Goal: Task Accomplishment & Management: Manage account settings

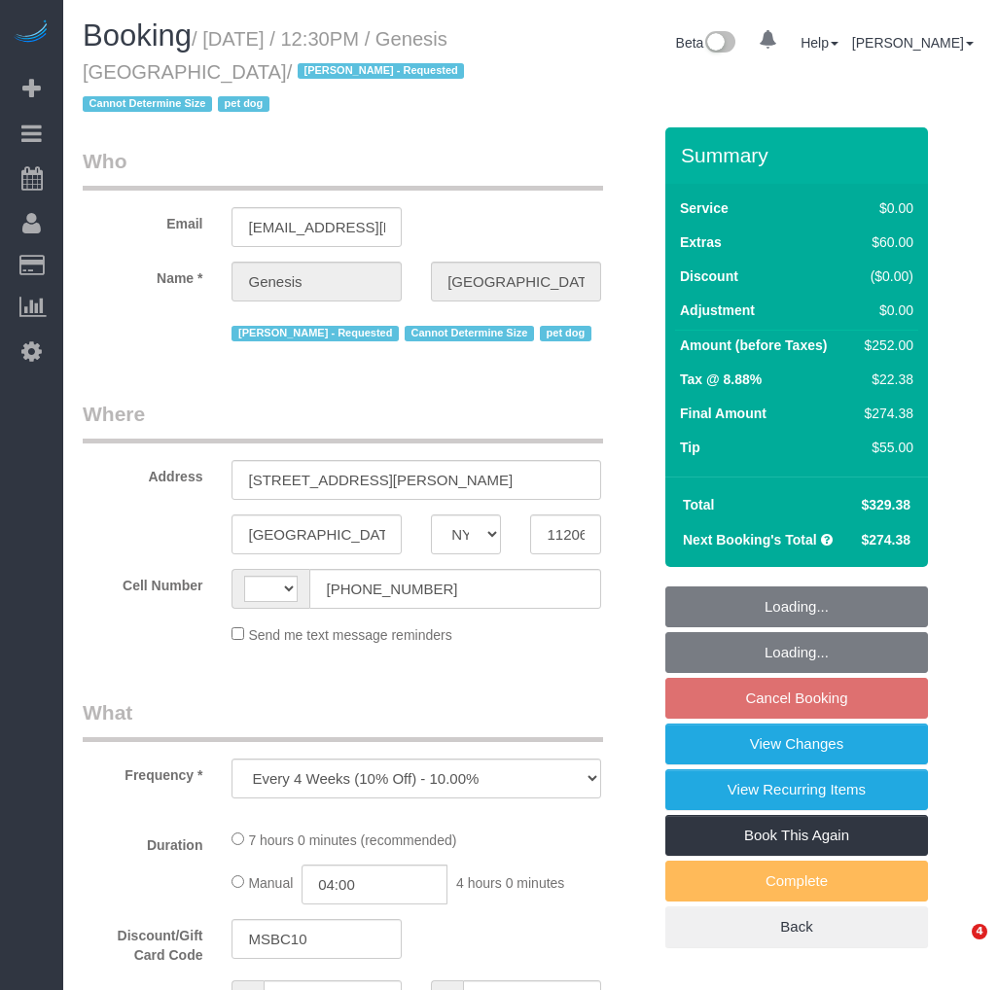
select select "NY"
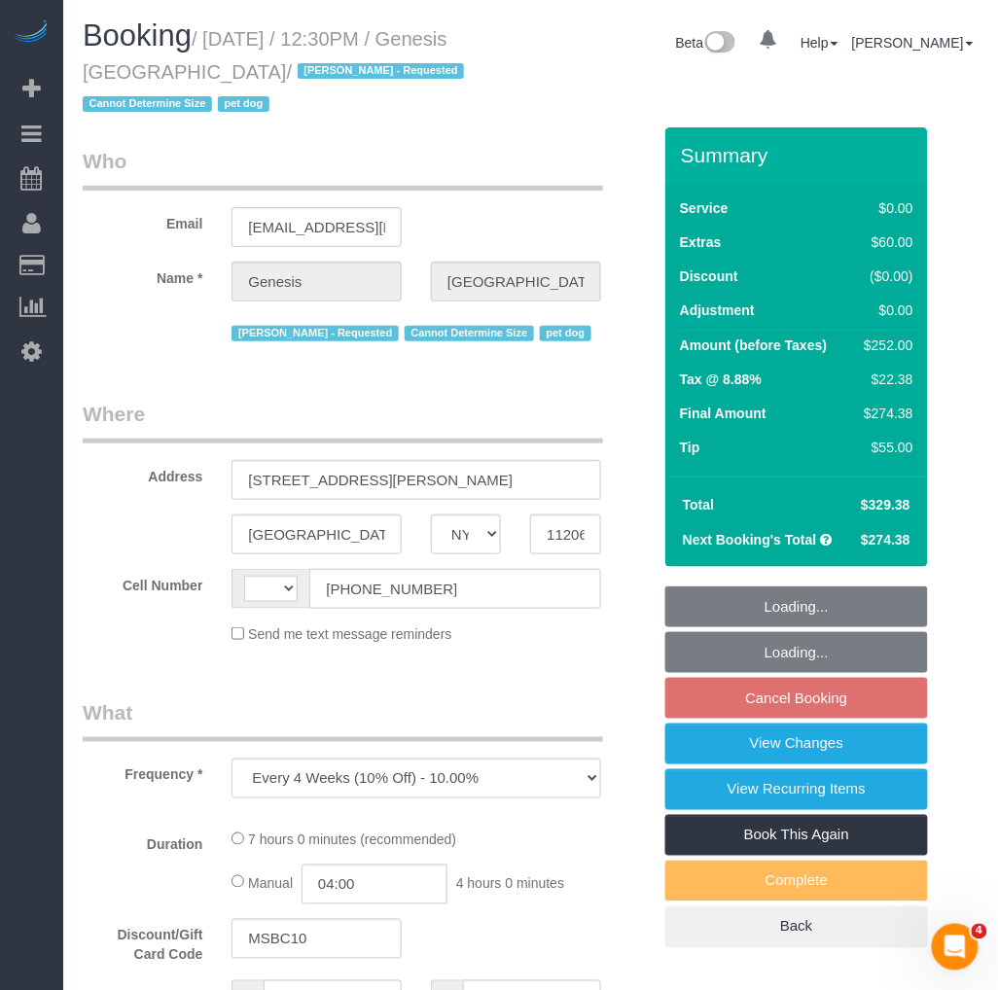
select select "number:89"
select select "number:90"
select select "number:13"
select select "number:5"
select select "string:US"
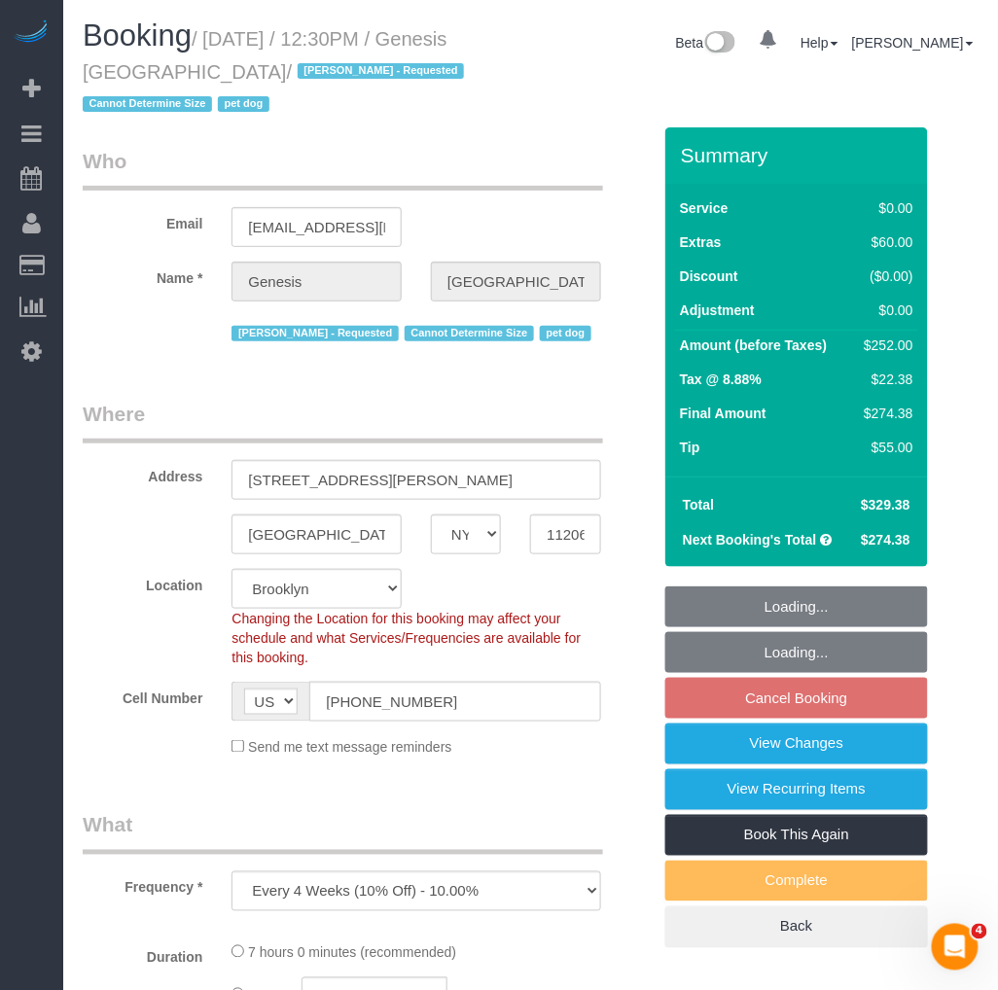
select select "object:1082"
select select "string:stripe-pm_1RLyfh4VGloSiKo7aI2pAOi1"
select select "2"
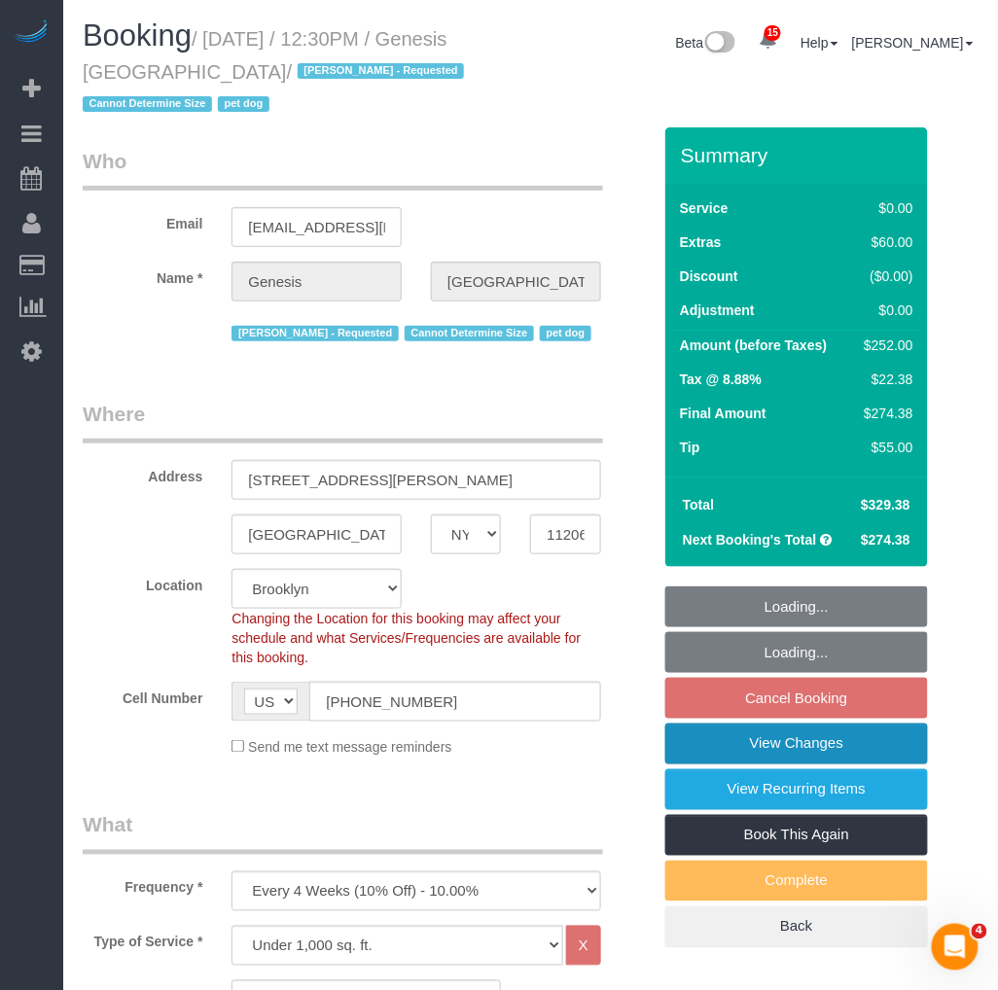
select select "2"
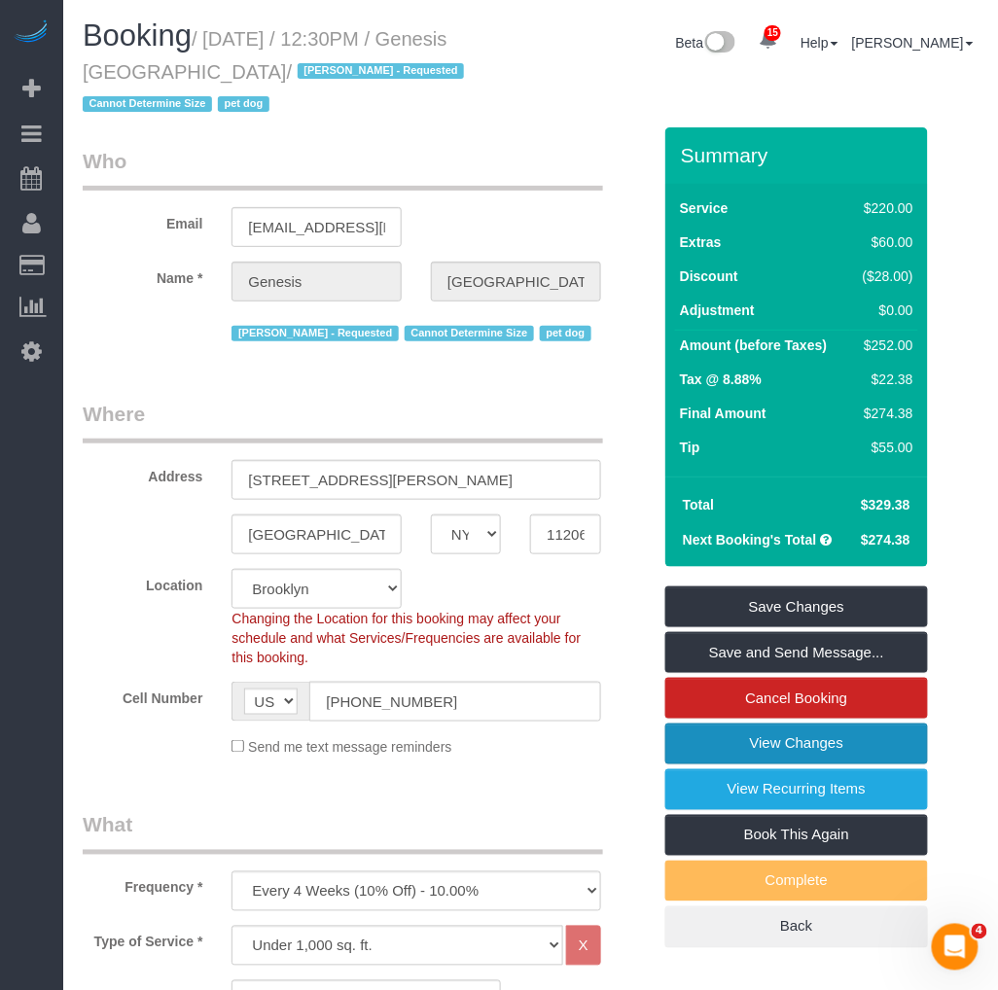
click at [818, 749] on link "View Changes" at bounding box center [796, 744] width 263 height 41
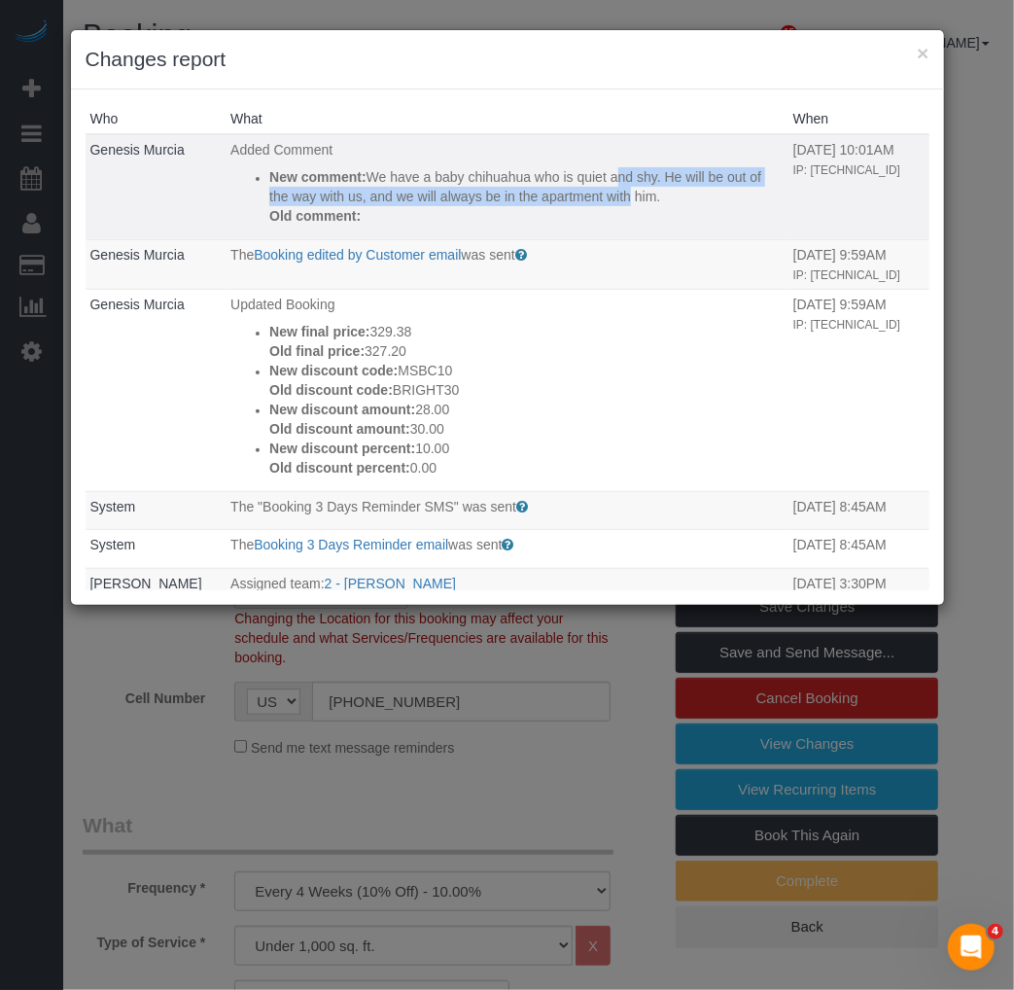
drag, startPoint x: 454, startPoint y: 172, endPoint x: 552, endPoint y: 191, distance: 99.9
click at [552, 191] on p "New comment: We have a baby chihuahua who is quiet and shy. He will be out of t…" at bounding box center [526, 186] width 514 height 39
drag, startPoint x: 552, startPoint y: 191, endPoint x: 487, endPoint y: 196, distance: 65.4
click at [487, 196] on p "New comment: We have a baby chihuahua who is quiet and shy. He will be out of t…" at bounding box center [526, 186] width 514 height 39
drag, startPoint x: 411, startPoint y: 198, endPoint x: 568, endPoint y: 196, distance: 156.6
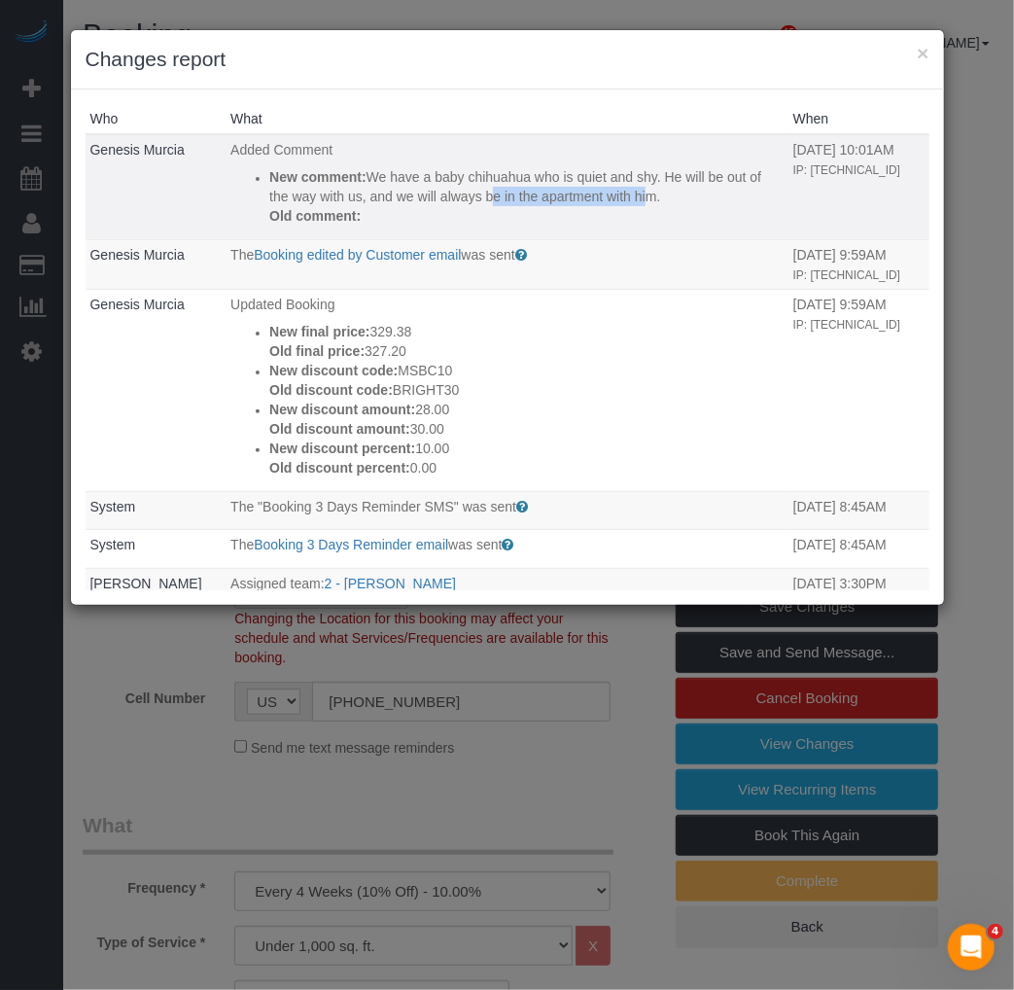
click at [568, 196] on p "New comment: We have a baby chihuahua who is quiet and shy. He will be out of t…" at bounding box center [526, 186] width 514 height 39
drag, startPoint x: 345, startPoint y: 202, endPoint x: 379, endPoint y: 192, distance: 35.7
click at [370, 195] on p "New comment: We have a baby chihuahua who is quiet and shy. He will be out of t…" at bounding box center [526, 186] width 514 height 39
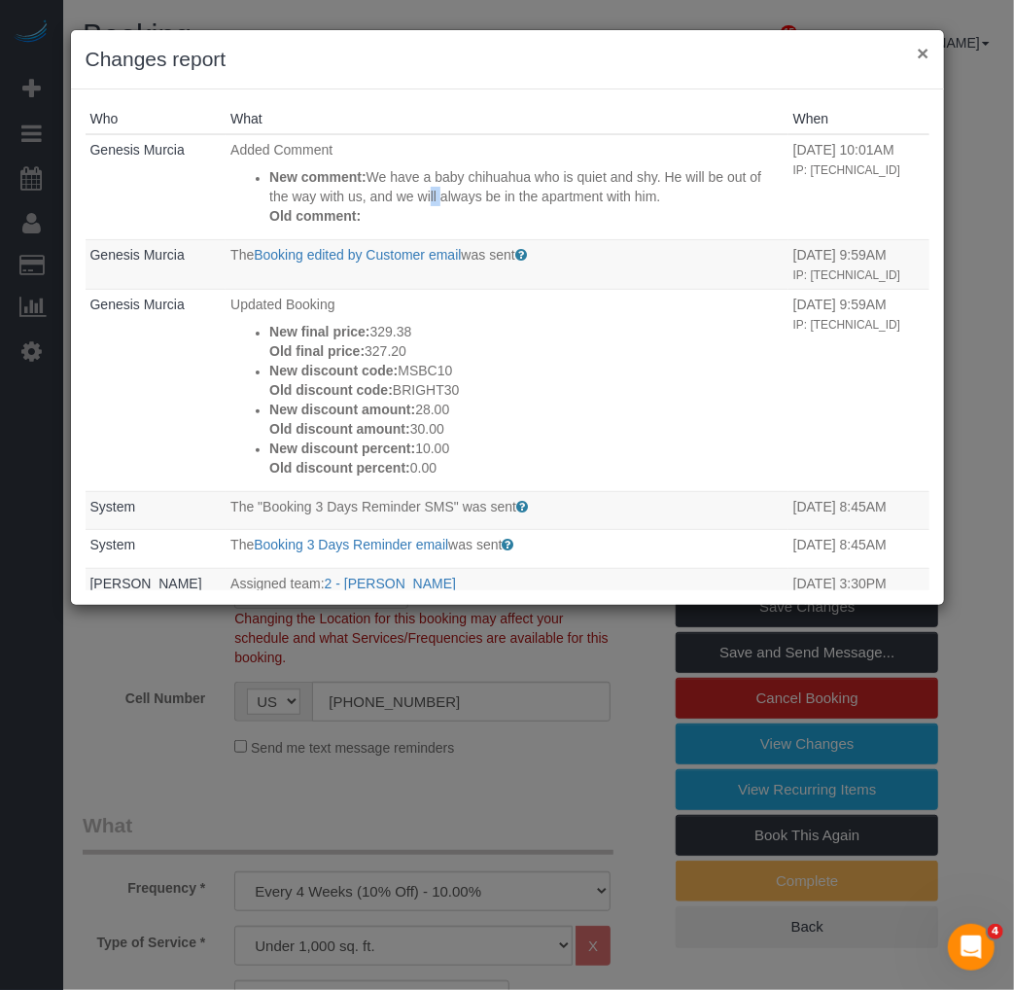
click at [919, 50] on button "×" at bounding box center [923, 53] width 12 height 20
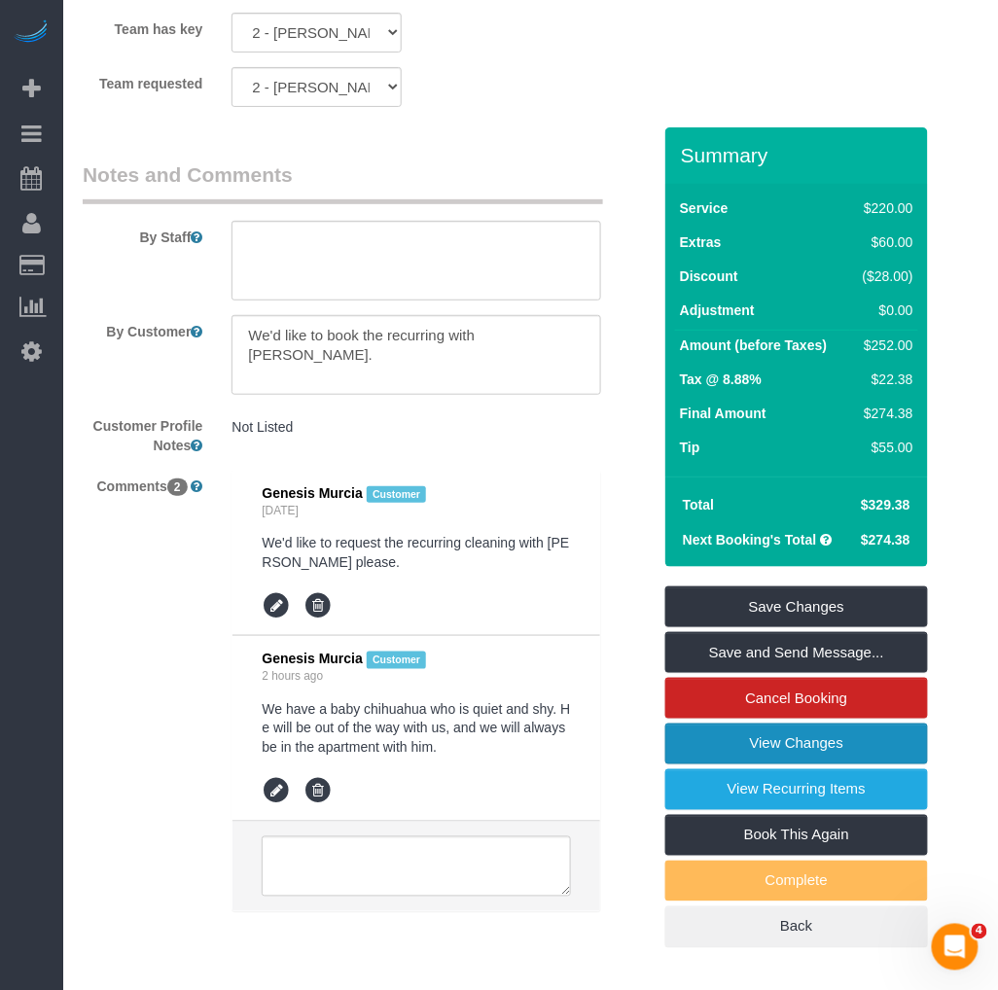
scroll to position [3112, 0]
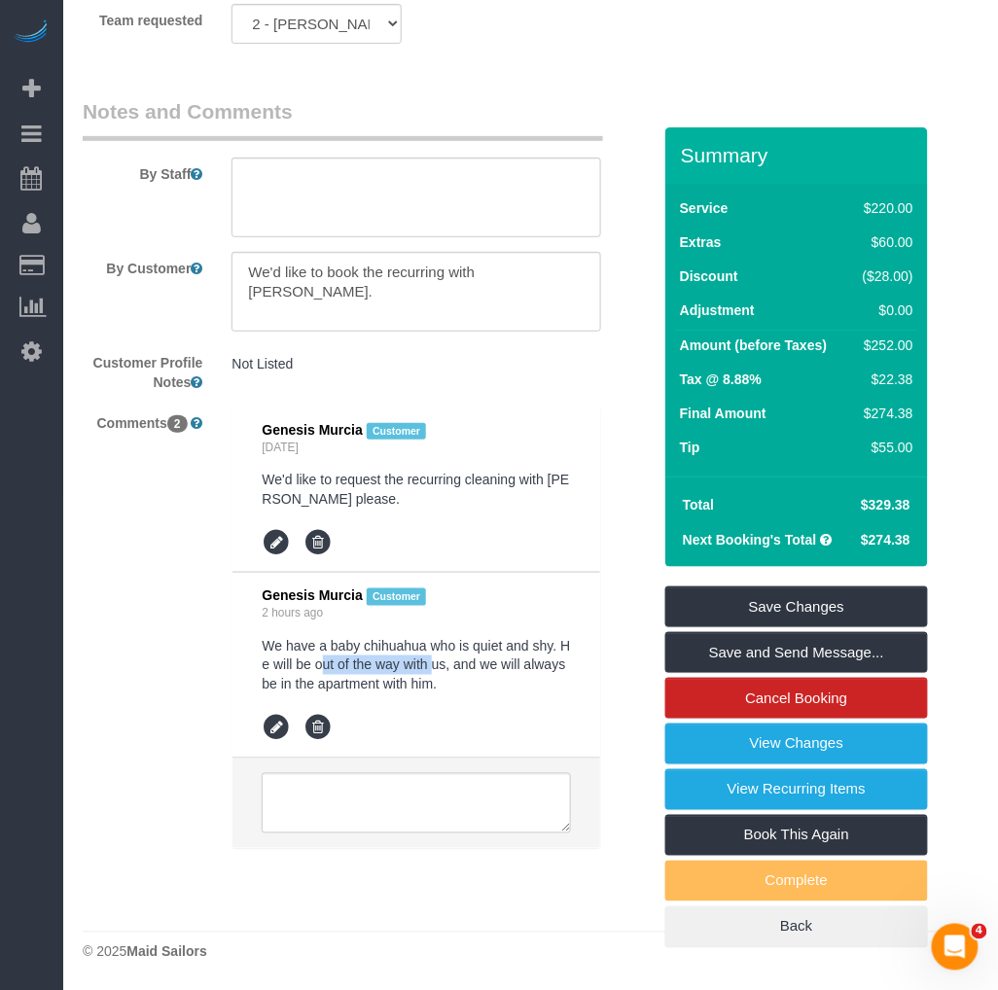
drag, startPoint x: 331, startPoint y: 665, endPoint x: 432, endPoint y: 659, distance: 101.3
click at [432, 659] on pre "We have a baby chihuahua who is quiet and shy. He will be out of the way with u…" at bounding box center [416, 665] width 308 height 58
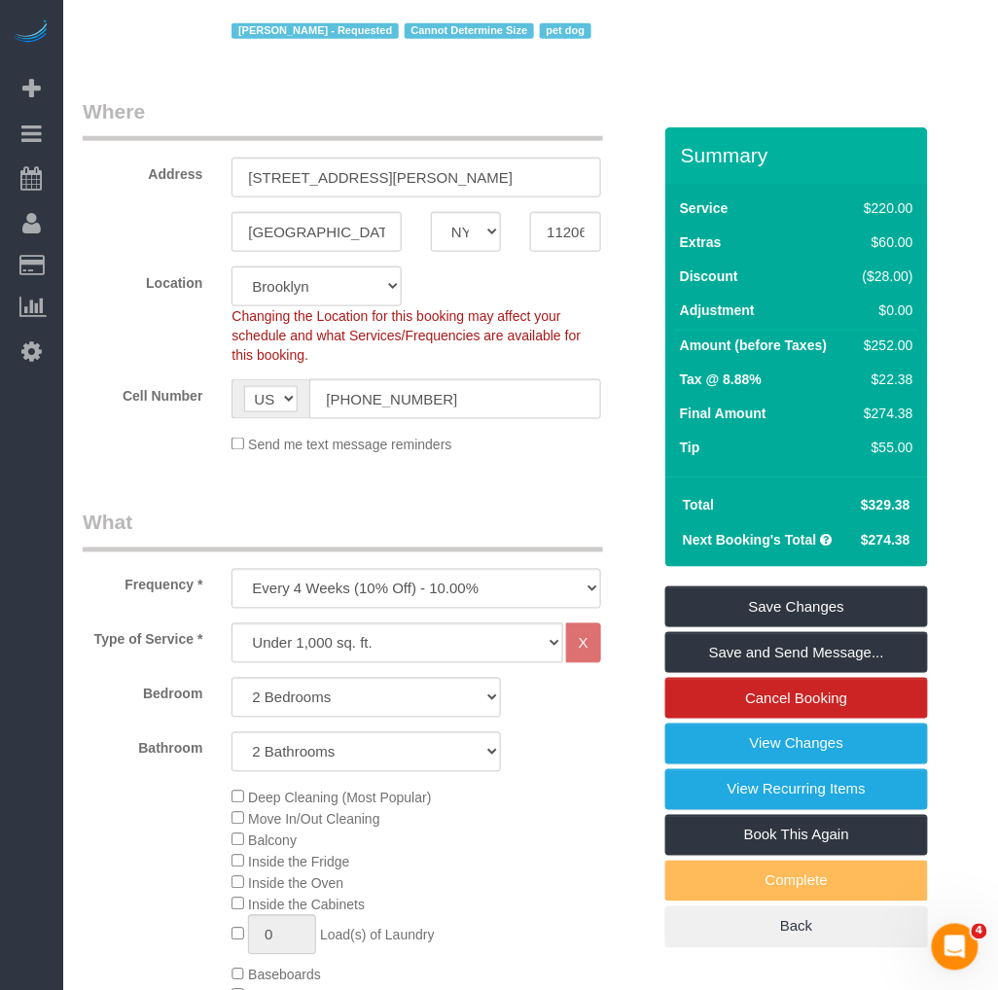
scroll to position [0, 0]
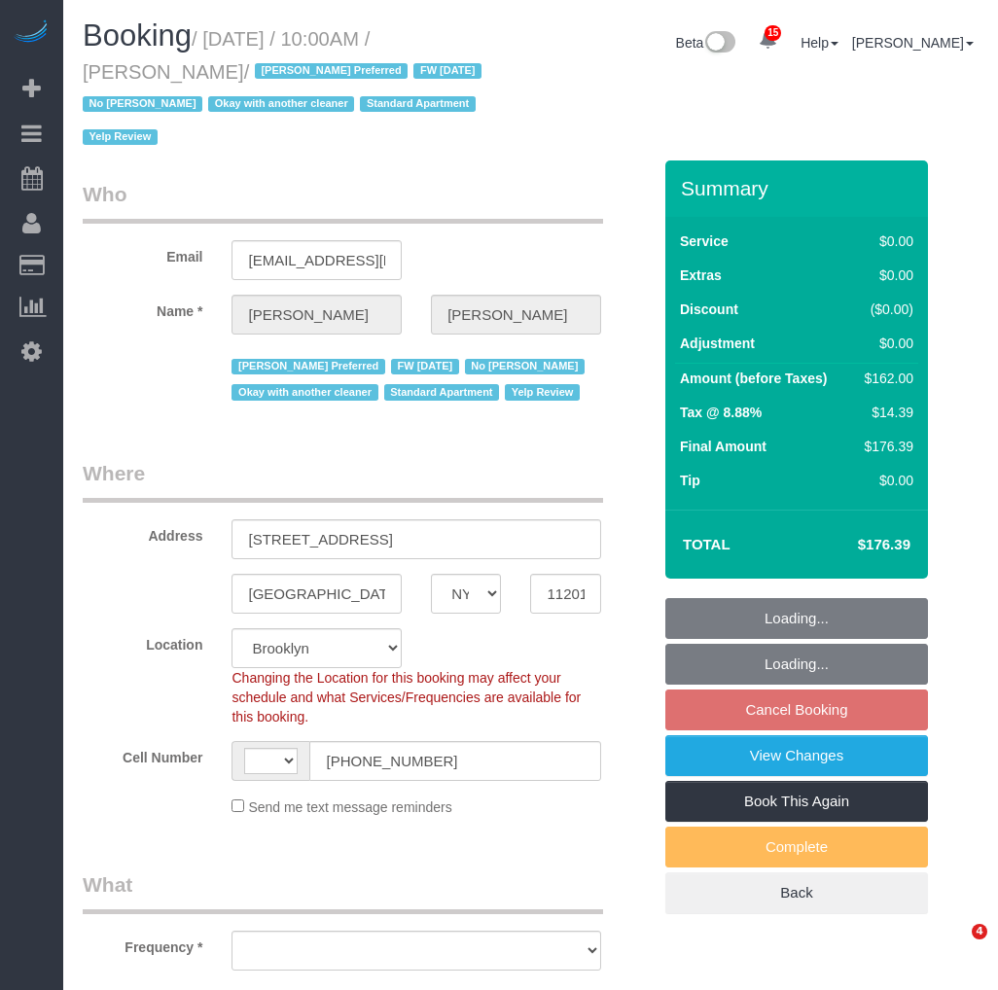
select select "NY"
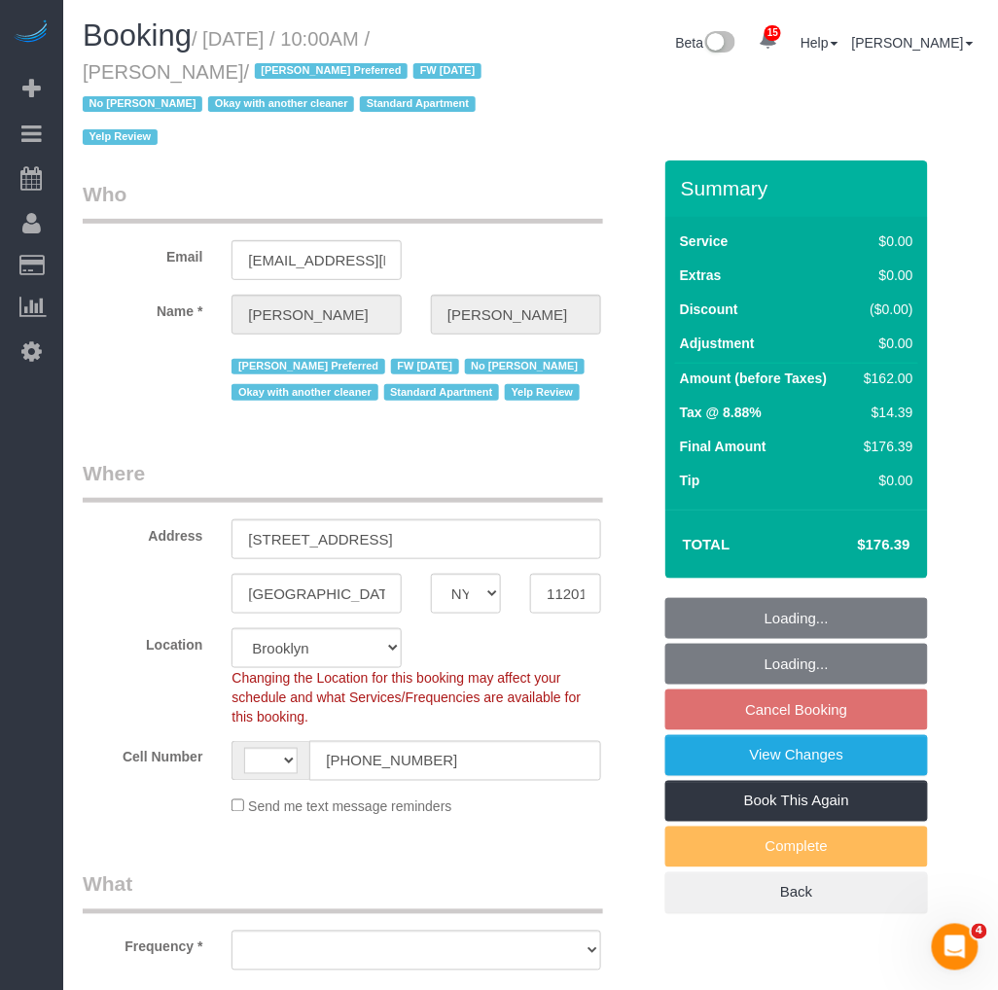
select select "string:[GEOGRAPHIC_DATA]"
select select "string:stripe-pm_1LOu1m4VGloSiKo75PkPpl5l"
select select "2"
select select "number:89"
select select "number:90"
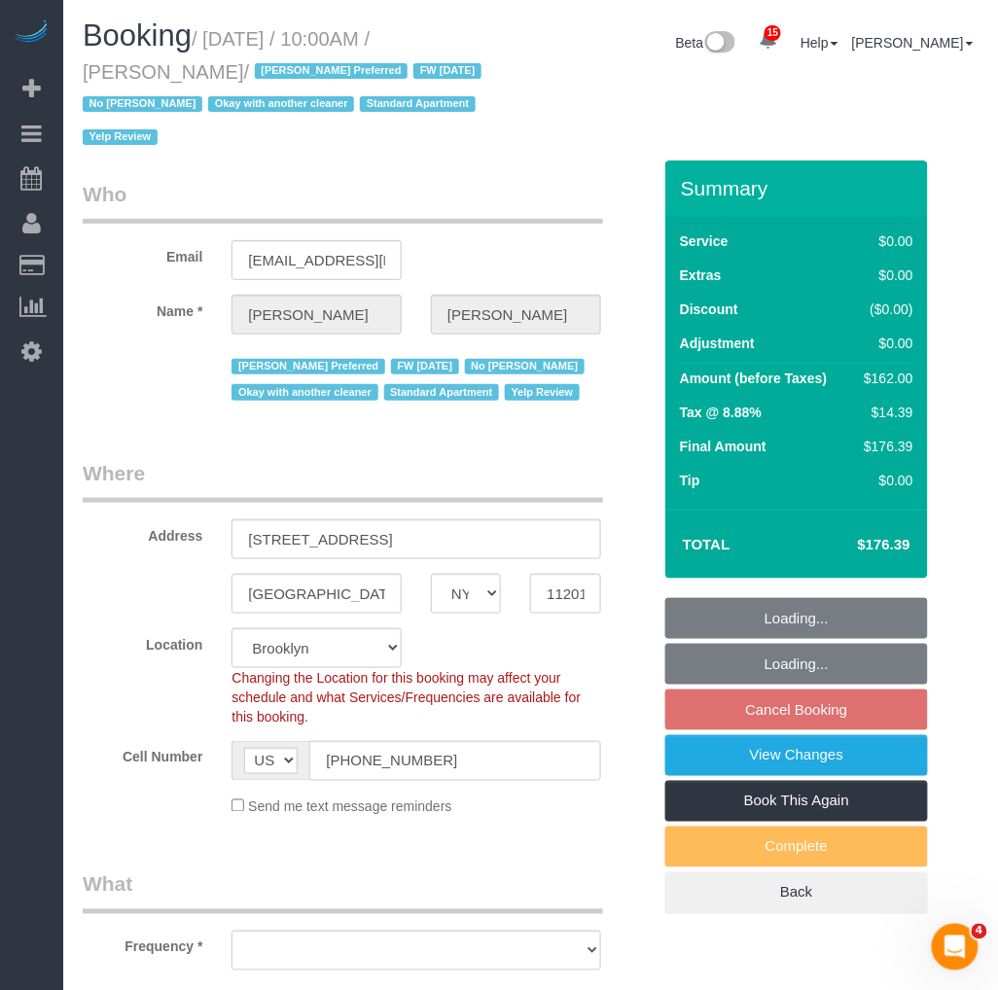
select select "number:15"
select select "number:5"
select select "number:21"
select select "object:1459"
select select "spot3"
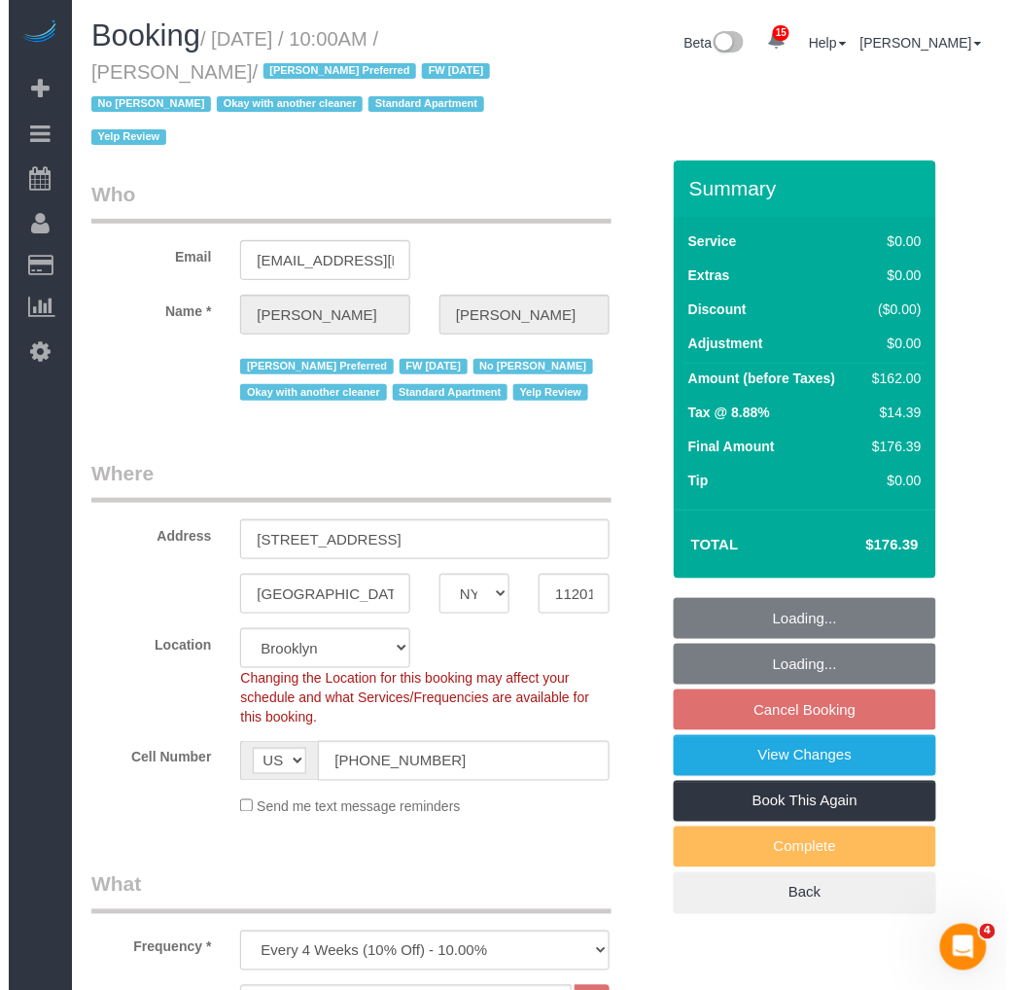
scroll to position [324, 0]
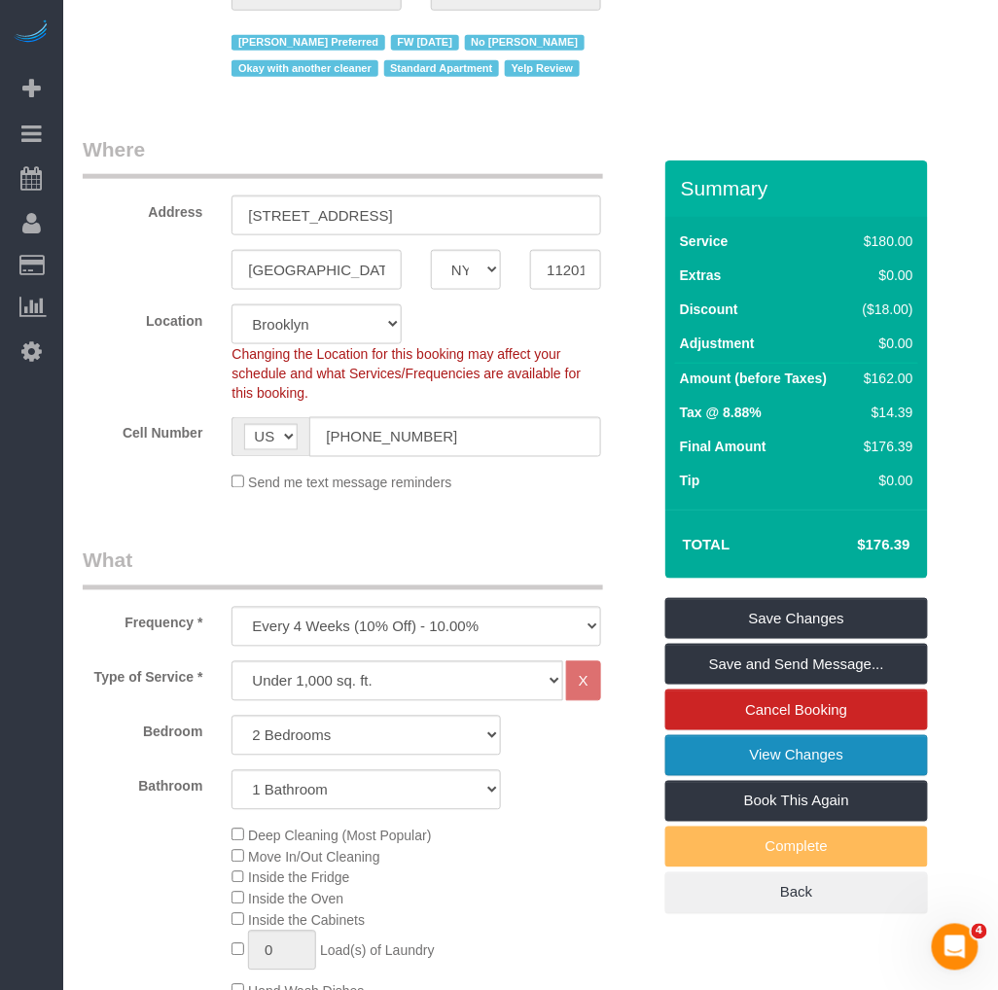
click at [744, 741] on link "View Changes" at bounding box center [796, 755] width 263 height 41
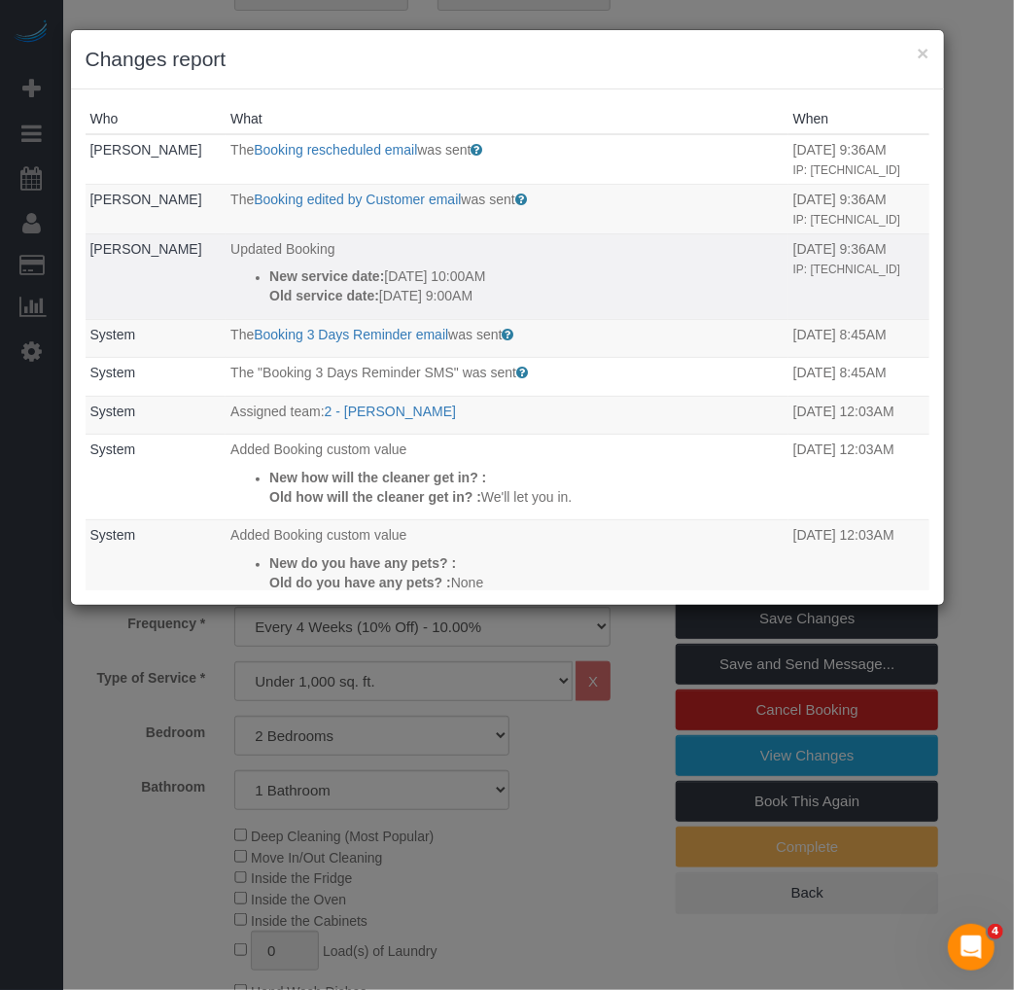
drag, startPoint x: 397, startPoint y: 332, endPoint x: 415, endPoint y: 333, distance: 18.5
click at [415, 305] on p "Old service date: 09/13/2025 9:00AM" at bounding box center [526, 295] width 514 height 19
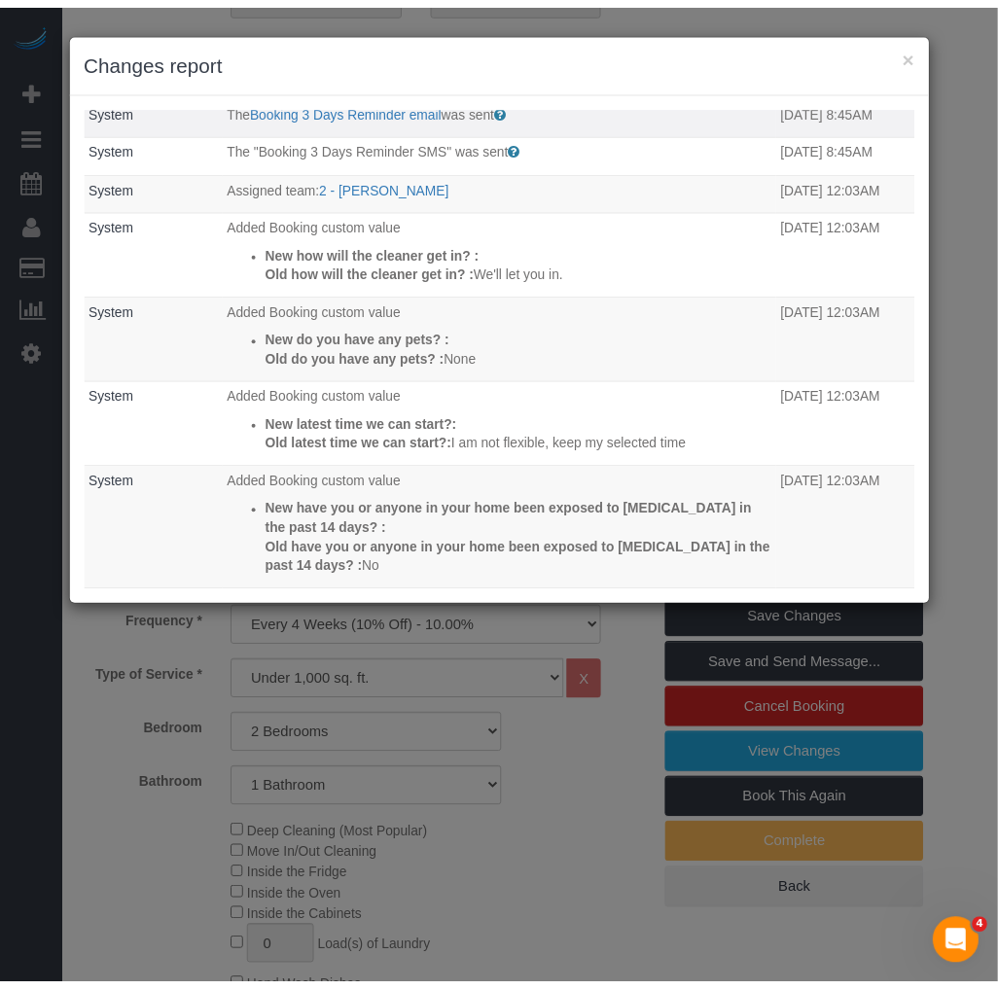
scroll to position [10, 0]
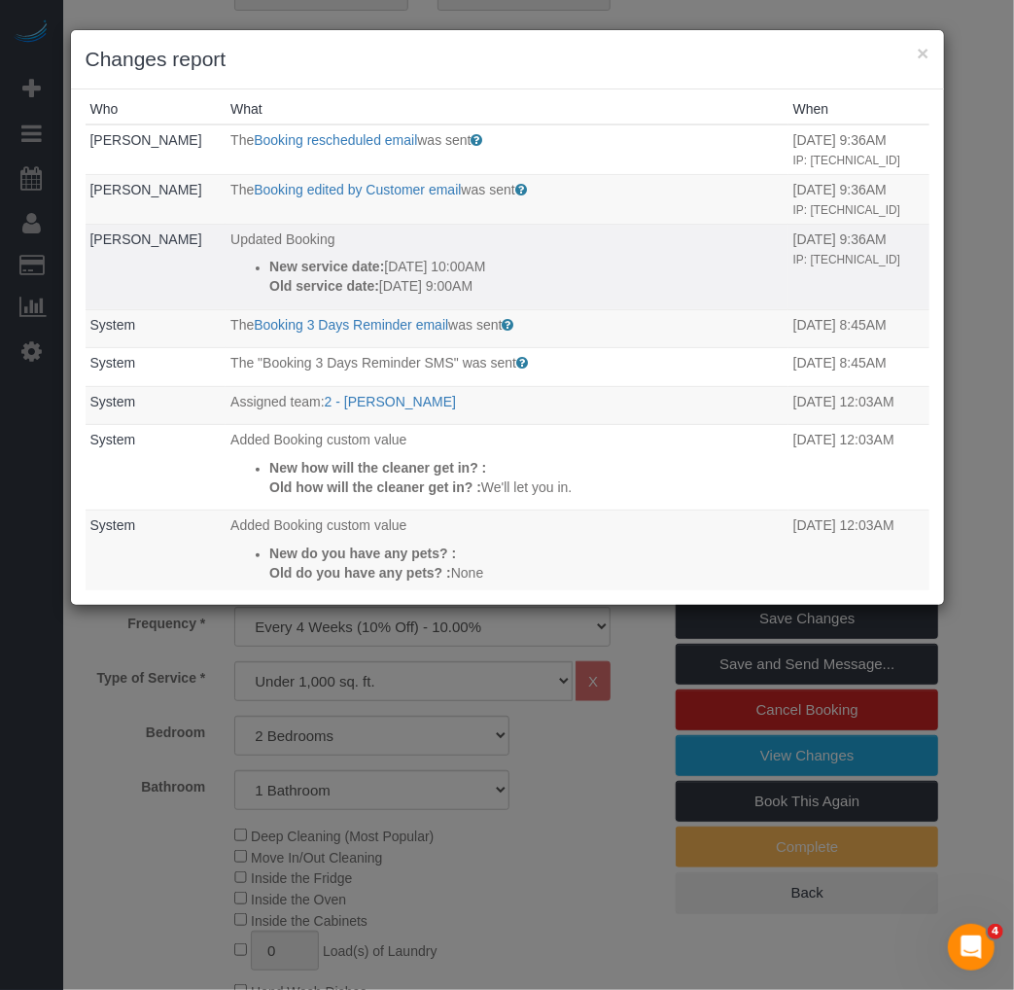
click at [411, 276] on p "New service date: 09/20/2025 10:00AM" at bounding box center [526, 266] width 514 height 19
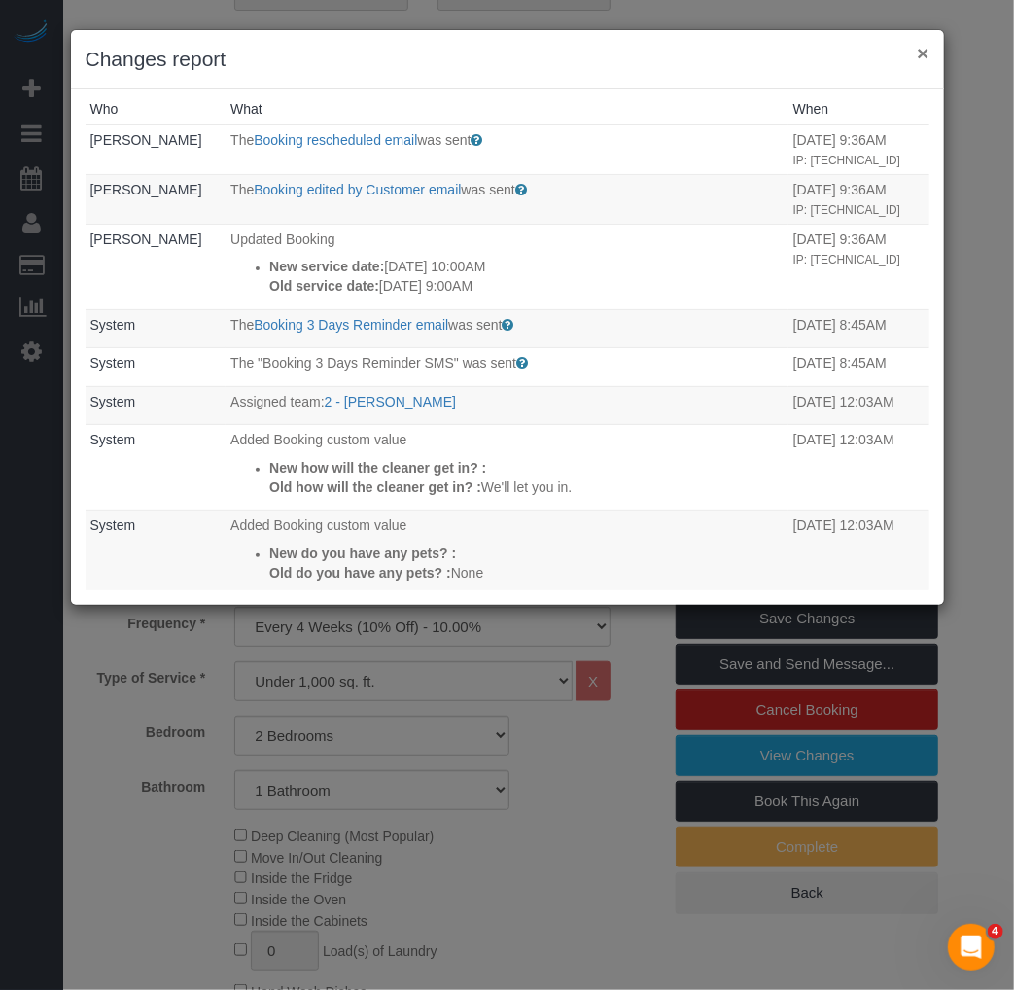
click at [927, 50] on button "×" at bounding box center [923, 53] width 12 height 20
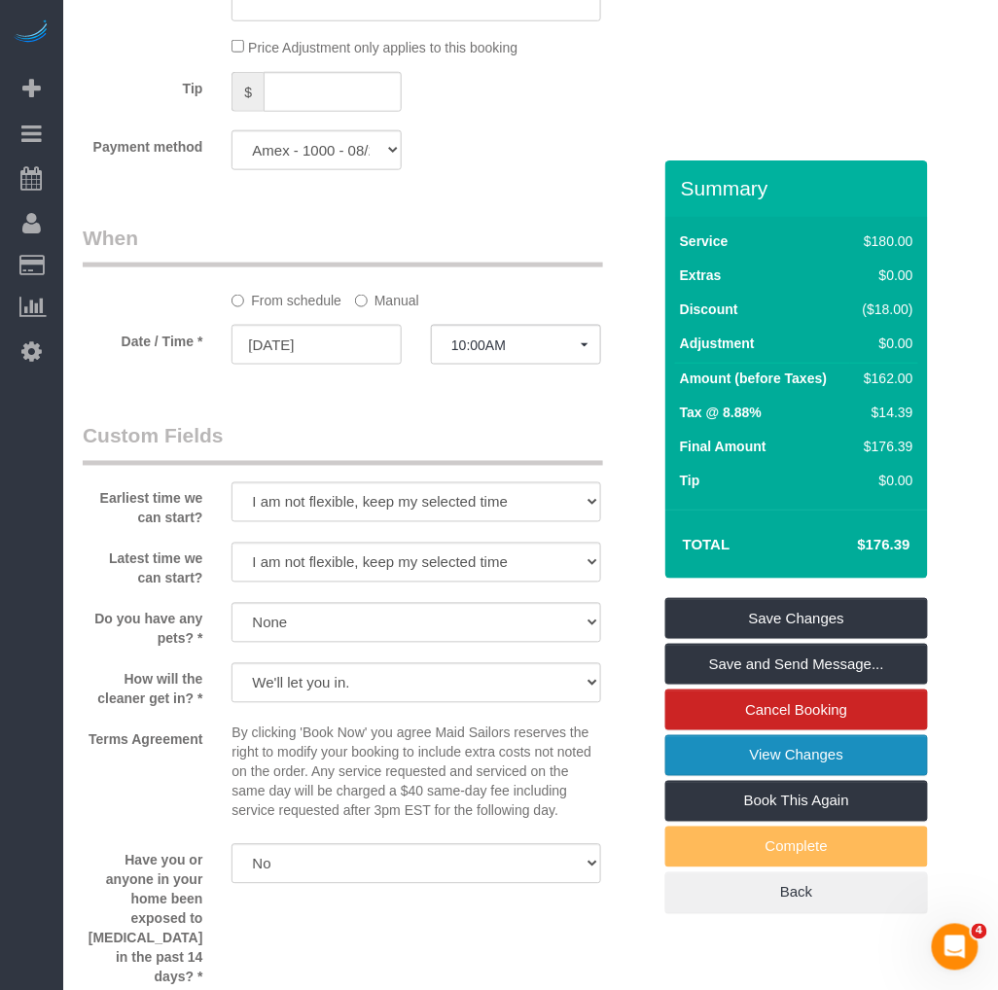
scroll to position [2377, 0]
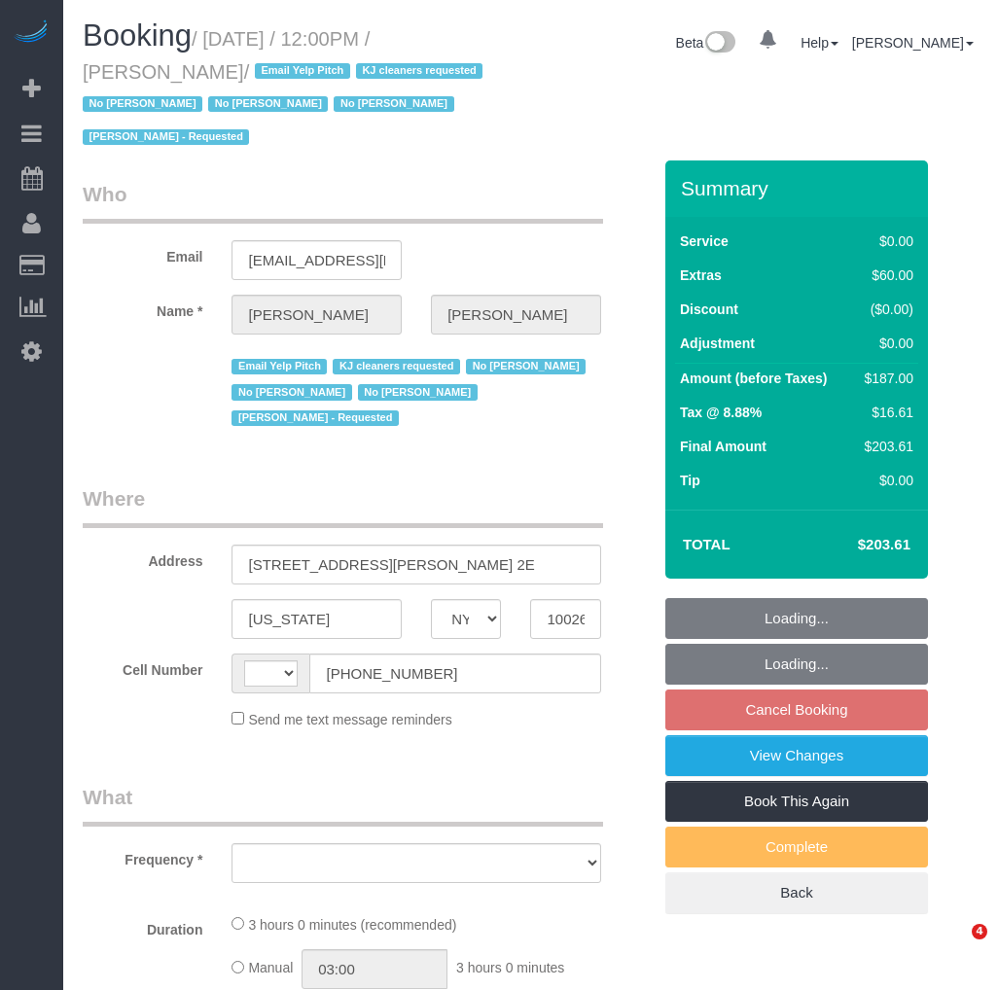
select select "NY"
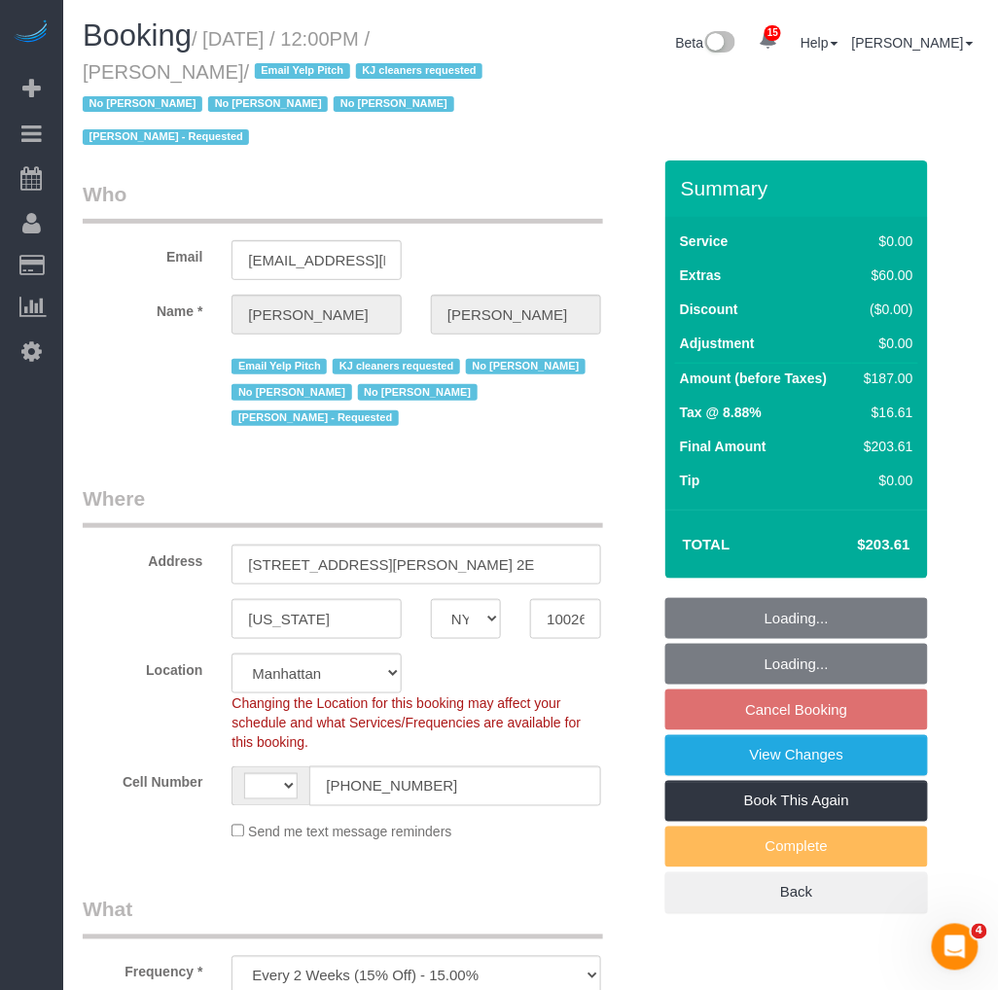
select select "object:684"
select select "string:US"
select select "string:stripe-pm_1NCPuE4VGloSiKo7ZNNYeUpB"
select select "spot5"
select select "number:89"
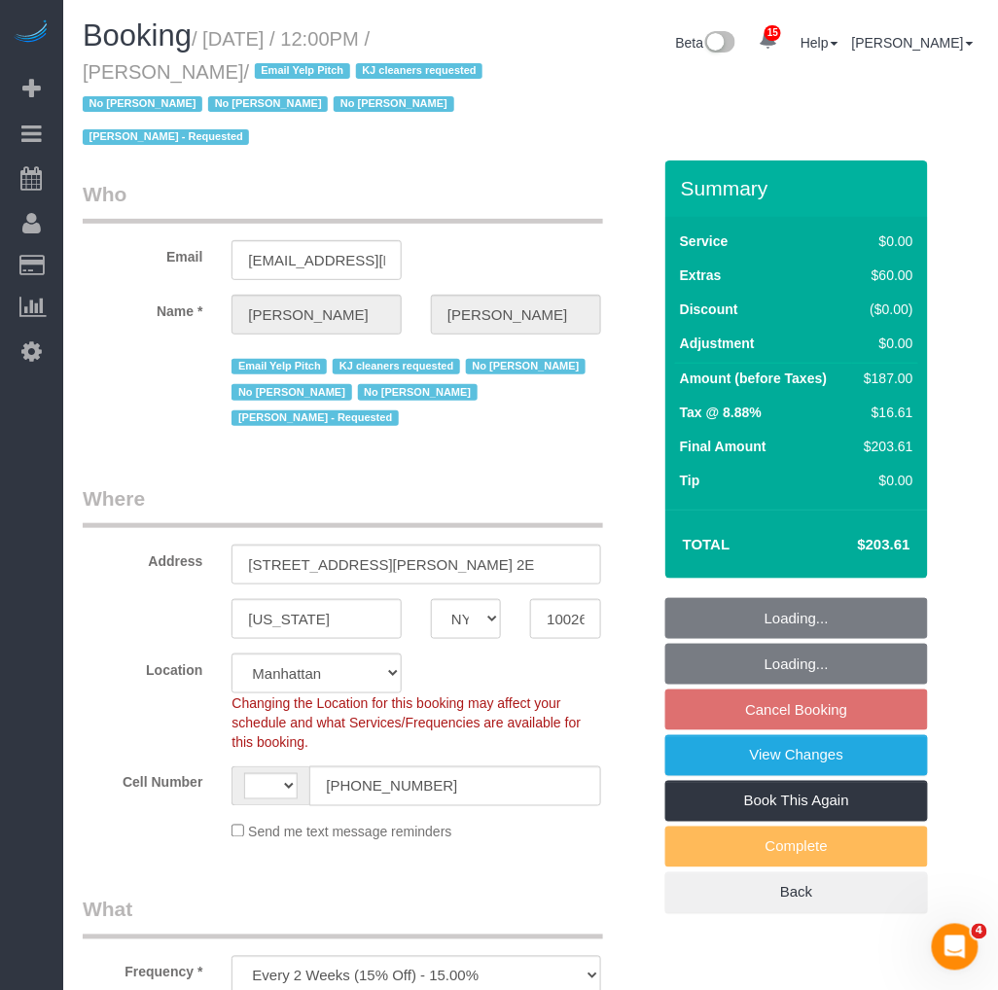
select select "number:90"
select select "number:15"
select select "number:5"
select select "1"
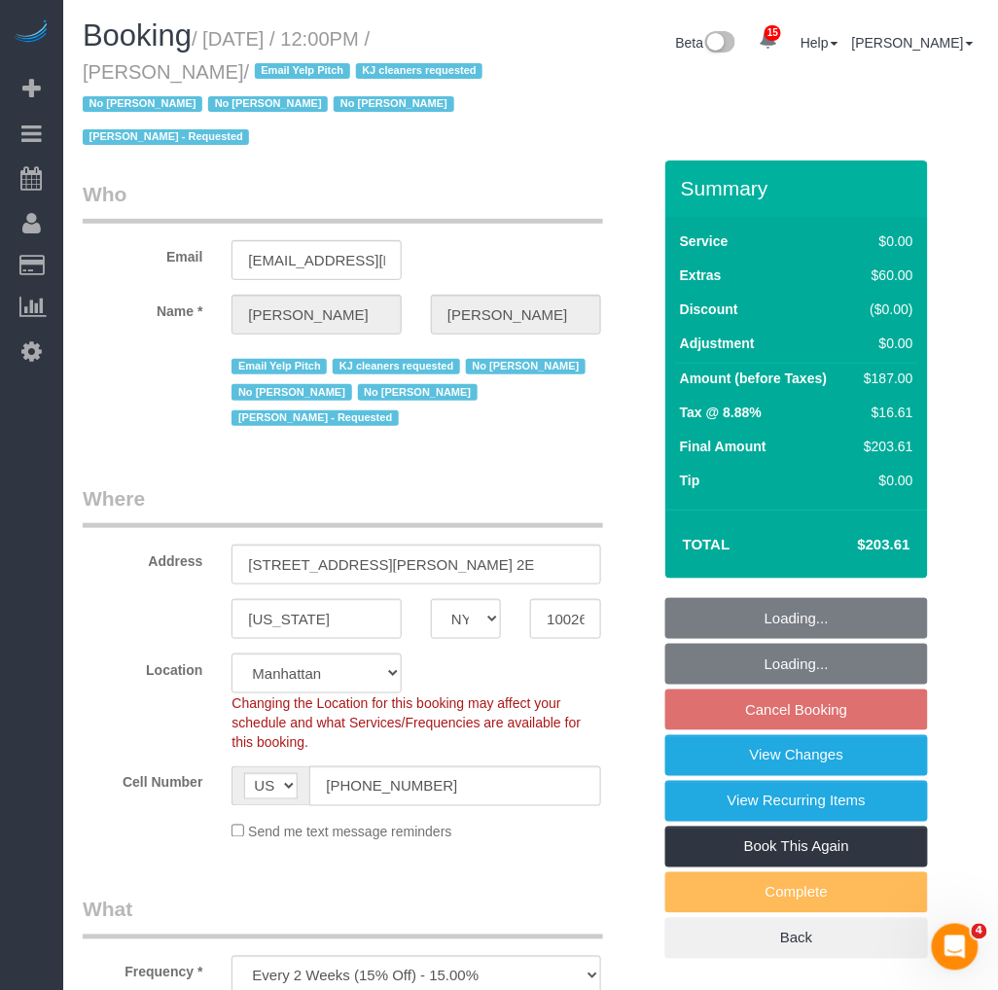
select select "1"
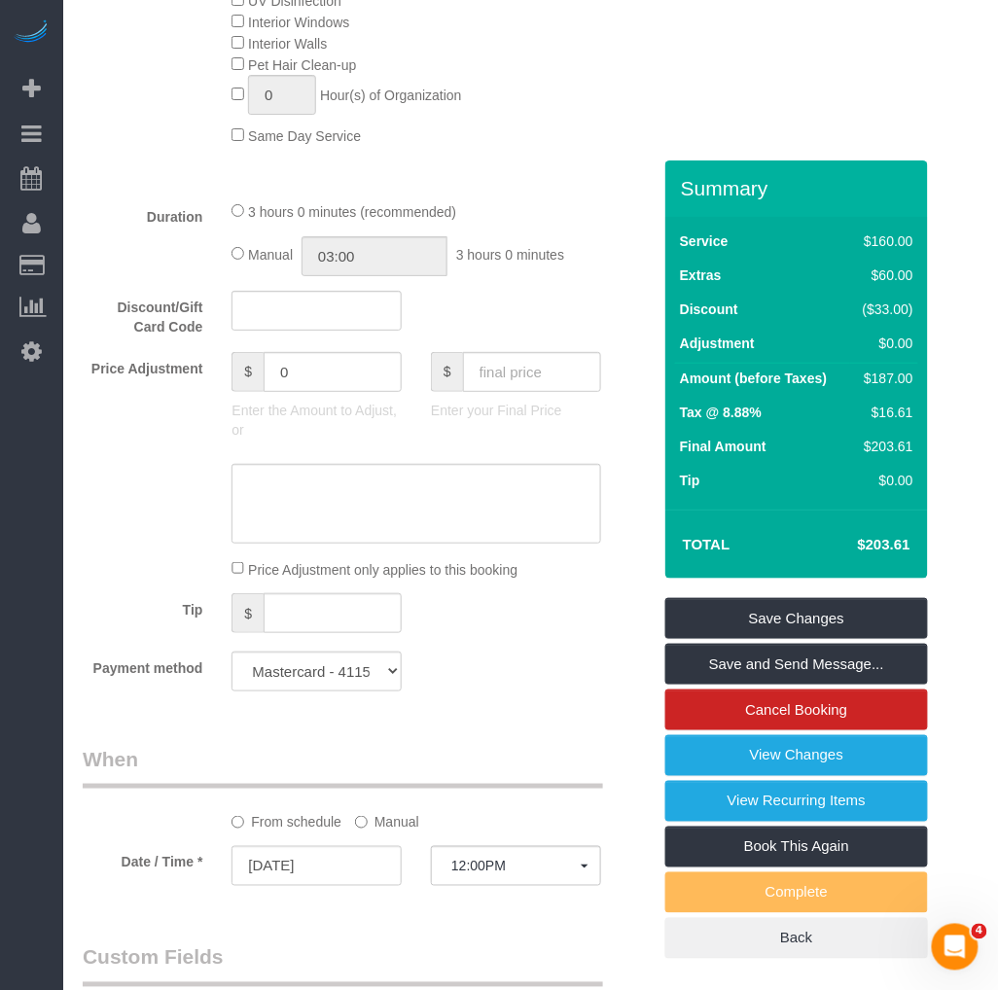
scroll to position [1512, 0]
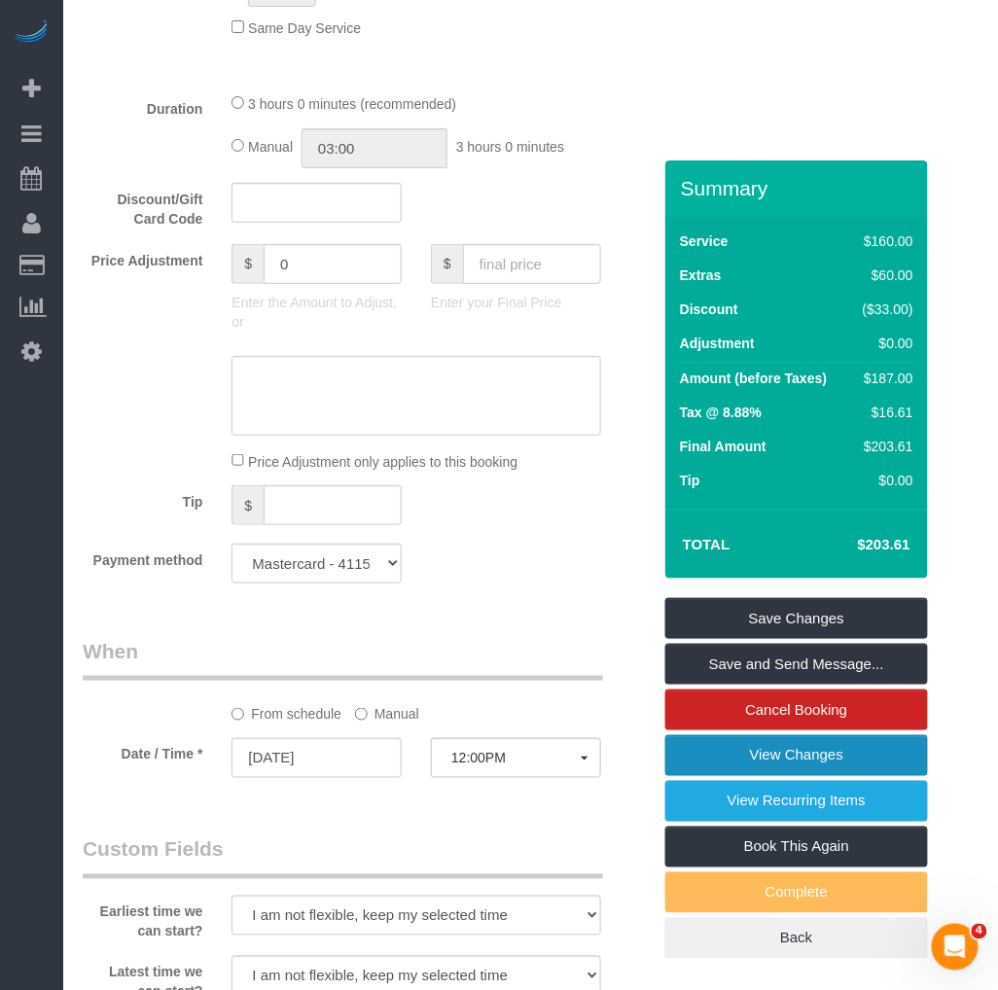
click at [805, 766] on link "View Changes" at bounding box center [796, 755] width 263 height 41
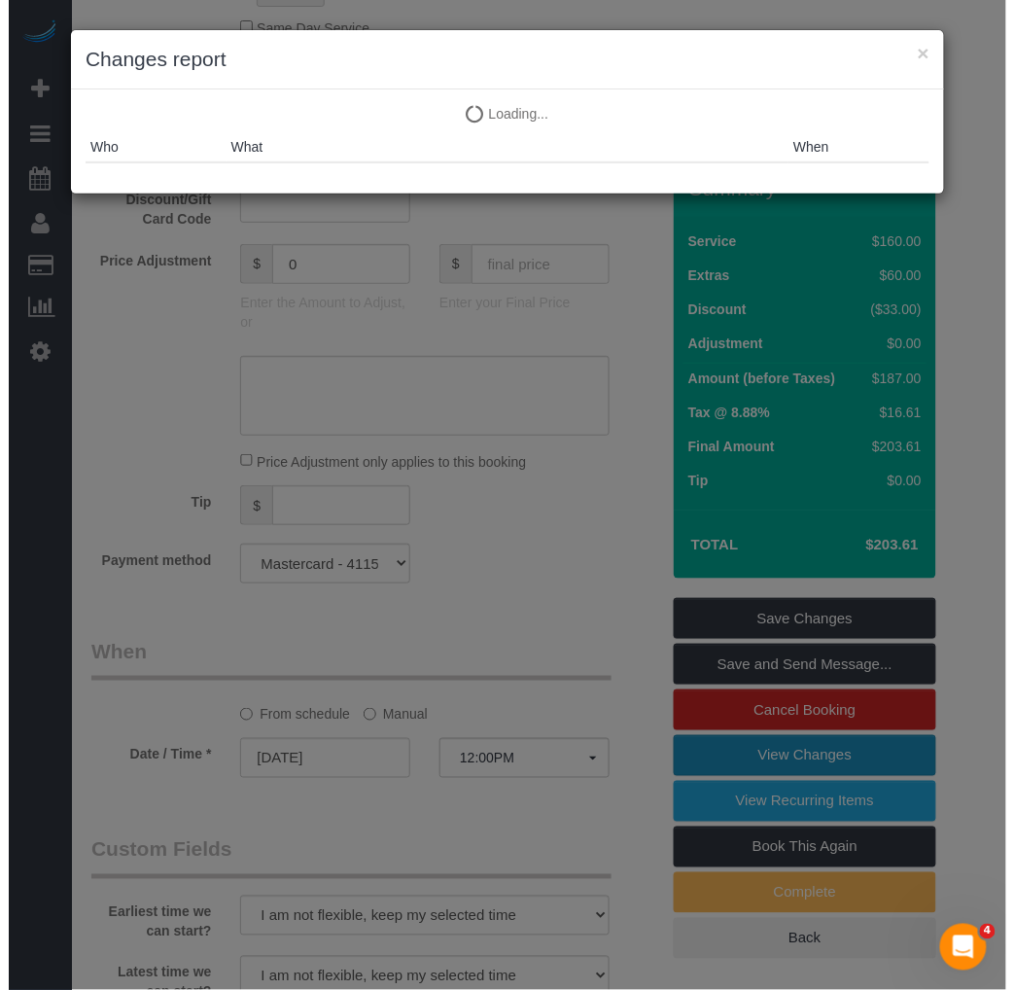
scroll to position [1479, 0]
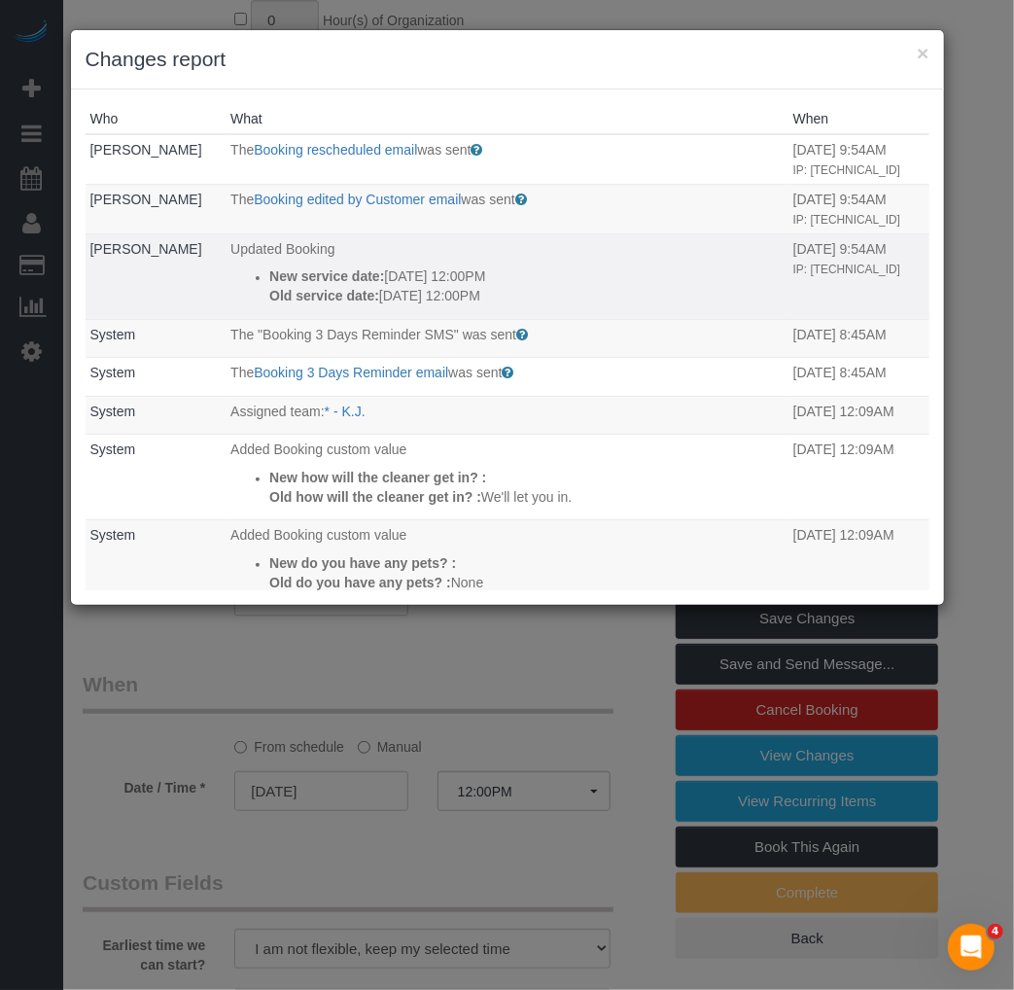
drag, startPoint x: 397, startPoint y: 316, endPoint x: 449, endPoint y: 306, distance: 53.4
click at [449, 286] on p "New service date: 09/27/2025 12:00PM" at bounding box center [526, 275] width 514 height 19
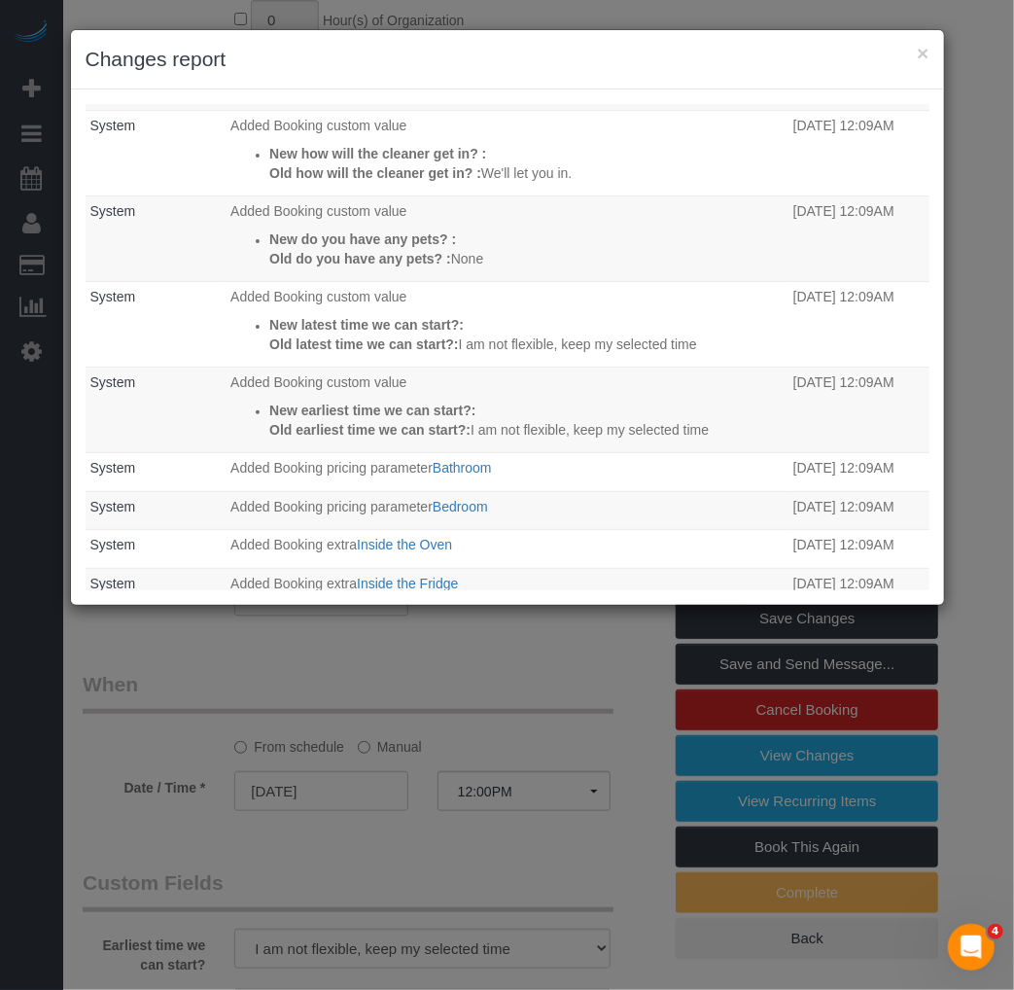
scroll to position [432, 0]
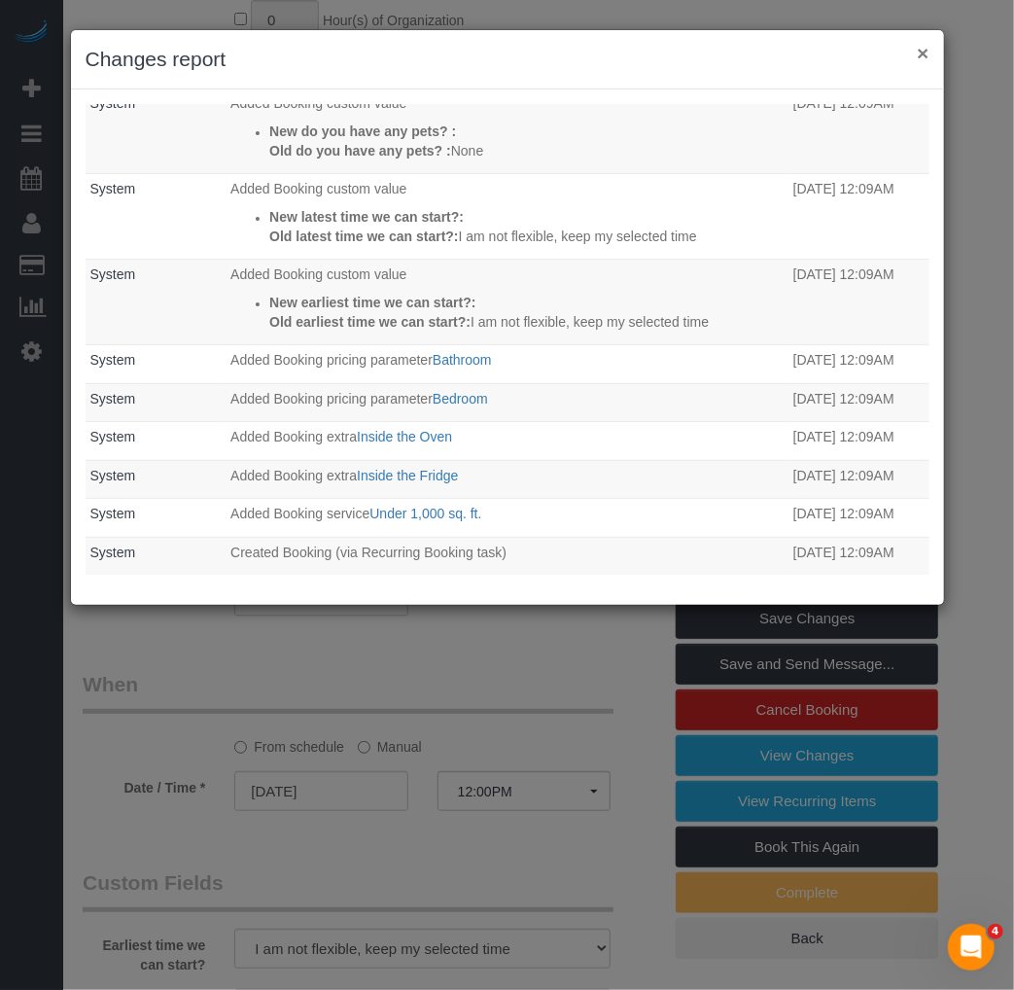
click at [919, 49] on button "×" at bounding box center [923, 53] width 12 height 20
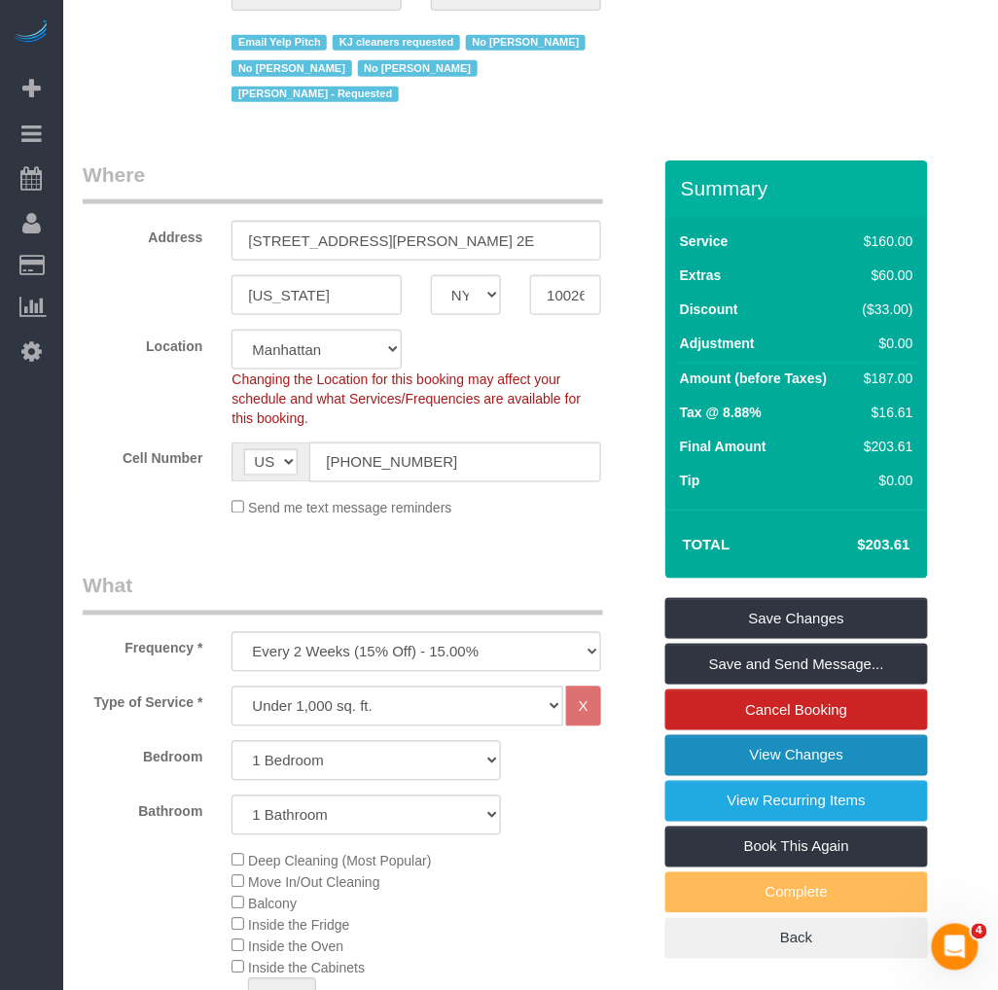
scroll to position [0, 0]
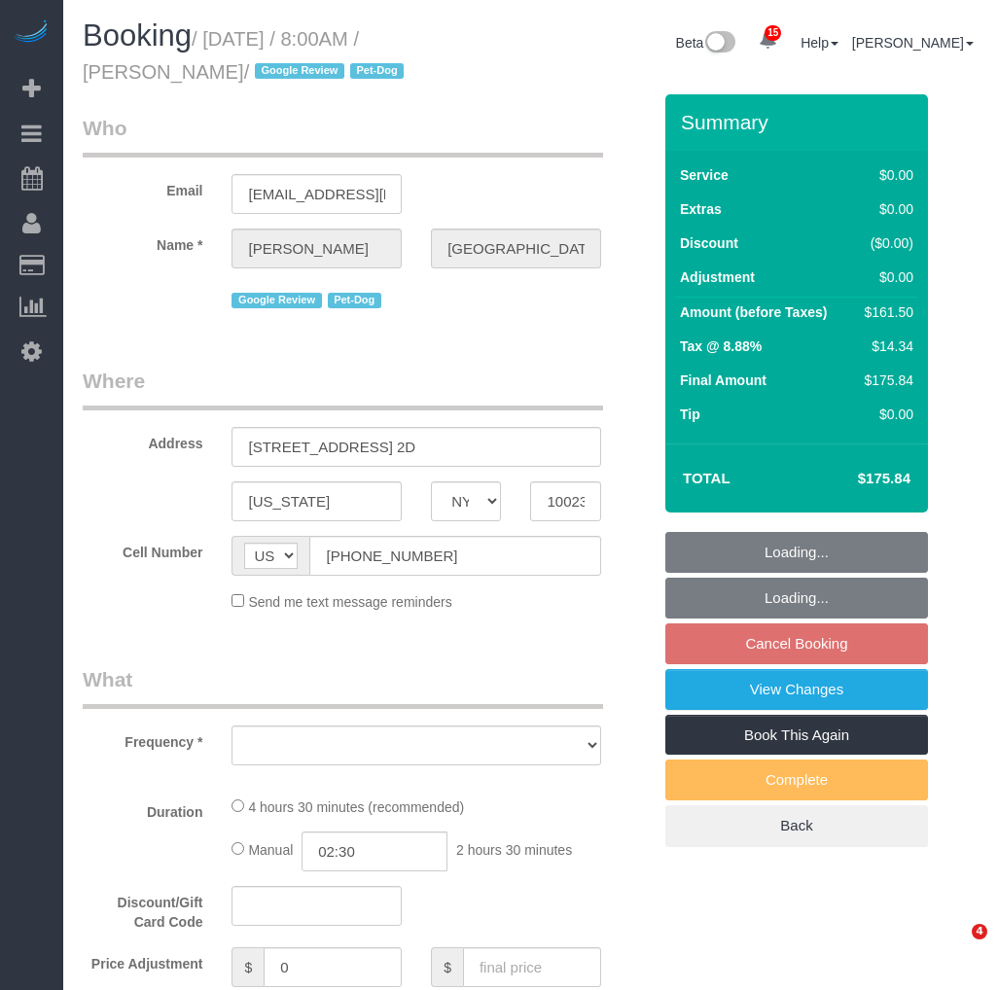
select select "NY"
select select "number:57"
select select "number:75"
select select "number:13"
select select "number:5"
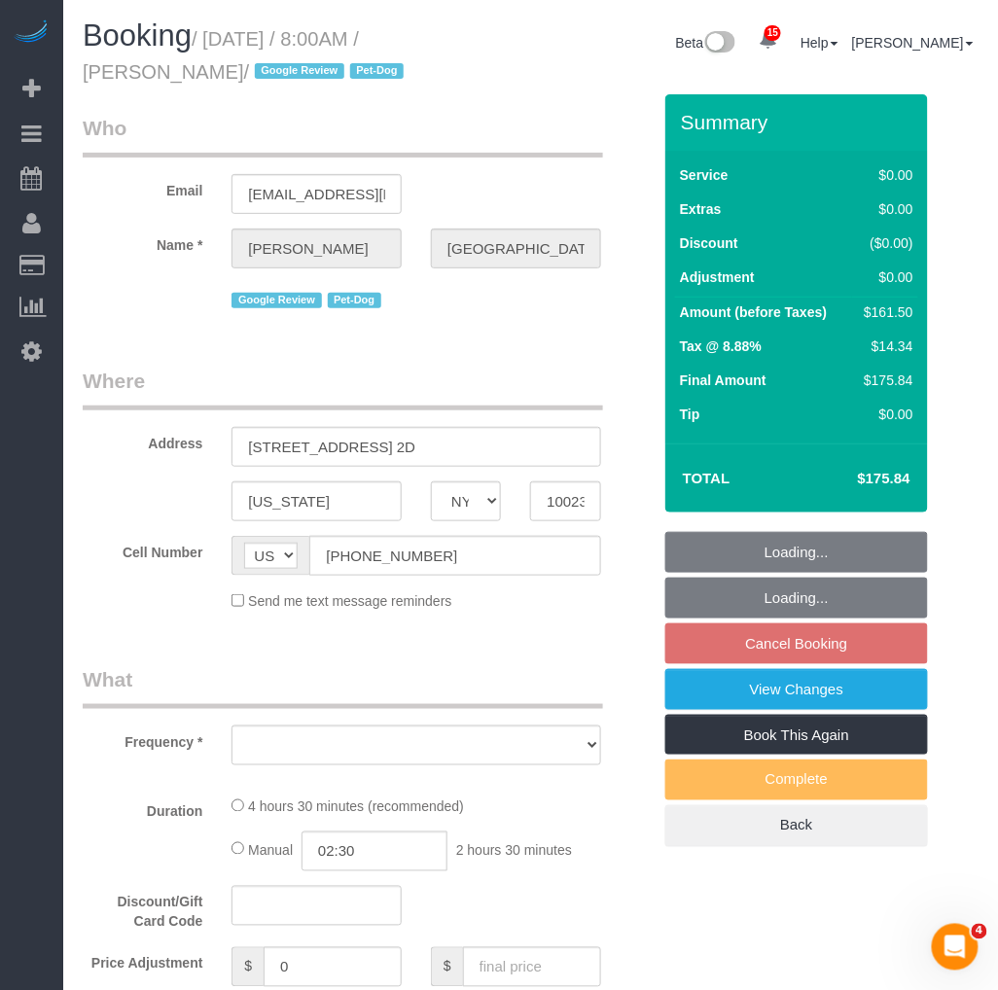
select select "object:906"
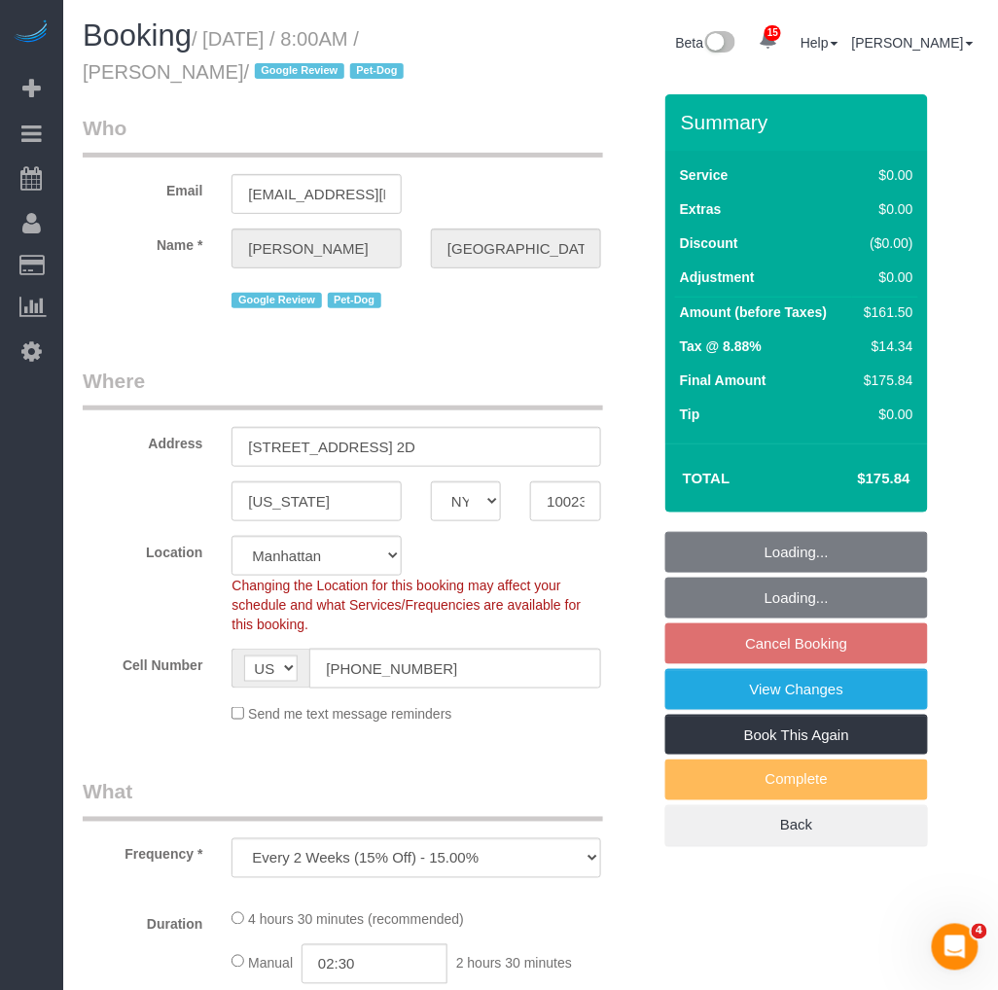
select select "string:stripe-pm_1RiLeT4VGloSiKo7HeIsBs5v"
select select "spot1"
select select "object:1441"
select select "2"
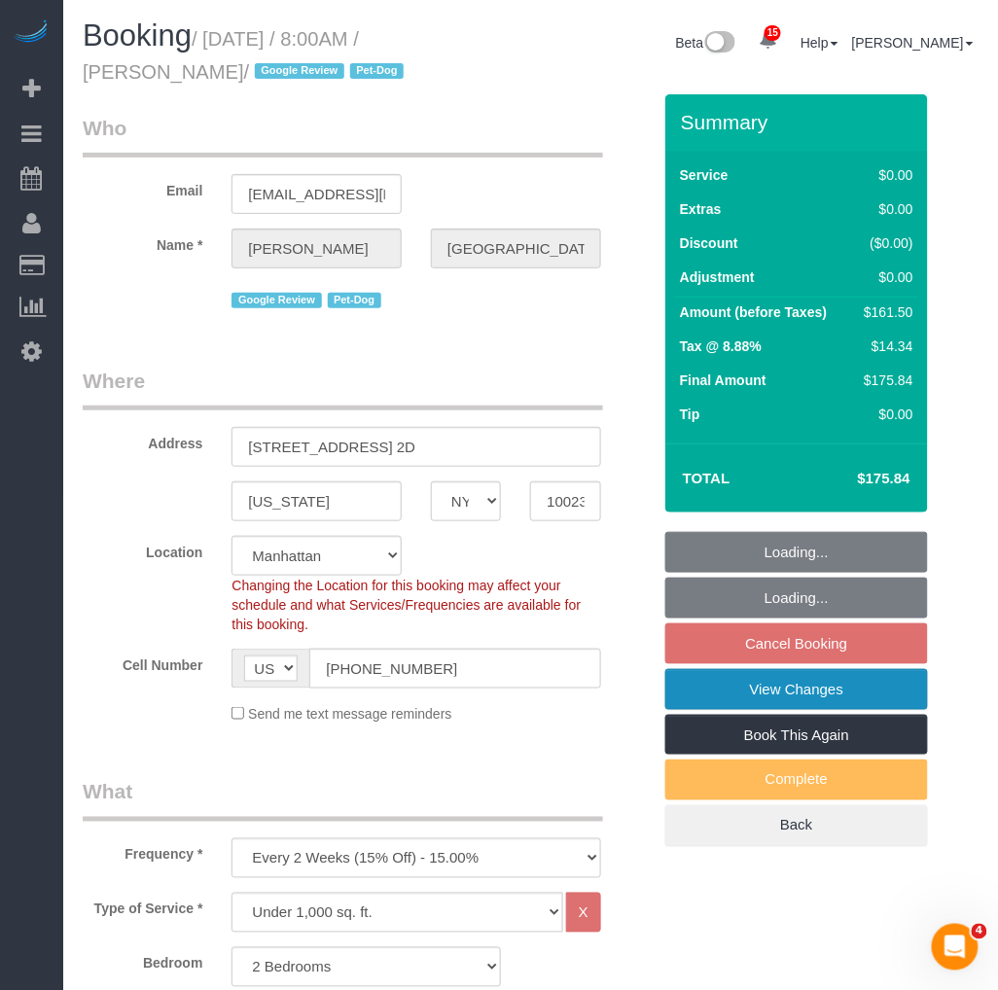
click at [724, 678] on link "View Changes" at bounding box center [796, 689] width 263 height 41
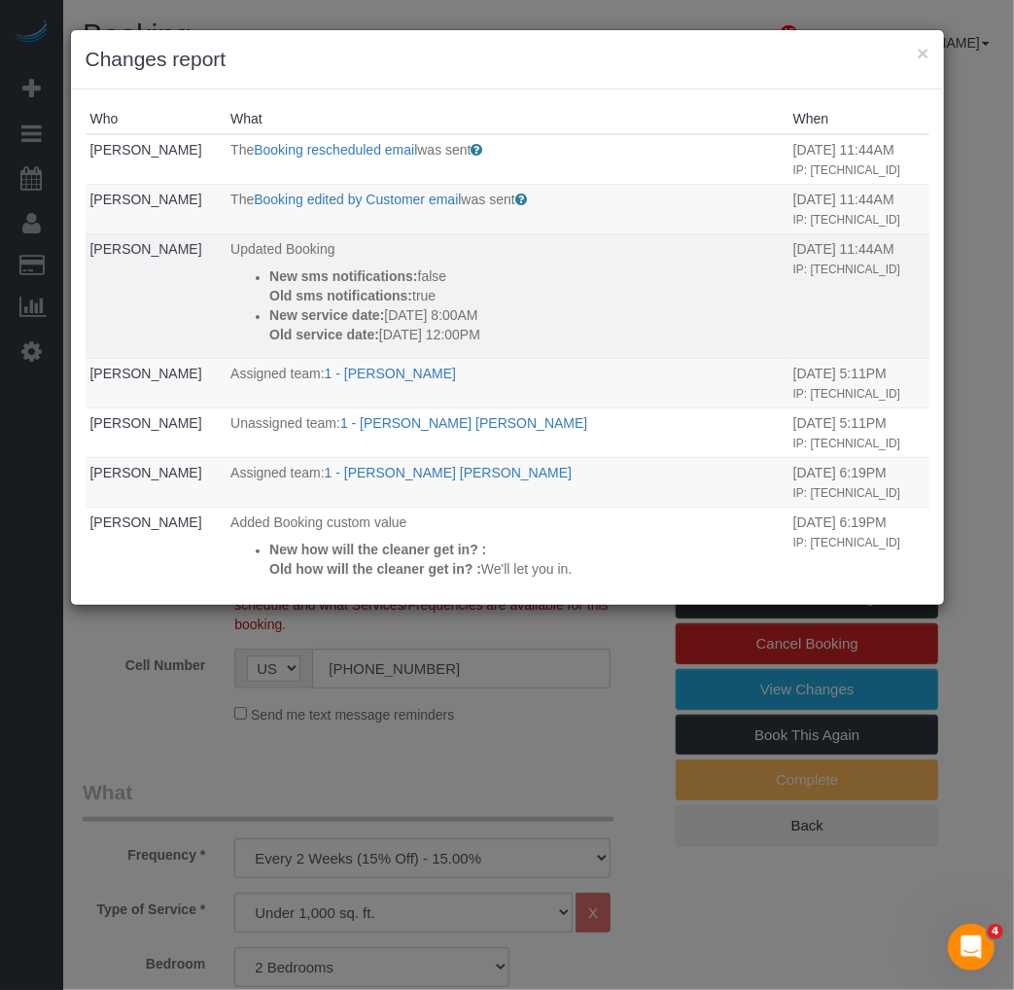
drag, startPoint x: 402, startPoint y: 312, endPoint x: 425, endPoint y: 312, distance: 23.3
click at [425, 312] on p "New service date: 09/26/2025 8:00AM" at bounding box center [526, 314] width 514 height 19
drag, startPoint x: 425, startPoint y: 312, endPoint x: 454, endPoint y: 309, distance: 29.3
click at [454, 309] on p "New service date: 09/26/2025 8:00AM" at bounding box center [526, 314] width 514 height 19
drag, startPoint x: 435, startPoint y: 309, endPoint x: 499, endPoint y: 309, distance: 64.2
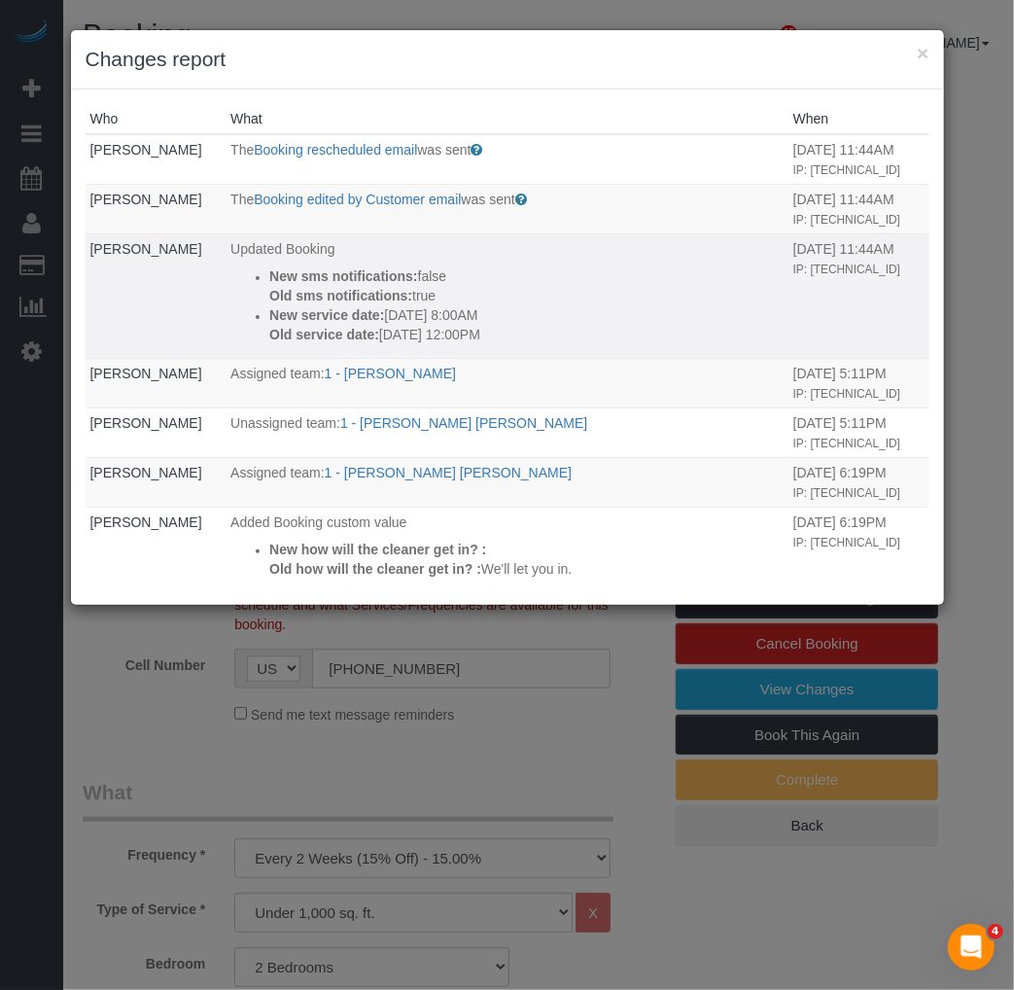
click at [499, 309] on p "New service date: 09/26/2025 8:00AM" at bounding box center [526, 314] width 514 height 19
drag, startPoint x: 499, startPoint y: 309, endPoint x: 428, endPoint y: 311, distance: 71.0
click at [428, 311] on p "New service date: 09/26/2025 8:00AM" at bounding box center [526, 314] width 514 height 19
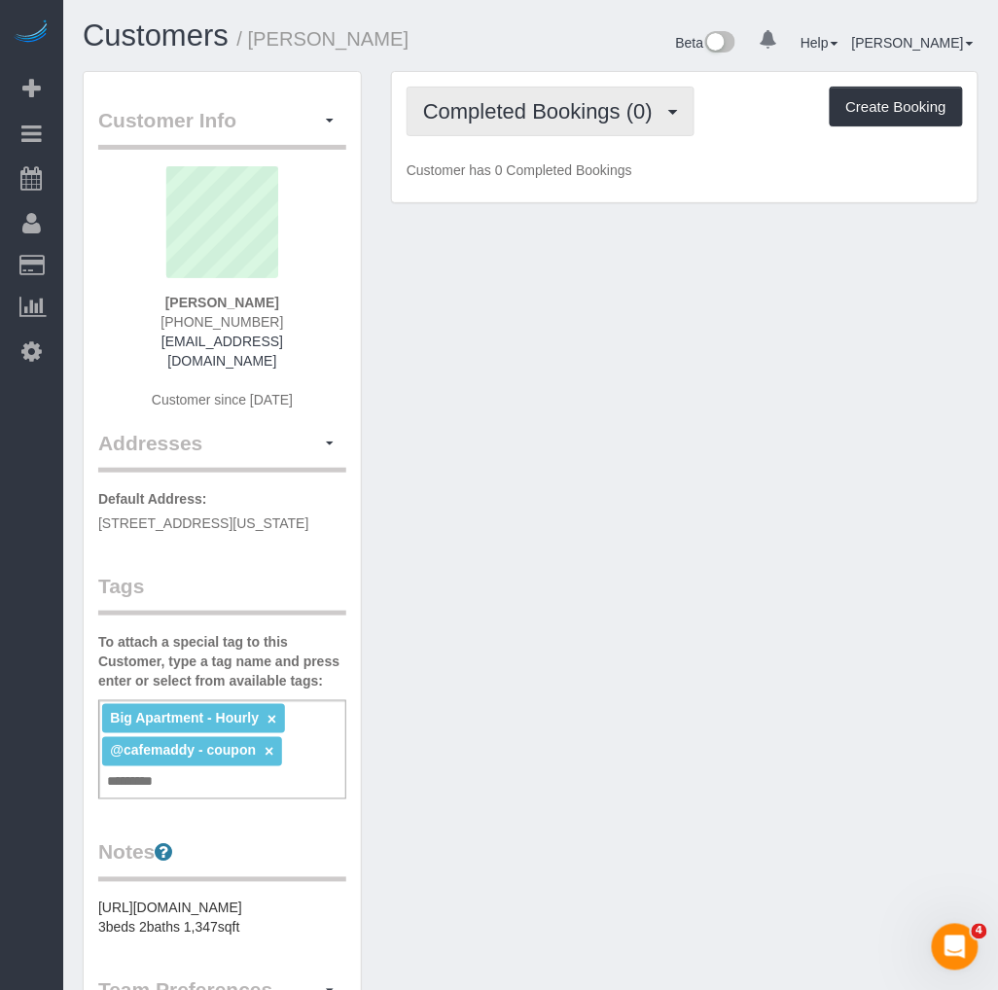
click at [607, 122] on span "Completed Bookings (0)" at bounding box center [542, 111] width 239 height 24
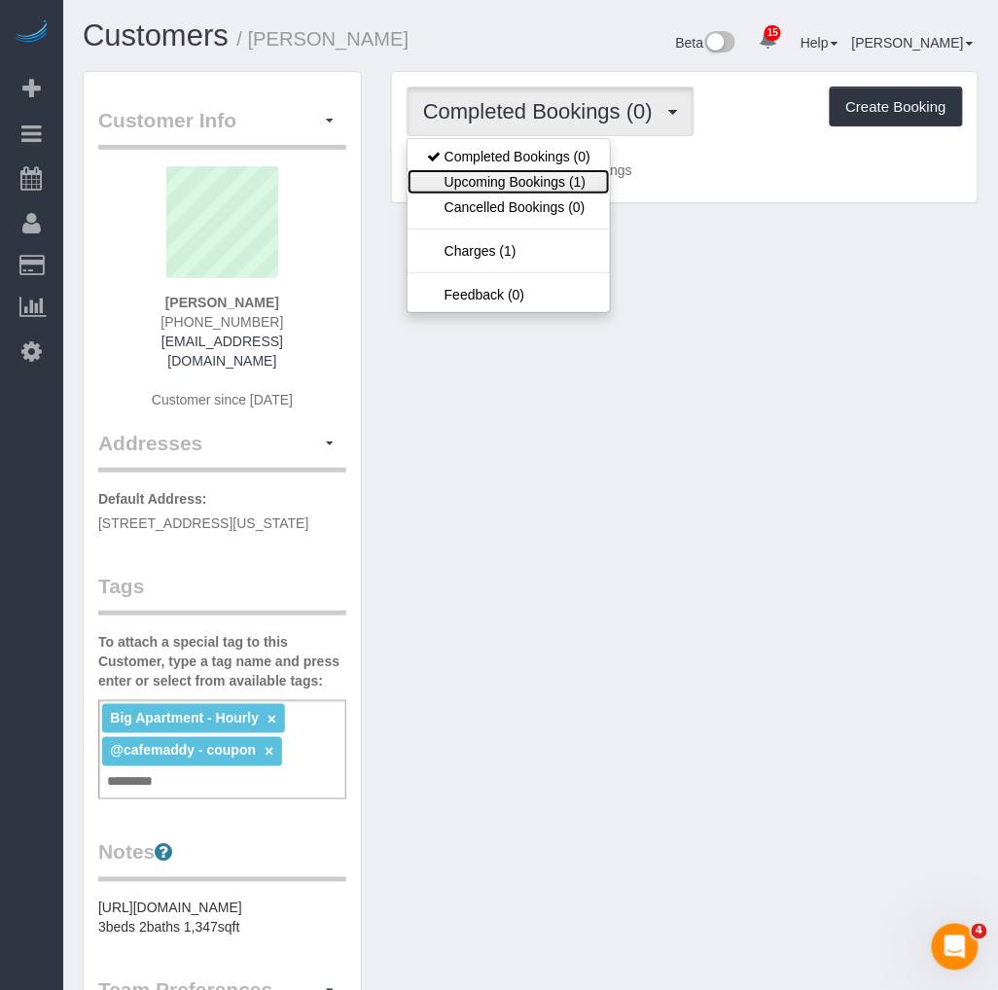
click at [528, 176] on link "Upcoming Bookings (1)" at bounding box center [508, 181] width 202 height 25
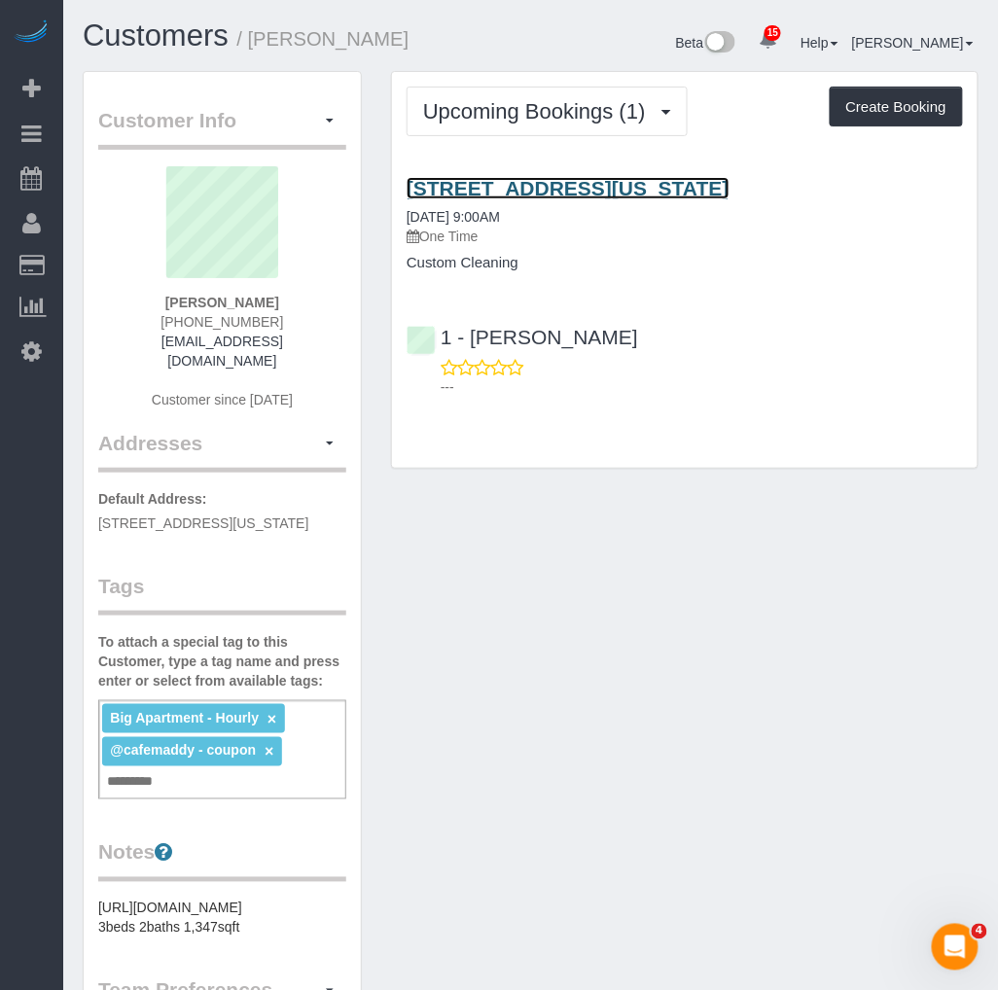
click at [510, 188] on link "[STREET_ADDRESS][US_STATE]" at bounding box center [568, 188] width 323 height 22
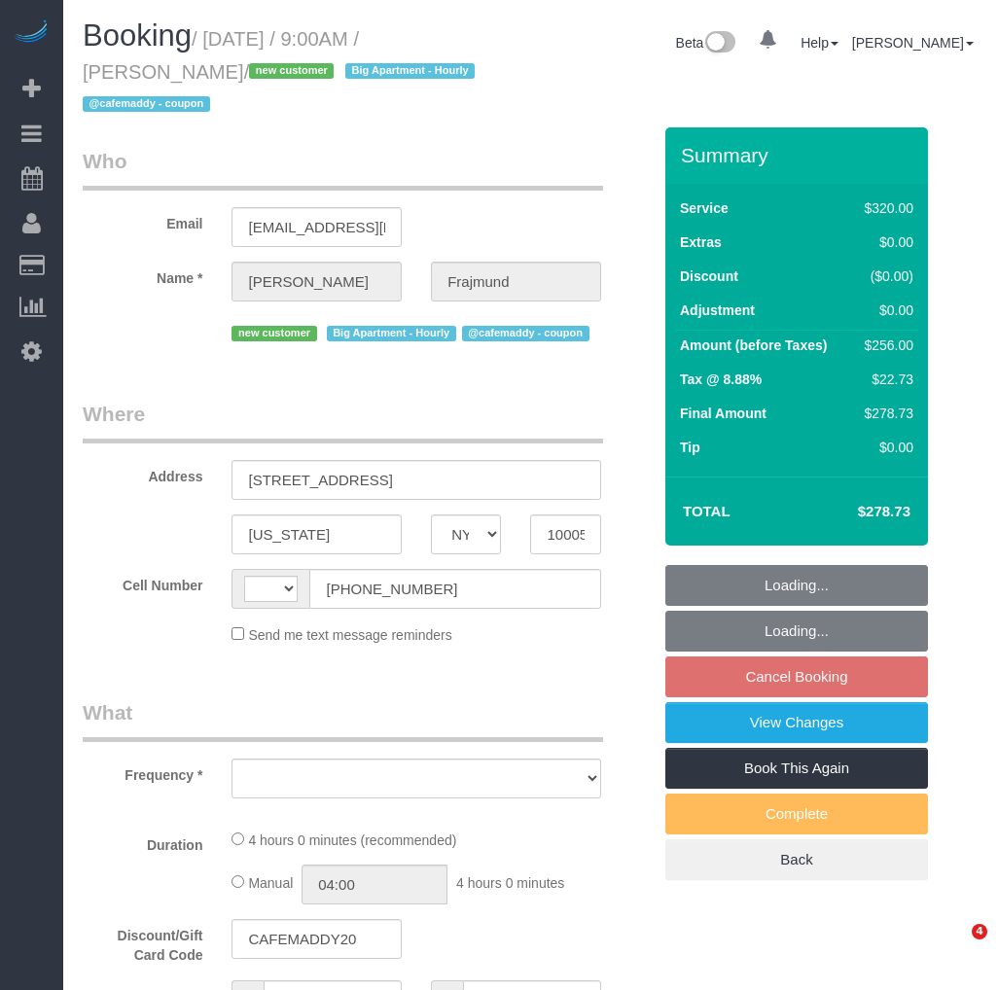
select select "NY"
select select "string:[GEOGRAPHIC_DATA]"
select select "object:516"
select select "string:stripe-pm_1S5GC34VGloSiKo7ZEek08Ff"
select select "240"
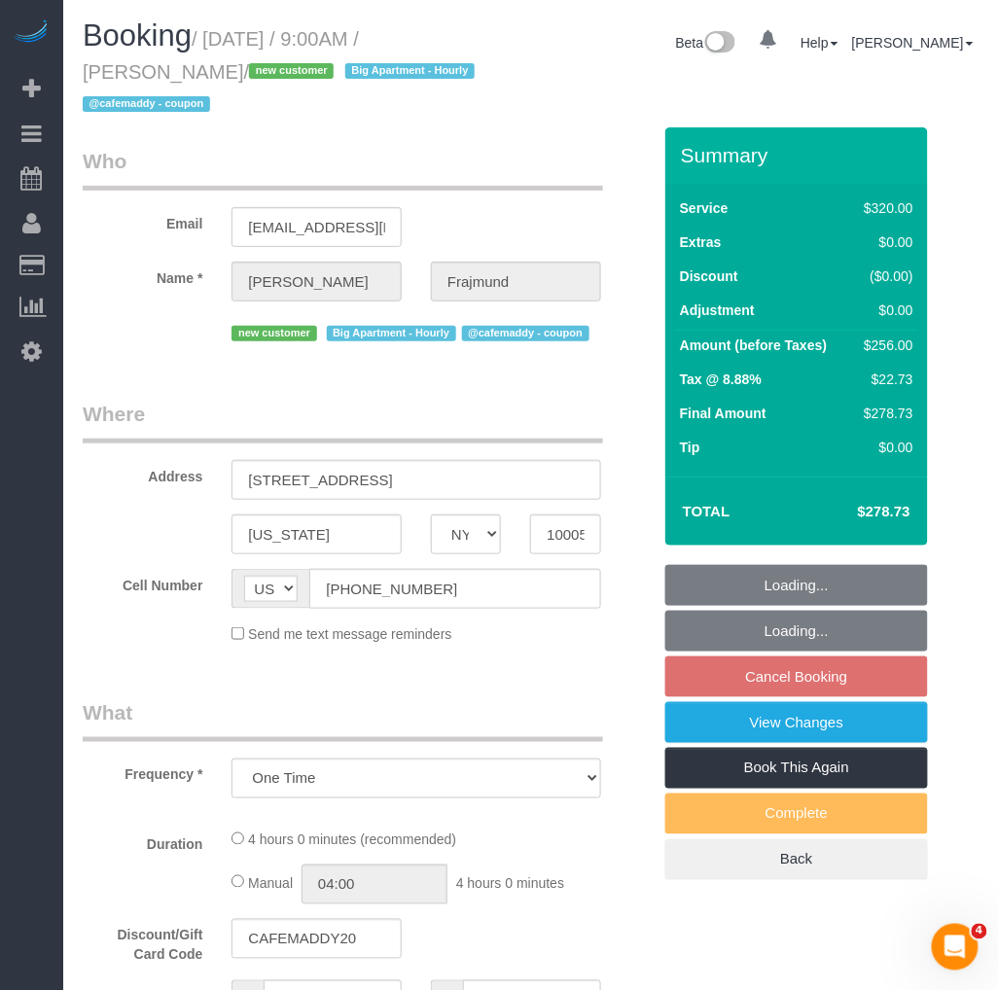
select select "number:57"
select select "number:72"
select select "number:15"
select select "number:5"
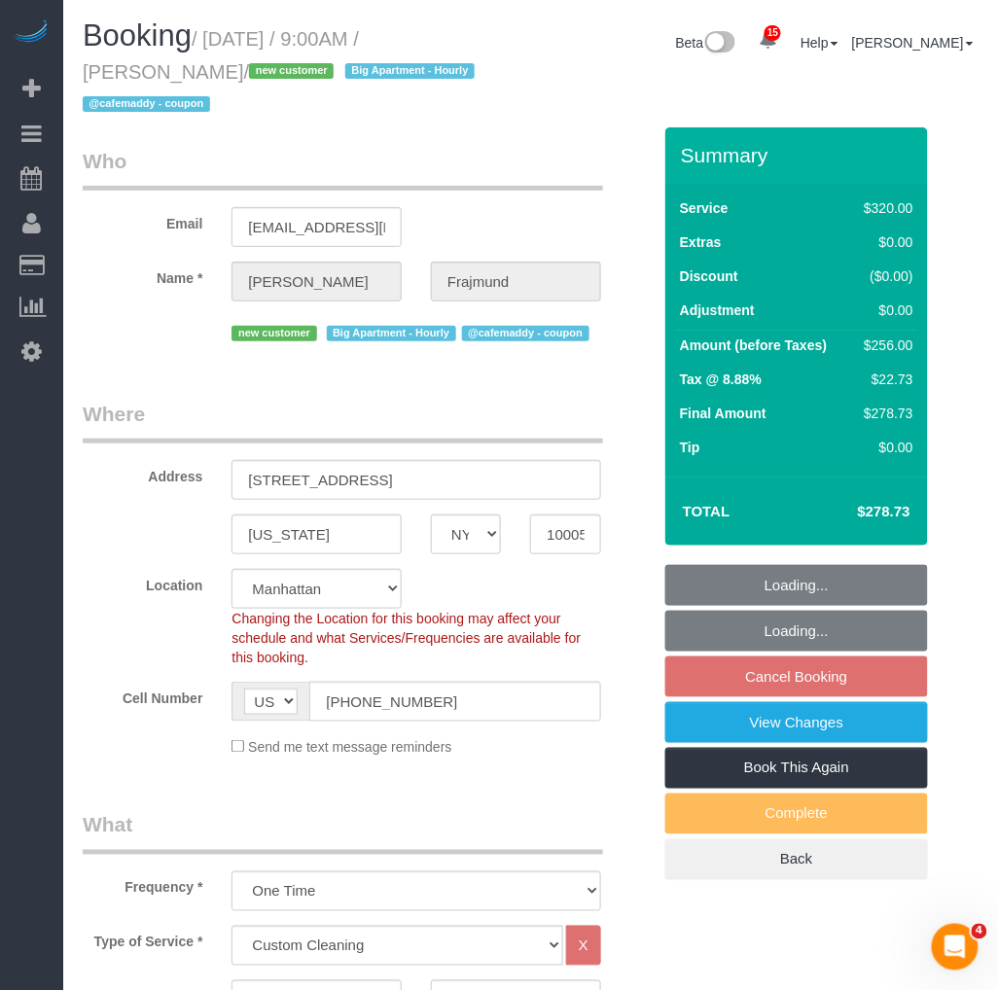
select select "spot2"
select select "object:1471"
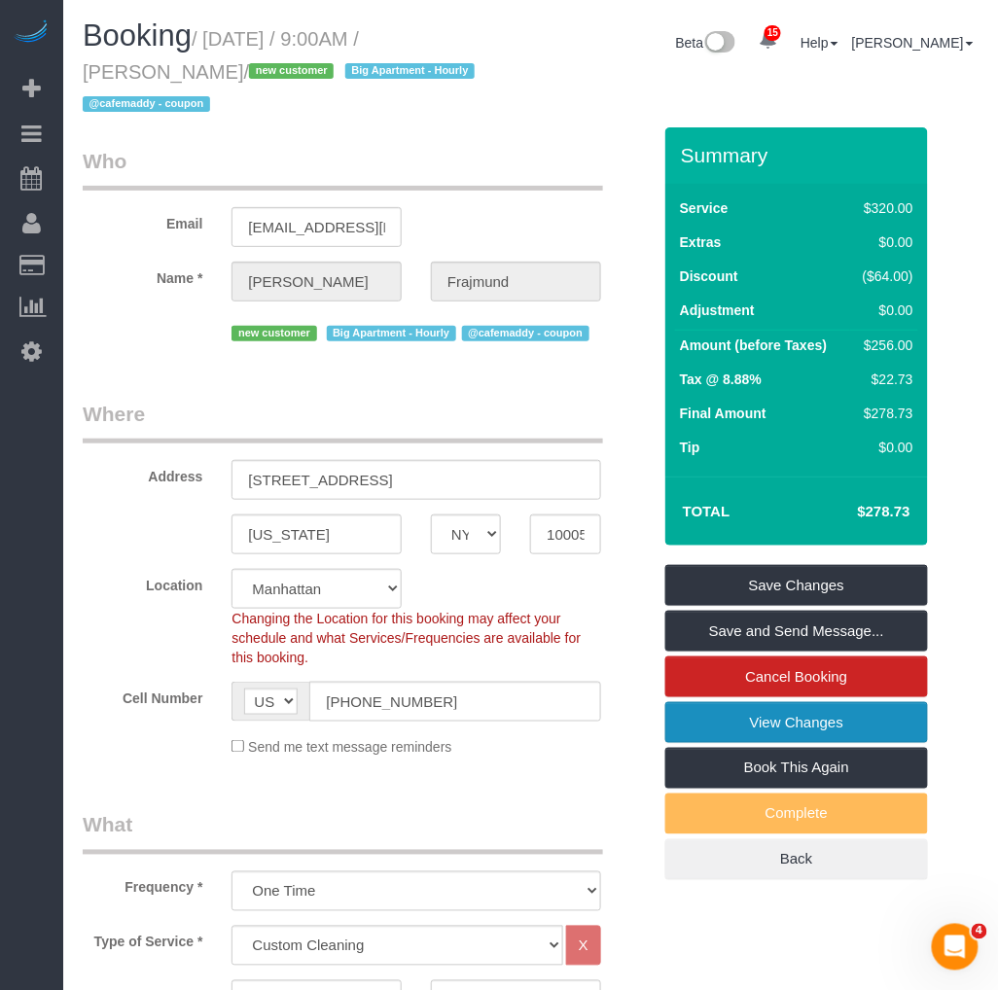
click at [726, 713] on link "View Changes" at bounding box center [796, 722] width 263 height 41
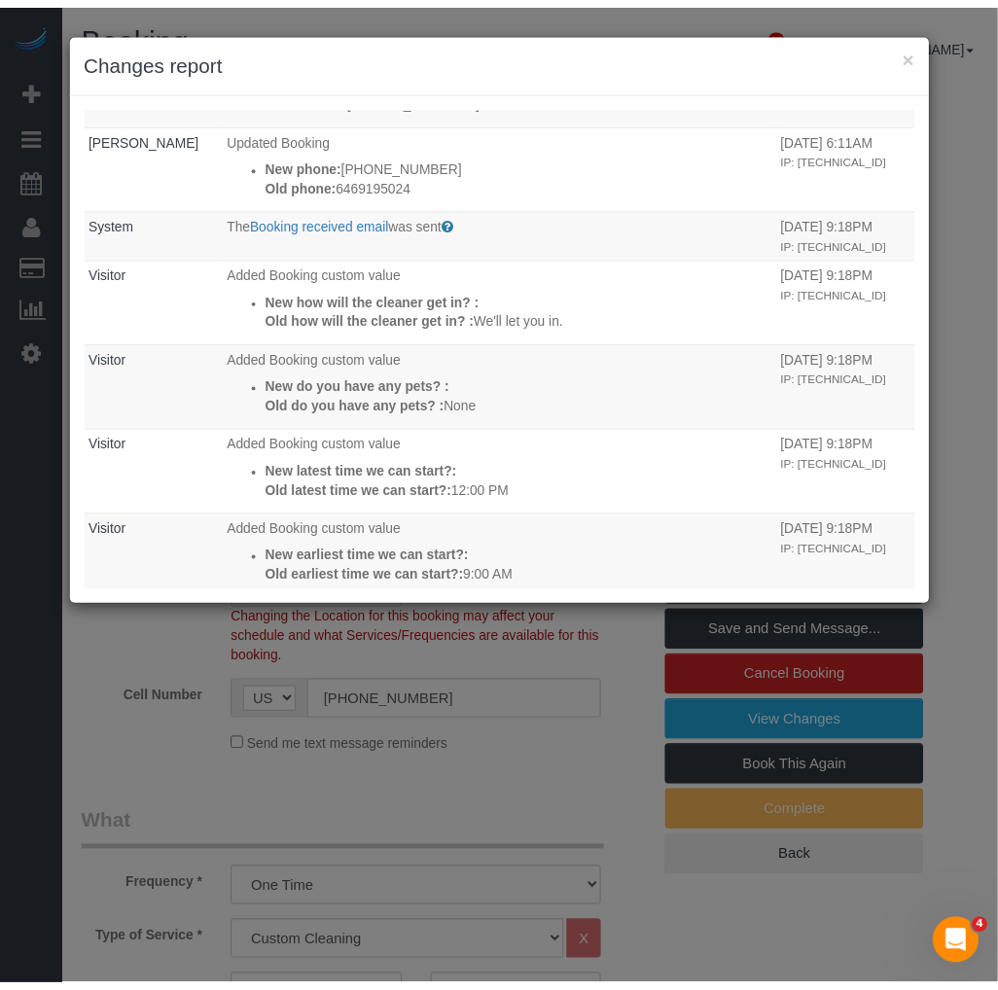
scroll to position [536, 0]
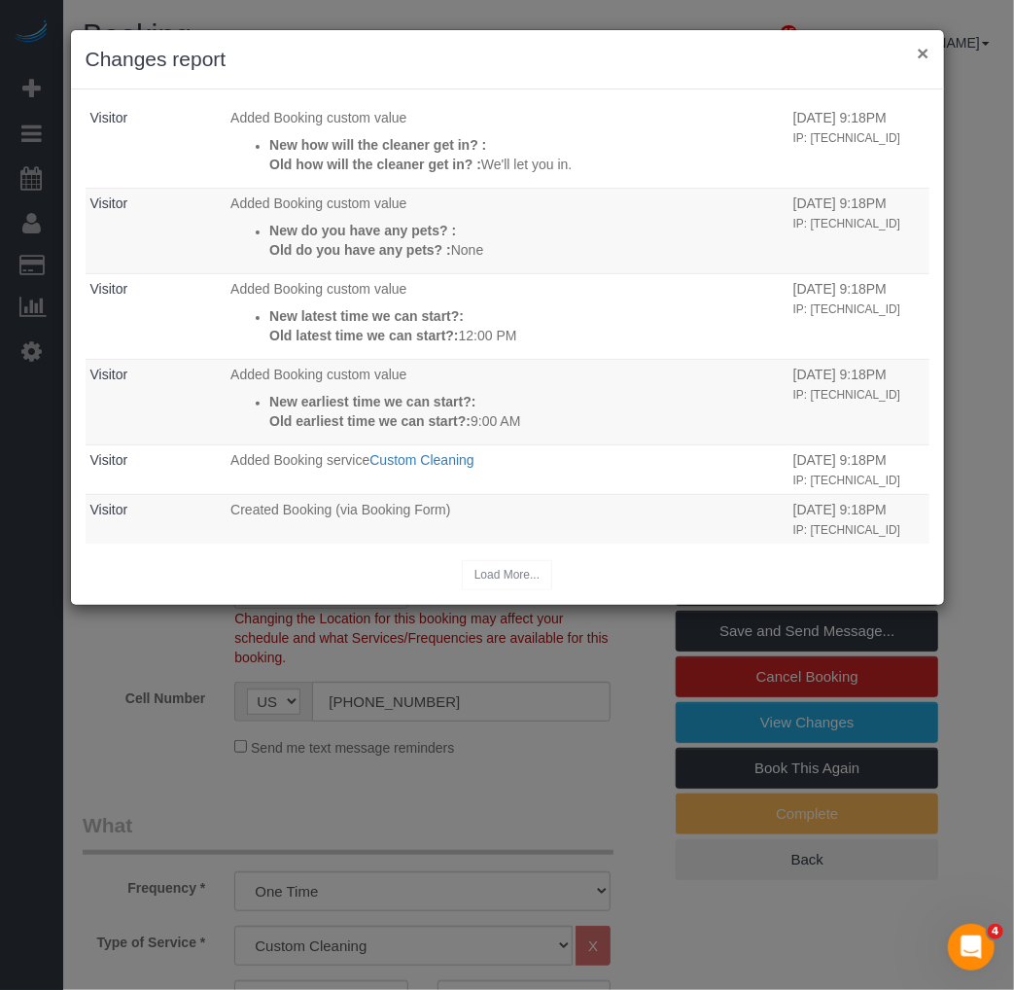
click at [921, 53] on button "×" at bounding box center [923, 53] width 12 height 20
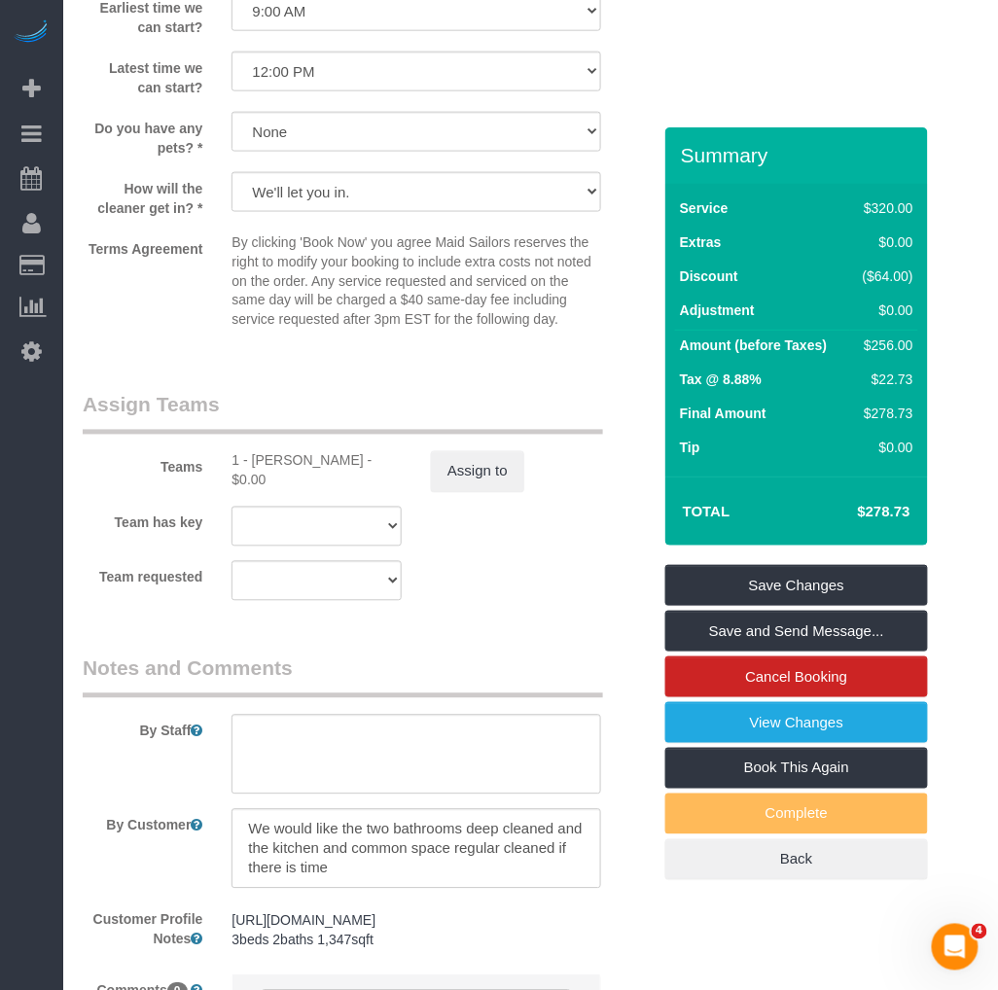
scroll to position [2161, 0]
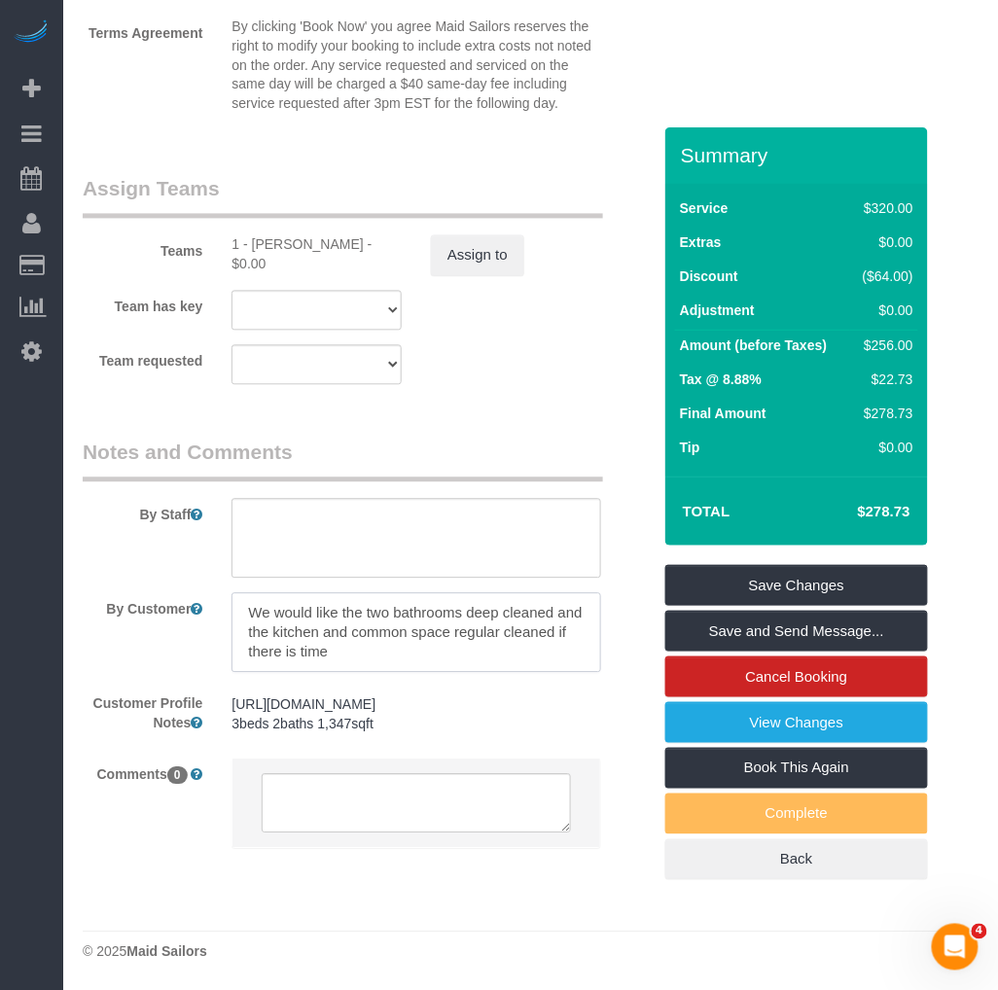
click at [405, 658] on textarea at bounding box center [415, 633] width 369 height 80
click at [366, 647] on textarea at bounding box center [415, 633] width 369 height 80
click at [451, 647] on textarea at bounding box center [415, 633] width 369 height 80
click at [354, 652] on textarea at bounding box center [415, 633] width 369 height 80
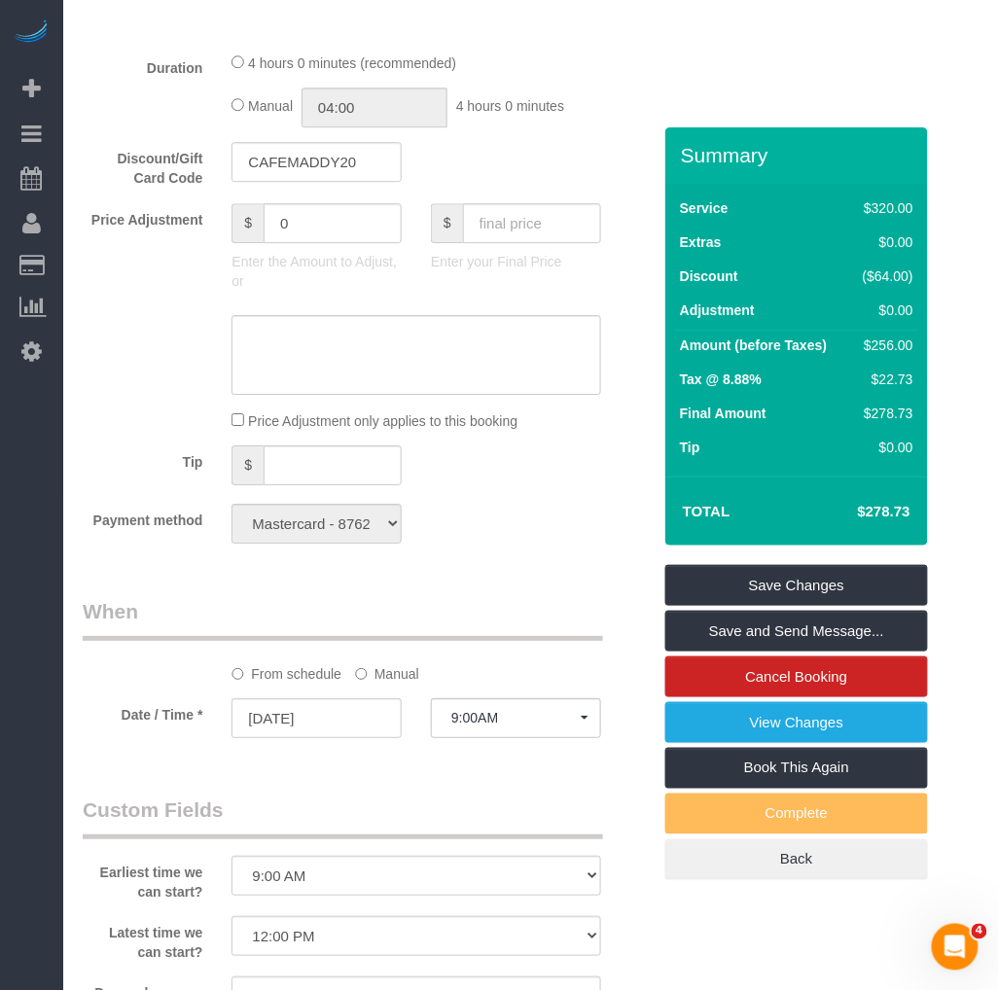
scroll to position [1188, 0]
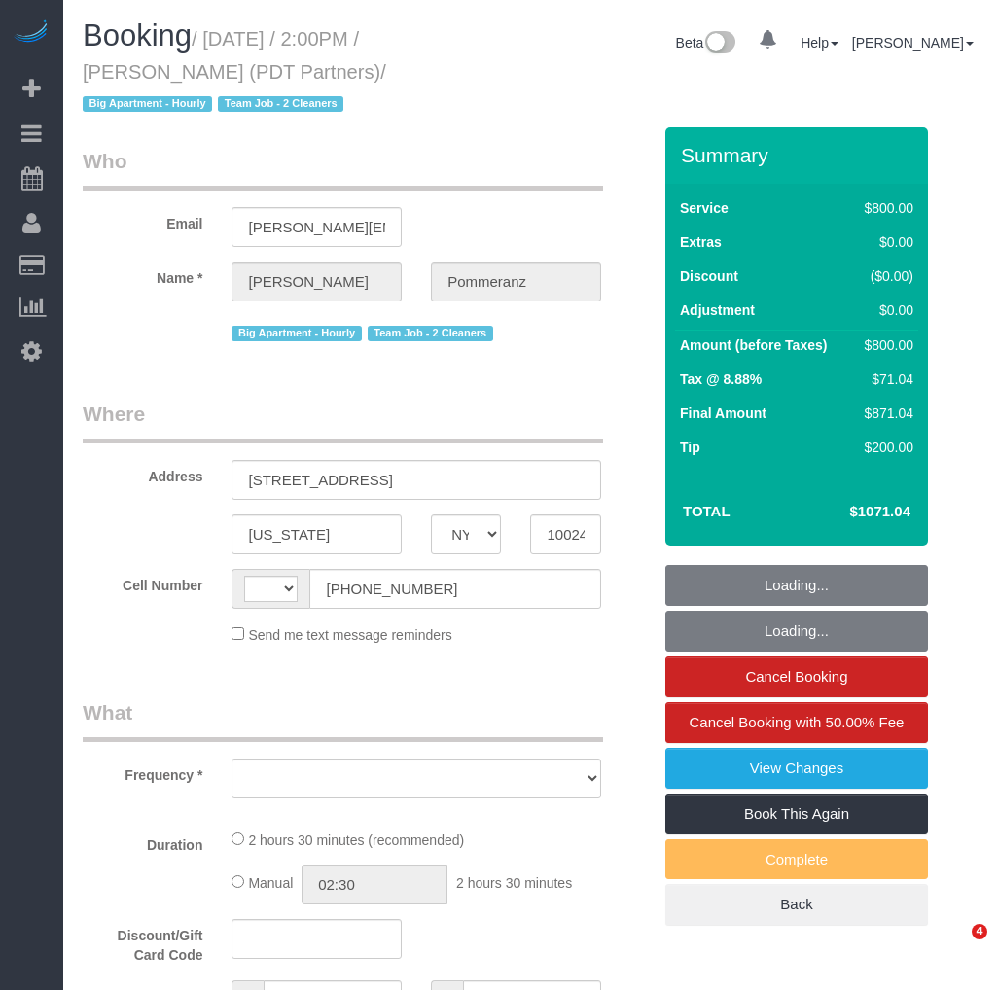
select select "NY"
select select "string:[GEOGRAPHIC_DATA]"
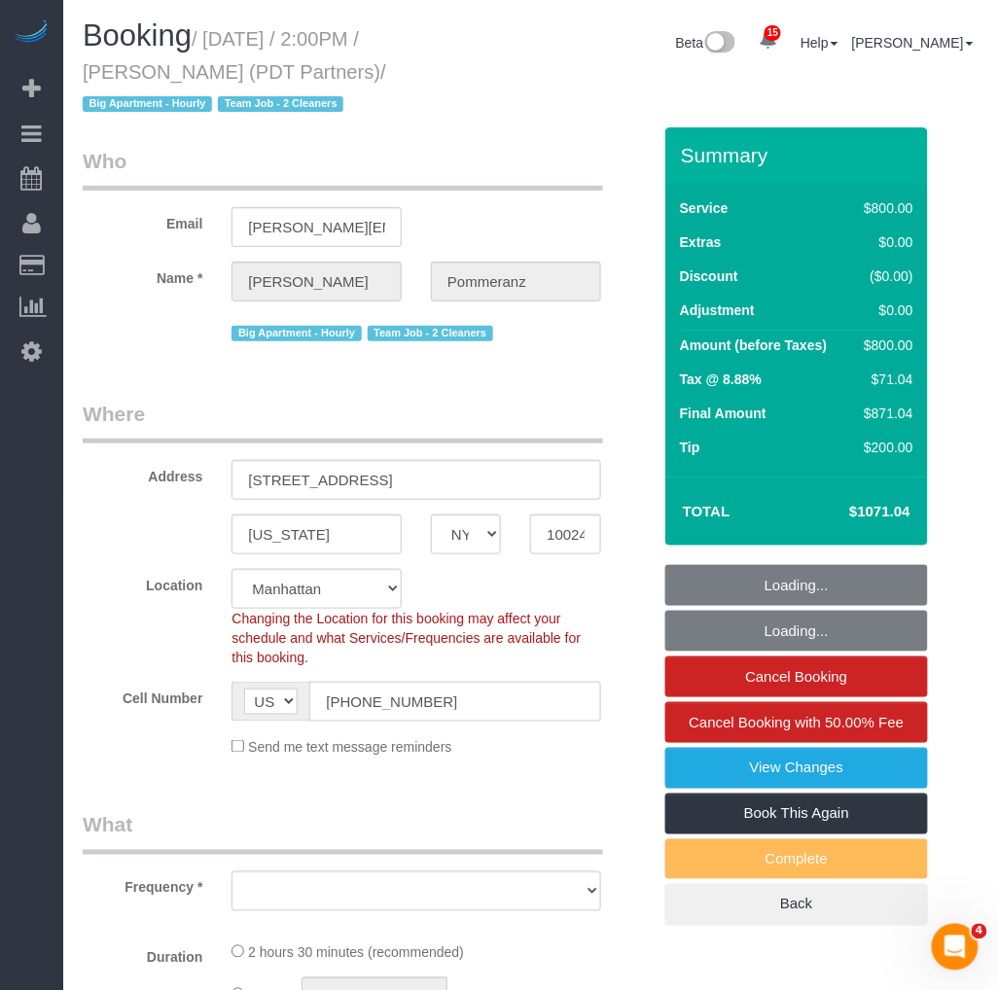
select select "number:60"
select select "number:76"
select select "number:15"
select select "number:5"
select select "object:922"
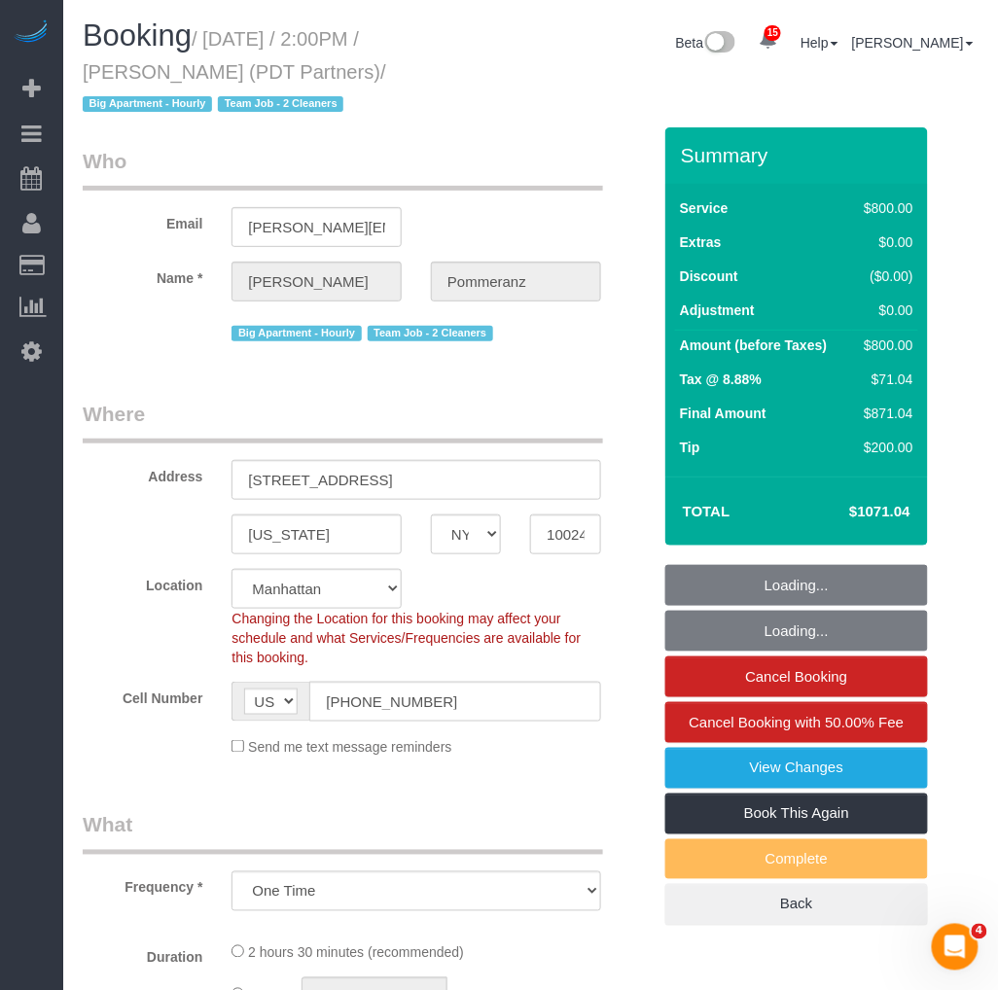
select select "string:stripe-pm_1Rdx544VGloSiKo7eMdguZrP"
select select "4"
select select "150"
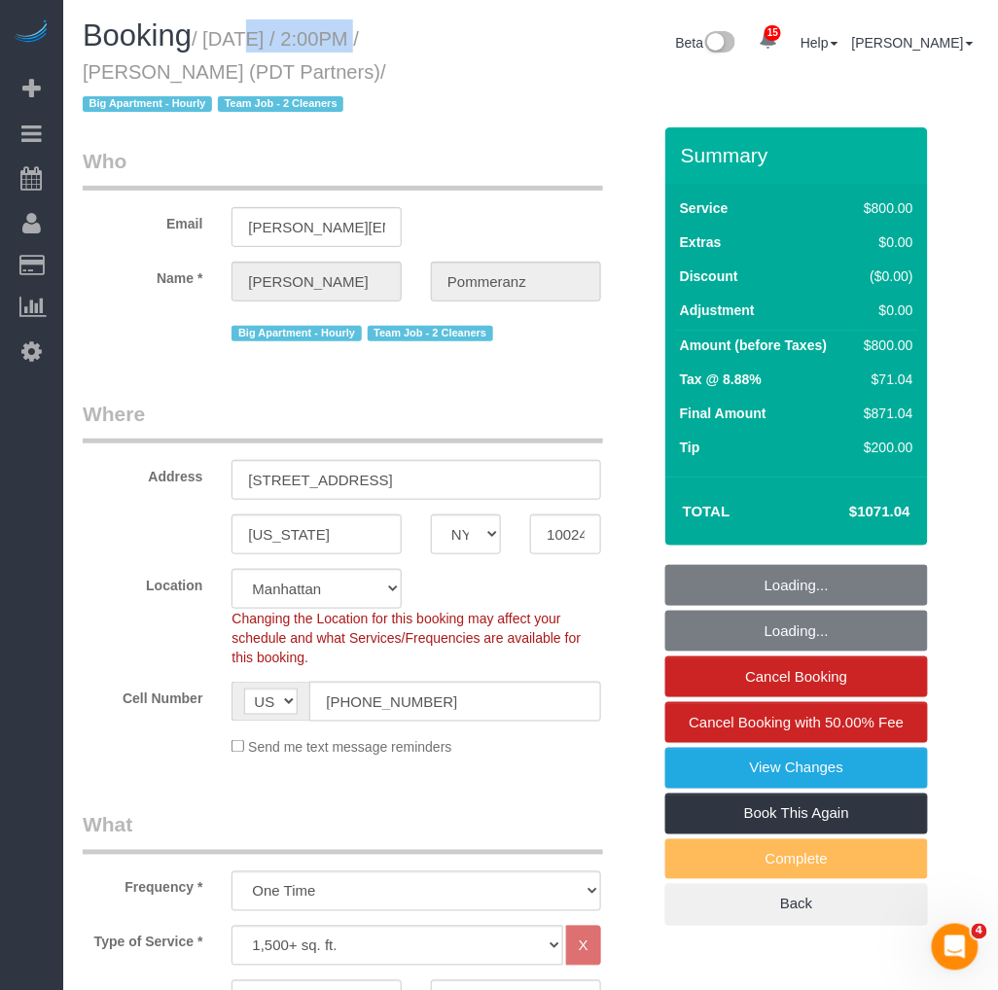
select select "object:1017"
select select "spot1"
drag, startPoint x: 211, startPoint y: 35, endPoint x: 410, endPoint y: 71, distance: 202.6
click at [386, 71] on small "/ September 10, 2025 / 2:00PM / Elizabeth Pommeranz (PDT Partners) / Big Apartm…" at bounding box center [234, 72] width 303 height 88
copy small "September 10, 2025 / 2:00PM / Elizabeth Pommeranz (PDT Partners)"
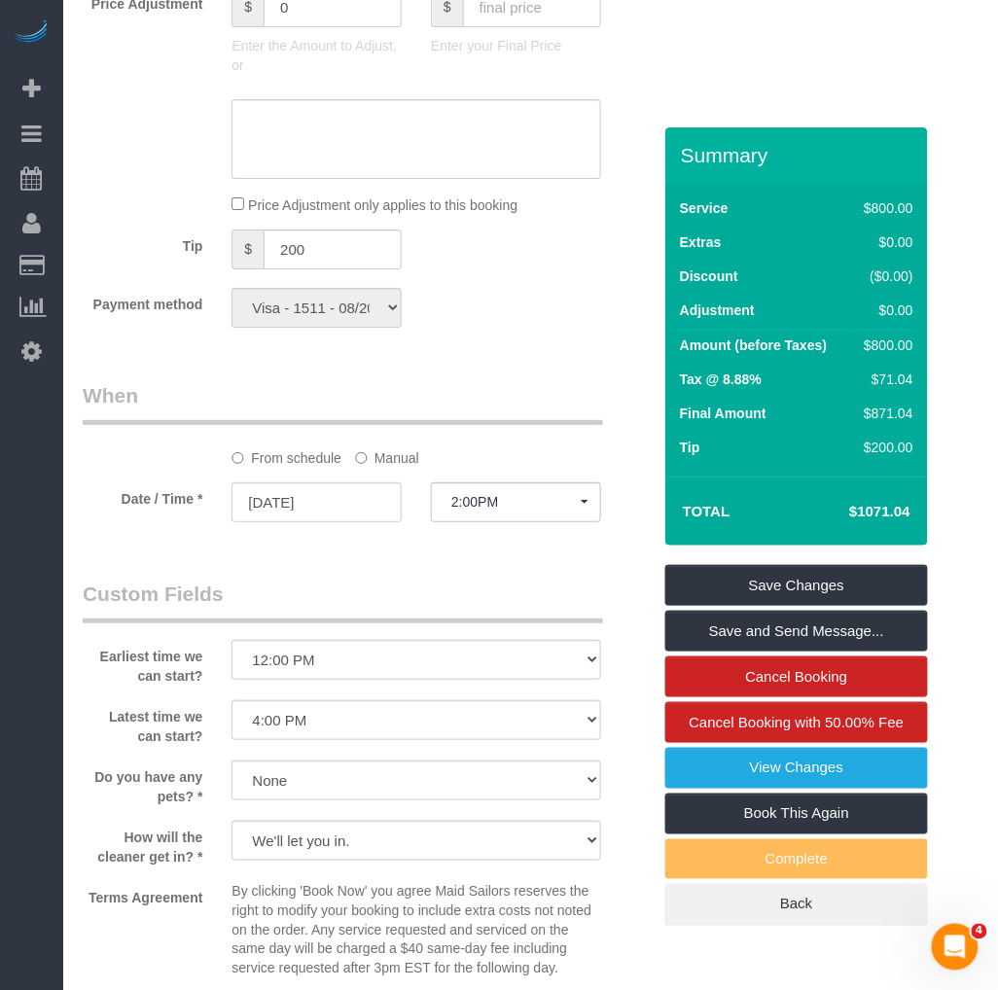
scroll to position [1728, 0]
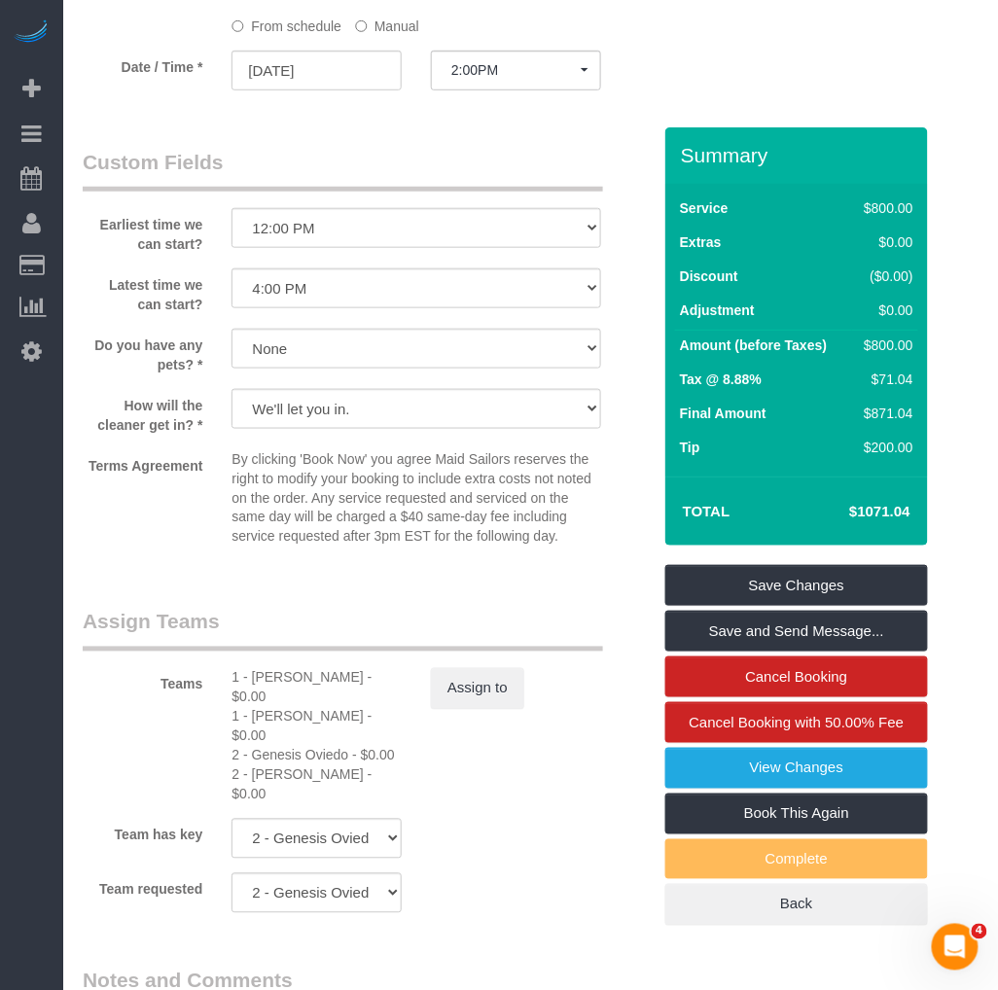
click at [257, 684] on div "1 - Emely Jimenez - $0.00" at bounding box center [316, 687] width 170 height 39
copy div "Emely"
click at [265, 707] on div "1 - Xiomara Inga - $0.00" at bounding box center [316, 726] width 170 height 39
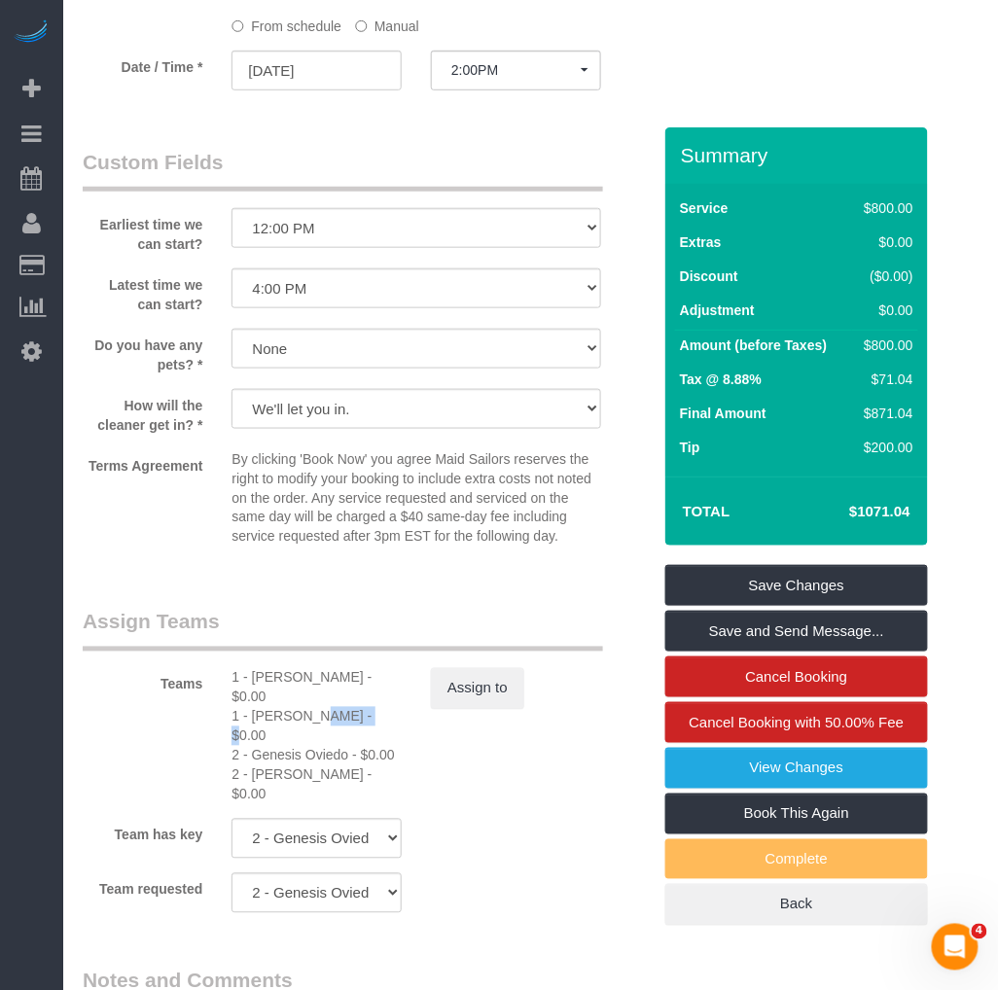
copy div "Xiomara"
click at [260, 746] on div "2 - Genesis Oviedo - $0.00" at bounding box center [316, 755] width 170 height 19
copy div "Genesis"
click at [264, 765] on div "2 - Katherine Poveda - $0.00" at bounding box center [316, 784] width 170 height 39
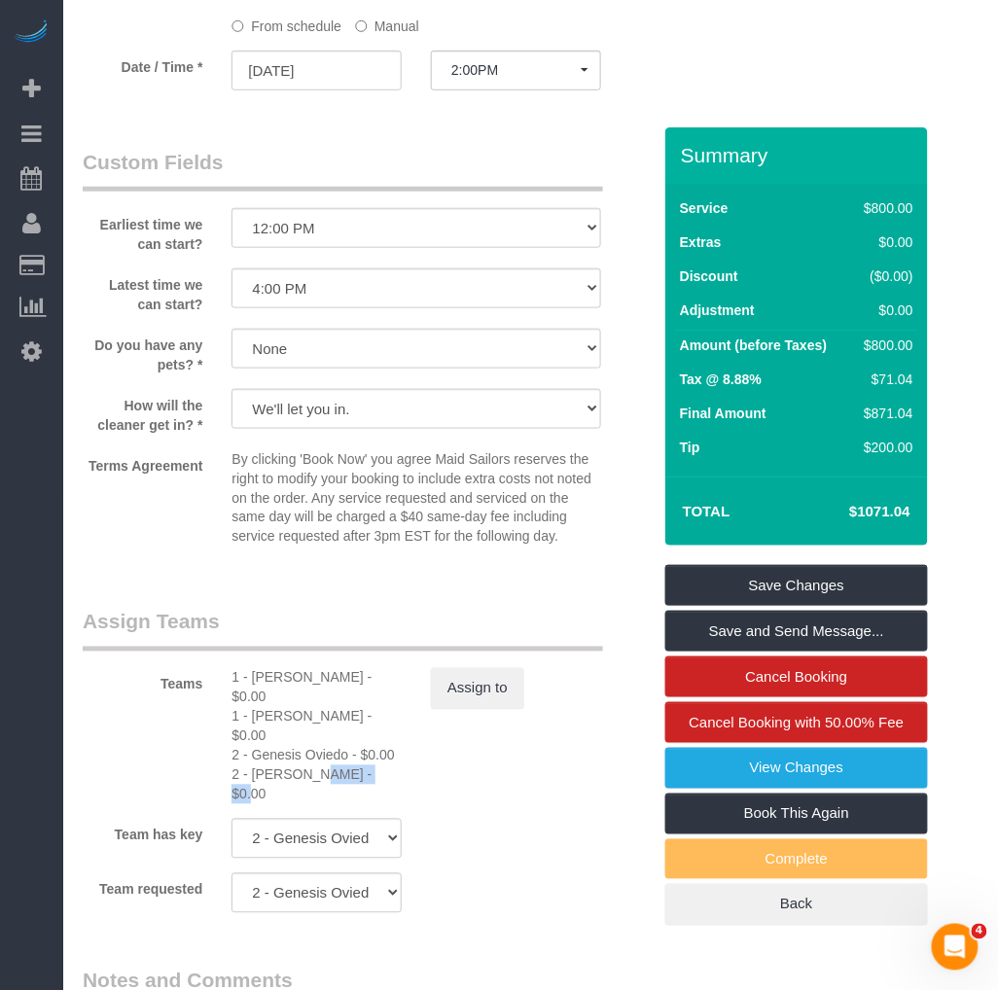
click at [264, 765] on div "2 - Katherine Poveda - $0.00" at bounding box center [316, 784] width 170 height 39
copy div "Katherine"
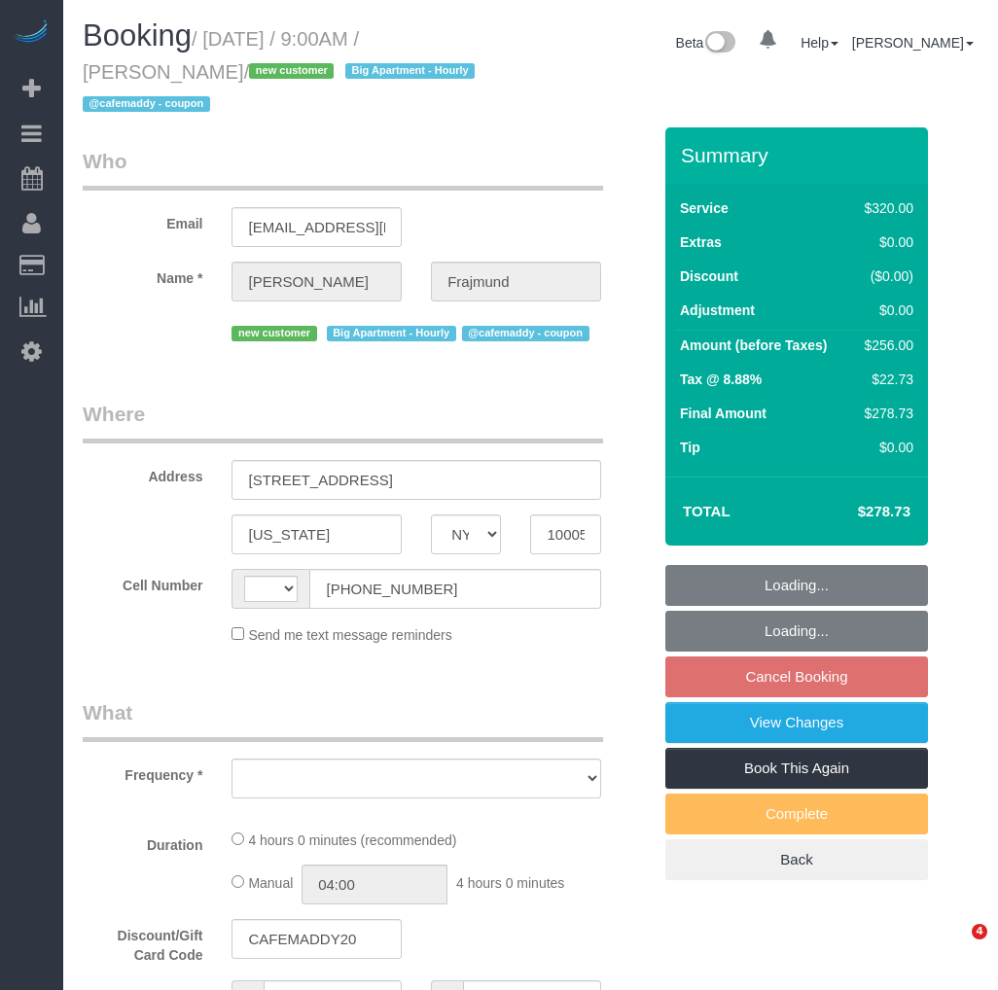
select select "NY"
select select "string:[GEOGRAPHIC_DATA]"
select select "number:57"
select select "number:72"
select select "number:15"
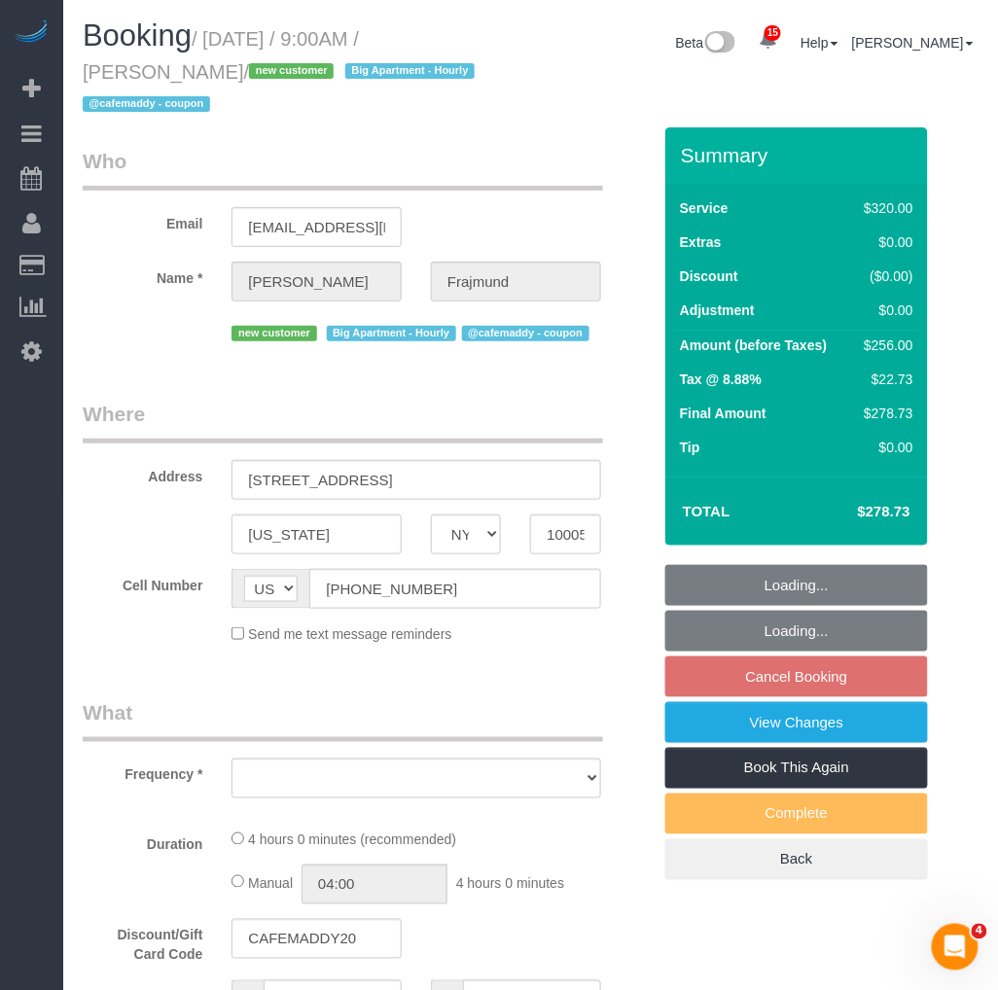
select select "number:5"
select select "object:910"
select select "string:stripe-pm_1S5GC34VGloSiKo7ZEek08Ff"
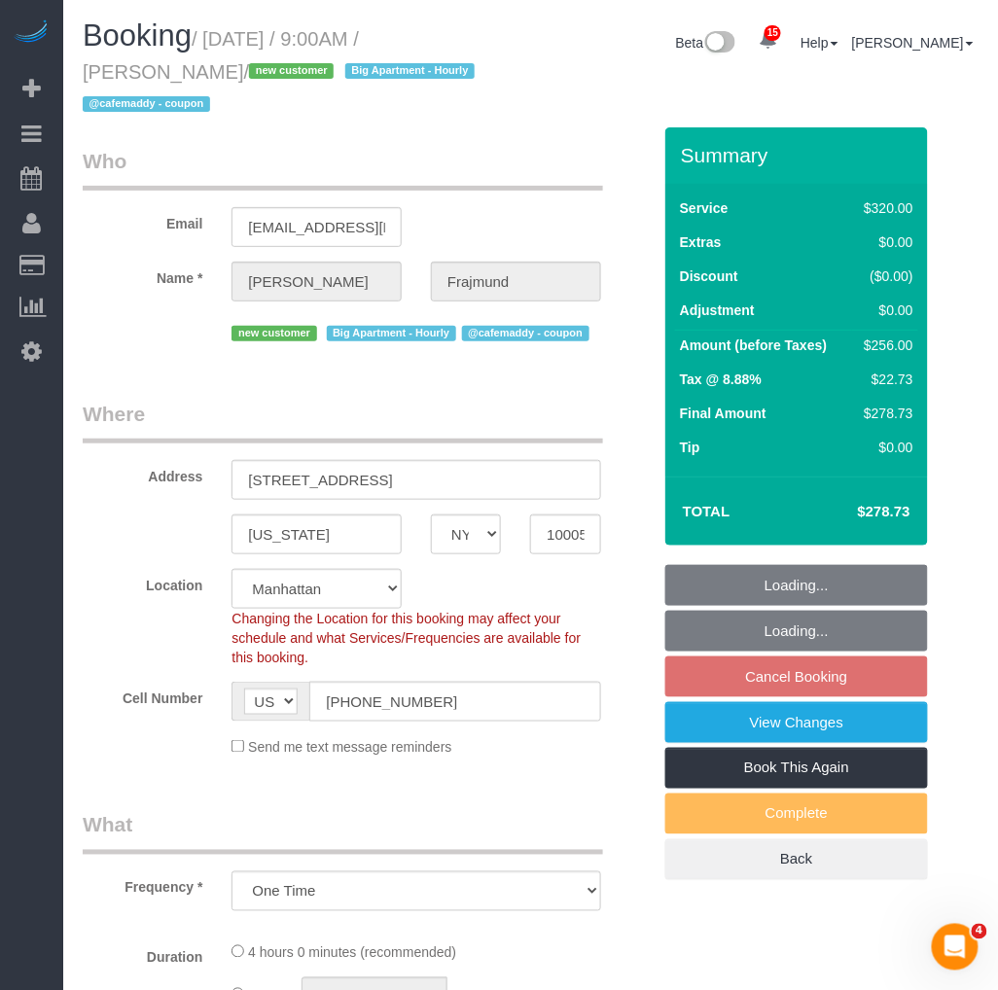
select select "240"
select select "spot2"
select select "object:1471"
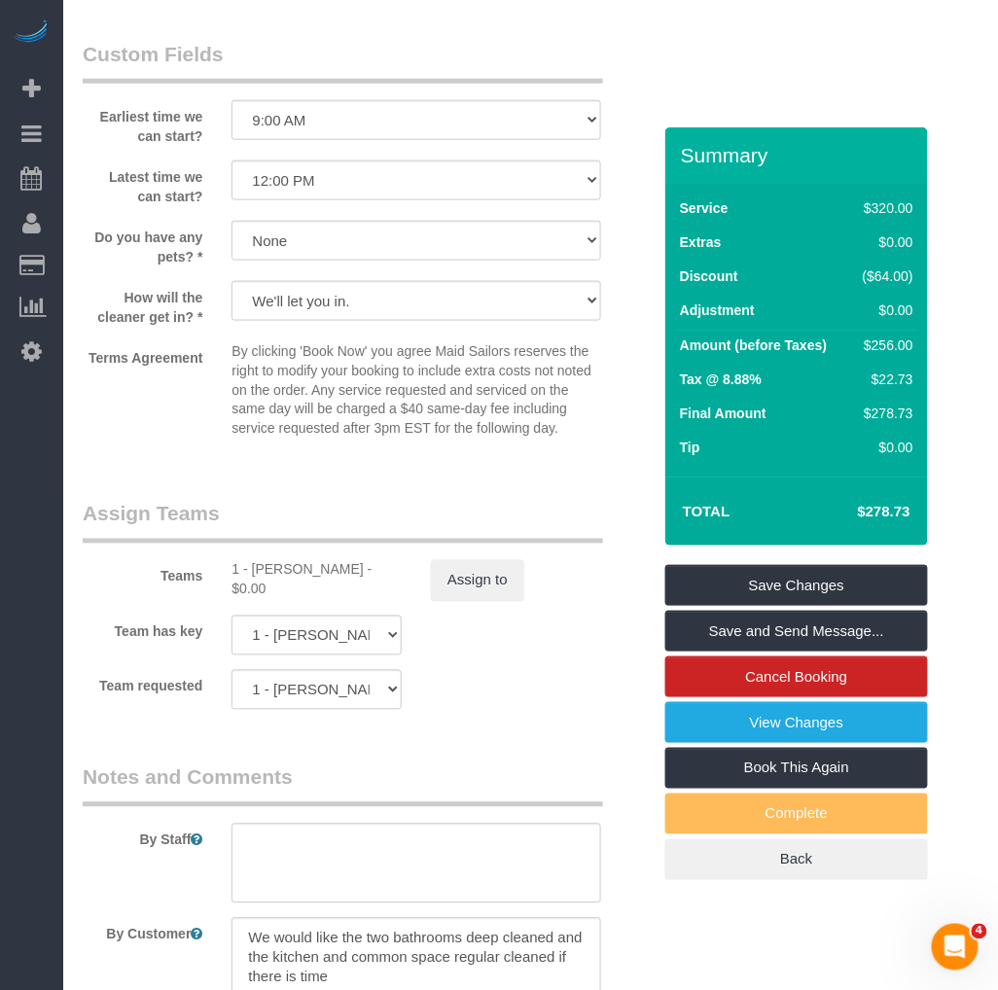
scroll to position [2161, 0]
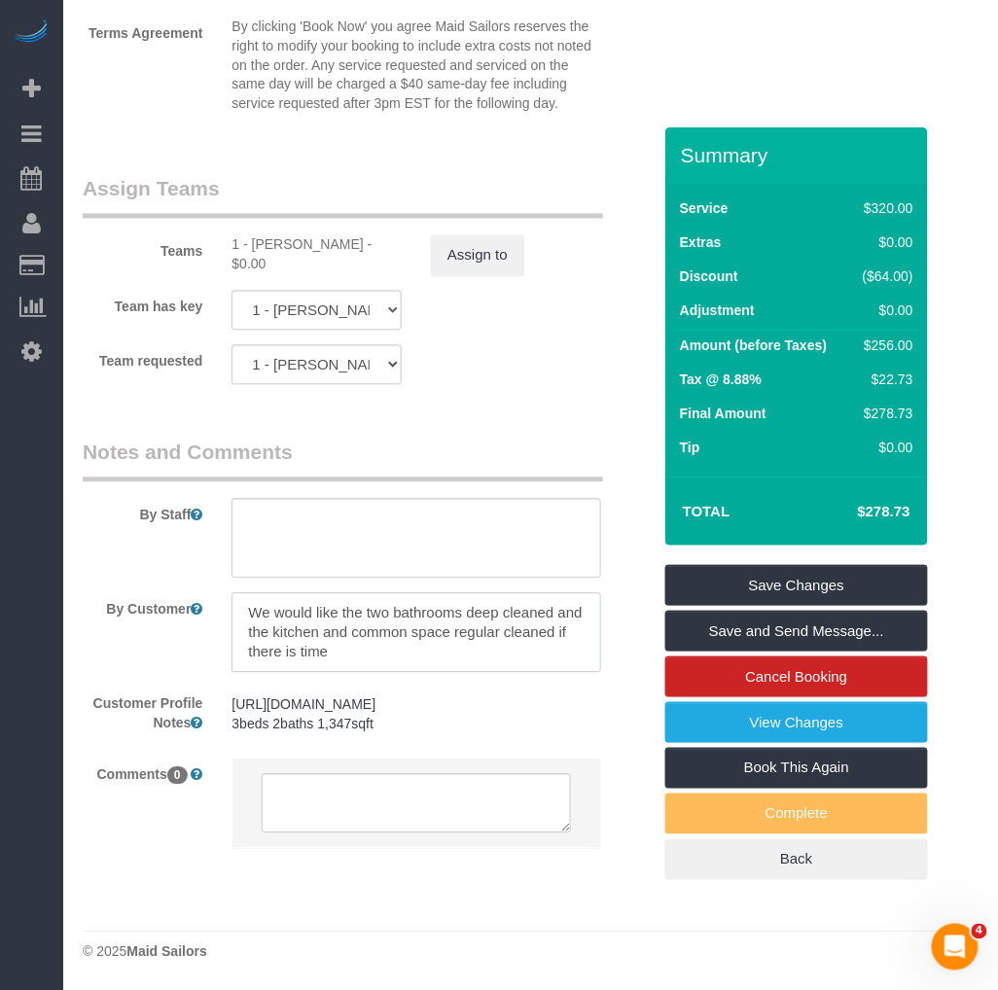
click at [357, 659] on textarea at bounding box center [415, 633] width 369 height 80
type textarea "We would like the two bathrooms deep cleaned and the kitchen and common space r…"
click at [296, 624] on textarea at bounding box center [415, 633] width 369 height 80
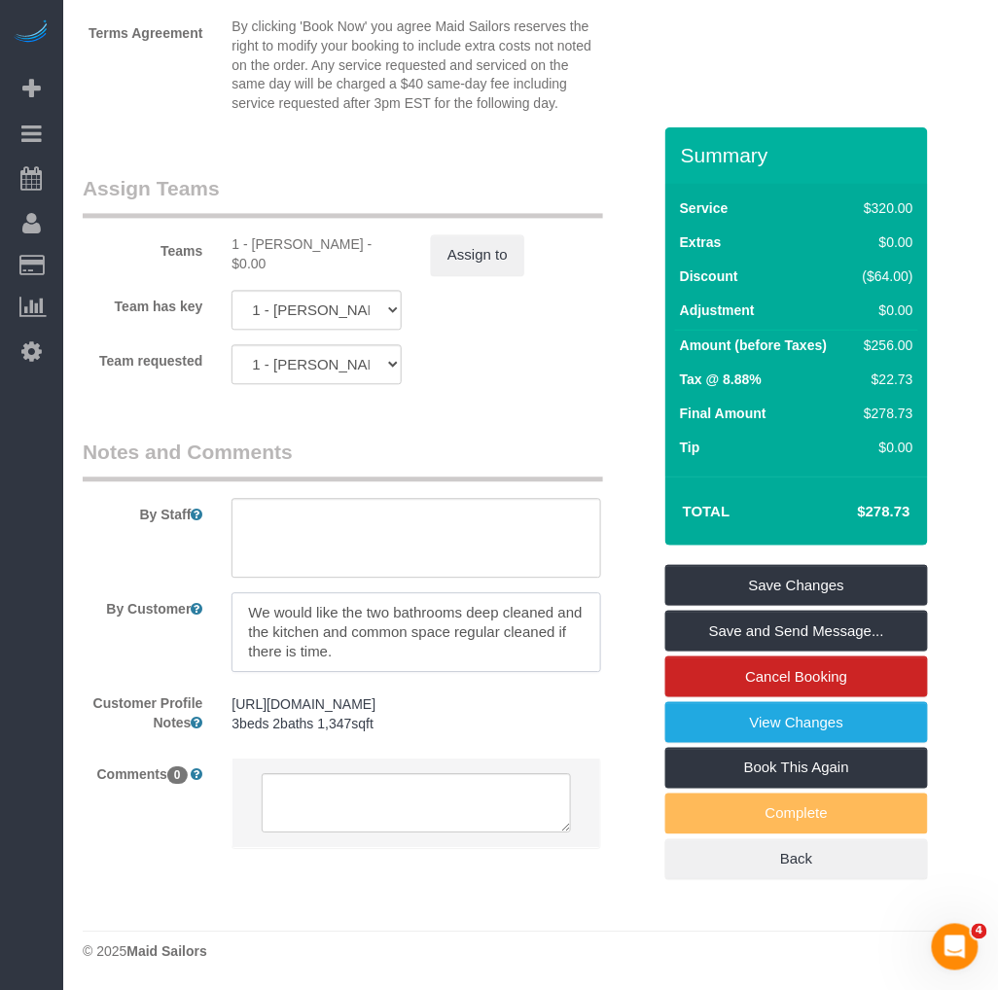
click at [288, 626] on textarea at bounding box center [415, 633] width 369 height 80
click at [313, 548] on textarea at bounding box center [415, 539] width 369 height 80
paste textarea "Customer Notes for Cleaning: Bathrooms (2): Deep clean. Bathrooms are in okay c…"
click at [308, 552] on textarea at bounding box center [415, 539] width 369 height 80
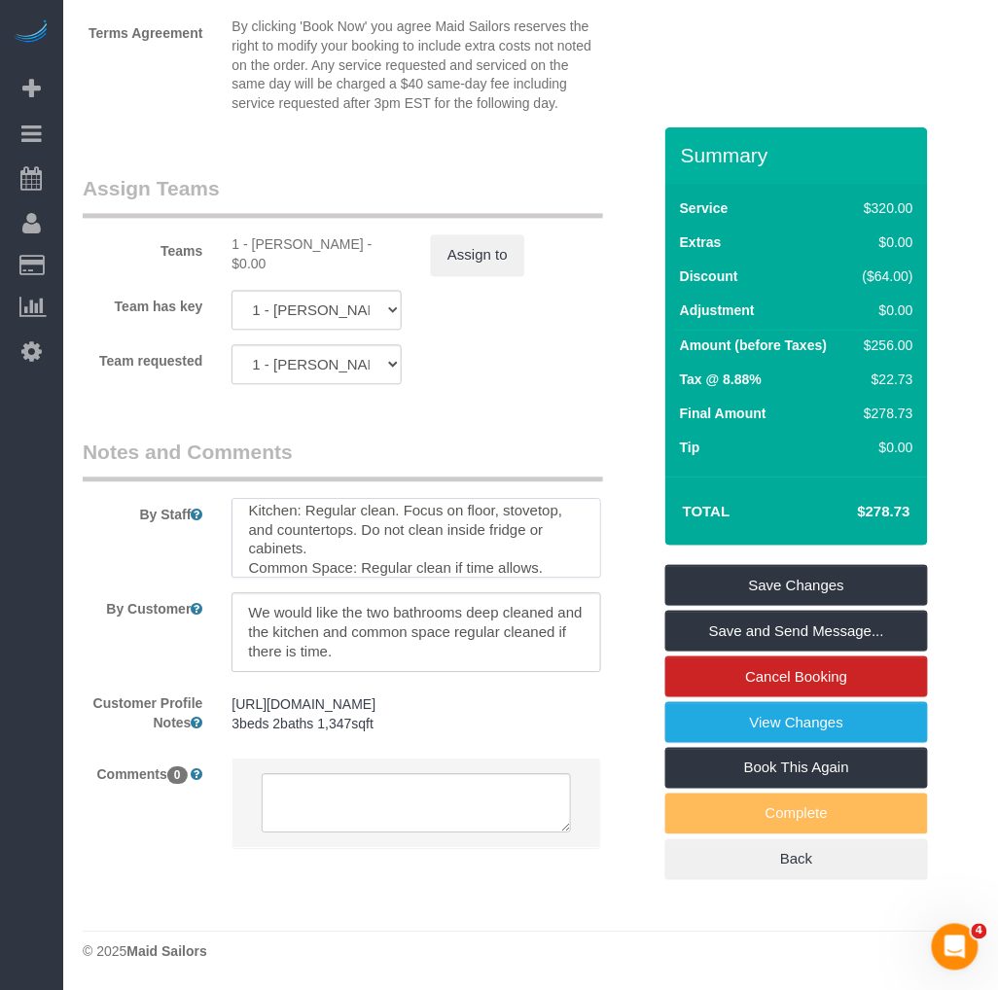
scroll to position [17, 0]
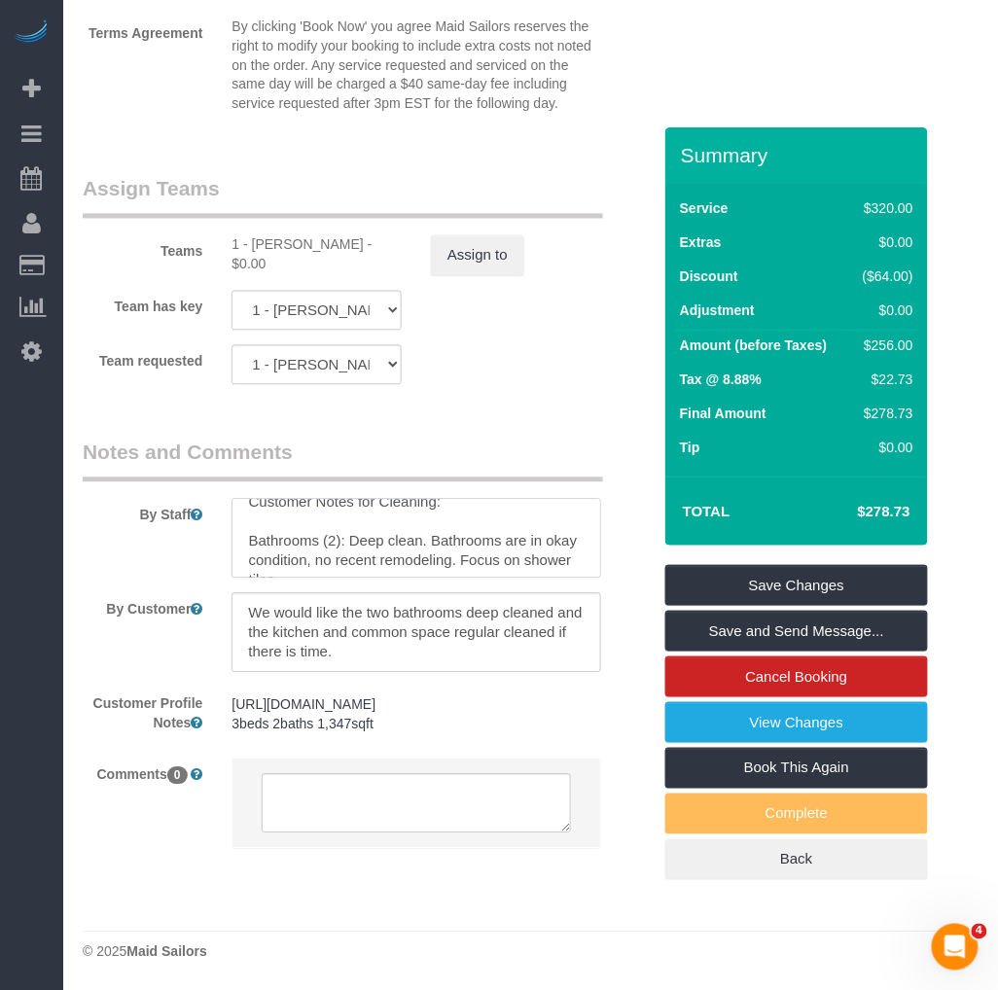
click at [304, 537] on textarea at bounding box center [415, 539] width 369 height 80
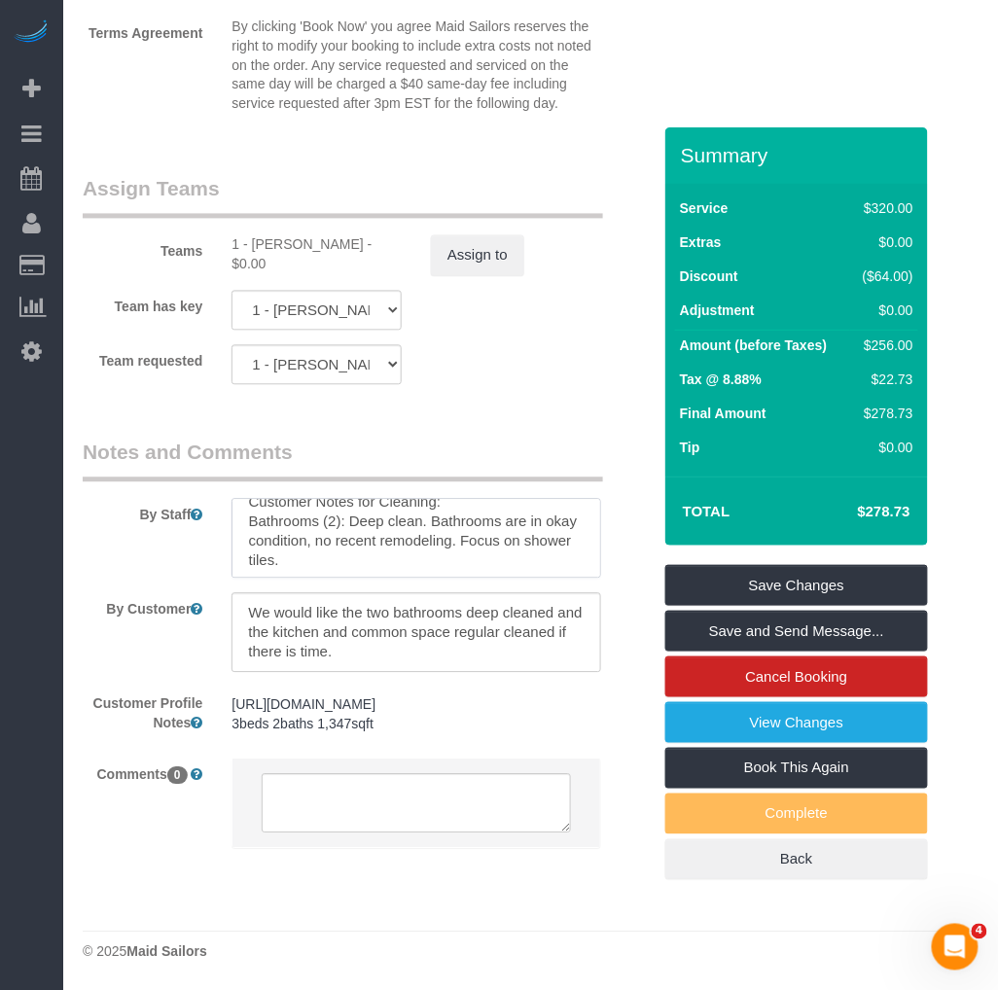
scroll to position [0, 0]
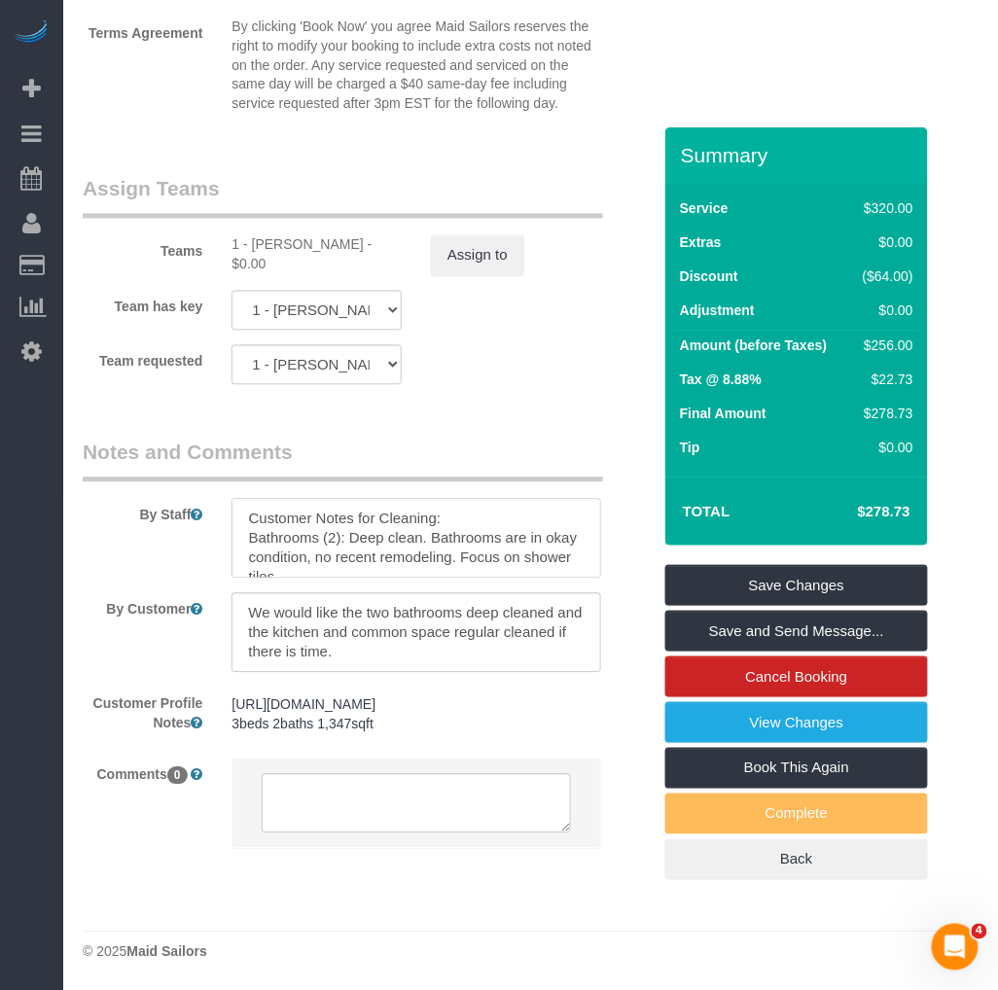
click at [247, 547] on textarea at bounding box center [415, 539] width 369 height 80
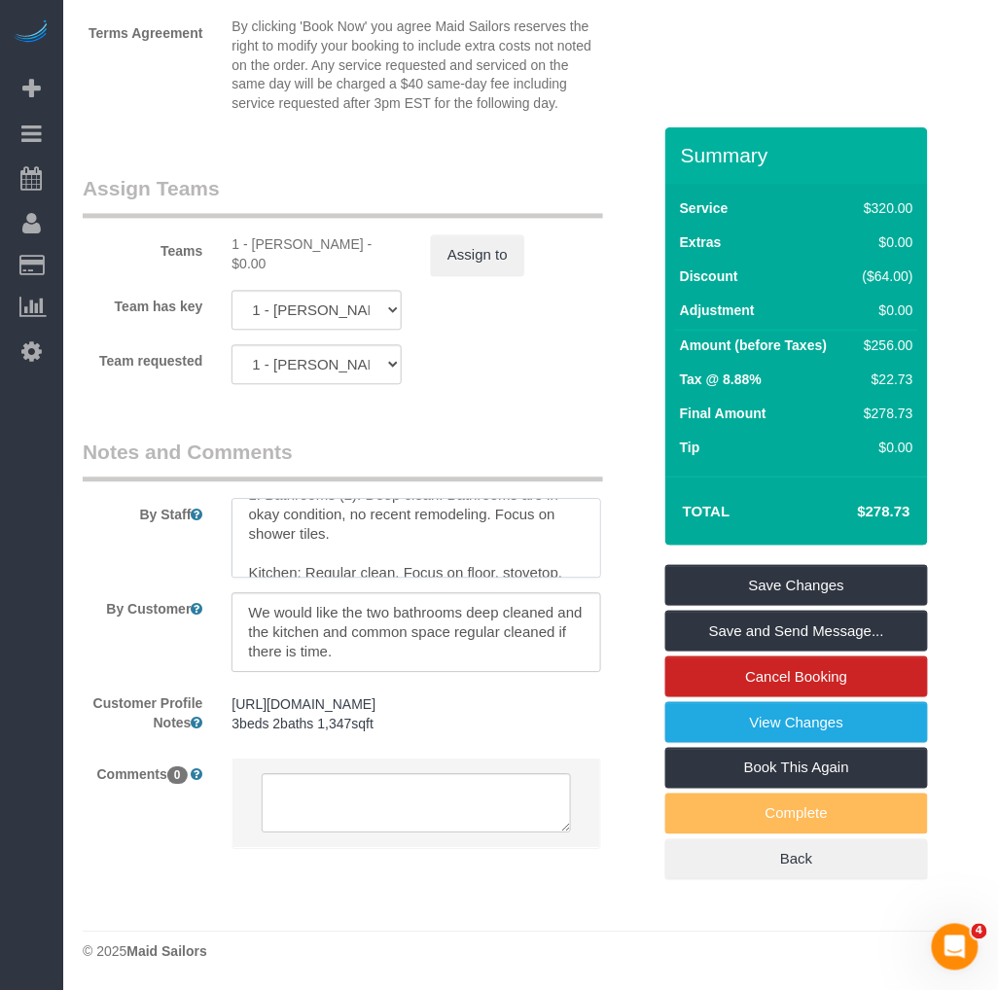
click at [307, 557] on textarea at bounding box center [415, 539] width 369 height 80
click at [249, 568] on textarea at bounding box center [415, 539] width 369 height 80
click at [247, 575] on textarea at bounding box center [415, 539] width 369 height 80
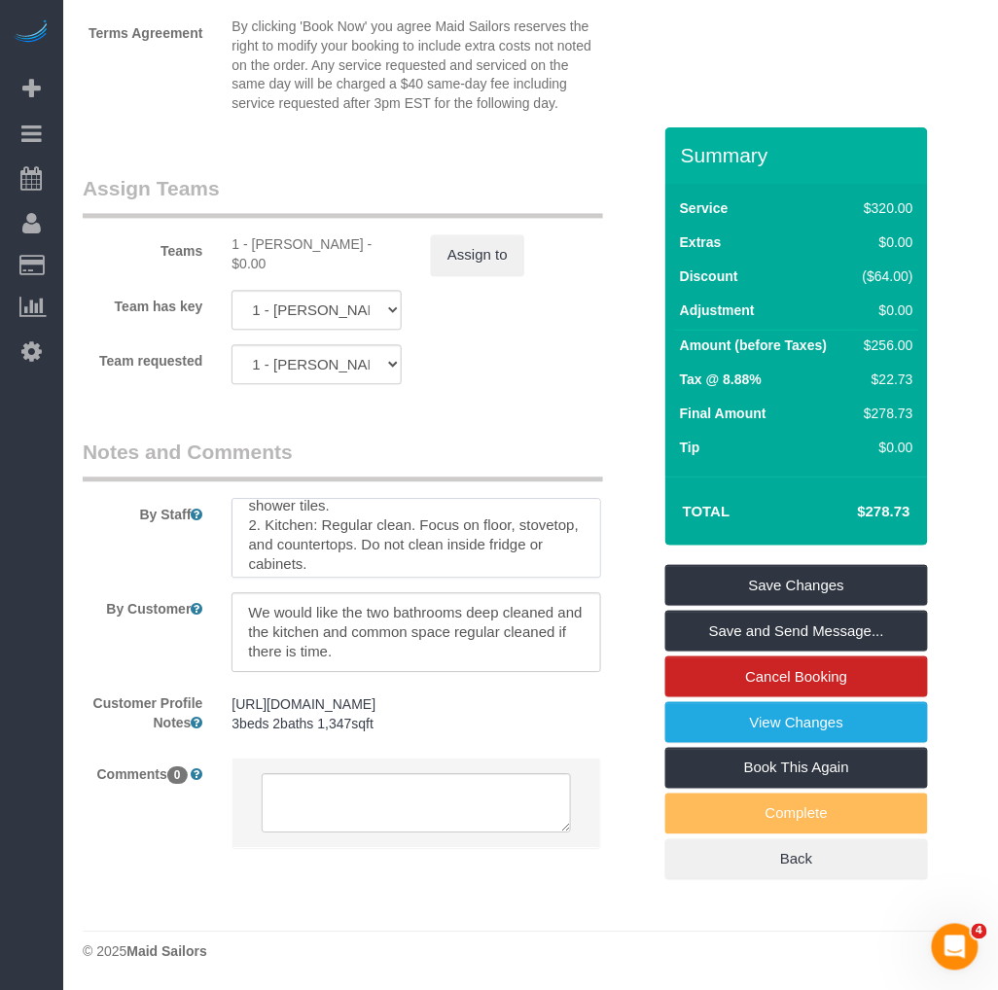
scroll to position [97, 0]
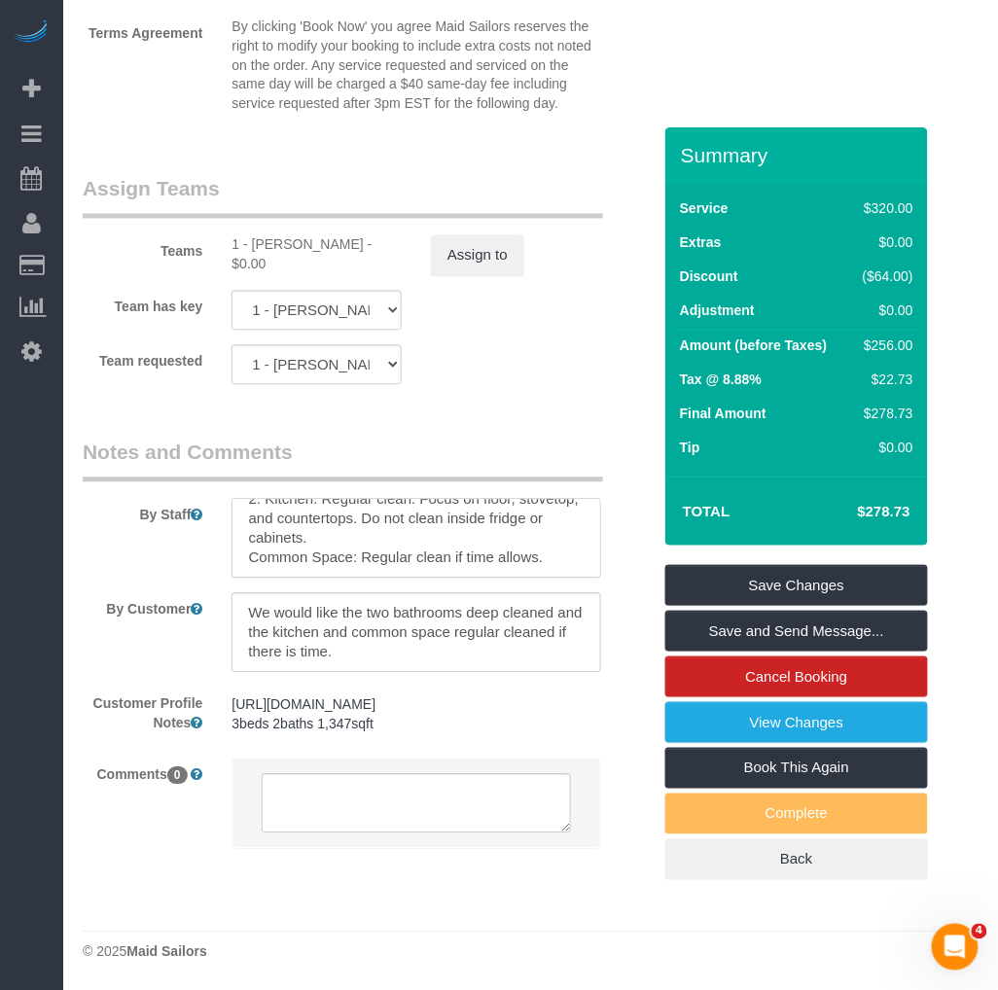
click at [253, 567] on textarea at bounding box center [415, 539] width 369 height 80
drag, startPoint x: 471, startPoint y: 559, endPoint x: 587, endPoint y: 559, distance: 116.7
click at [587, 559] on textarea at bounding box center [415, 539] width 369 height 80
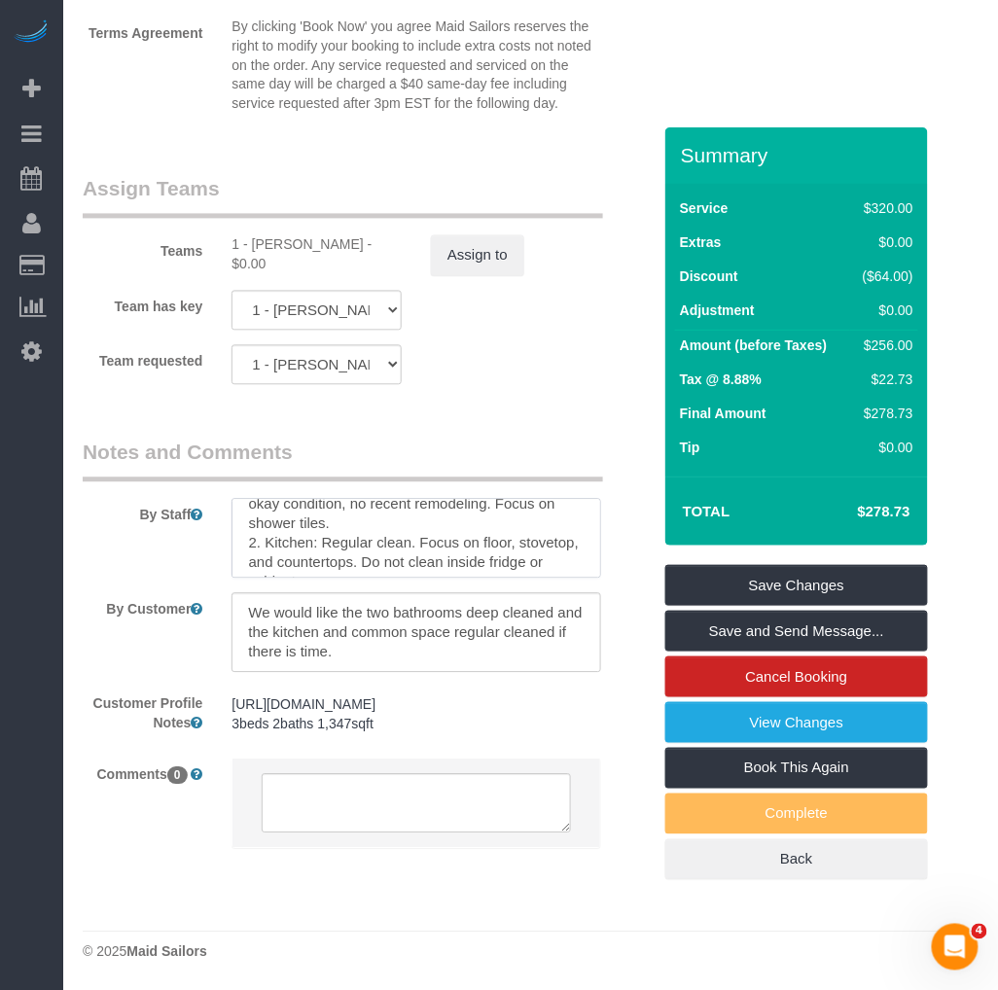
scroll to position [11, 0]
click at [435, 548] on textarea at bounding box center [415, 539] width 369 height 80
click at [390, 552] on textarea at bounding box center [415, 539] width 369 height 80
drag, startPoint x: 487, startPoint y: 550, endPoint x: 451, endPoint y: 530, distance: 41.4
click at [451, 530] on textarea at bounding box center [415, 539] width 369 height 80
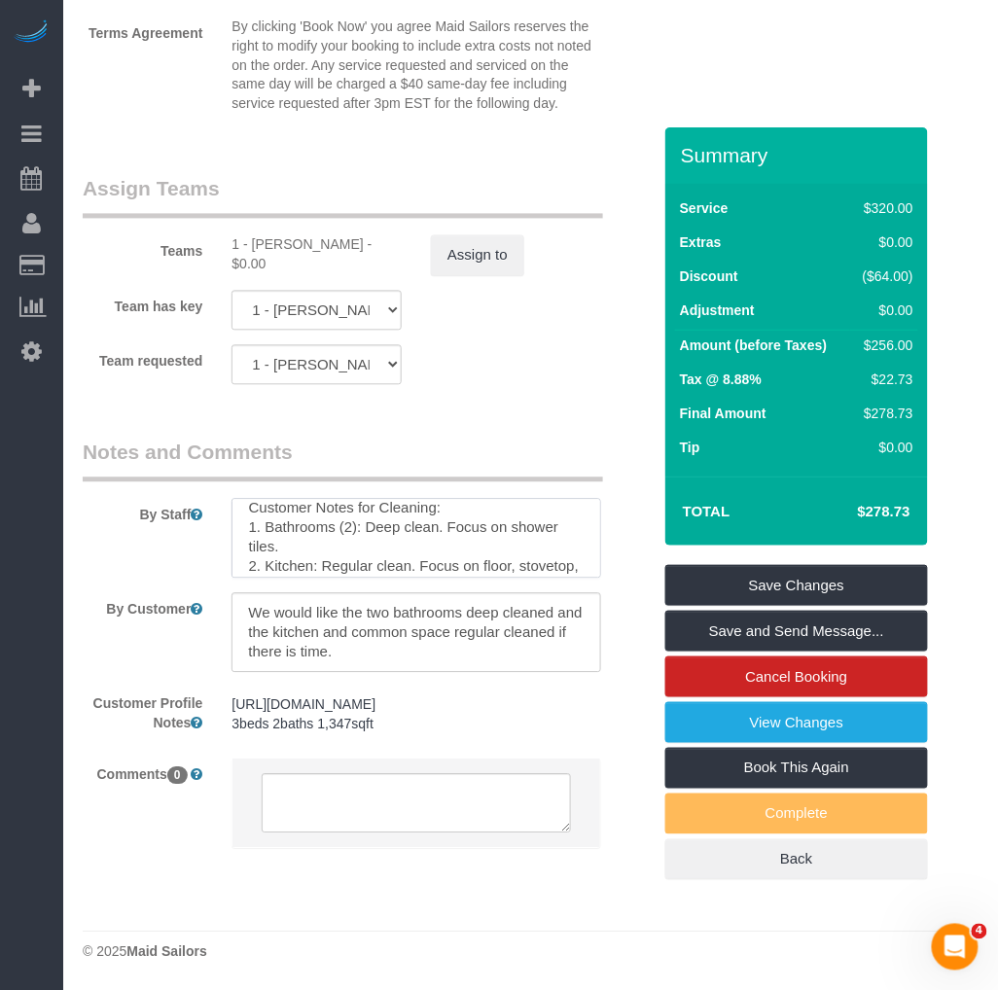
click at [447, 552] on textarea at bounding box center [415, 539] width 369 height 80
click at [422, 527] on textarea at bounding box center [415, 539] width 369 height 80
click at [433, 542] on textarea at bounding box center [415, 539] width 369 height 80
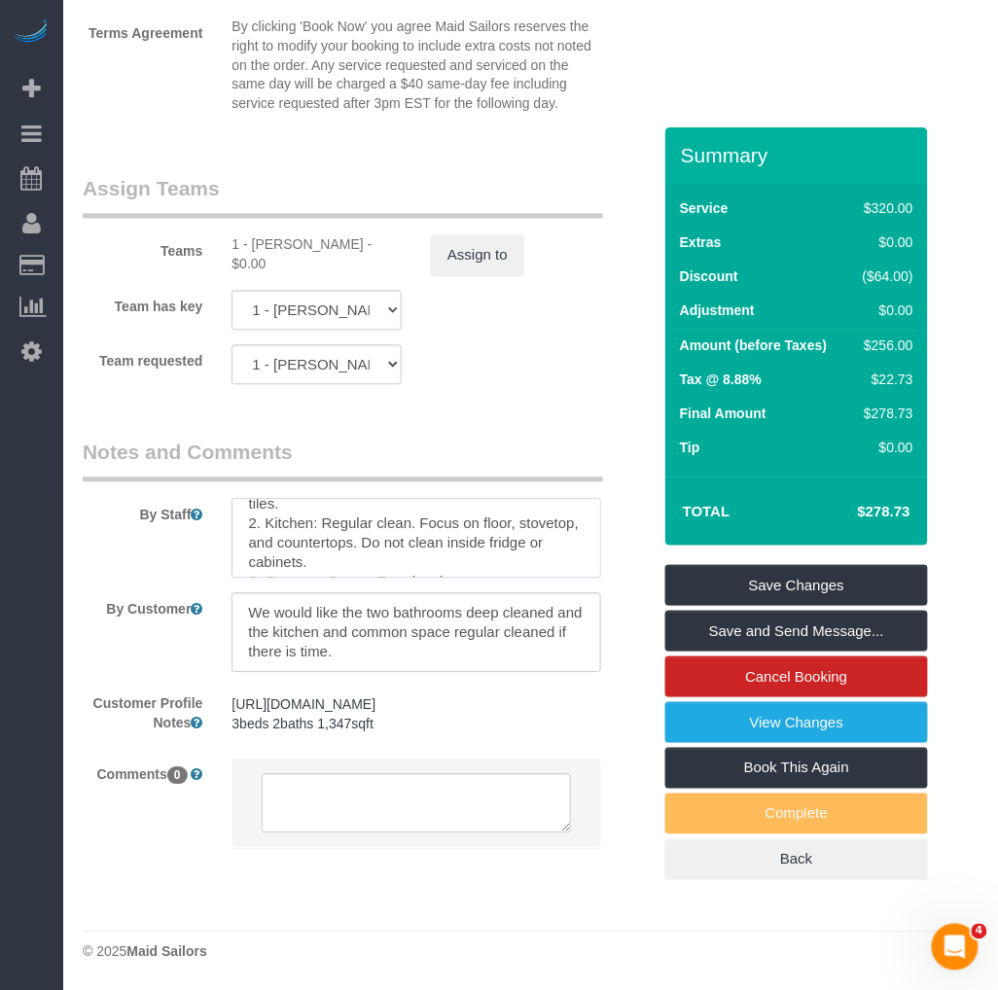
click at [454, 542] on textarea at bounding box center [415, 539] width 369 height 80
click at [431, 542] on textarea at bounding box center [415, 539] width 369 height 80
type textarea "Customer Notes for Cleaning: 1. Bathrooms (2): Deep clean. Focus on shower tile…"
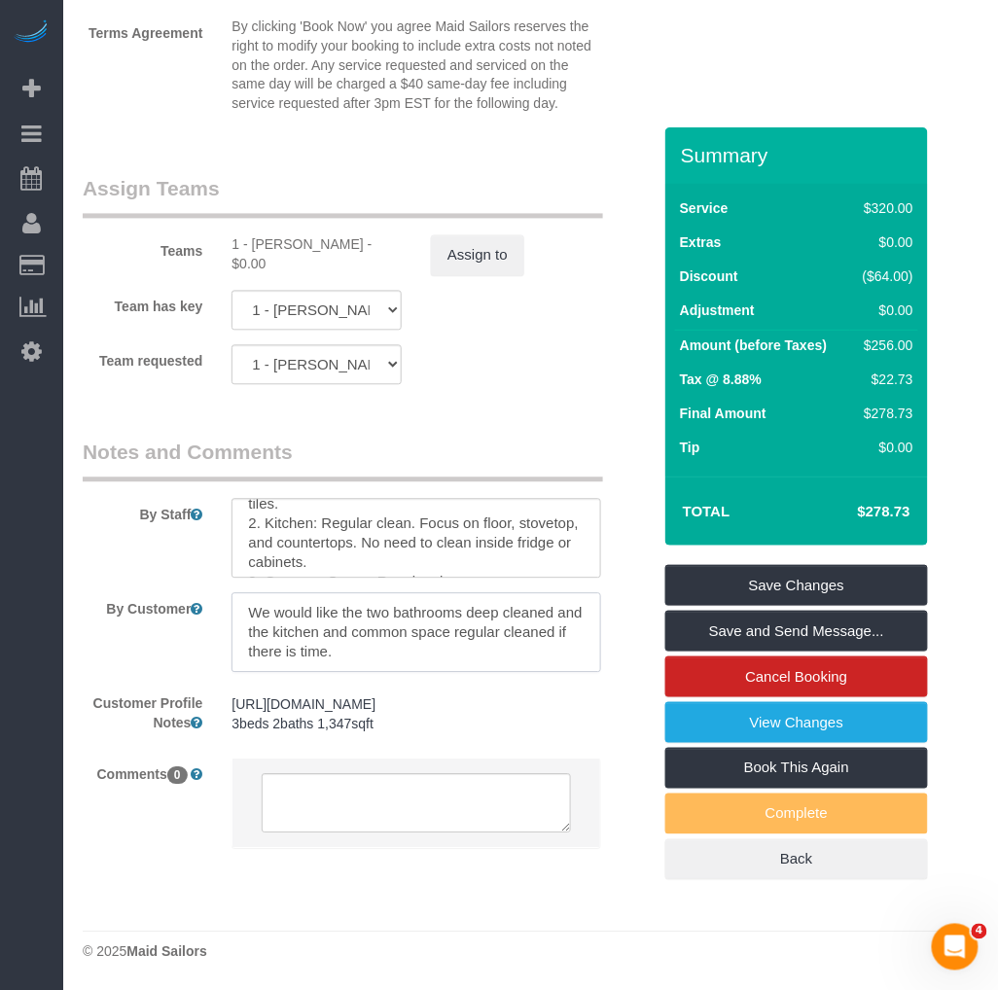
click at [387, 625] on textarea at bounding box center [415, 633] width 369 height 80
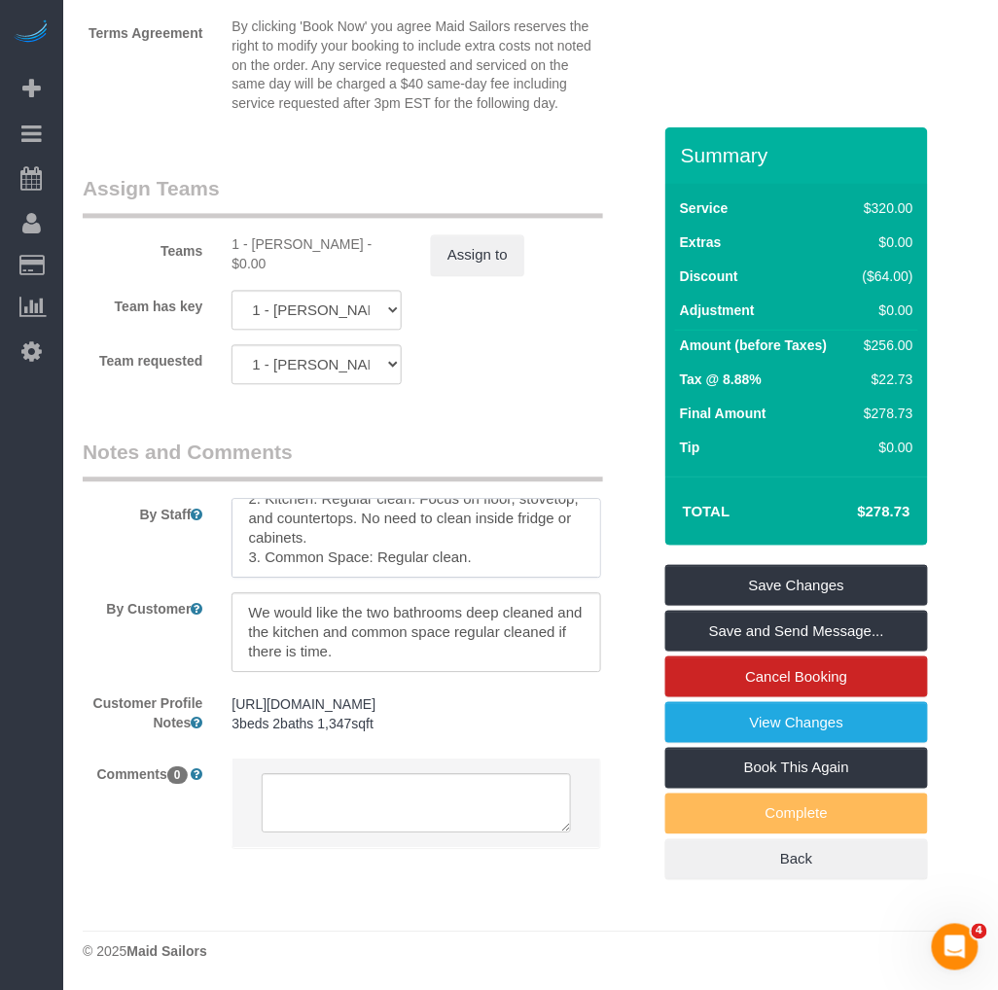
click at [435, 565] on textarea at bounding box center [415, 539] width 369 height 80
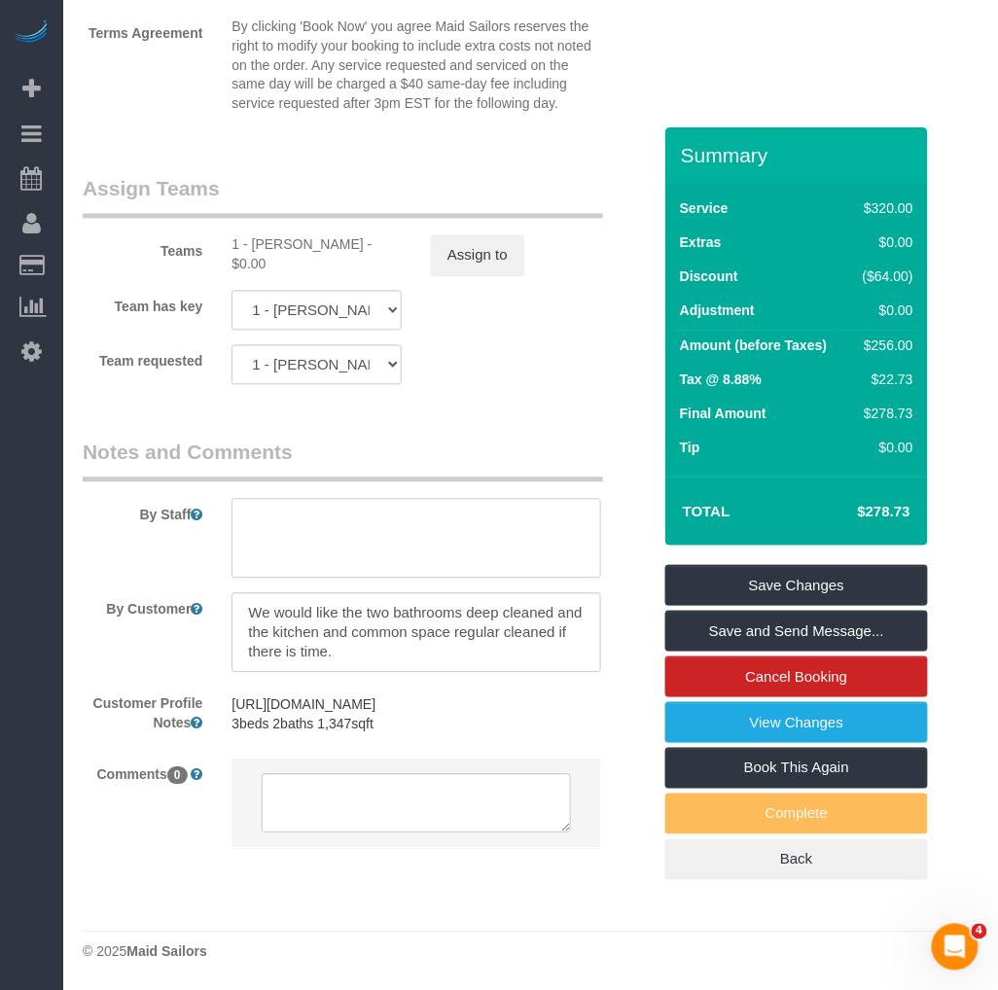
scroll to position [0, 0]
click at [356, 654] on textarea at bounding box center [415, 633] width 369 height 80
drag, startPoint x: 354, startPoint y: 655, endPoint x: 230, endPoint y: 600, distance: 135.0
click at [230, 600] on div at bounding box center [416, 633] width 398 height 80
click at [361, 647] on textarea at bounding box center [415, 633] width 369 height 80
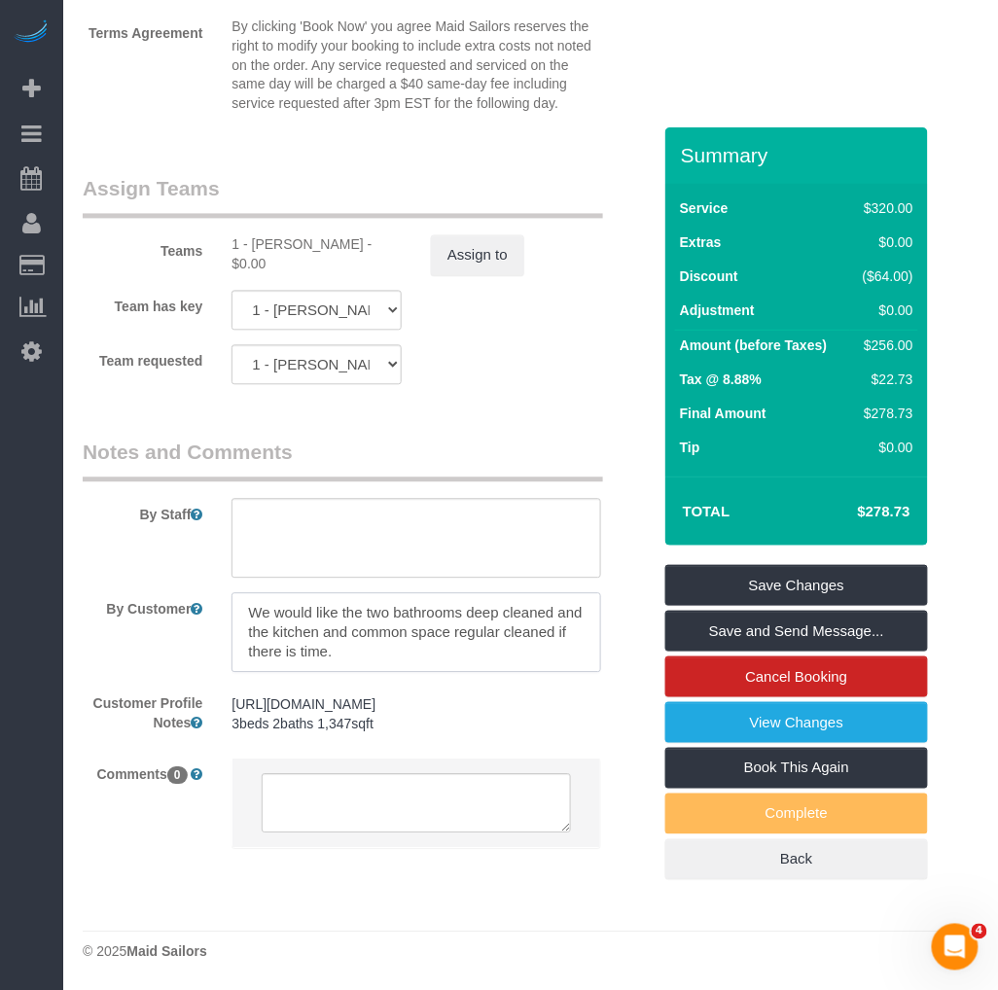
drag, startPoint x: 361, startPoint y: 657, endPoint x: 226, endPoint y: 617, distance: 141.2
click at [226, 617] on div at bounding box center [416, 633] width 398 height 80
paste textarea "Customer Notes for Cleaning: 1. Bathrooms (2): Deep clean. Focus on shower tile…"
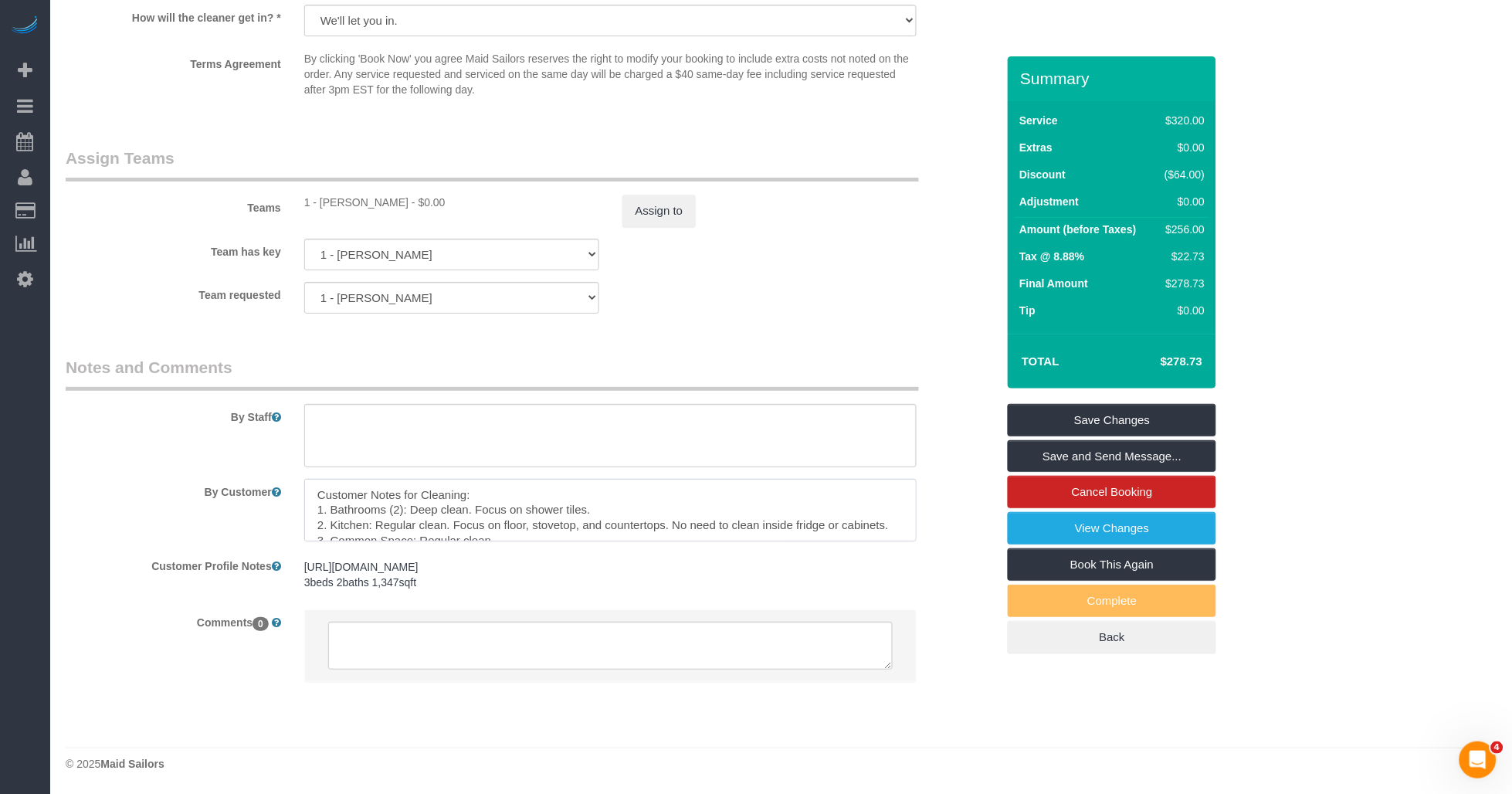
click at [391, 500] on textarea at bounding box center [611, 511] width 613 height 64
drag, startPoint x: 464, startPoint y: 508, endPoint x: 510, endPoint y: 512, distance: 46.2
click at [465, 508] on textarea at bounding box center [611, 511] width 613 height 64
click at [520, 513] on textarea at bounding box center [611, 511] width 613 height 64
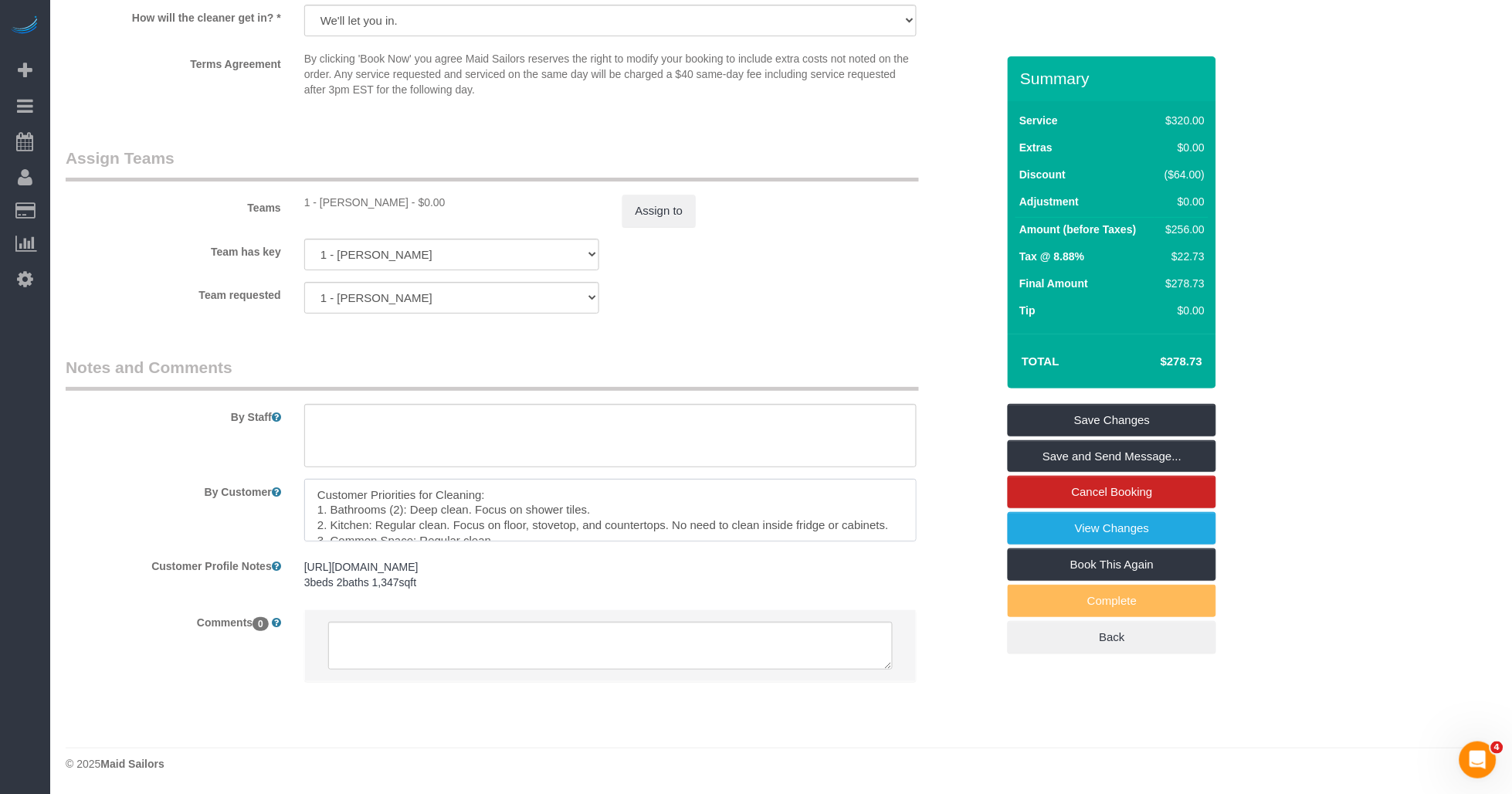
click at [469, 498] on textarea at bounding box center [611, 511] width 613 height 64
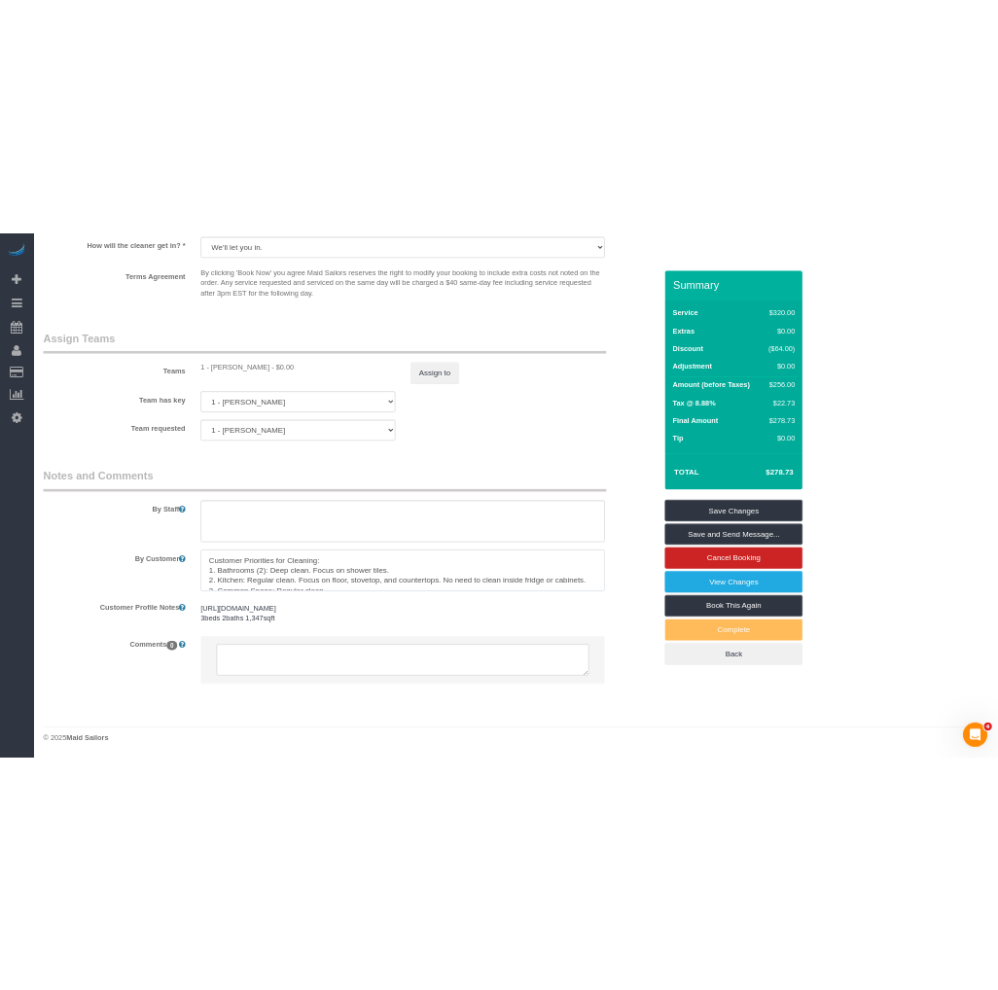
scroll to position [19, 0]
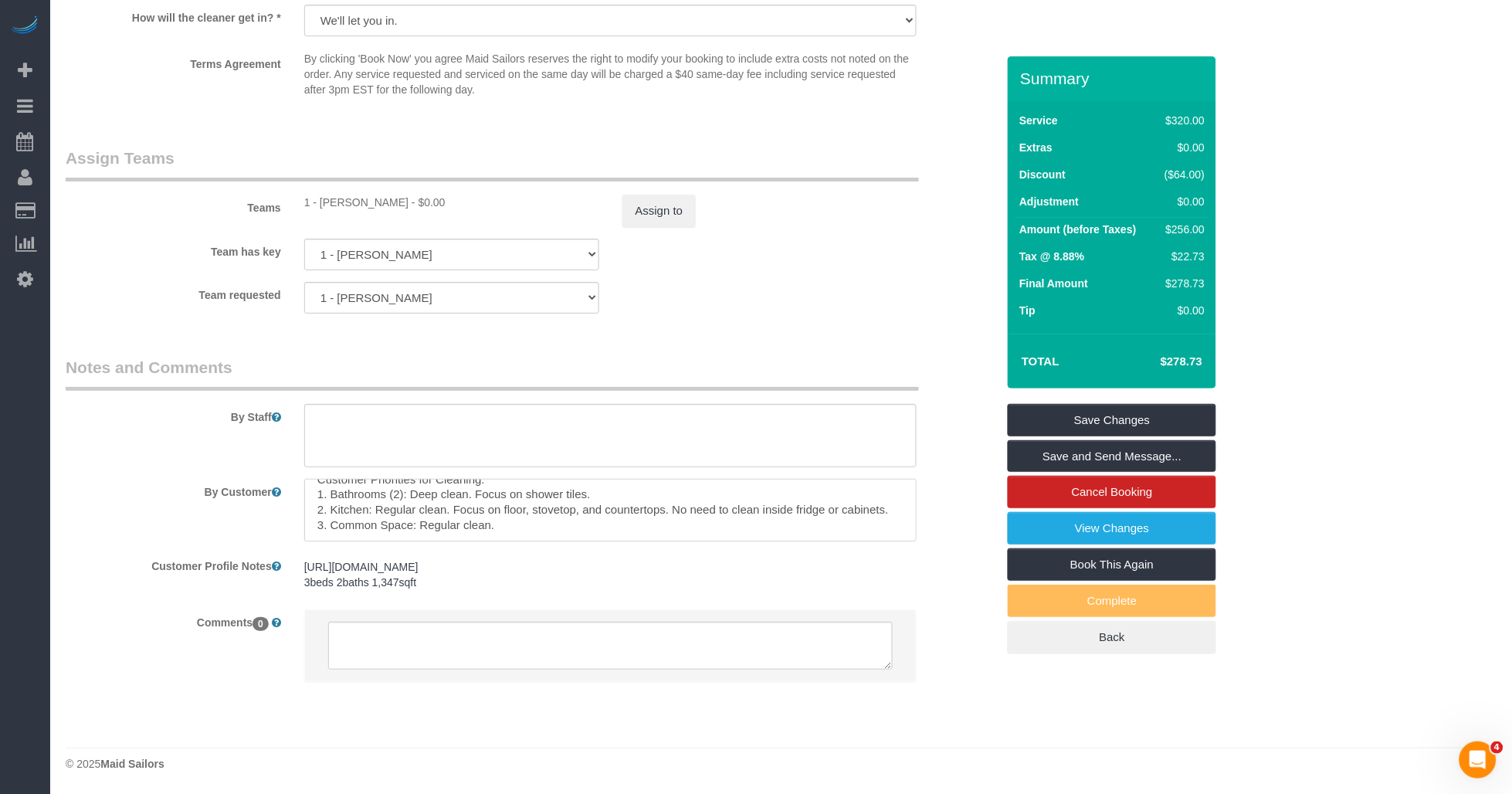
click at [387, 522] on textarea at bounding box center [611, 511] width 613 height 64
drag, startPoint x: 422, startPoint y: 526, endPoint x: 469, endPoint y: 526, distance: 47.0
click at [427, 526] on textarea at bounding box center [611, 511] width 613 height 64
click at [469, 526] on textarea at bounding box center [611, 511] width 613 height 64
click at [512, 526] on textarea at bounding box center [611, 511] width 613 height 64
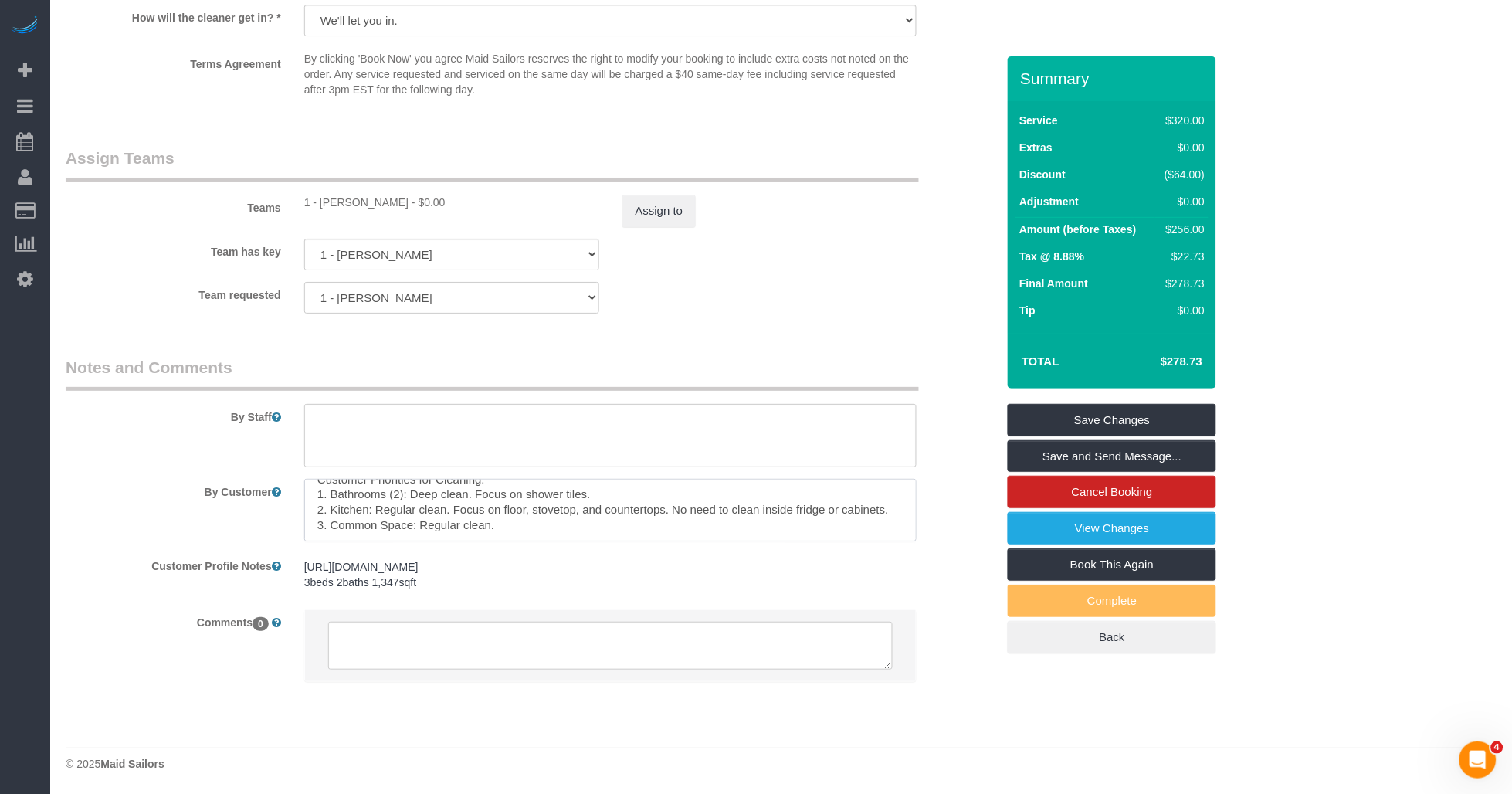
click at [403, 527] on textarea at bounding box center [611, 511] width 613 height 64
type textarea "Customer Priorities for Cleaning: 1. Bathrooms (2): Deep clean. Focus on shower…"
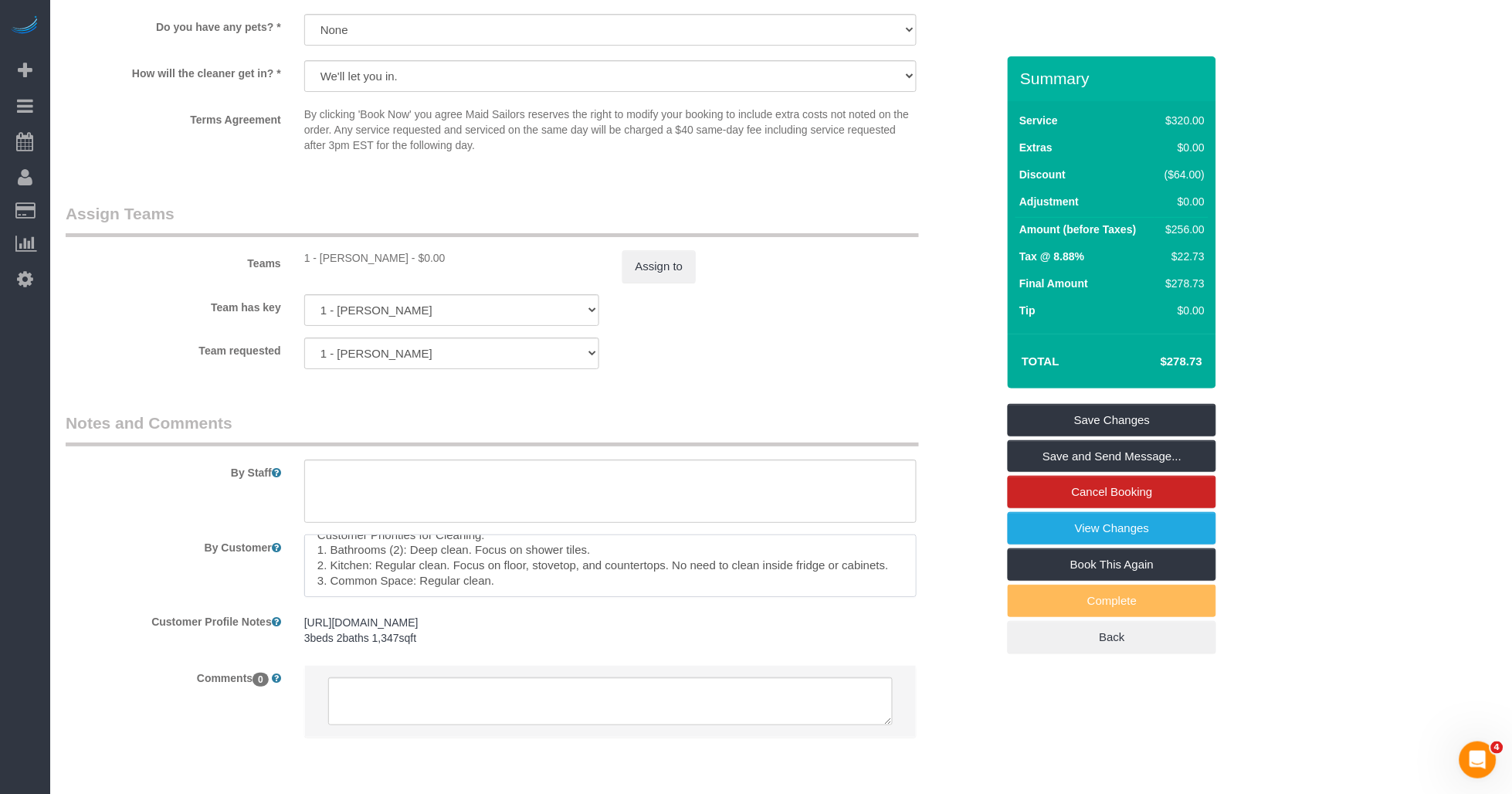
click at [346, 598] on textarea at bounding box center [611, 566] width 613 height 64
click at [397, 598] on textarea at bounding box center [611, 566] width 613 height 64
click at [355, 598] on textarea at bounding box center [611, 566] width 613 height 64
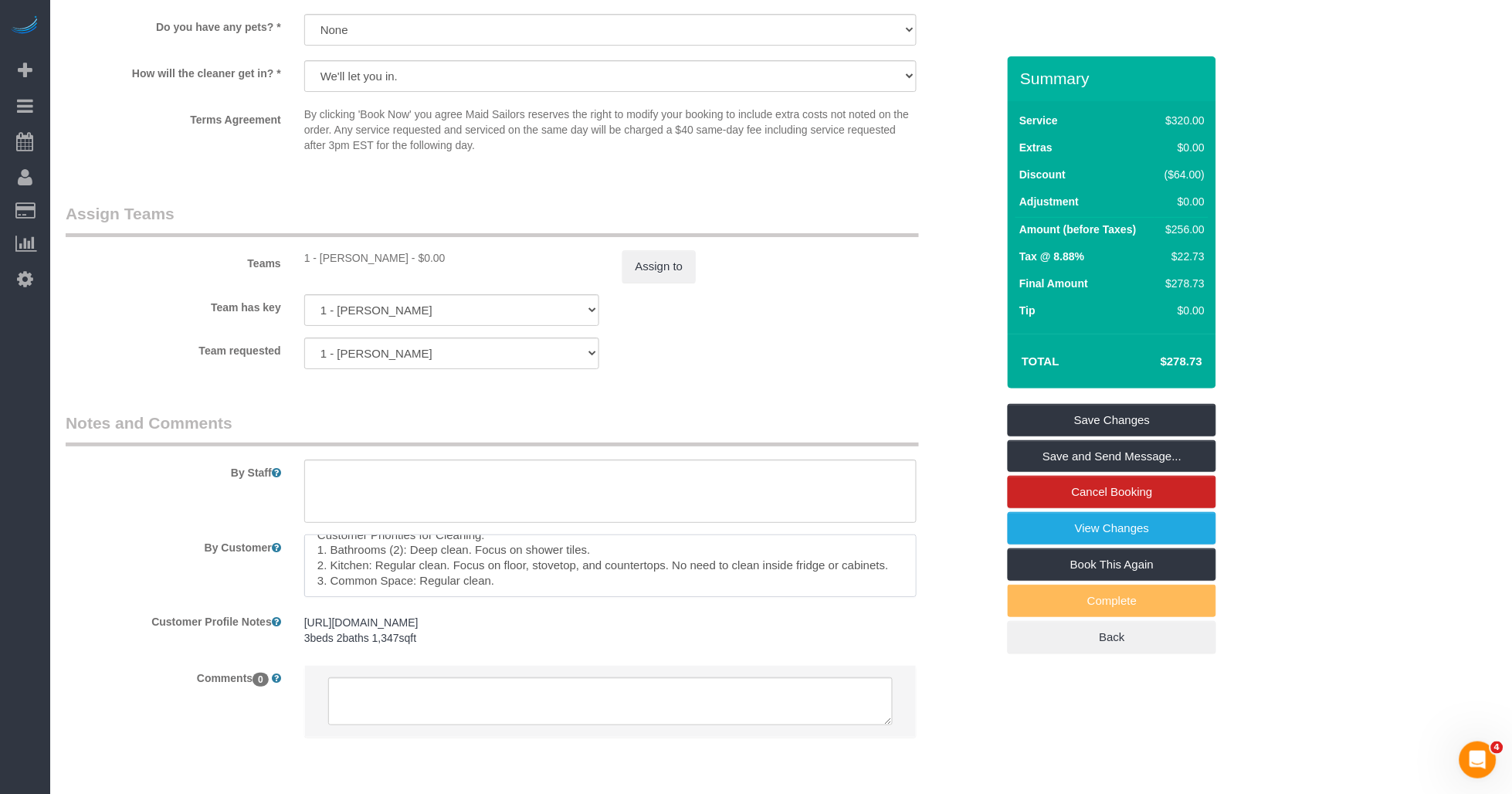
click at [678, 592] on textarea at bounding box center [611, 566] width 613 height 64
click at [560, 598] on textarea at bounding box center [611, 566] width 613 height 64
click at [792, 468] on link "Save and Send Message..." at bounding box center [1112, 456] width 209 height 33
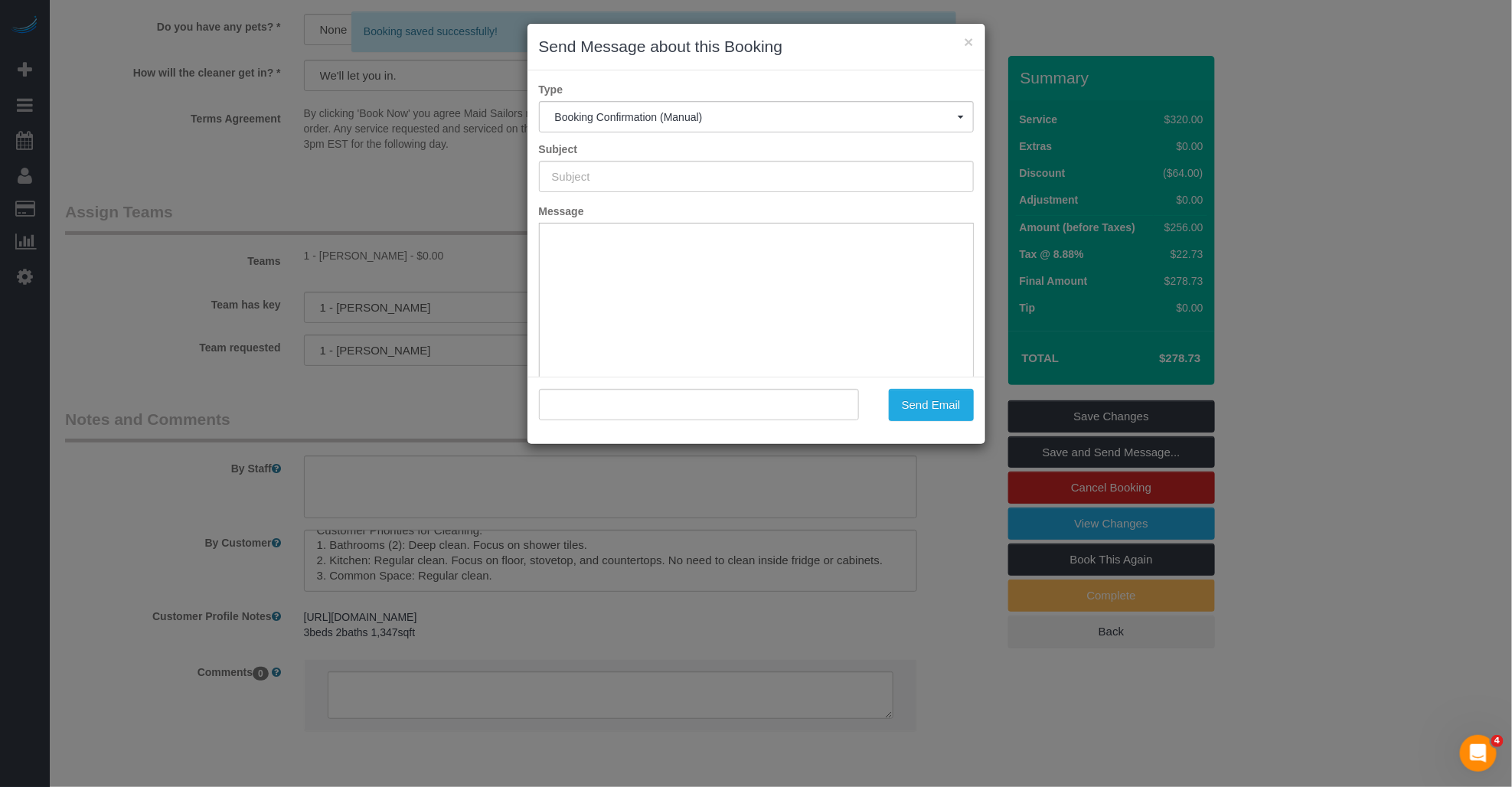
type input "Cleaning Confirmed for 09/12/2025 at 9:00am"
type input ""Chloe Frajmund" <chloefraj@gmail.com>"
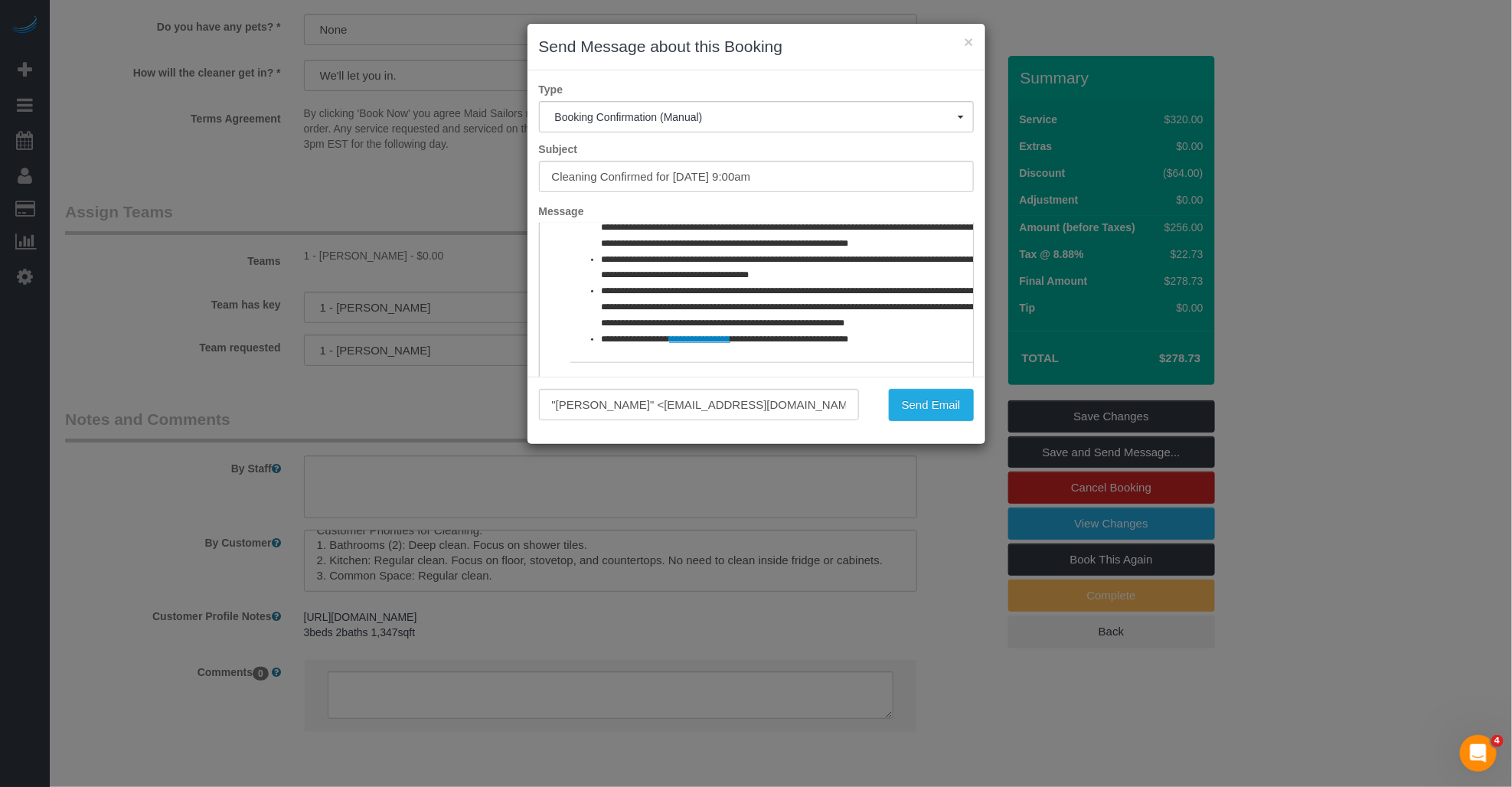
scroll to position [112, 0]
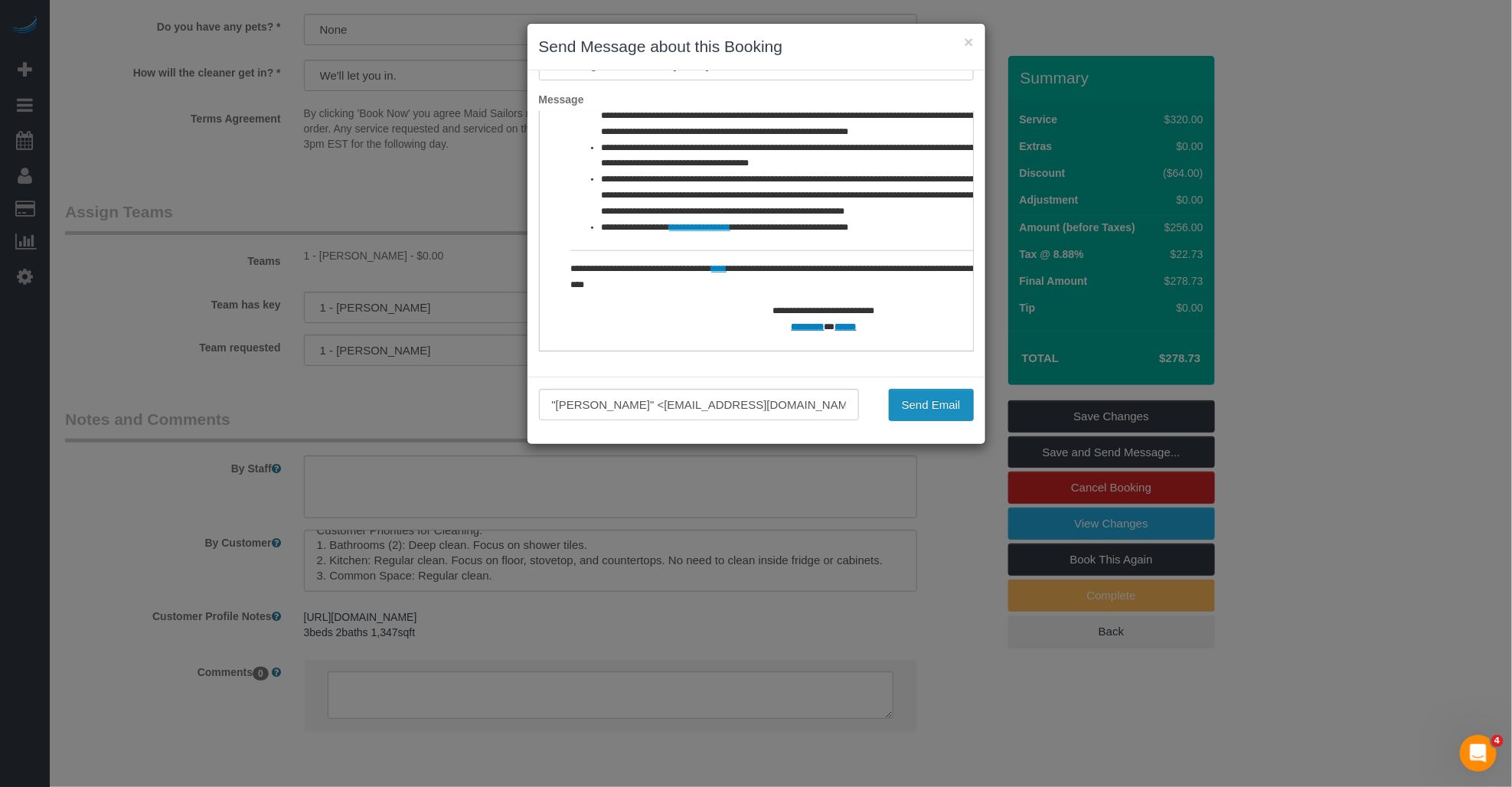
drag, startPoint x: 1462, startPoint y: 516, endPoint x: 932, endPoint y: 293, distance: 575.0
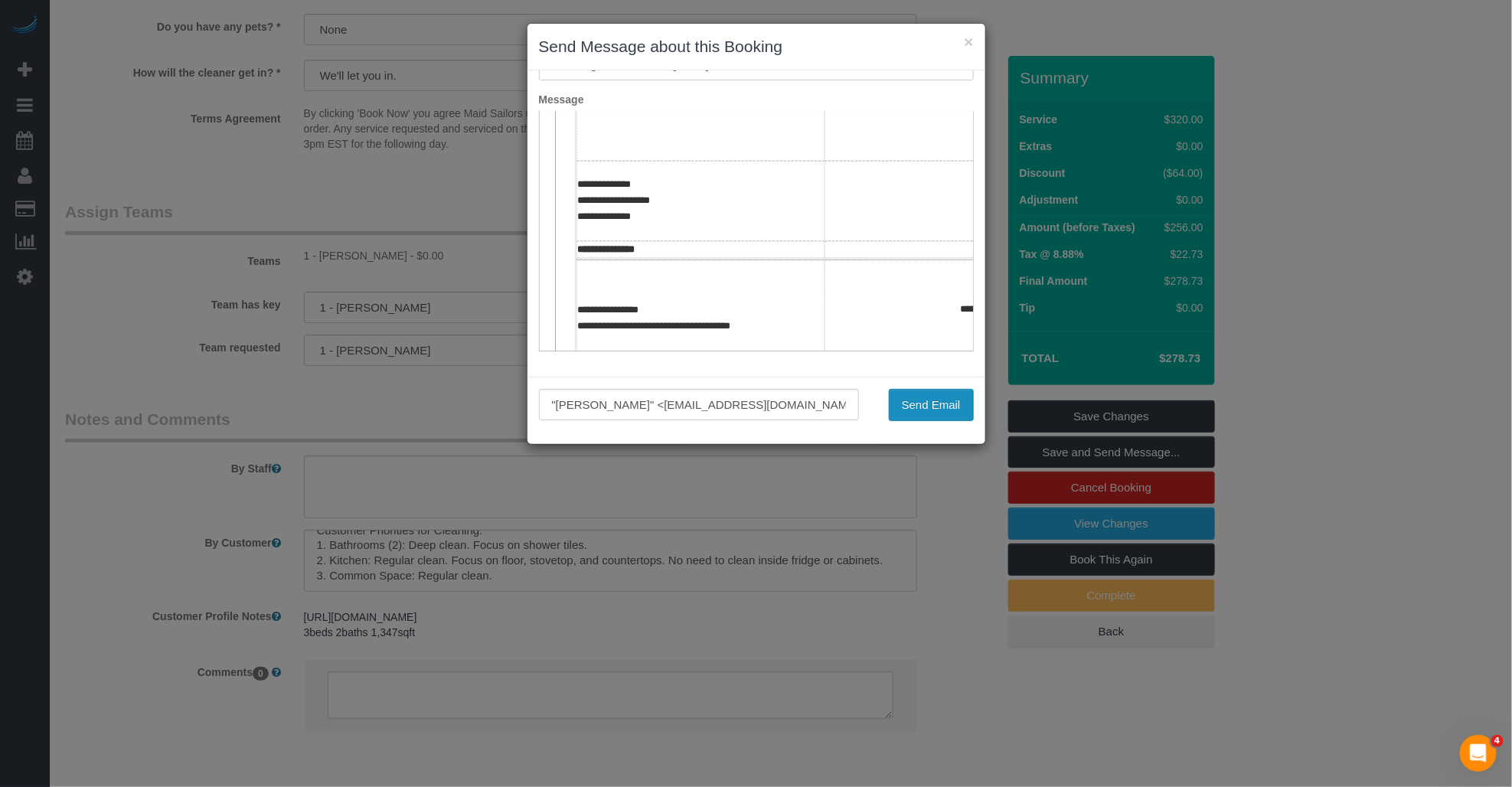
scroll to position [255, 0]
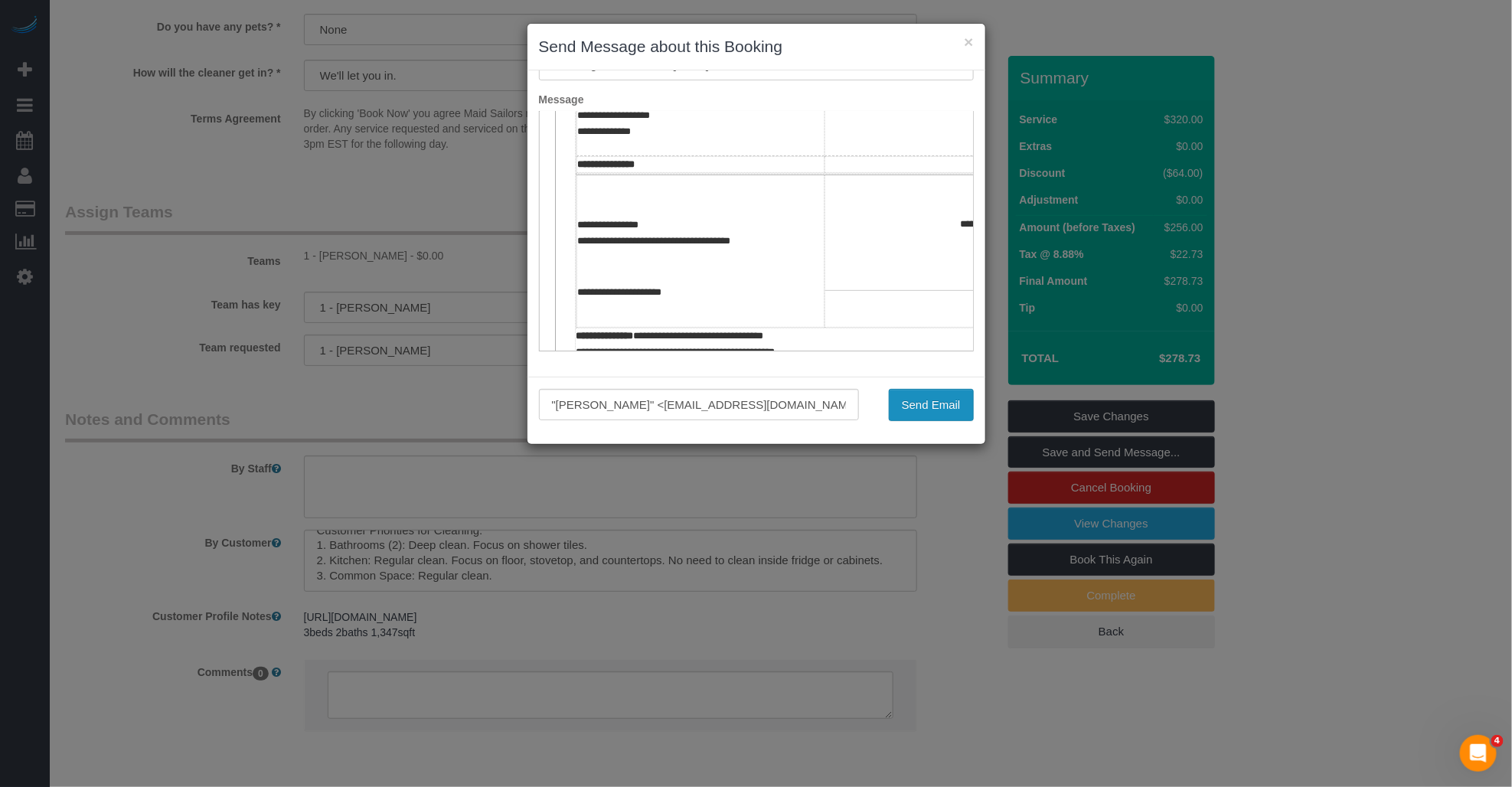
click at [785, 404] on button "Send Email" at bounding box center [931, 405] width 85 height 32
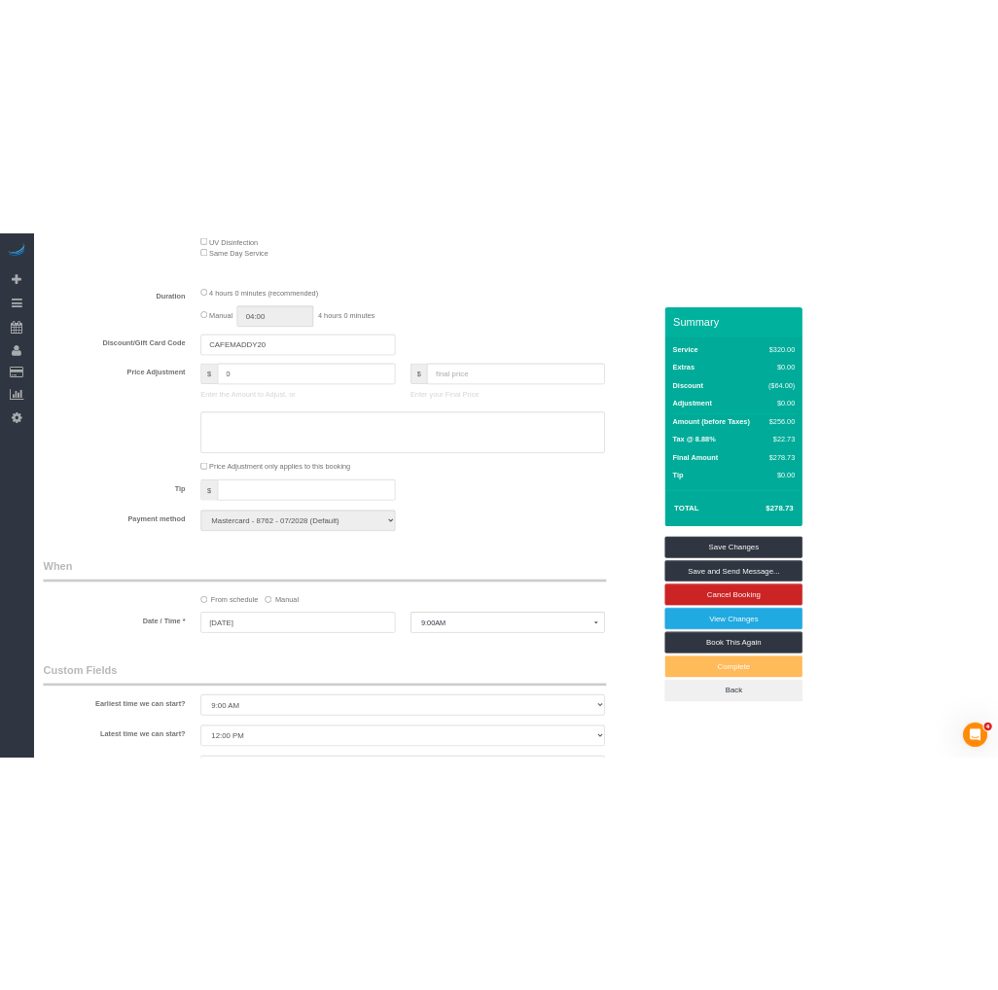
scroll to position [679, 0]
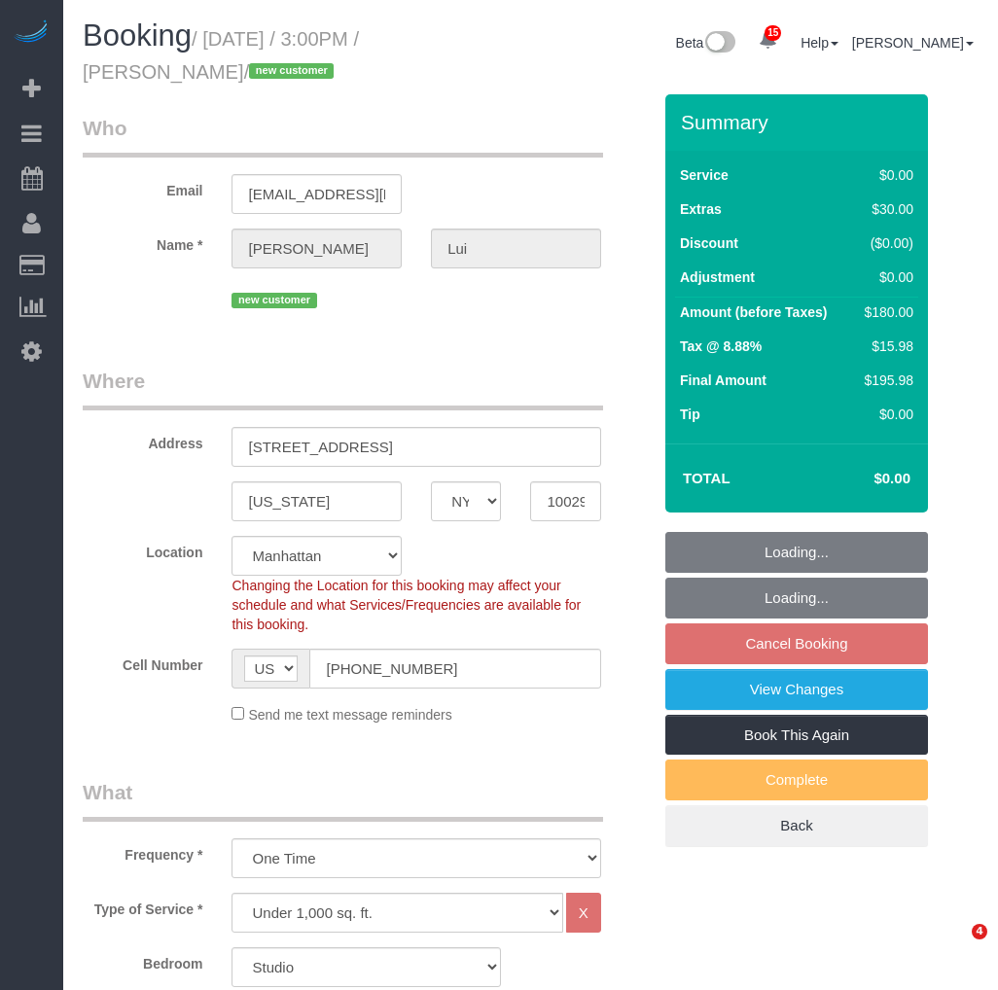
select select "NY"
select select "spot7"
select select "number:60"
select select "number:76"
select select "number:15"
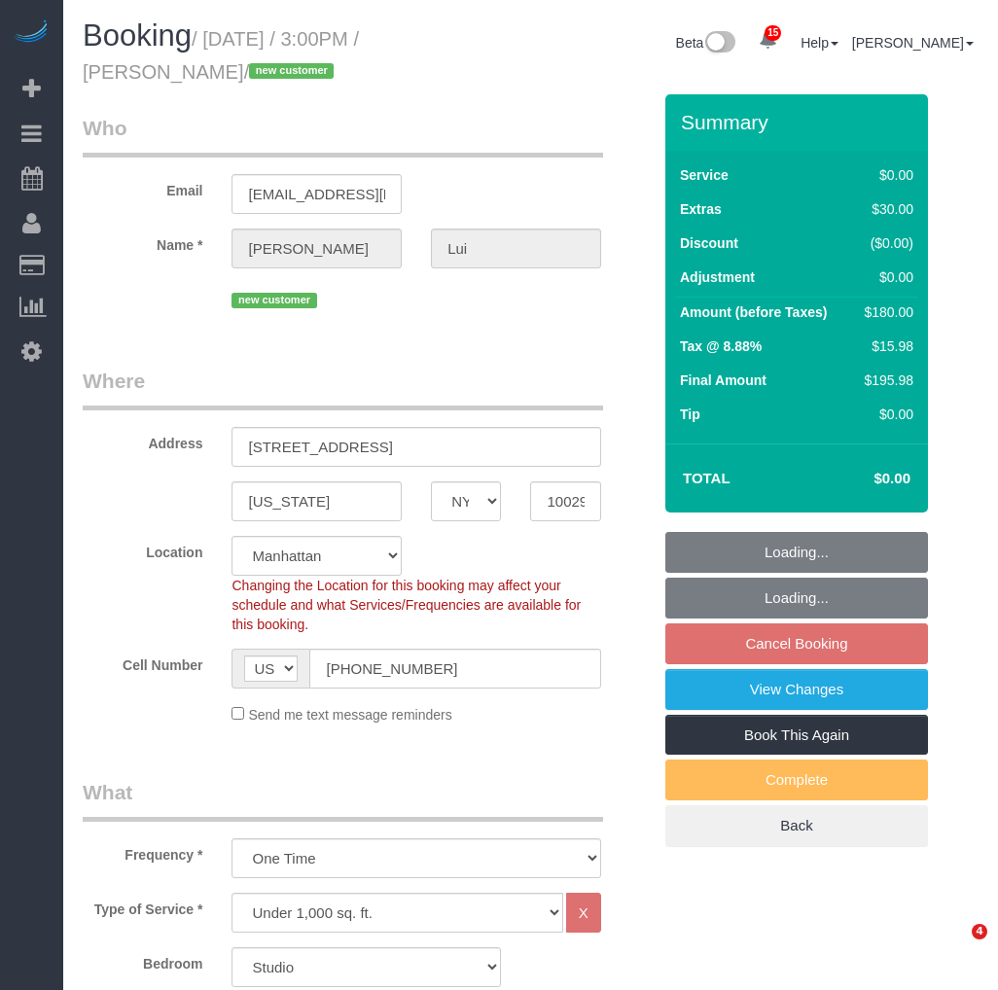
select select "number:5"
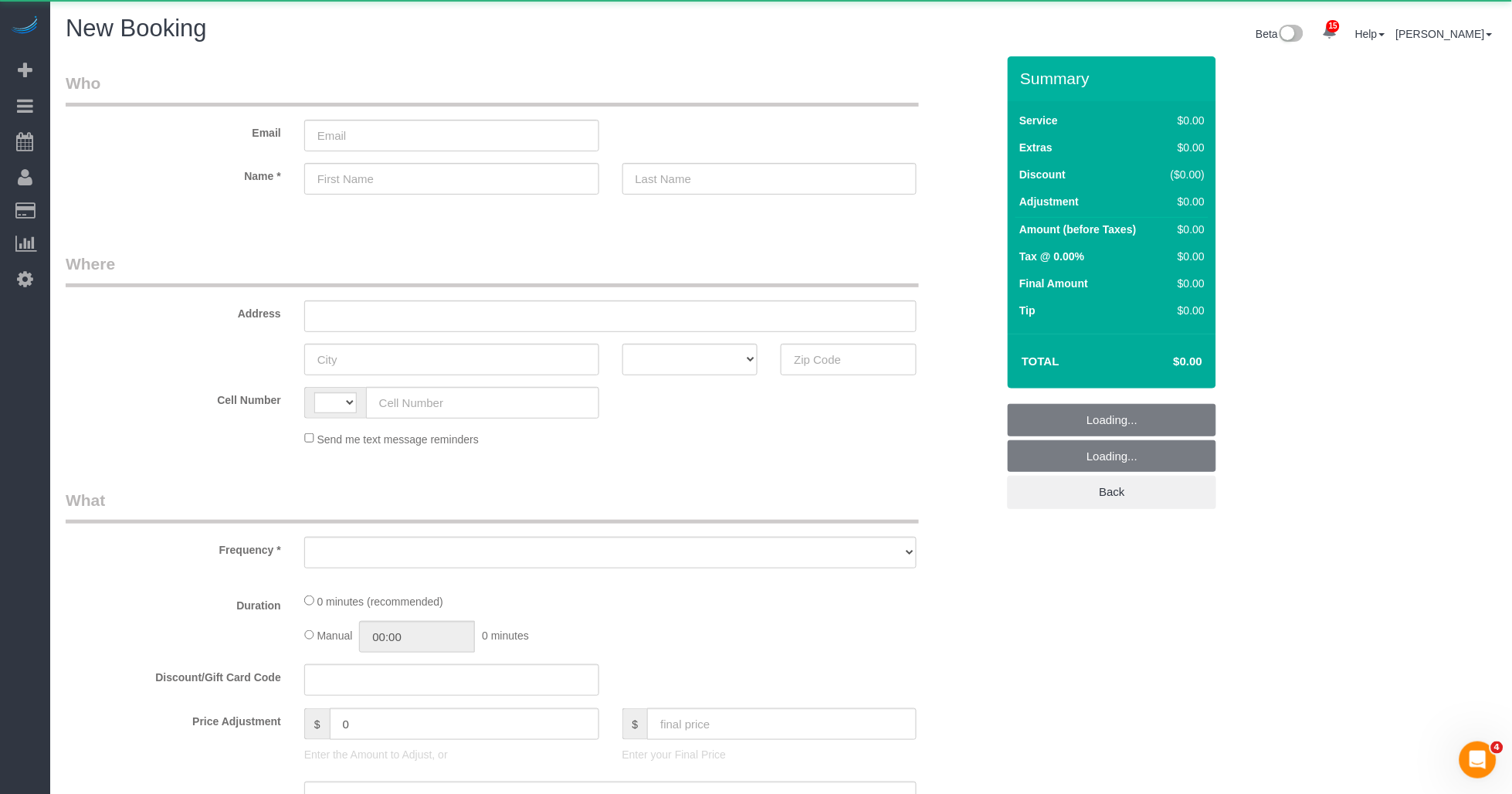
select select "string:[GEOGRAPHIC_DATA]"
select select "object:1816"
select select "number:89"
select select "number:90"
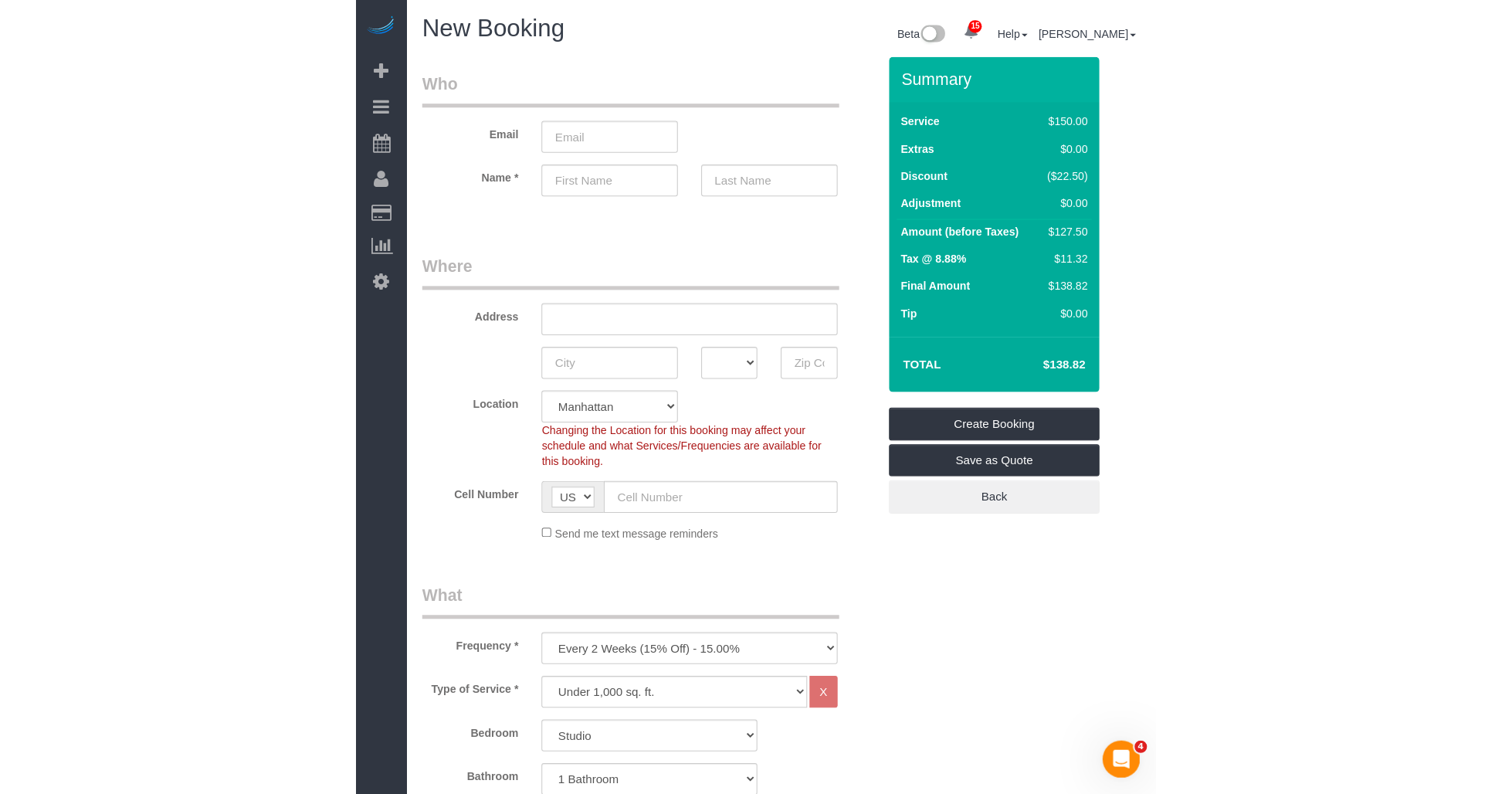
scroll to position [172, 0]
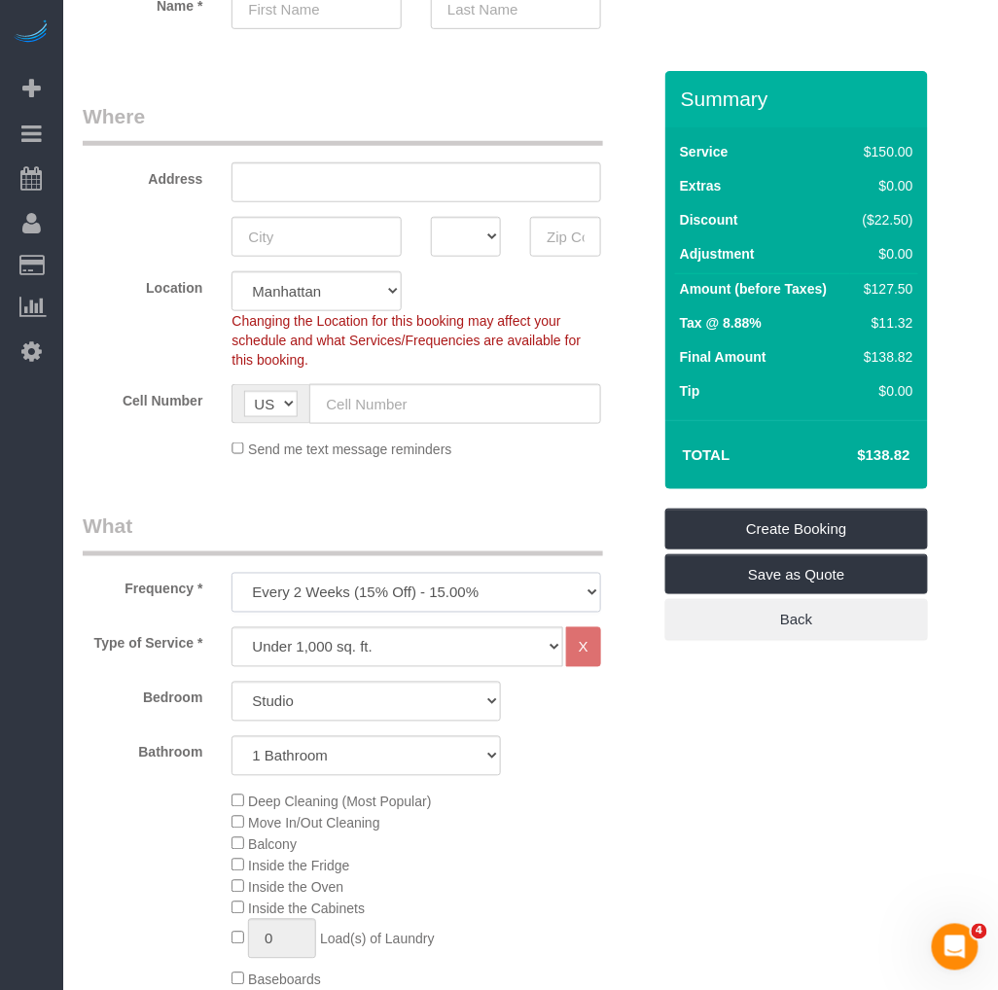
click at [356, 594] on select "One Time Weekly (20% Off) - 20.00% Every 2 Weeks (15% Off) - 15.00% Every 4 Wee…" at bounding box center [415, 593] width 369 height 40
select select "object:2492"
click at [231, 574] on select "One Time Weekly (20% Off) - 20.00% Every 2 Weeks (15% Off) - 15.00% Every 4 Wee…" at bounding box center [415, 593] width 369 height 40
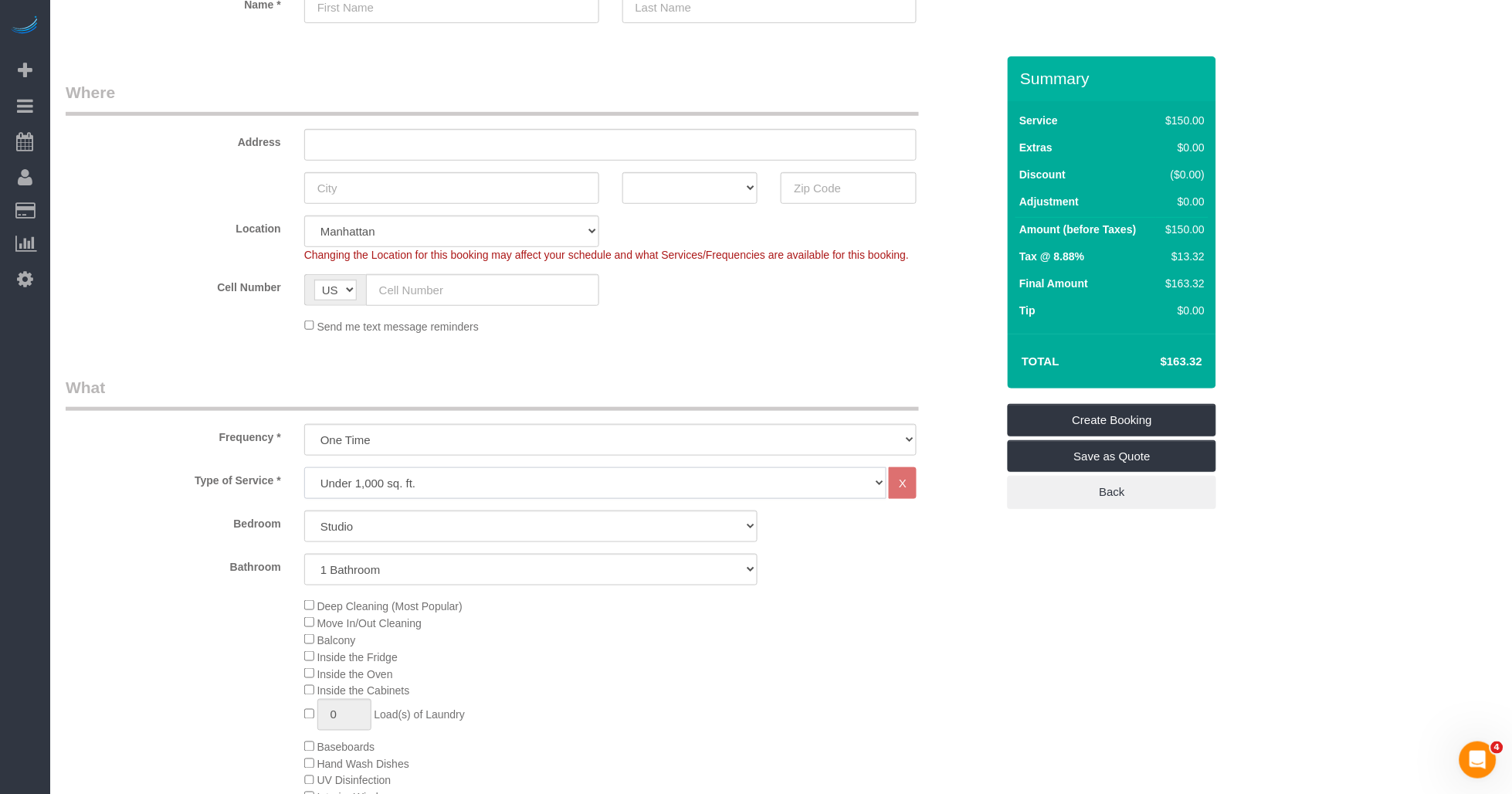
click at [446, 472] on select "Under 1,000 sq. ft. 1,001 - 1,500 sq. ft. 1,500+ sq. ft. Custom Cleaning Office…" at bounding box center [596, 483] width 583 height 32
select select "308"
click at [304, 468] on select "Under 1,000 sq. ft. 1,001 - 1,500 sq. ft. 1,500+ sq. ft. Custom Cleaning Office…" at bounding box center [596, 483] width 583 height 32
select select "1"
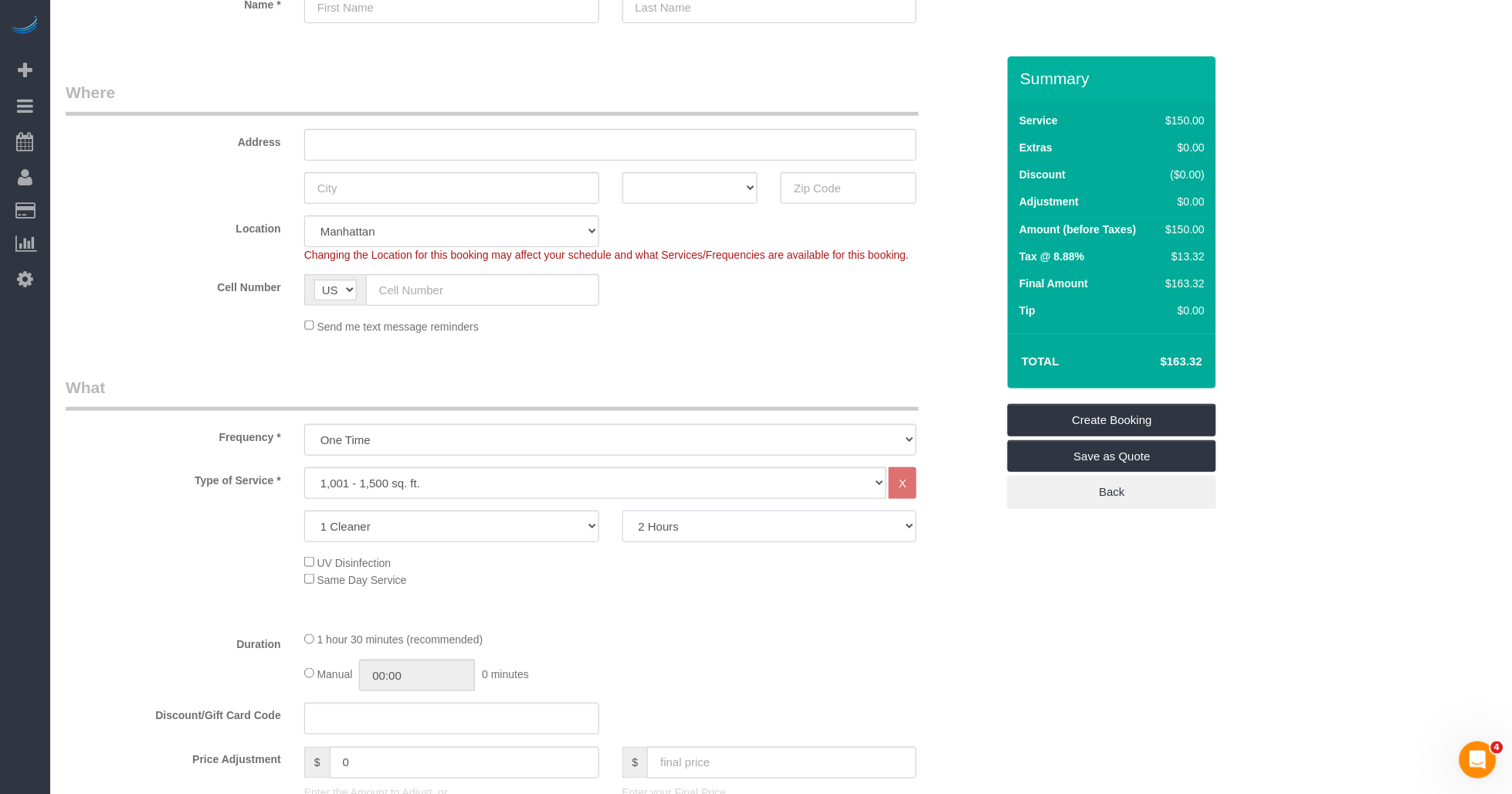
click at [727, 530] on select "2 Hours 2.5 Hours 3 Hours 3.5 Hours 4 Hours 4.5 Hours 5 Hours 5.5 Hours 6 Hours…" at bounding box center [770, 526] width 295 height 32
select select "240"
click at [623, 512] on select "2 Hours 2.5 Hours 3 Hours 3.5 Hours 4 Hours 4.5 Hours 5 Hours 5.5 Hours 6 Hours…" at bounding box center [770, 526] width 295 height 32
click at [798, 637] on div "4 hours 0 minutes (recommended)" at bounding box center [611, 639] width 613 height 17
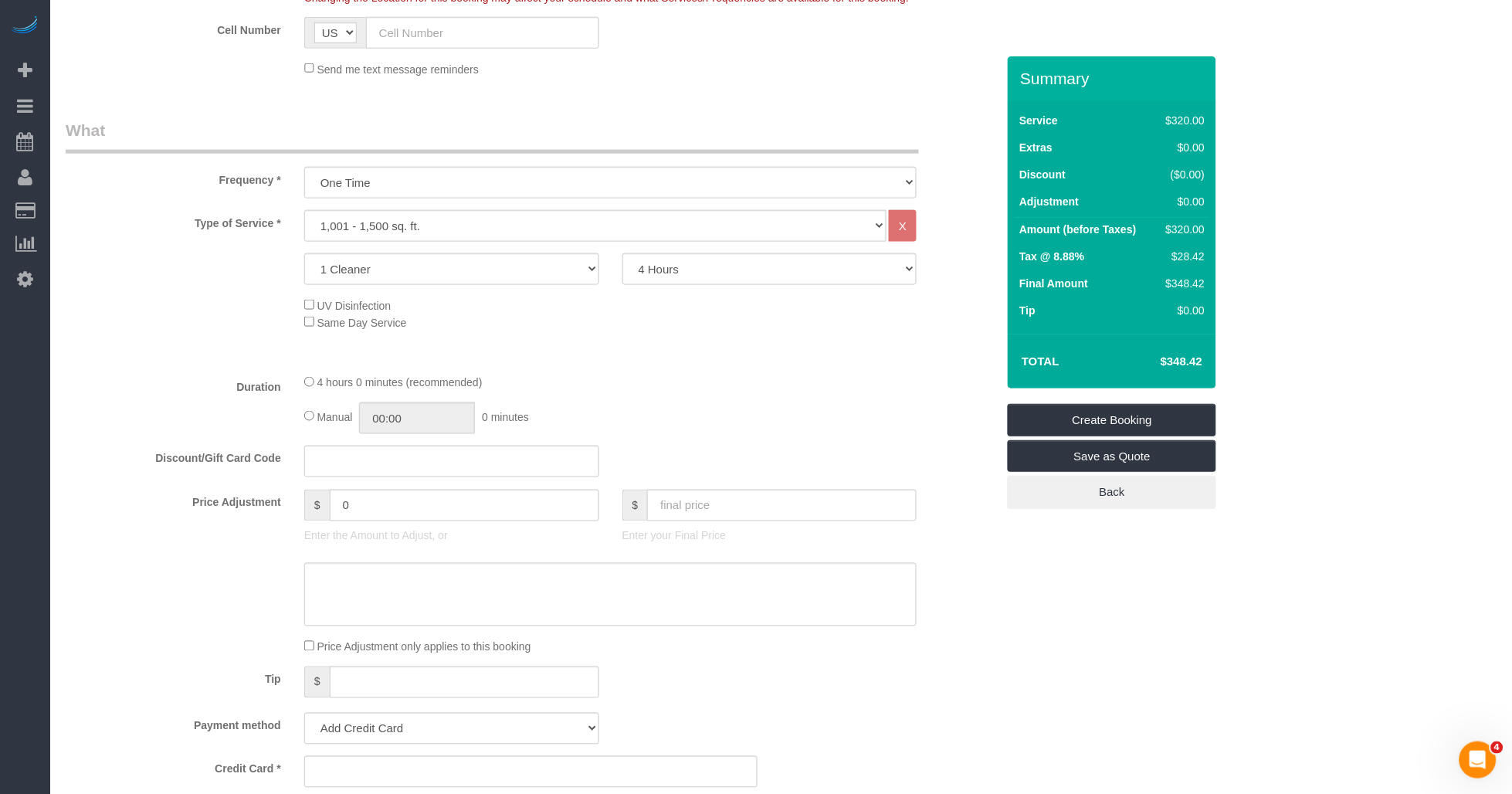
scroll to position [343, 0]
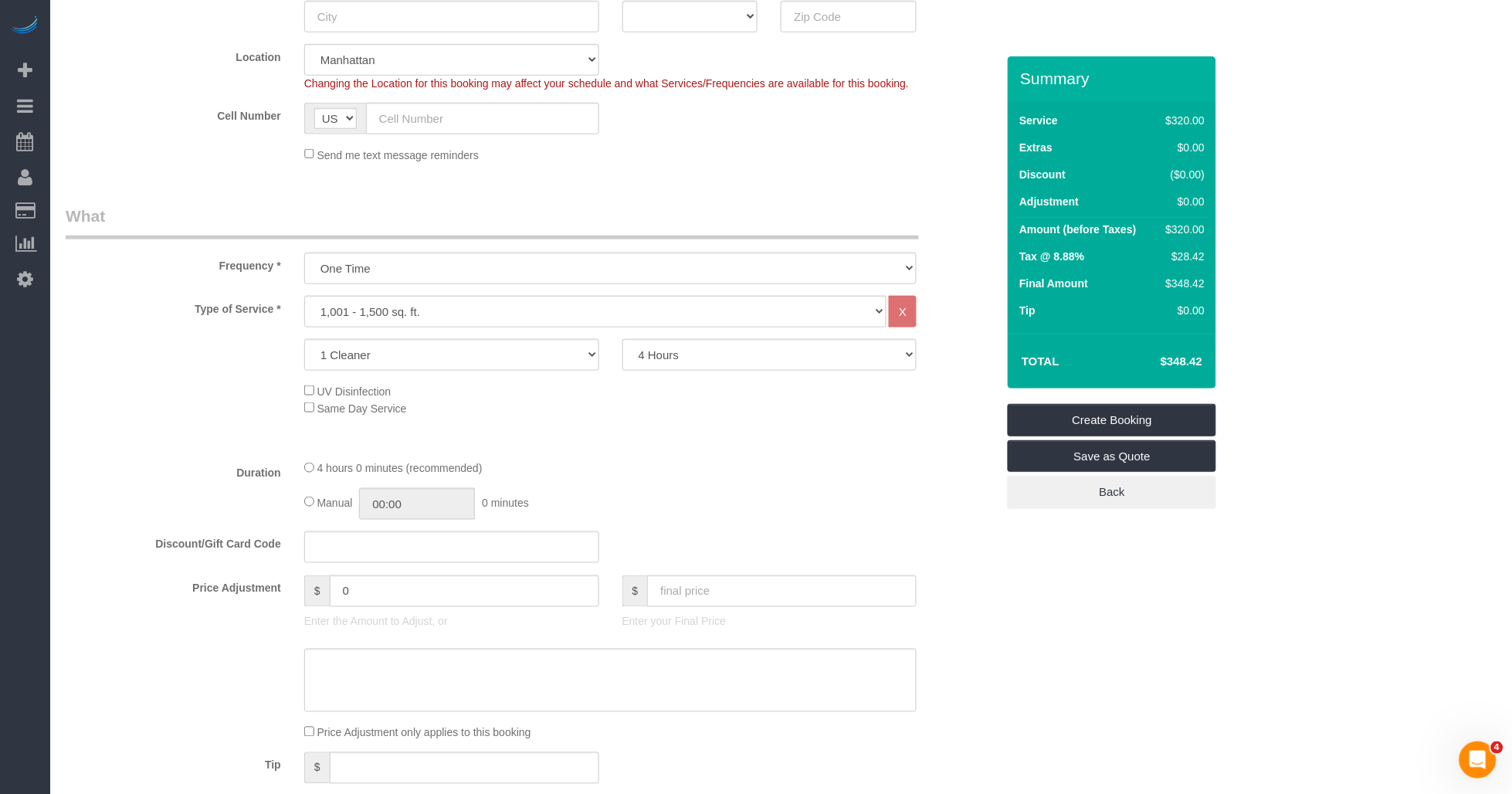
click at [789, 511] on div "Manual 00:00 0 minutes" at bounding box center [611, 504] width 613 height 32
drag, startPoint x: 735, startPoint y: 480, endPoint x: 883, endPoint y: 422, distance: 159.0
click at [745, 476] on div "4 hours 0 minutes (recommended)" at bounding box center [611, 468] width 613 height 17
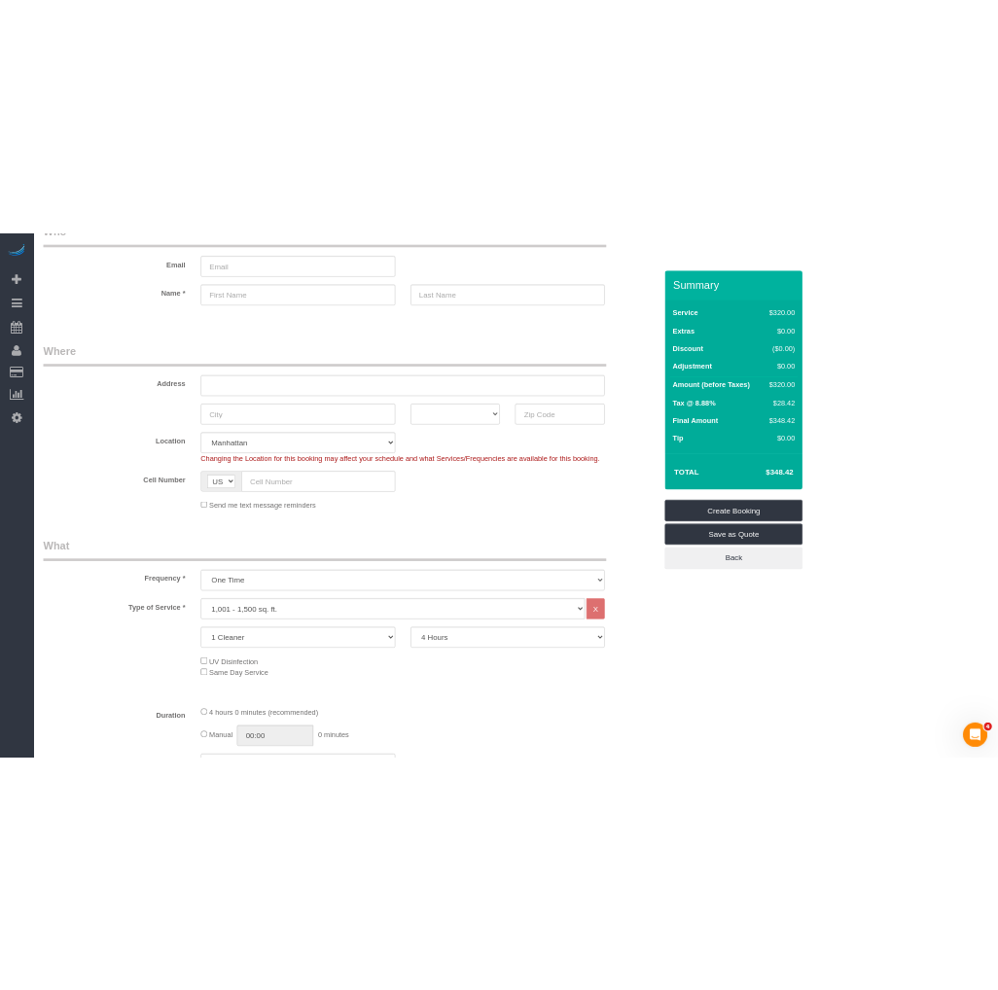
scroll to position [0, 0]
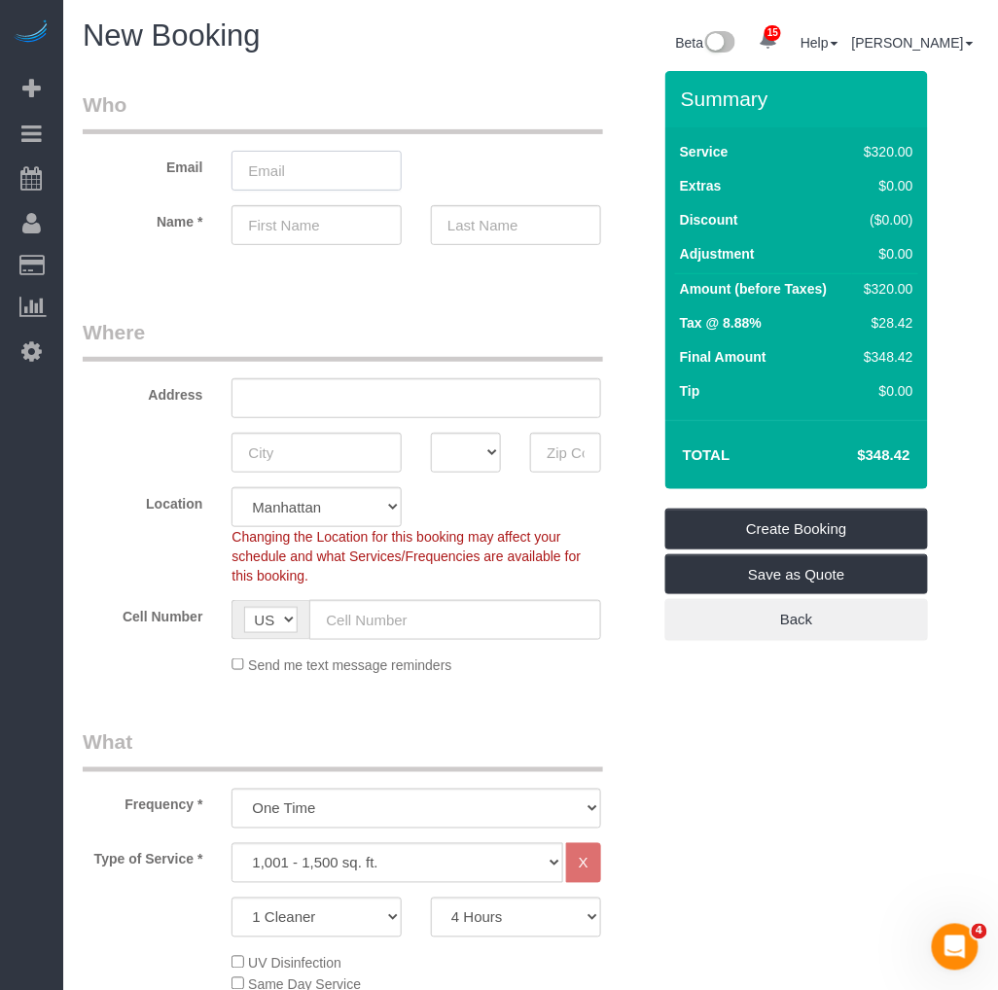
click at [313, 165] on input "email" at bounding box center [316, 171] width 170 height 40
paste input "[EMAIL_ADDRESS][DOMAIN_NAME]"
type input "[EMAIL_ADDRESS][DOMAIN_NAME]"
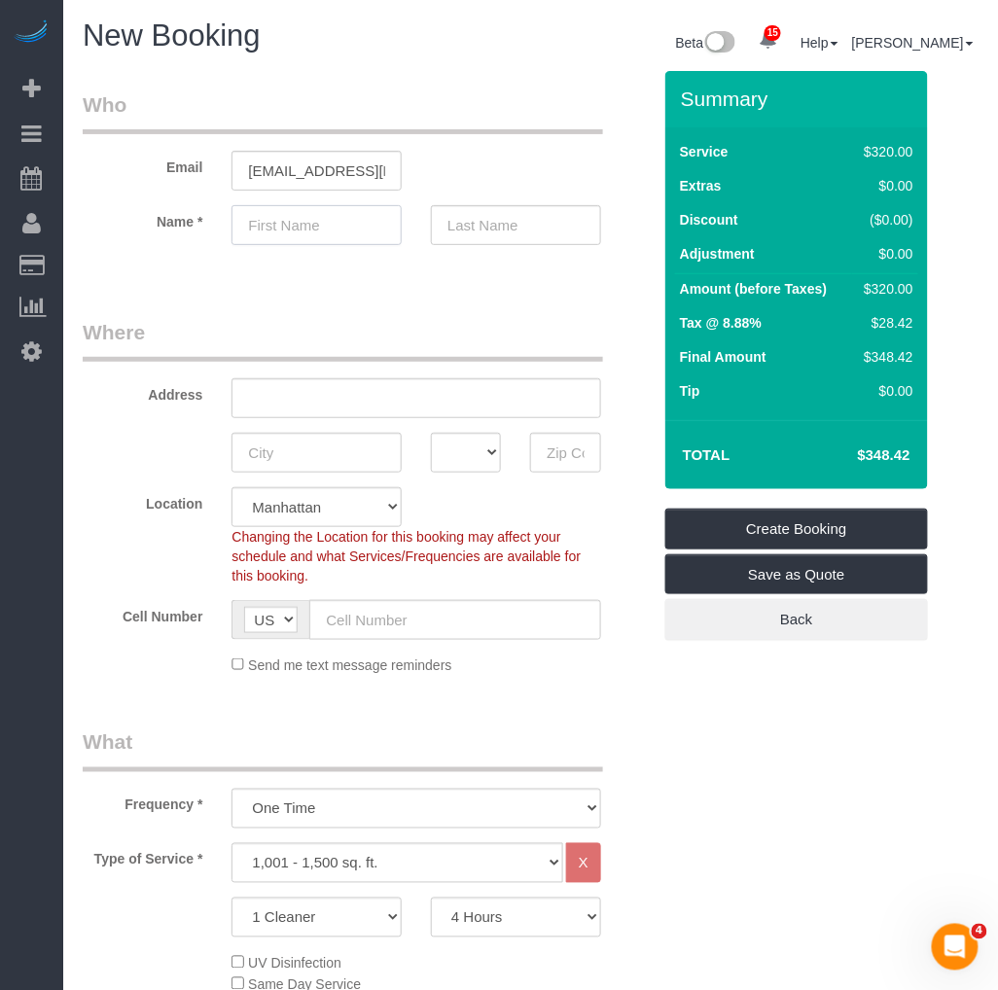
click at [306, 221] on input "text" at bounding box center [316, 225] width 170 height 40
paste input "Soleil"
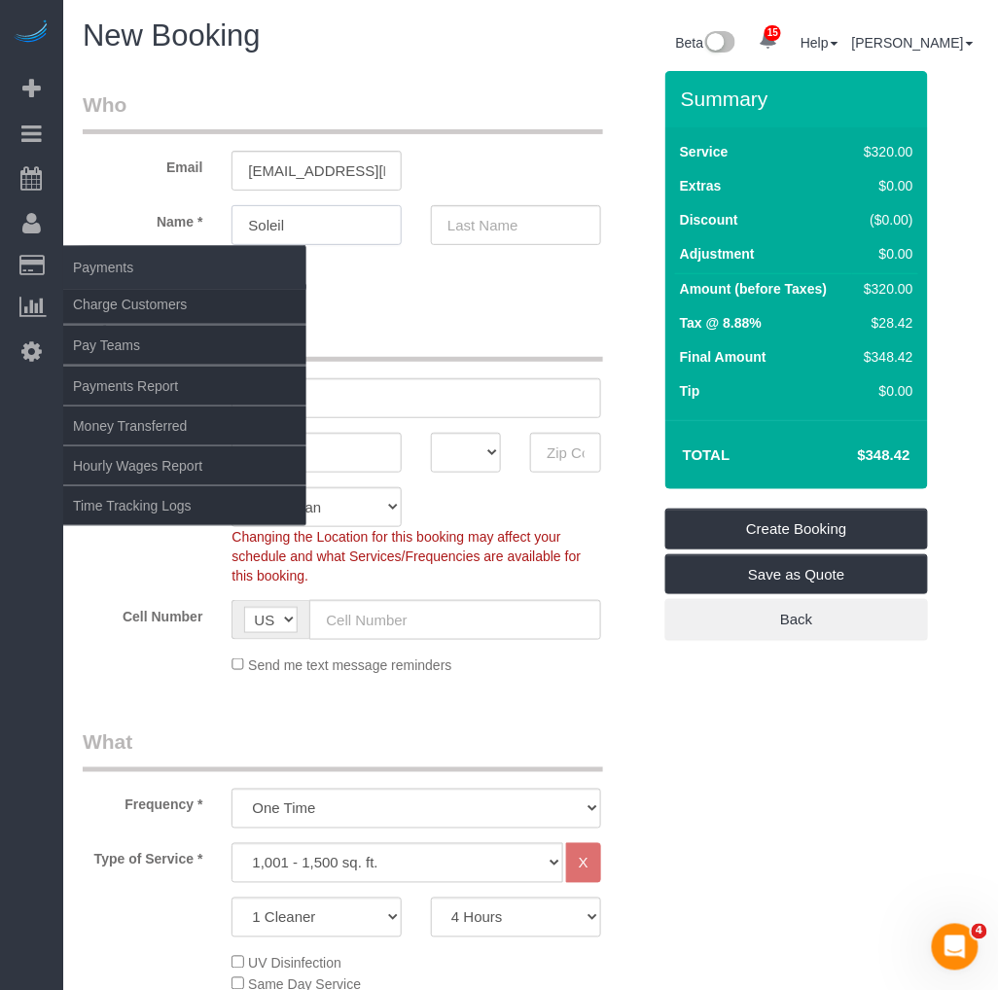
type input "Soleil"
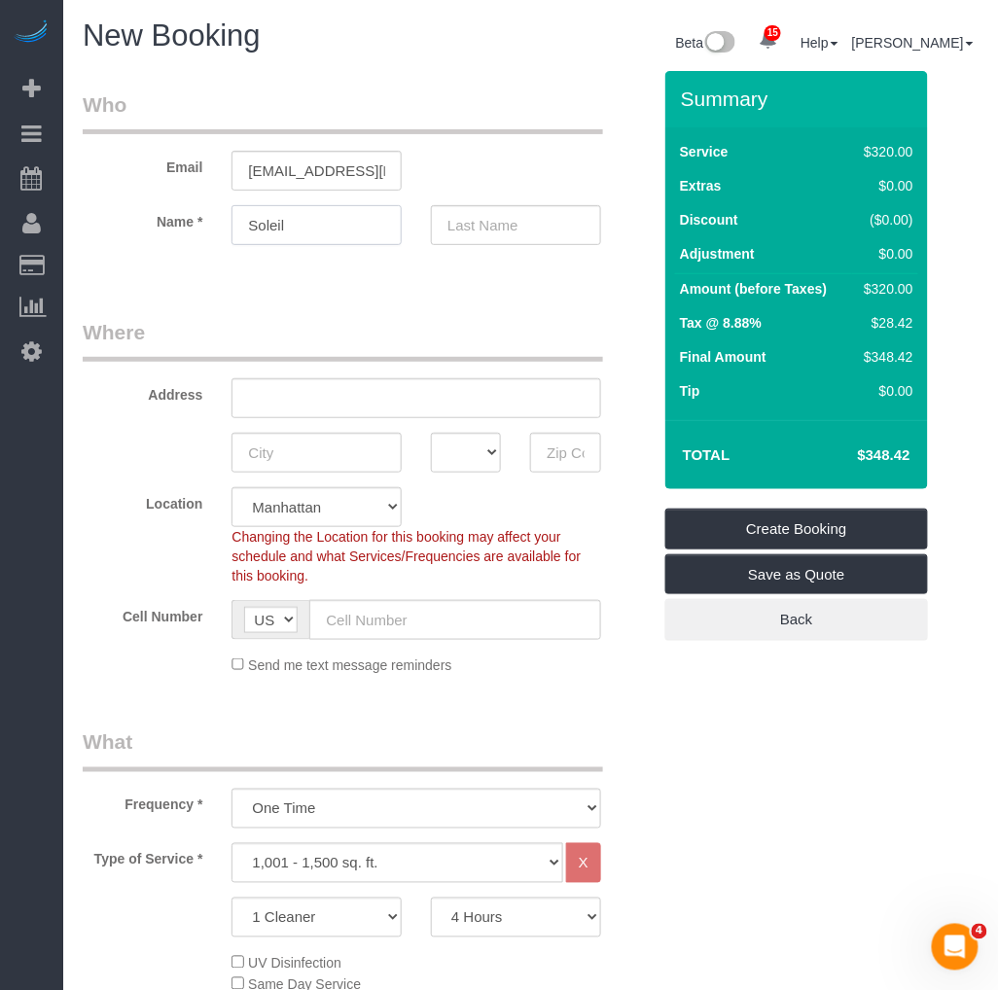
click at [303, 231] on input "Soleil" at bounding box center [316, 225] width 170 height 40
click at [470, 230] on input "text" at bounding box center [516, 225] width 170 height 40
paste input "[PERSON_NAME]"
type input "[PERSON_NAME]"
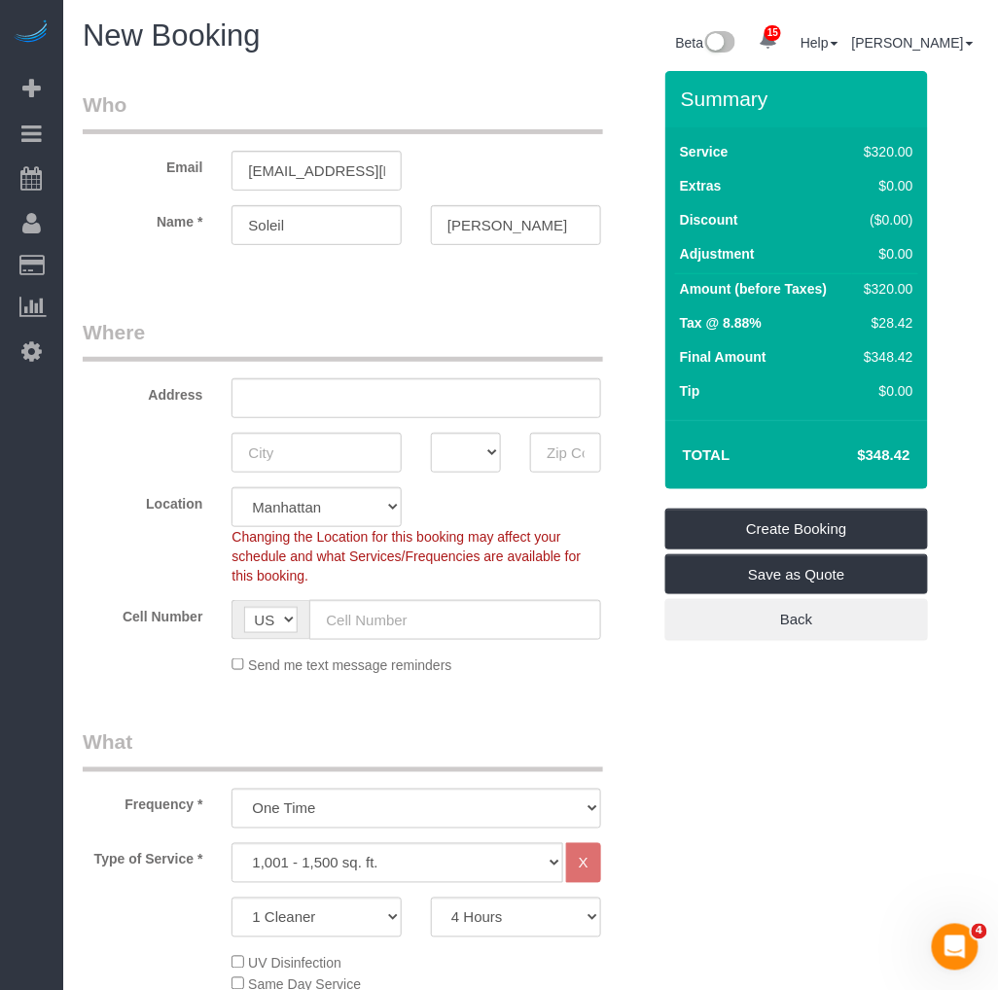
scroll to position [108, 0]
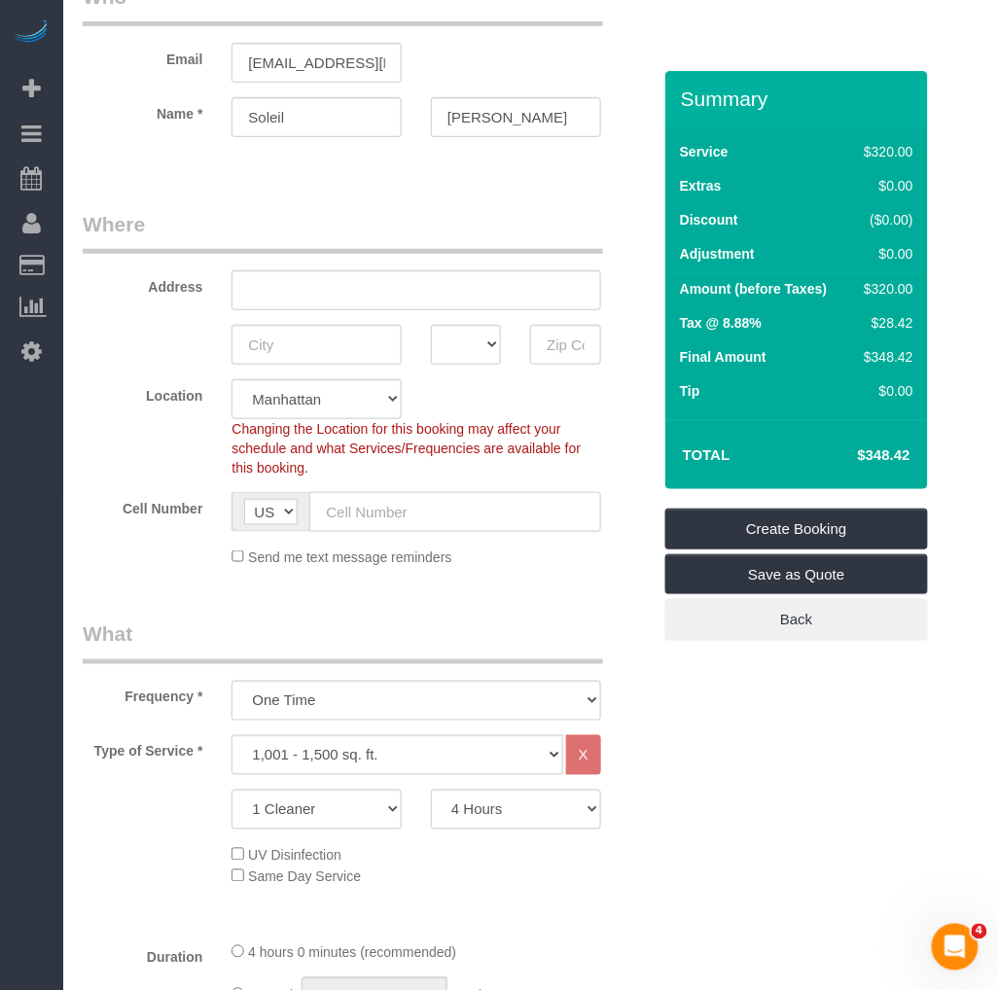
click at [391, 506] on input "text" at bounding box center [454, 512] width 291 height 40
paste input "[PHONE_NUMBER]"
type input "[PHONE_NUMBER]"
drag, startPoint x: 457, startPoint y: 206, endPoint x: 402, endPoint y: 222, distance: 57.6
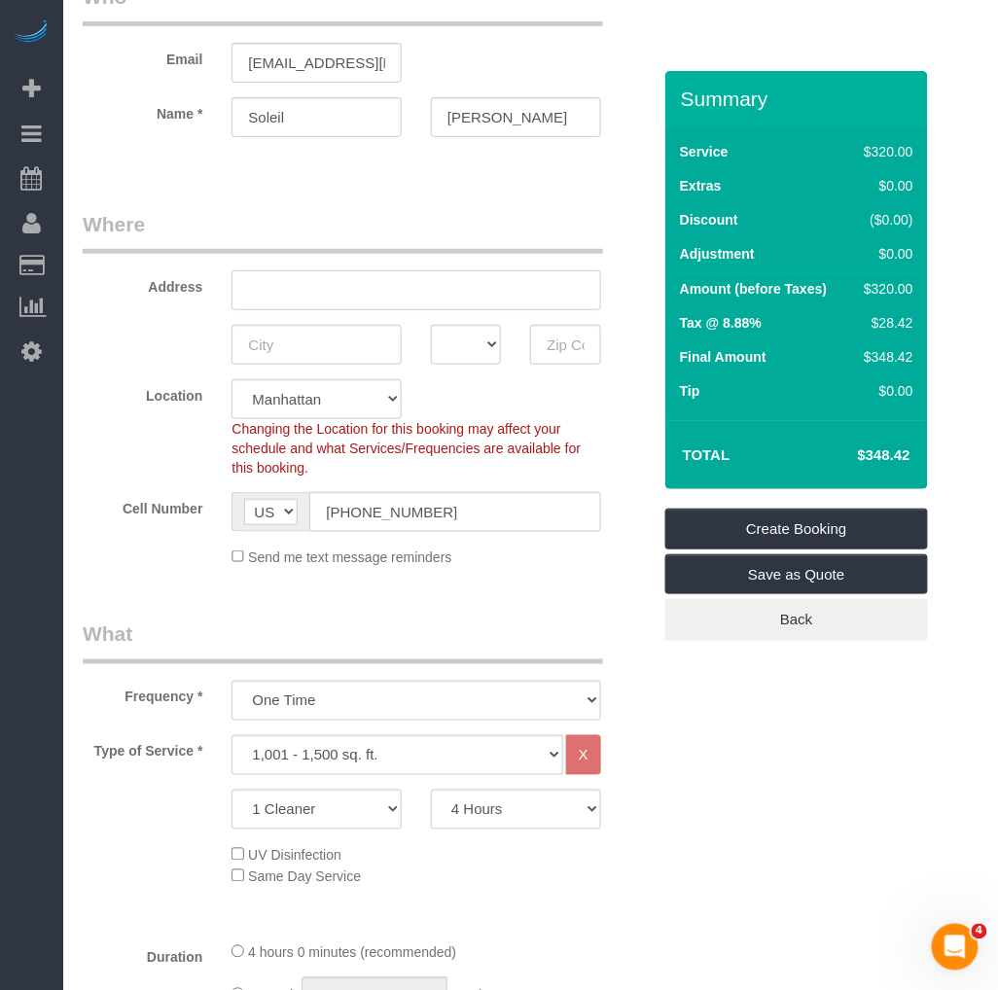
click at [285, 293] on input "text" at bounding box center [415, 290] width 369 height 40
paste input "[STREET_ADDRESS]"
click at [295, 285] on input "180 Bleecker Street" at bounding box center [415, 290] width 369 height 40
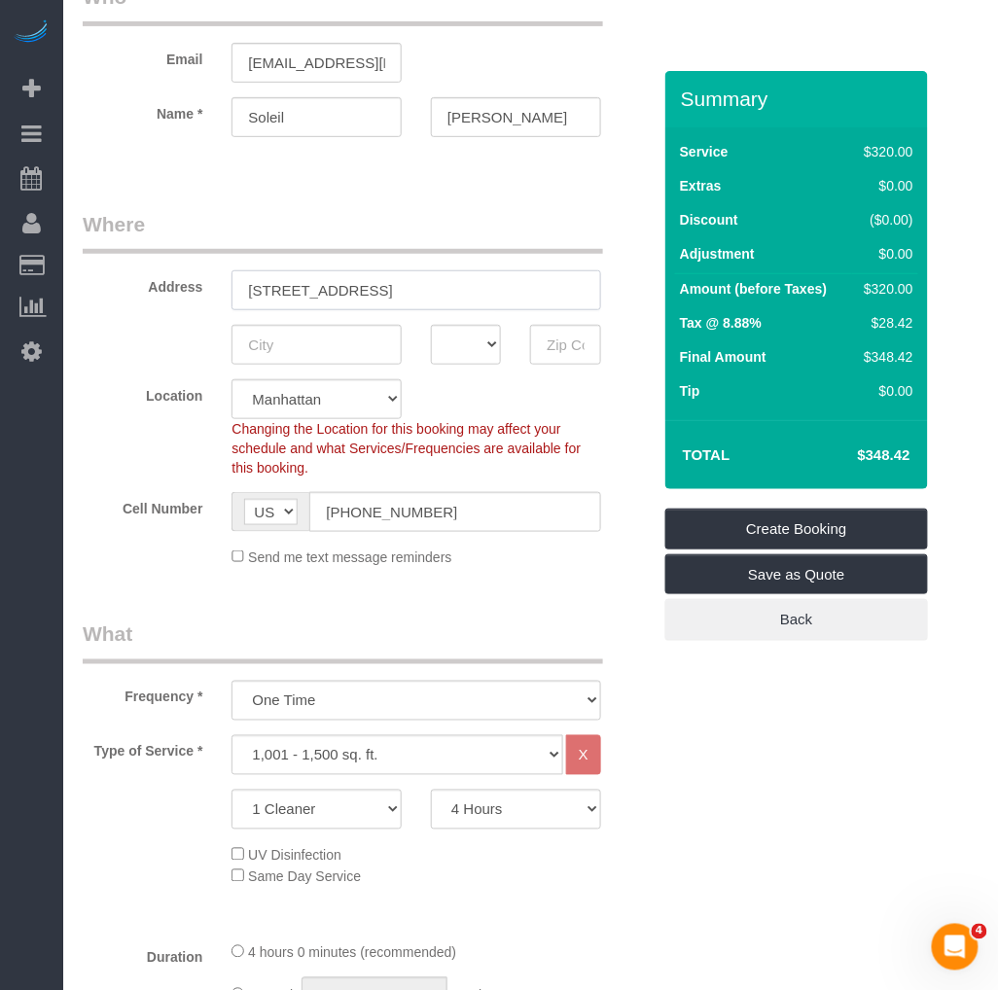
paste input ", Apt. 3"
type input "[STREET_ADDRESS]"
click at [296, 334] on input "text" at bounding box center [316, 345] width 170 height 40
drag, startPoint x: 431, startPoint y: 286, endPoint x: 391, endPoint y: 312, distance: 47.7
click at [431, 286] on input "[STREET_ADDRESS]" at bounding box center [415, 290] width 369 height 40
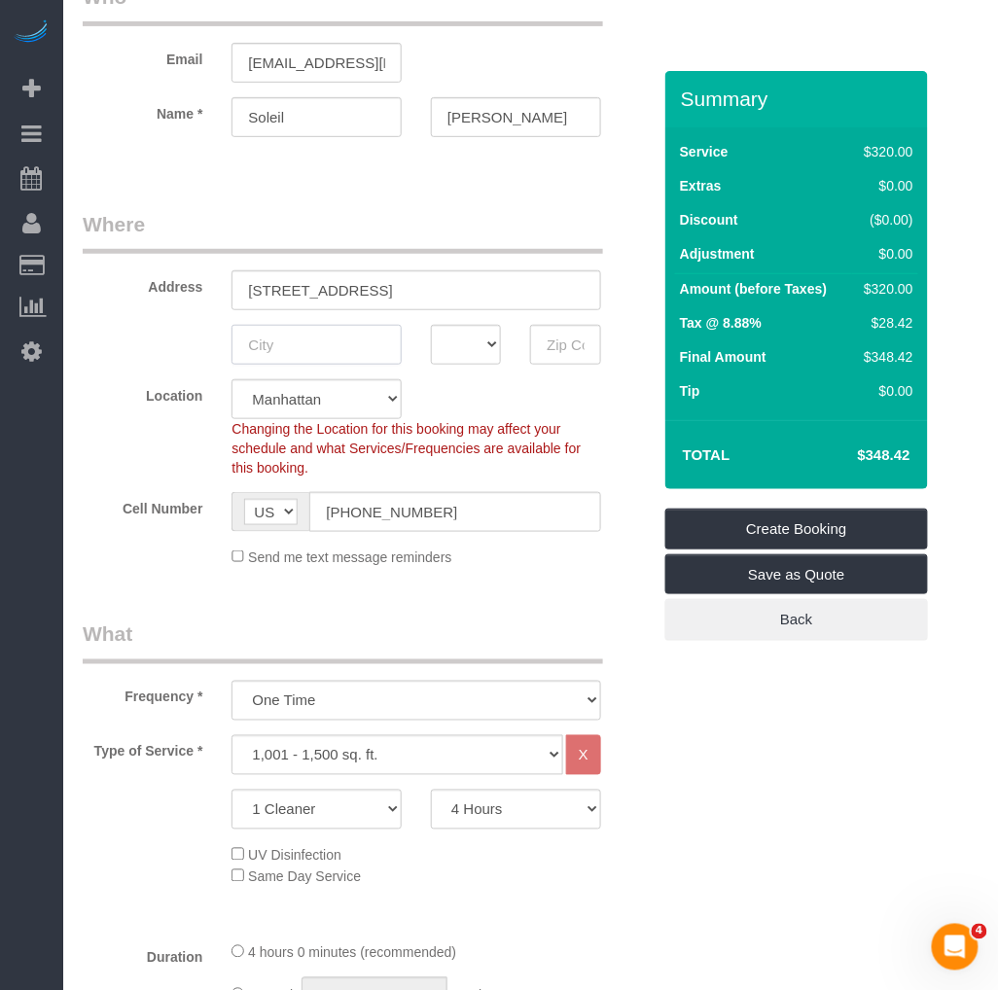
click at [301, 337] on input "text" at bounding box center [316, 345] width 170 height 40
type input "[US_STATE]"
click at [460, 351] on select "AK AL AR AZ CA CO CT DC DE FL GA HI IA ID IL IN KS KY LA MA MD ME MI MN MO MS M…" at bounding box center [466, 345] width 70 height 40
select select "NY"
click at [431, 325] on select "AK AL AR AZ CA CO CT DC DE FL GA HI IA ID IL IN KS KY LA MA MD ME MI MN MO MS M…" at bounding box center [466, 345] width 70 height 40
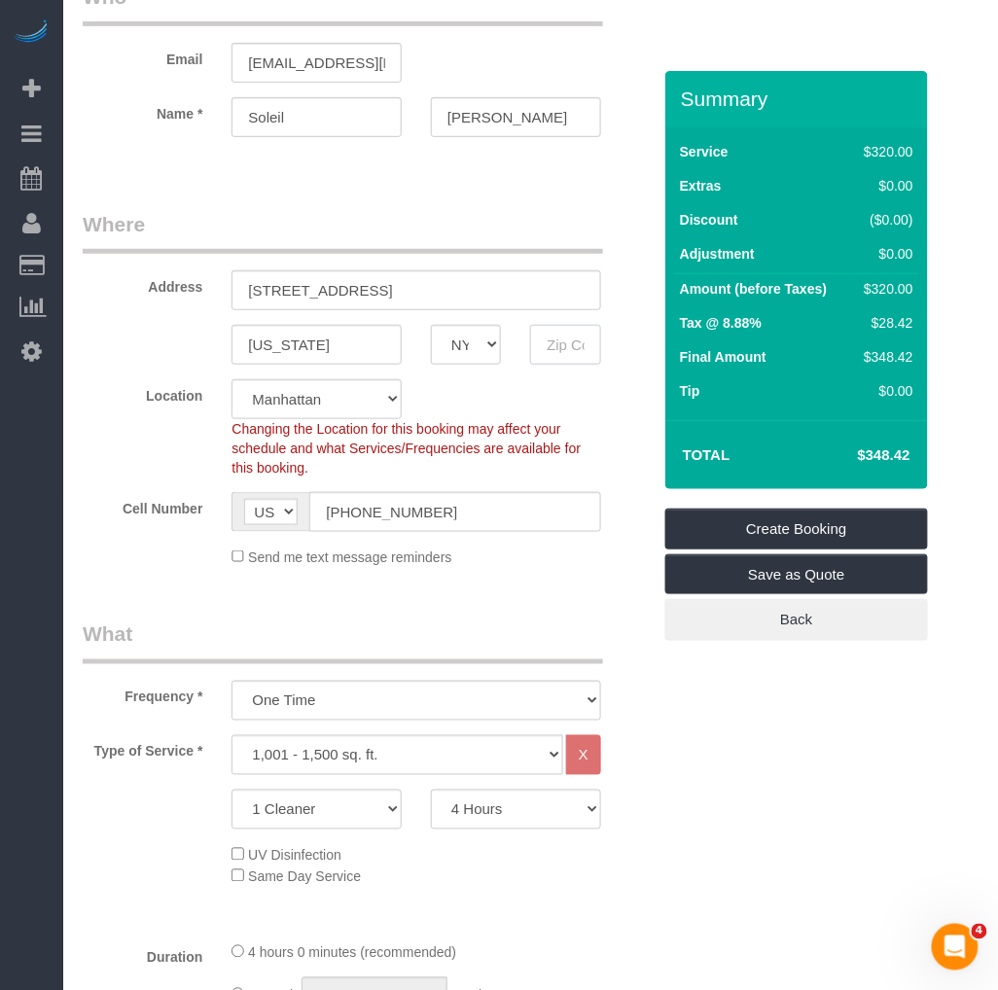
click at [566, 346] on input "text" at bounding box center [565, 345] width 70 height 40
paste input "10012"
type input "10012"
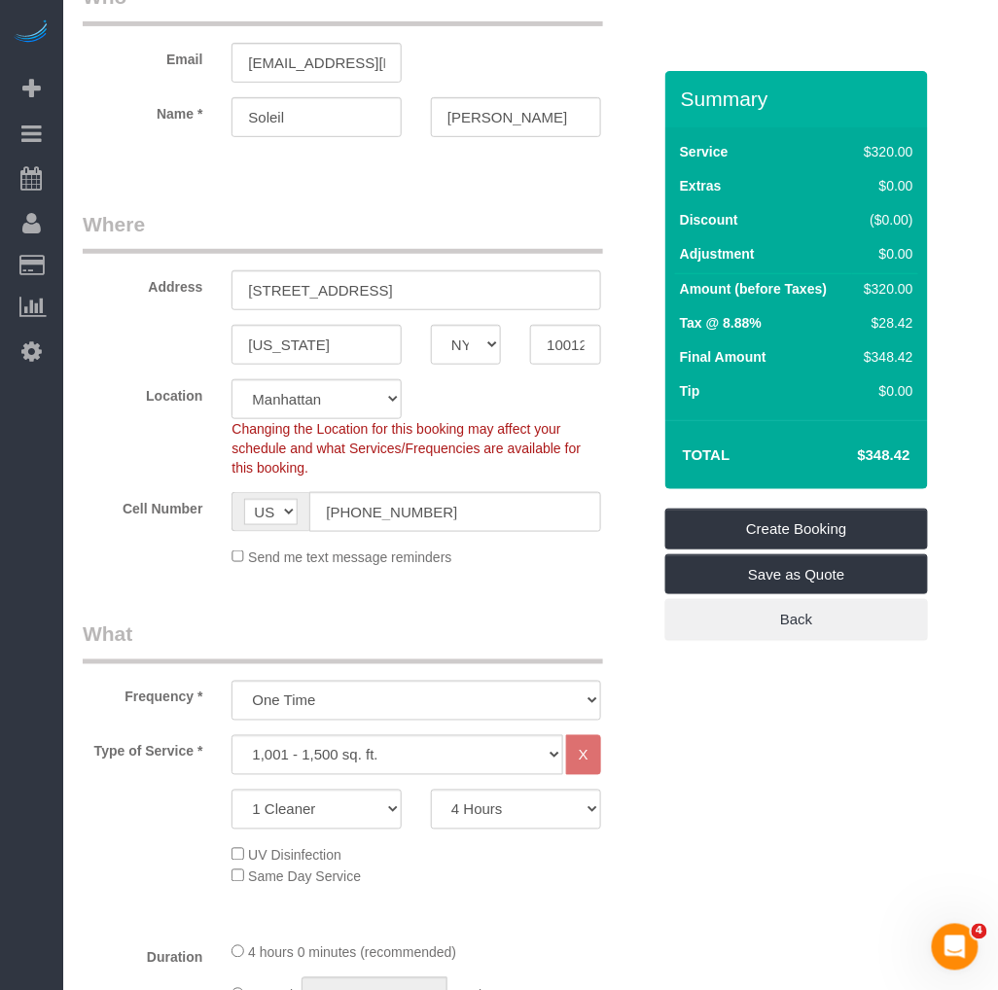
click at [389, 214] on legend "Where" at bounding box center [343, 232] width 520 height 44
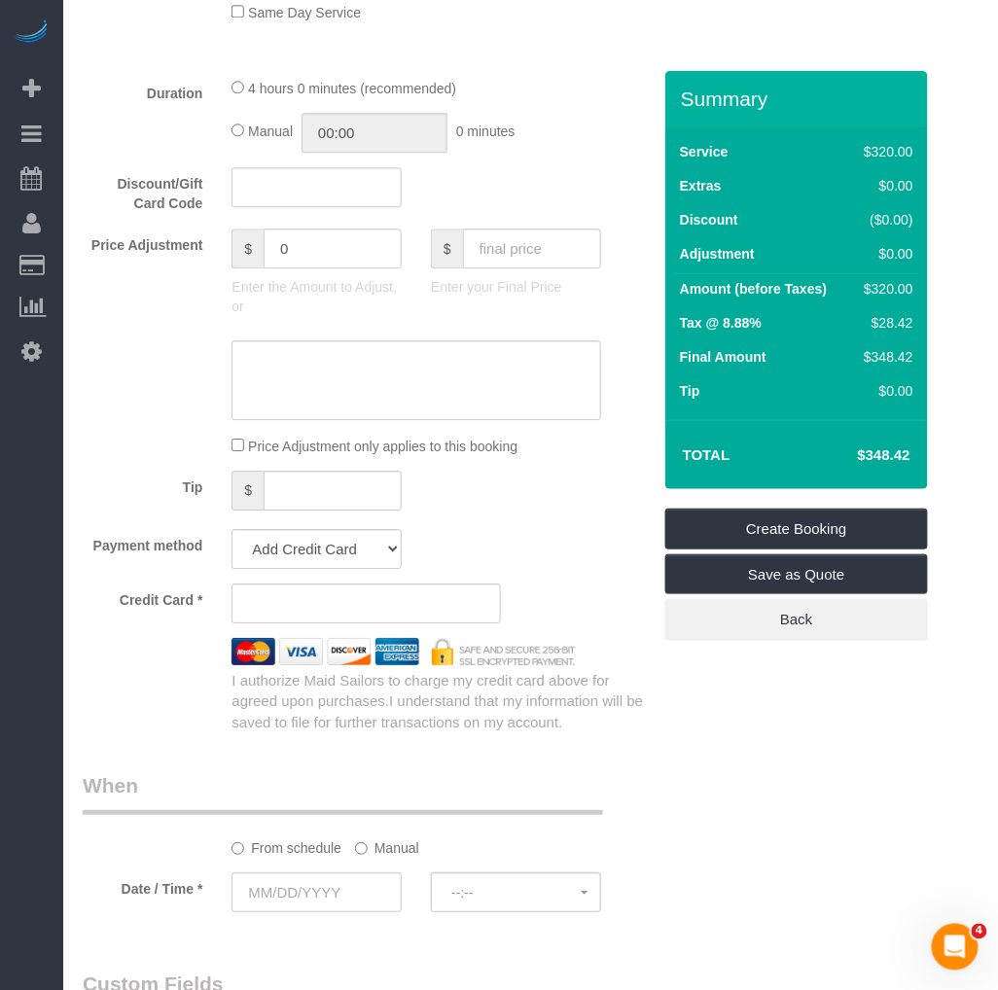
scroll to position [1404, 0]
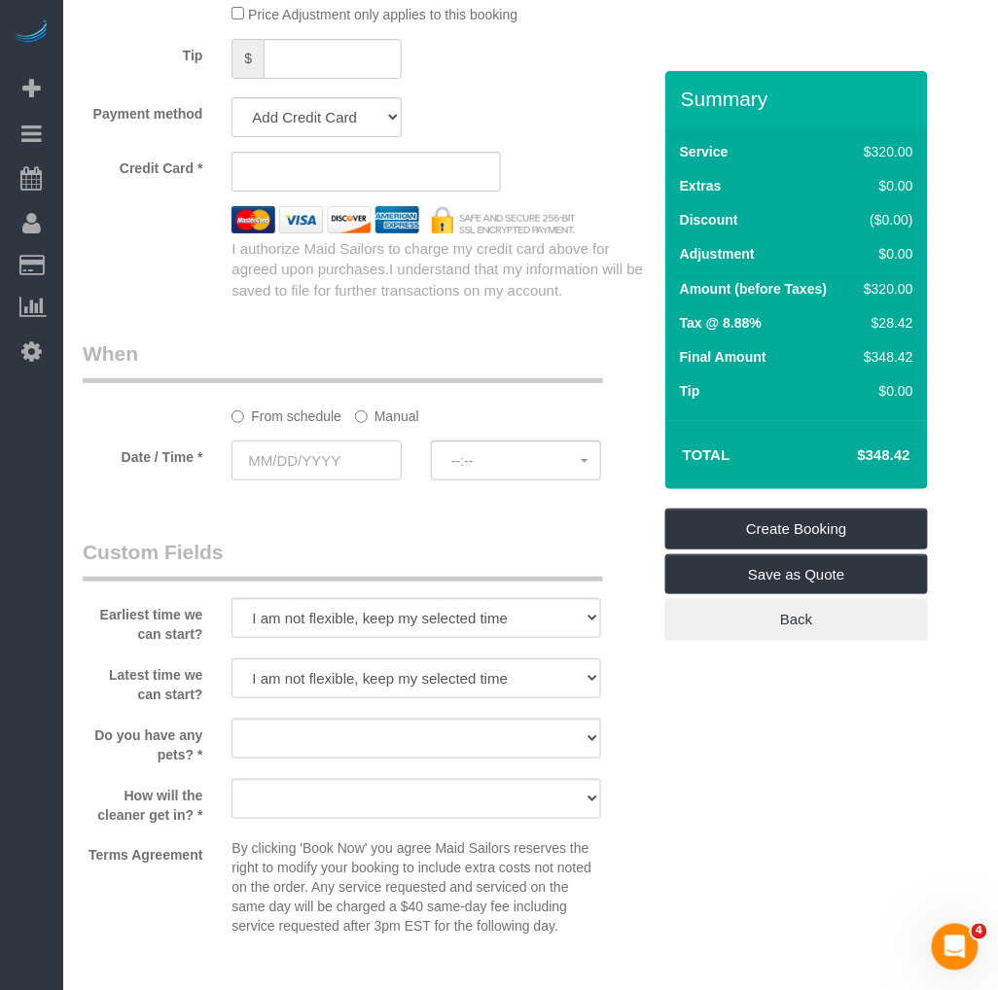
click at [280, 471] on input "text" at bounding box center [316, 461] width 170 height 40
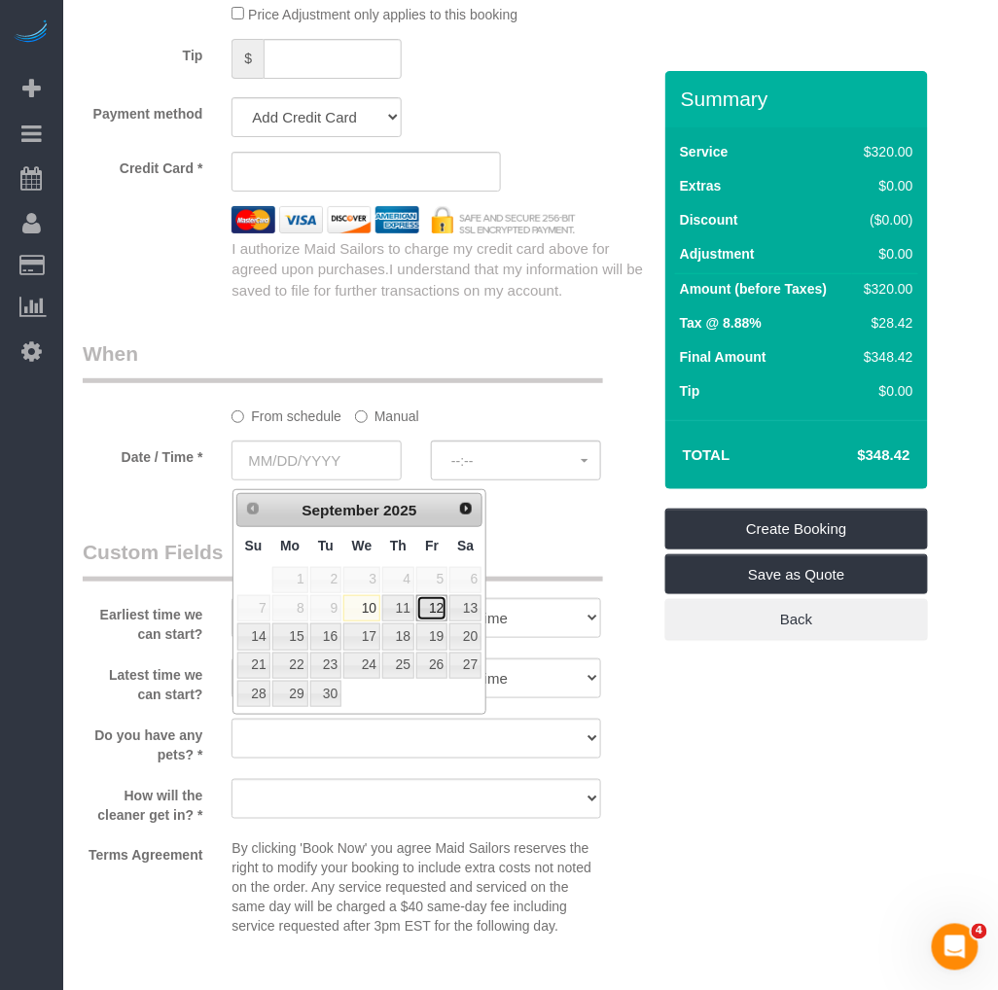
drag, startPoint x: 438, startPoint y: 607, endPoint x: 419, endPoint y: 614, distance: 19.7
click at [436, 607] on link "12" at bounding box center [431, 608] width 31 height 26
type input "[DATE]"
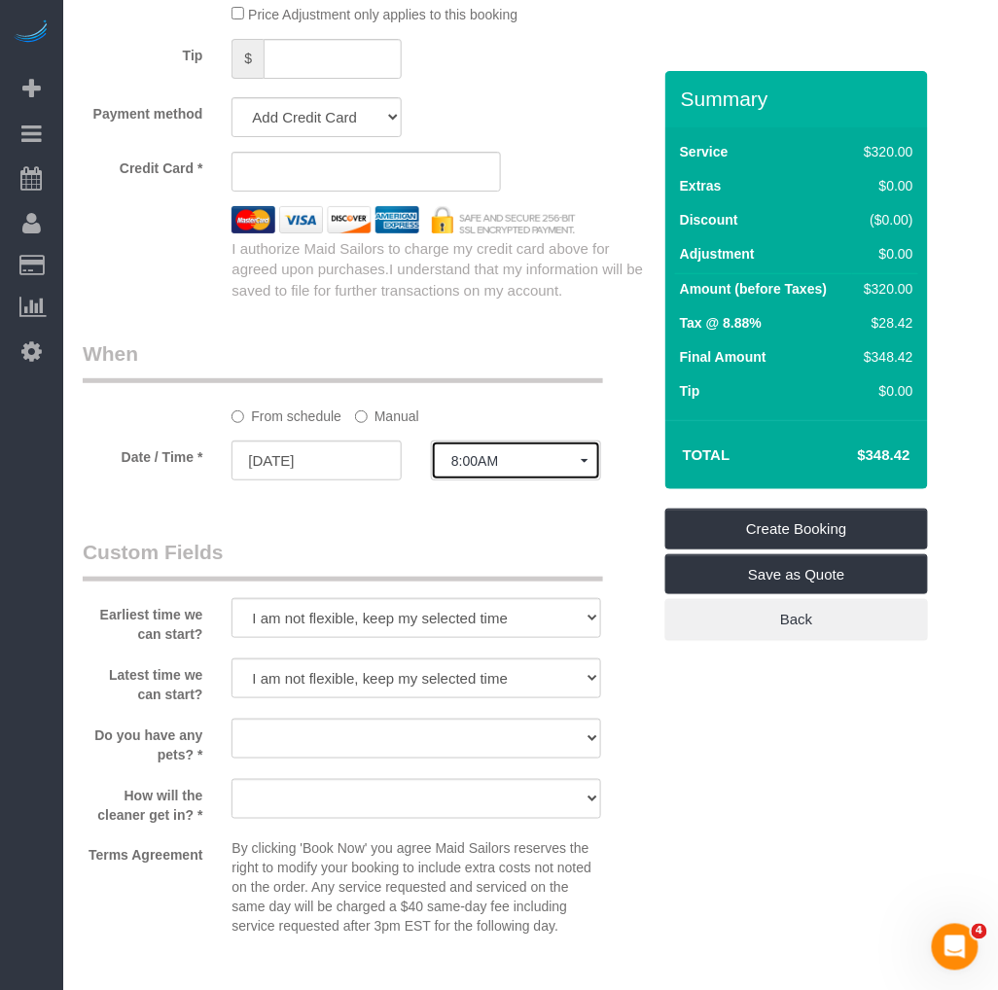
click at [490, 469] on span "8:00AM" at bounding box center [515, 461] width 129 height 16
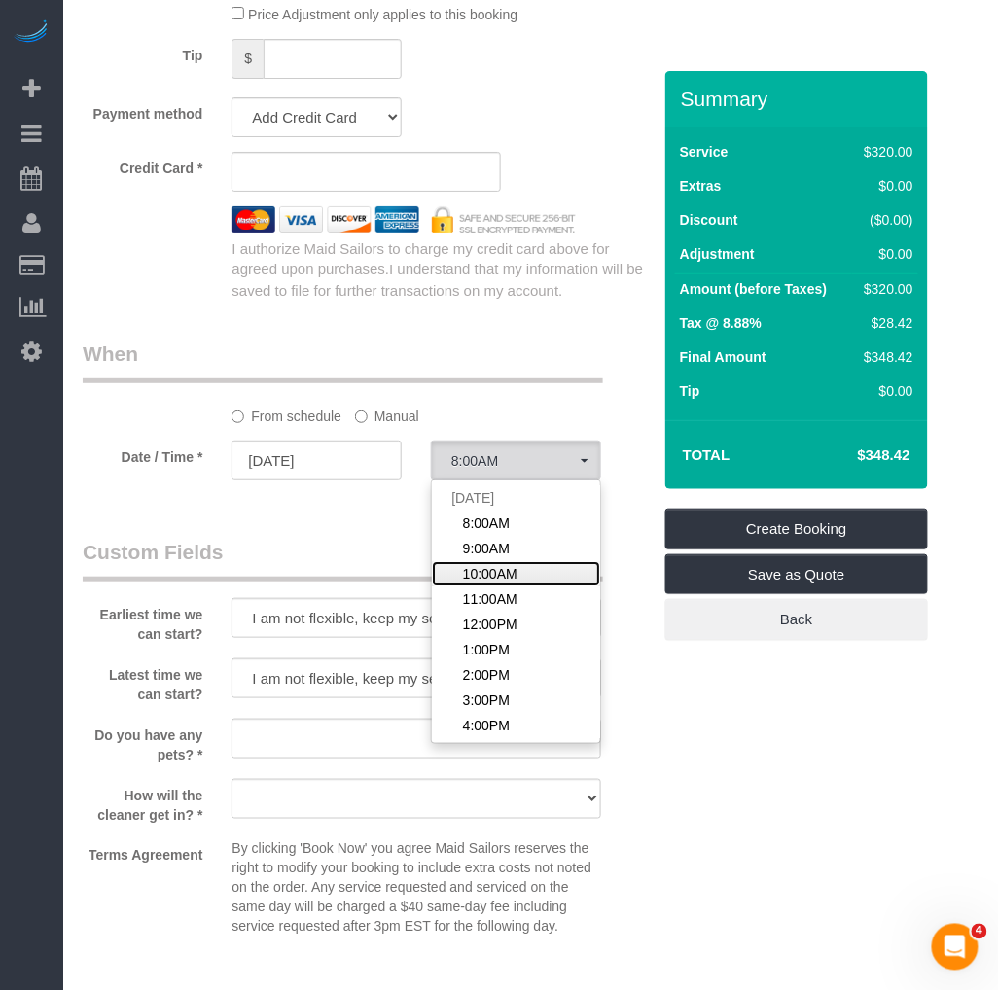
drag, startPoint x: 474, startPoint y: 581, endPoint x: 381, endPoint y: 597, distance: 93.9
click at [474, 582] on span "10:00AM" at bounding box center [490, 573] width 54 height 19
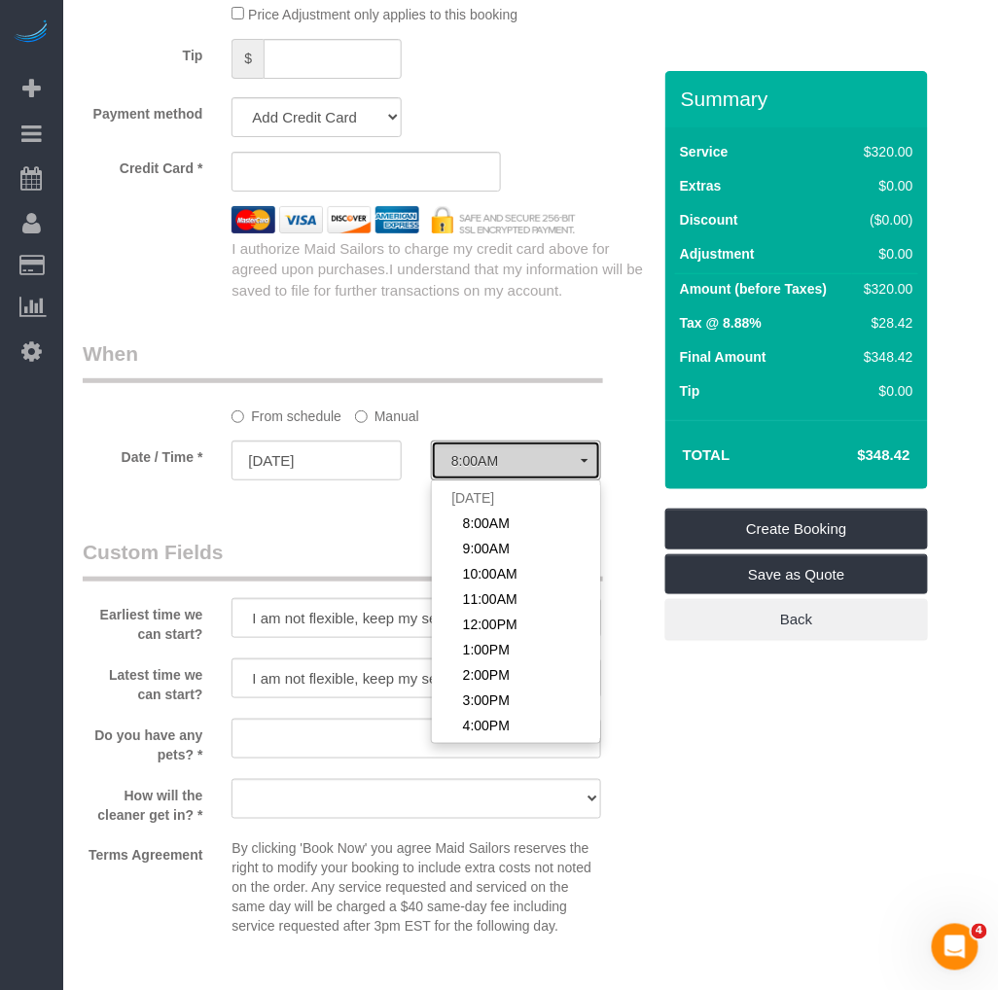
select select "spot3"
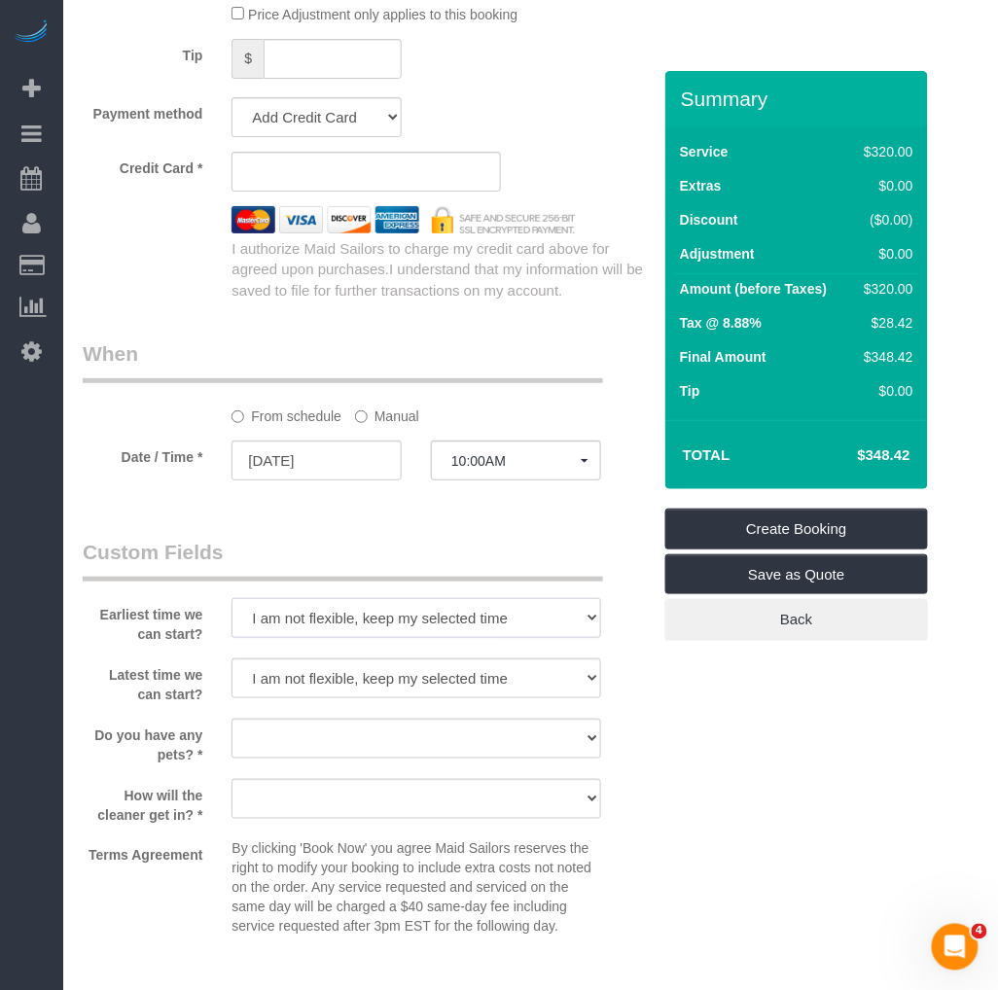
drag, startPoint x: 316, startPoint y: 616, endPoint x: 306, endPoint y: 617, distance: 9.8
click at [316, 616] on select "I am not flexible, keep my selected time 8:00 AM 9:00 AM 10:00 AM 11:00 AM 12:0…" at bounding box center [415, 618] width 369 height 40
select select "number:58"
click at [231, 605] on select "I am not flexible, keep my selected time 8:00 AM 9:00 AM 10:00 AM 11:00 AM 12:0…" at bounding box center [415, 618] width 369 height 40
click at [371, 690] on select "I am not flexible, keep my selected time 8:00 AM 9:00 AM 10:00 AM 11:00 AM 12:0…" at bounding box center [415, 678] width 369 height 40
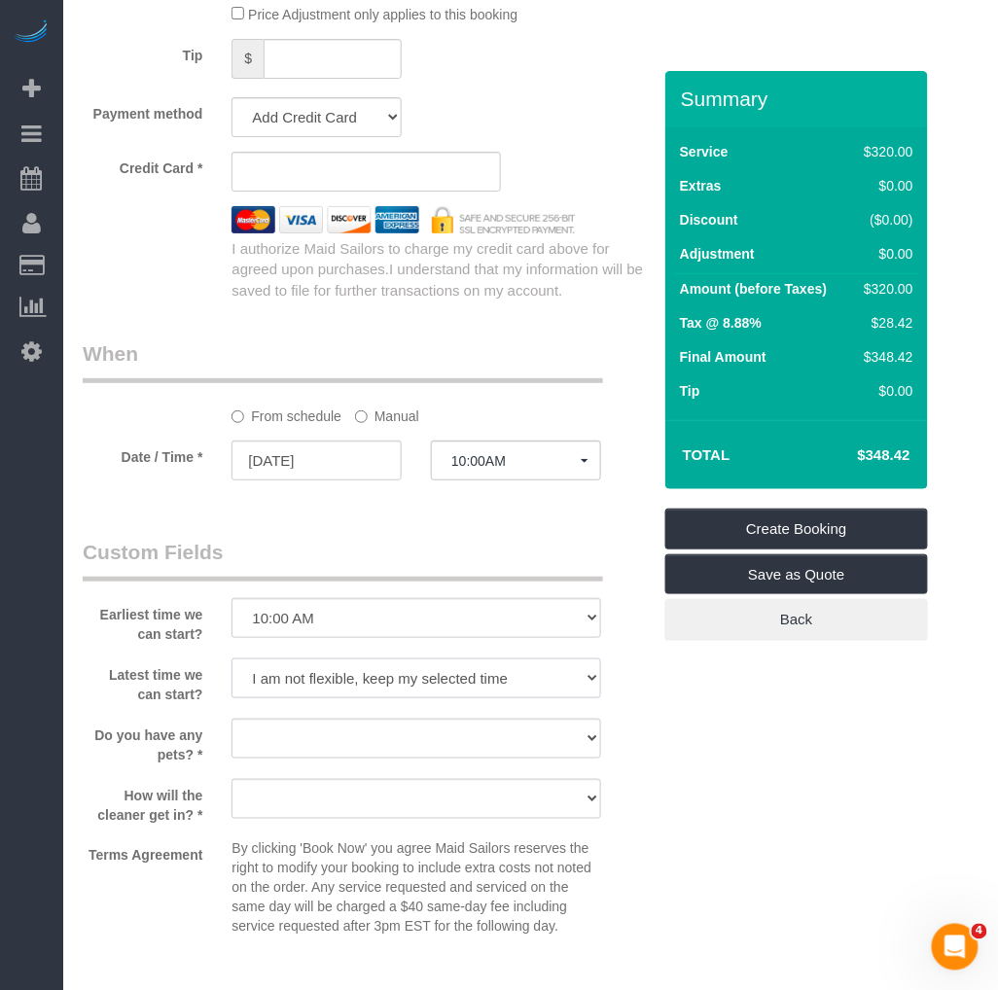
select select "number:77"
click at [231, 665] on select "I am not flexible, keep my selected time 8:00 AM 9:00 AM 10:00 AM 11:00 AM 12:0…" at bounding box center [415, 678] width 369 height 40
click at [348, 745] on select "Dog Cat None" at bounding box center [415, 739] width 369 height 40
select select "number:15"
click at [231, 726] on select "Dog Cat None" at bounding box center [415, 739] width 369 height 40
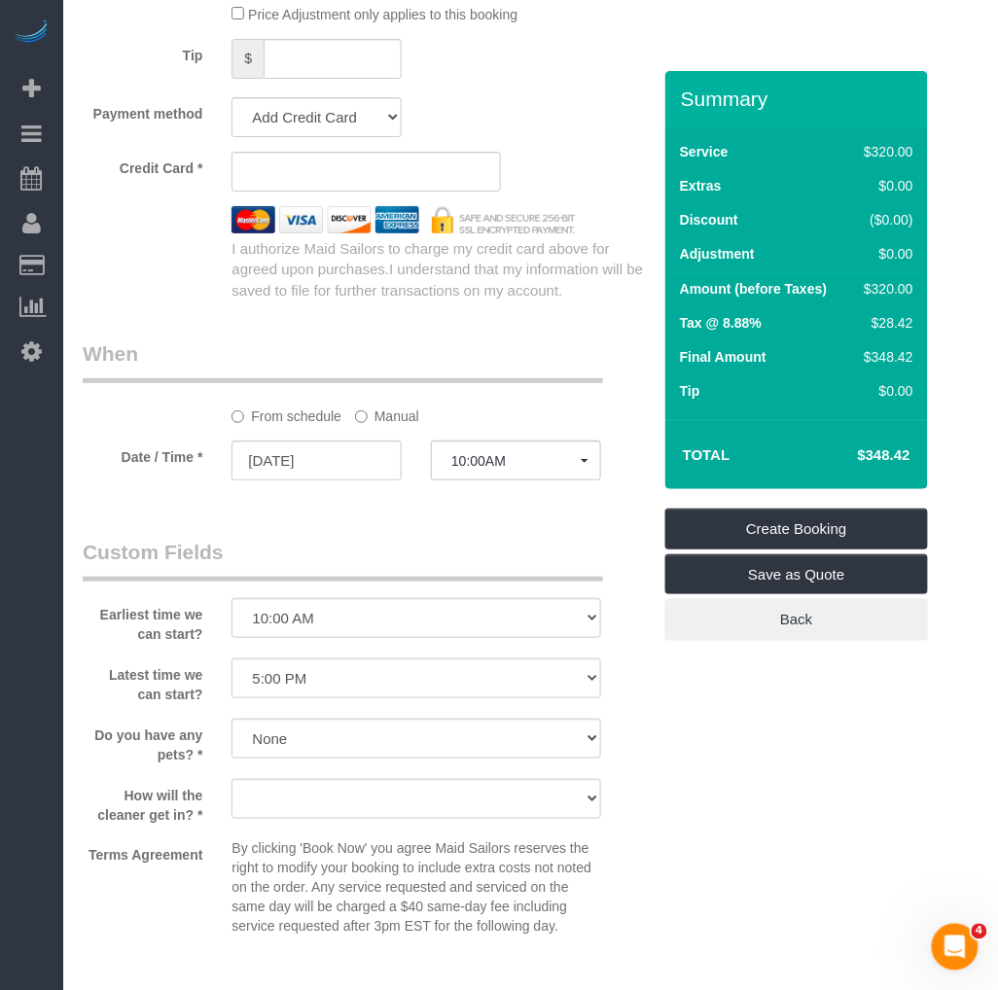
click at [168, 516] on div "Who Email beltonsoleil@gmail.com Name * Soleil Belton Where Address 180 Bleecke…" at bounding box center [366, 109] width 597 height 2884
click at [138, 499] on fieldset "When From schedule Manual Date / Time * 09/12/2025 10:00AM Fri September 12th 8…" at bounding box center [367, 418] width 568 height 159
click at [326, 793] on select "We'll let you in. Doorman/Front Desk has the key. Other (Provide details)" at bounding box center [415, 799] width 369 height 40
select select "number:5"
click at [231, 786] on select "We'll let you in. Doorman/Front Desk has the key. Other (Provide details)" at bounding box center [415, 799] width 369 height 40
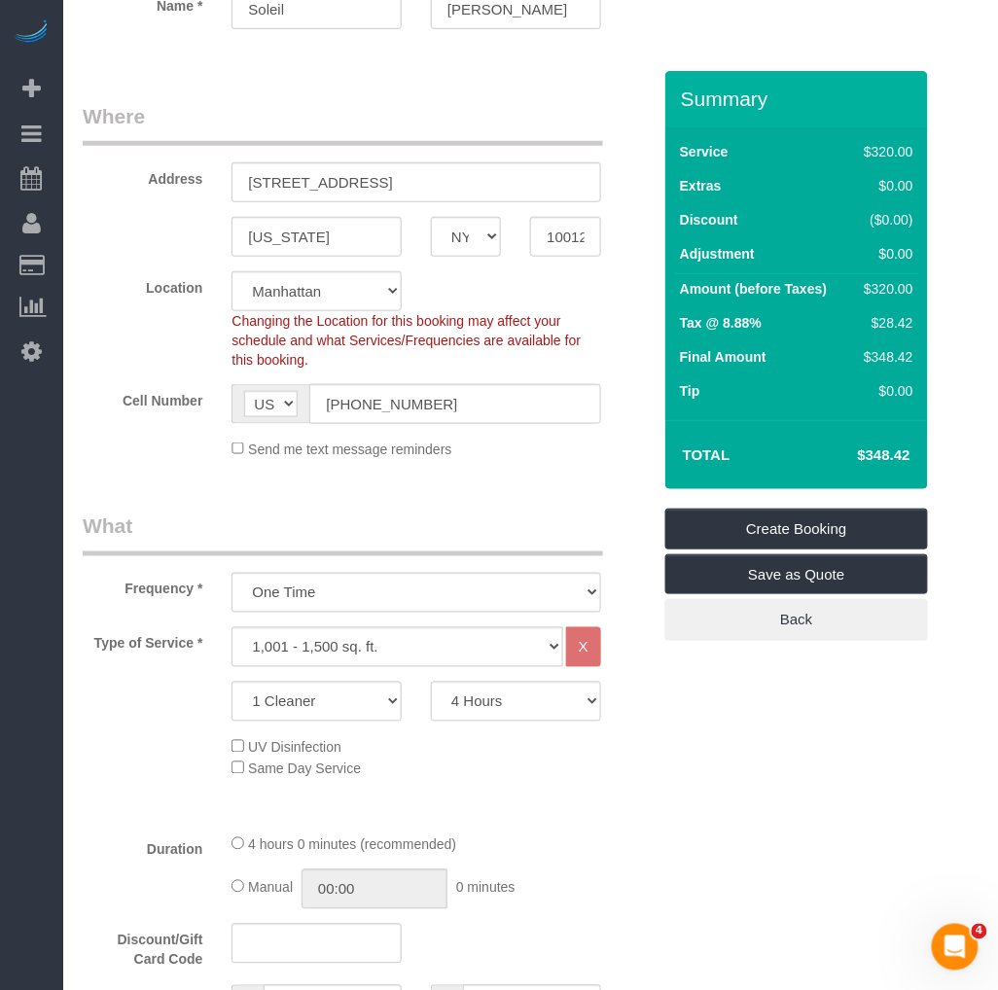
scroll to position [432, 0]
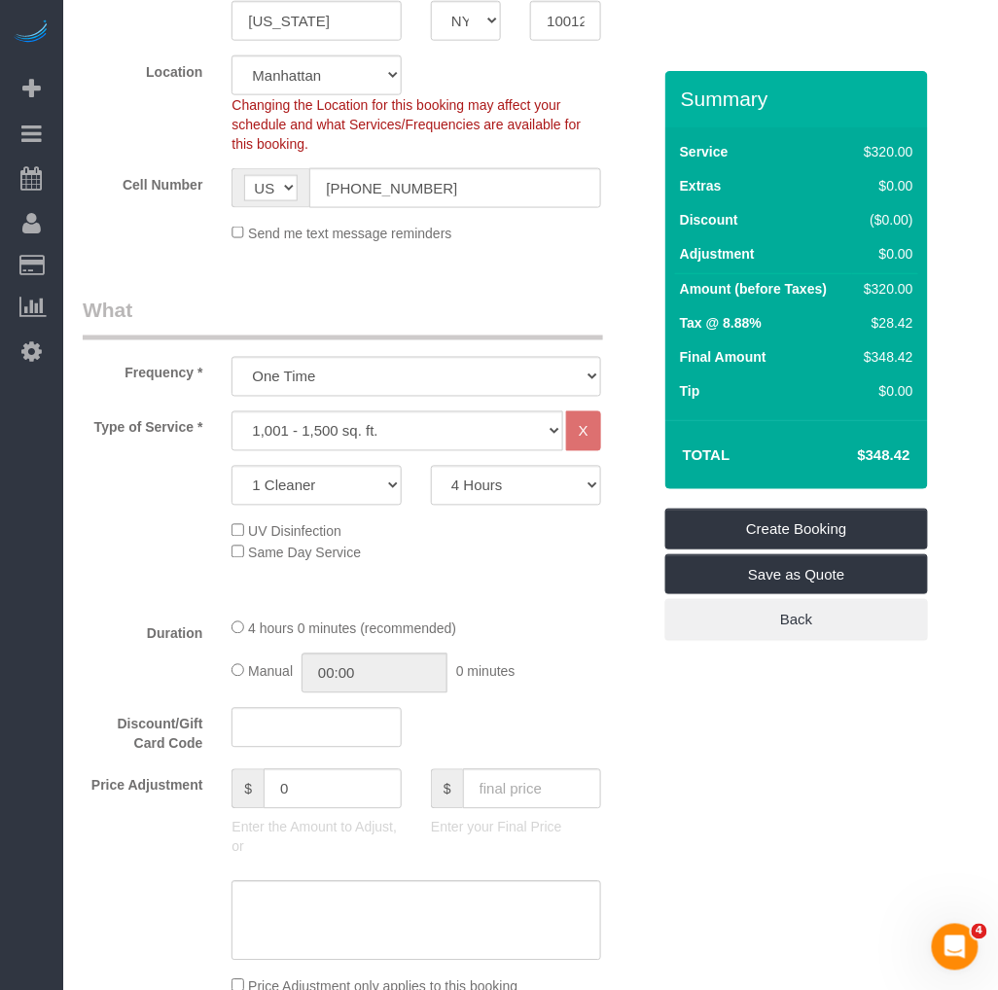
drag, startPoint x: 778, startPoint y: 752, endPoint x: 761, endPoint y: 741, distance: 20.5
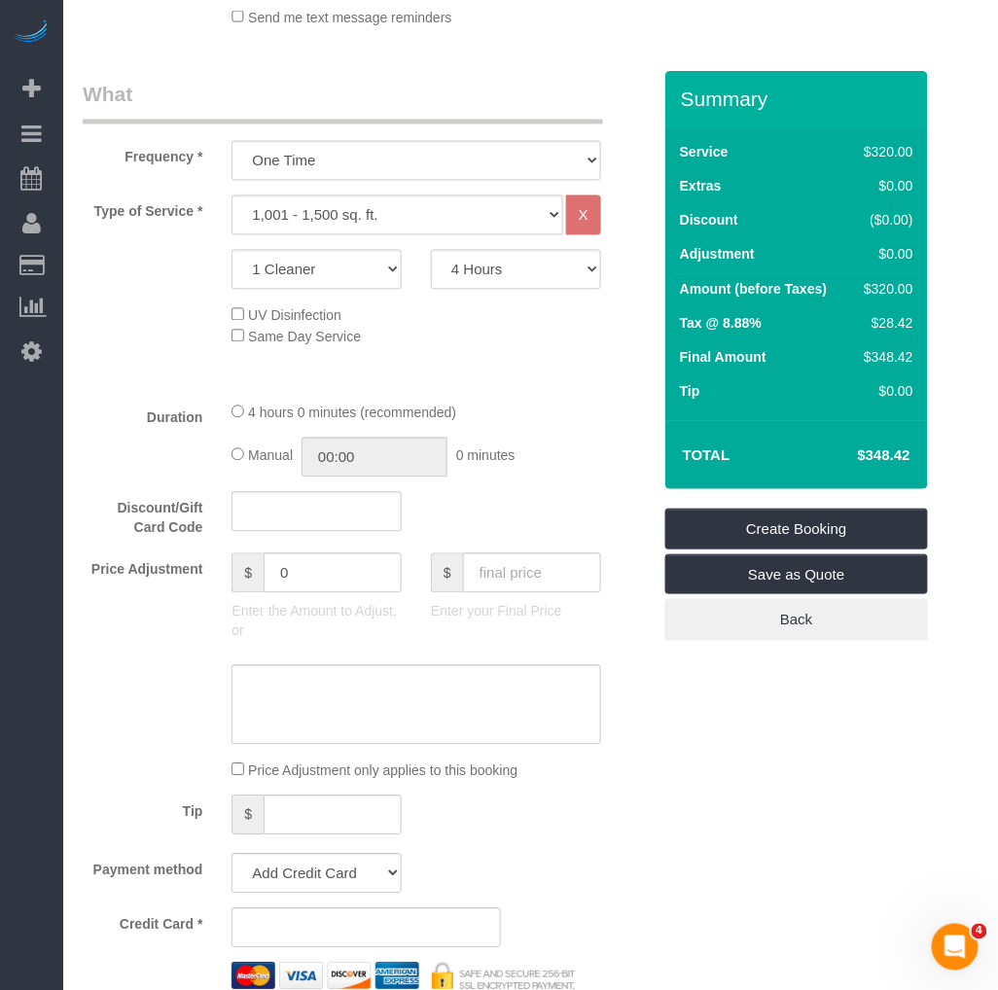
click at [674, 825] on div "Who Email beltonsoleil@gmail.com Name * Soleil Belton Where Address 180 Bleecke…" at bounding box center [531, 865] width 896 height 2884
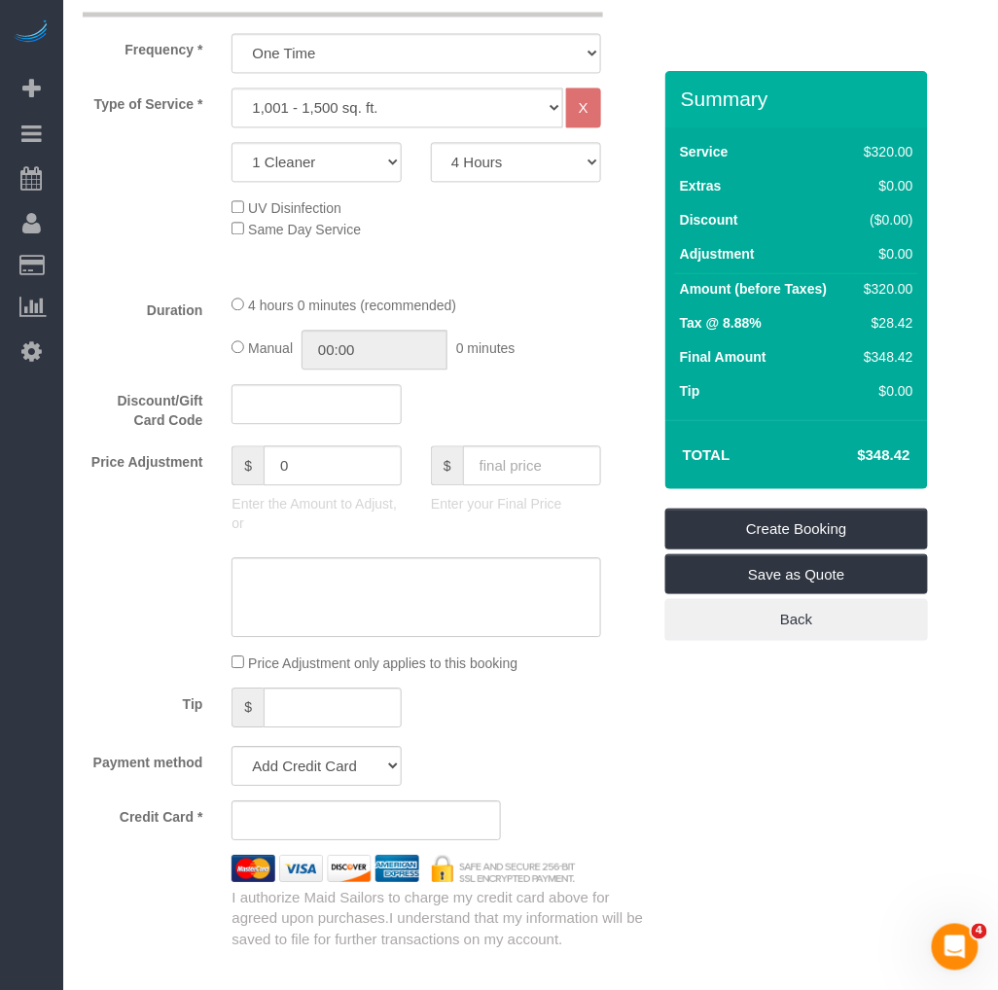
scroll to position [973, 0]
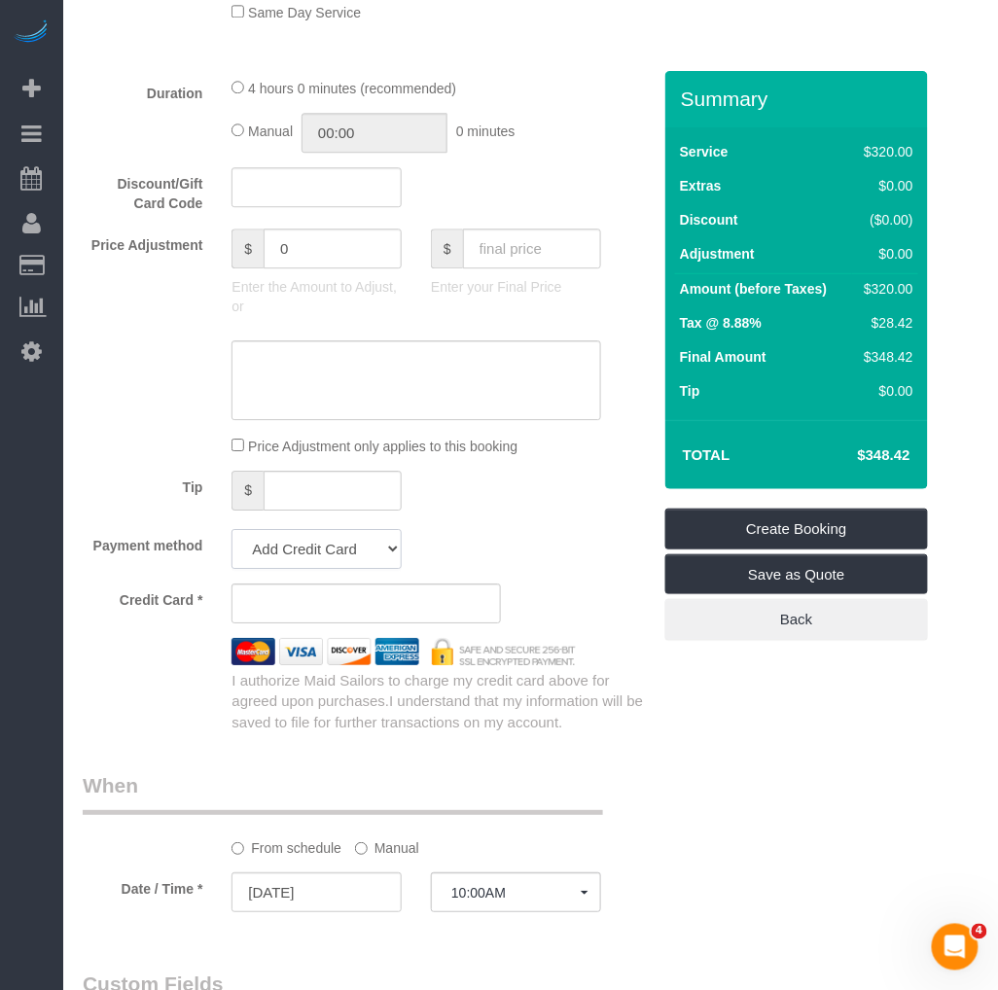
click at [353, 554] on select "Add Credit Card Cash Check Paypal" at bounding box center [316, 549] width 170 height 40
click at [231, 537] on select "Add Credit Card Cash Check Paypal" at bounding box center [316, 549] width 170 height 40
click at [512, 665] on img at bounding box center [403, 651] width 373 height 27
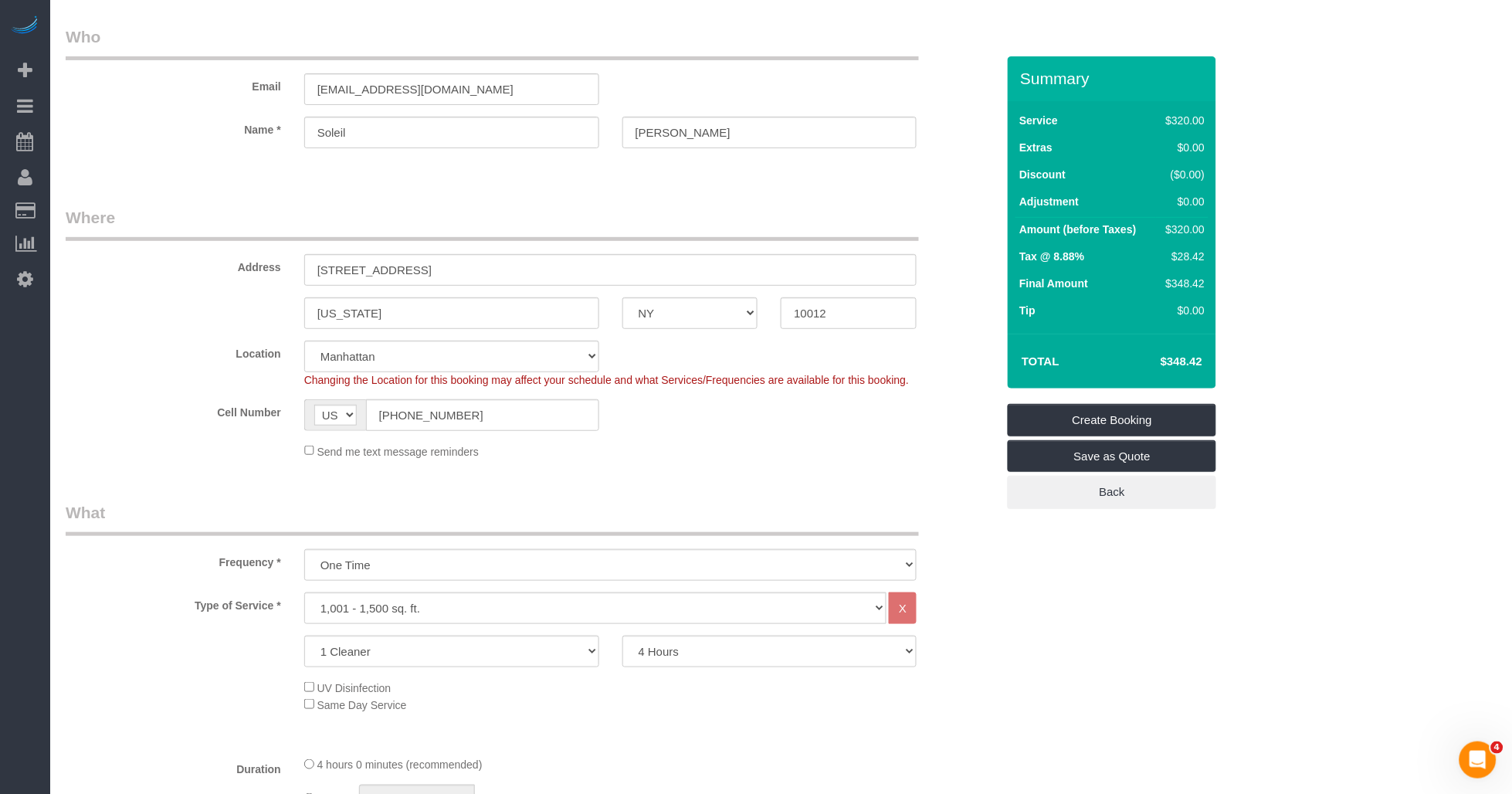
scroll to position [0, 0]
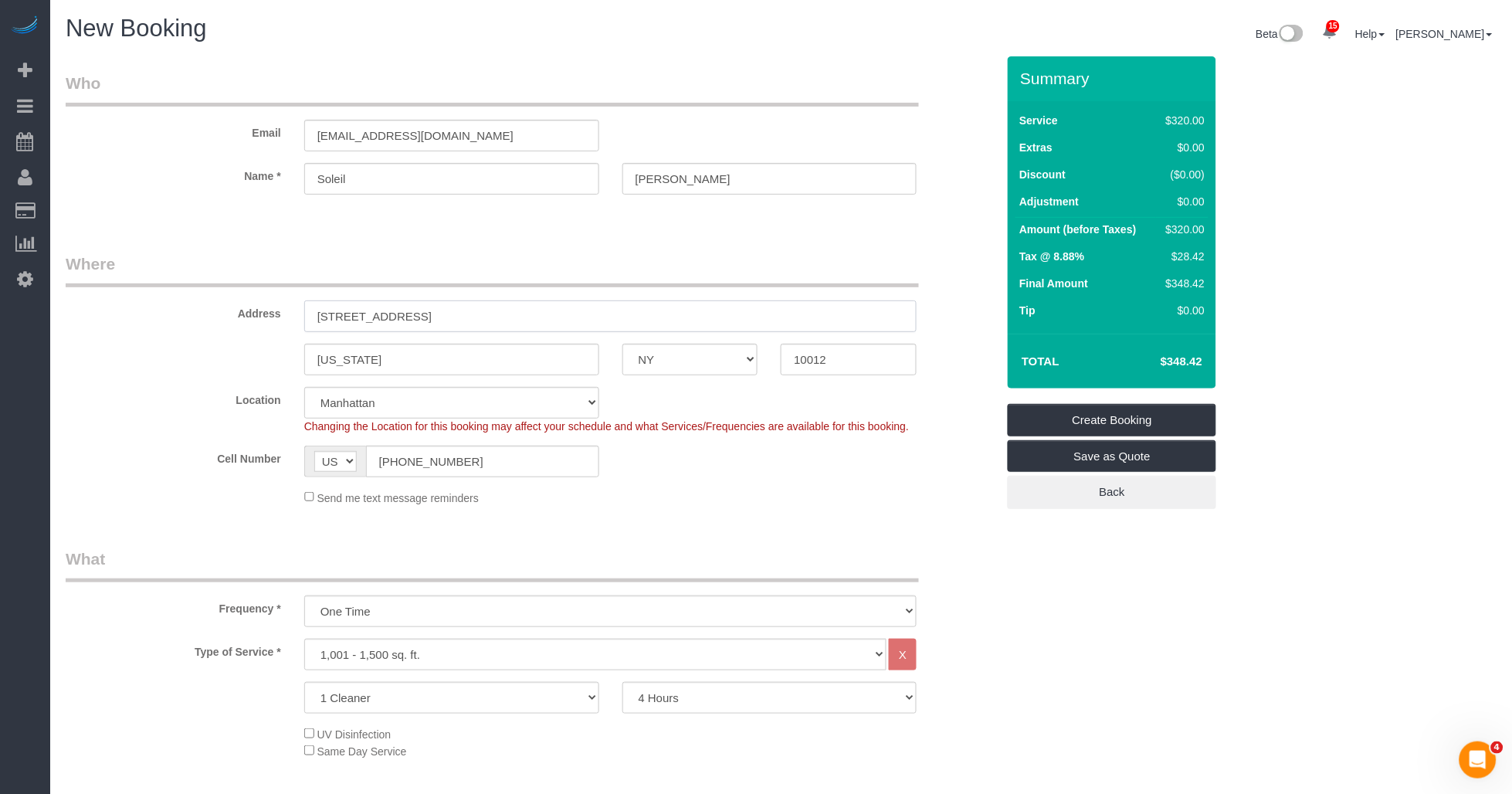
drag, startPoint x: 472, startPoint y: 320, endPoint x: 413, endPoint y: 319, distance: 59.0
click at [469, 319] on input "180 Bleecker Street, Apt. 3" at bounding box center [611, 316] width 613 height 32
click at [330, 318] on input "180 Bleecker Street, Apt. 3" at bounding box center [611, 316] width 613 height 32
click at [399, 318] on input "180 Bleecker Street, Apt. 3" at bounding box center [611, 316] width 613 height 32
click at [503, 324] on input "180 Bleecker Street, Apt. 3" at bounding box center [611, 316] width 613 height 32
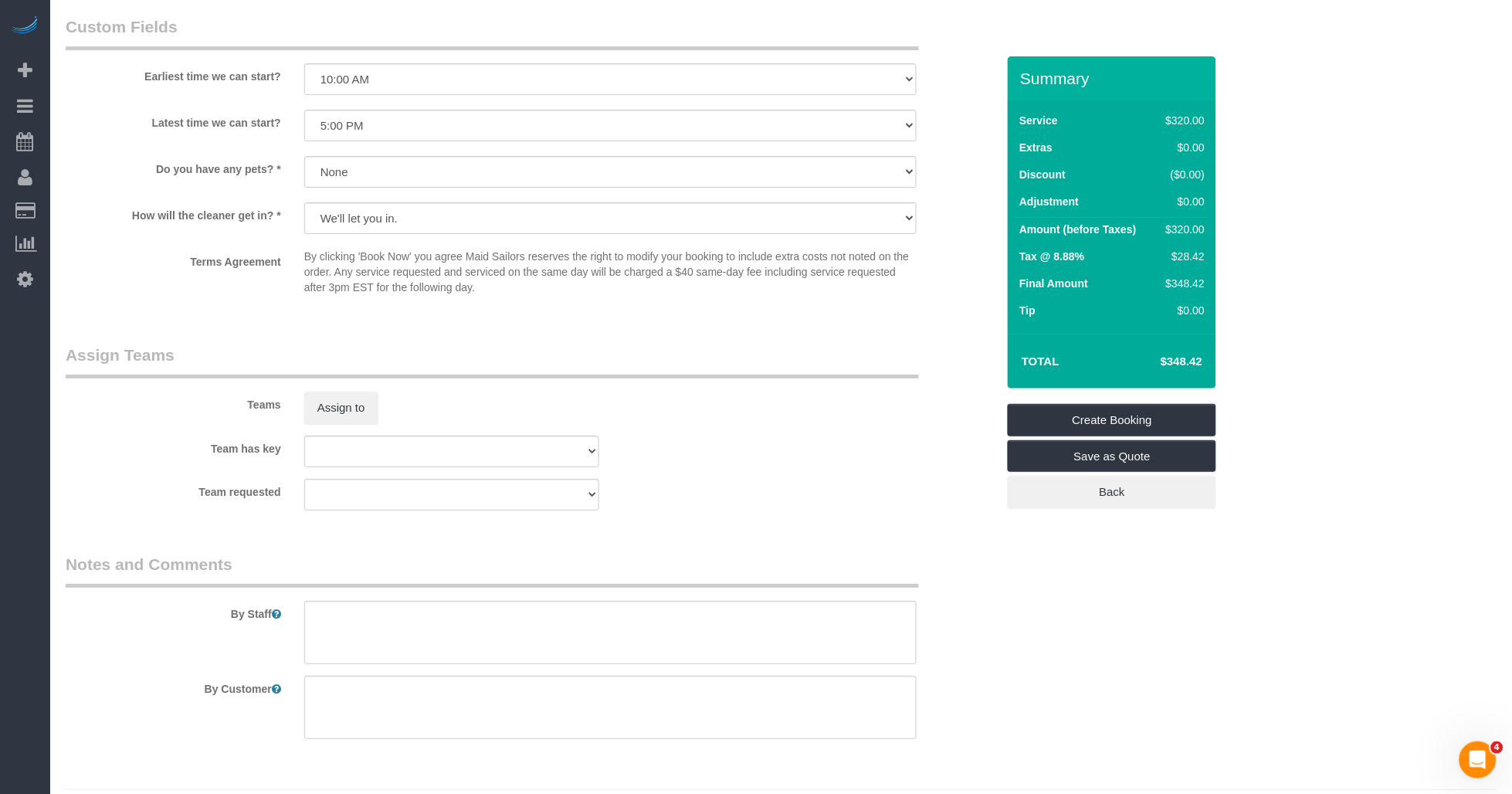
scroll to position [1504, 0]
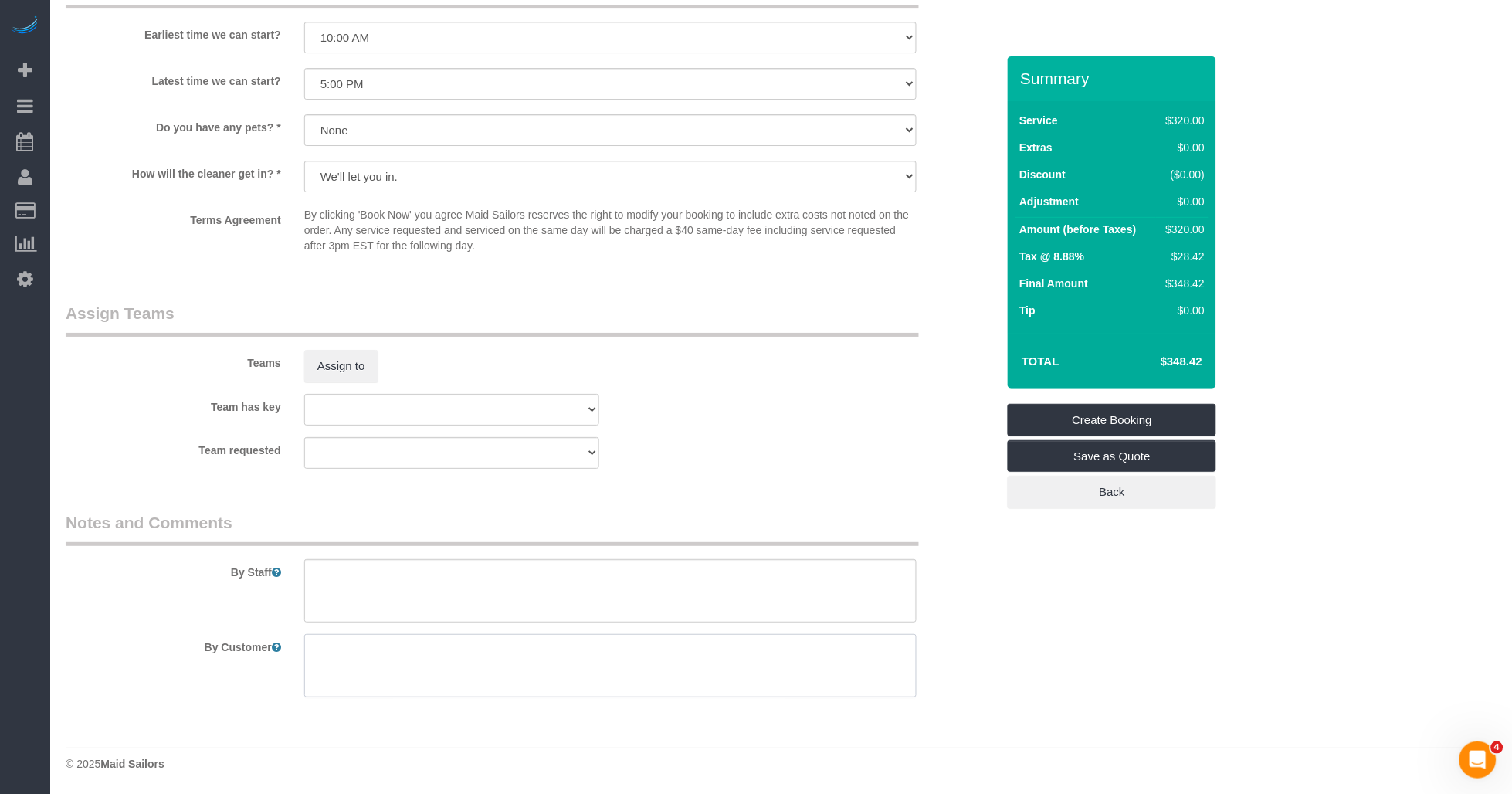
click at [355, 661] on textarea at bounding box center [611, 665] width 613 height 64
paste textarea "https://www.zillow.com/homedetails/180-Bleecker-St-APT-3-New-York-NY-10012/2117…"
type textarea "https://www.zillow.com/homedetails/180-Bleecker-St-APT-3-New-York-NY-10012/2117…"
click at [392, 661] on textarea at bounding box center [611, 665] width 613 height 64
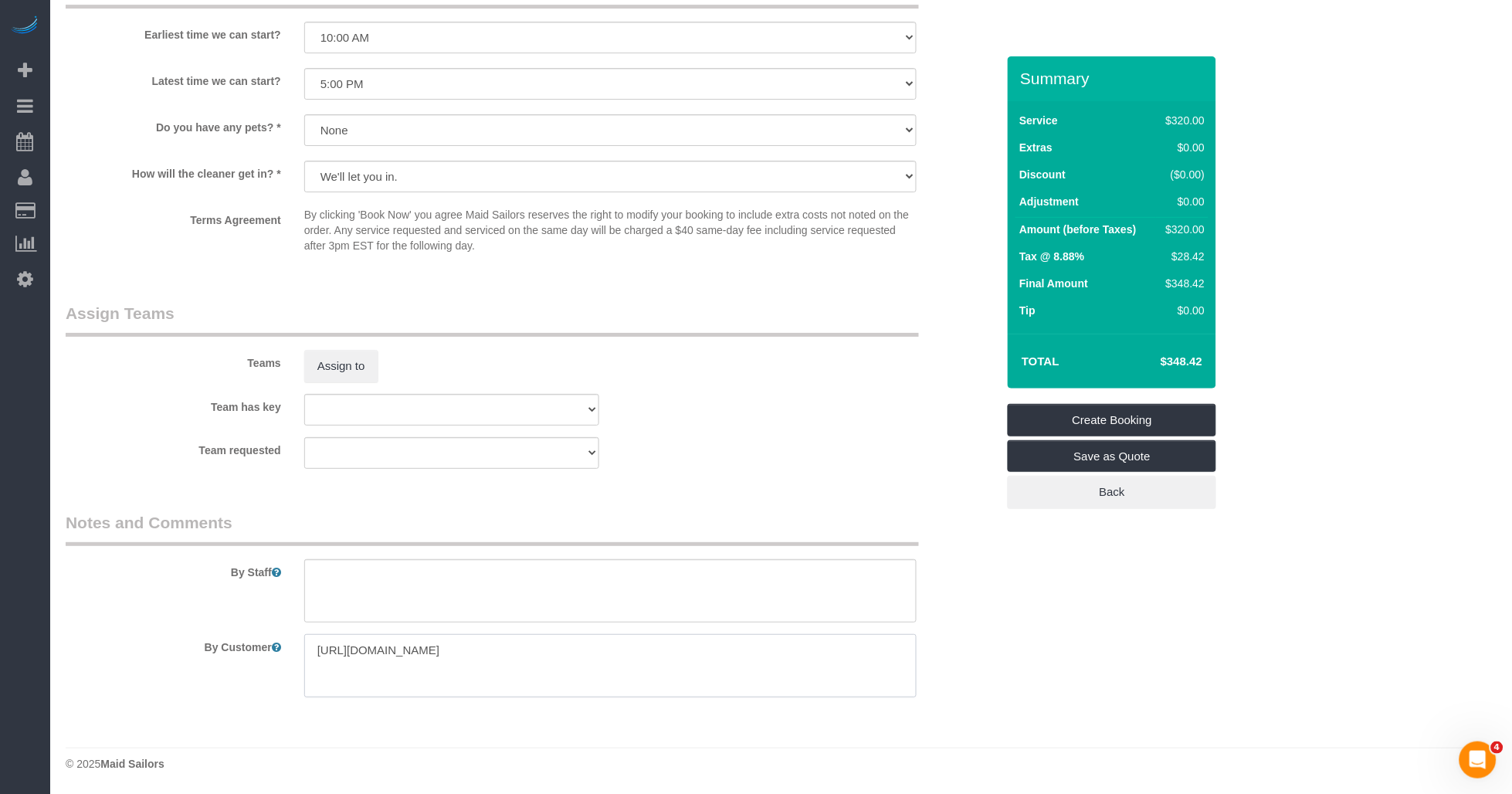
click at [392, 661] on textarea at bounding box center [611, 665] width 613 height 64
click at [330, 668] on textarea at bounding box center [611, 665] width 613 height 64
drag, startPoint x: 403, startPoint y: 692, endPoint x: 423, endPoint y: 683, distance: 21.9
click at [423, 681] on textarea at bounding box center [611, 665] width 613 height 64
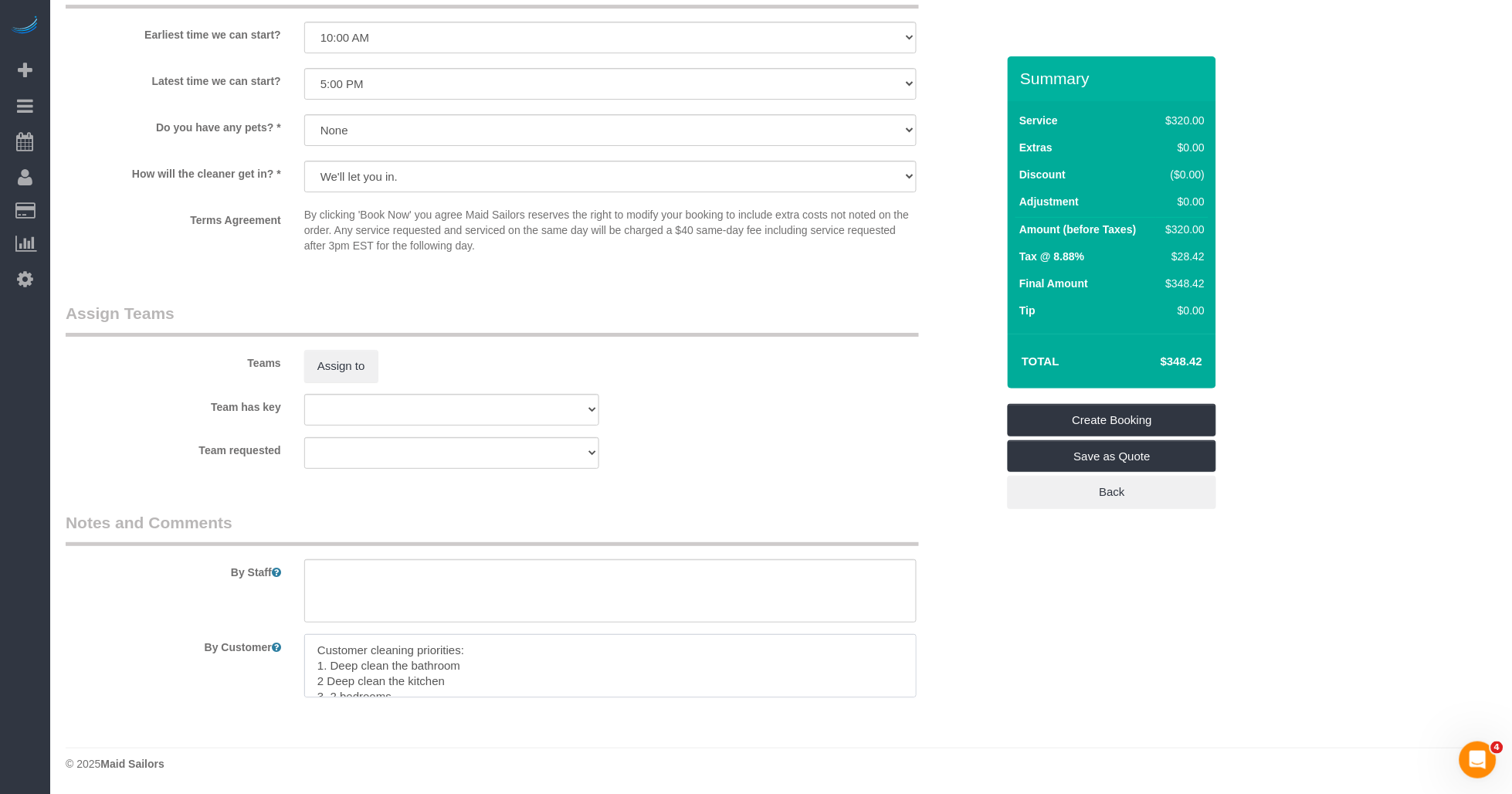
scroll to position [77, 0]
click at [708, 684] on textarea at bounding box center [611, 665] width 613 height 64
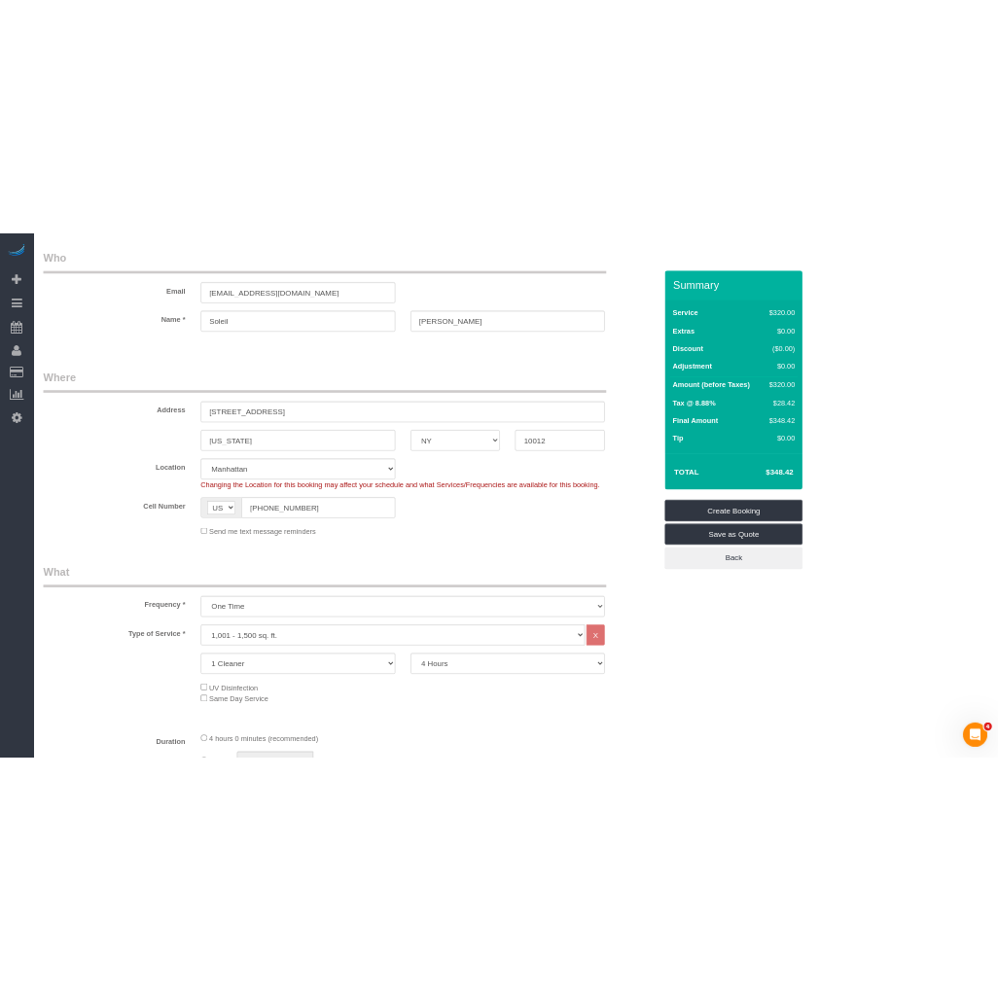
scroll to position [0, 0]
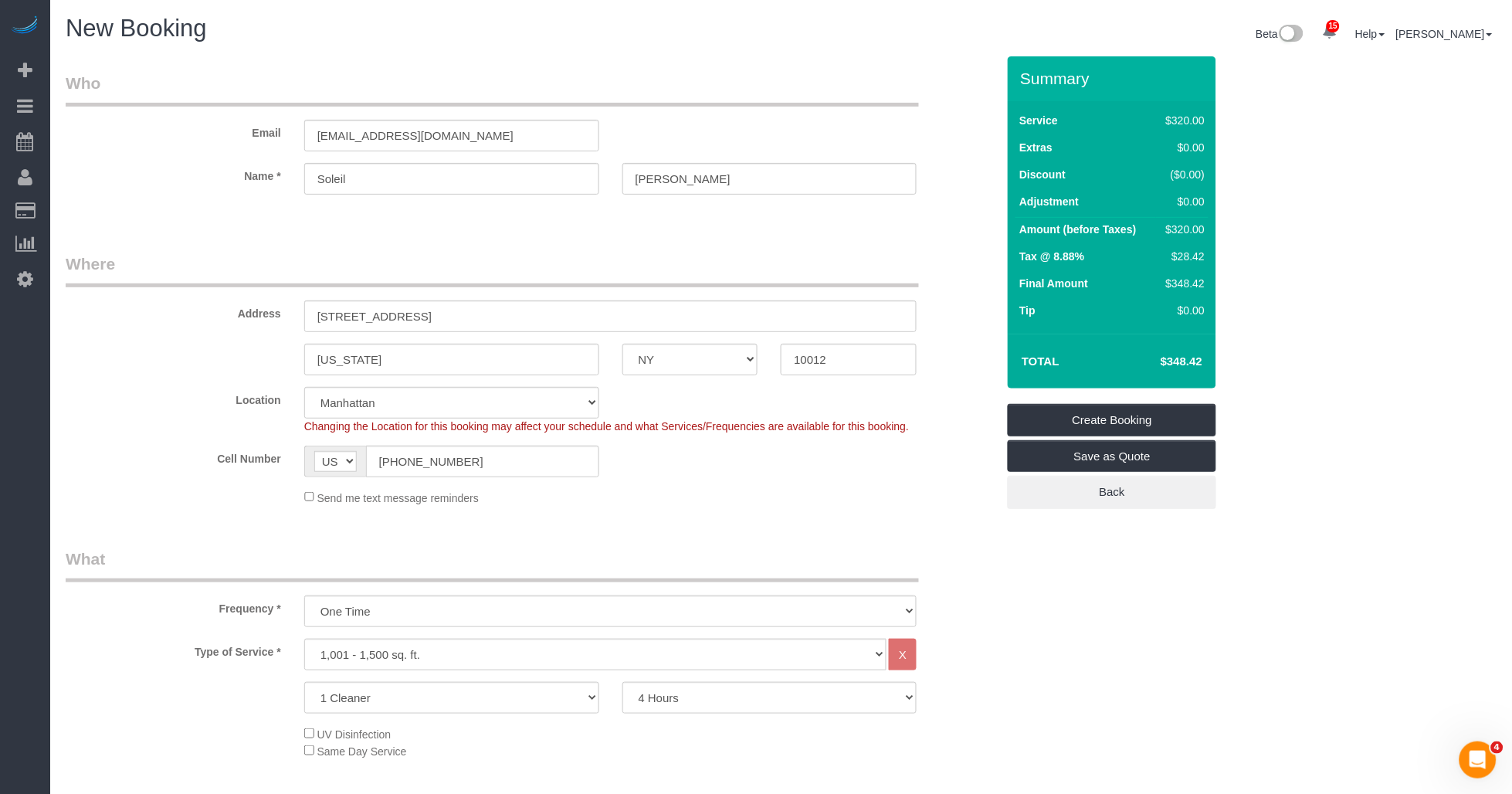
type textarea "Customer cleaning priorities: 1. Deep clean the bathroom 2 Deep clean the kitch…"
click at [353, 180] on input "Soleil" at bounding box center [452, 179] width 295 height 32
click at [1070, 419] on link "Create Booking" at bounding box center [1112, 420] width 209 height 33
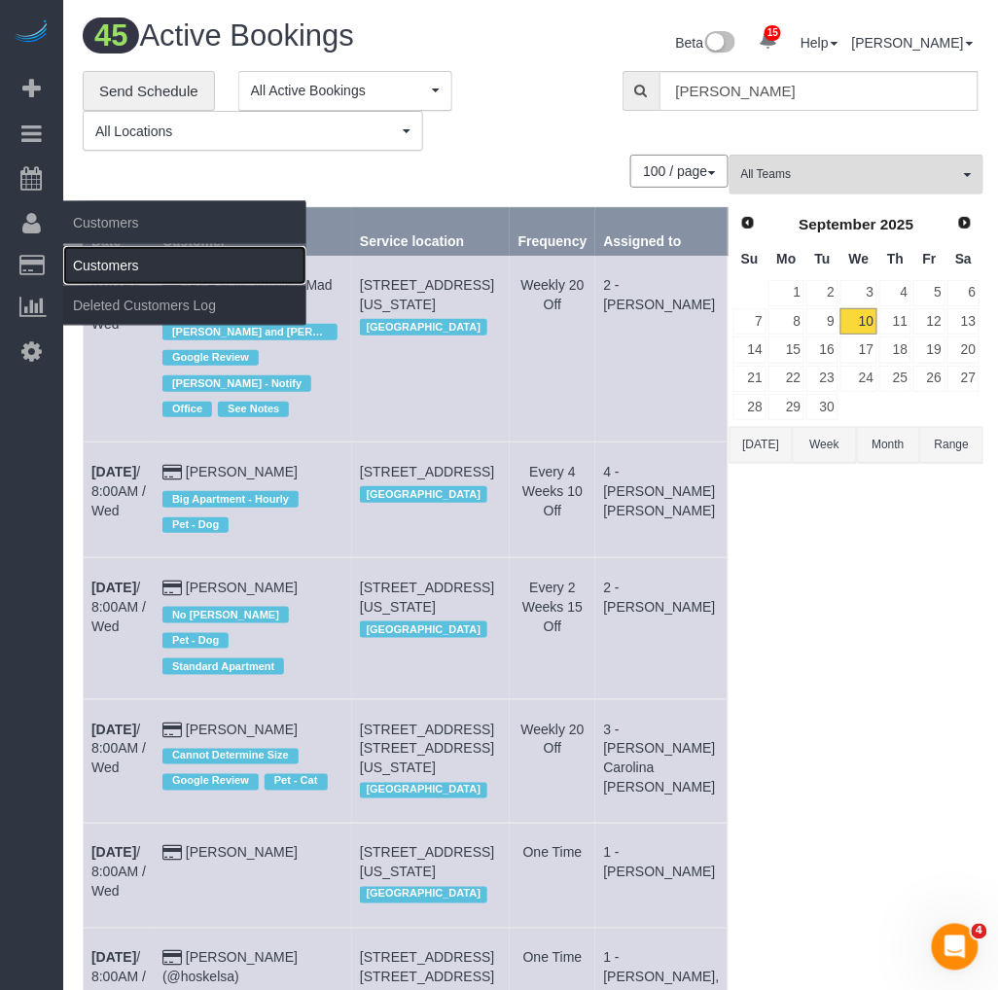
click at [89, 267] on link "Customers" at bounding box center [184, 265] width 243 height 39
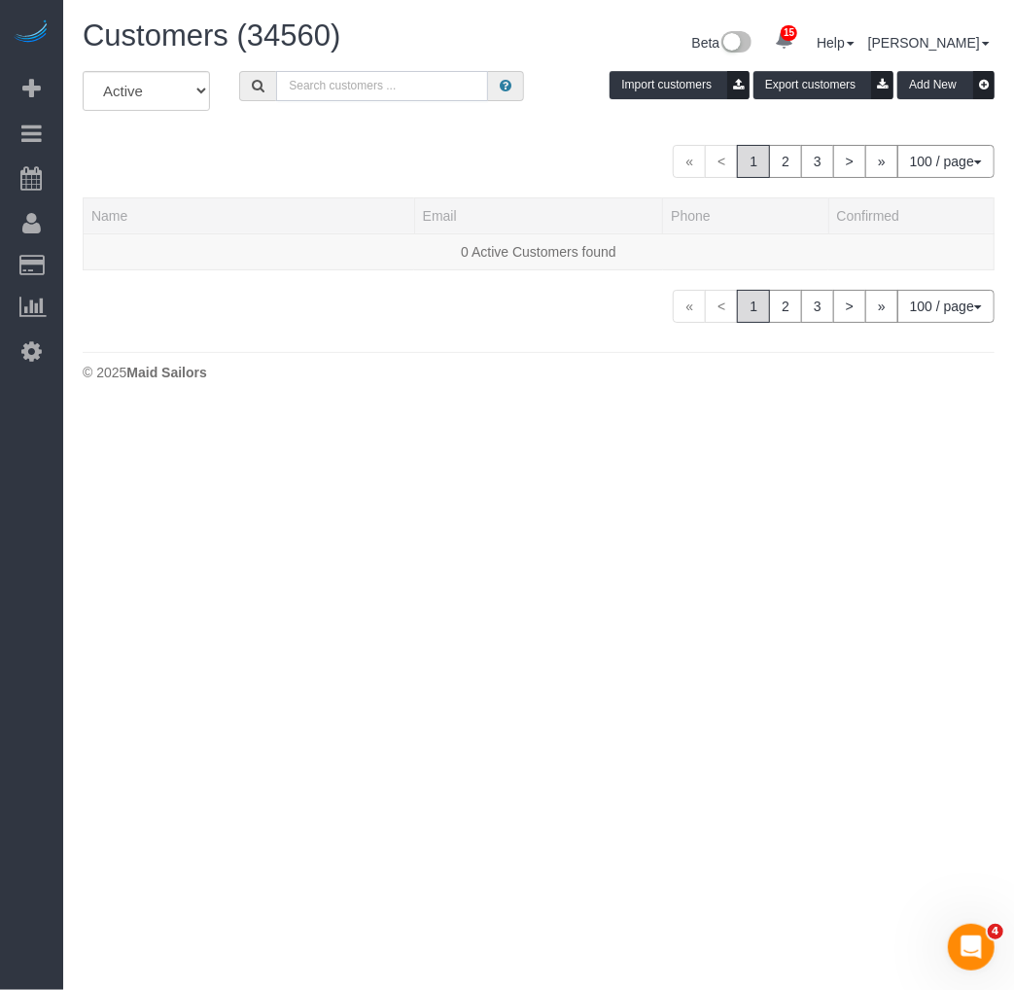
click at [366, 88] on input "text" at bounding box center [382, 86] width 212 height 30
paste input "Soleil Belton"
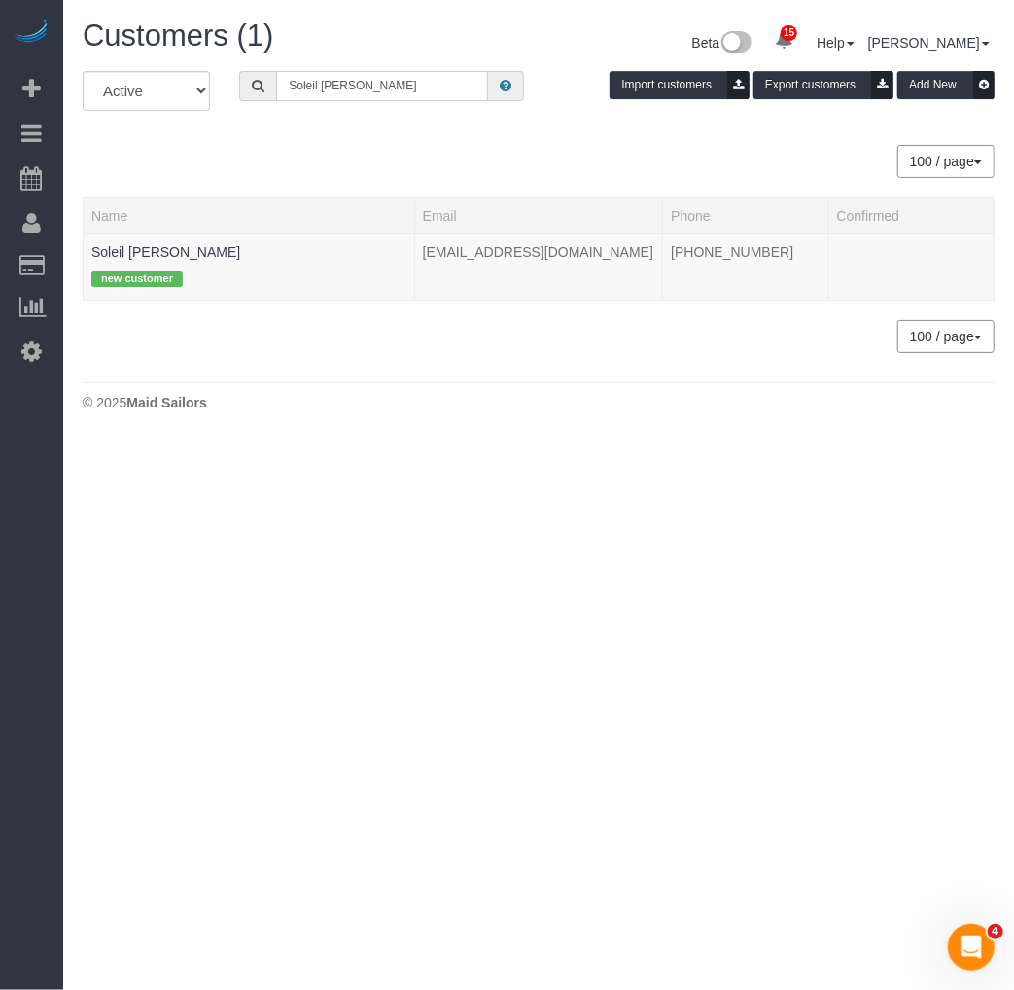
type input "Soleil Belton"
click at [112, 251] on link "Soleil Belton" at bounding box center [165, 252] width 149 height 16
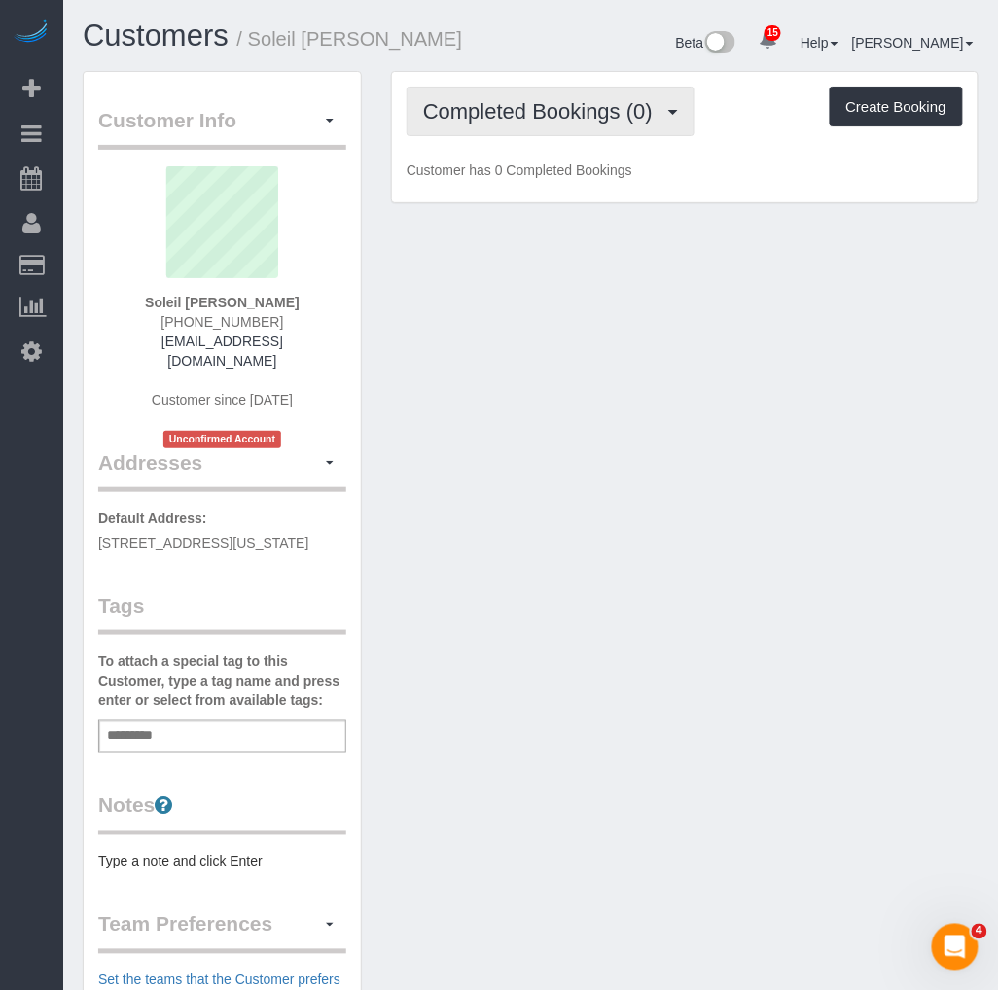
click at [619, 111] on span "Completed Bookings (0)" at bounding box center [542, 111] width 239 height 24
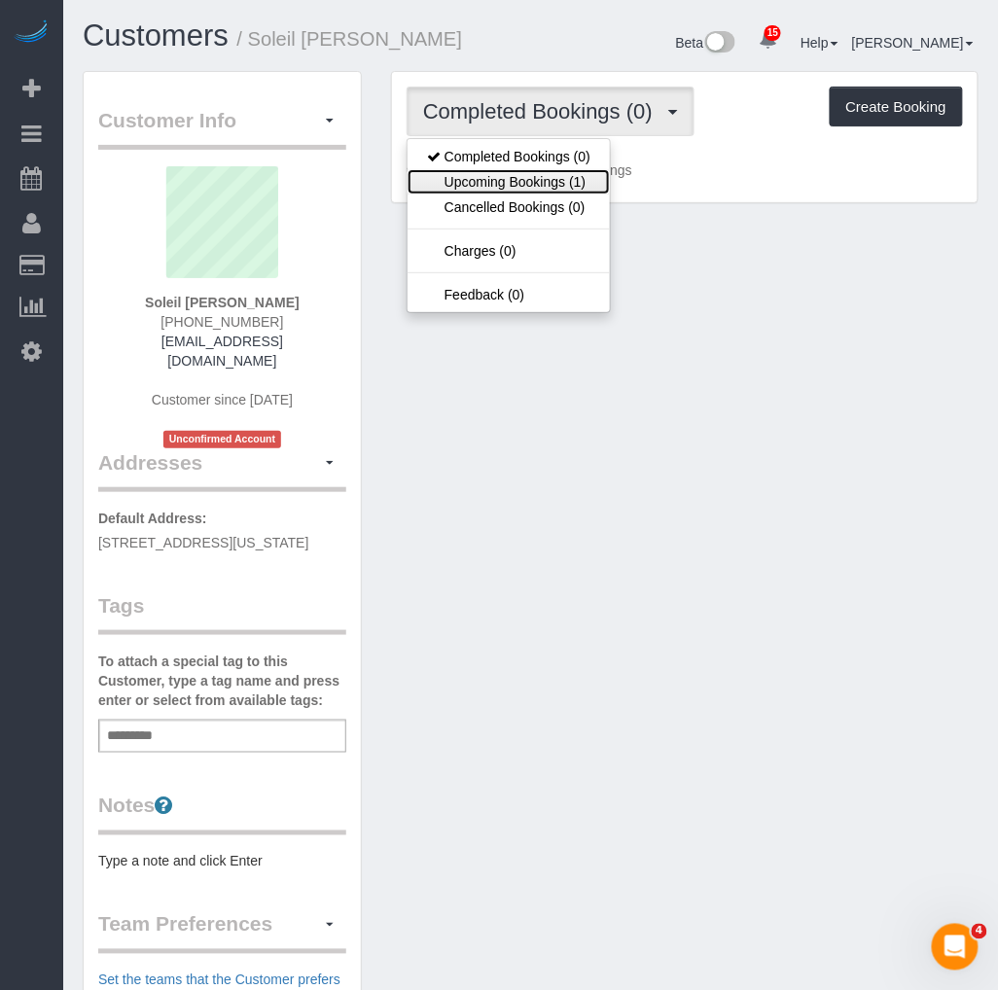
click at [539, 173] on link "Upcoming Bookings (1)" at bounding box center [508, 181] width 202 height 25
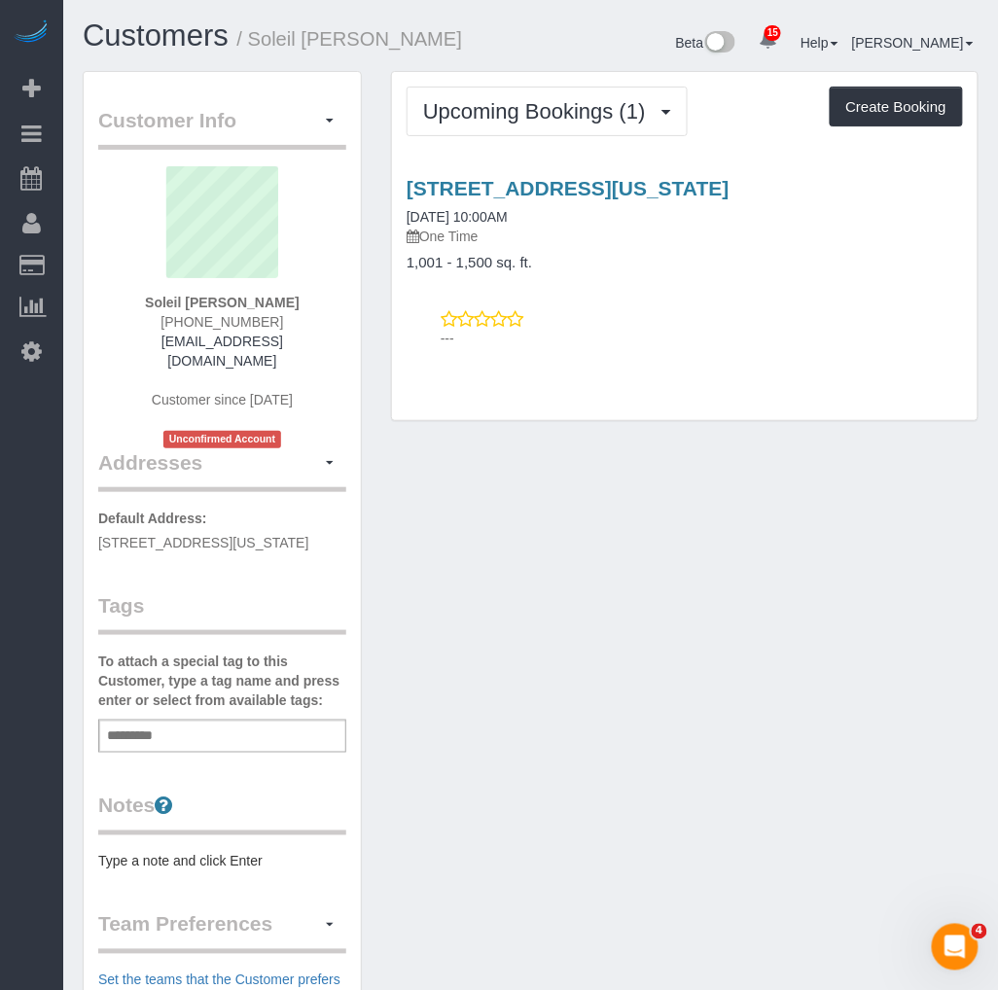
click at [149, 742] on input "text" at bounding box center [135, 736] width 66 height 25
type input "*"
type input "**********"
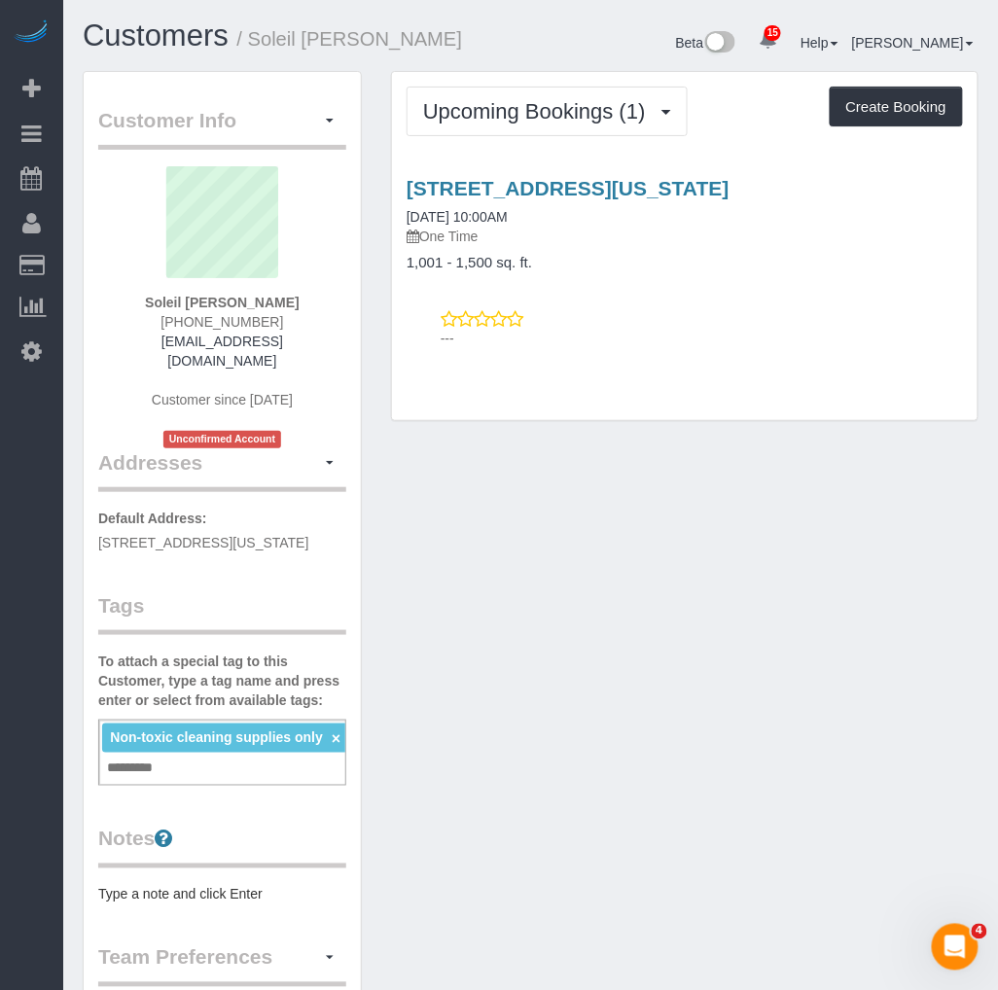
click at [508, 740] on div "Customer Info Edit Contact Info Send Message Email Preferences Special Sales Ta…" at bounding box center [530, 768] width 925 height 1395
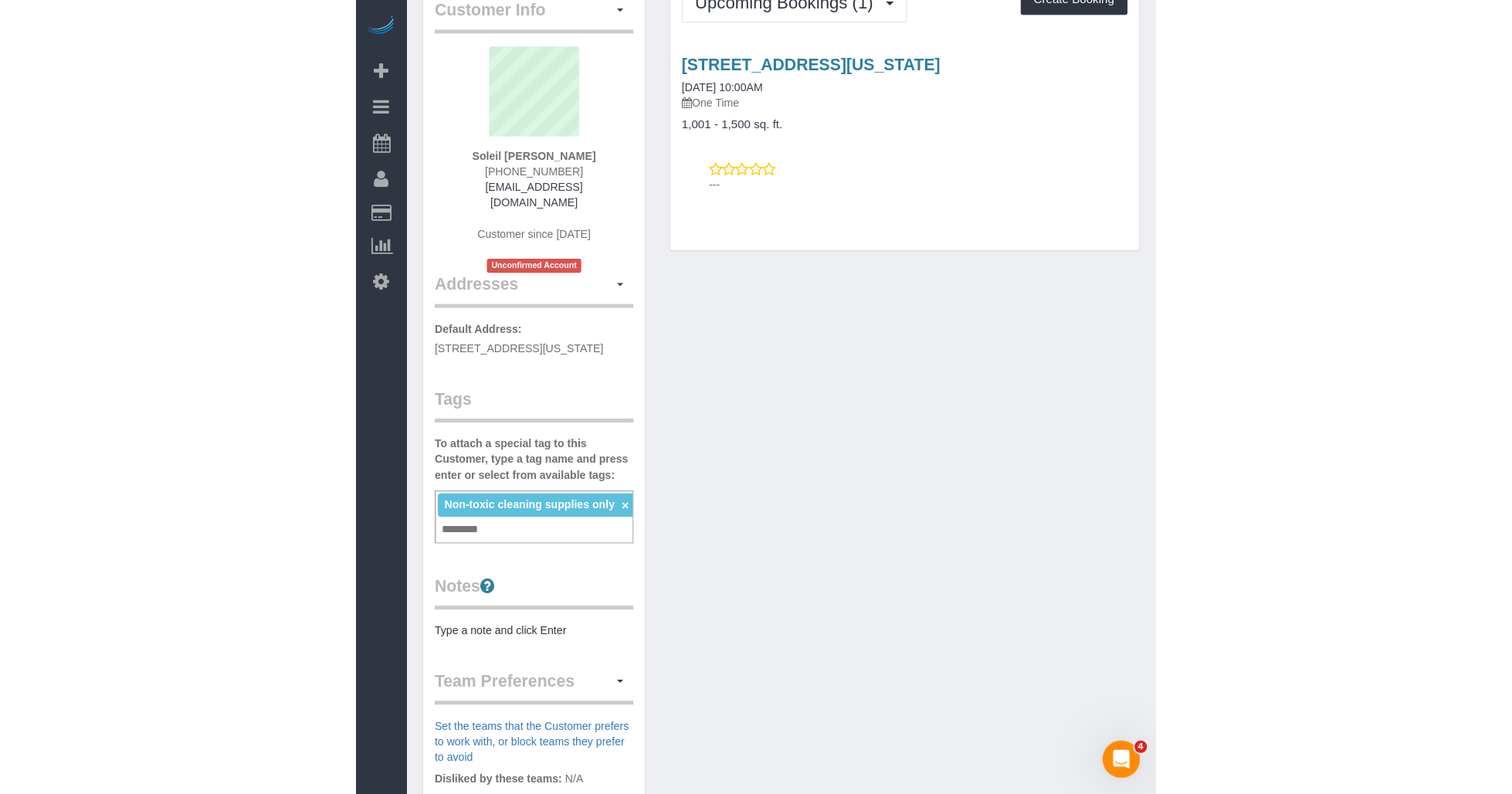
scroll to position [172, 0]
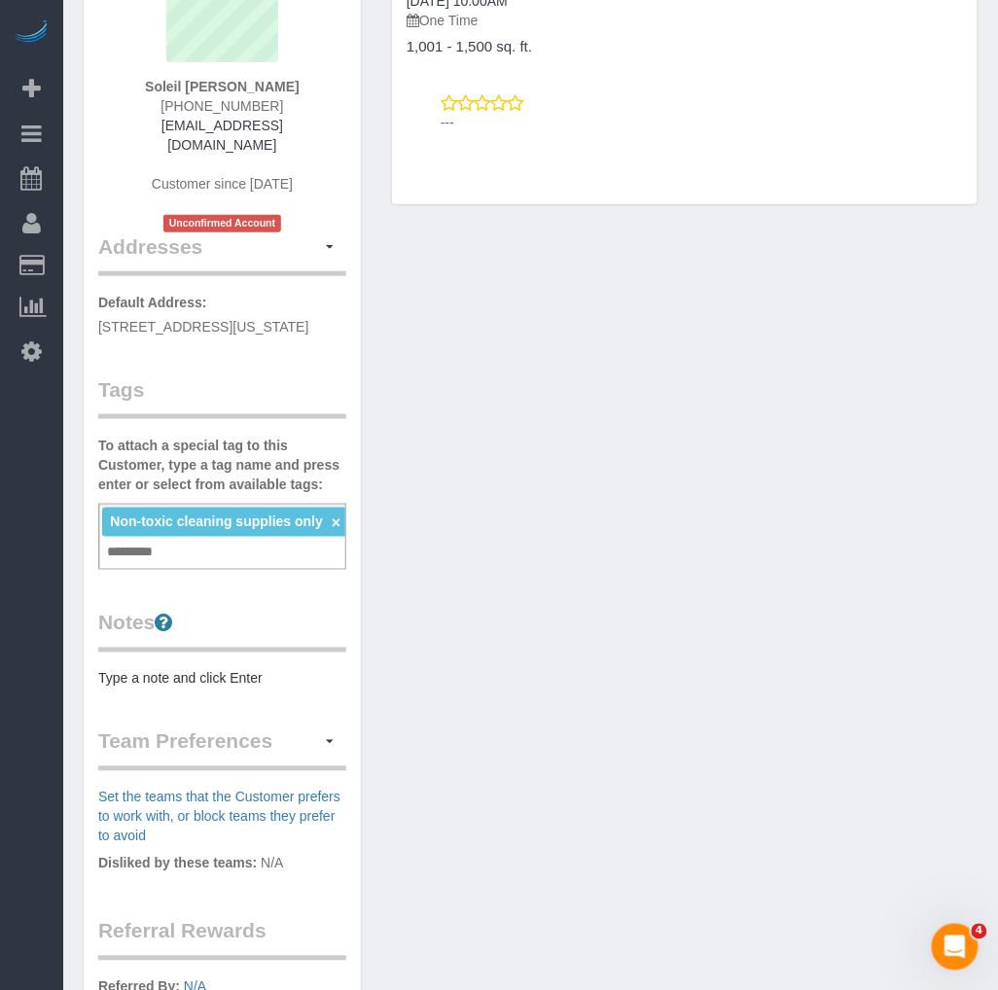
click at [179, 678] on pre "Type a note and click Enter" at bounding box center [222, 678] width 248 height 19
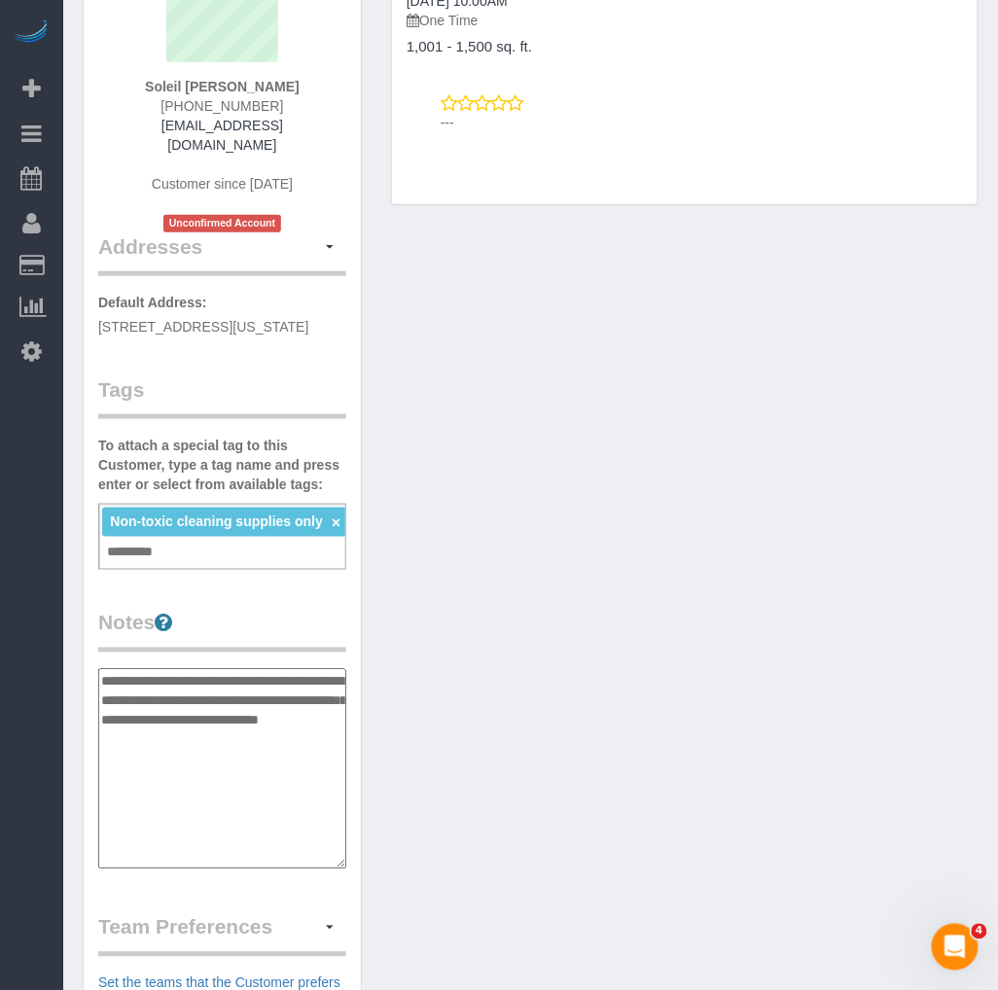
type textarea "**********"
click at [482, 752] on div "Customer Info Edit Contact Info Send Message Email Preferences Special Sales Ta…" at bounding box center [530, 645] width 925 height 1580
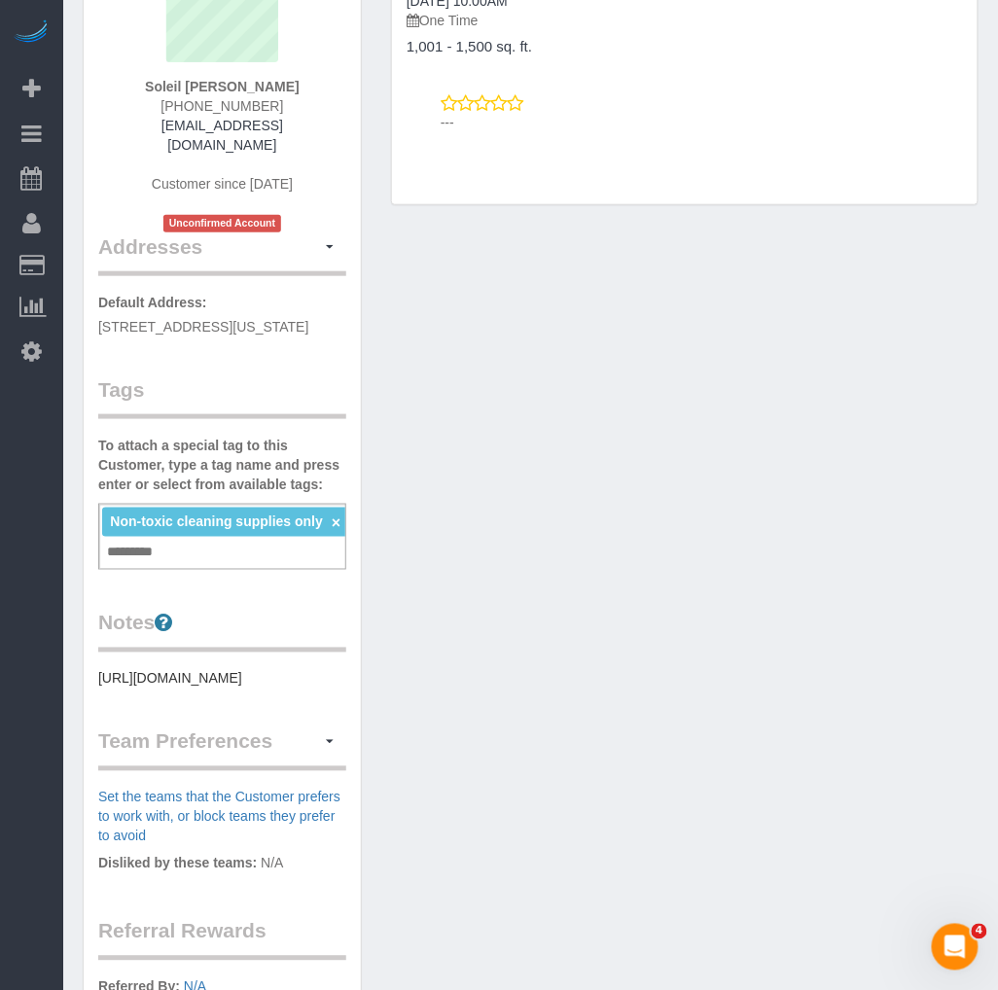
click at [103, 662] on div "Notes https://www.zillow.com/homedetails/180-Bleecker-St-APT-3-New-York-NY-1001…" at bounding box center [222, 649] width 248 height 80
click at [100, 674] on pre "https://www.zillow.com/homedetails/180-Bleecker-St-APT-3-New-York-NY-10012/2117…" at bounding box center [222, 678] width 248 height 19
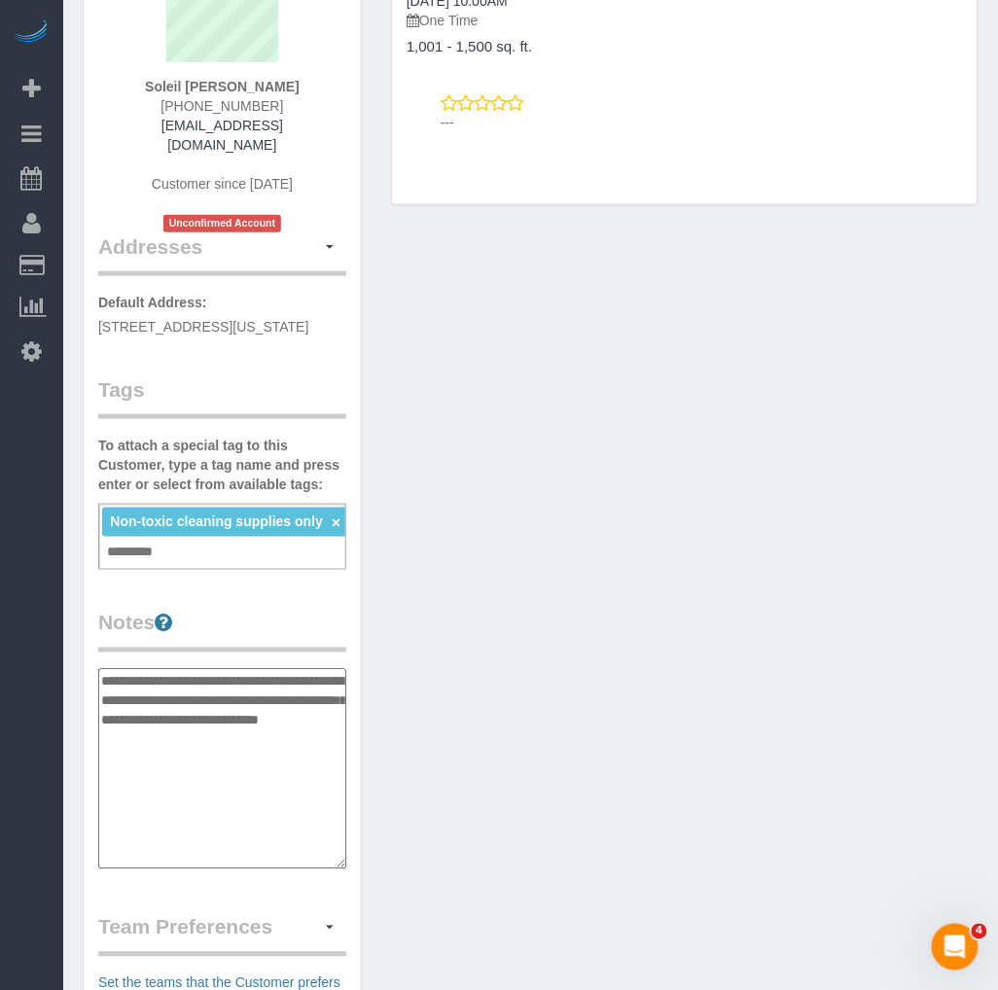
click at [102, 679] on textarea "**********" at bounding box center [222, 769] width 248 height 200
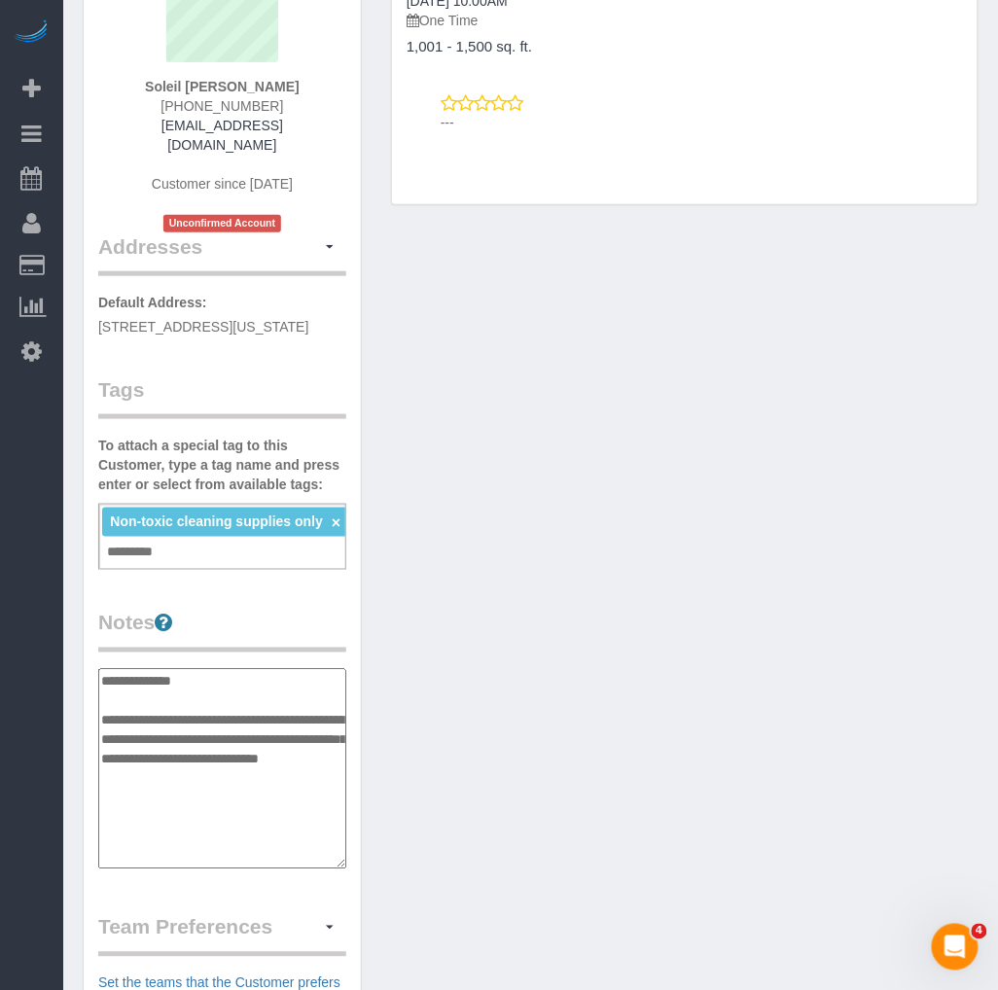
drag, startPoint x: 195, startPoint y: 679, endPoint x: 229, endPoint y: 681, distance: 34.1
click at [195, 678] on textarea "**********" at bounding box center [222, 769] width 248 height 200
paste textarea "*****"
type textarea "**********"
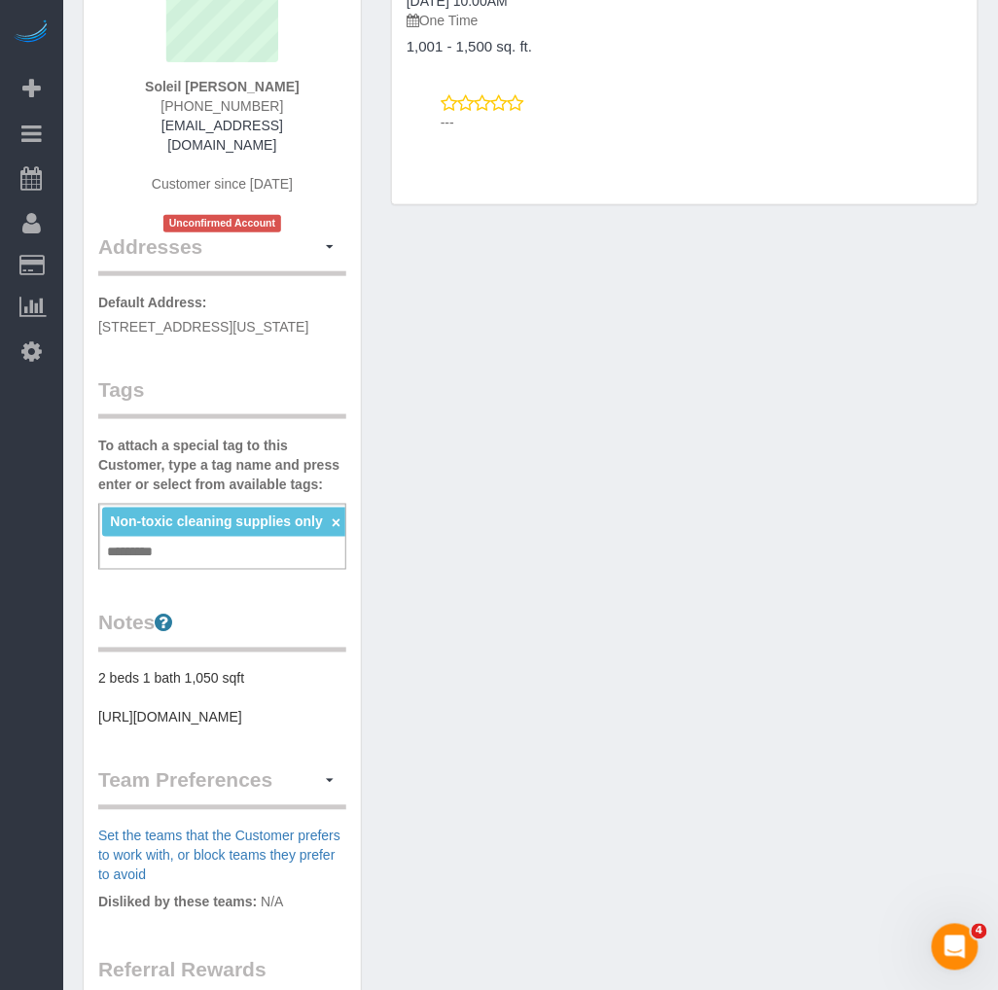
click at [433, 716] on div "Customer Info Edit Contact Info Send Message Email Preferences Special Sales Ta…" at bounding box center [530, 572] width 925 height 1434
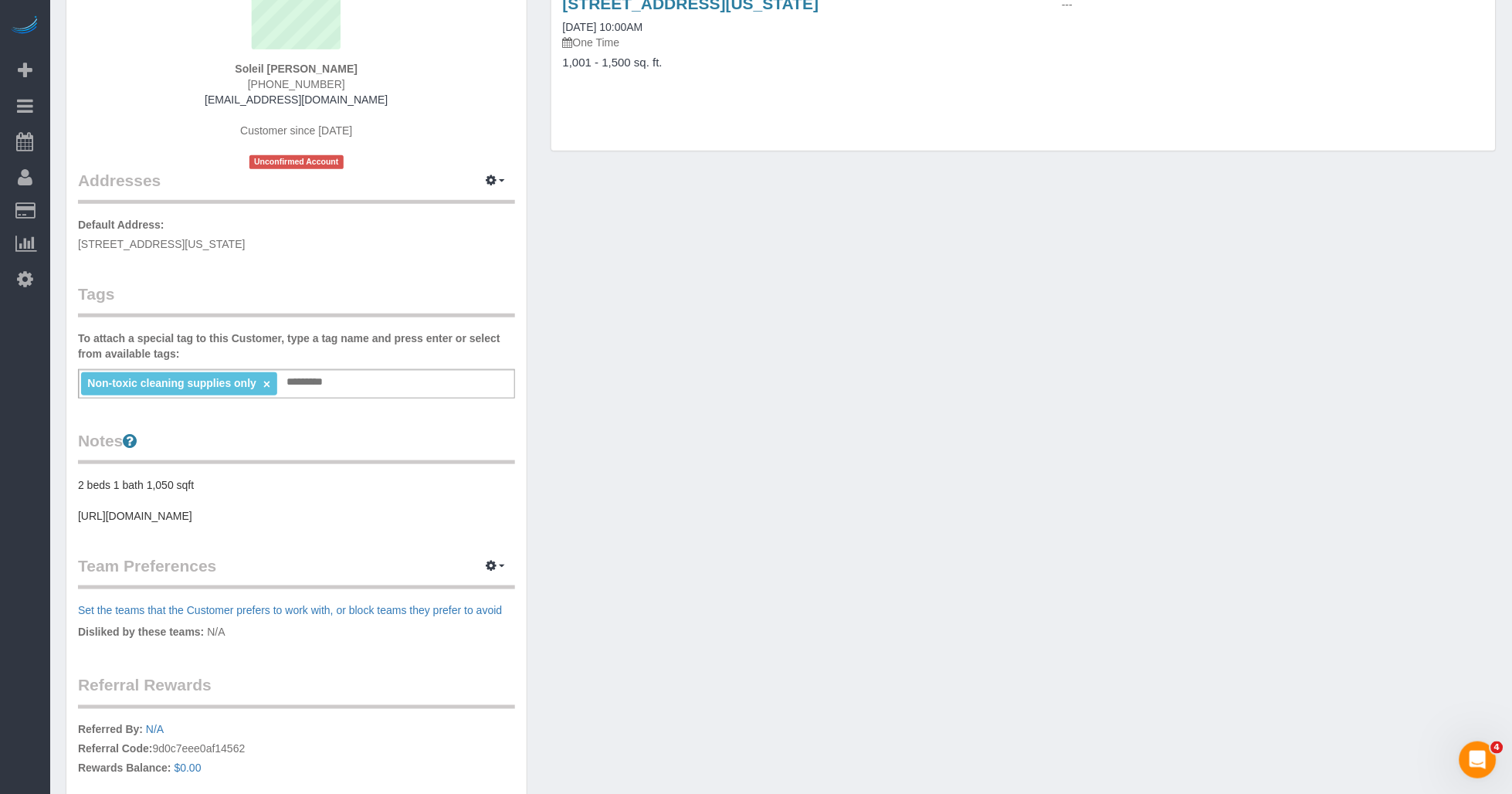
scroll to position [0, 0]
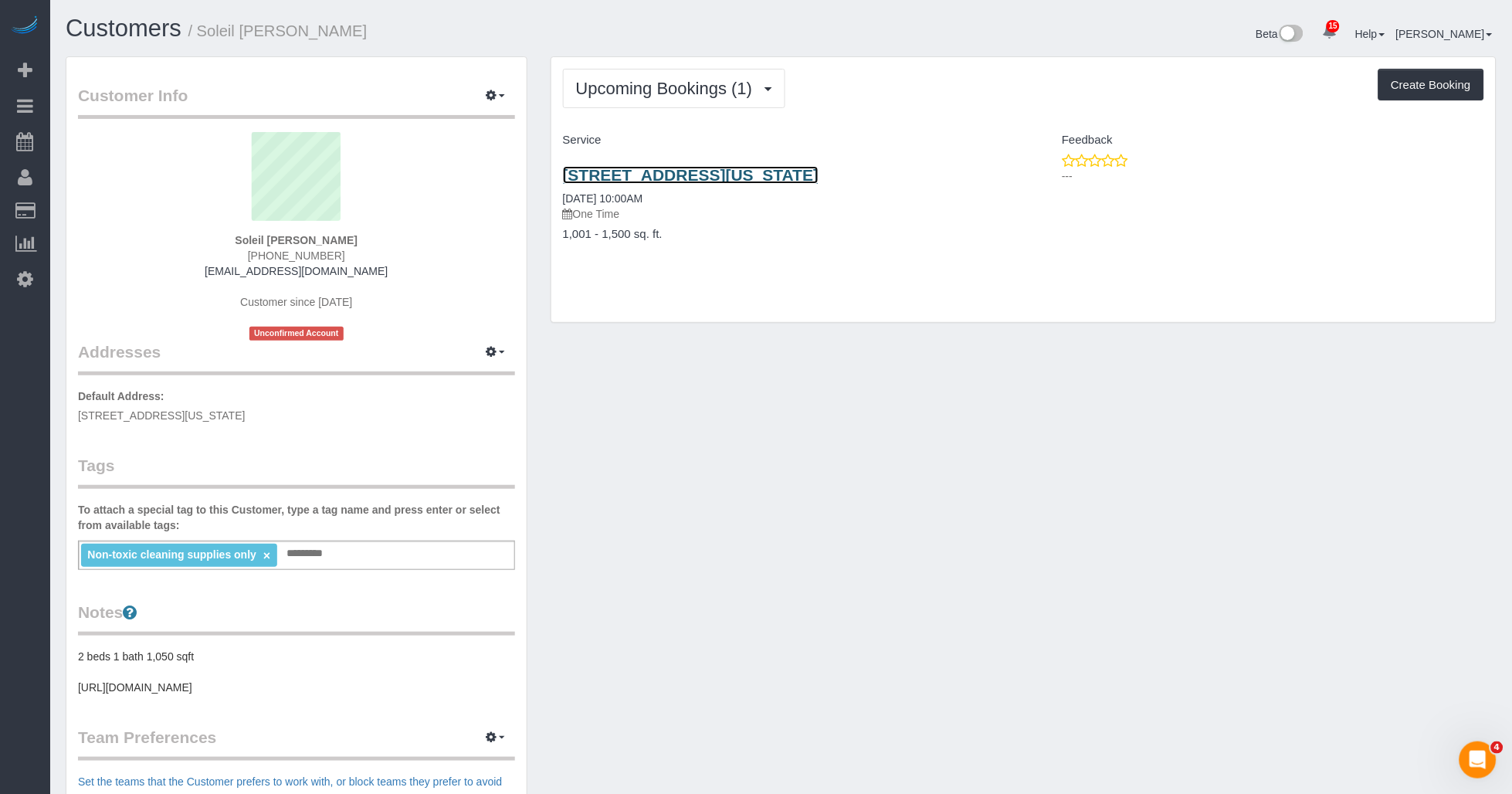
click at [758, 183] on link "180 Bleecker Street, Apt. 3, New York, NY 10012" at bounding box center [691, 175] width 256 height 17
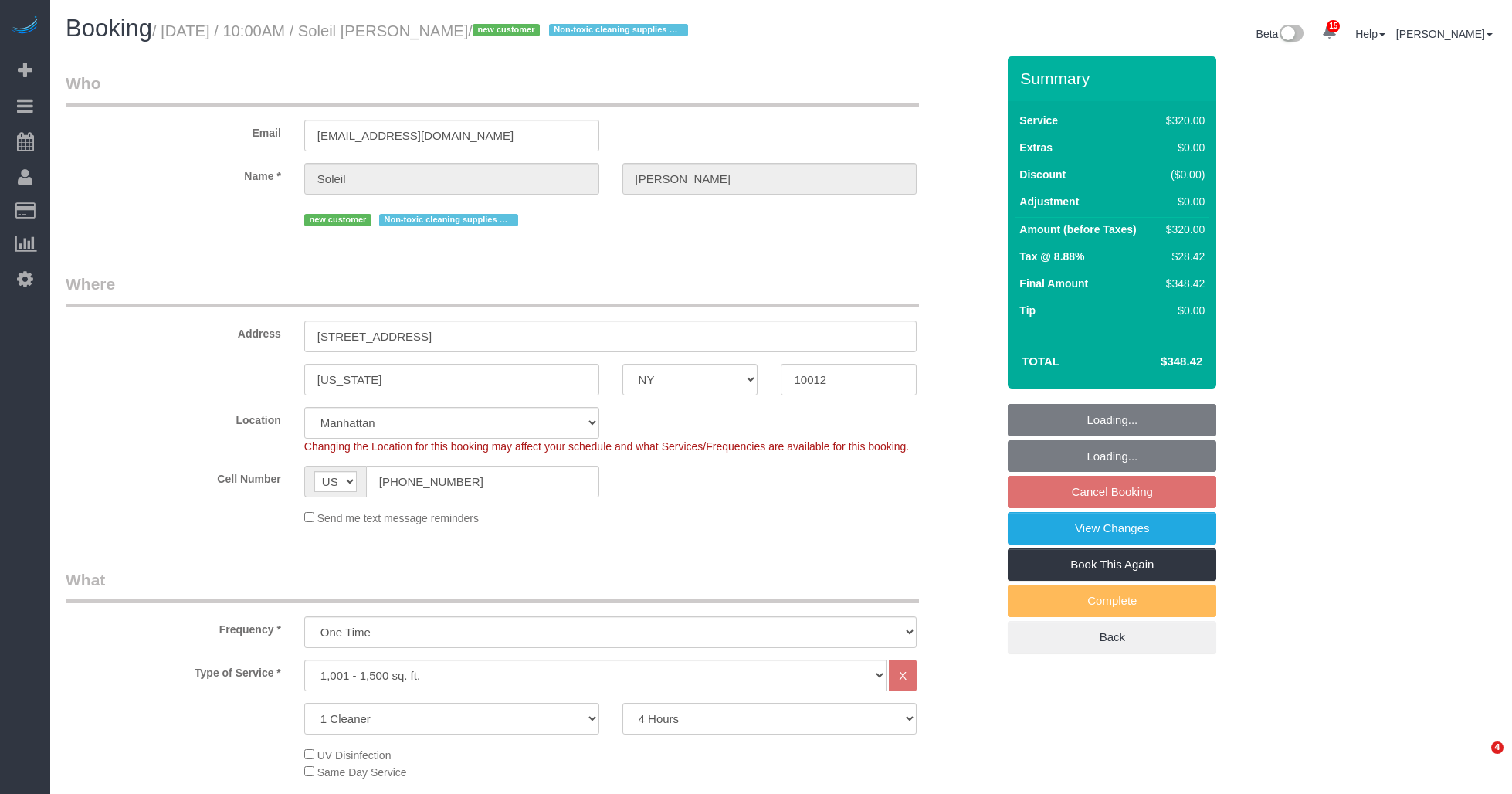
select select "NY"
select select "240"
select select "number:58"
select select "number:77"
select select "number:15"
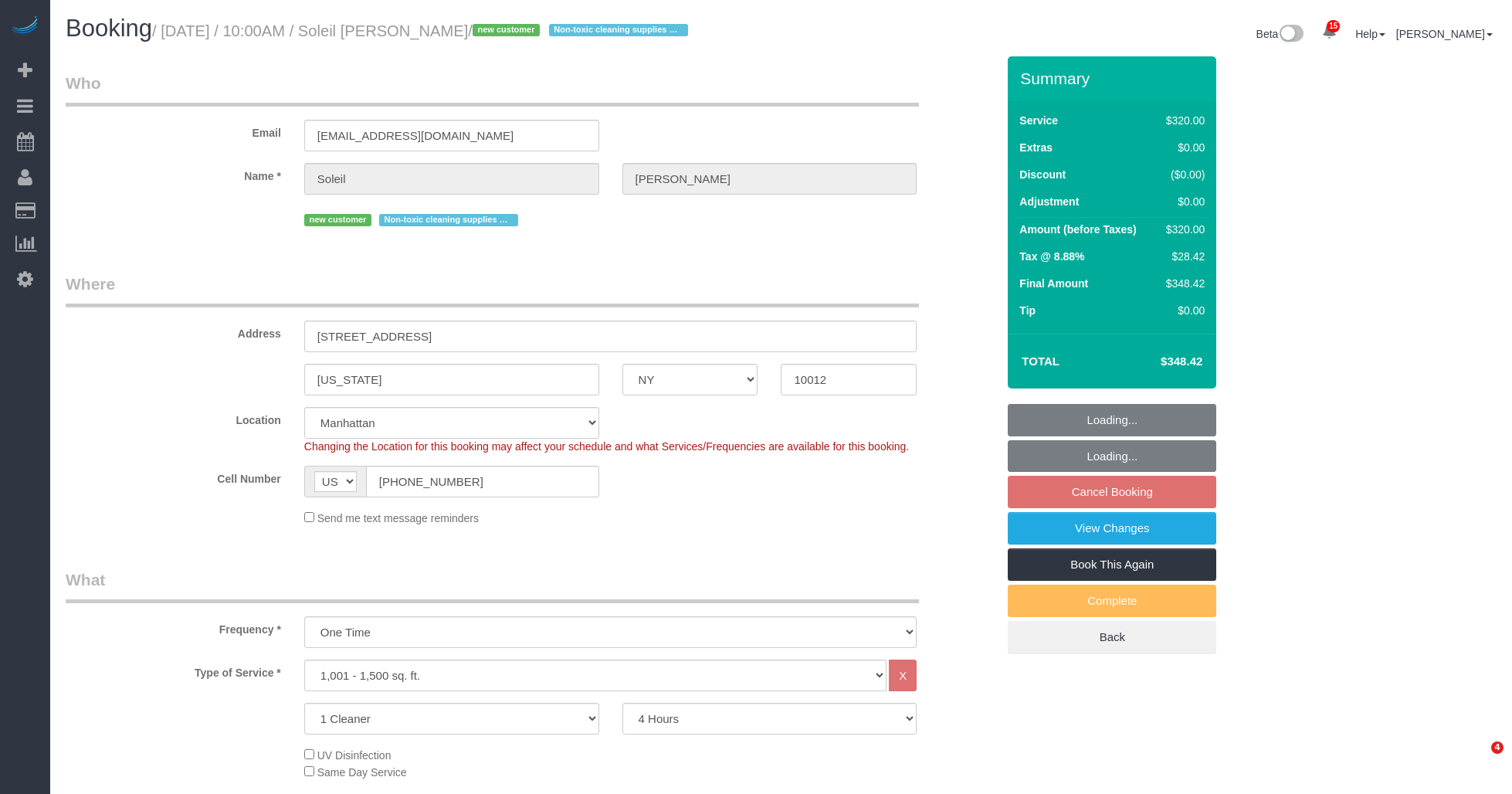
select select "number:5"
select select "spot3"
select select "object:990"
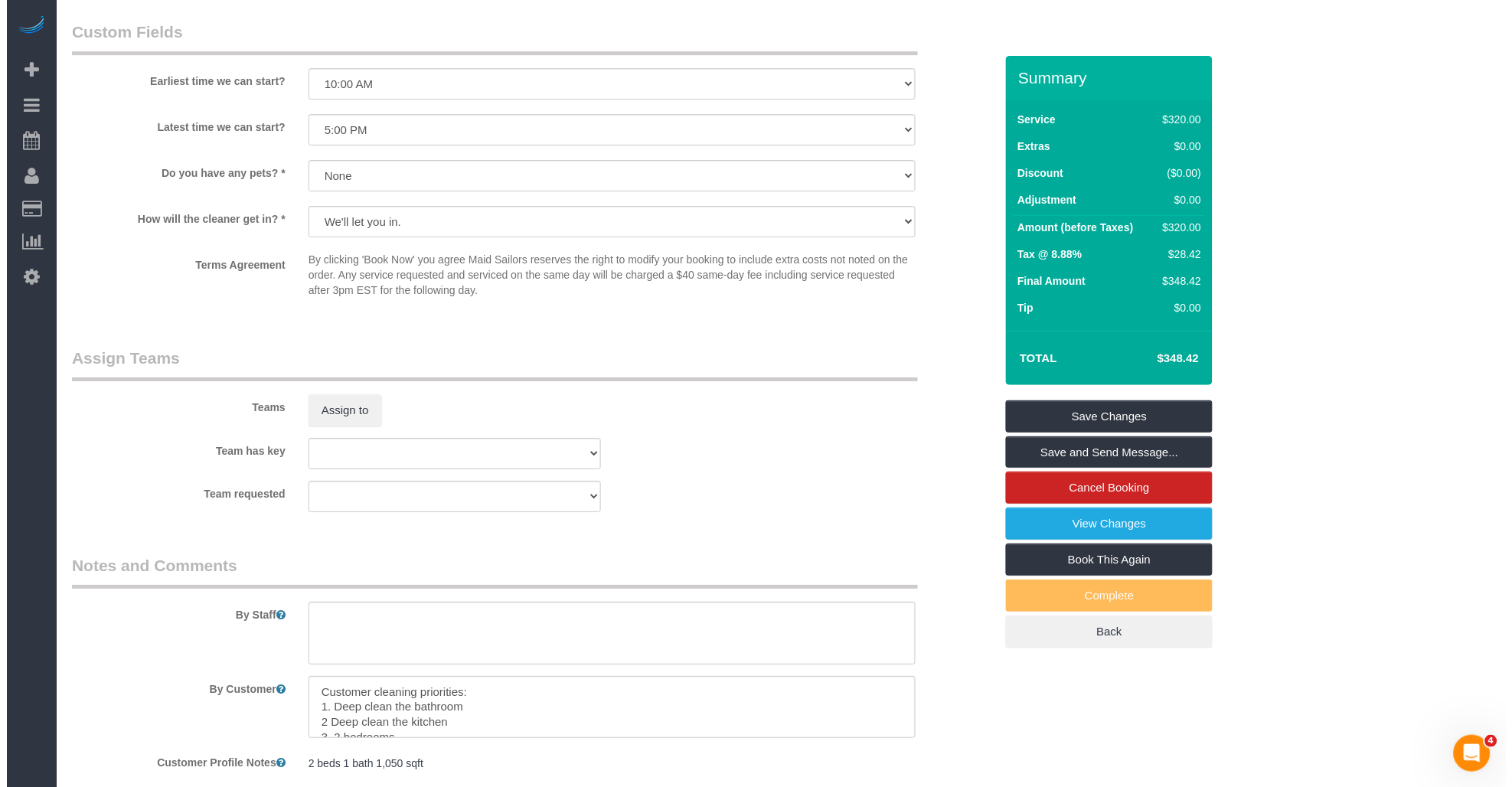
scroll to position [1598, 0]
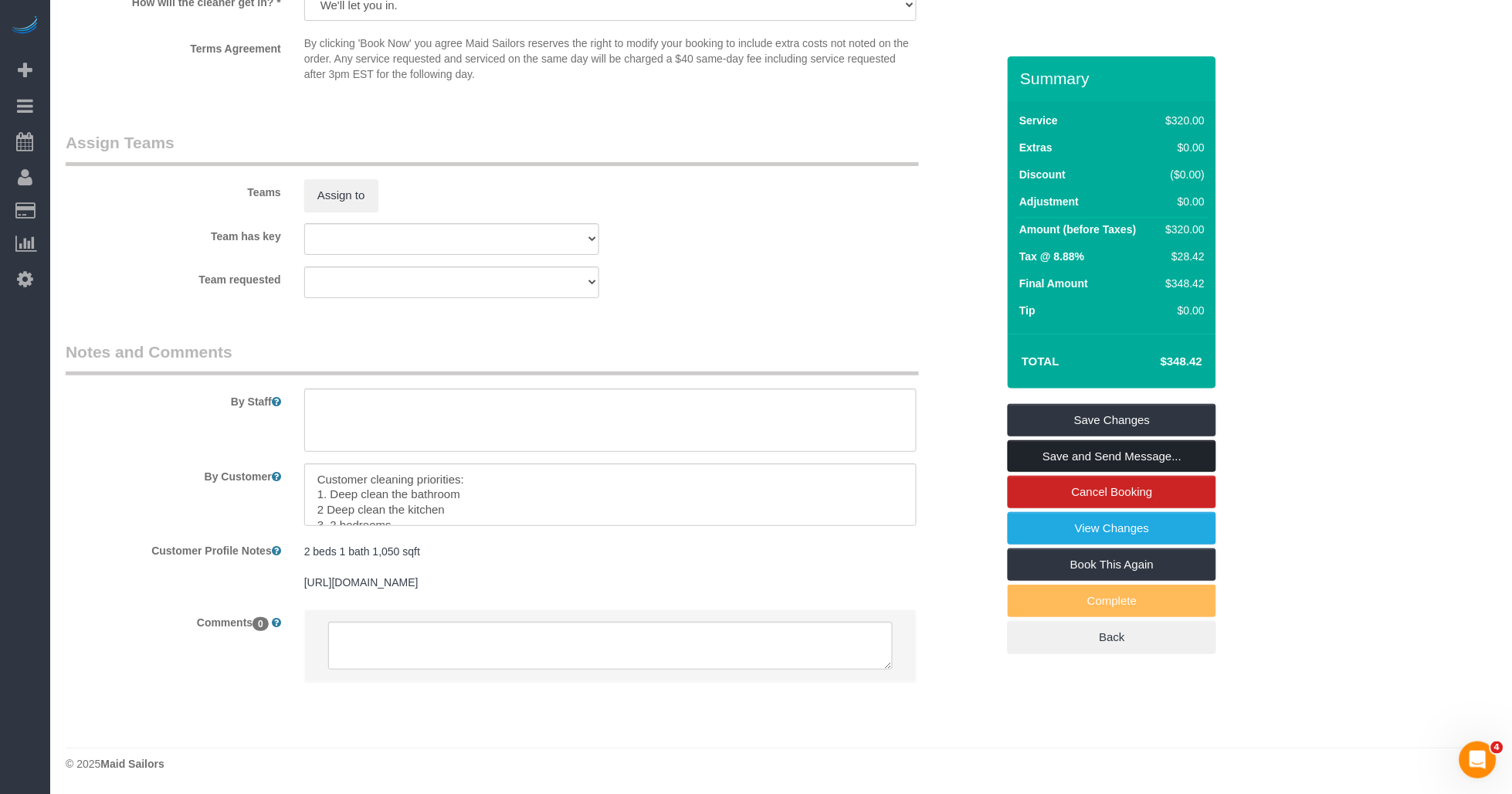
click at [1052, 460] on link "Save and Send Message..." at bounding box center [1112, 456] width 209 height 33
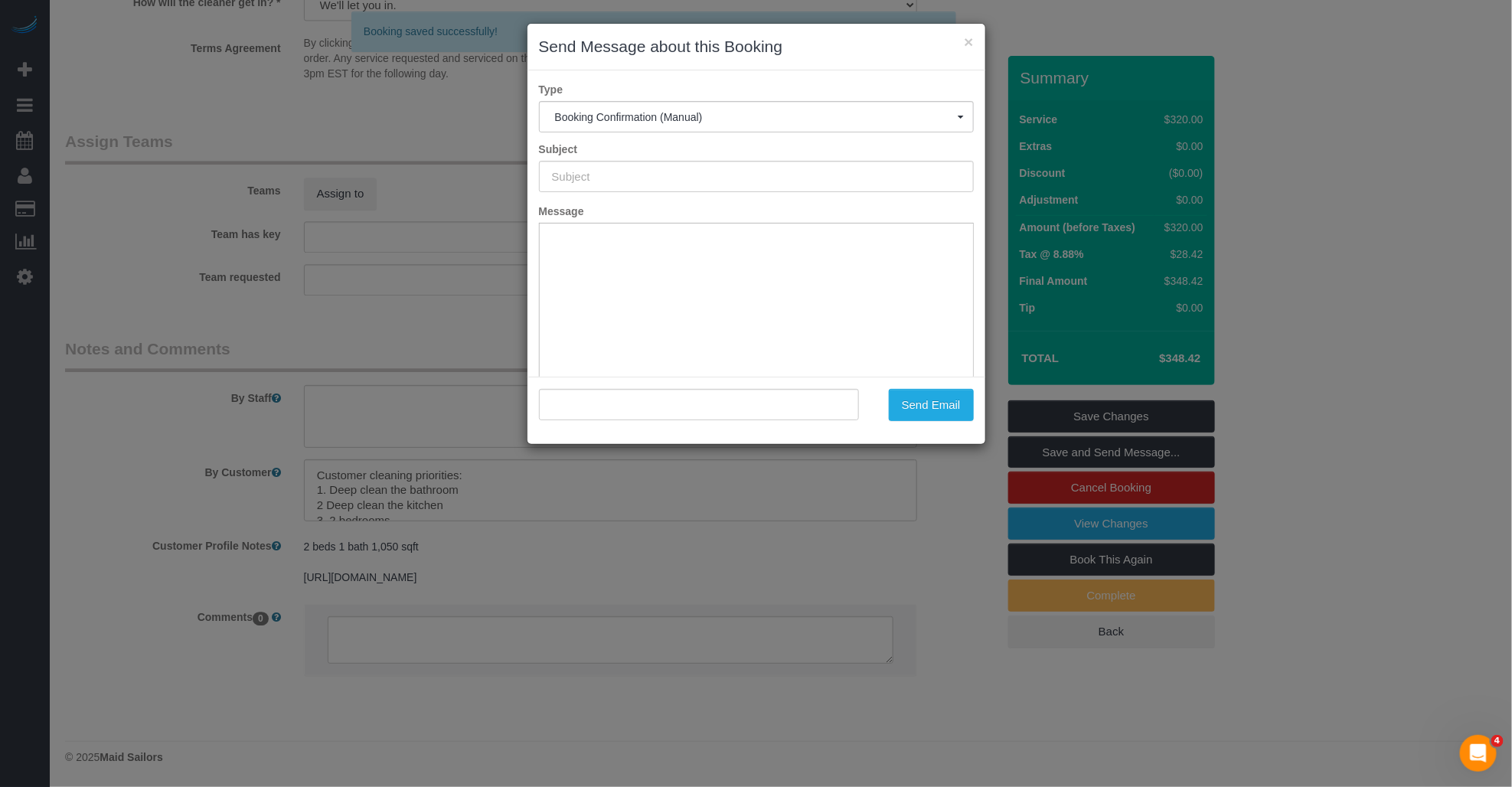
scroll to position [0, 0]
type input "Cleaning Confirmed for 09/12/2025 at 10:00am"
type input ""Soleil Belton" <beltonsoleil@gmail.com>"
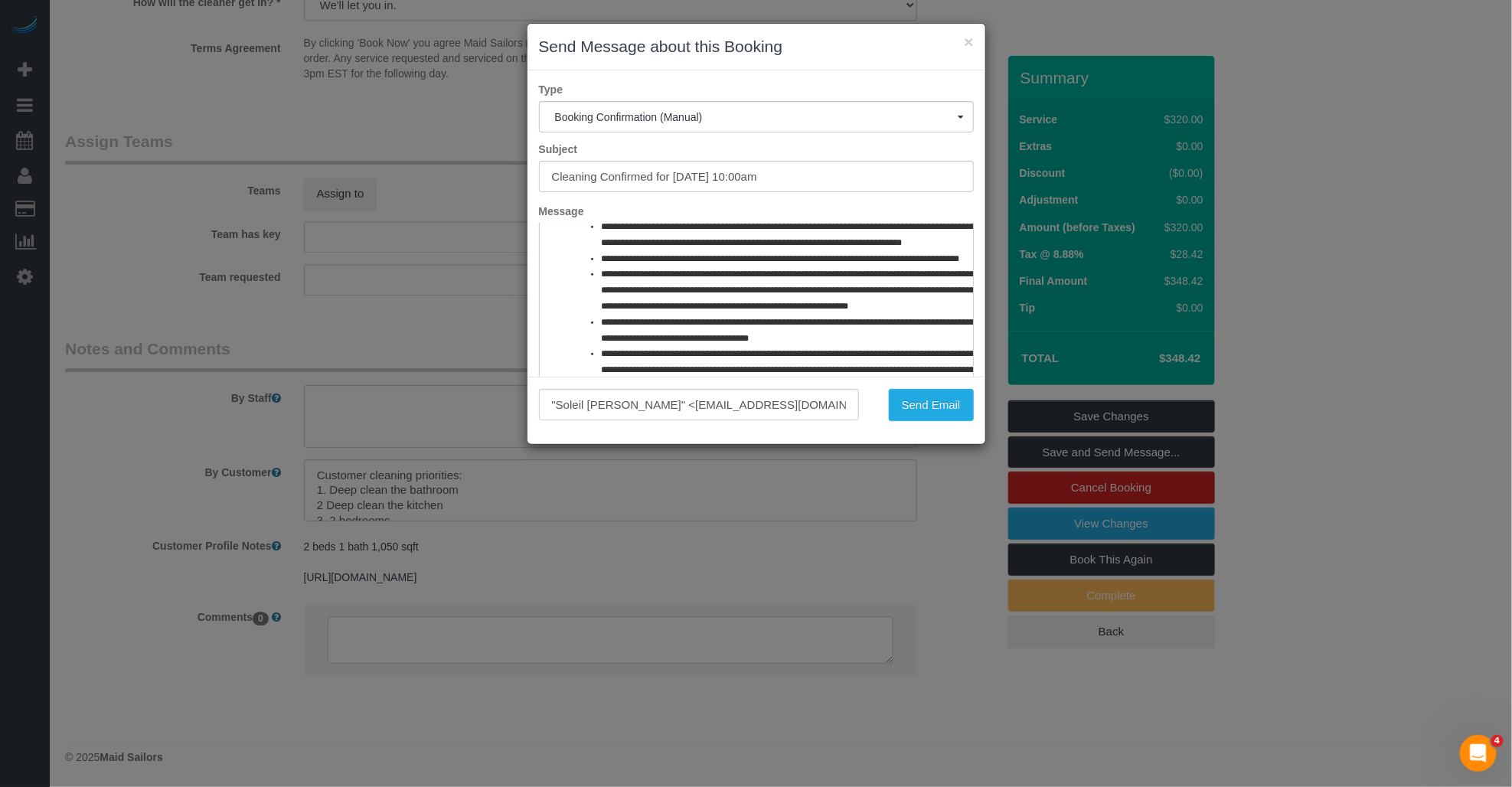
scroll to position [844, 0]
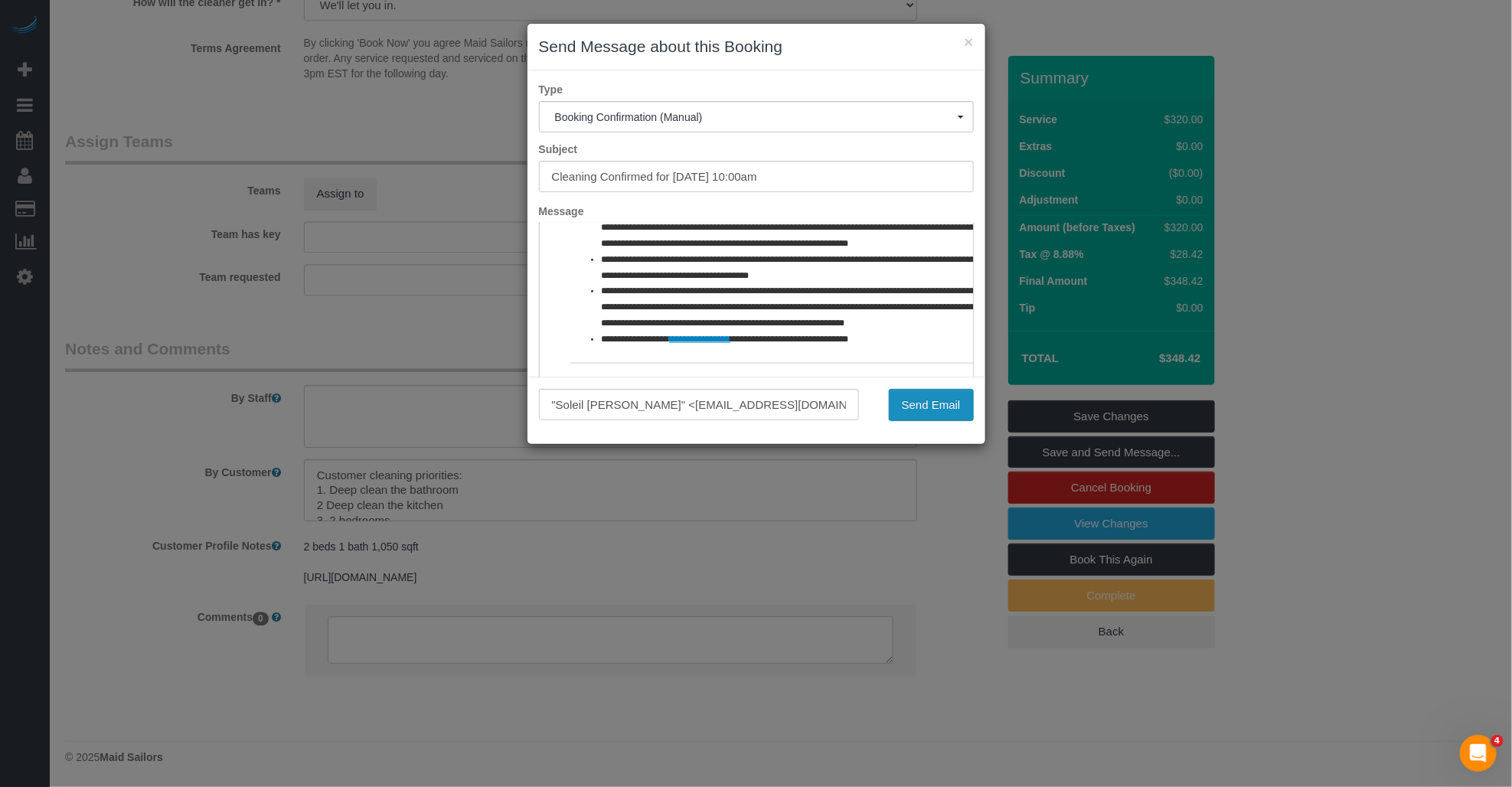
click at [927, 404] on button "Send Email" at bounding box center [931, 405] width 85 height 32
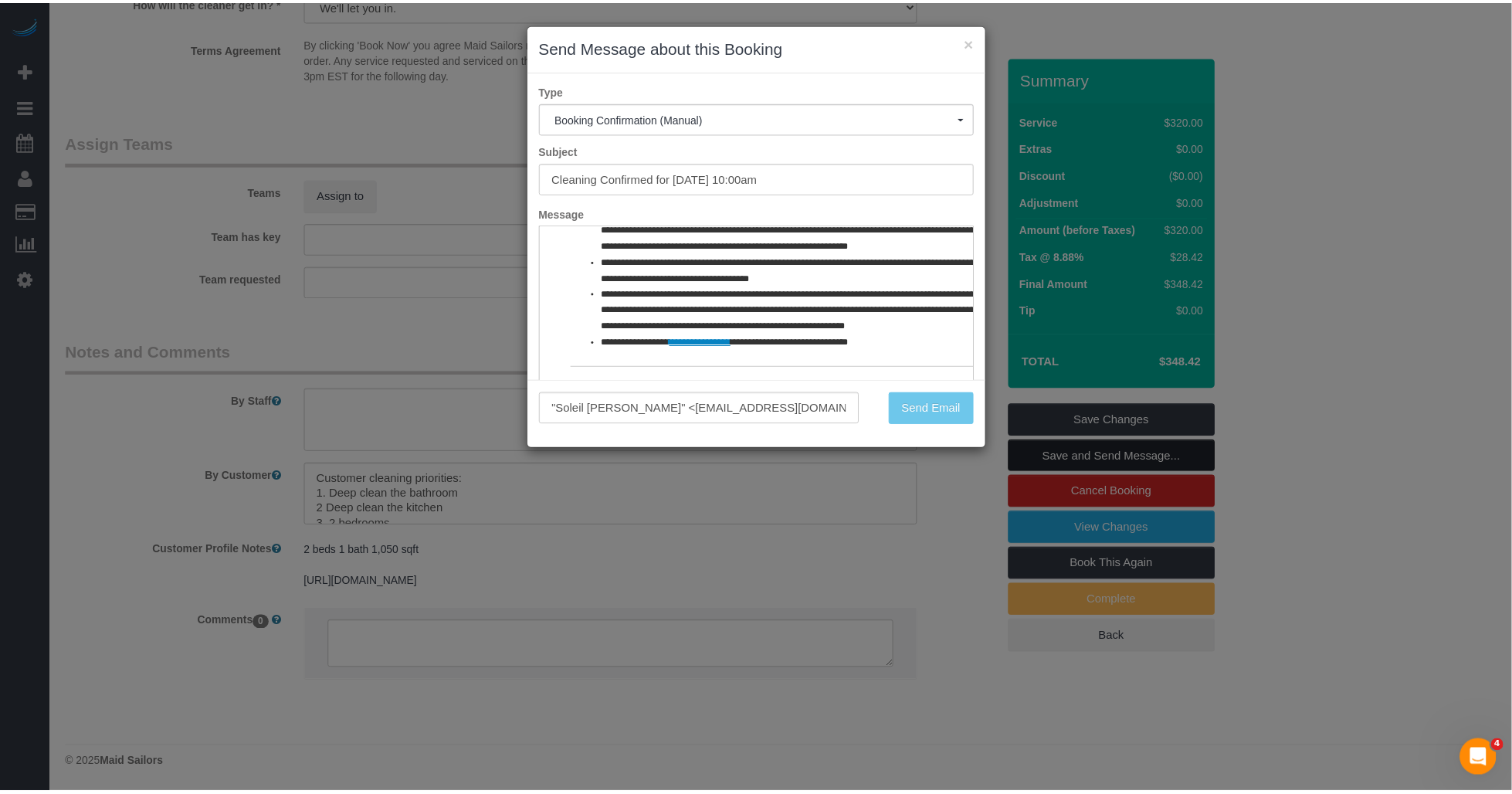
scroll to position [1669, 0]
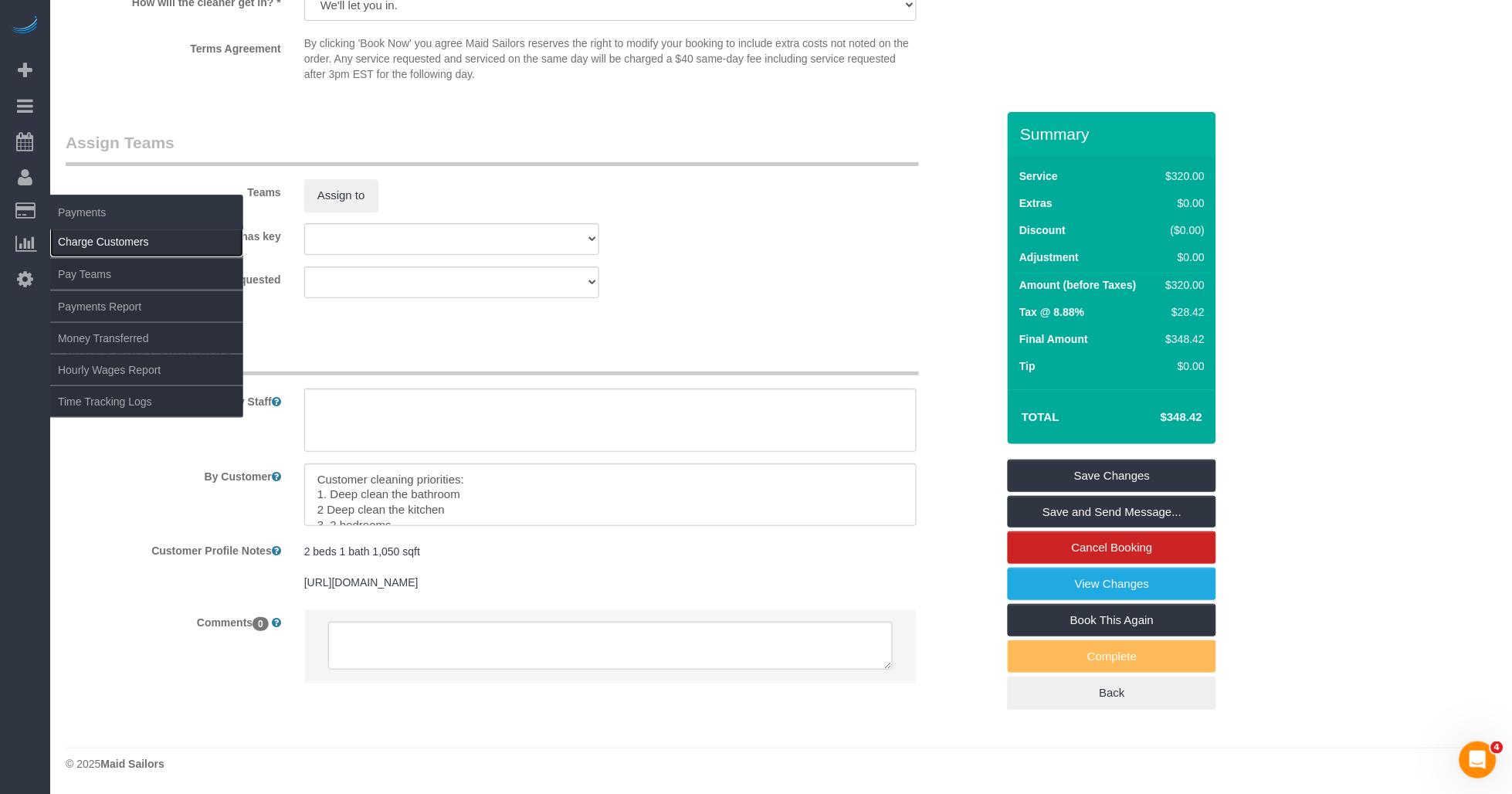
click at [87, 249] on link "Charge Customers" at bounding box center [146, 241] width 193 height 31
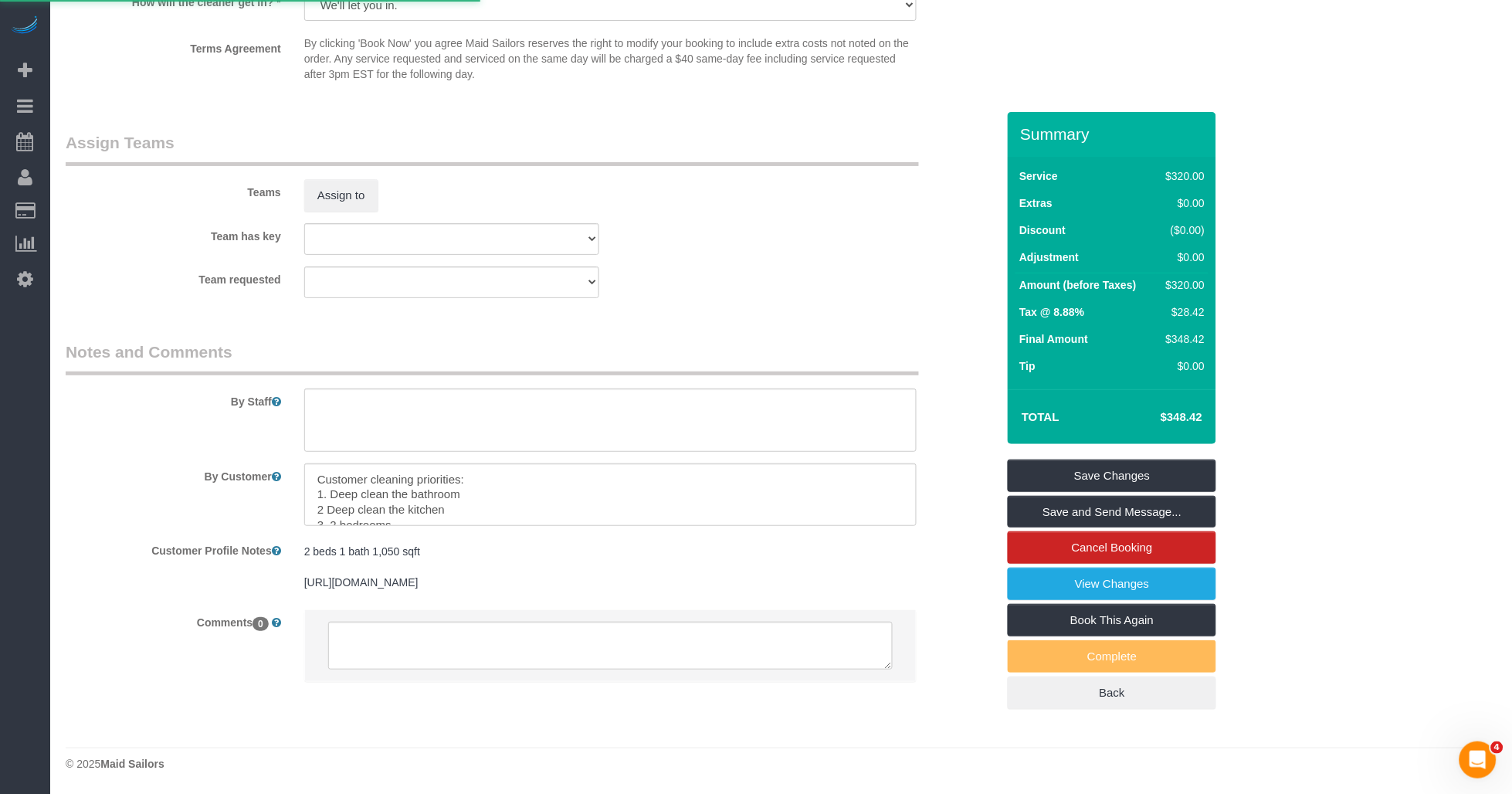
select select
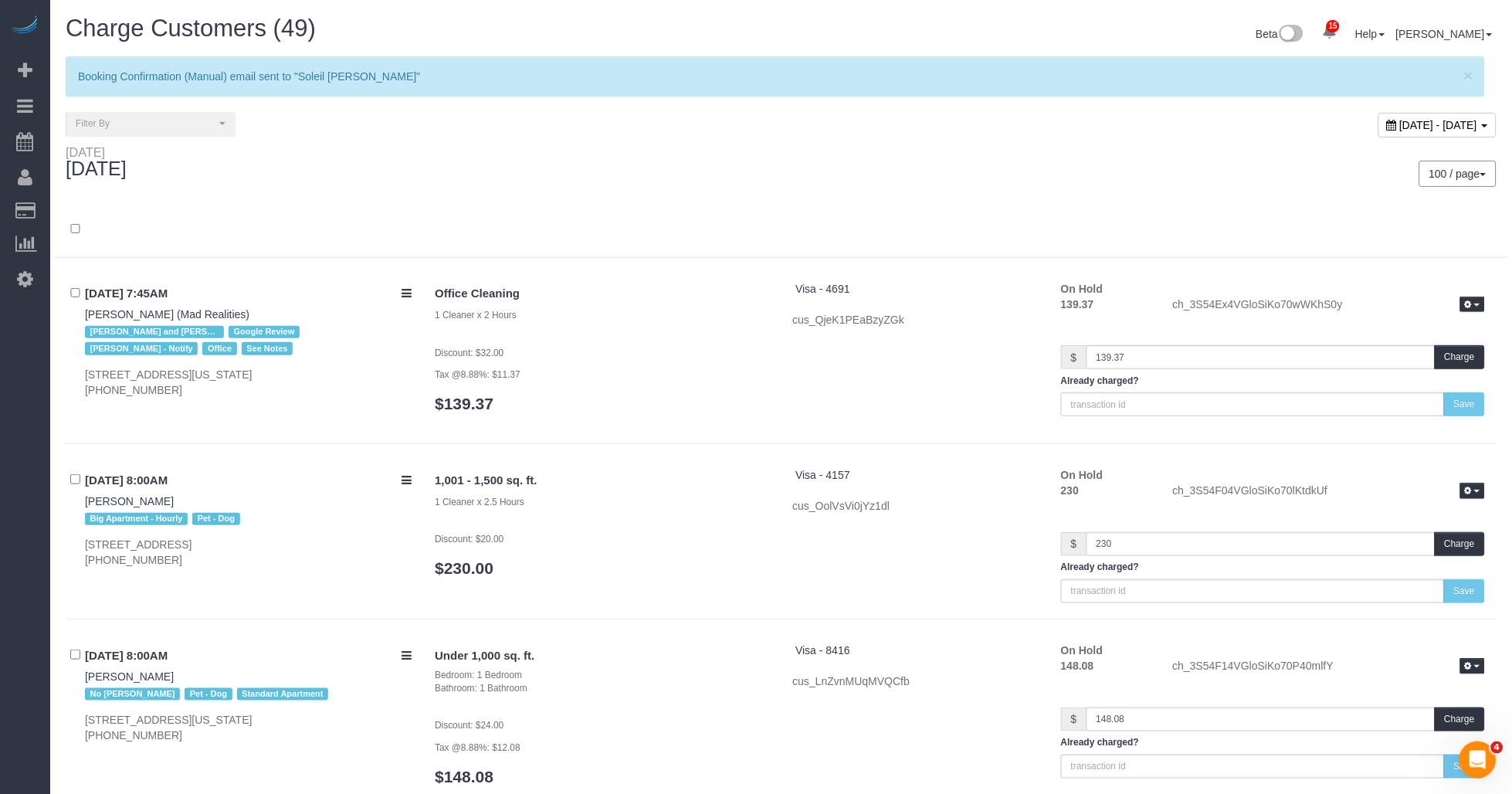
drag, startPoint x: 1350, startPoint y: 132, endPoint x: 1313, endPoint y: 132, distance: 37.0
click at [1379, 129] on div "September 10, 2025 - September 10, 2025" at bounding box center [1437, 125] width 118 height 25
type input "**********"
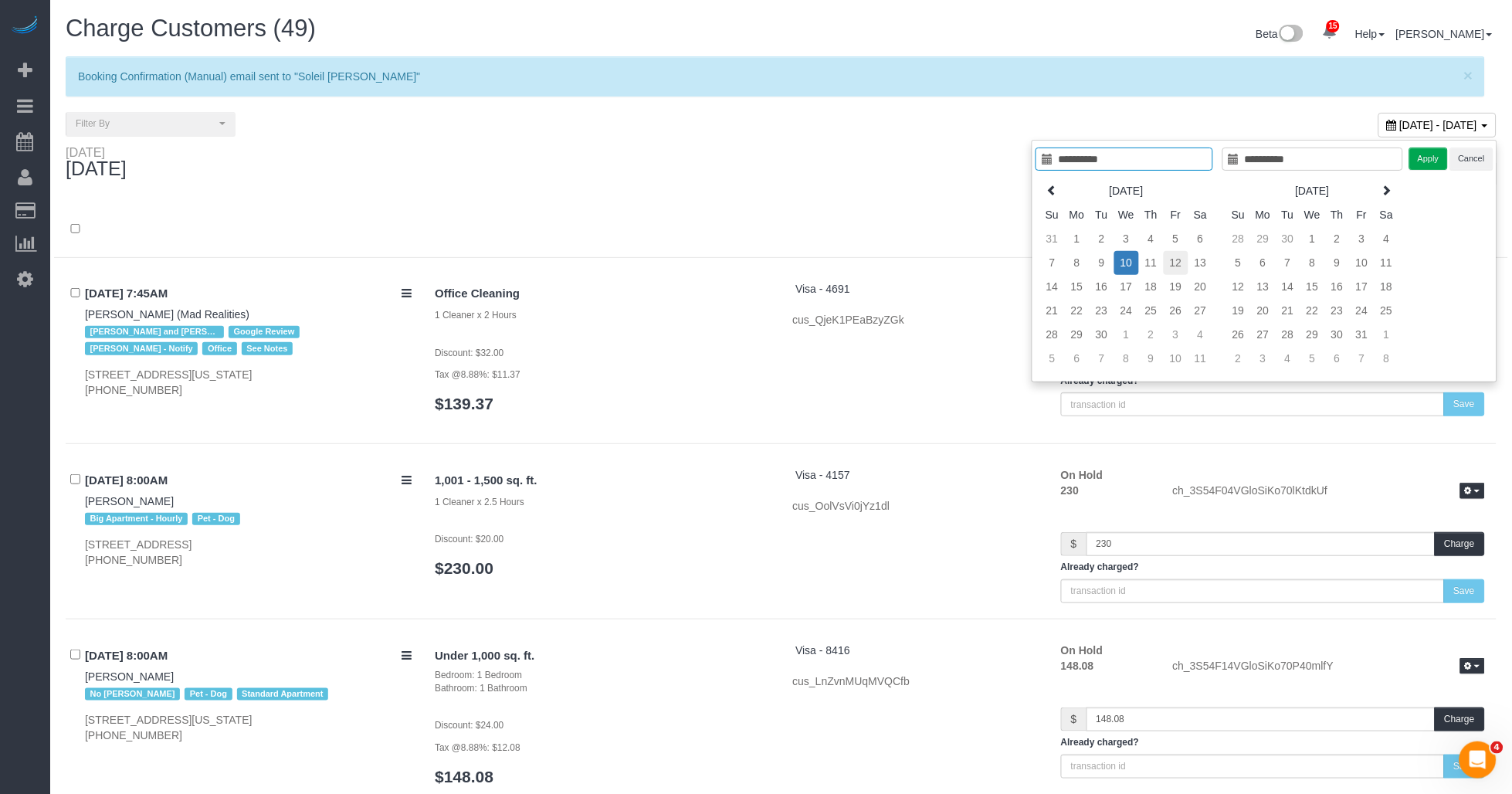
type input "**********"
click at [1177, 258] on td "12" at bounding box center [1176, 263] width 25 height 24
type input "**********"
click at [1177, 258] on td "12" at bounding box center [1176, 263] width 25 height 24
type input "**********"
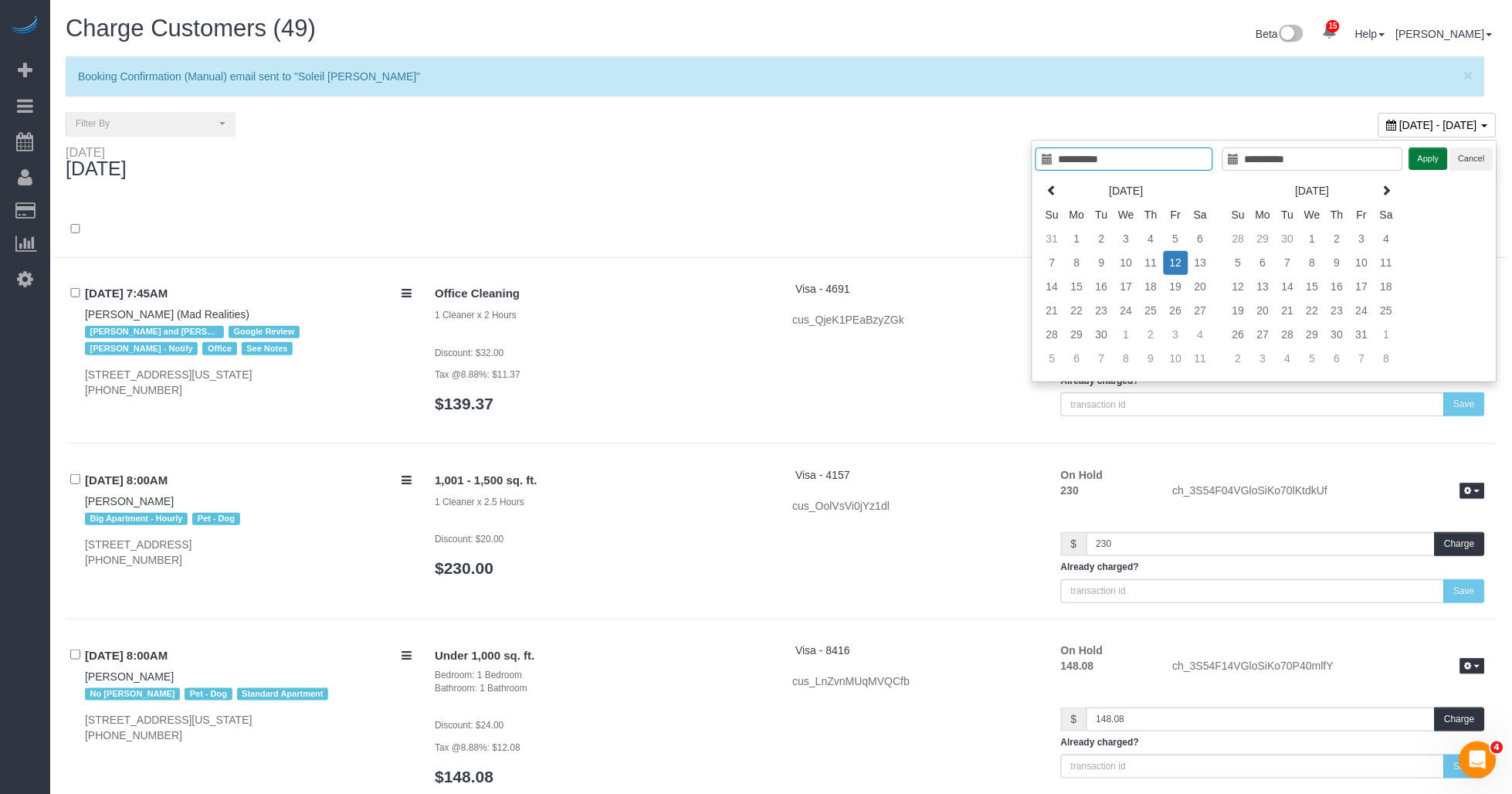
click at [1421, 160] on button "Apply" at bounding box center [1429, 159] width 39 height 22
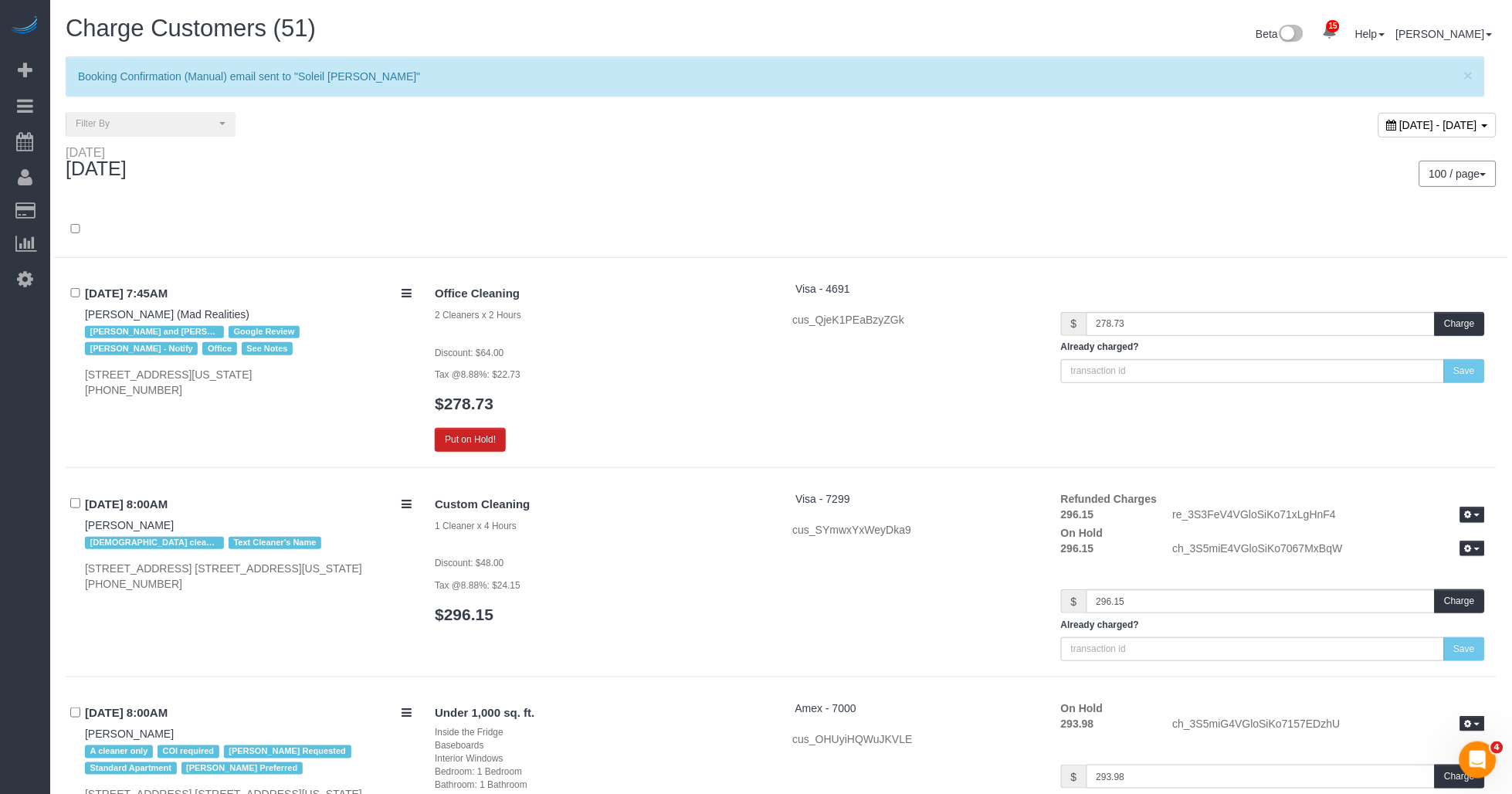
click at [689, 249] on div at bounding box center [781, 237] width 1454 height 40
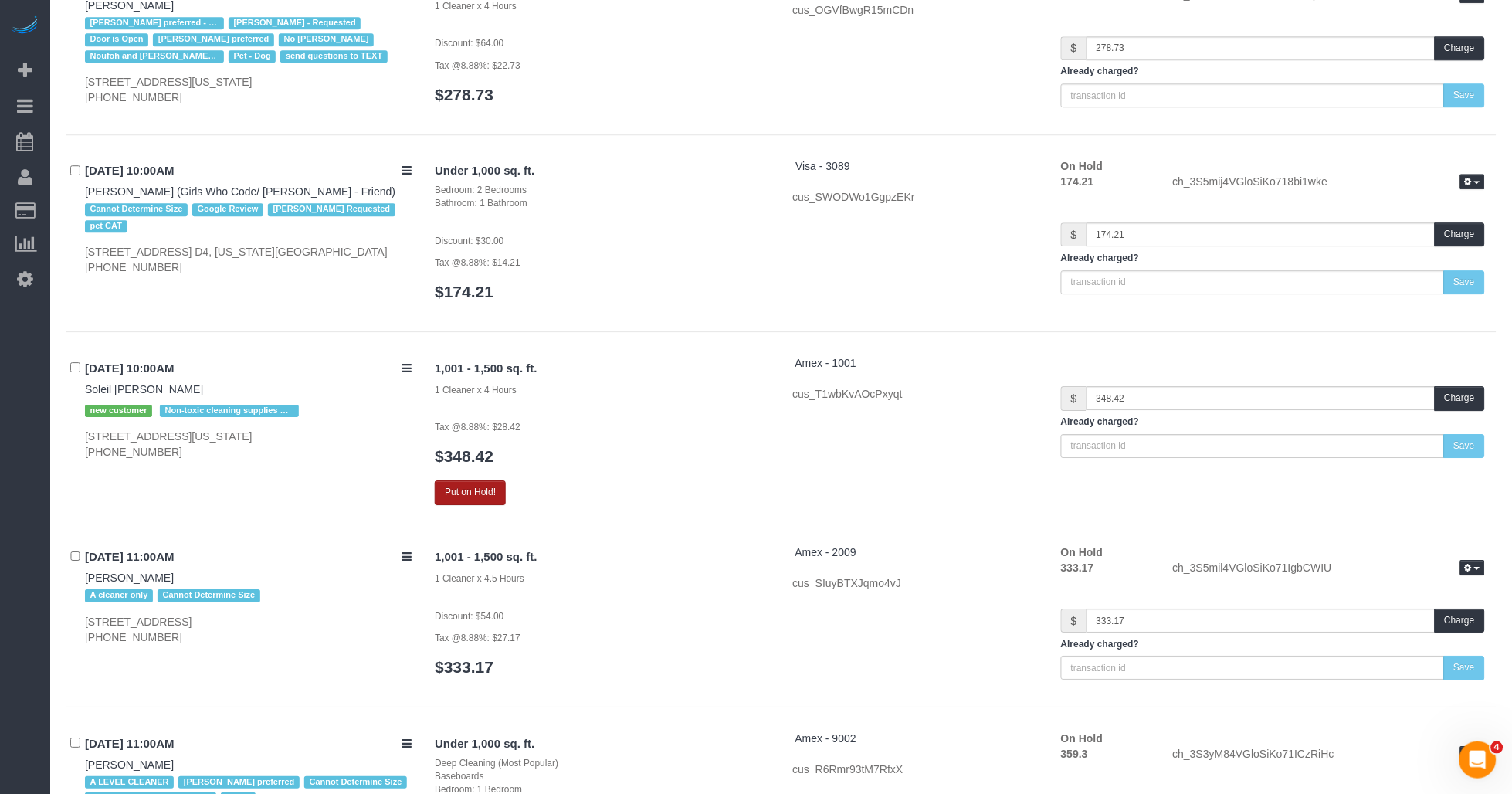
click at [492, 504] on button "Put on Hold!" at bounding box center [470, 492] width 71 height 24
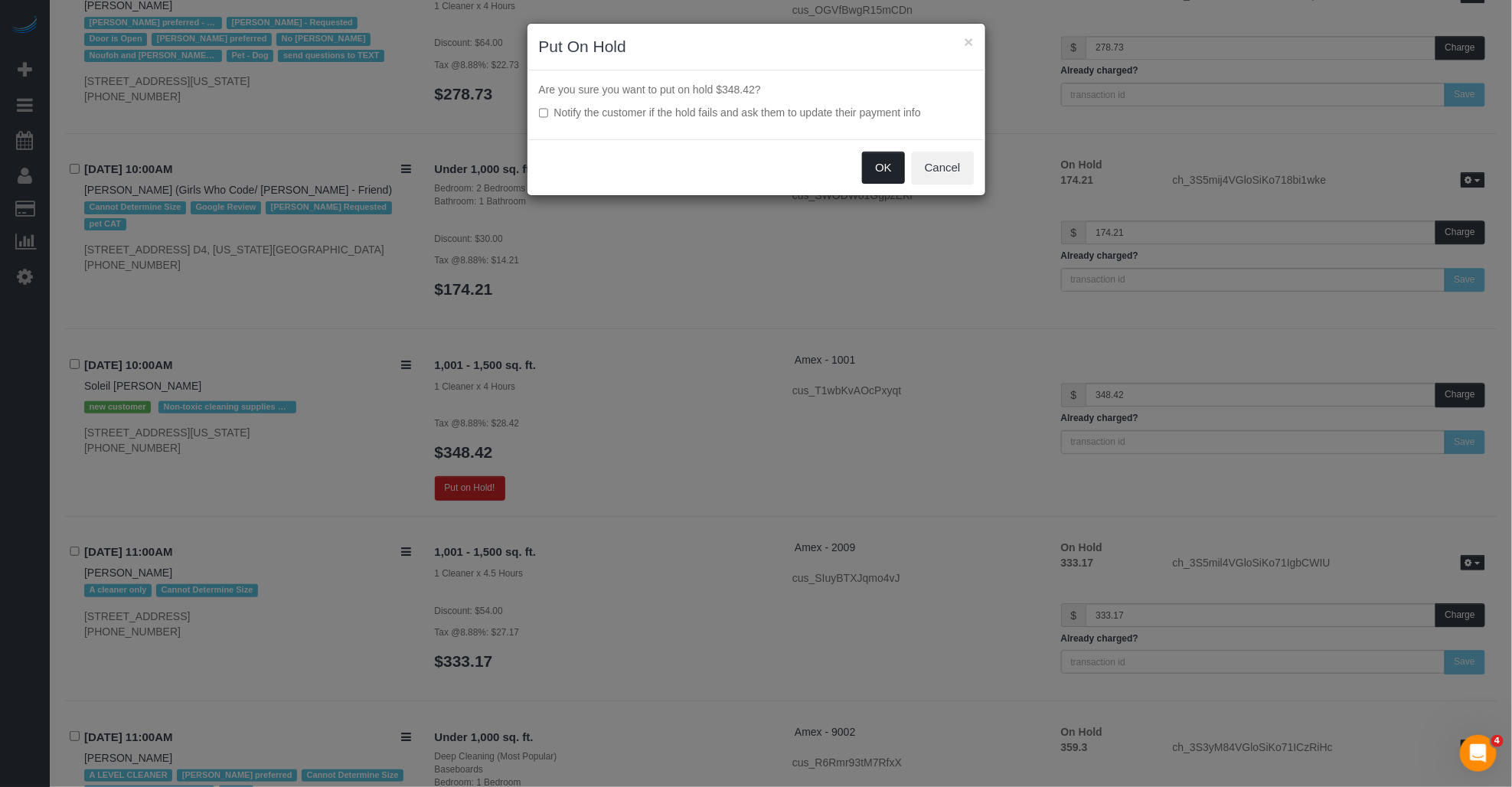
click at [891, 171] on button "OK" at bounding box center [883, 168] width 43 height 32
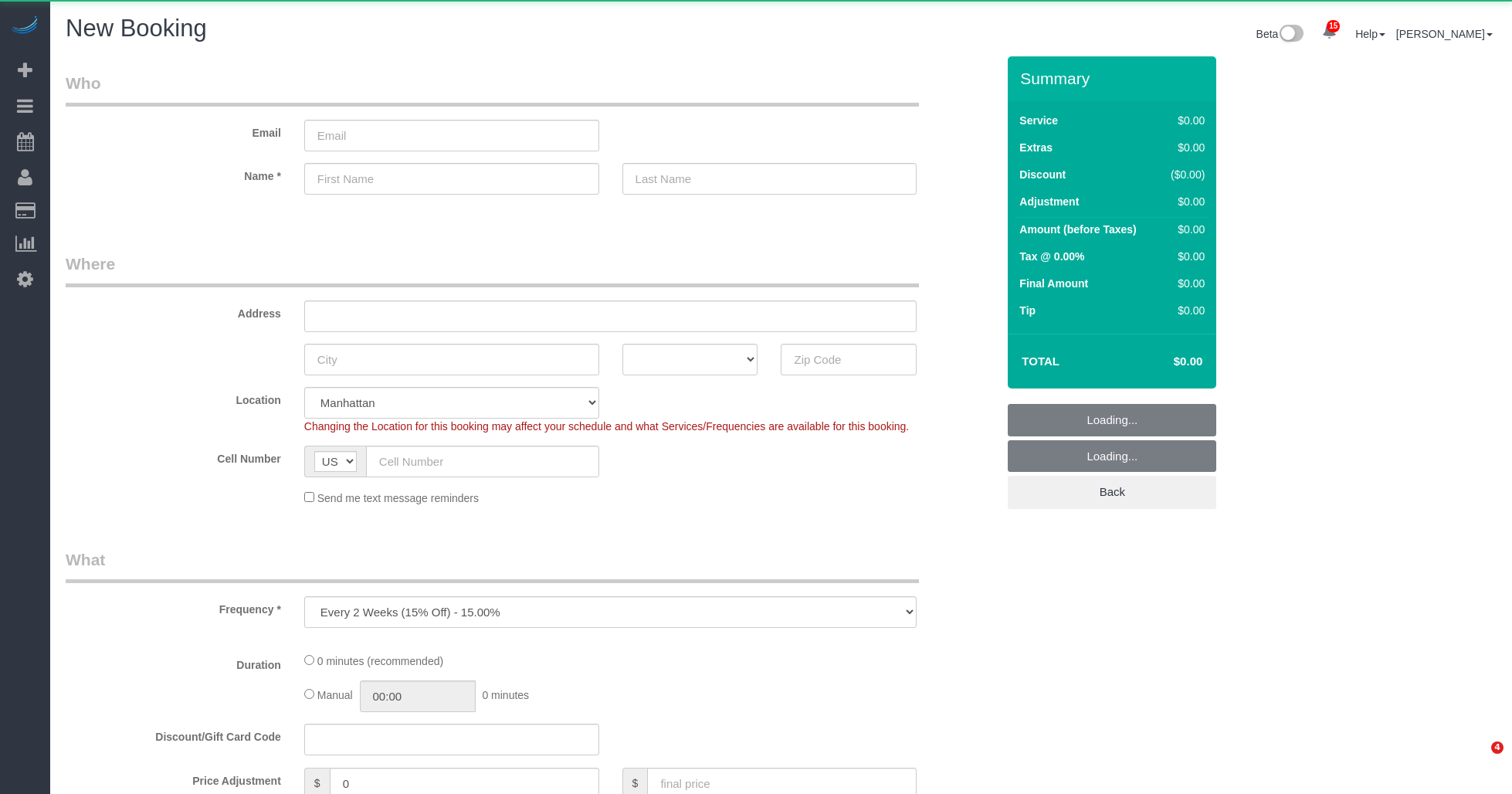
select select "number:89"
select select "number:90"
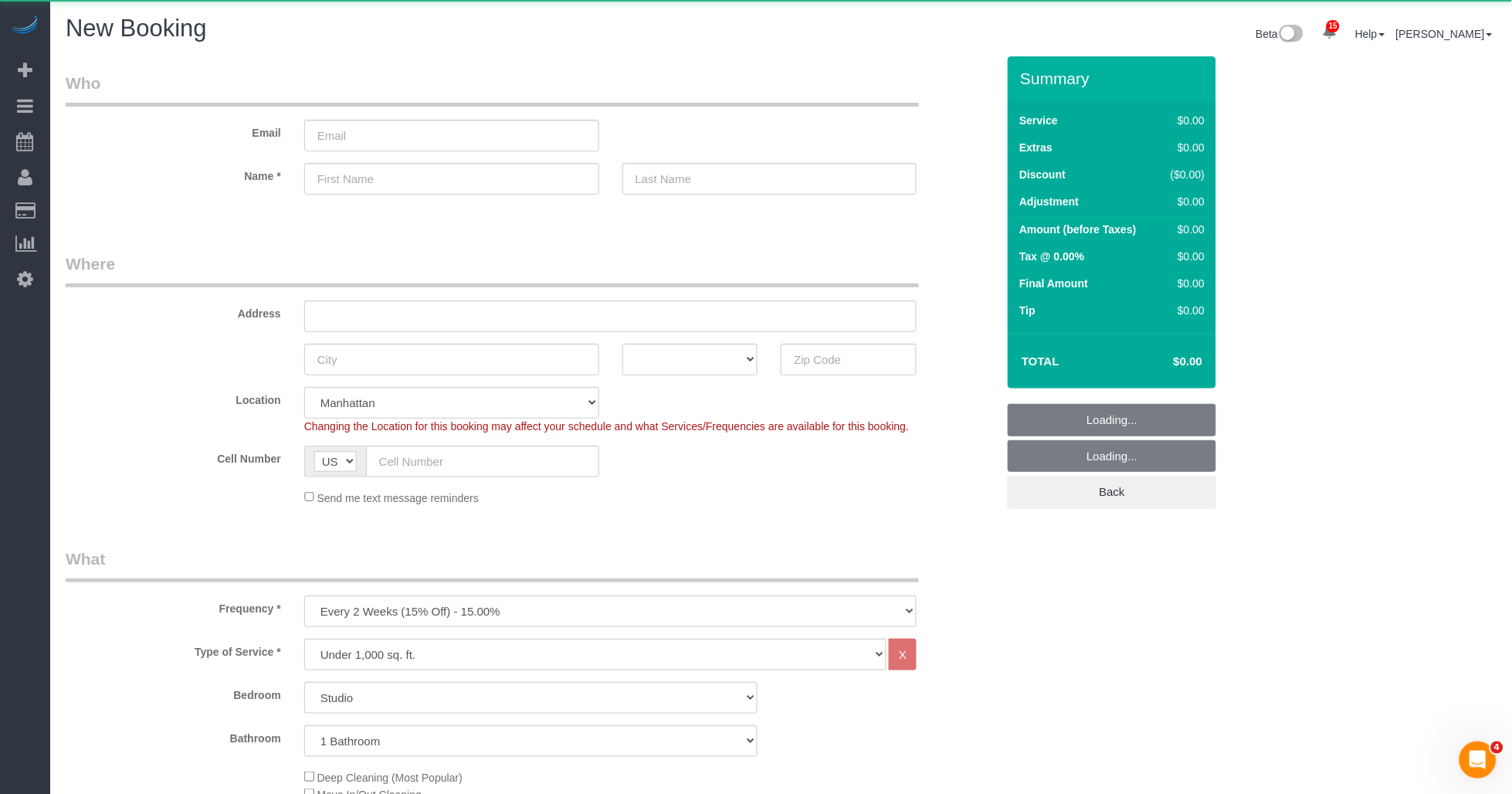
select select "object:2070"
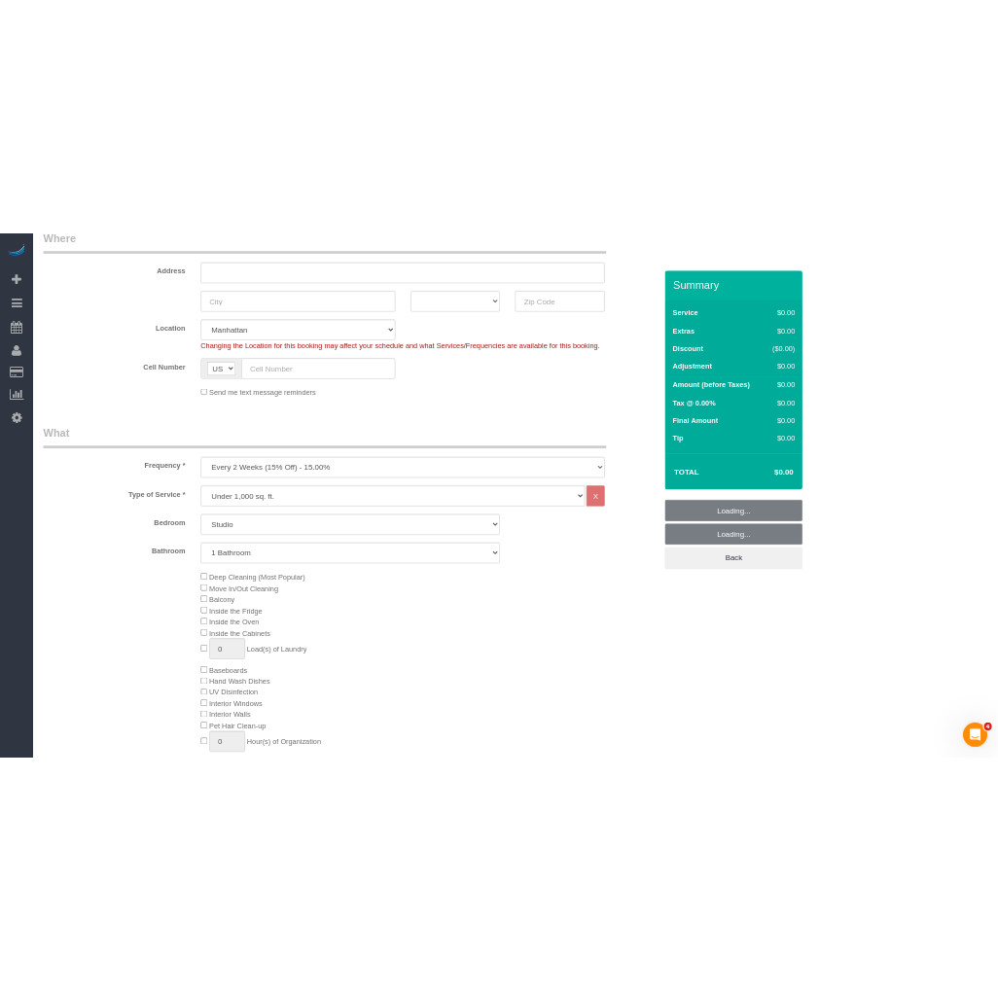
scroll to position [432, 0]
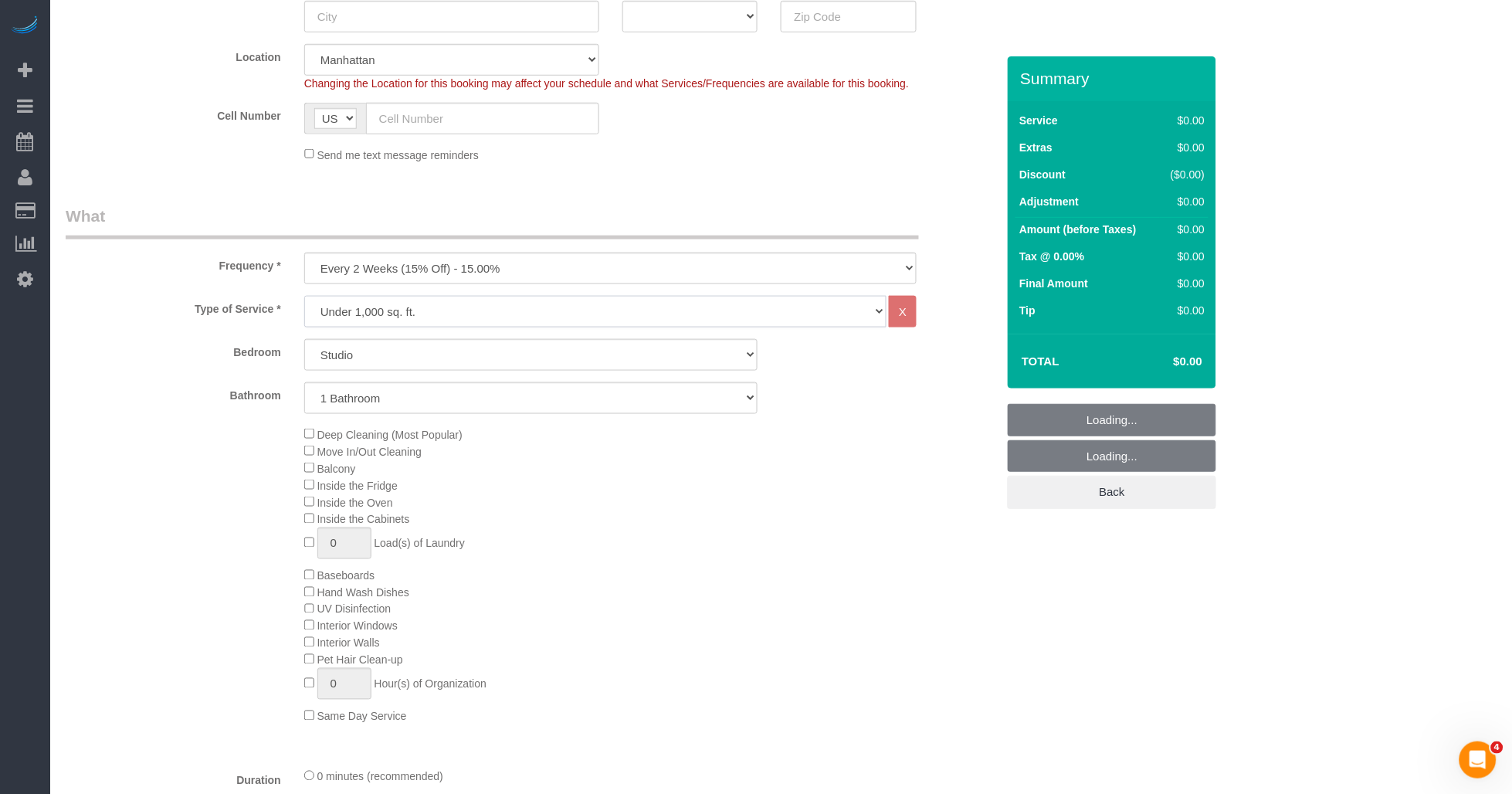
click at [441, 310] on select "Under 1,000 sq. ft. 1,001 - 1,500 sq. ft. 1,500+ sq. ft. Custom Cleaning Office…" at bounding box center [596, 311] width 583 height 32
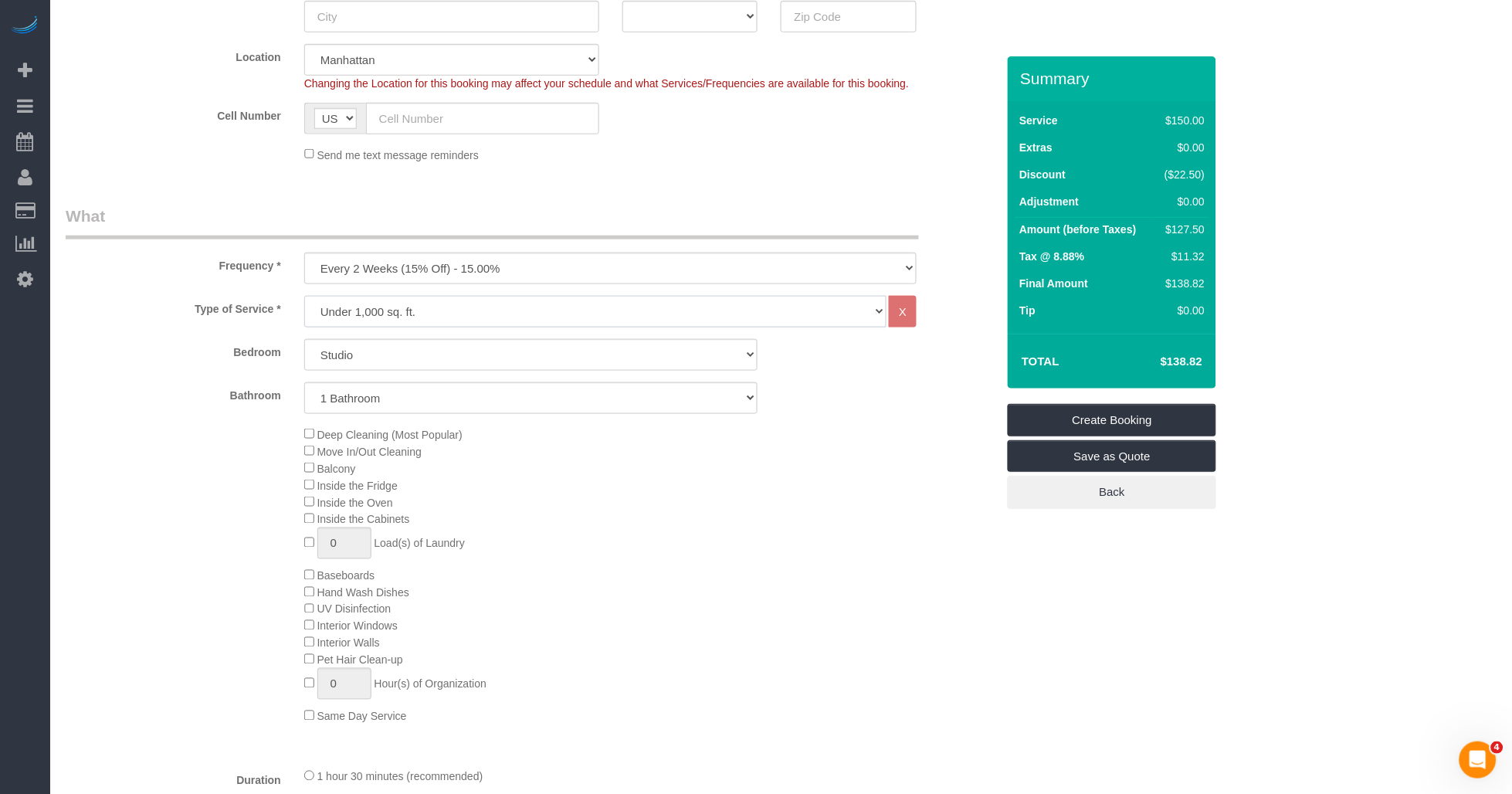
select select "214"
click at [304, 296] on select "Under 1,000 sq. ft. 1,001 - 1,500 sq. ft. 1,500+ sq. ft. Custom Cleaning Office…" at bounding box center [596, 311] width 583 height 32
select select "1"
select select "120"
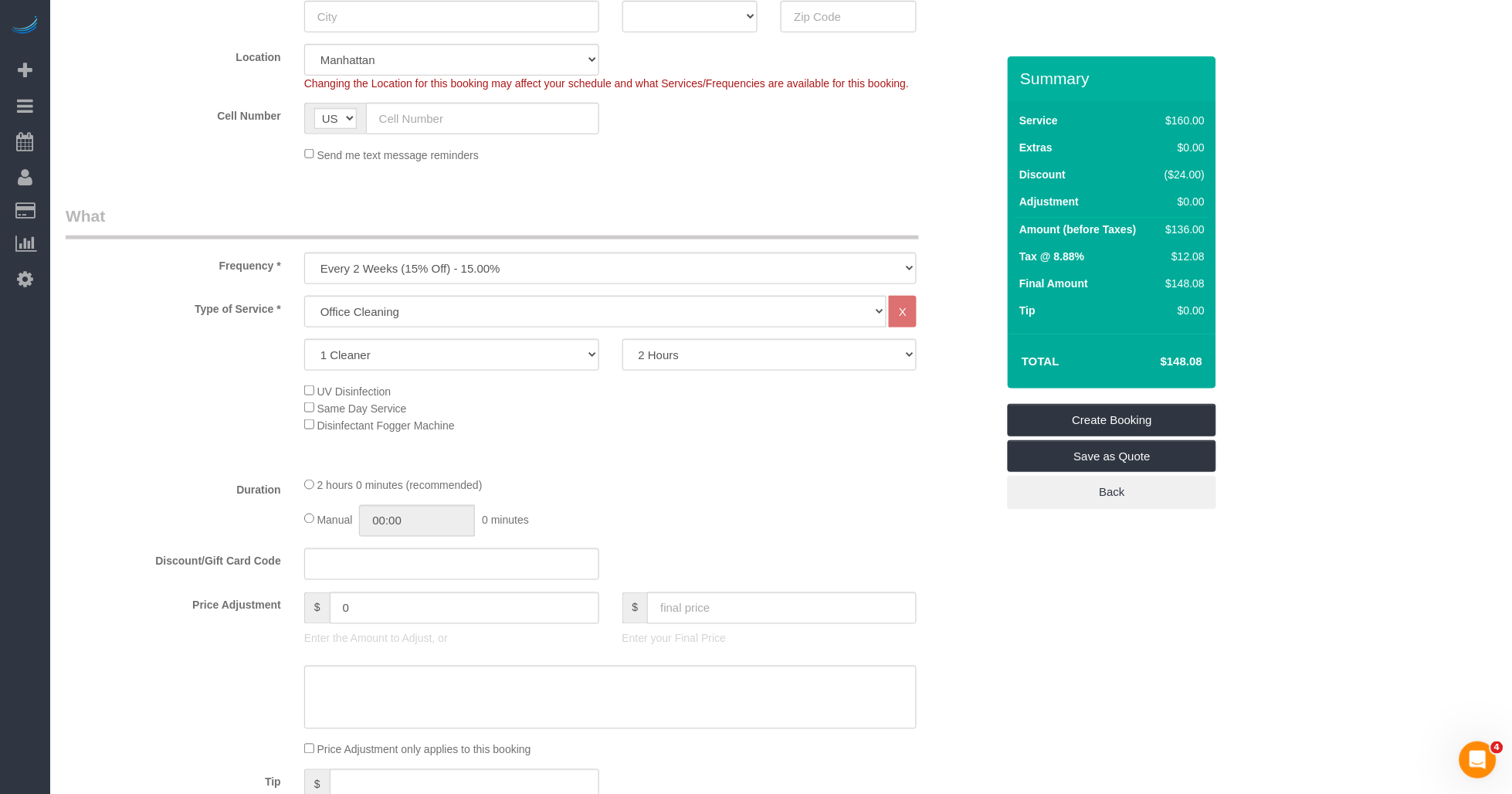
click at [770, 430] on div "UV Disinfection Same Day Service Disinfectant Fogger Machine" at bounding box center [650, 407] width 716 height 51
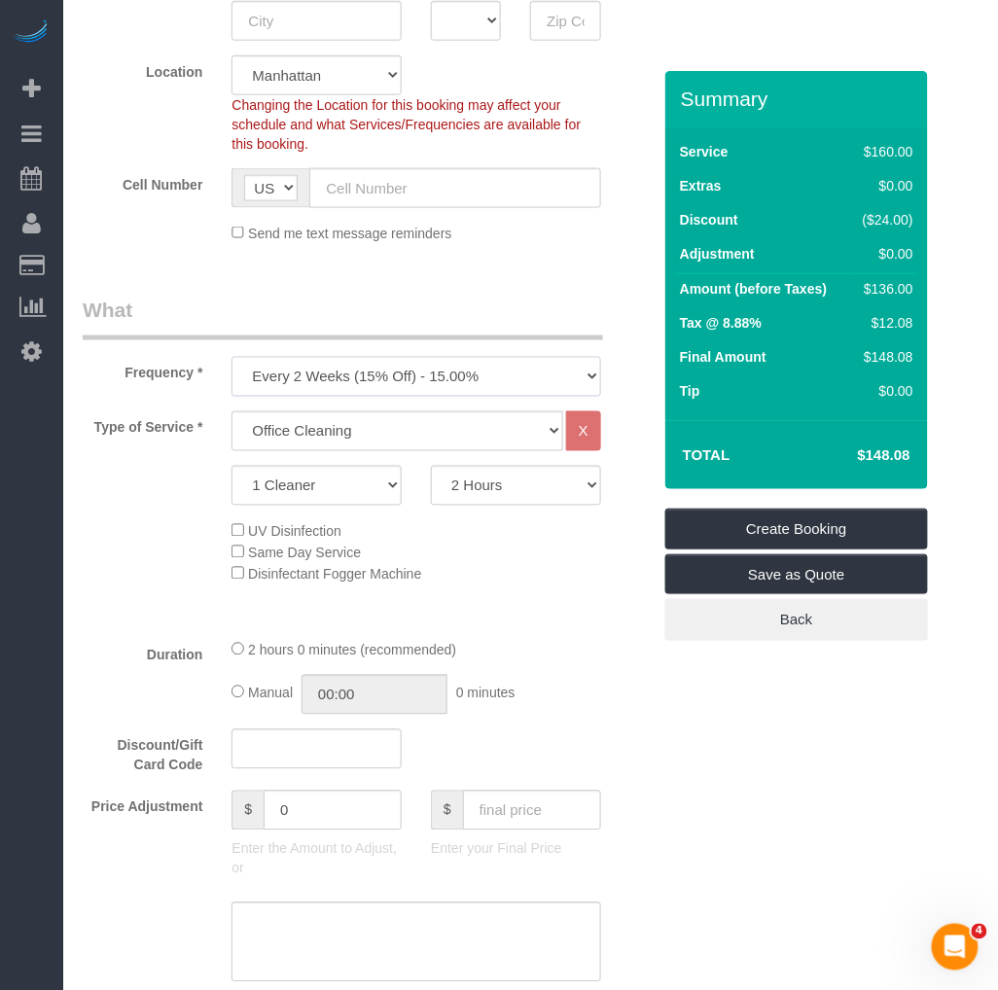
click at [435, 393] on select "One Time Weekly (20% Off) - 20.00% Every 2 Weeks (15% Off) - 15.00% Every 4 Wee…" at bounding box center [415, 377] width 369 height 40
select select "object:2071"
click at [231, 358] on select "One Time Weekly (20% Off) - 20.00% Every 2 Weeks (15% Off) - 15.00% Every 4 Wee…" at bounding box center [415, 377] width 369 height 40
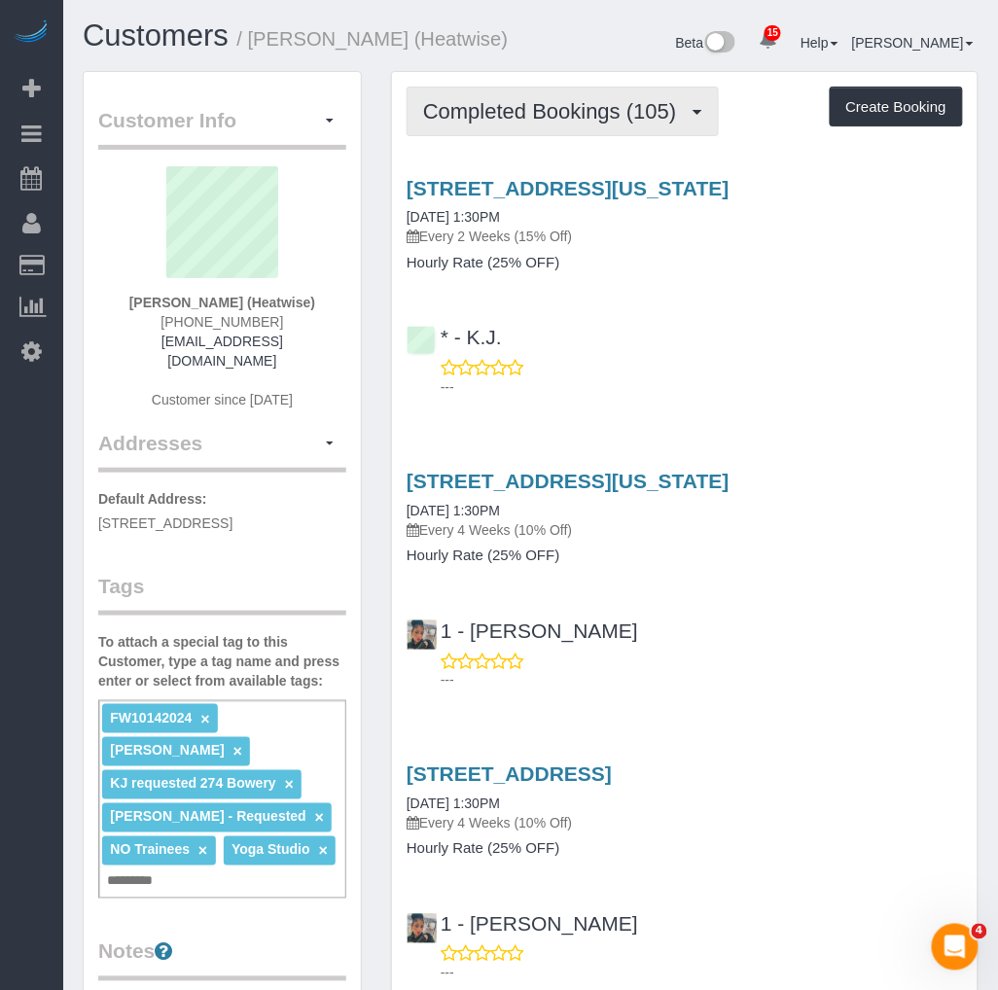
click at [620, 112] on span "Completed Bookings (105)" at bounding box center [554, 111] width 263 height 24
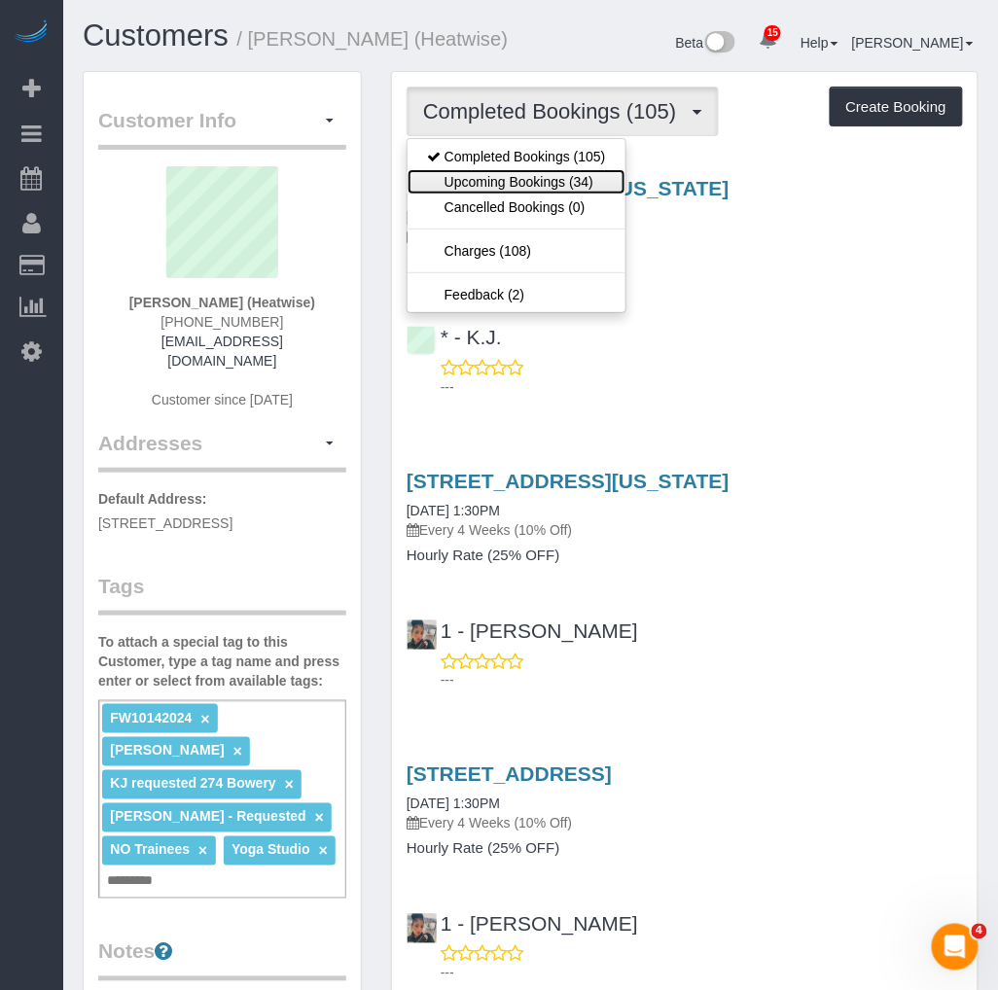
click at [579, 173] on link "Upcoming Bookings (34)" at bounding box center [516, 181] width 218 height 25
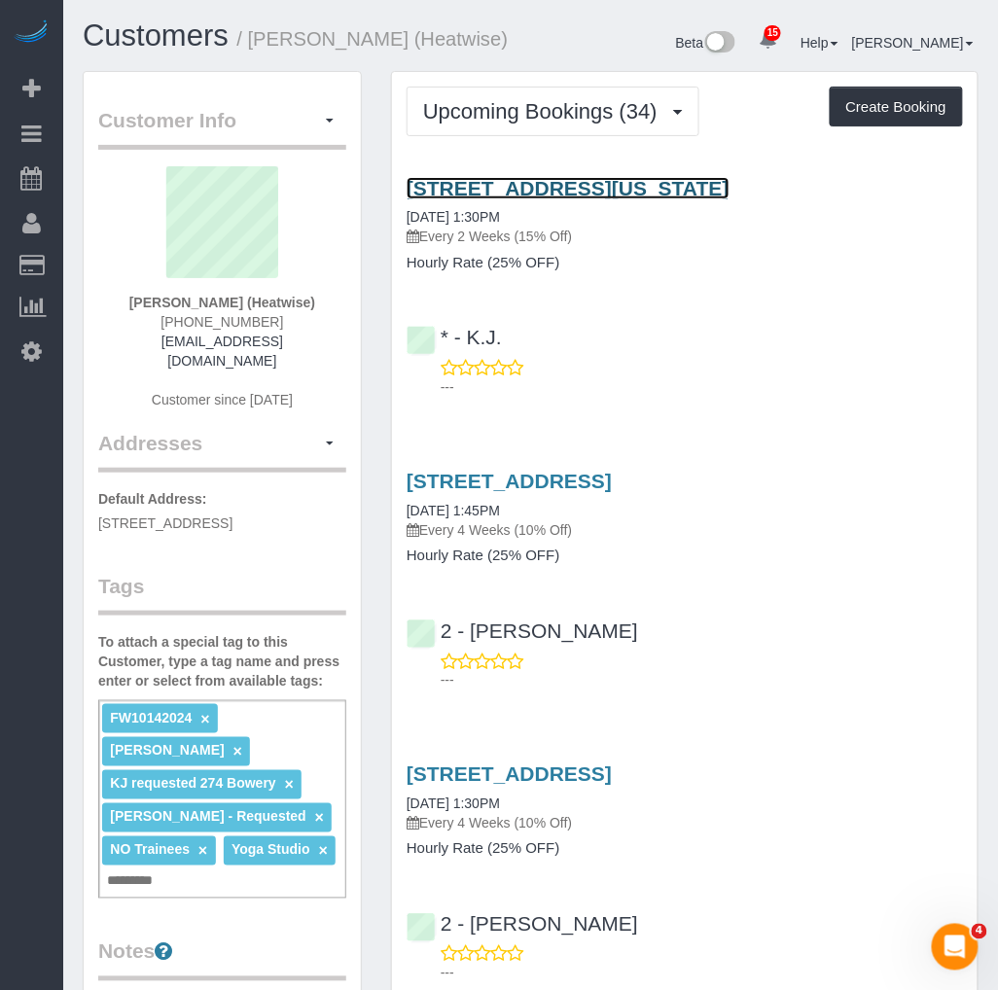
click at [593, 187] on link "[STREET_ADDRESS][US_STATE]" at bounding box center [568, 188] width 323 height 22
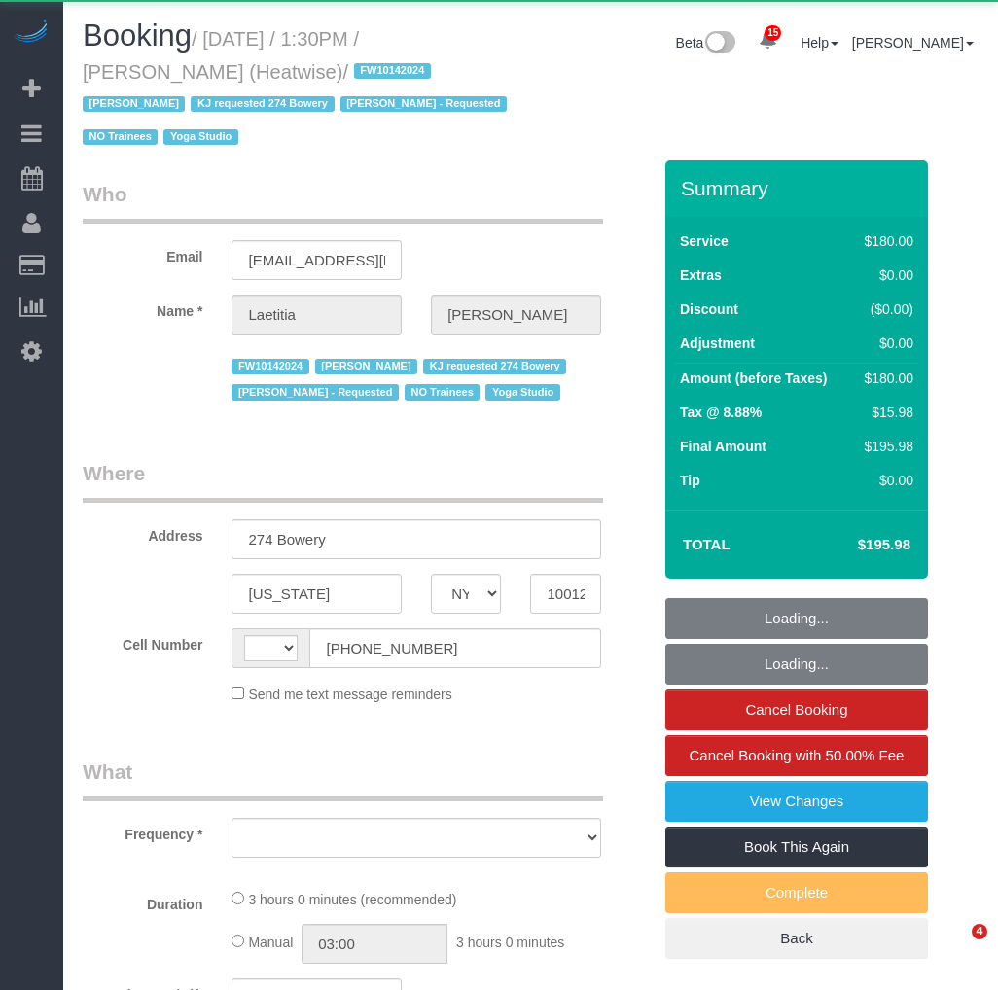
select select "NY"
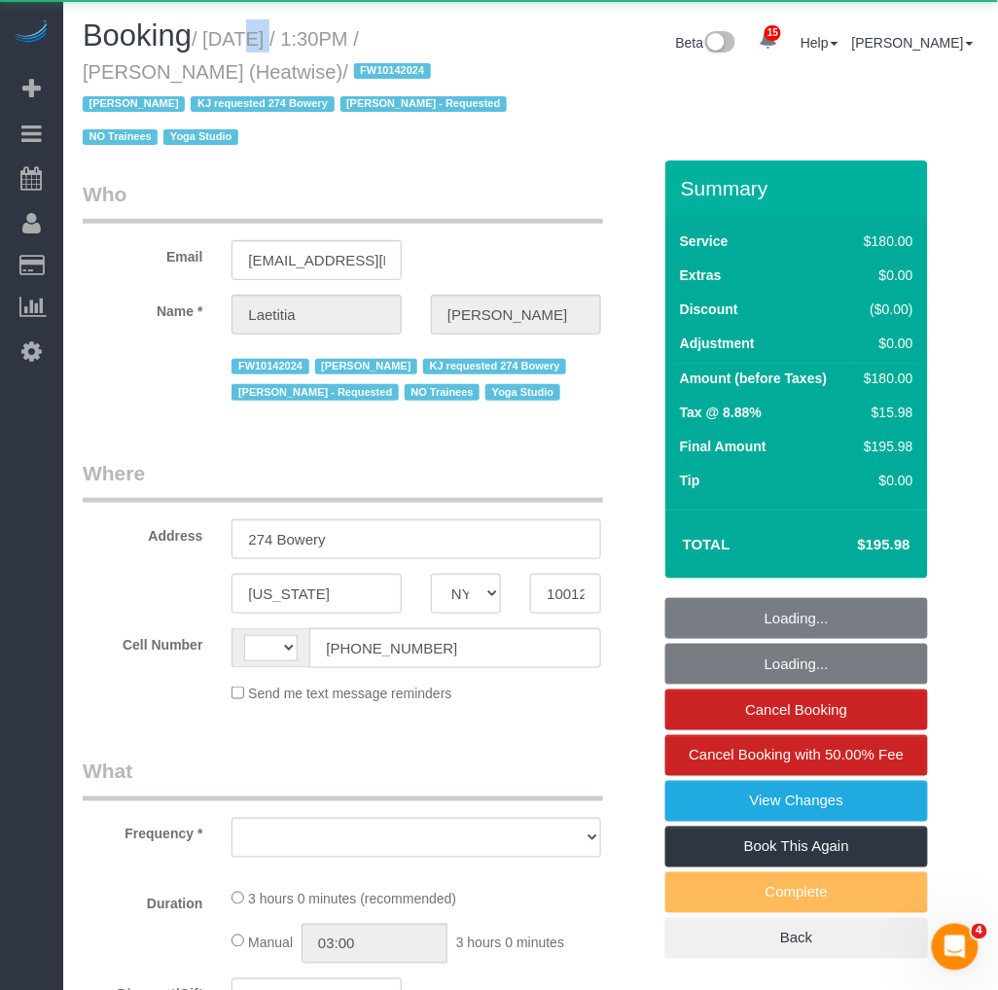
select select "string:stripe-pm_1RaIPN4VGloSiKo7a9kdhFlp"
select select "180"
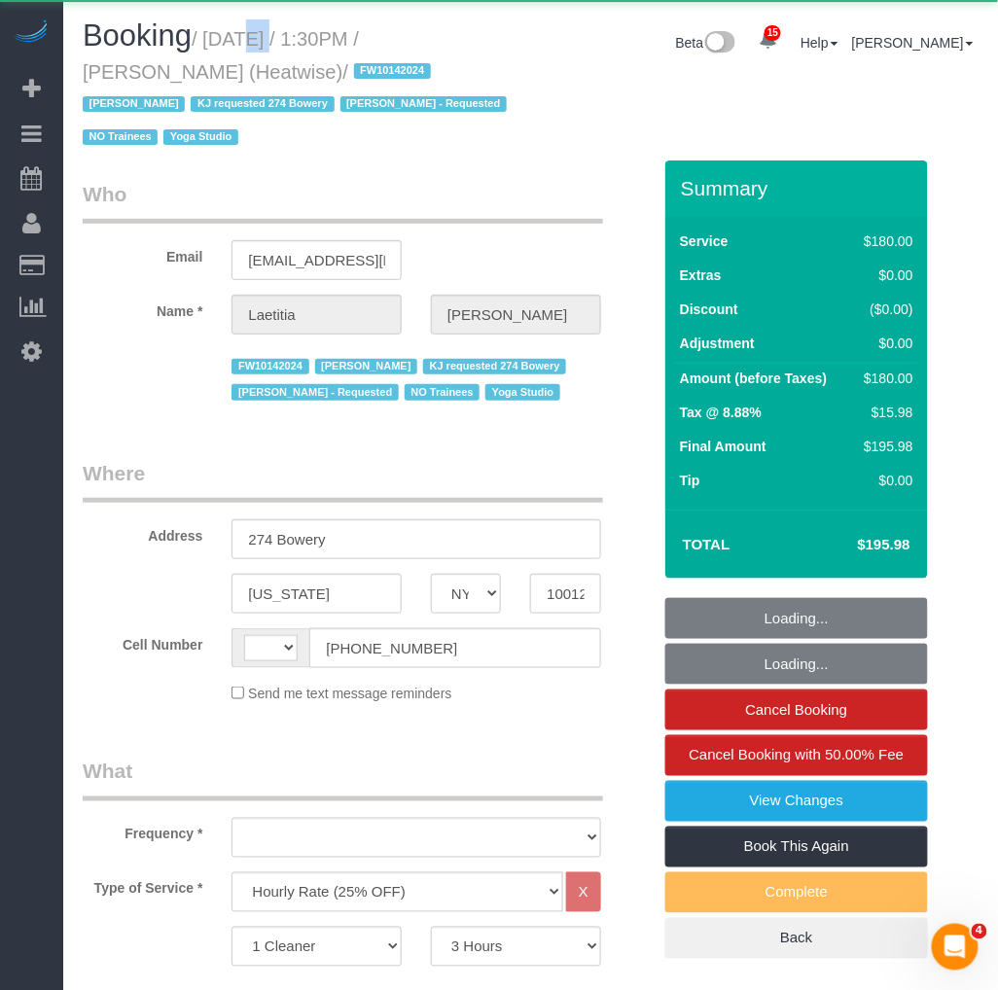
select select "string:[GEOGRAPHIC_DATA]"
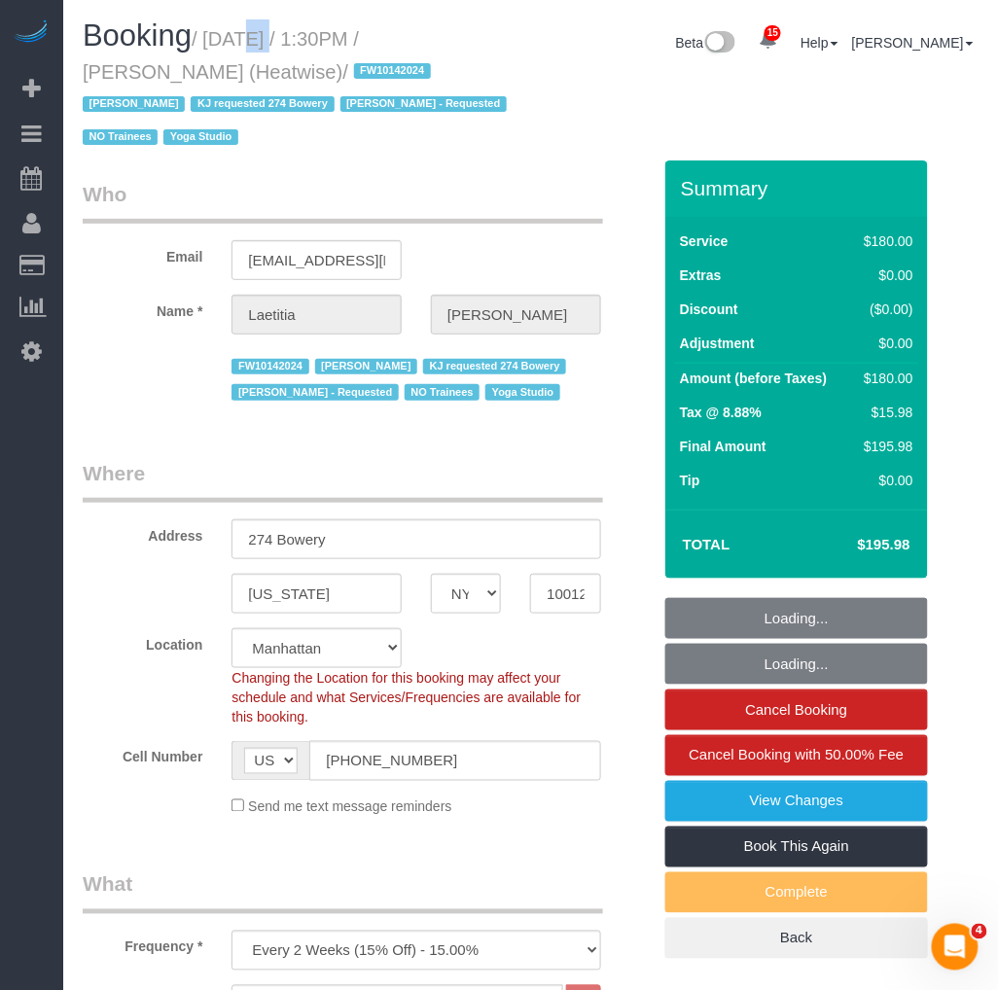
select select "object:1091"
select select "number:89"
select select "number:90"
select select "number:15"
select select "number:7"
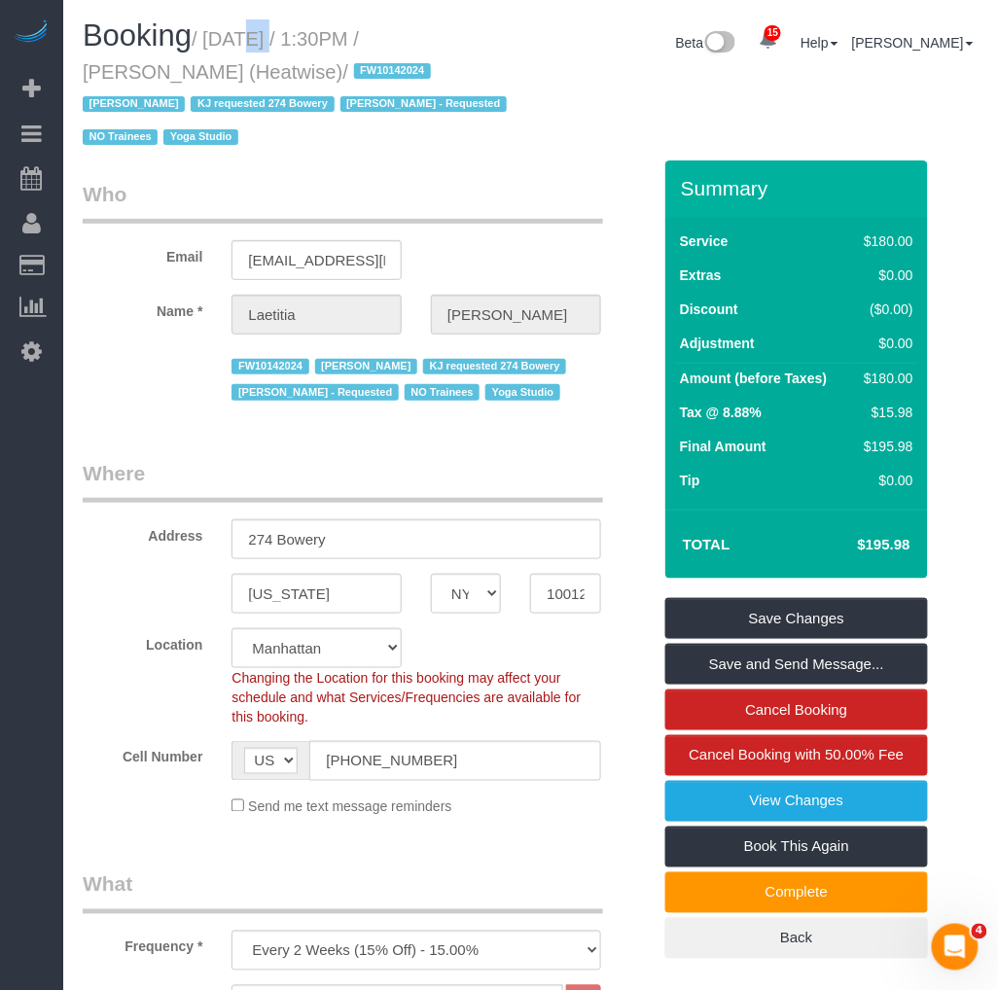
click at [303, 71] on small "/ [DATE] / 1:30PM / [PERSON_NAME] (Heatwise) / FW10142024 [PERSON_NAME] KJ requ…" at bounding box center [298, 88] width 430 height 121
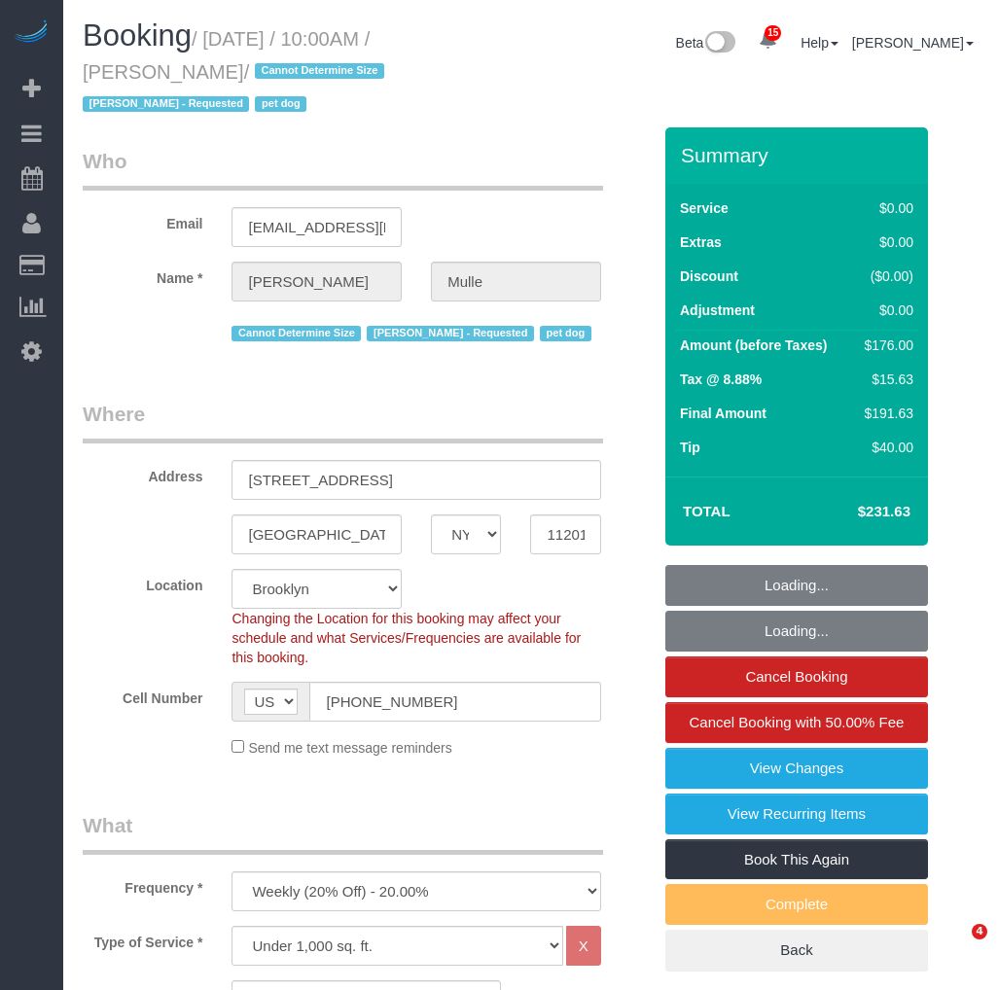
select select "NY"
select select "2"
select select "spot1"
select select "number:58"
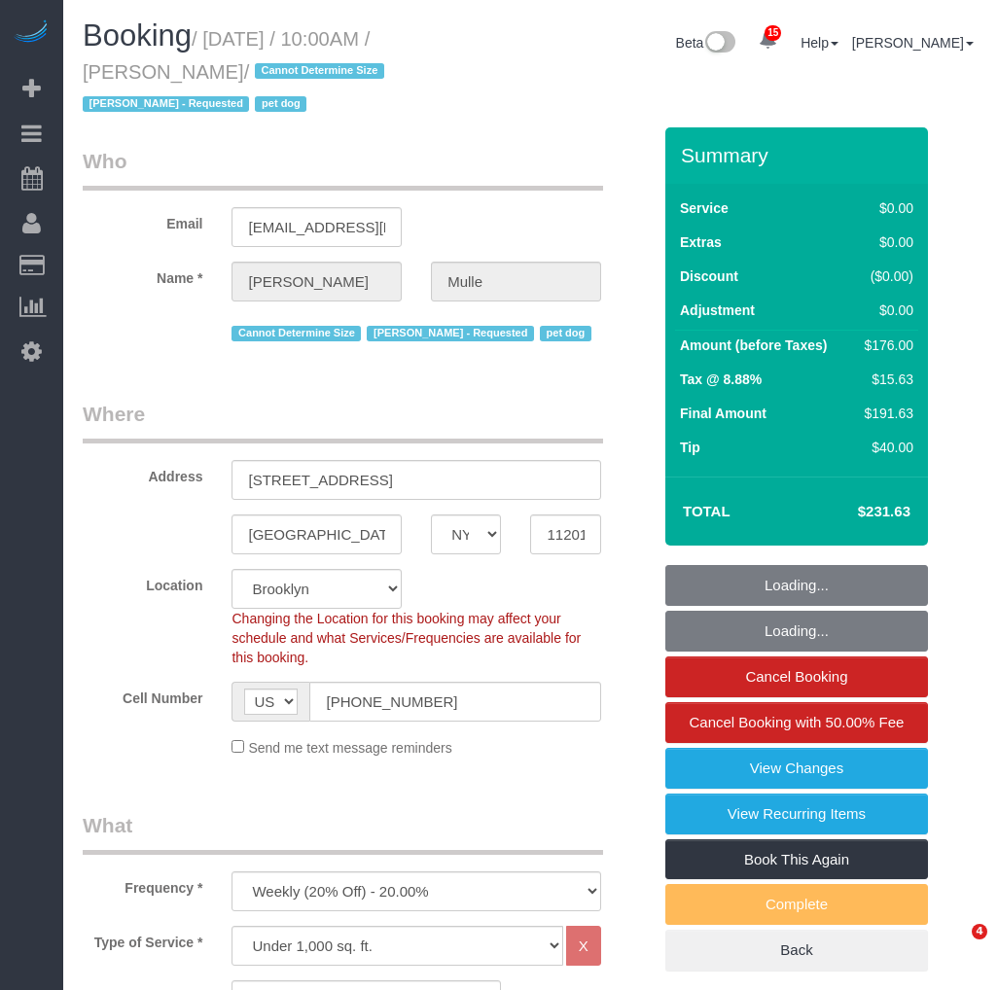
select select "number:76"
select select "number:13"
select select "number:6"
select select "object:1442"
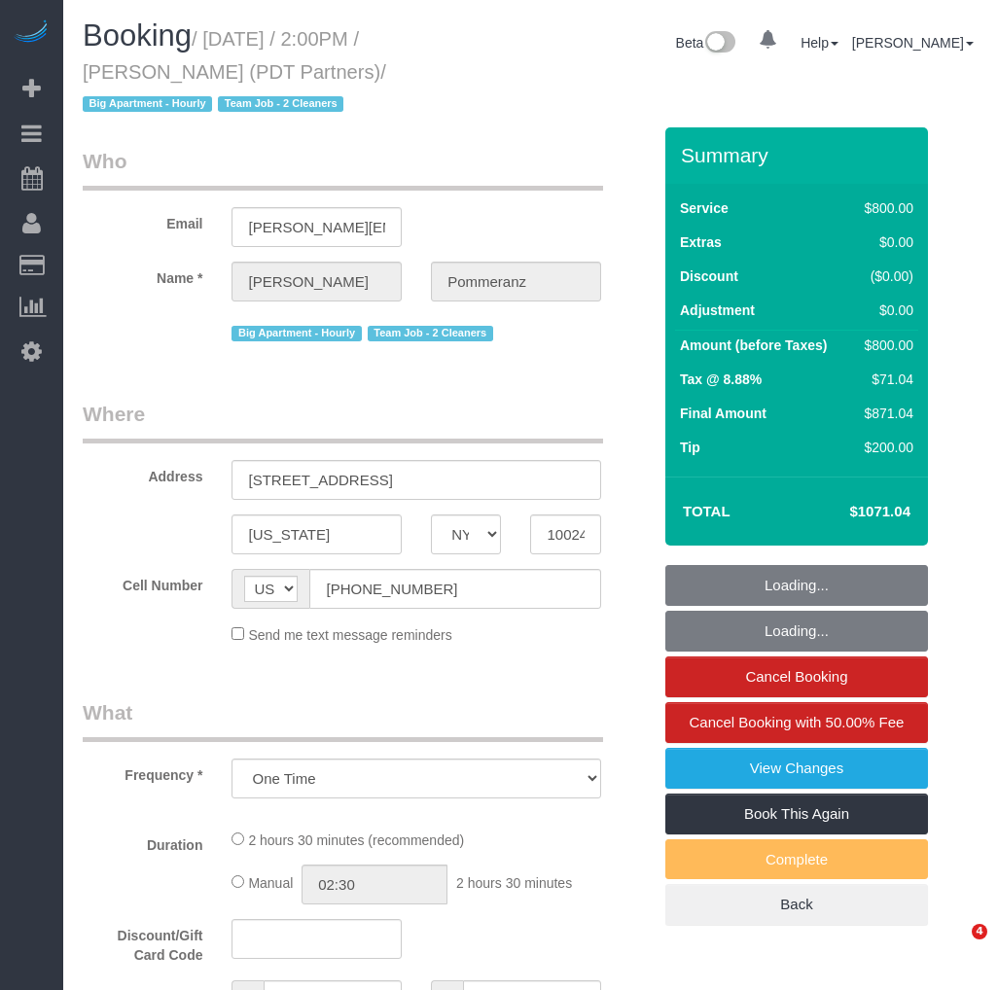
select select "NY"
select select "4"
select select "150"
select select "spot1"
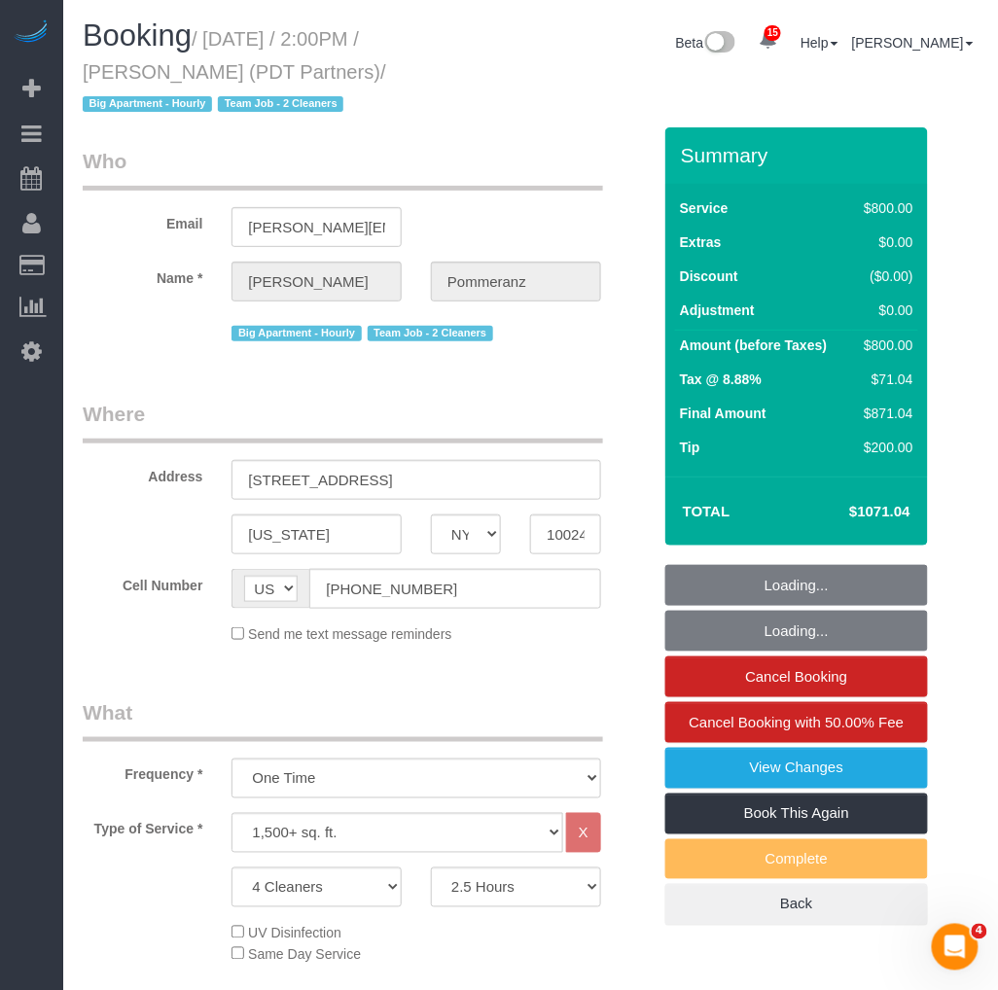
select select "number:60"
select select "number:76"
select select "number:15"
select select "number:5"
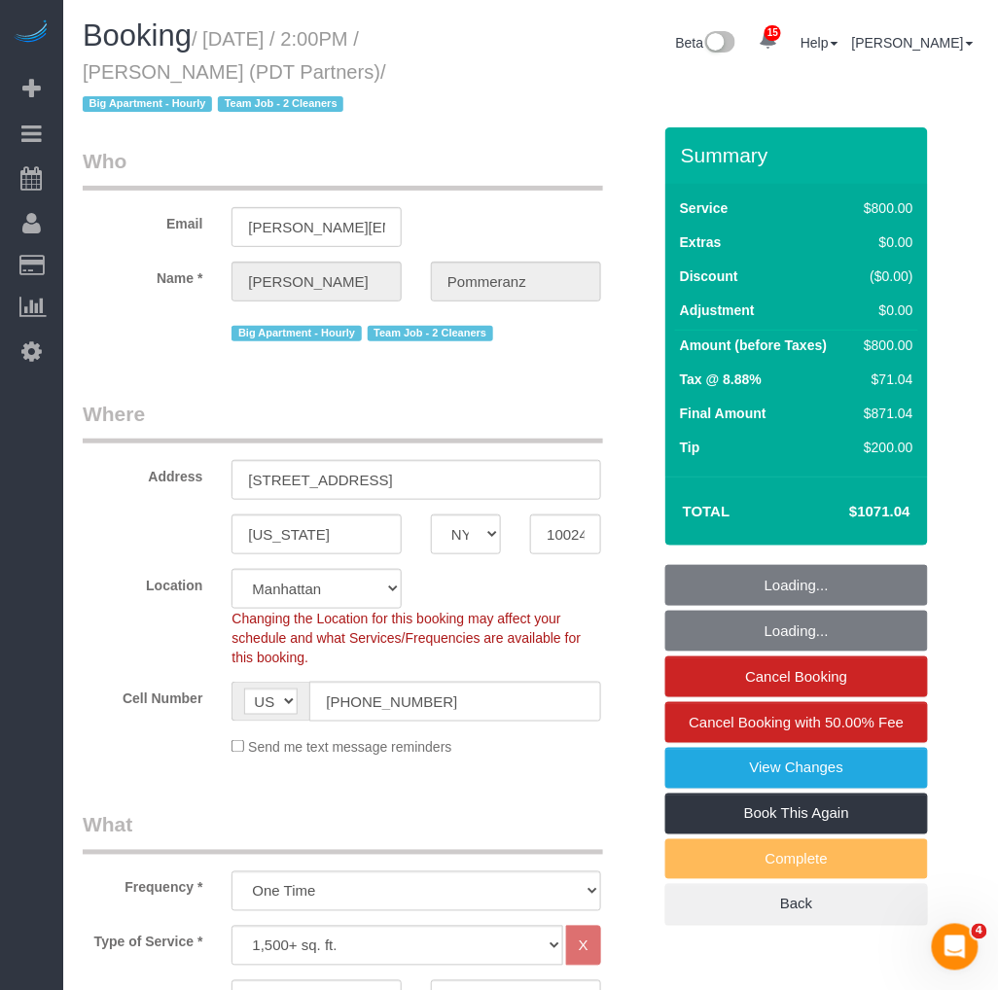
select select "object:1451"
select select "string:stripe-pm_1Rdx544VGloSiKo7eMdguZrP"
select select "spot43"
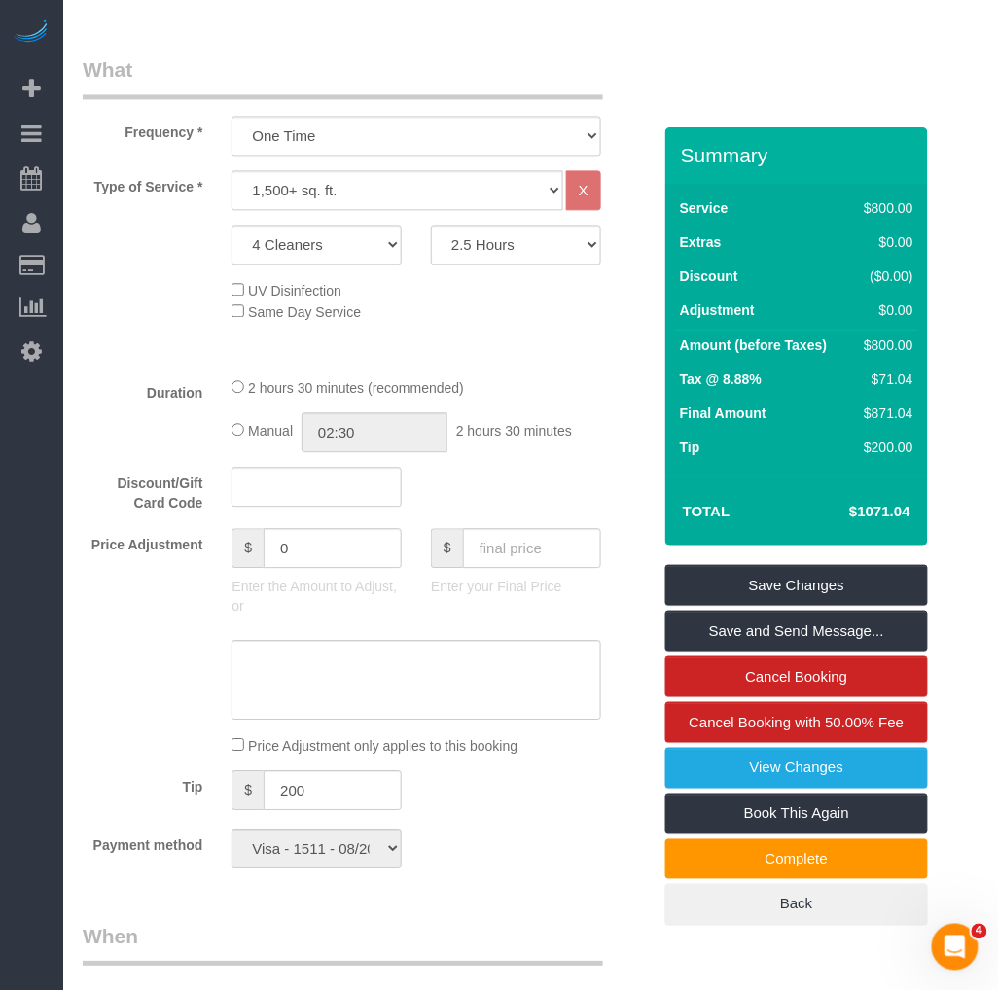
scroll to position [1188, 0]
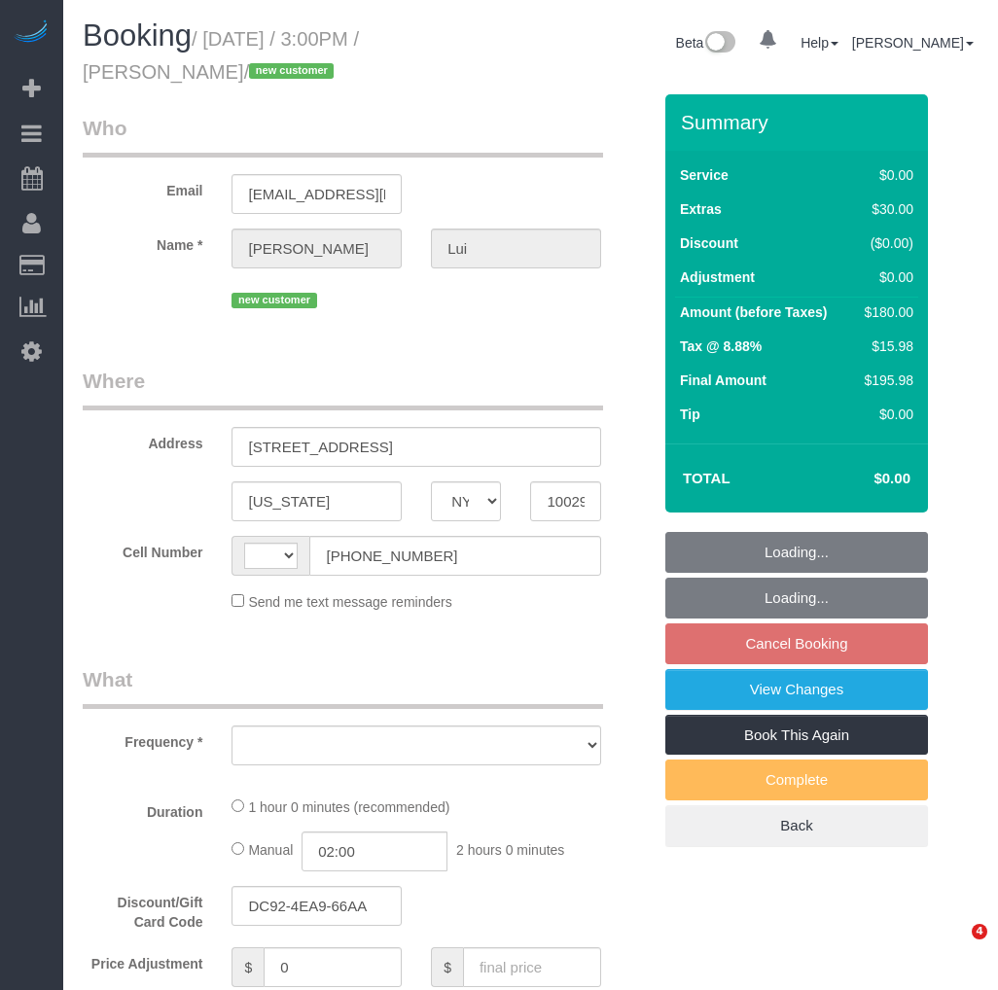
select select "NY"
select select "string:[GEOGRAPHIC_DATA]"
select select "number:60"
select select "number:76"
select select "number:15"
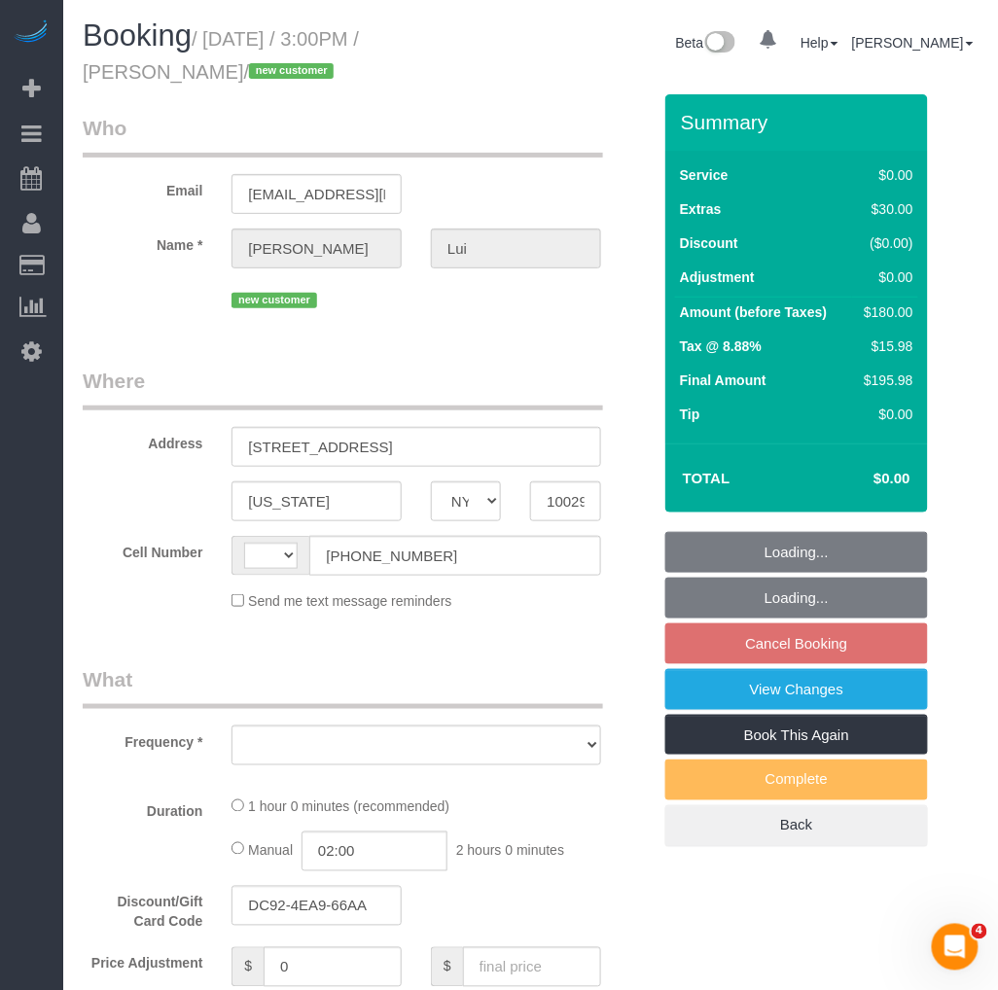
select select "number:5"
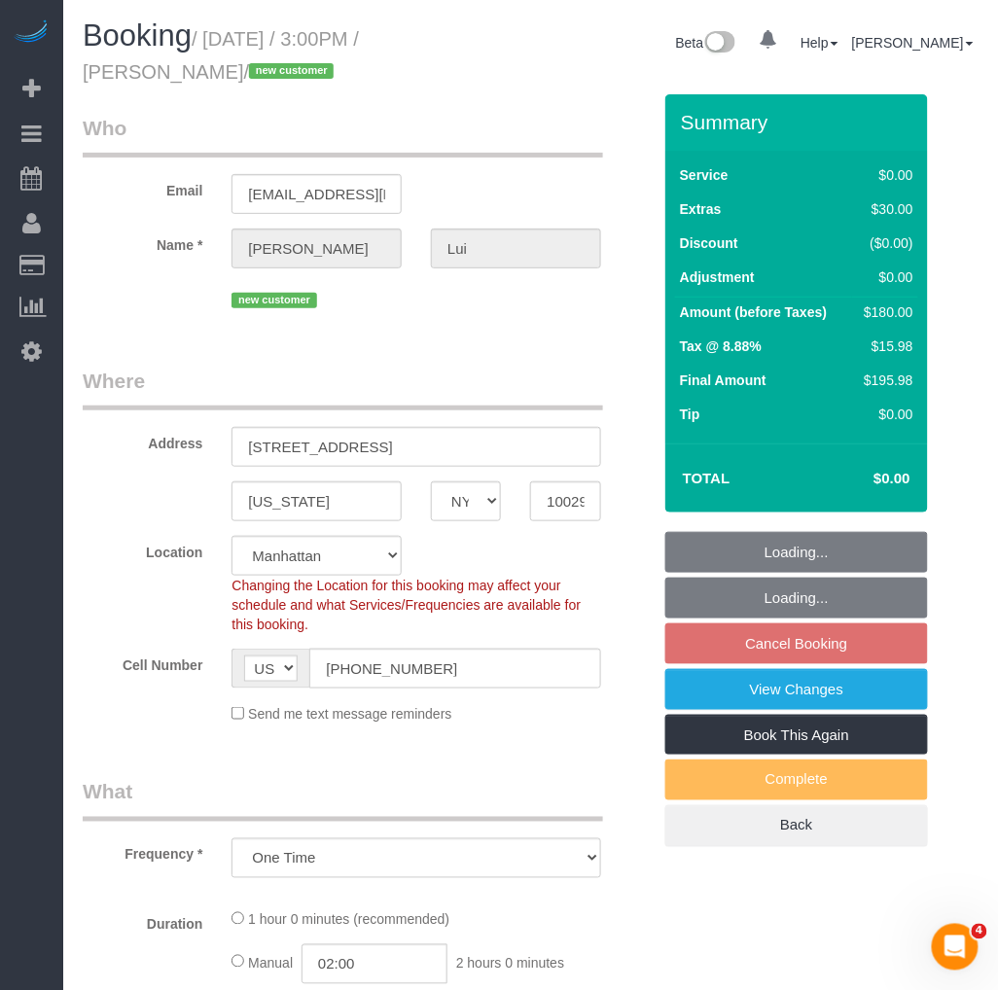
select select "object:896"
select select "string:stripe-pm_1S5rxE4VGloSiKo7jmHGCr5W"
click at [377, 445] on input "[STREET_ADDRESS]" at bounding box center [415, 447] width 369 height 40
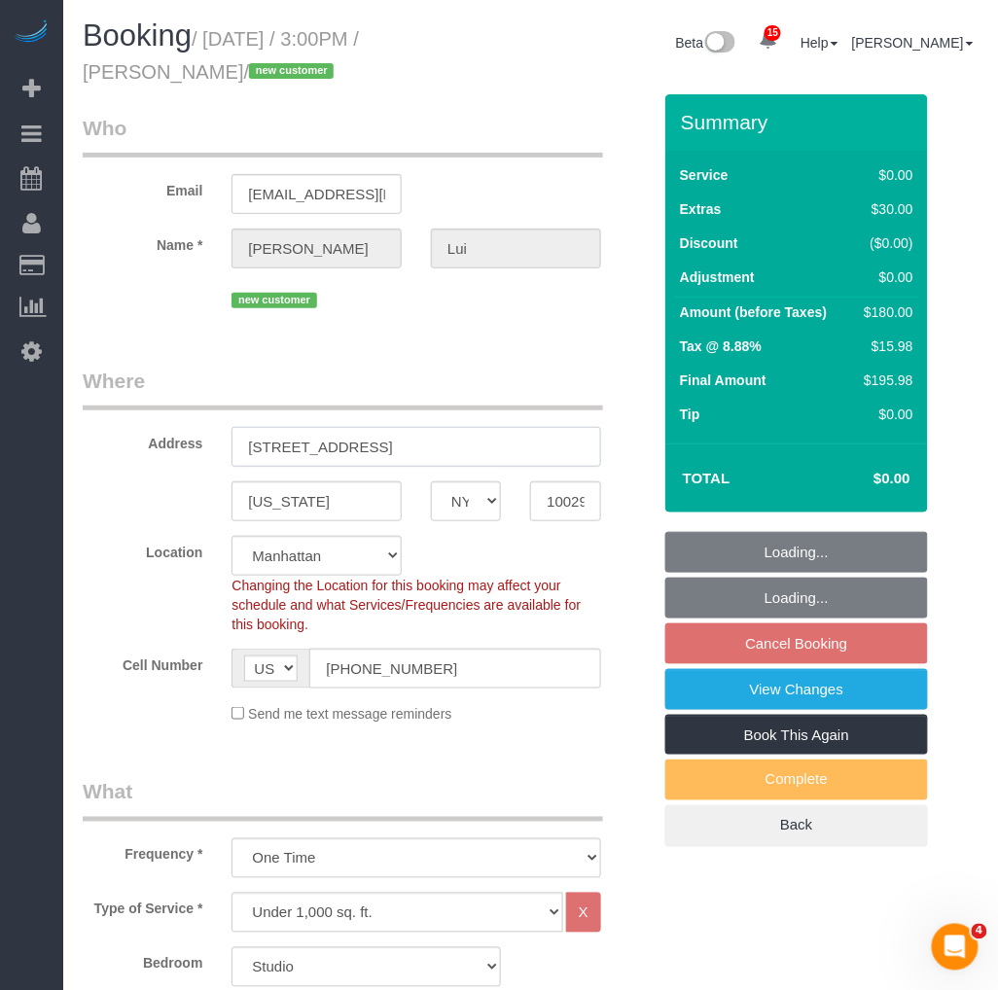
select select "object:1003"
select select "spot7"
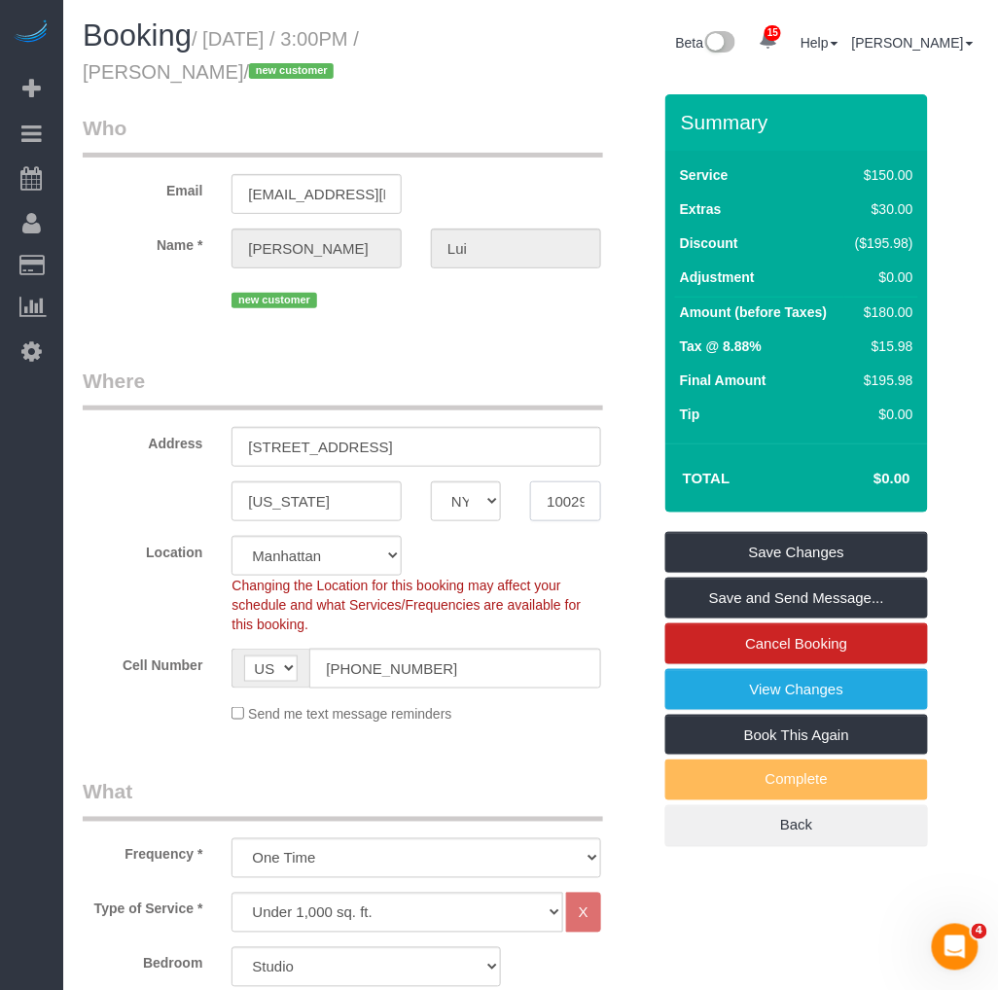
click at [571, 510] on input "10029" at bounding box center [565, 501] width 70 height 40
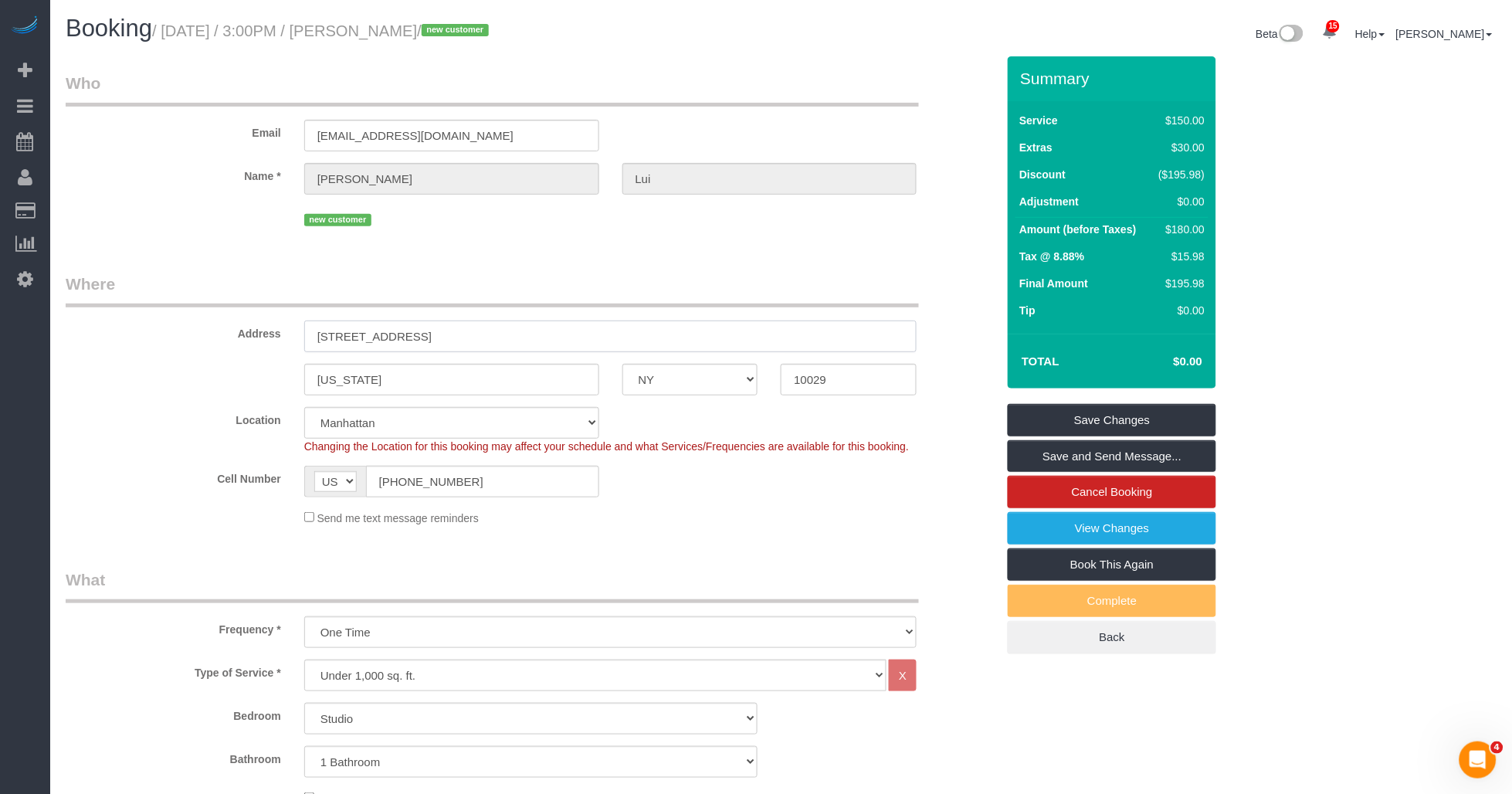
click at [418, 336] on input "[STREET_ADDRESS]" at bounding box center [611, 337] width 613 height 32
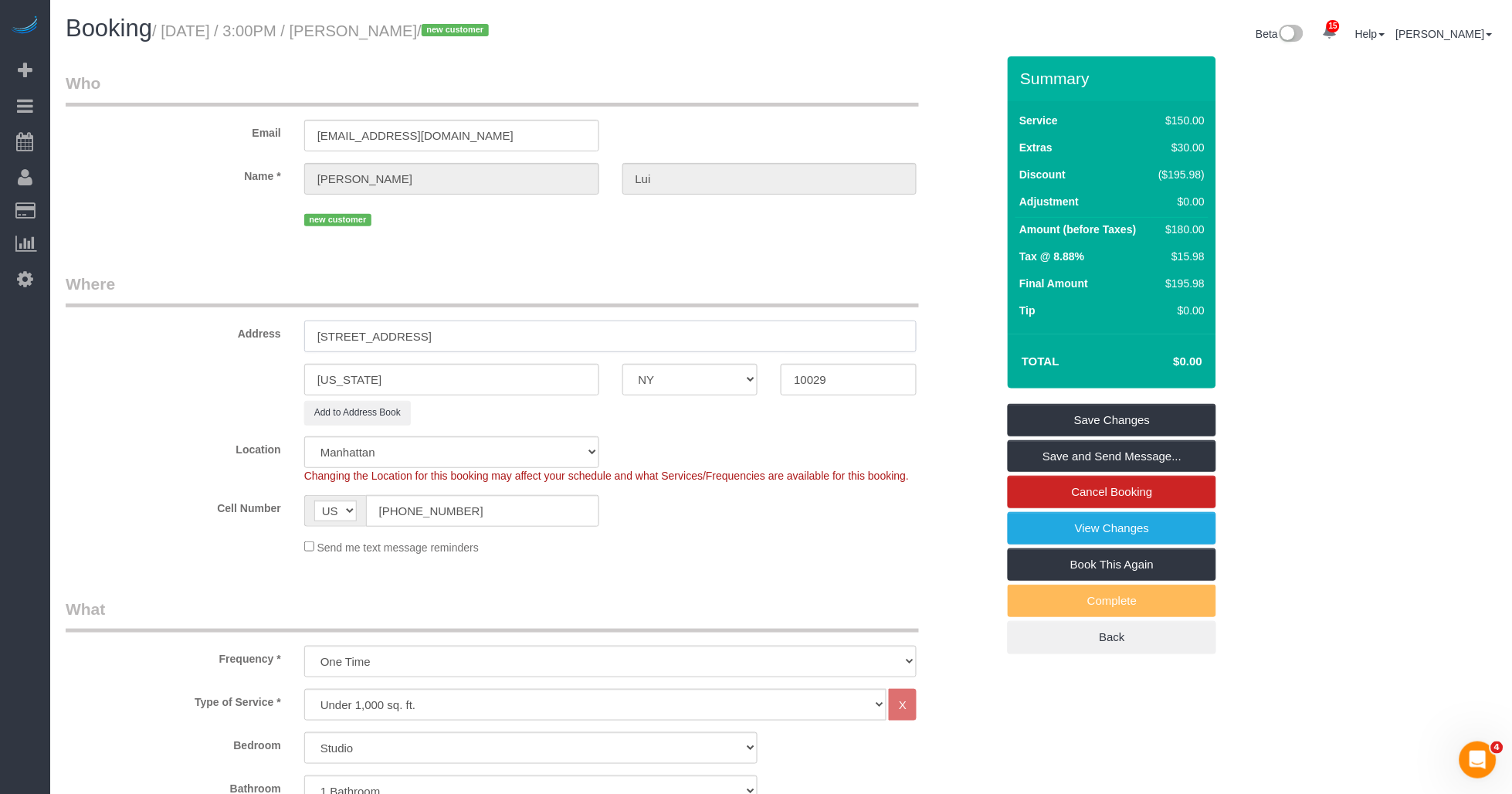
click at [437, 333] on input "[STREET_ADDRESS]" at bounding box center [611, 337] width 613 height 32
type input "[STREET_ADDRESS] 17U"
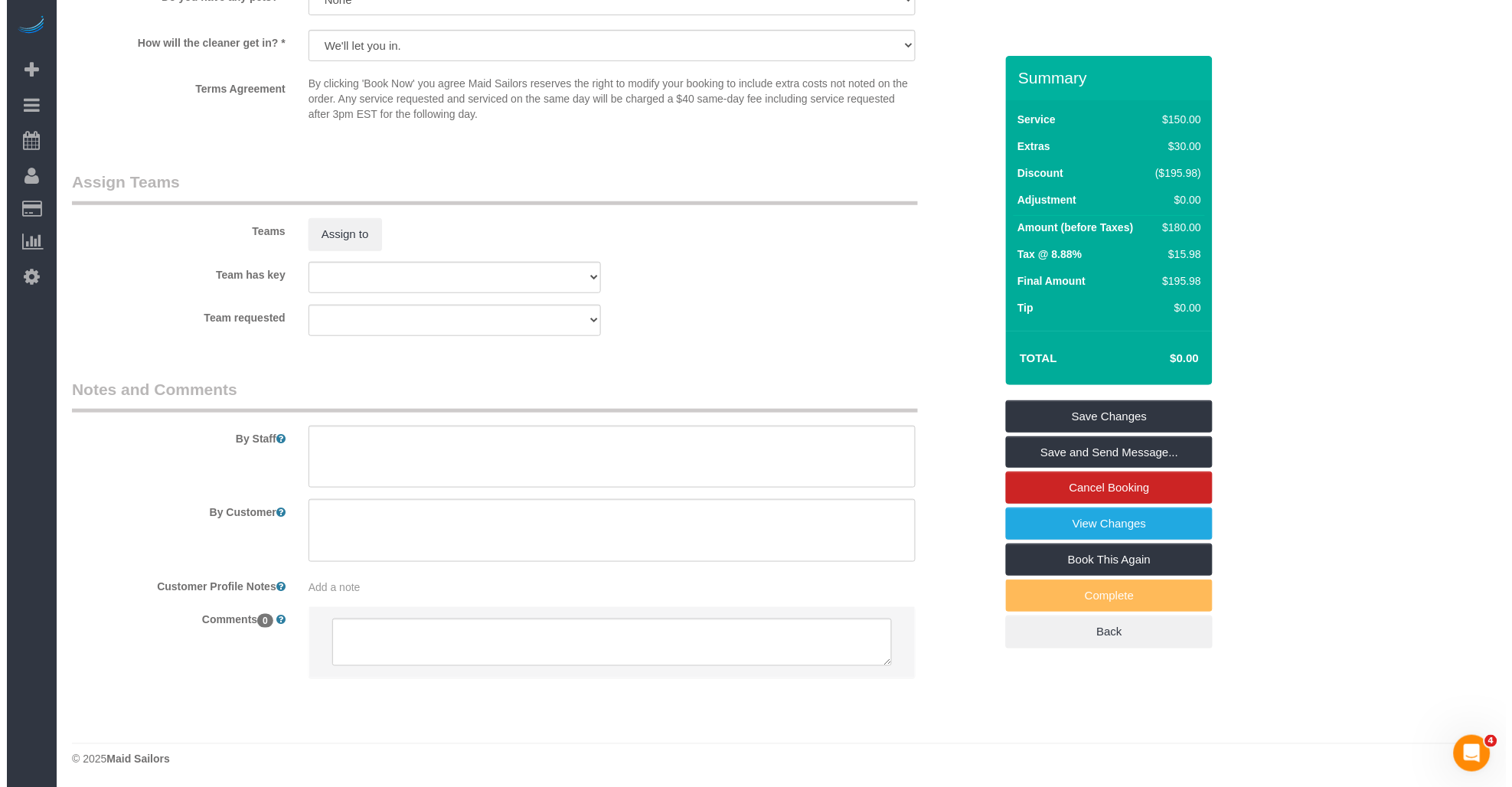
scroll to position [1894, 0]
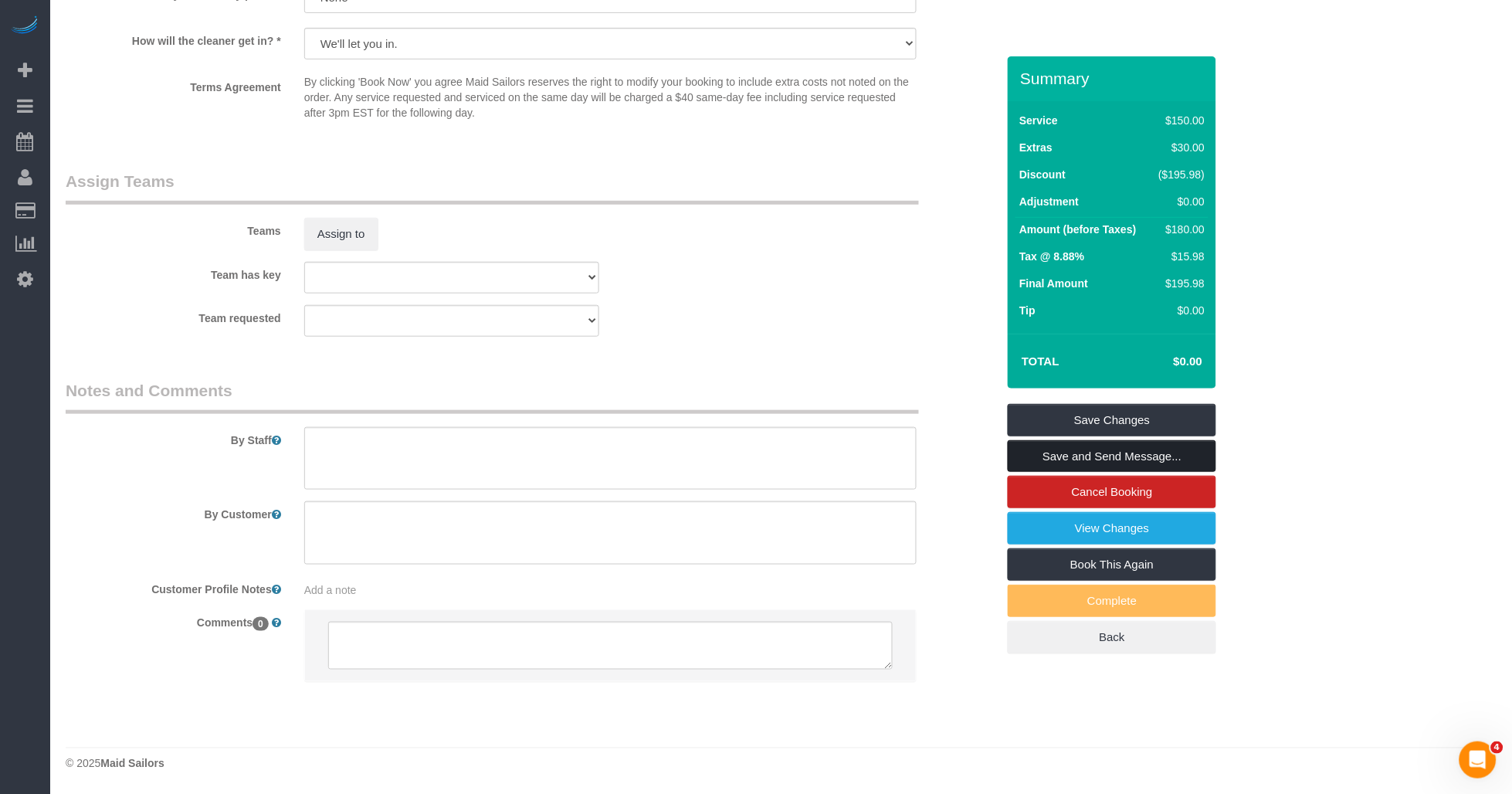
click at [792, 461] on link "Save and Send Message..." at bounding box center [1112, 456] width 209 height 33
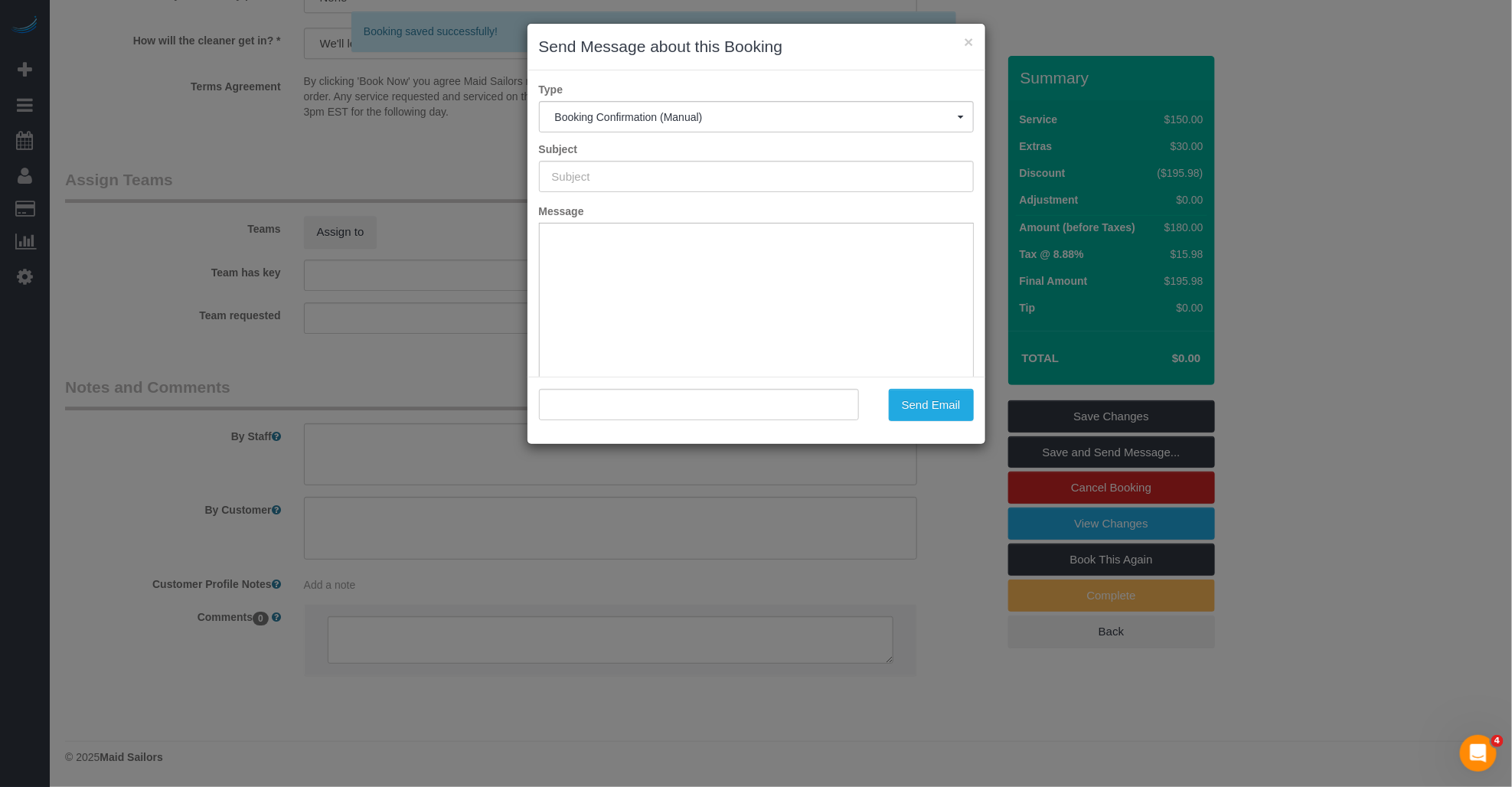
type input "Cleaning Confirmed for [DATE] 3:00pm"
type input ""[PERSON_NAME]" <[EMAIL_ADDRESS][DOMAIN_NAME]>"
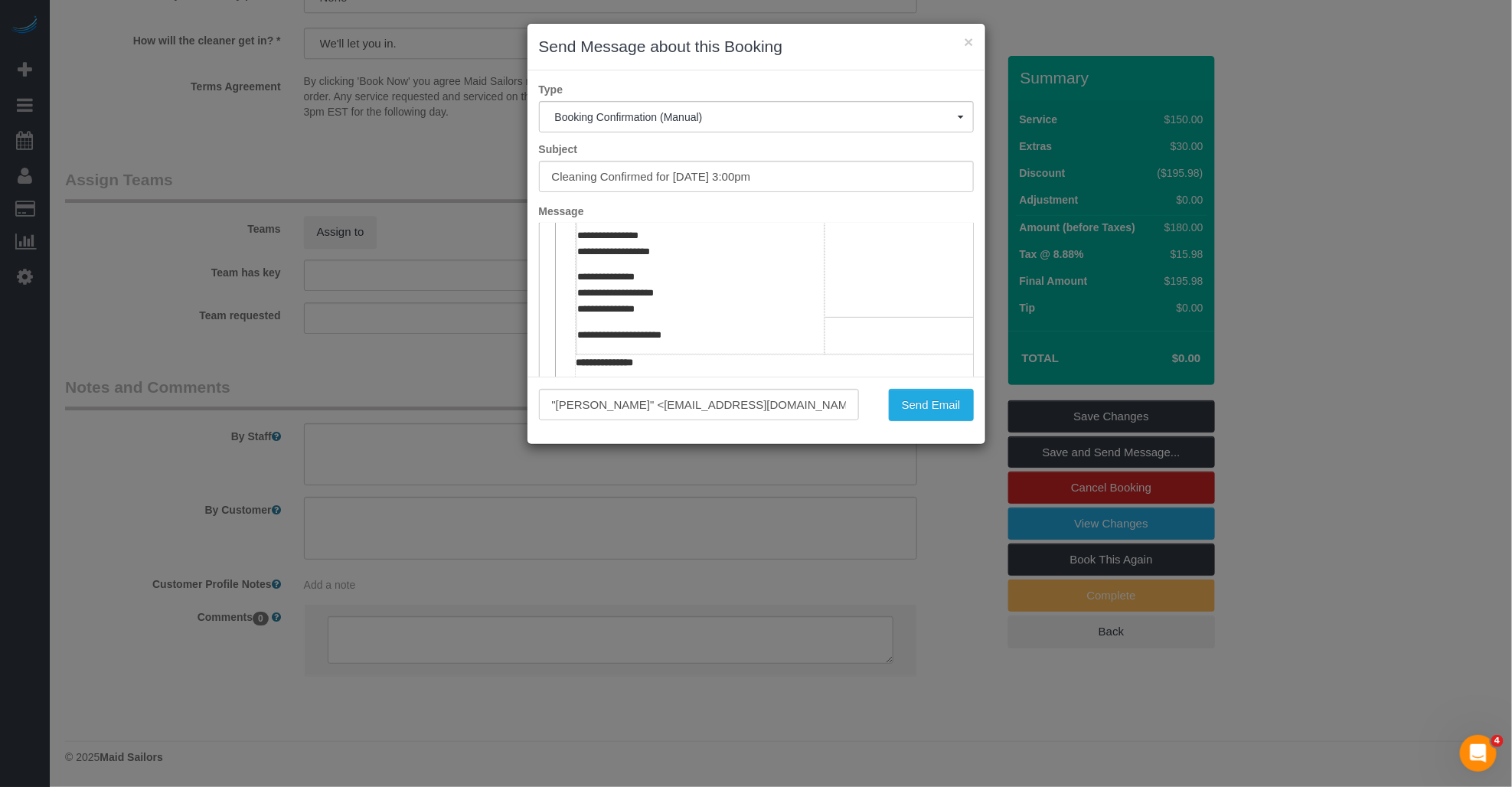
scroll to position [595, 0]
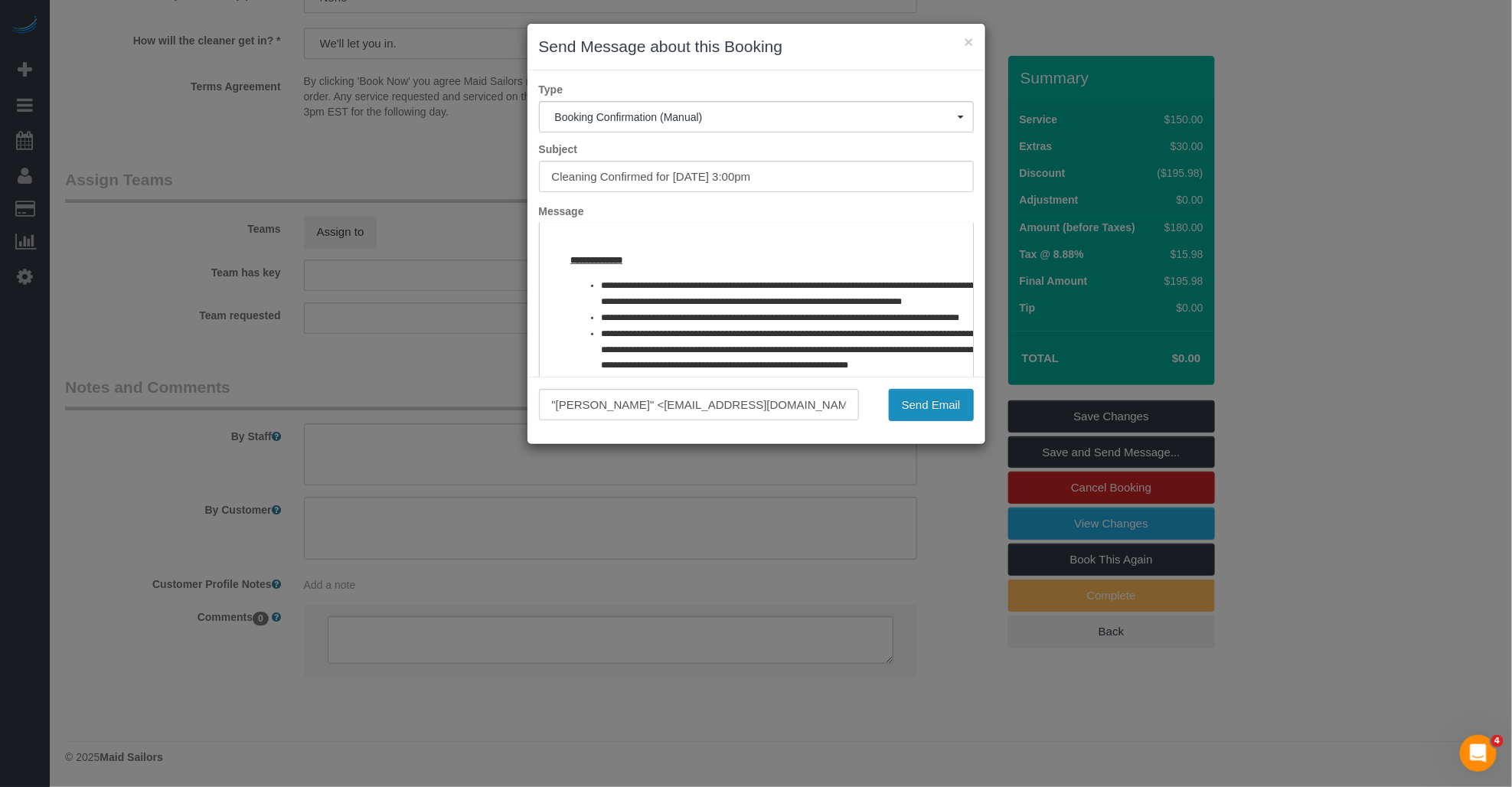
click at [785, 404] on button "Send Email" at bounding box center [931, 405] width 85 height 32
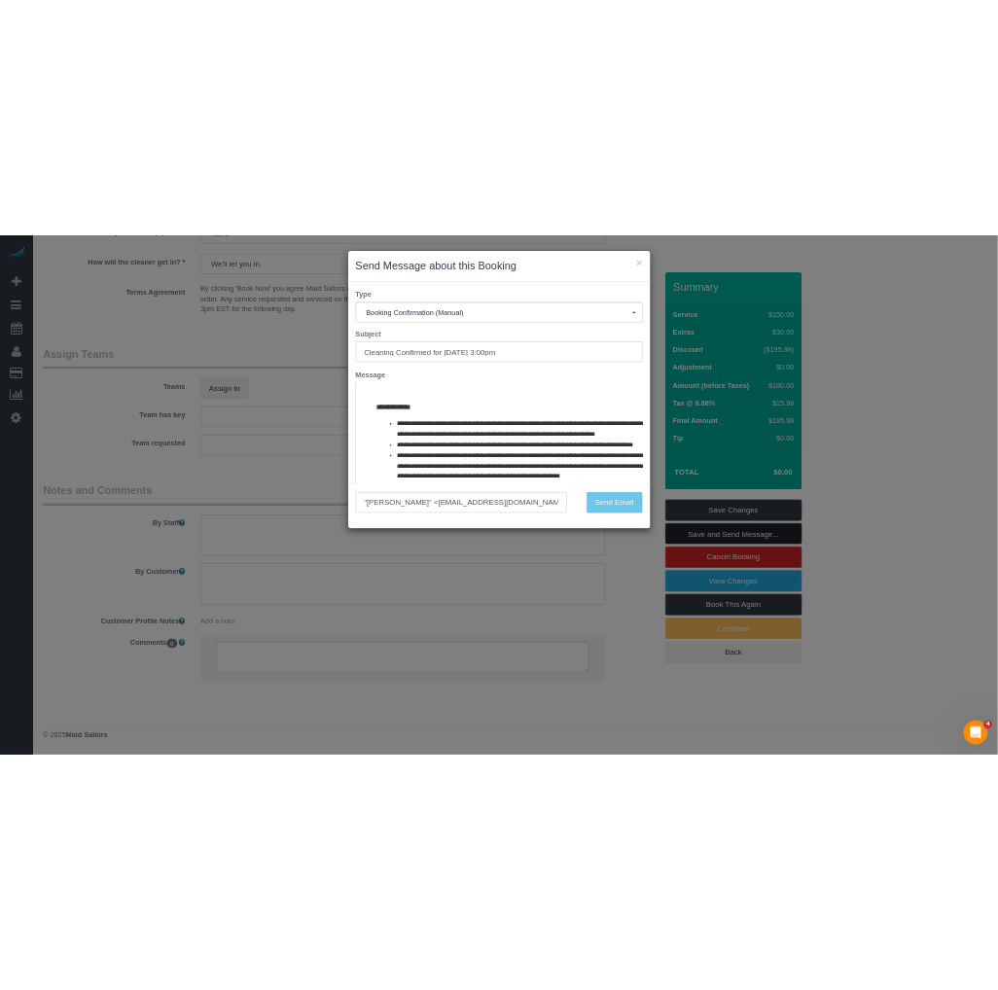
scroll to position [2476, 0]
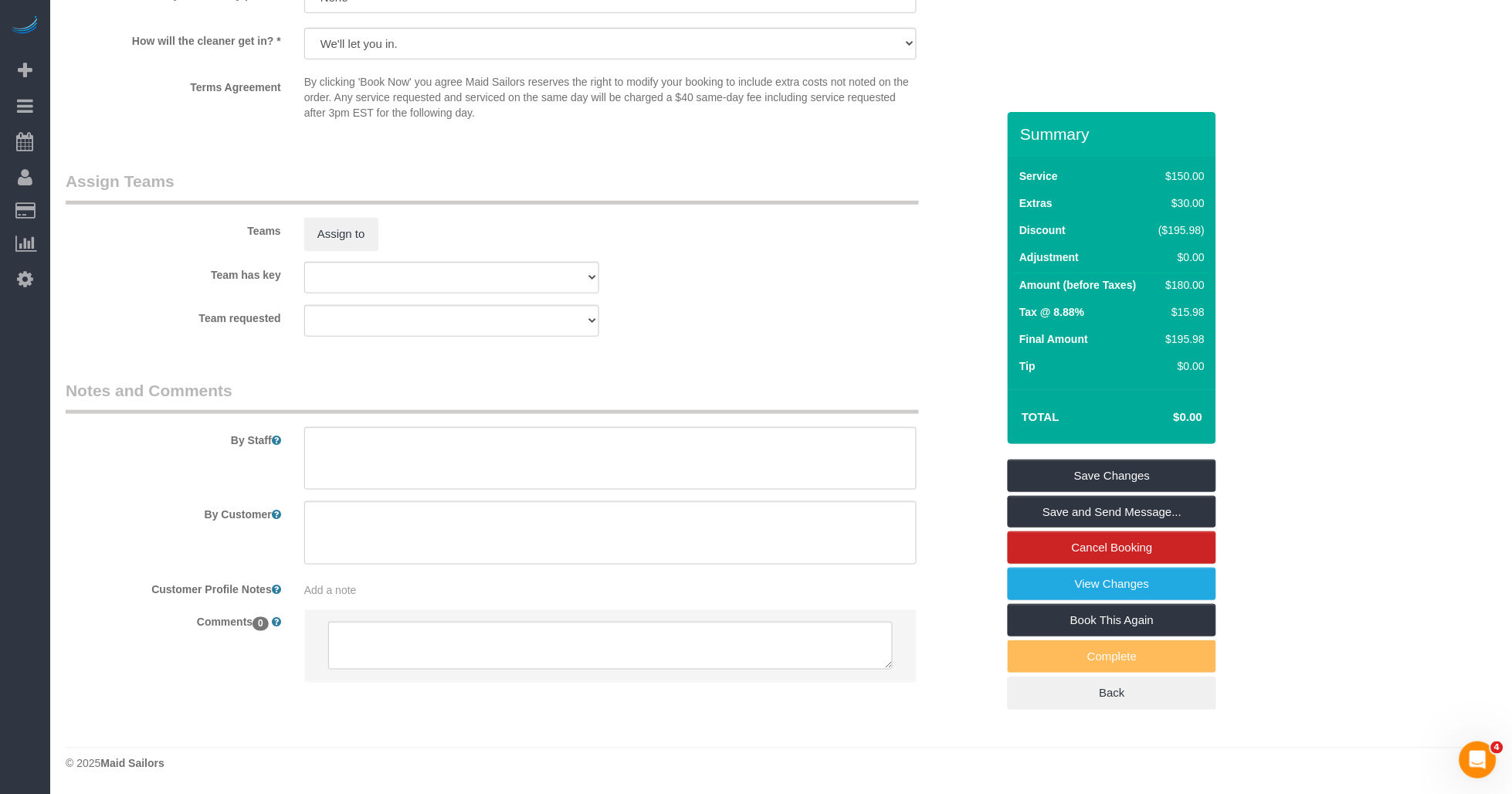
click at [349, 597] on div "Add a note" at bounding box center [611, 589] width 613 height 15
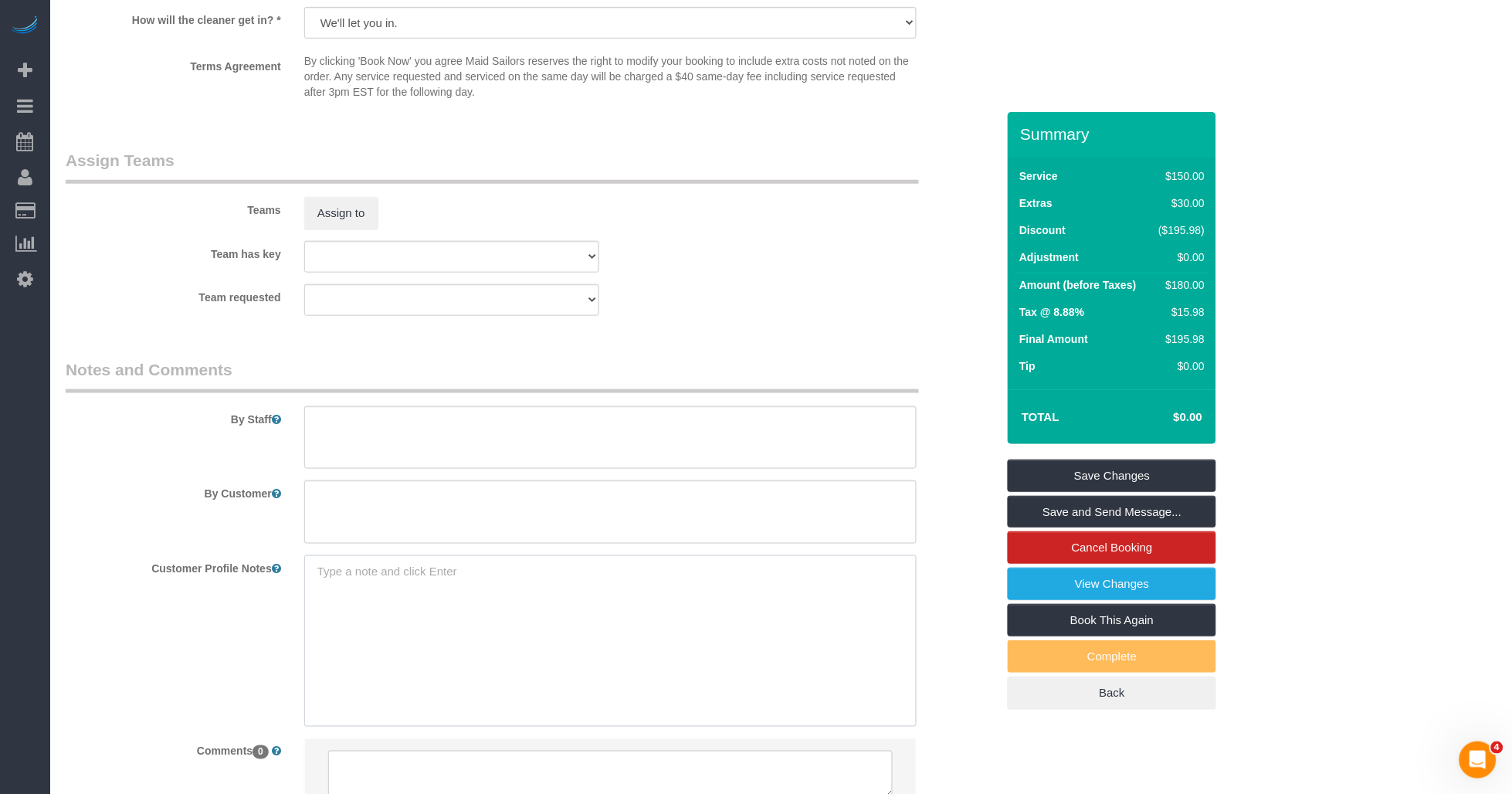
drag, startPoint x: 360, startPoint y: 591, endPoint x: 380, endPoint y: 587, distance: 20.4
click at [364, 590] on textarea at bounding box center [611, 640] width 613 height 171
paste textarea "[URL][DOMAIN_NAME]"
type textarea "[URL][DOMAIN_NAME]"
click at [168, 646] on sui-booking-comments "By Staff By Customer Customer Profile Notes [URL][DOMAIN_NAME] [URL][DOMAIN_NAM…" at bounding box center [531, 592] width 931 height 468
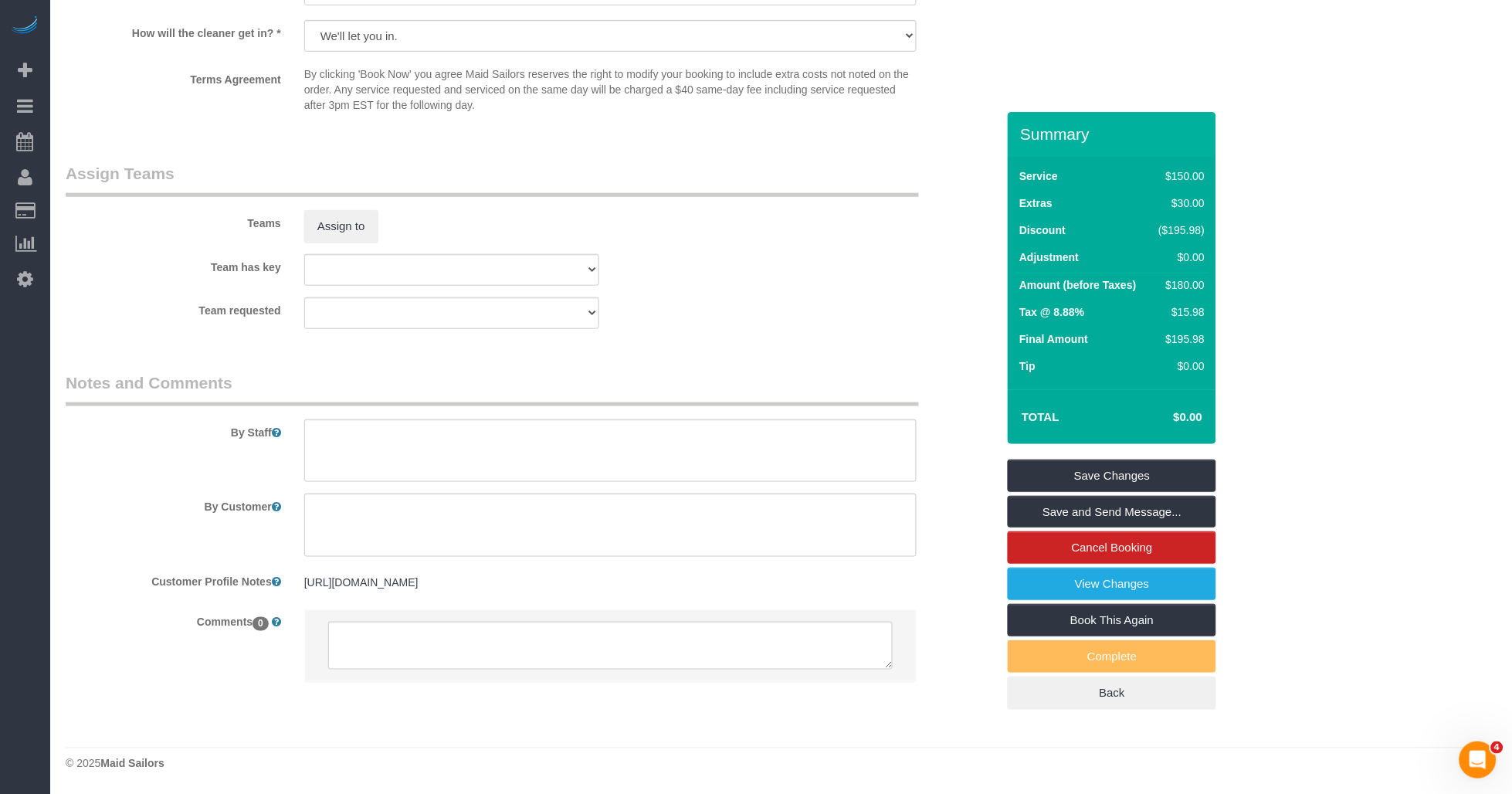
click at [436, 710] on fieldset "Notes and Comments By Staff By Customer Customer Profile Notes [URL][DOMAIN_NAM…" at bounding box center [531, 541] width 931 height 338
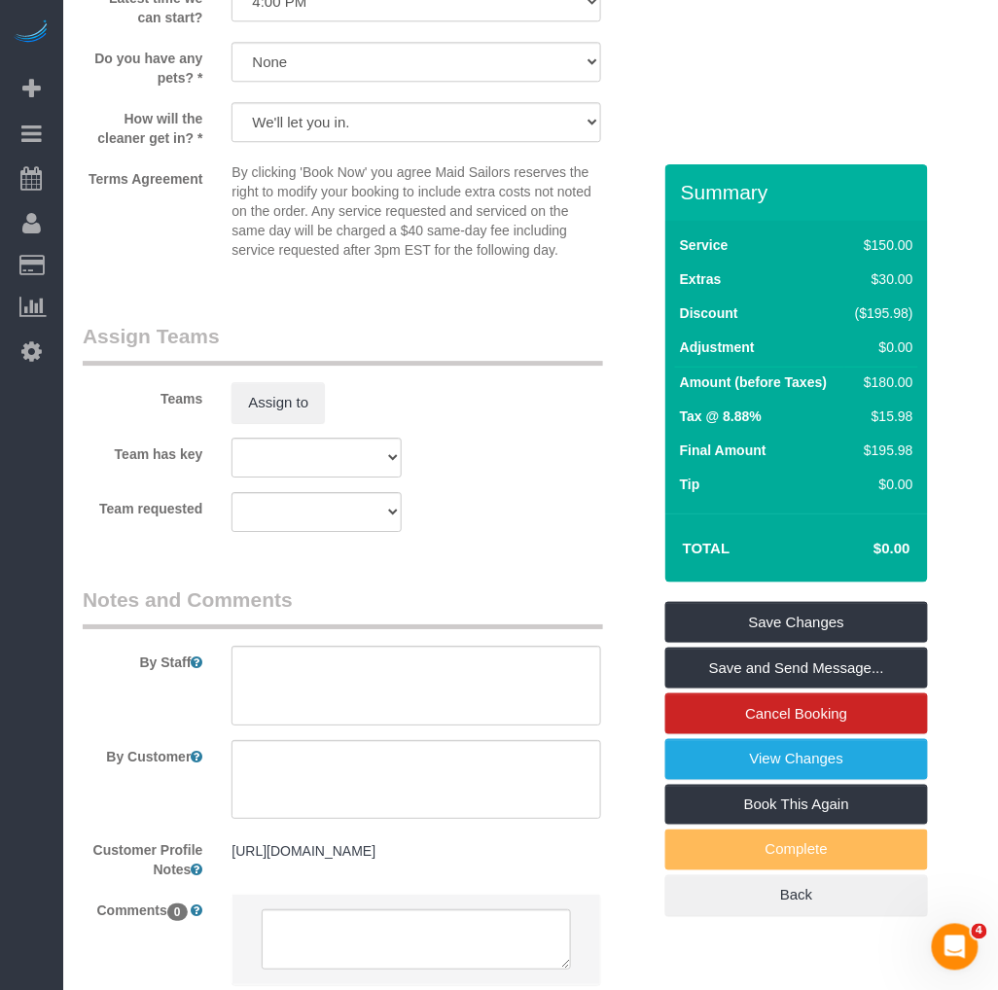
scroll to position [2668, 0]
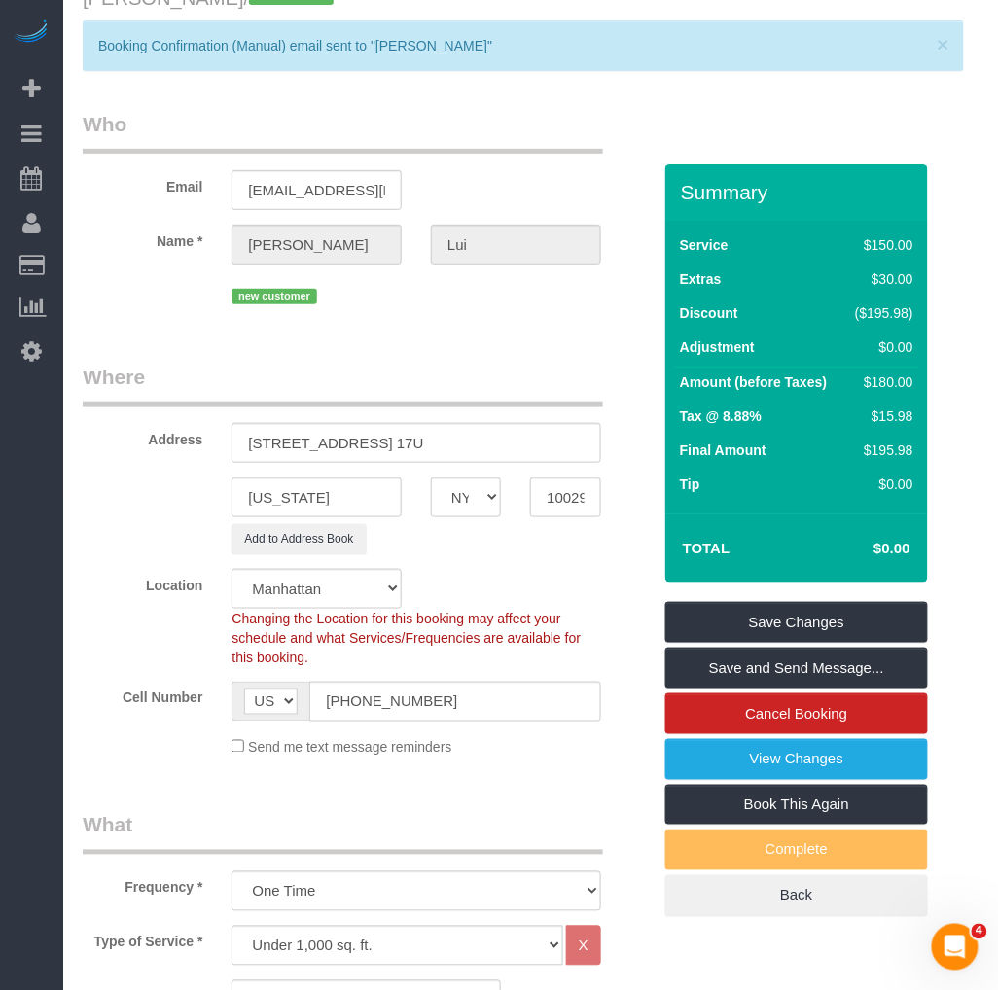
scroll to position [0, 0]
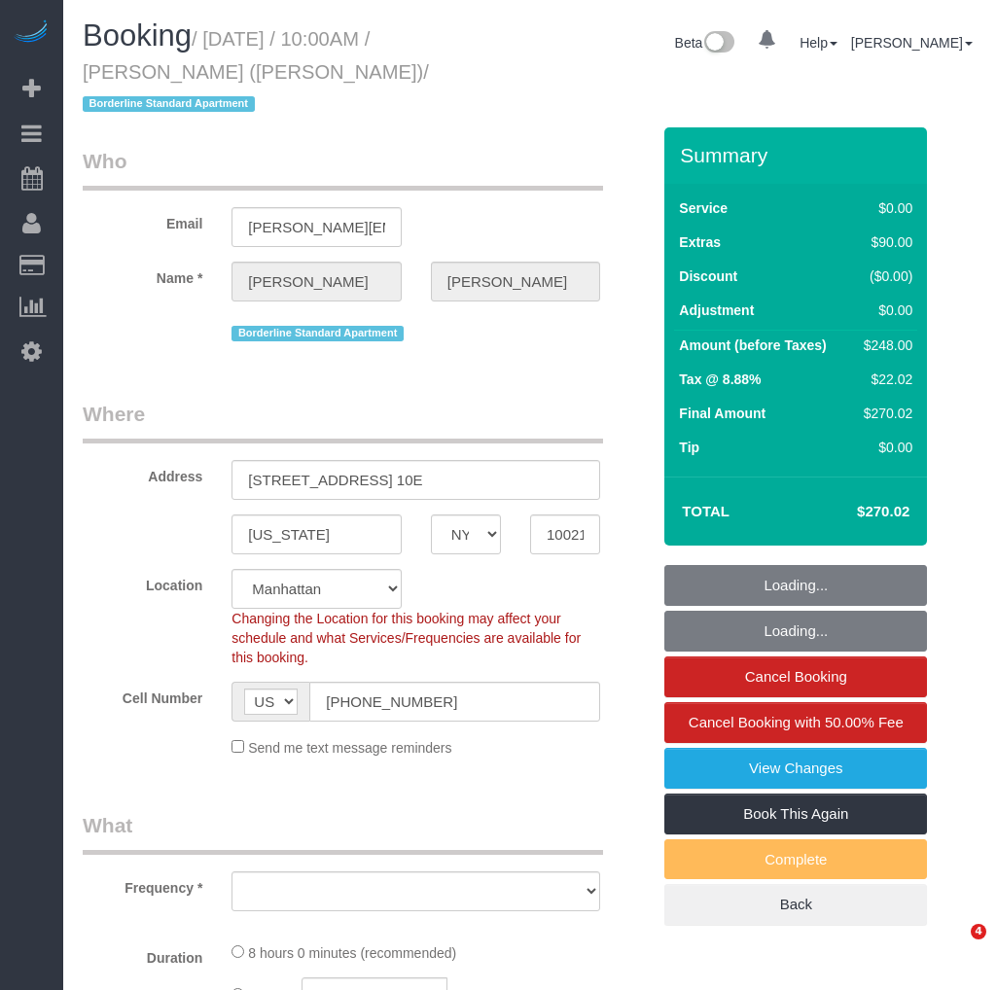
select select "NY"
select select "string:stripe-pm_1R58S94VGloSiKo7oTDM75CS"
select select "2"
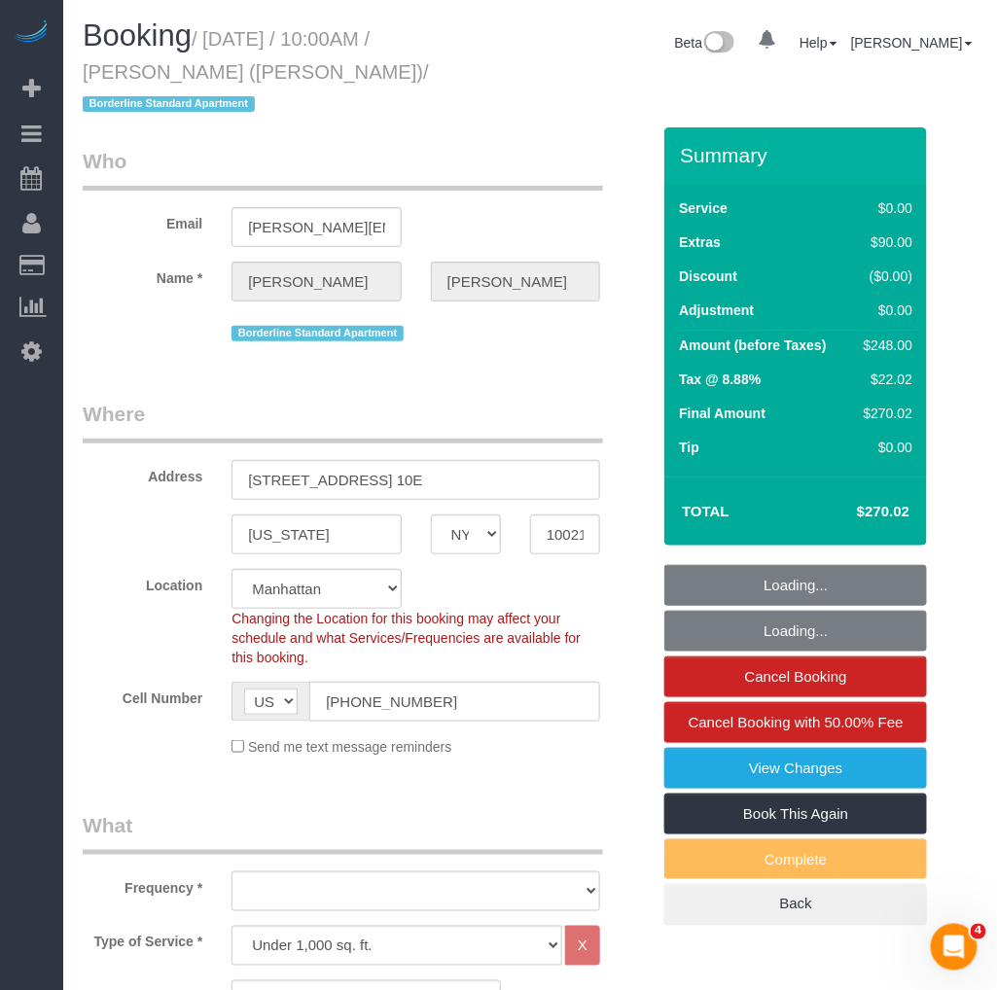
select select "number:57"
select select "number:73"
select select "number:15"
select select "number:6"
select select "2"
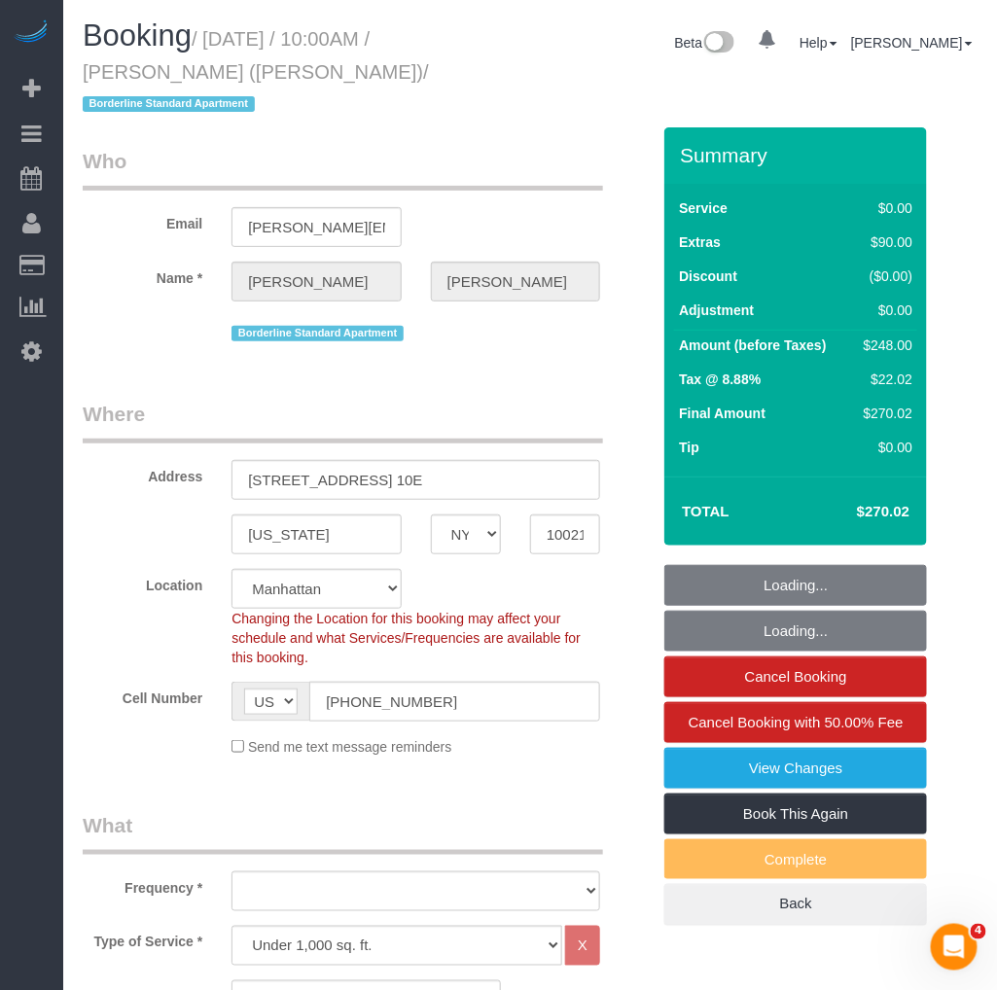
select select "2"
select select "object:1045"
select select "spot1"
select select "object:1477"
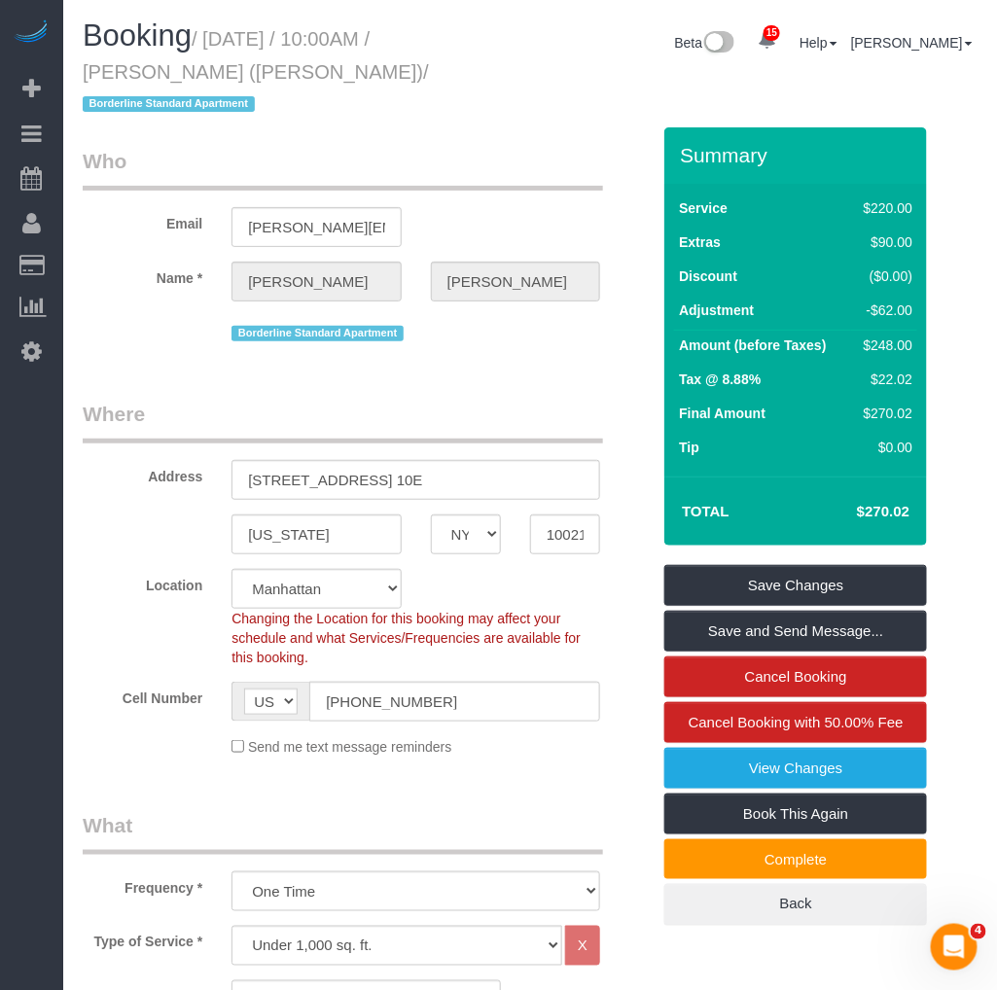
drag, startPoint x: 222, startPoint y: 70, endPoint x: 289, endPoint y: 177, distance: 126.3
click at [81, 79] on div "Booking / September 10, 2025 / 10:00AM / Johanna Goetze (Peter Harrington) / Bo…" at bounding box center [299, 73] width 462 height 108
copy small "Johanna Goetze"
drag, startPoint x: 278, startPoint y: 91, endPoint x: 257, endPoint y: 76, distance: 26.5
click at [278, 91] on h1 "Booking / September 10, 2025 / 10:00AM / Johanna Goetze (Peter Harrington) / Bo…" at bounding box center [299, 68] width 433 height 99
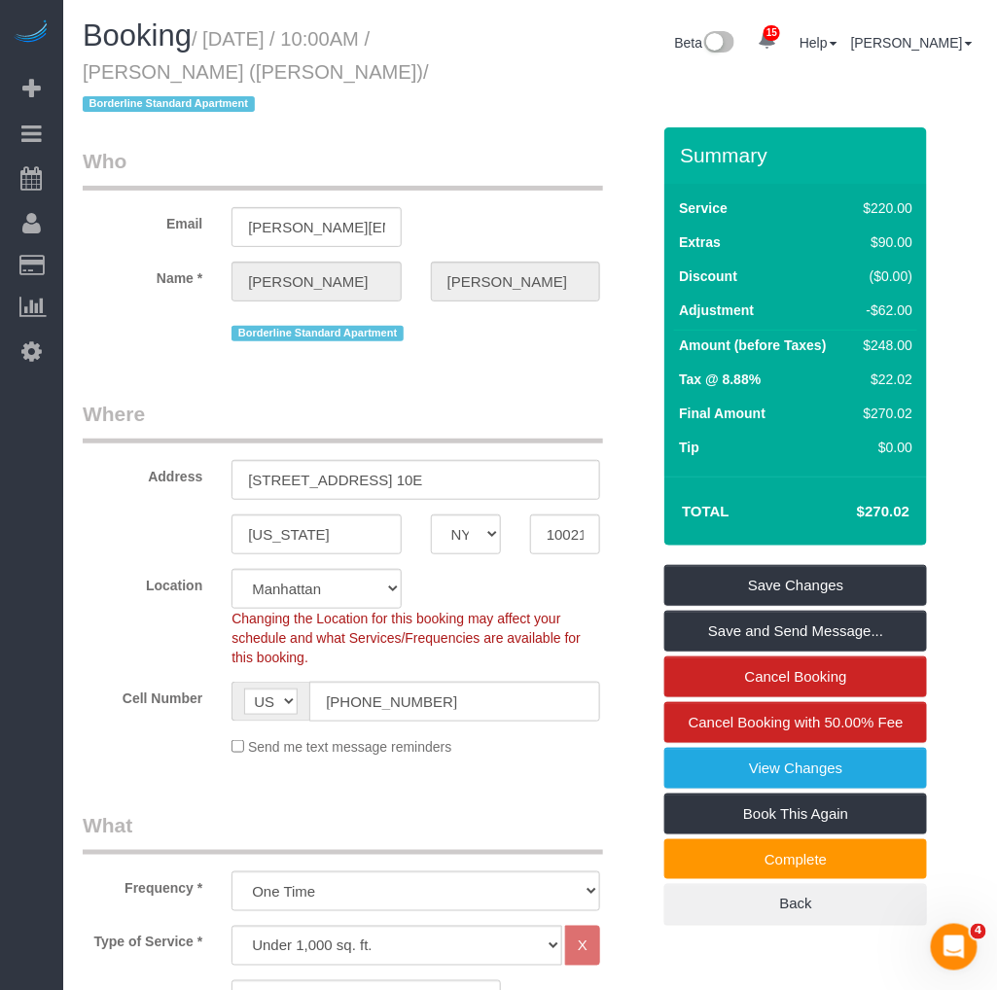
drag, startPoint x: 208, startPoint y: 36, endPoint x: 391, endPoint y: 69, distance: 185.8
click at [391, 69] on small "/ September 10, 2025 / 10:00AM / Johanna Goetze (Peter Harrington) / Borderline…" at bounding box center [256, 72] width 346 height 88
copy small "September 10, 2025 / 10:00AM / Johanna Goetze (Peter Harrington)"
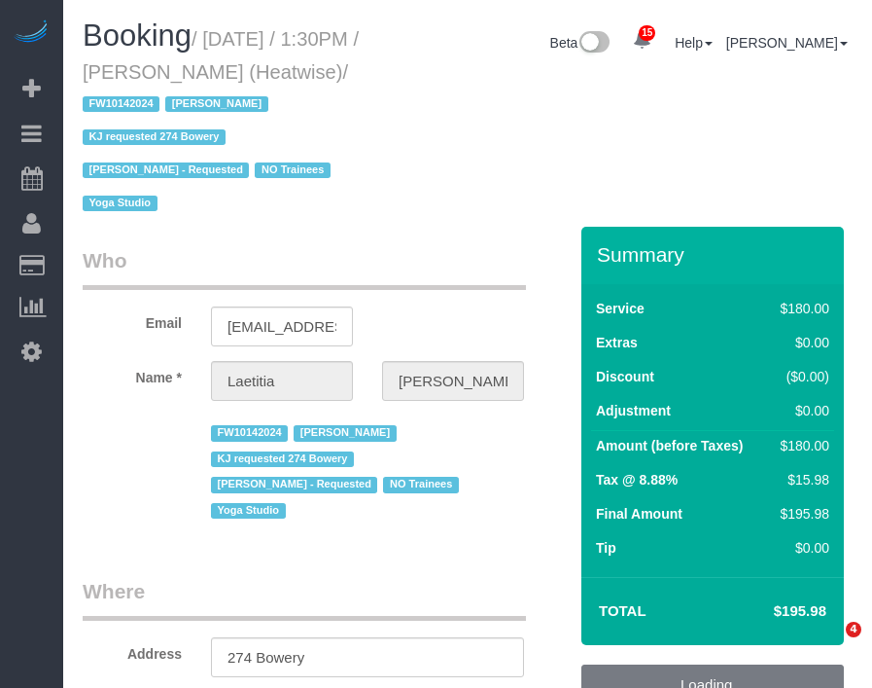
select select "NY"
select select "180"
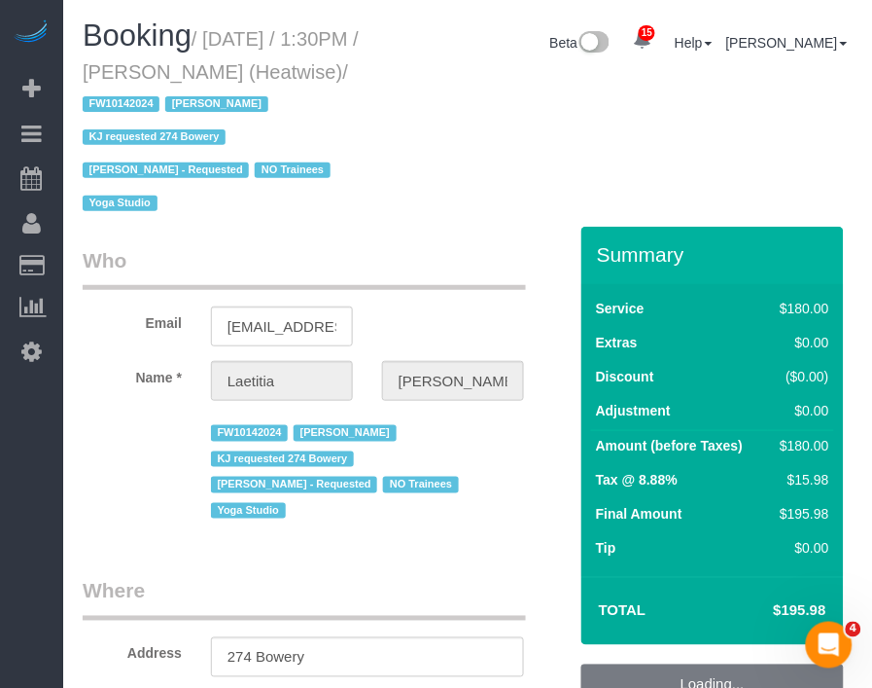
select select "object:932"
select select "string:stripe-pm_1RaIPN4VGloSiKo7a9kdhFlp"
select select "number:89"
select select "number:90"
select select "number:15"
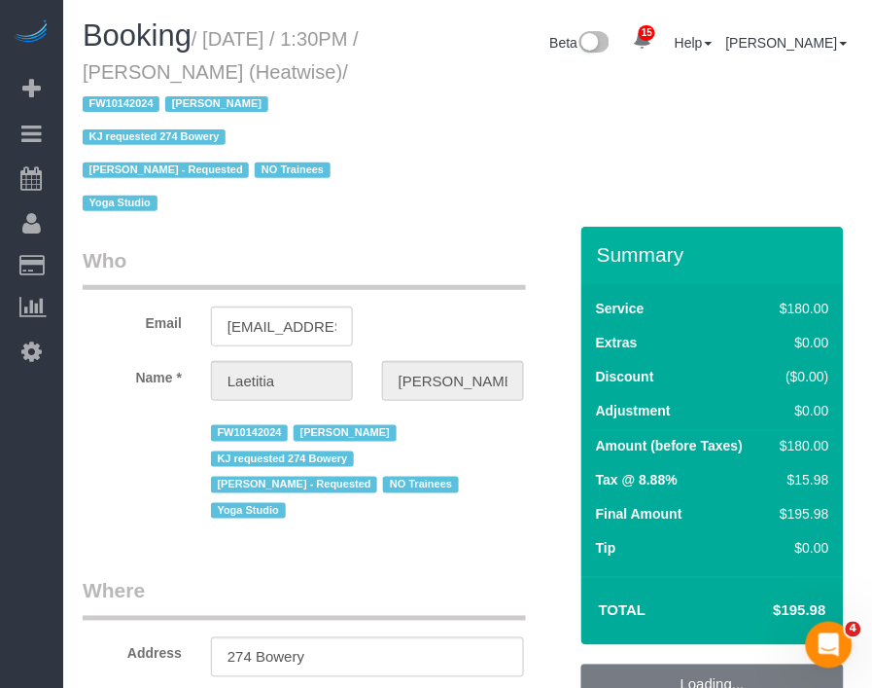
select select "number:7"
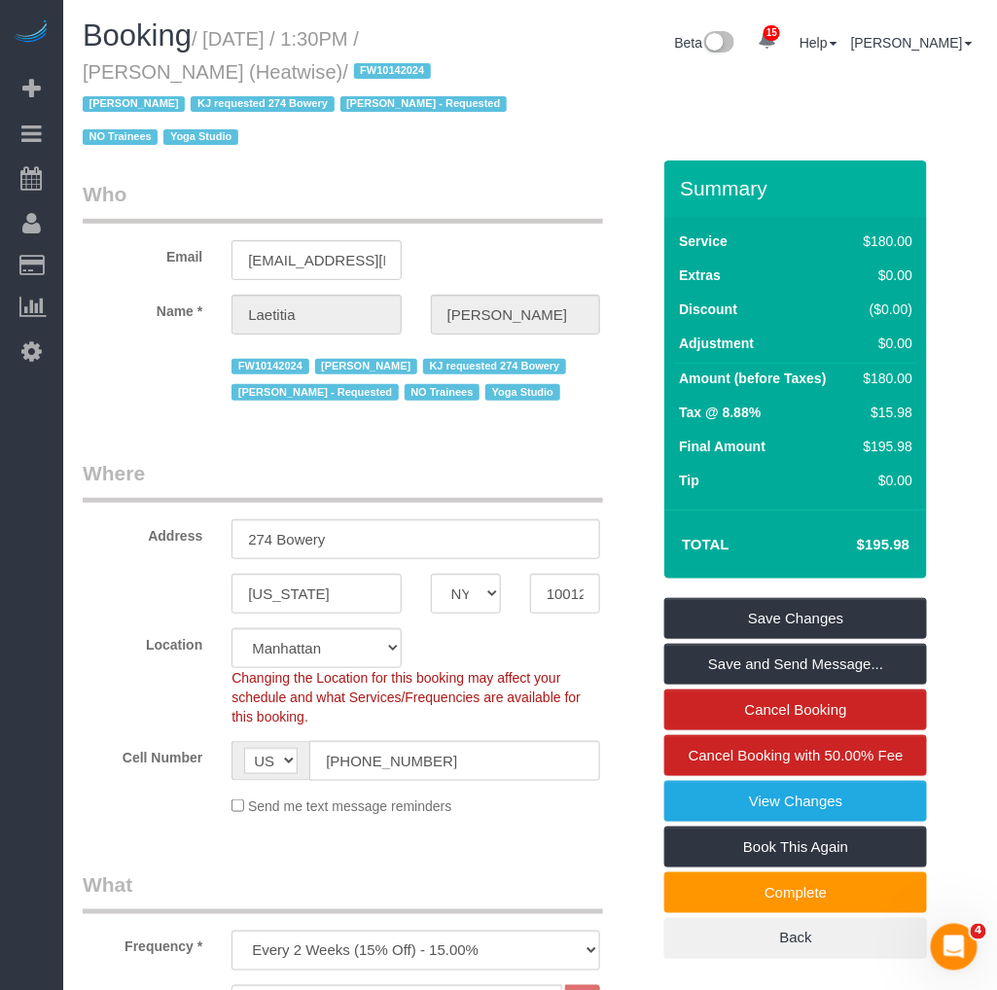
drag, startPoint x: 202, startPoint y: 71, endPoint x: 76, endPoint y: 81, distance: 126.8
click at [76, 81] on div "Booking / [DATE] / 1:30PM / [PERSON_NAME] (Heatwise) / FW10142024 [PERSON_NAME]…" at bounding box center [299, 89] width 462 height 141
copy small "[PERSON_NAME]"
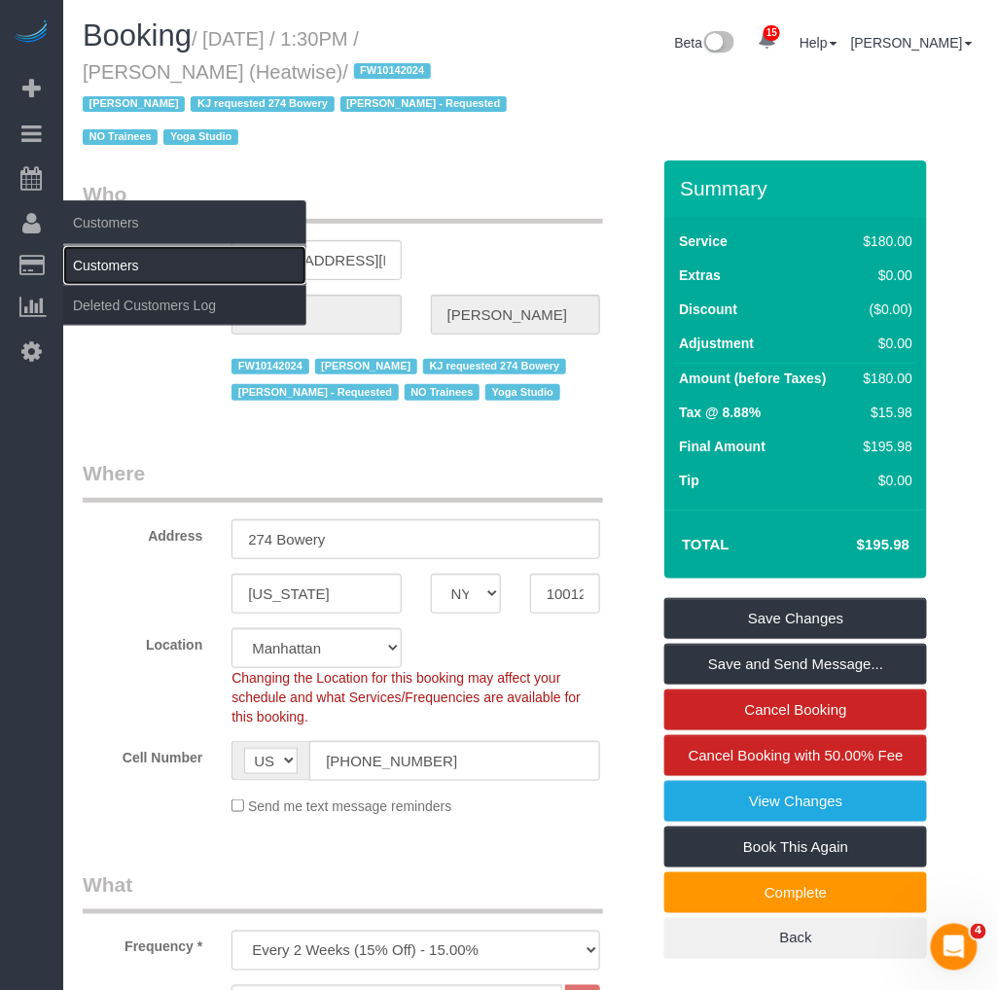
click at [101, 272] on link "Customers" at bounding box center [184, 265] width 243 height 39
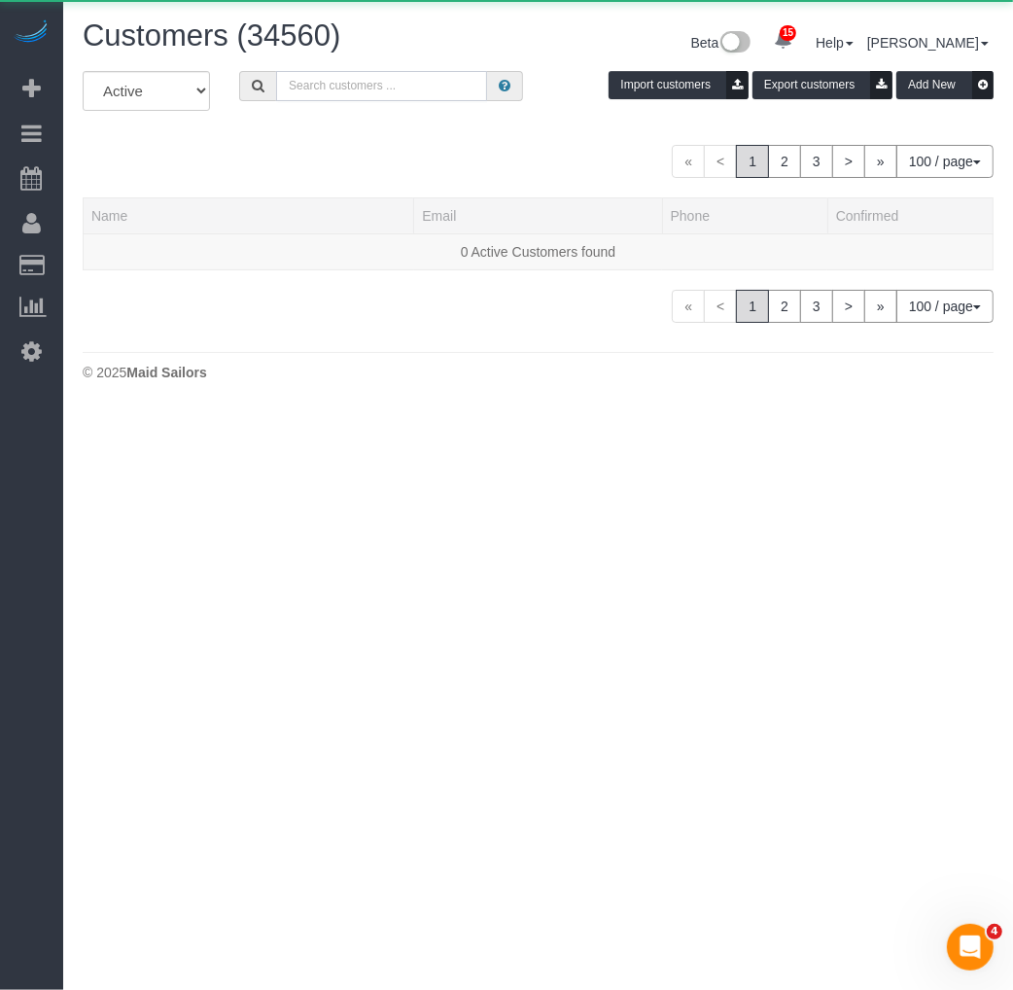
drag, startPoint x: 366, startPoint y: 89, endPoint x: 399, endPoint y: 89, distance: 33.1
click at [366, 89] on input "text" at bounding box center [381, 86] width 211 height 30
paste input "[PERSON_NAME]"
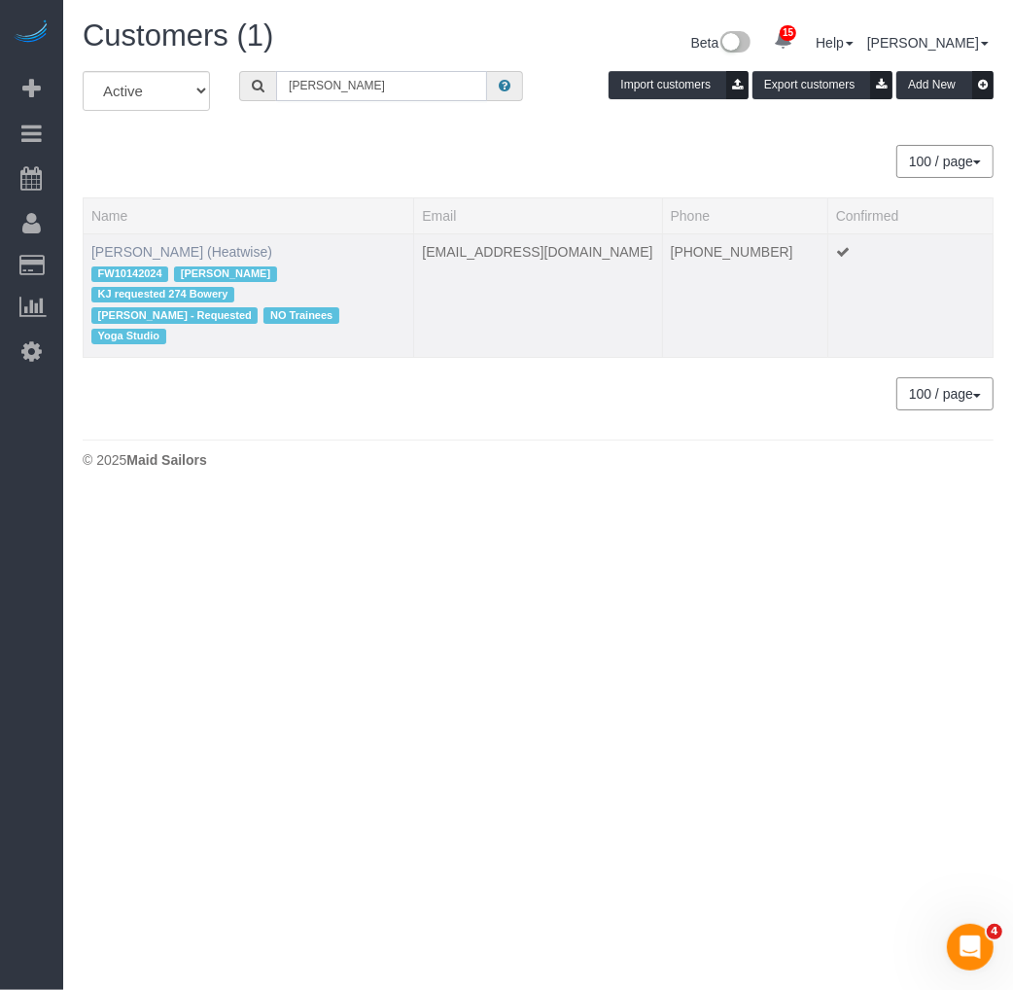
type input "[PERSON_NAME]"
drag, startPoint x: 192, startPoint y: 250, endPoint x: 556, endPoint y: 171, distance: 373.1
click at [192, 249] on link "Laetitia Laurin (Heatwise)" at bounding box center [181, 252] width 181 height 16
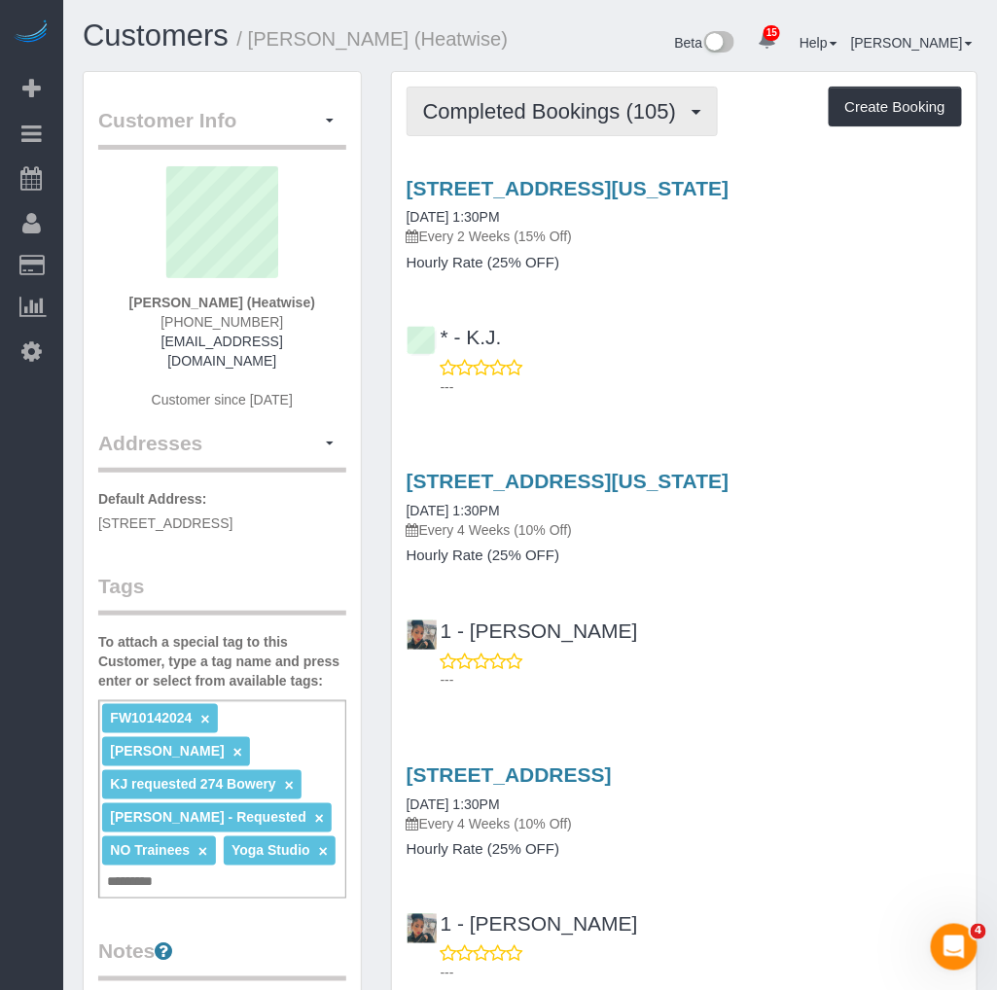
click at [567, 118] on span "Completed Bookings (105)" at bounding box center [554, 111] width 263 height 24
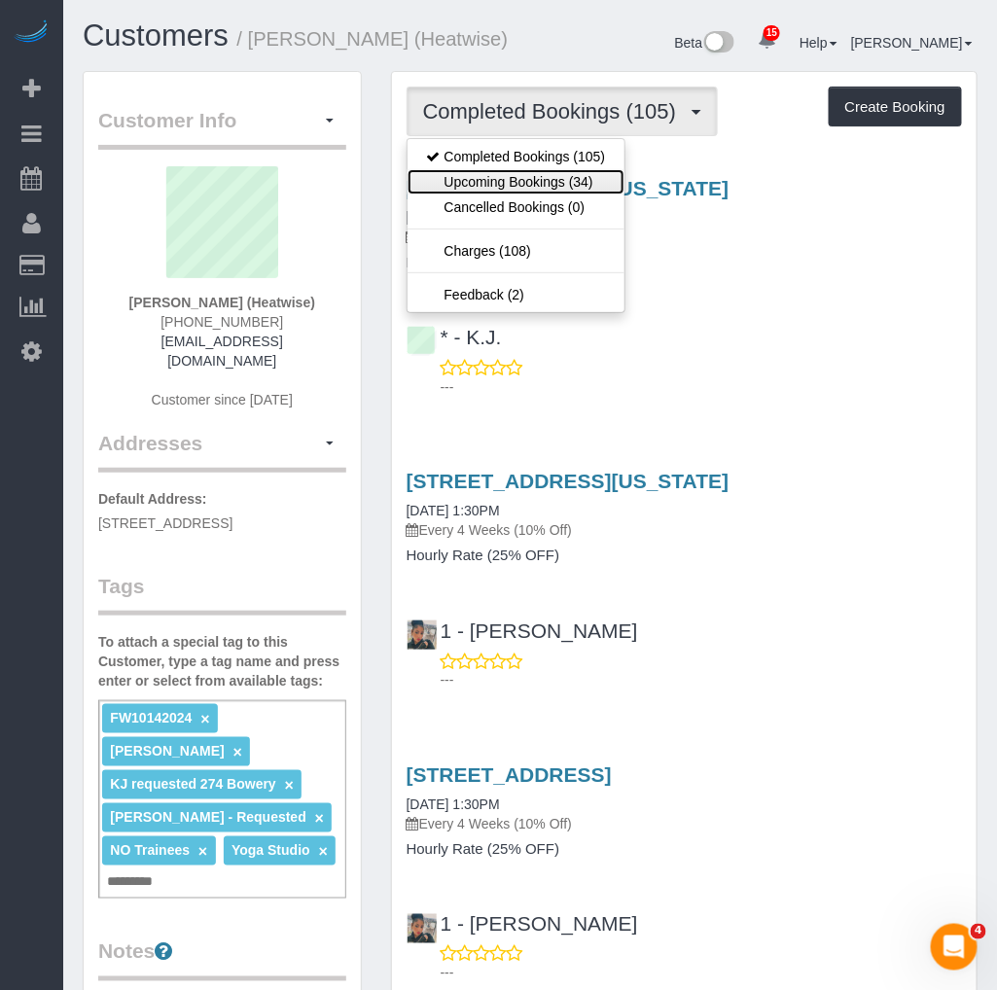
click at [577, 173] on link "Upcoming Bookings (34)" at bounding box center [516, 181] width 218 height 25
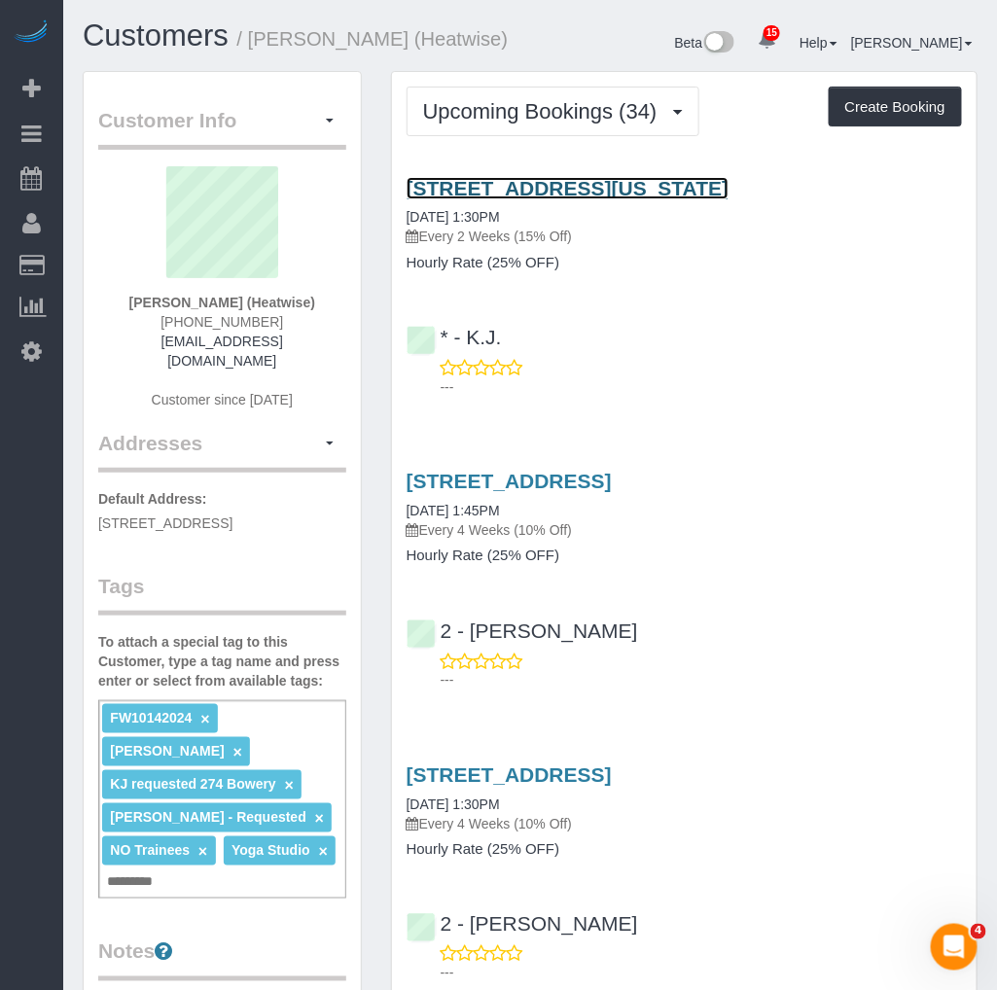
click at [502, 185] on link "274 Bowery, New York, NY 10012" at bounding box center [568, 188] width 323 height 22
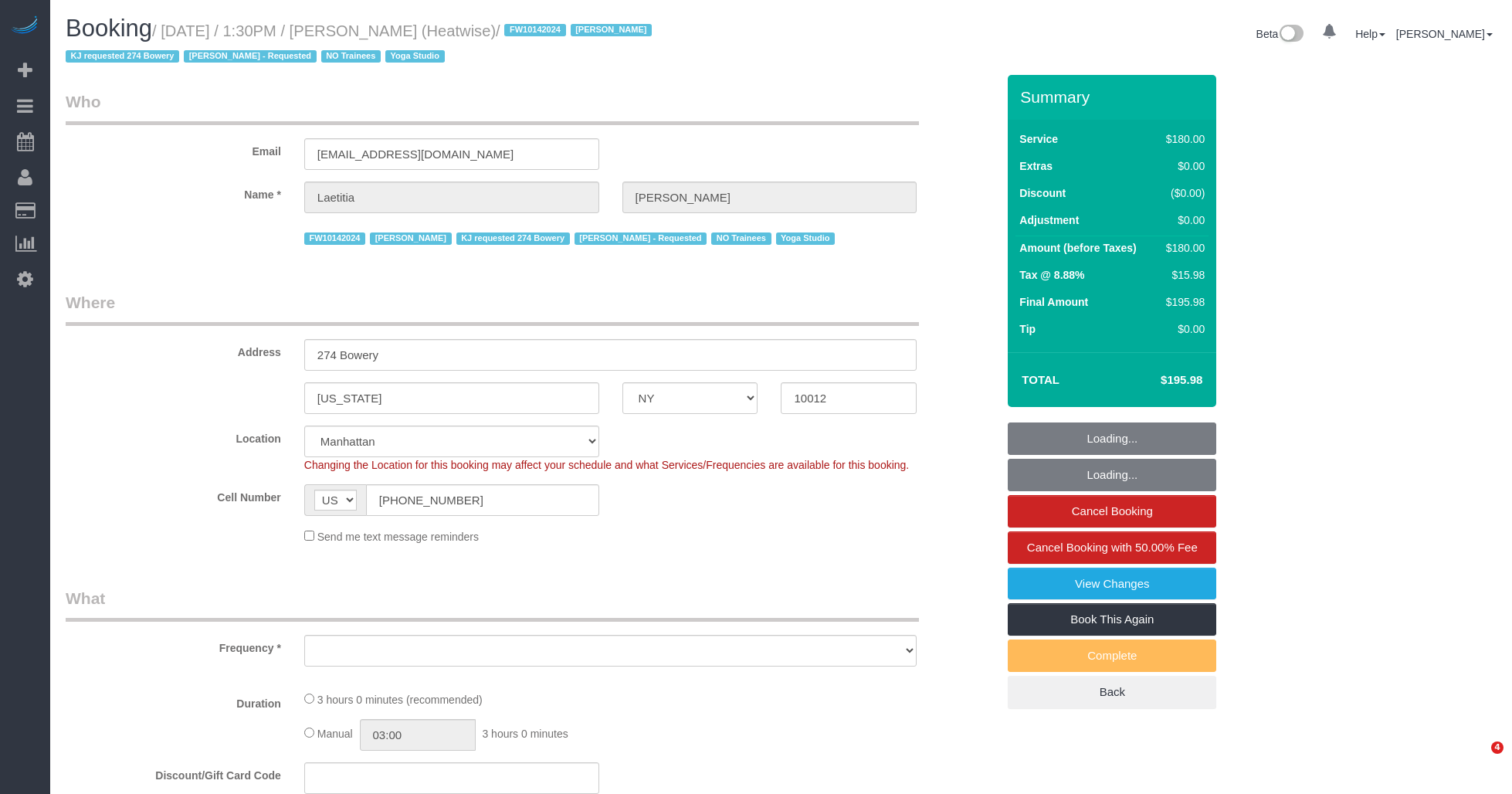
select select "NY"
select select "180"
select select "number:89"
select select "number:90"
select select "number:15"
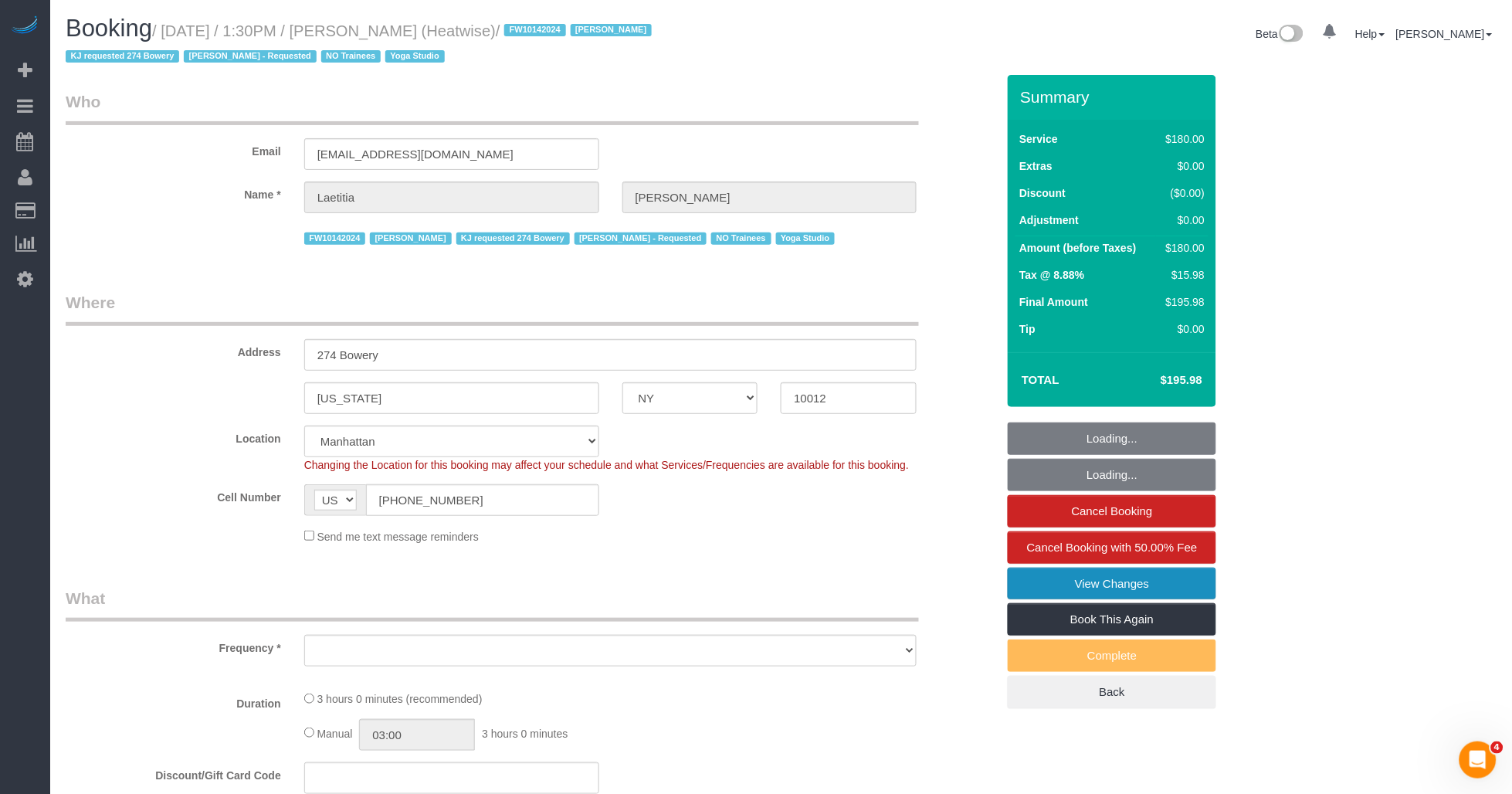
select select "number:7"
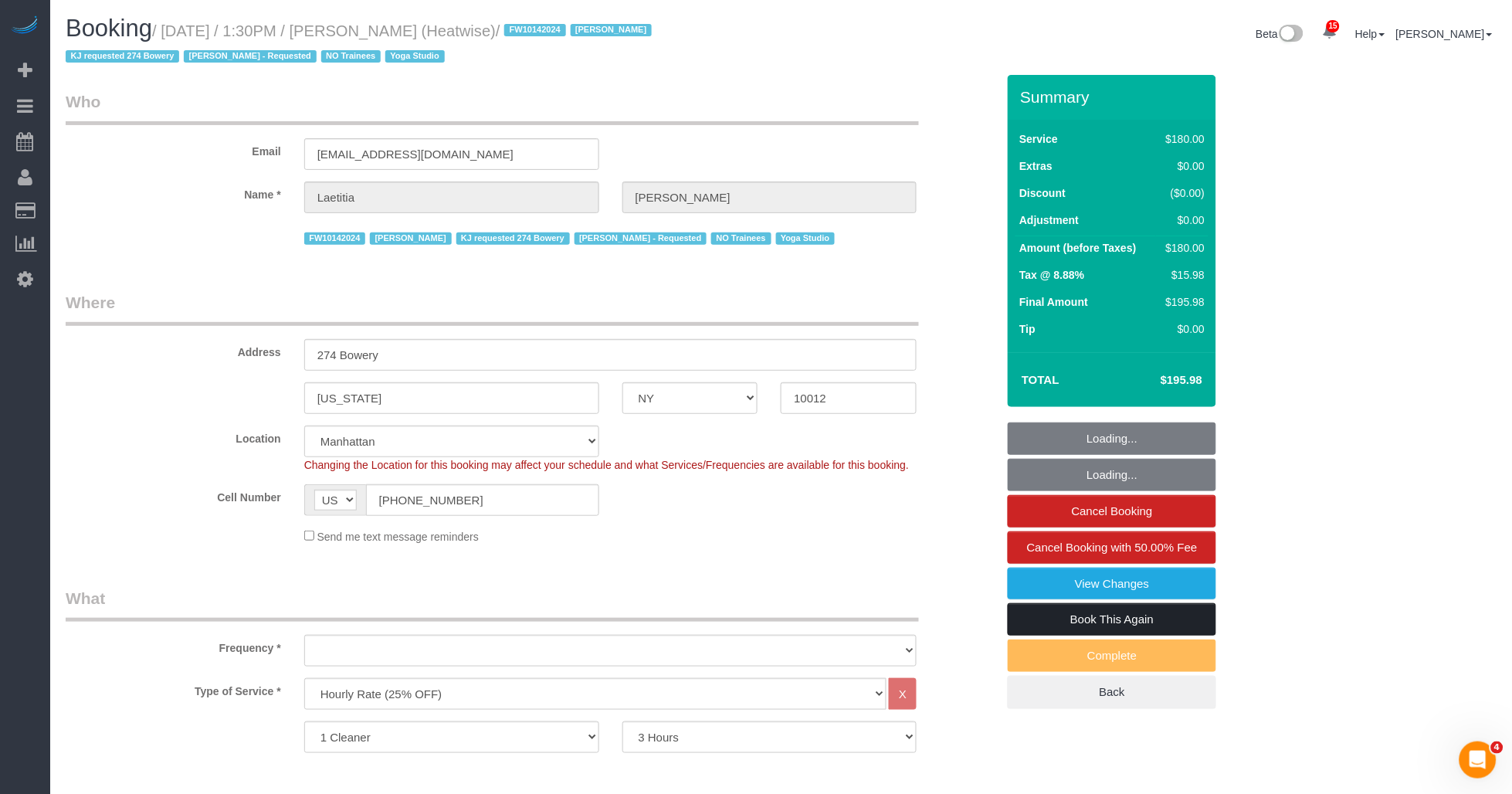
select select "string:stripe-pm_1RaIPN4VGloSiKo7a9kdhFlp"
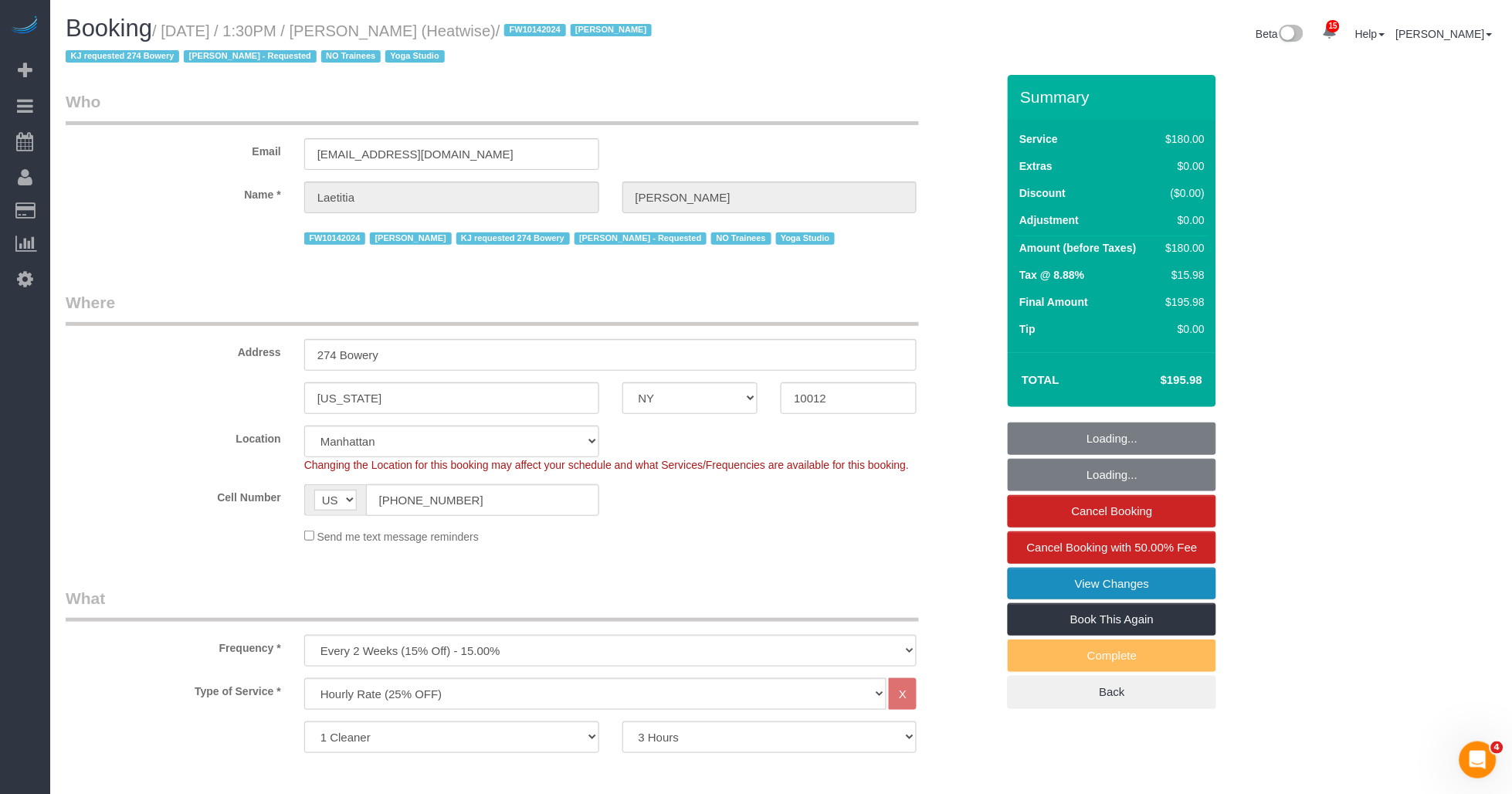
click at [1117, 580] on link "View Changes" at bounding box center [1112, 584] width 209 height 33
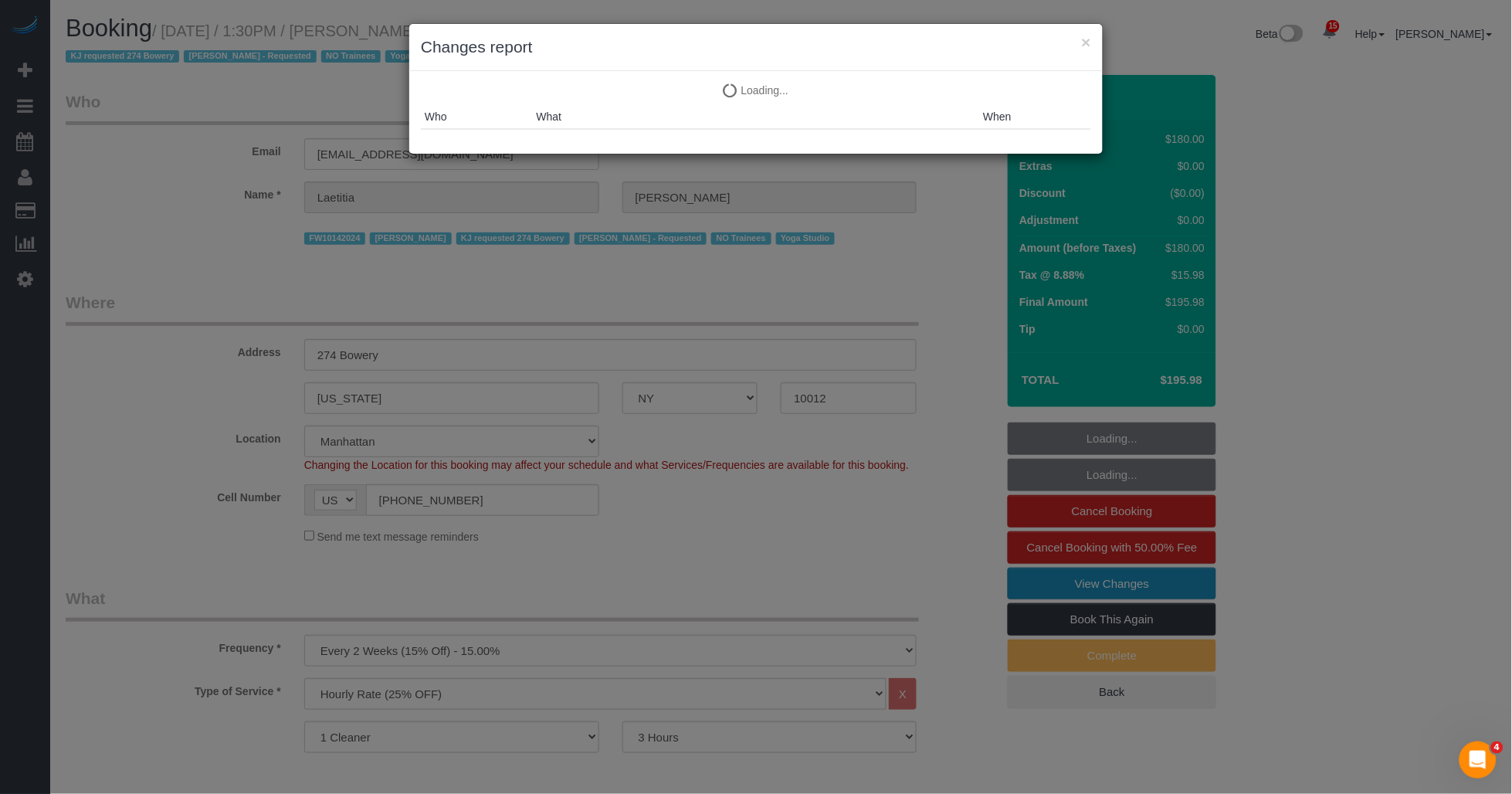
select select "object:1108"
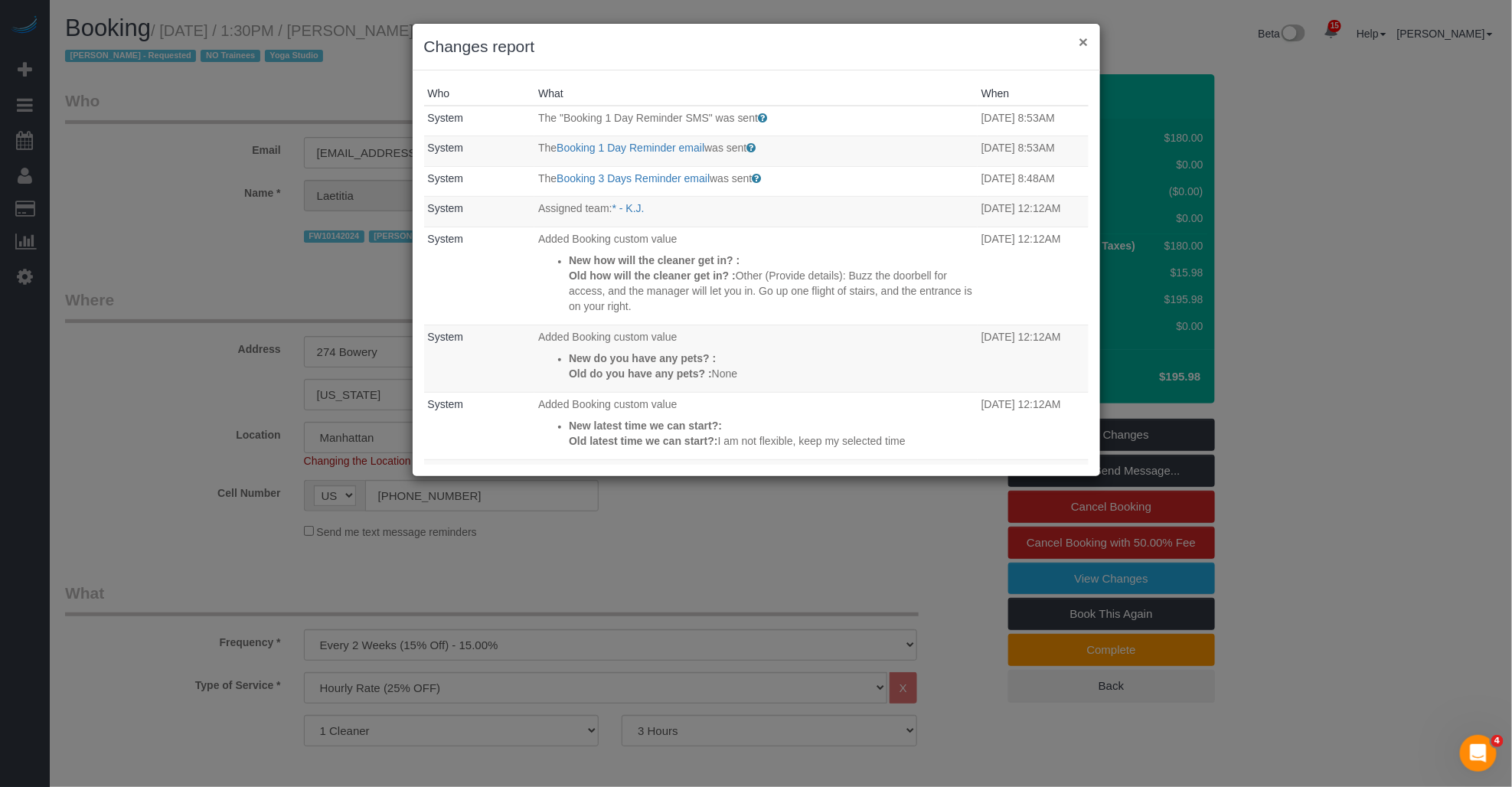
click at [1079, 41] on button "×" at bounding box center [1083, 42] width 9 height 16
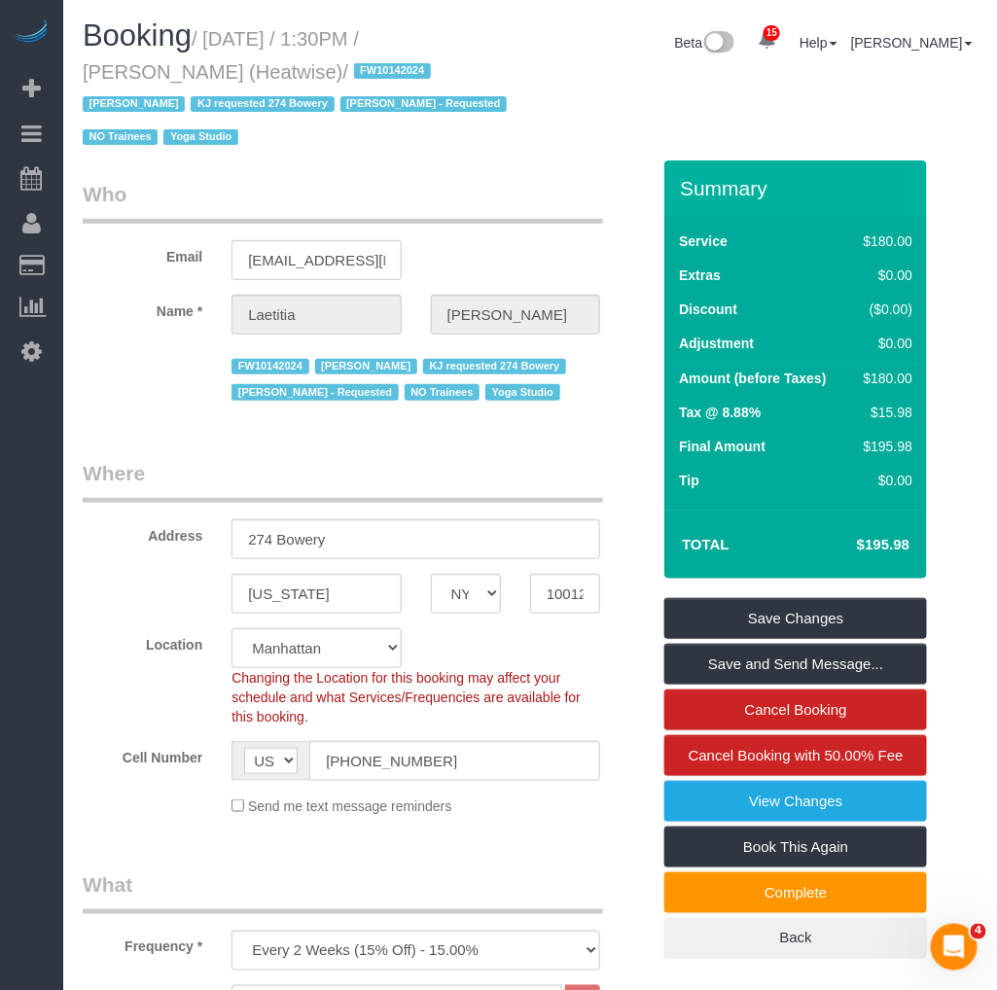
drag, startPoint x: 205, startPoint y: 69, endPoint x: 80, endPoint y: 66, distance: 125.5
click at [81, 66] on div "Booking / [DATE] / 1:30PM / [PERSON_NAME] (Heatwise) / FW10142024 [PERSON_NAME]…" at bounding box center [299, 89] width 462 height 141
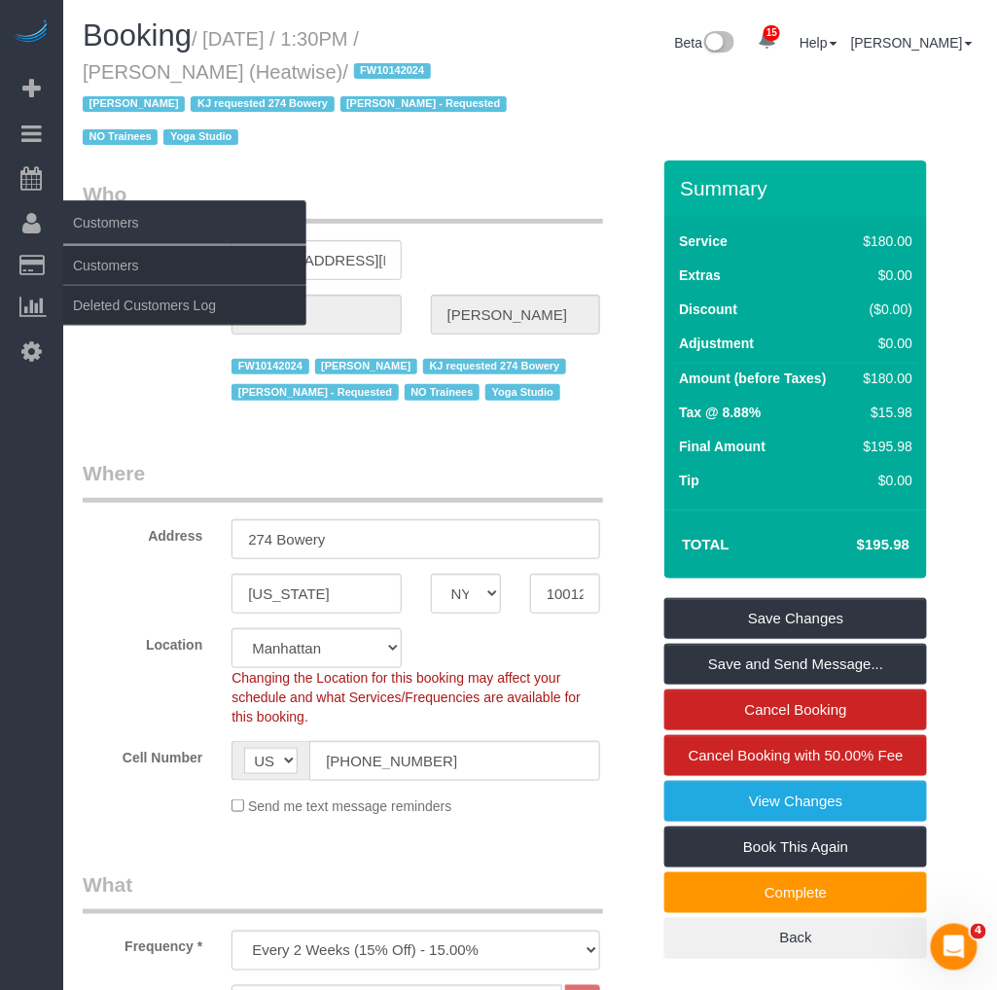
copy small "[PERSON_NAME]"
click at [91, 267] on link "Customers" at bounding box center [184, 265] width 243 height 39
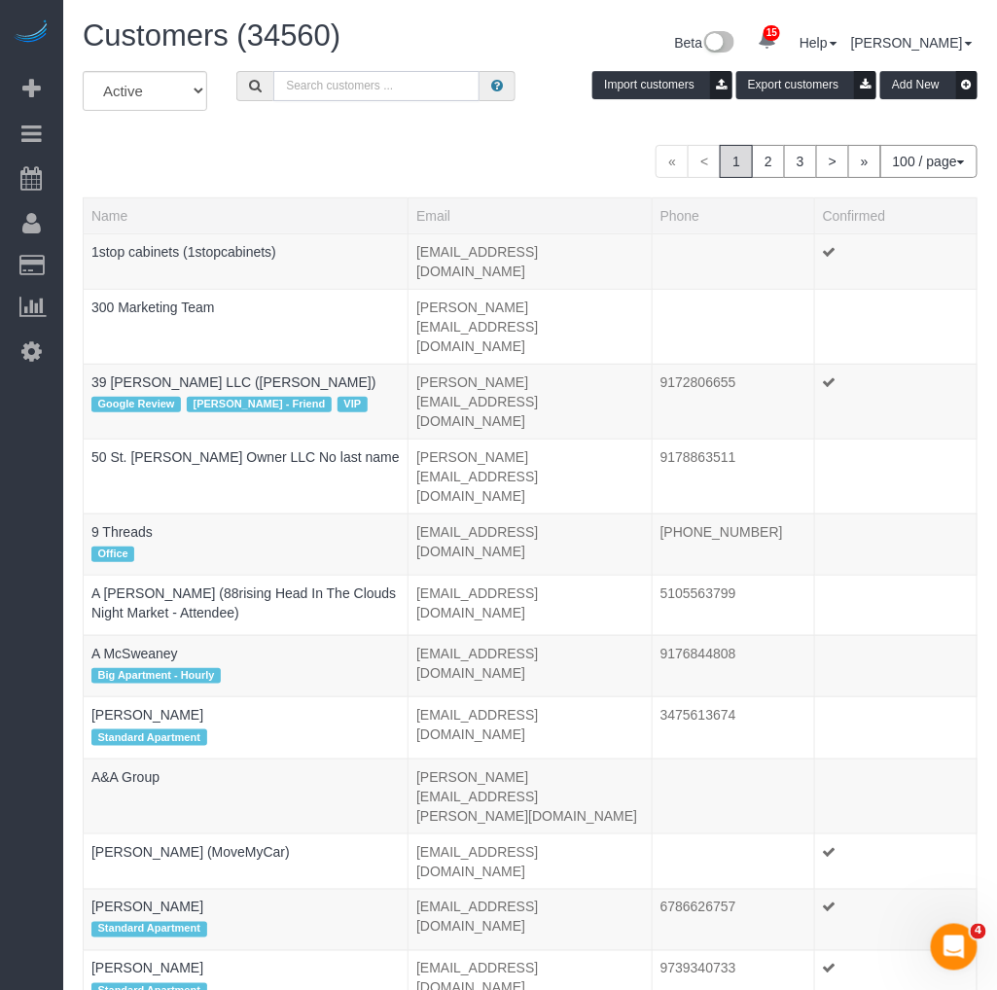
click at [351, 94] on input "text" at bounding box center [376, 86] width 206 height 30
paste input "[PERSON_NAME]"
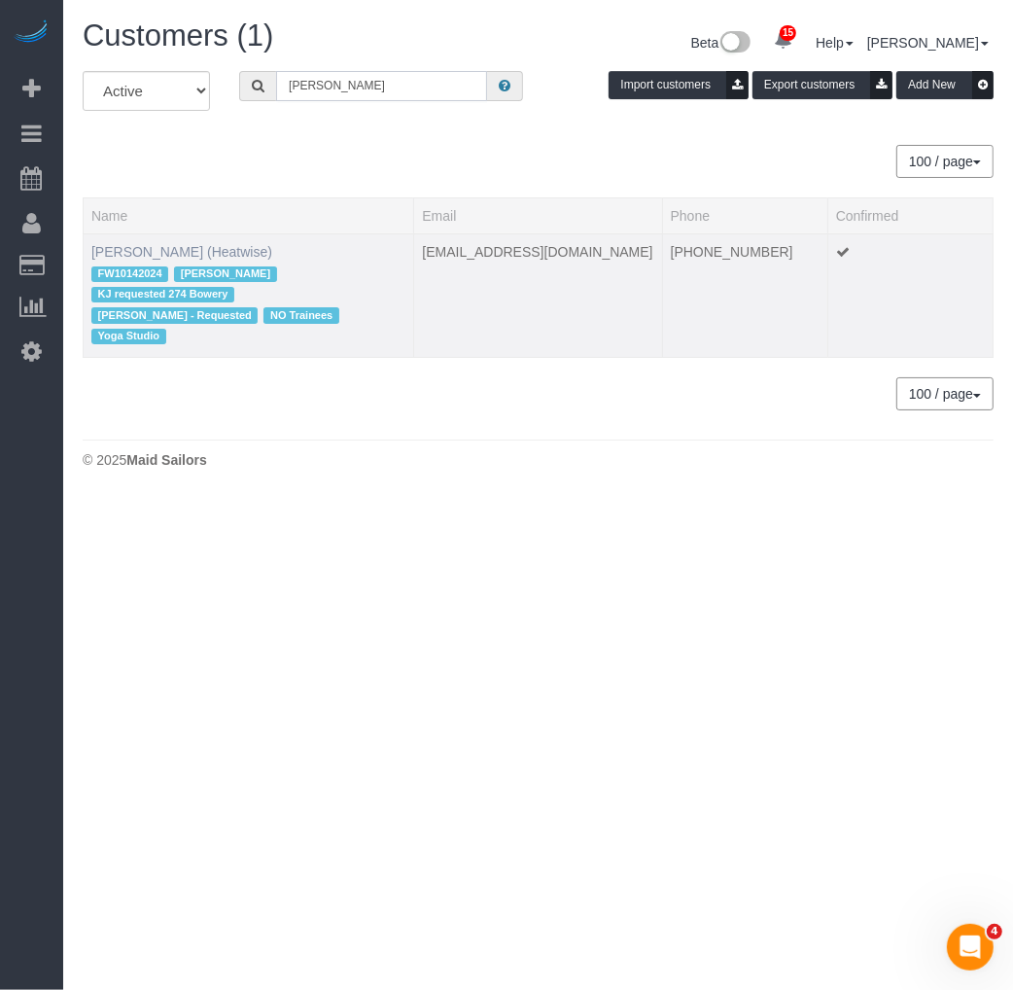
type input "[PERSON_NAME]"
click at [192, 257] on link "[PERSON_NAME] (Heatwise)" at bounding box center [181, 252] width 181 height 16
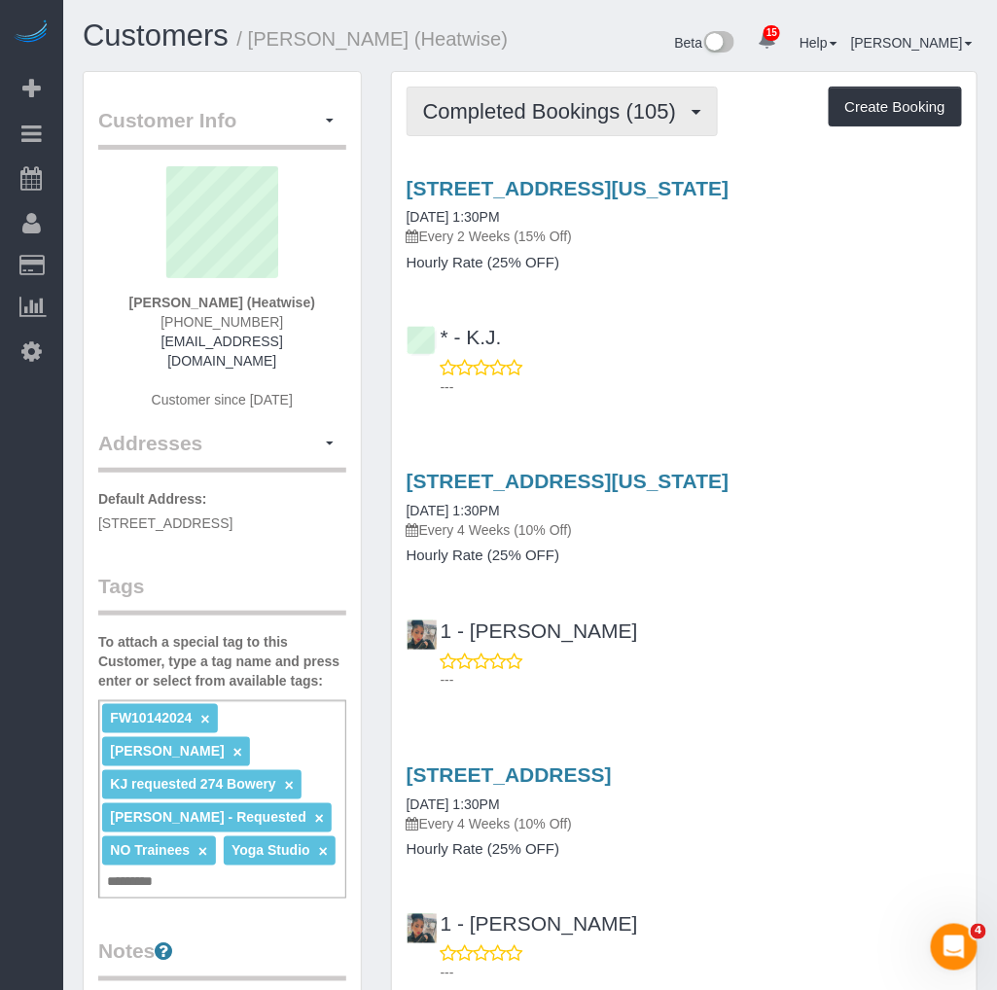
click at [584, 113] on span "Completed Bookings (105)" at bounding box center [554, 111] width 263 height 24
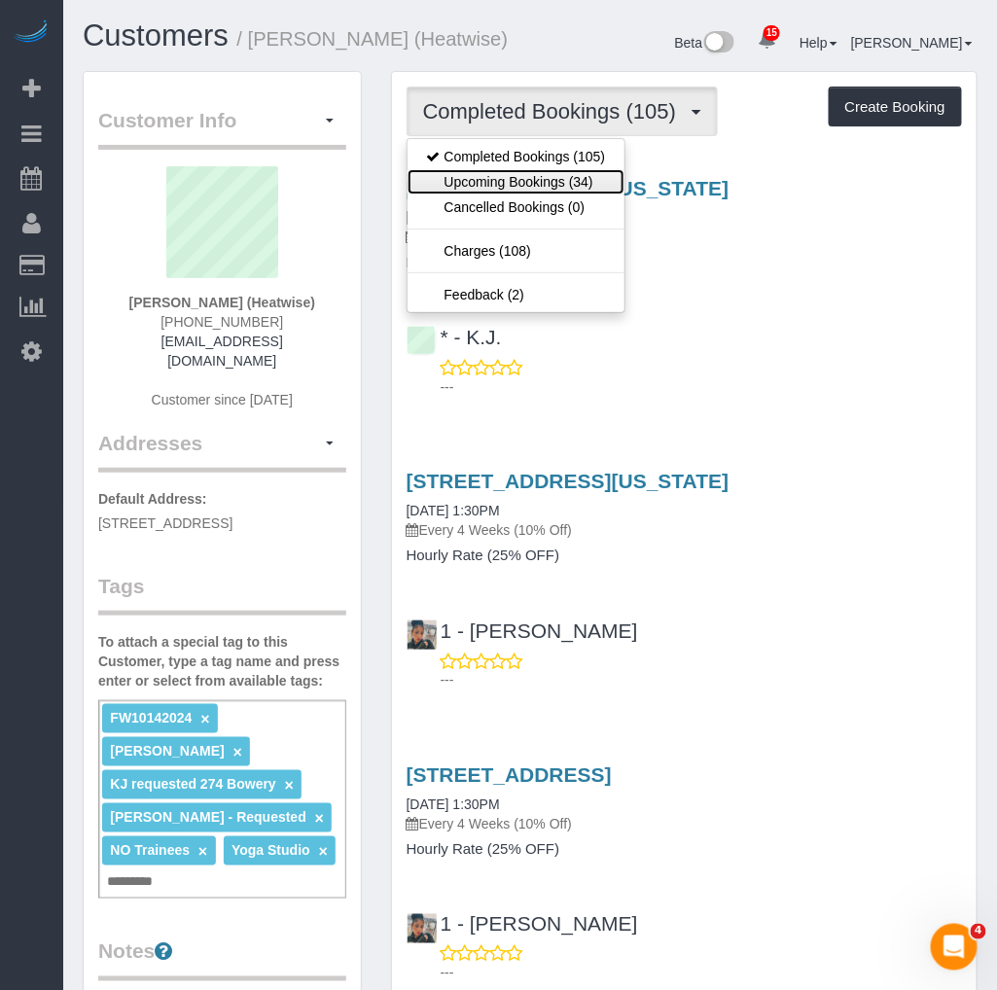
click at [506, 179] on link "Upcoming Bookings (34)" at bounding box center [516, 181] width 218 height 25
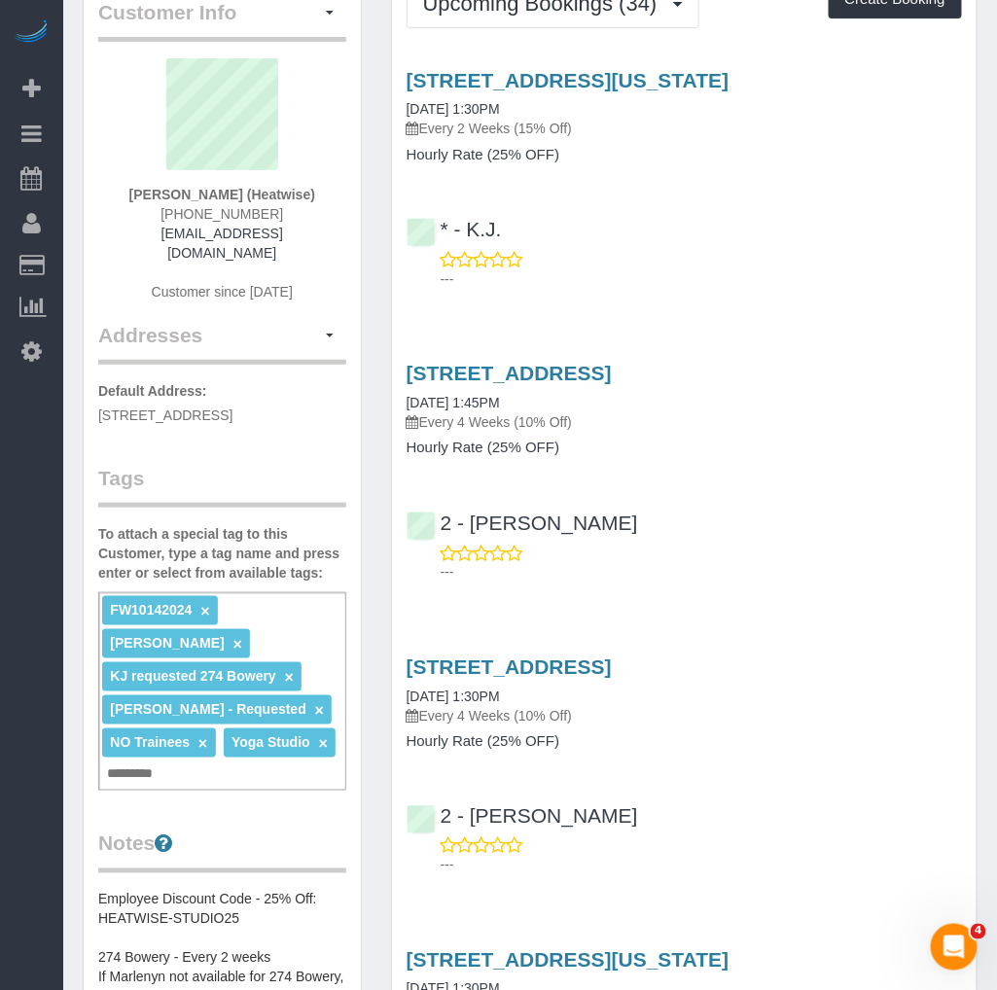
scroll to position [216, 0]
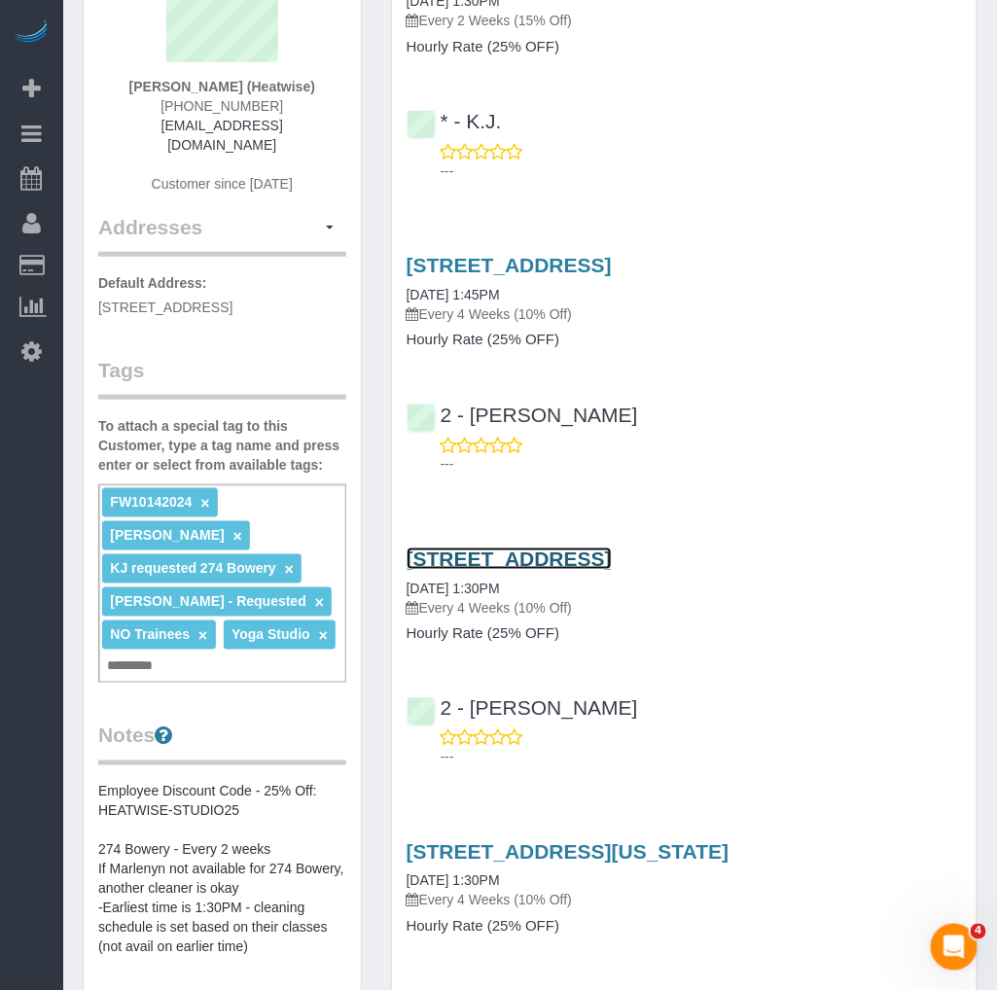
click at [582, 561] on link "196 7th Ave, Brooklyn, NY 11215" at bounding box center [509, 559] width 205 height 22
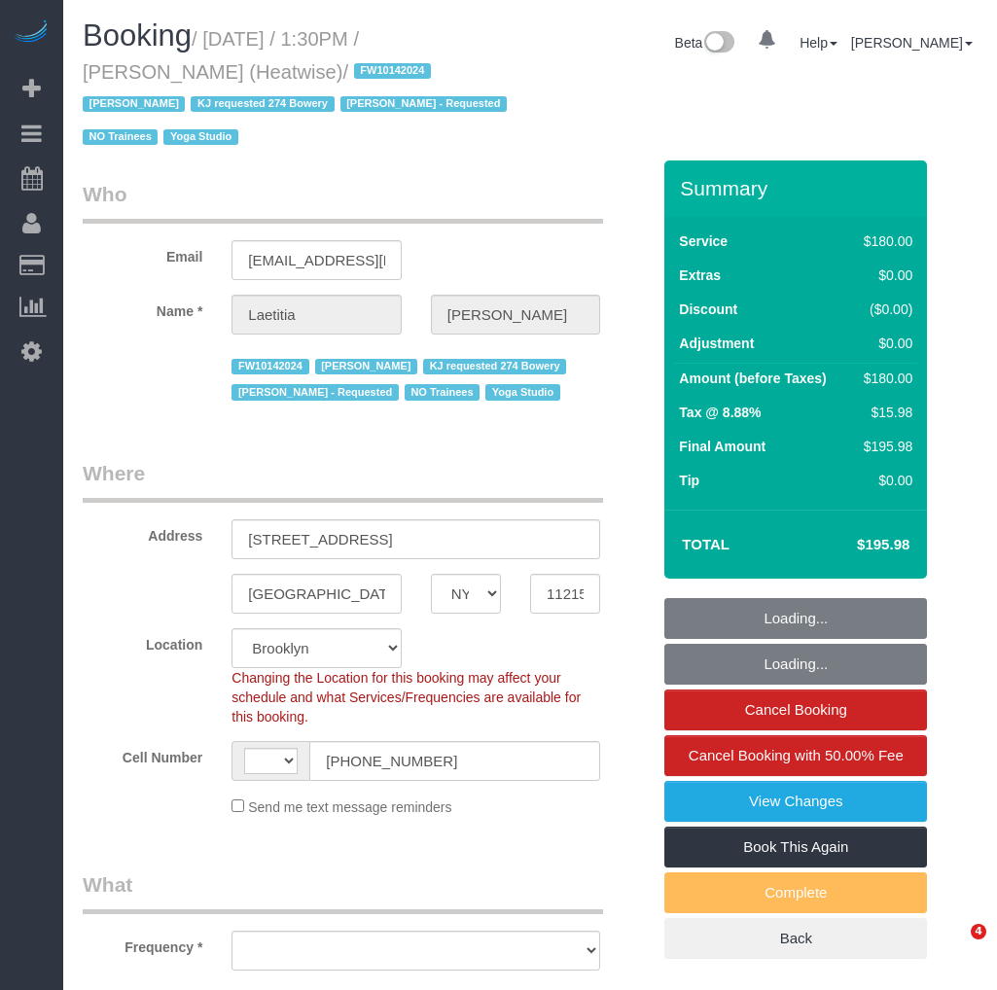
select select "NY"
select select "string:[GEOGRAPHIC_DATA]"
select select "180"
select select "object:928"
select select "string:stripe-pm_1RaIPN4VGloSiKo7a9kdhFlp"
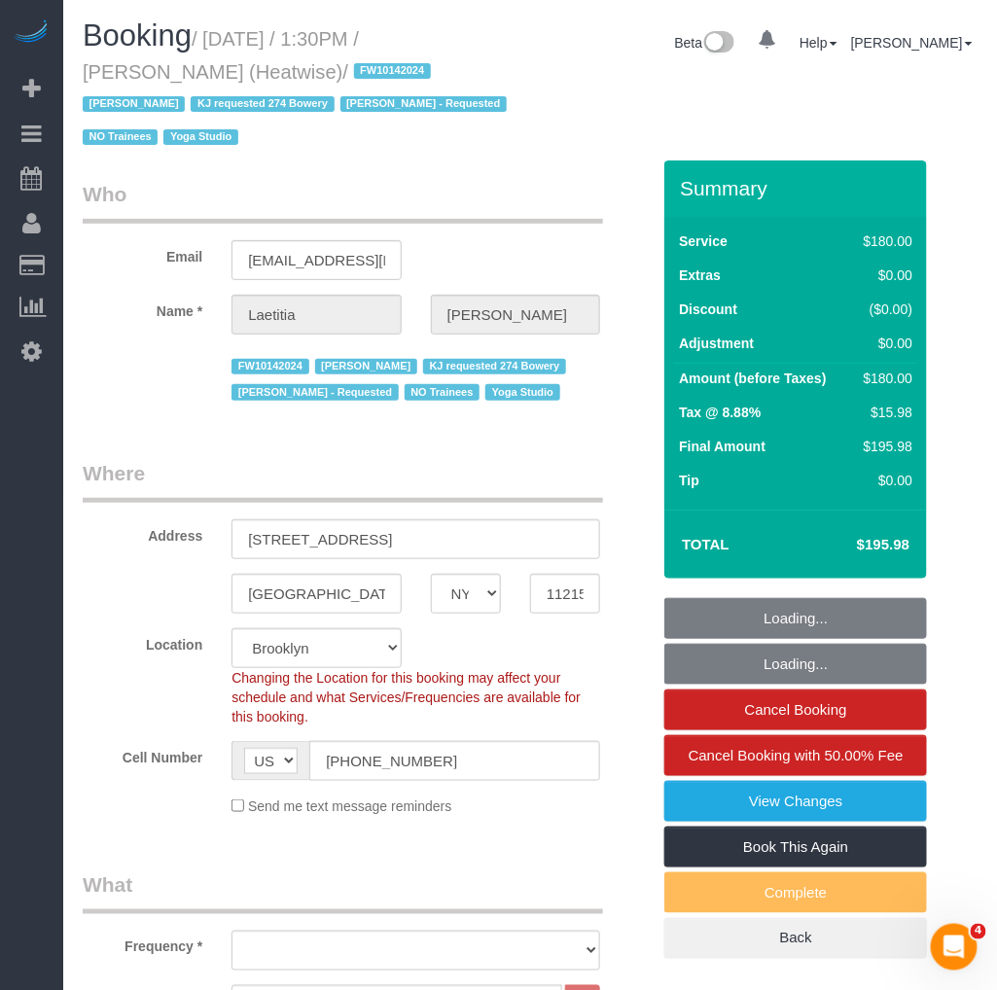
select select "number:89"
select select "number:90"
select select "number:15"
select select "number:7"
select select "object:1472"
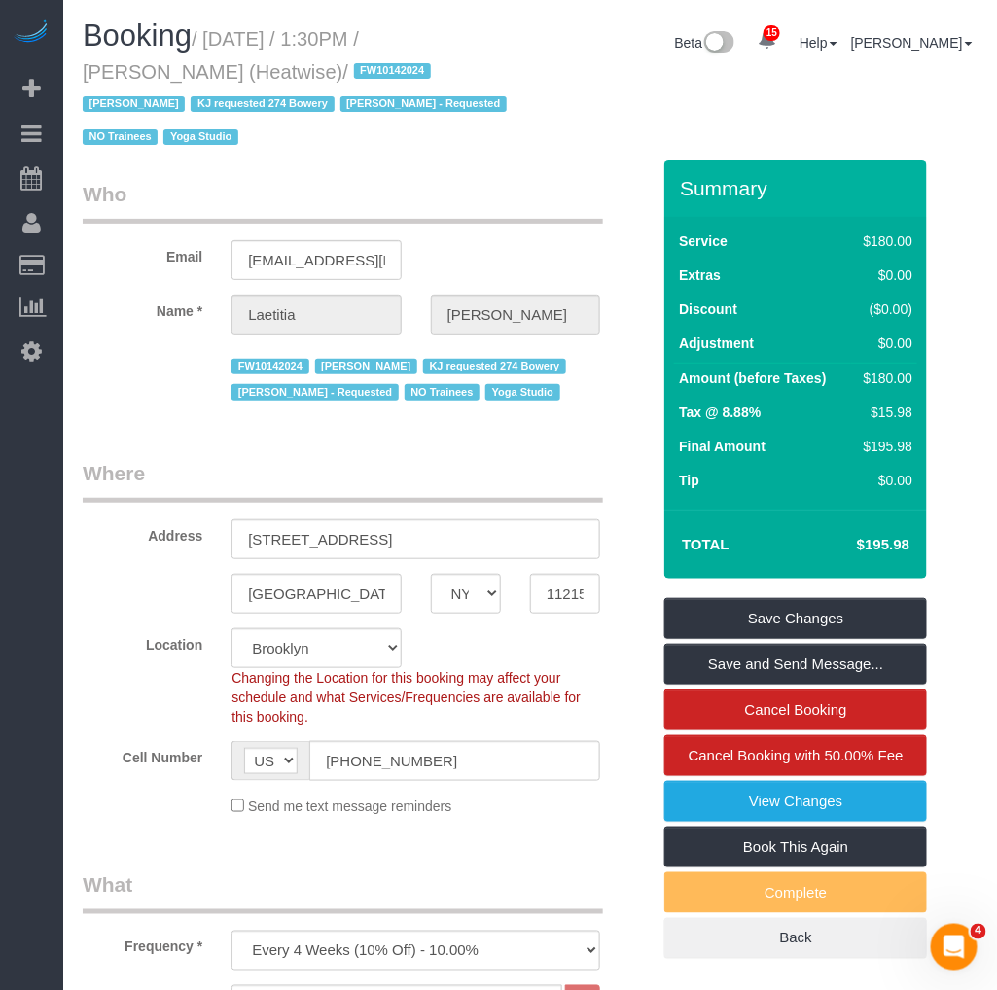
drag, startPoint x: 215, startPoint y: 43, endPoint x: 305, endPoint y: 70, distance: 94.5
click at [305, 70] on small "/ September 11, 2025 / 1:30PM / Laetitia Laurin (Heatwise) / FW10142024 Jacky X…" at bounding box center [298, 88] width 430 height 121
copy small "September 11, 2025 / 1:30PM / Laetitia Laurin (Heatwise)"
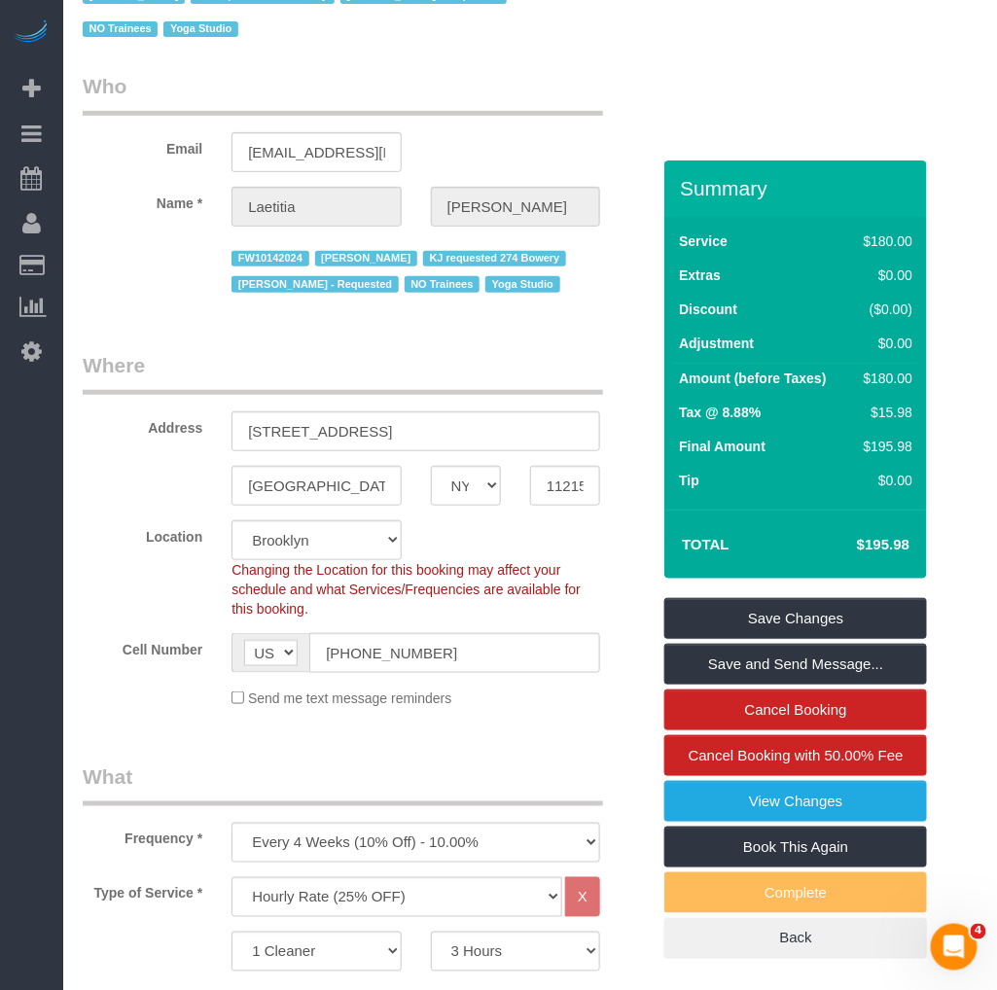
click at [429, 385] on legend "Where" at bounding box center [343, 373] width 520 height 44
click at [328, 431] on input "[STREET_ADDRESS]" at bounding box center [415, 431] width 369 height 40
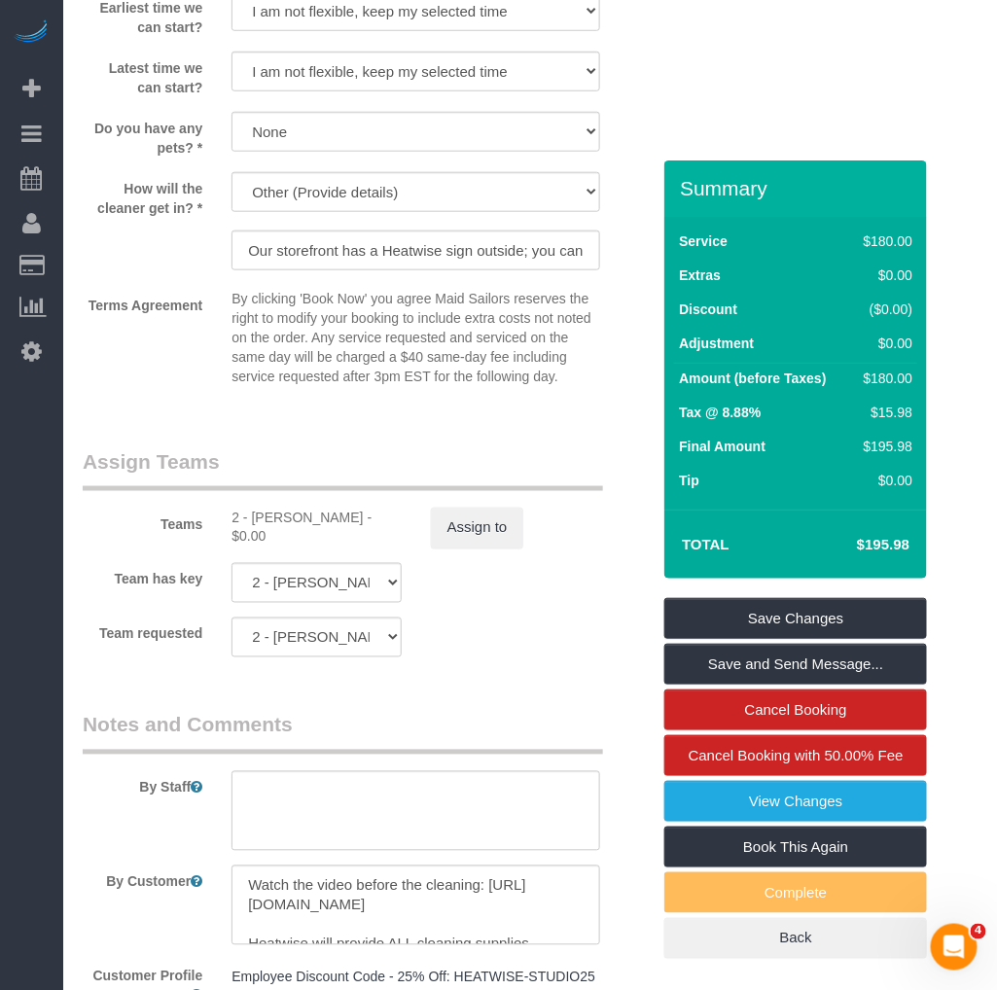
scroll to position [2485, 0]
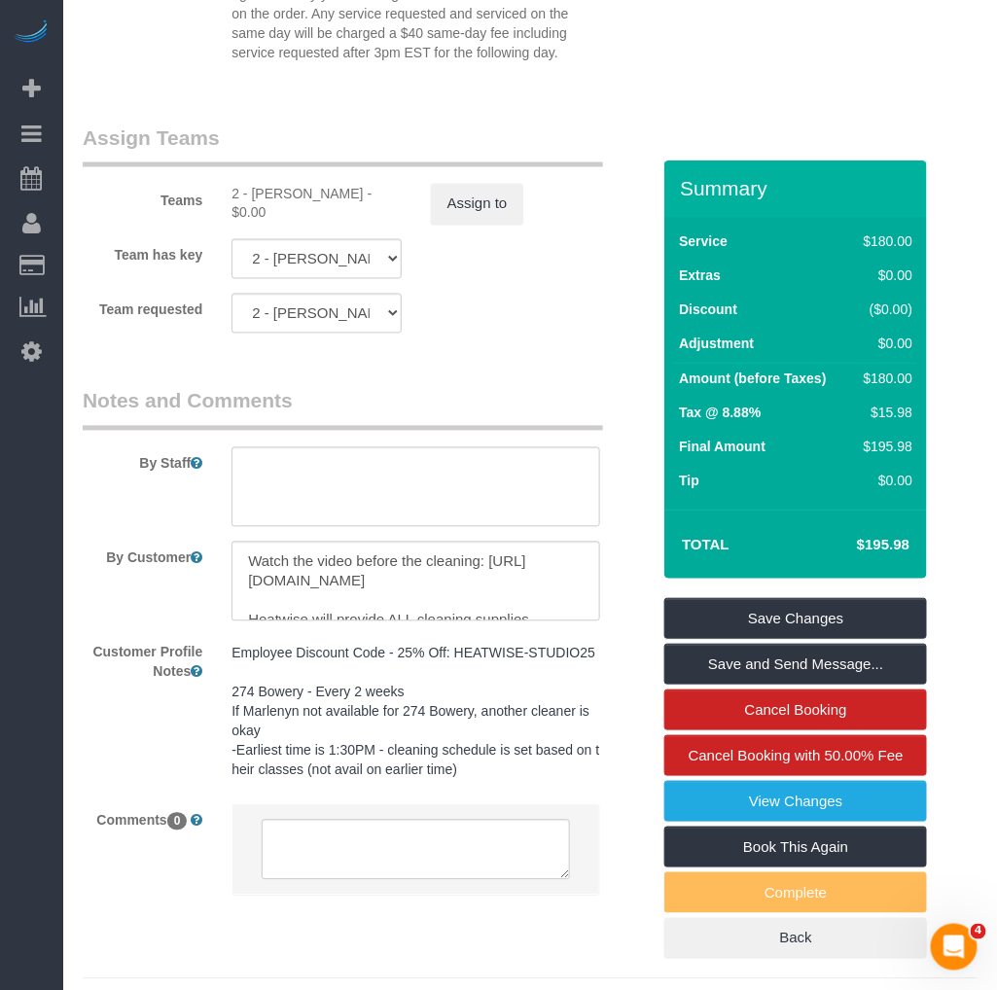
click at [477, 295] on sui-booking-teams "Teams 2 - Ana Rodriguez - $0.00 Assign to Team has key 2 - Ana Rodriguez 000- D…" at bounding box center [366, 229] width 567 height 210
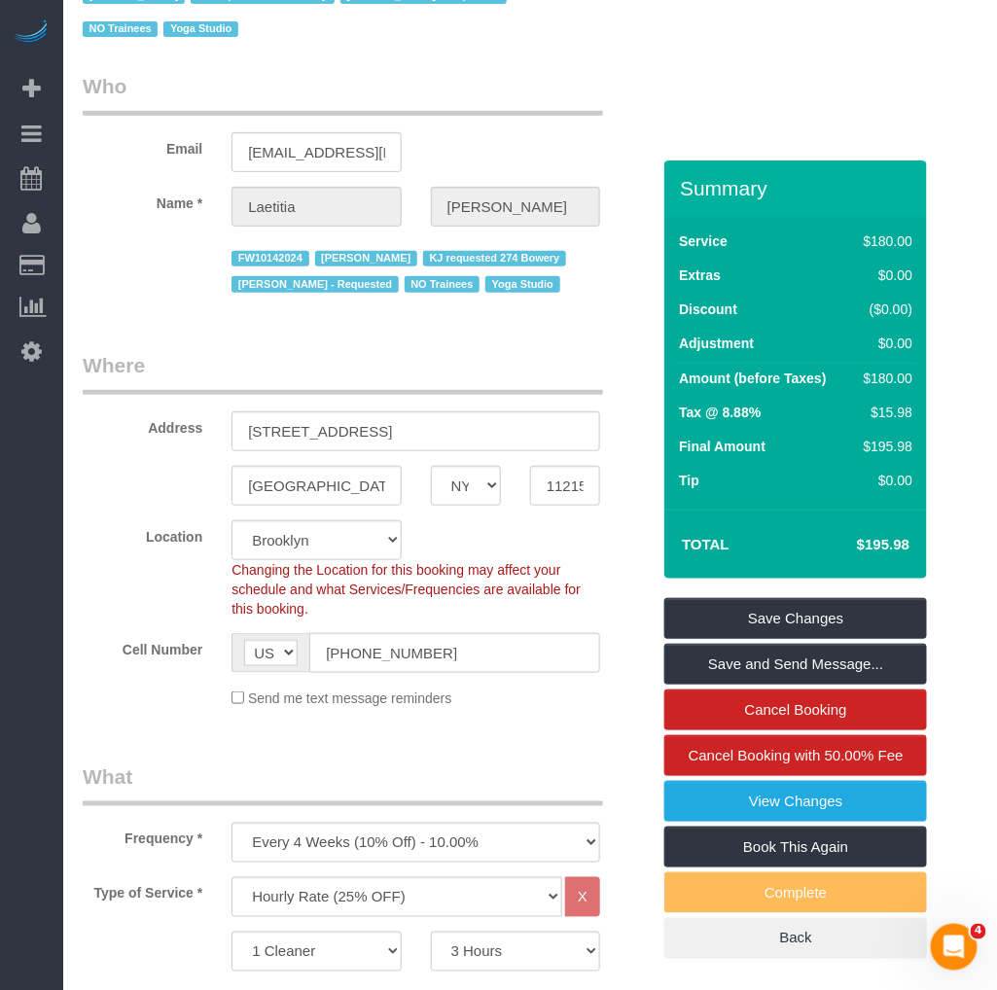
scroll to position [0, 0]
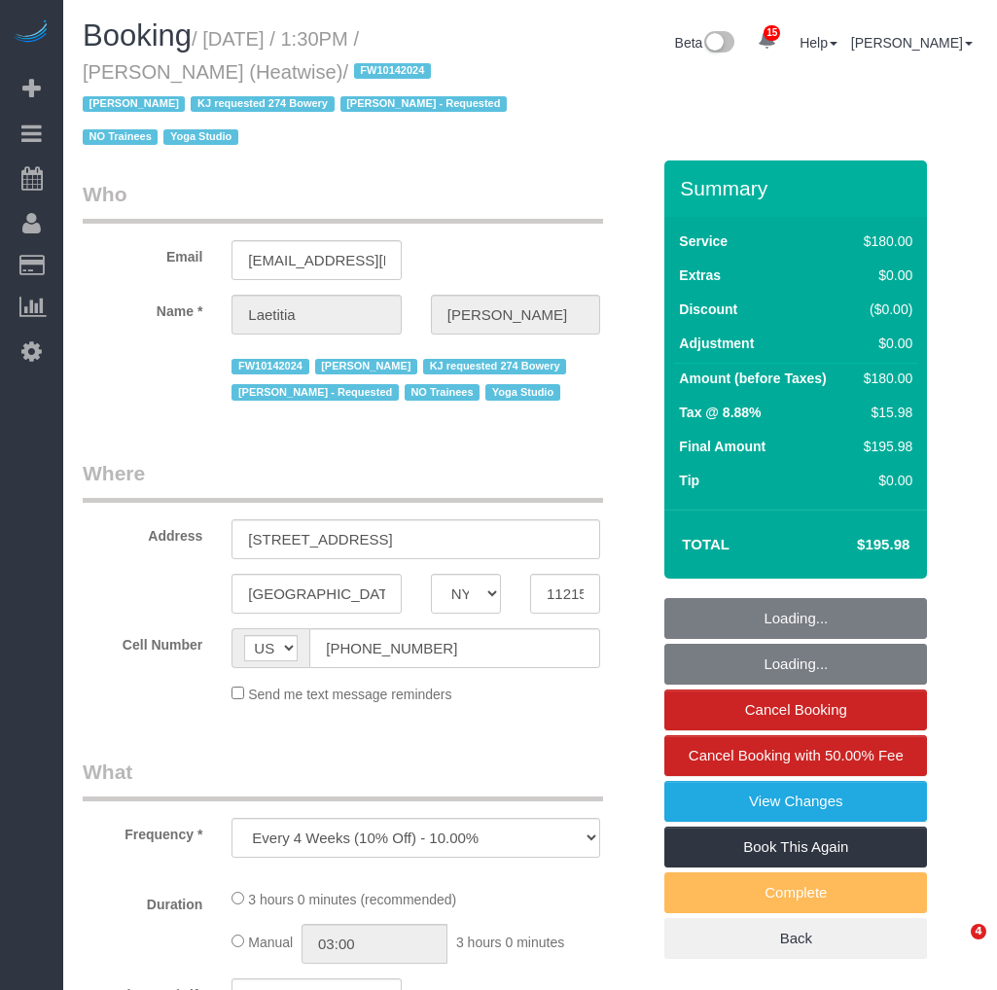
select select "NY"
select select "string:stripe-pm_1RaIPN4VGloSiKo7a9kdhFlp"
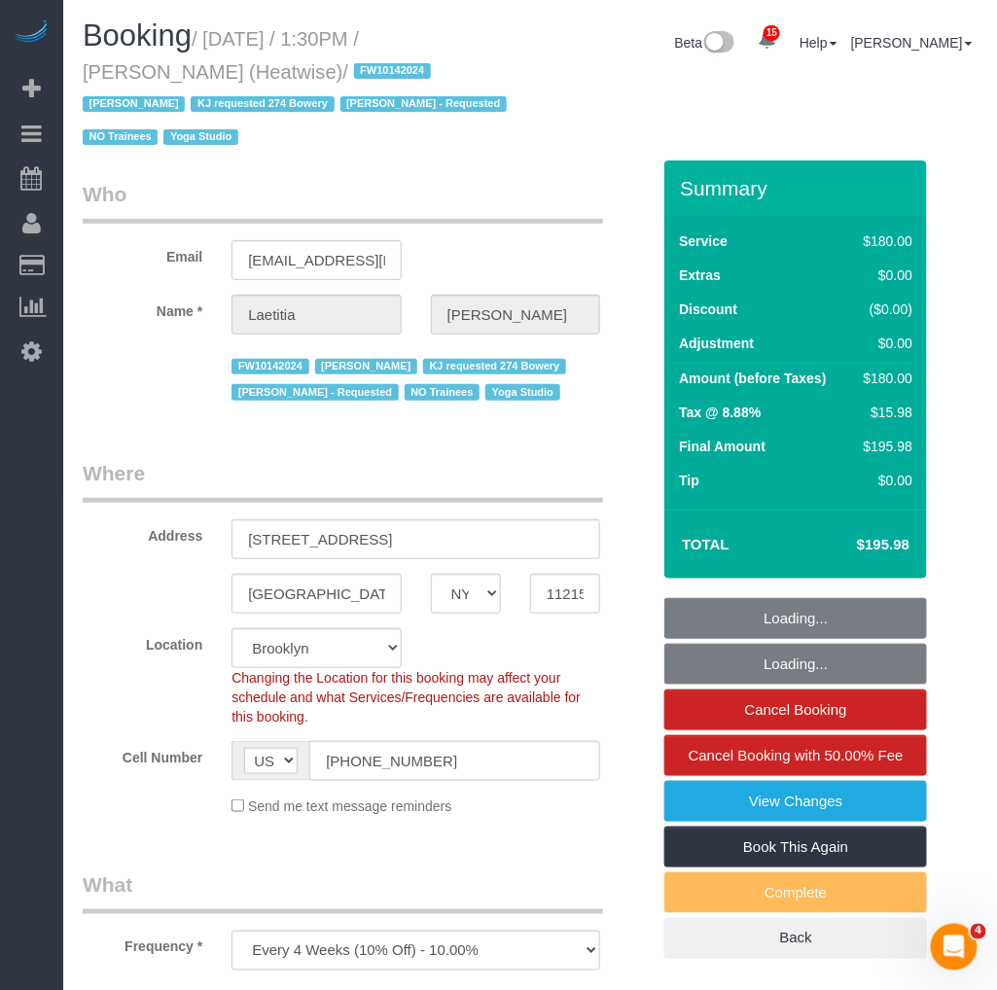
scroll to position [216, 0]
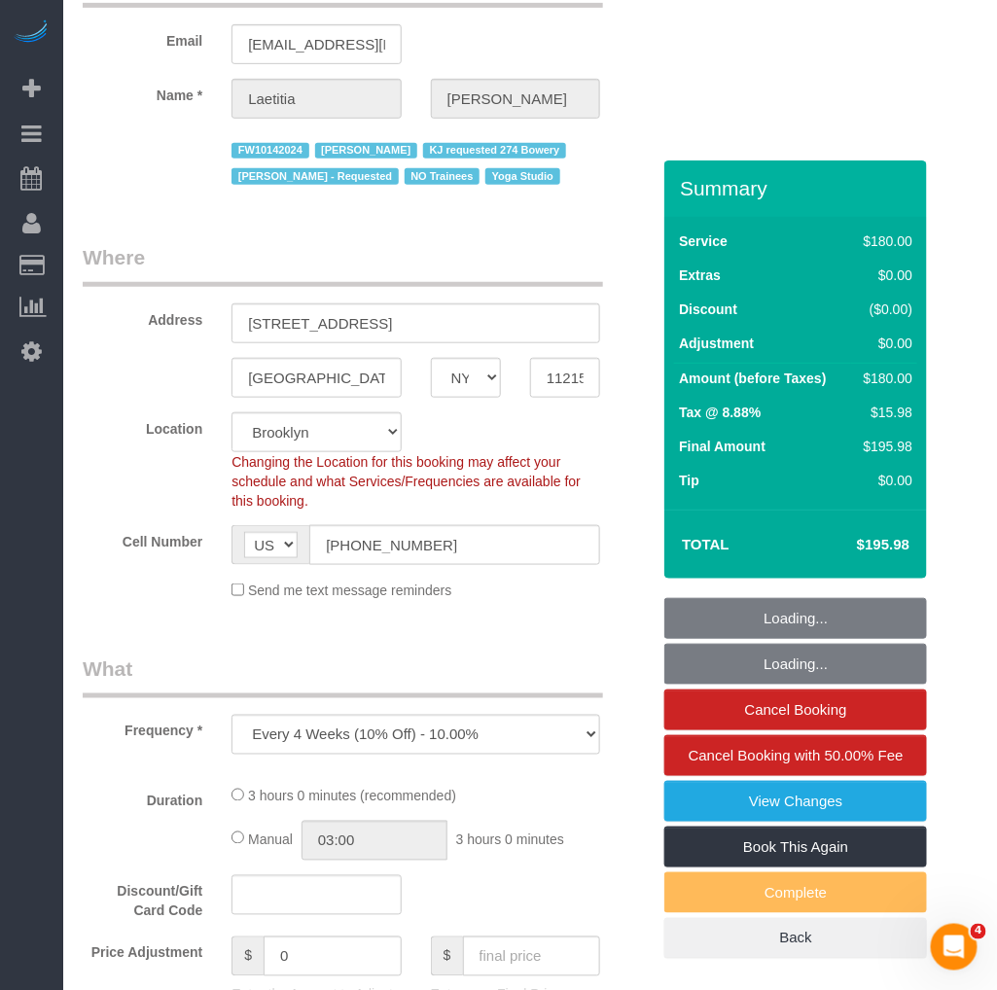
select select "object:789"
select select "number:89"
select select "number:90"
select select "number:15"
select select "number:7"
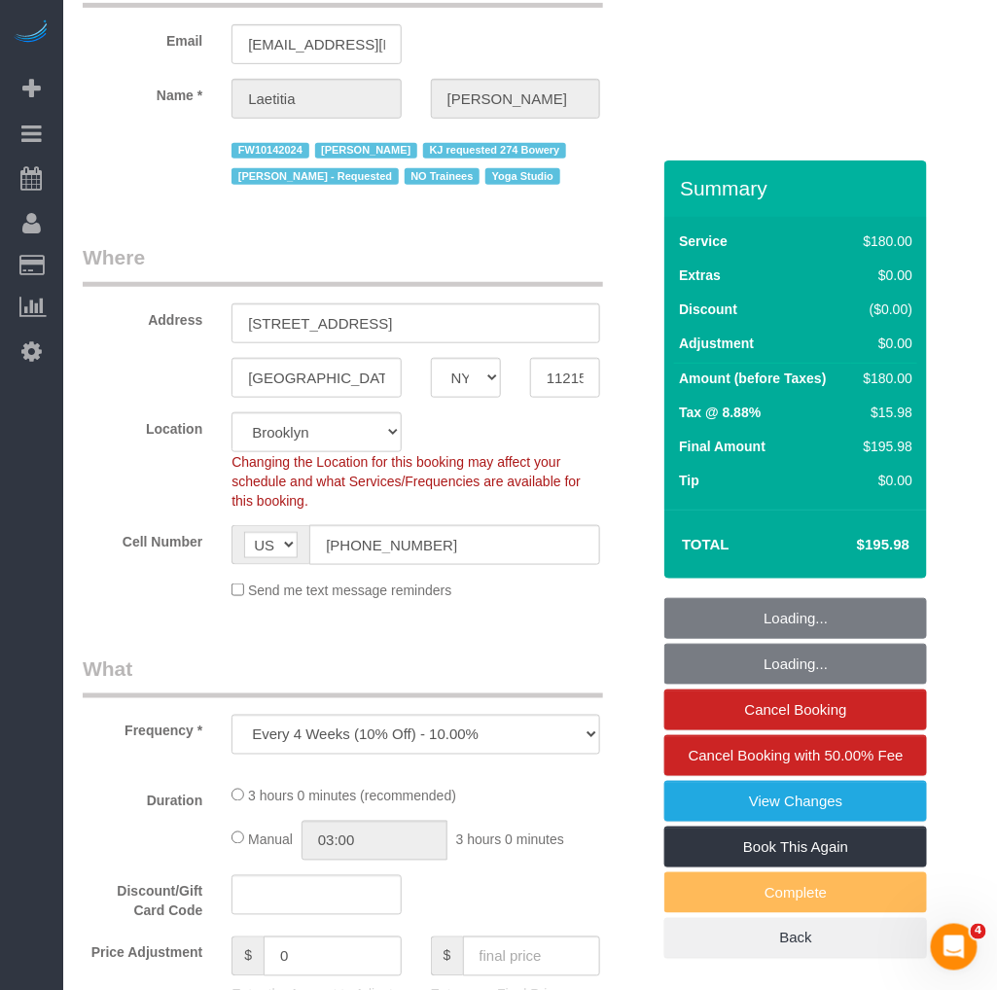
select select "180"
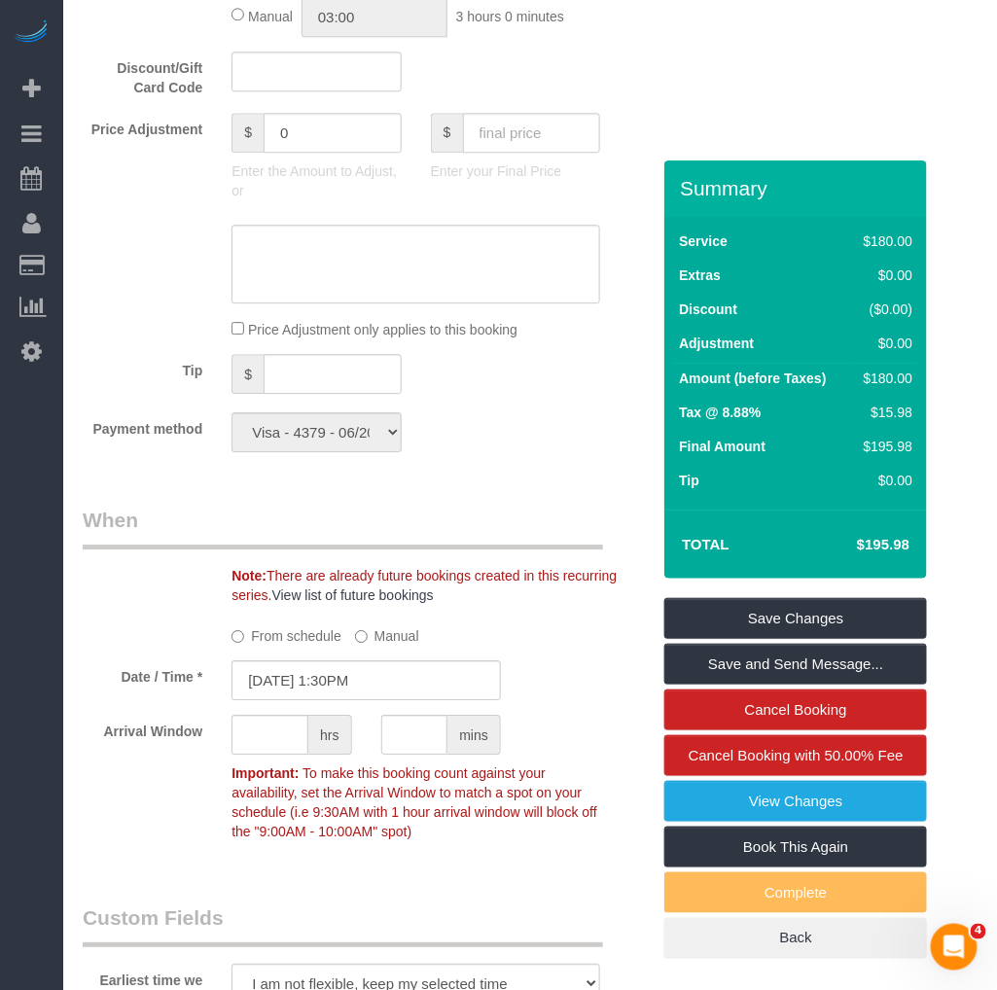
scroll to position [1296, 0]
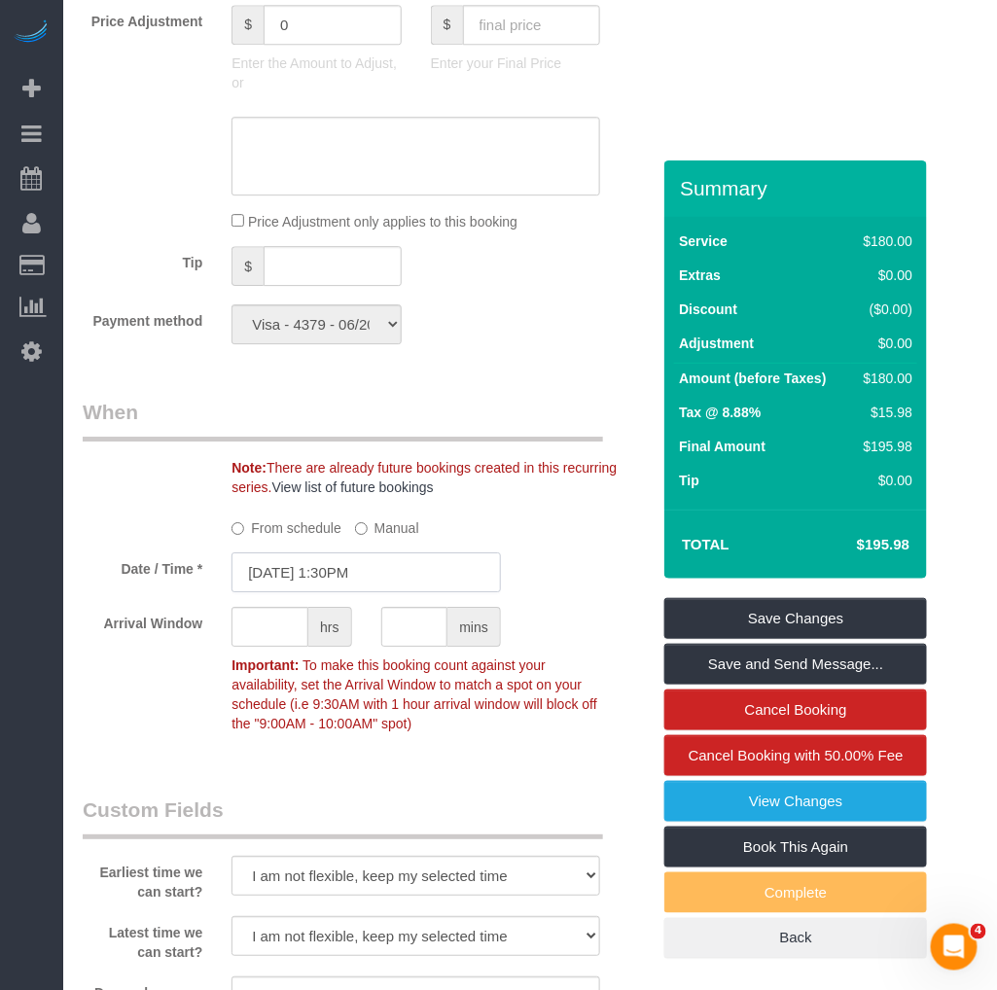
click at [270, 588] on input "[DATE] 1:30PM" at bounding box center [365, 572] width 269 height 40
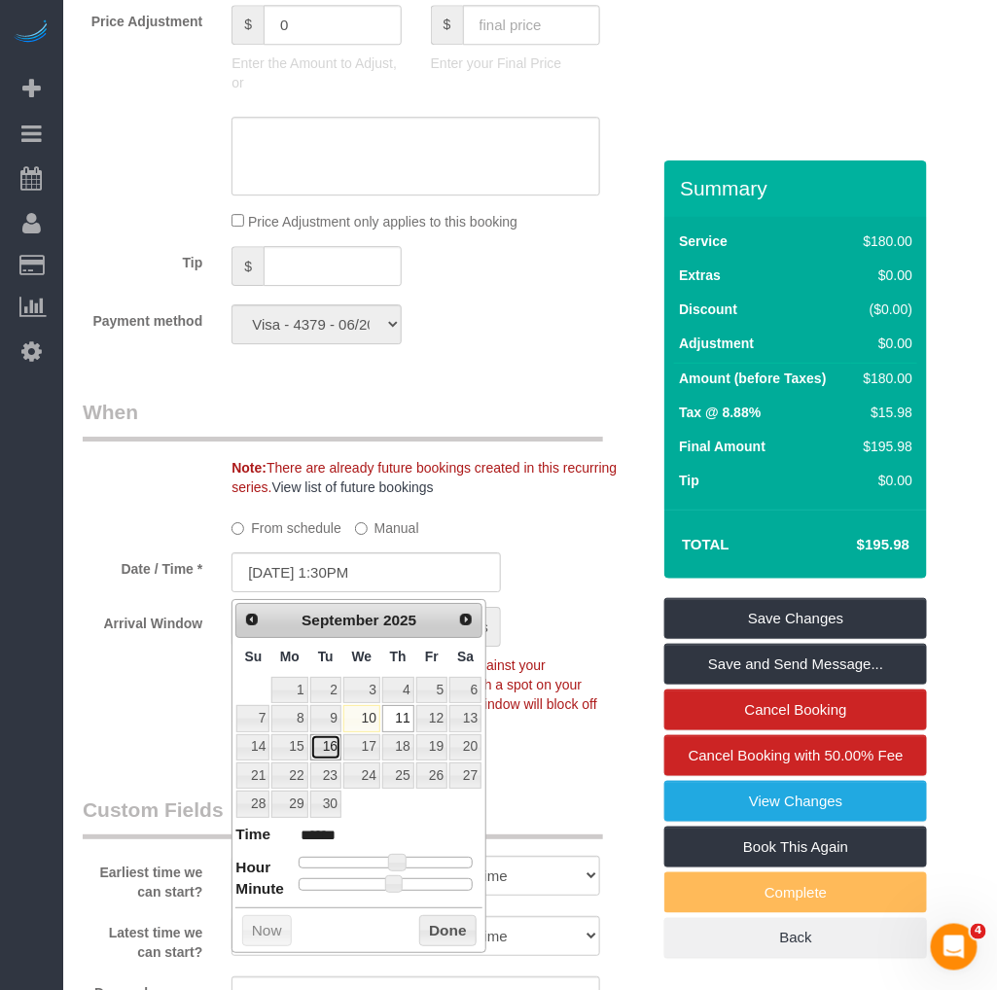
click at [323, 751] on link "16" at bounding box center [325, 747] width 31 height 26
type input "[DATE] 1:30PM"
click at [448, 941] on button "Done" at bounding box center [447, 930] width 57 height 31
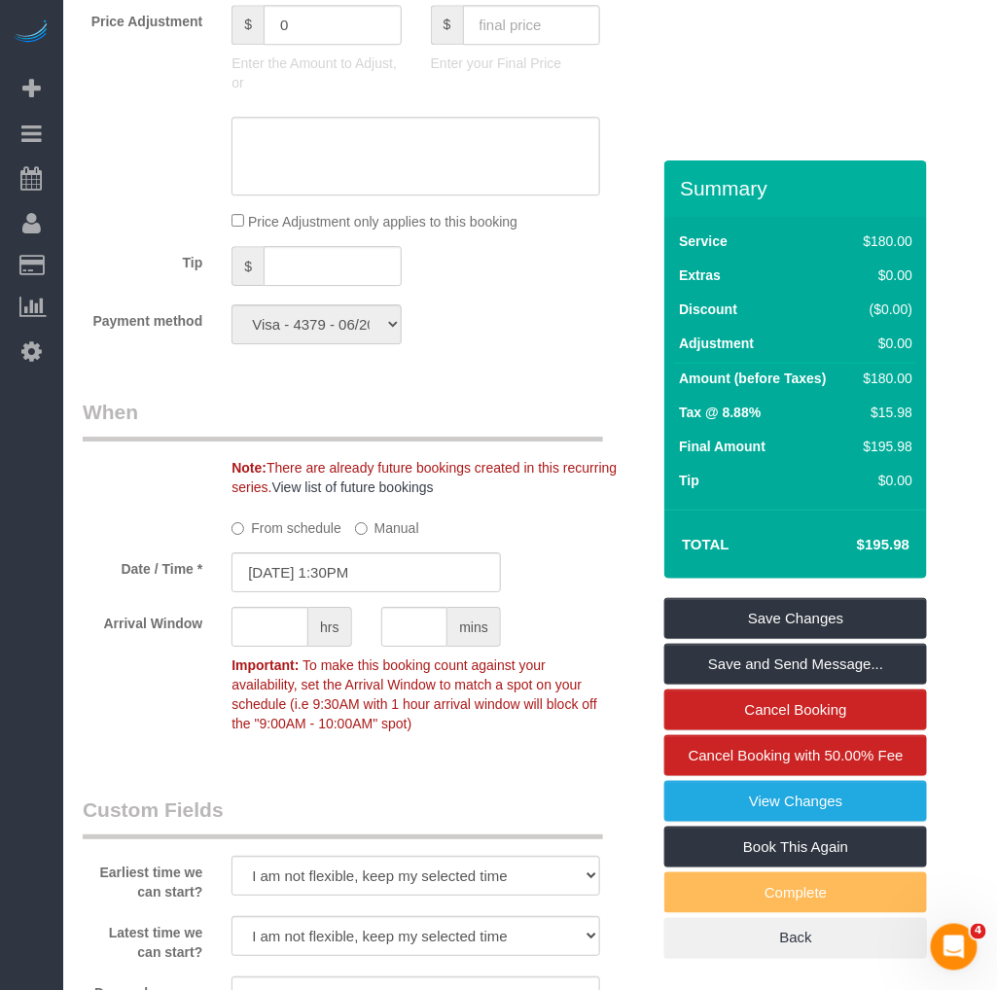
click at [475, 733] on p "Important: To make this booking count against your availability, set the Arriva…" at bounding box center [416, 692] width 398 height 83
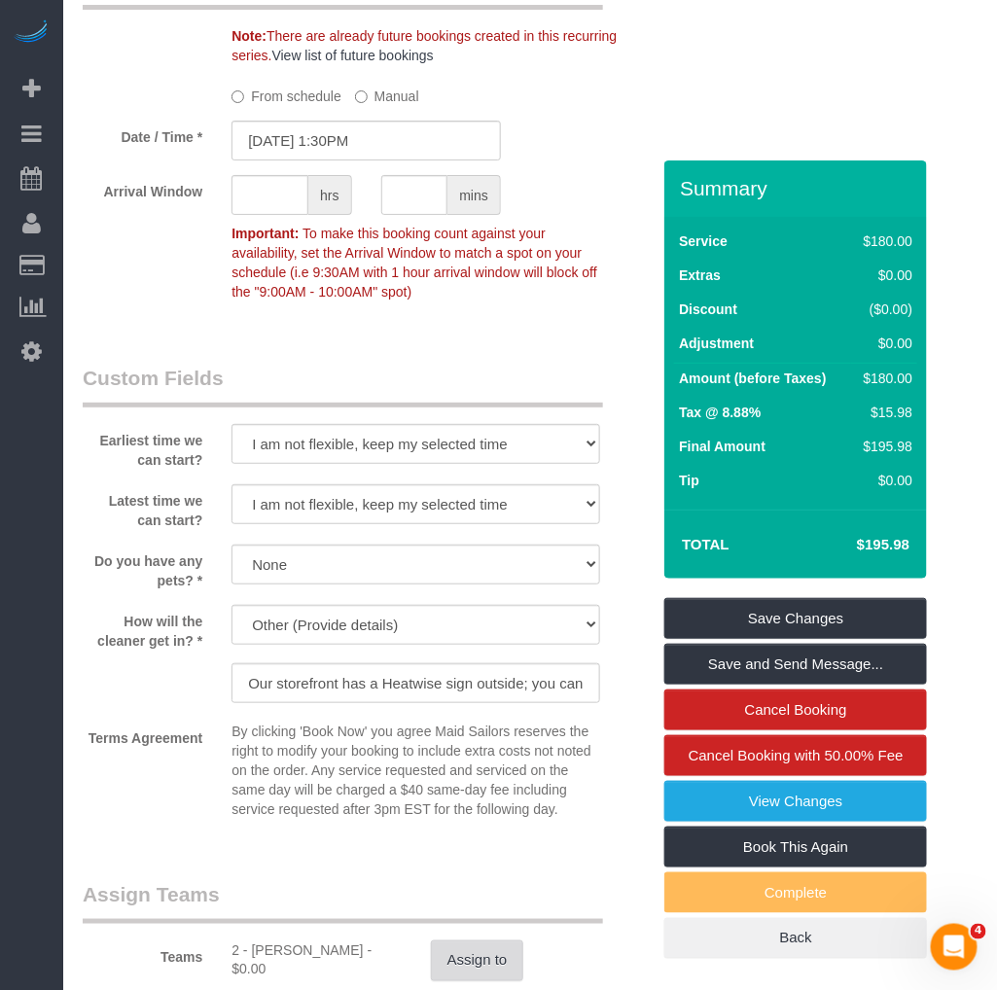
scroll to position [2053, 0]
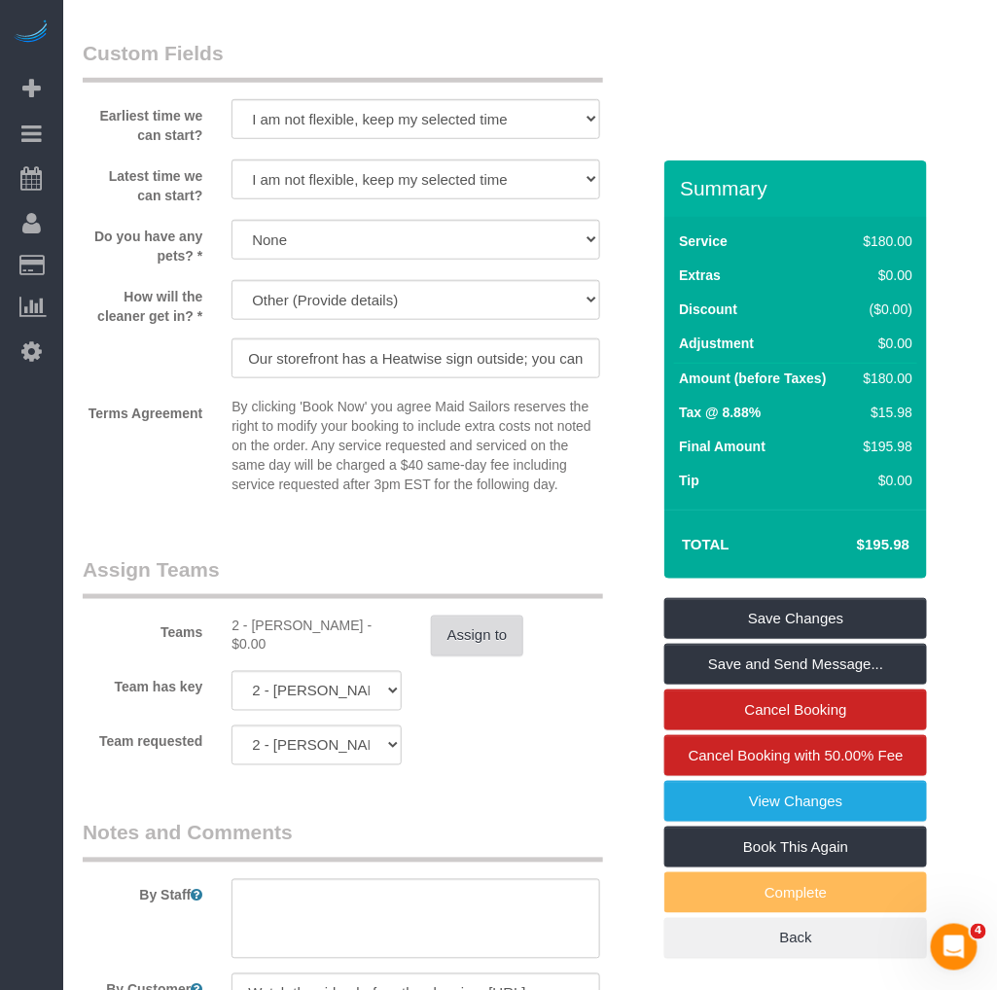
click at [455, 638] on button "Assign to" at bounding box center [477, 636] width 93 height 41
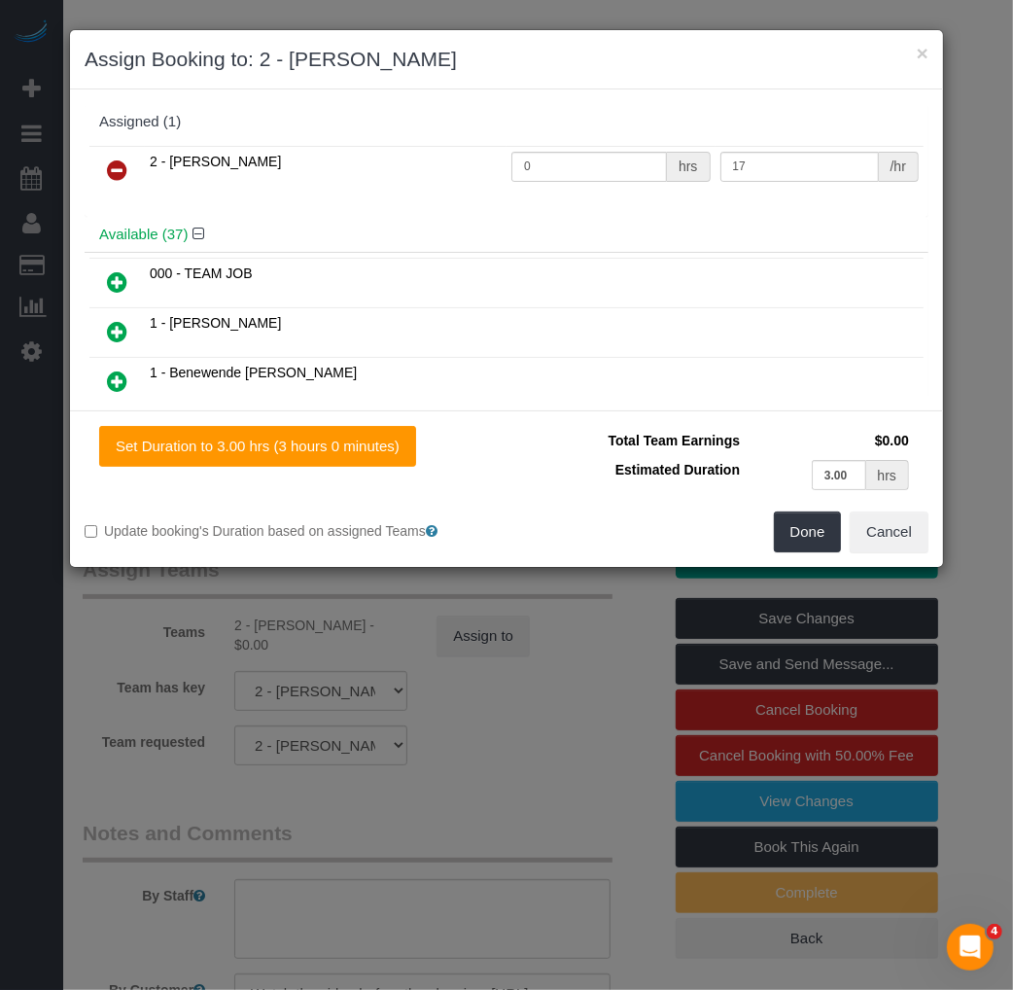
click at [105, 159] on link at bounding box center [117, 171] width 46 height 39
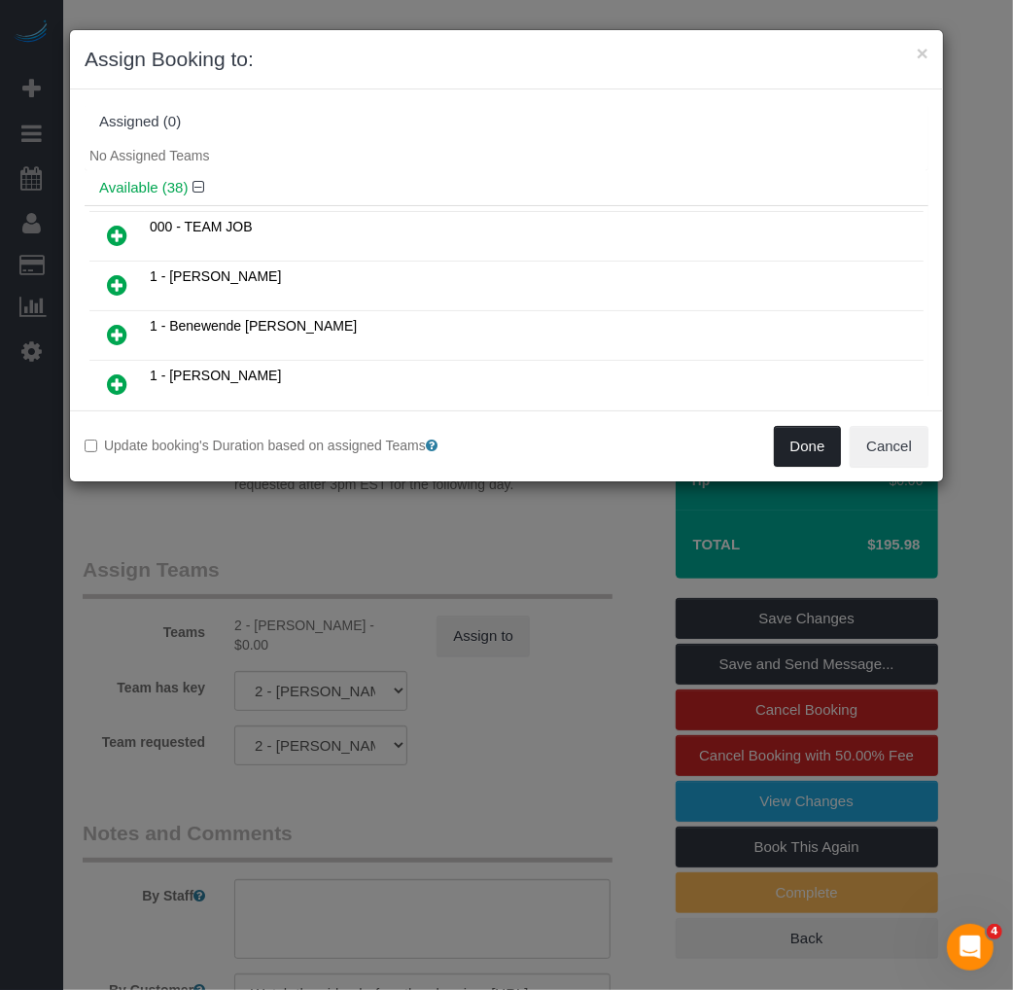
click at [817, 455] on button "Done" at bounding box center [808, 446] width 68 height 41
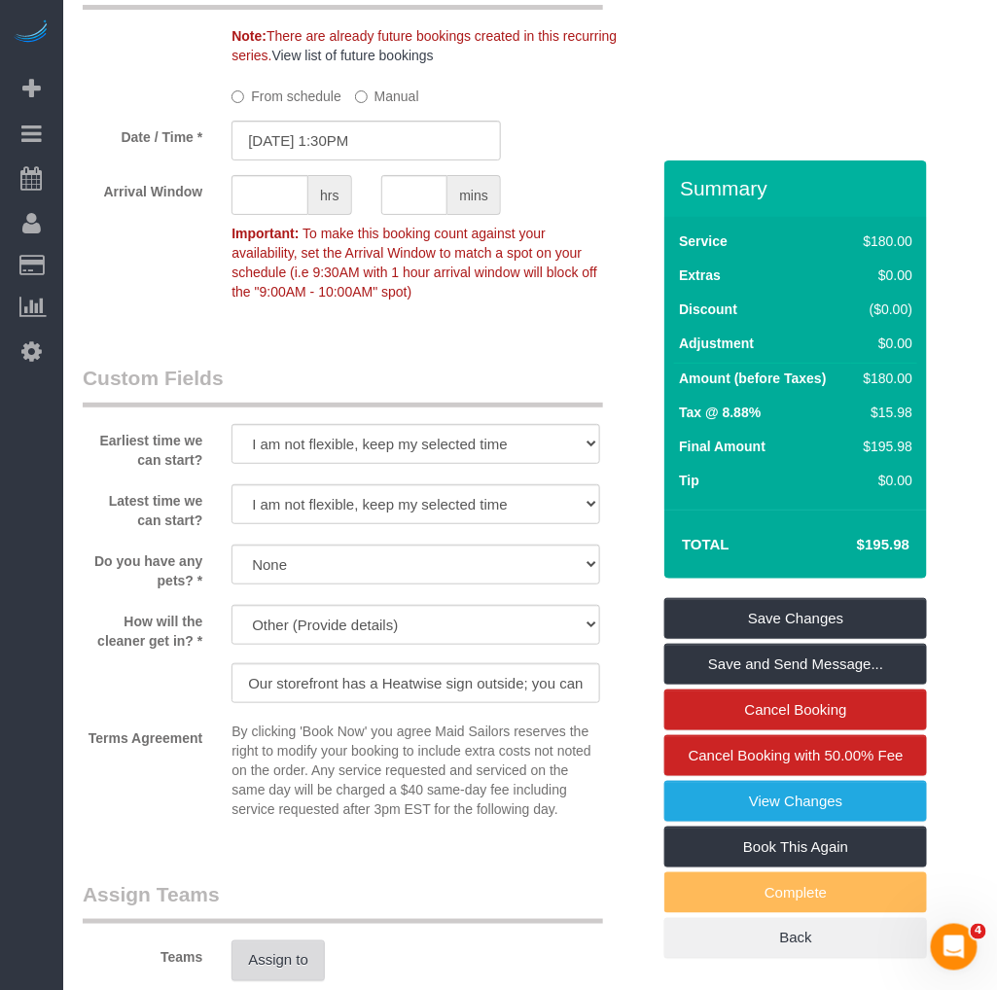
scroll to position [1512, 0]
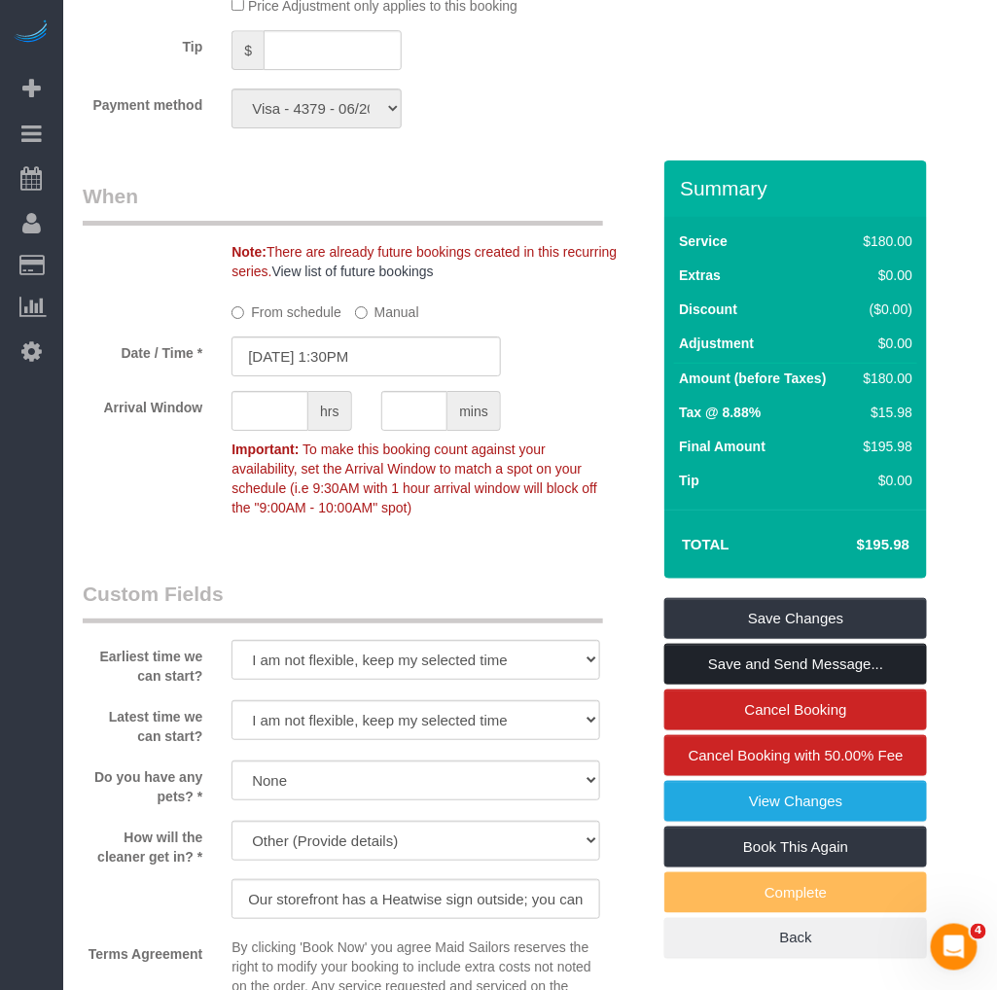
click at [804, 658] on link "Save and Send Message..." at bounding box center [795, 664] width 263 height 41
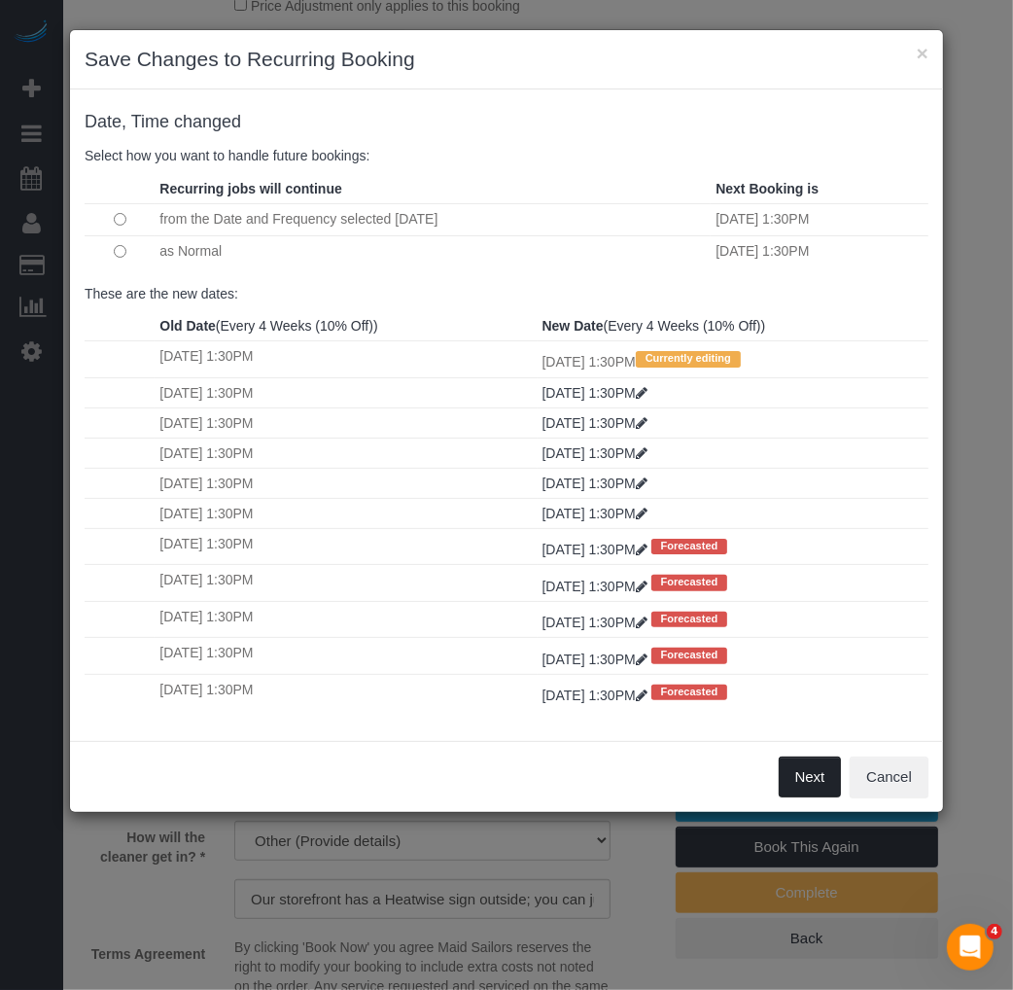
drag, startPoint x: 800, startPoint y: 795, endPoint x: 504, endPoint y: 146, distance: 713.3
click at [504, 146] on div "× Save Changes to Recurring Booking Date, Time changed Select how you want to h…" at bounding box center [506, 421] width 875 height 784
click at [809, 797] on button "Next" at bounding box center [810, 777] width 63 height 41
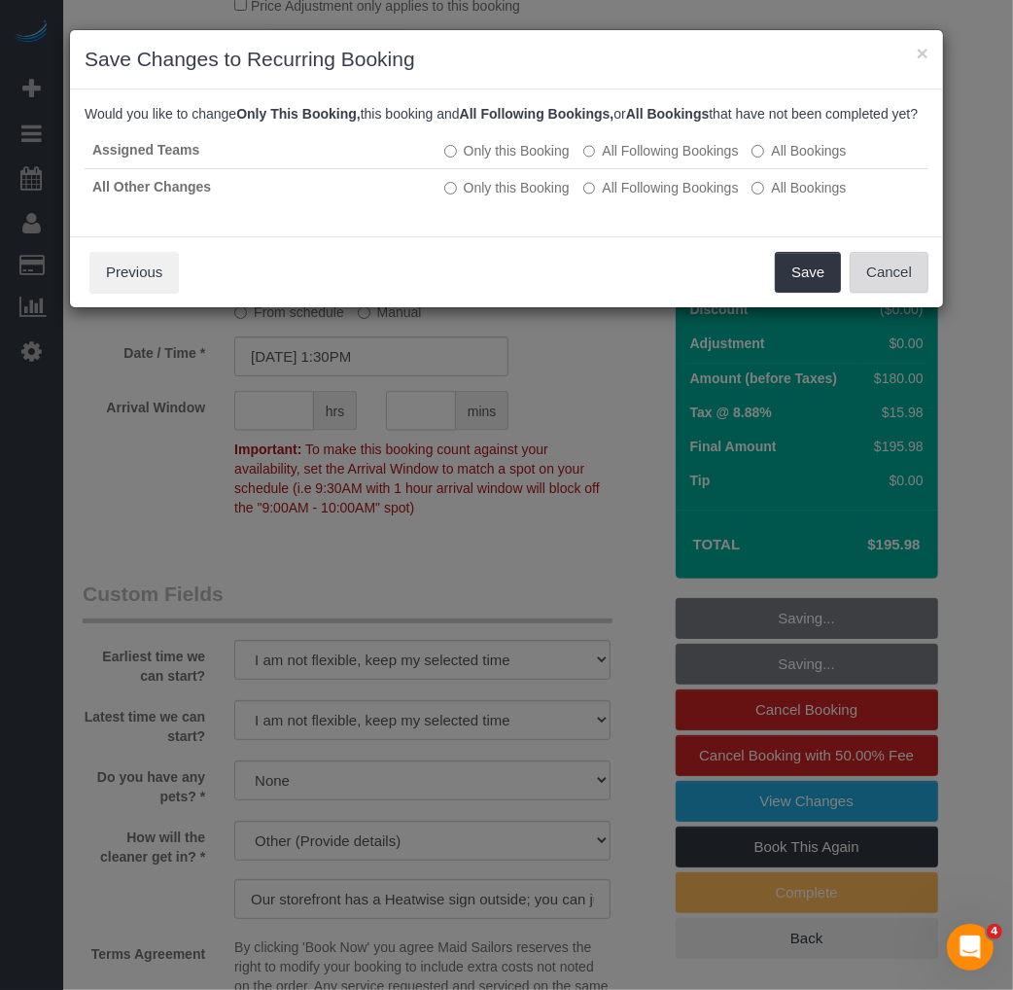
click at [895, 280] on button "Cancel" at bounding box center [889, 272] width 79 height 41
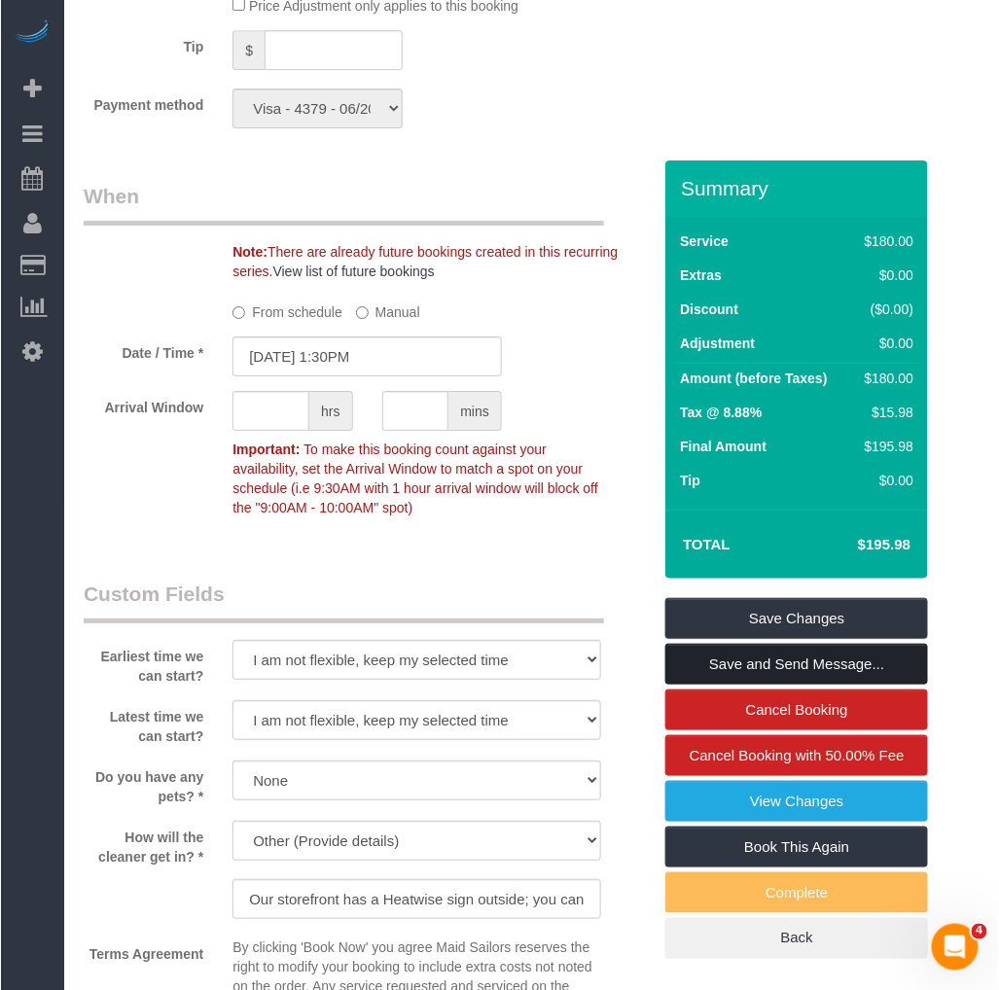
scroll to position [1188, 0]
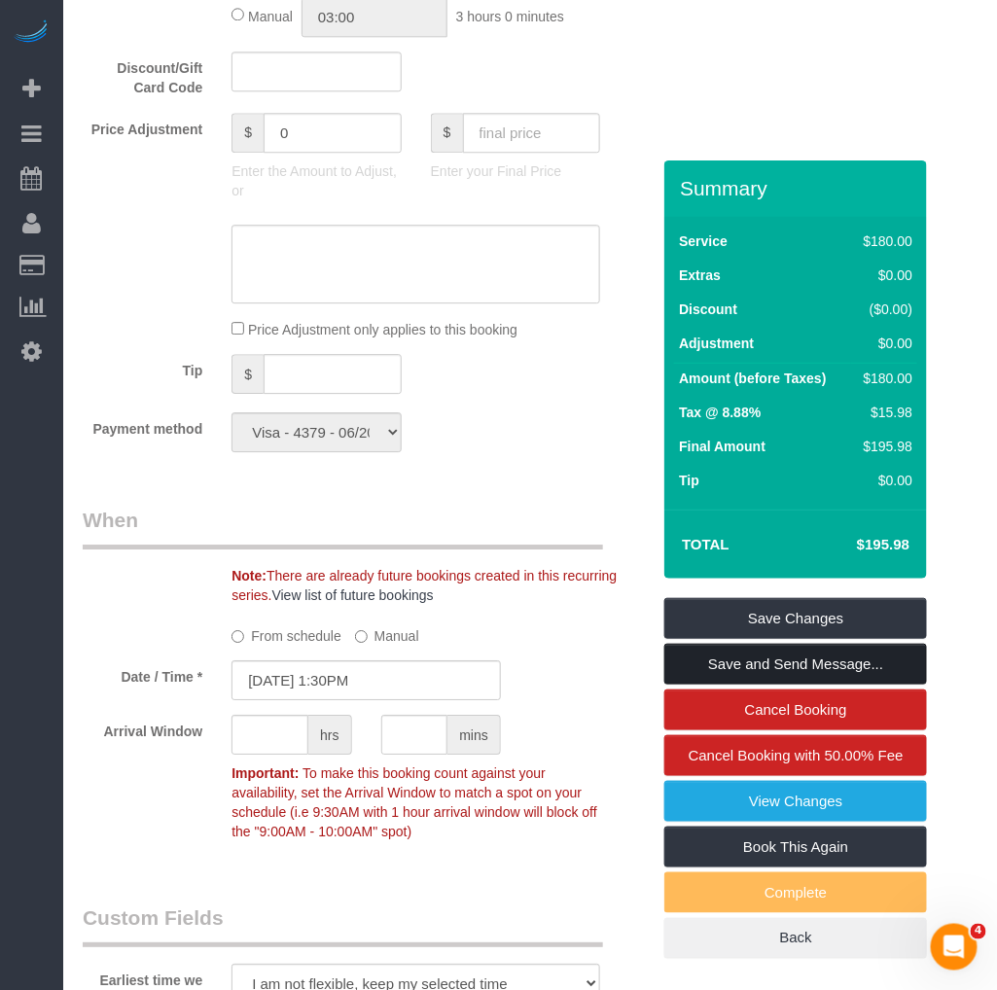
click at [740, 664] on link "Save and Send Message..." at bounding box center [795, 664] width 263 height 41
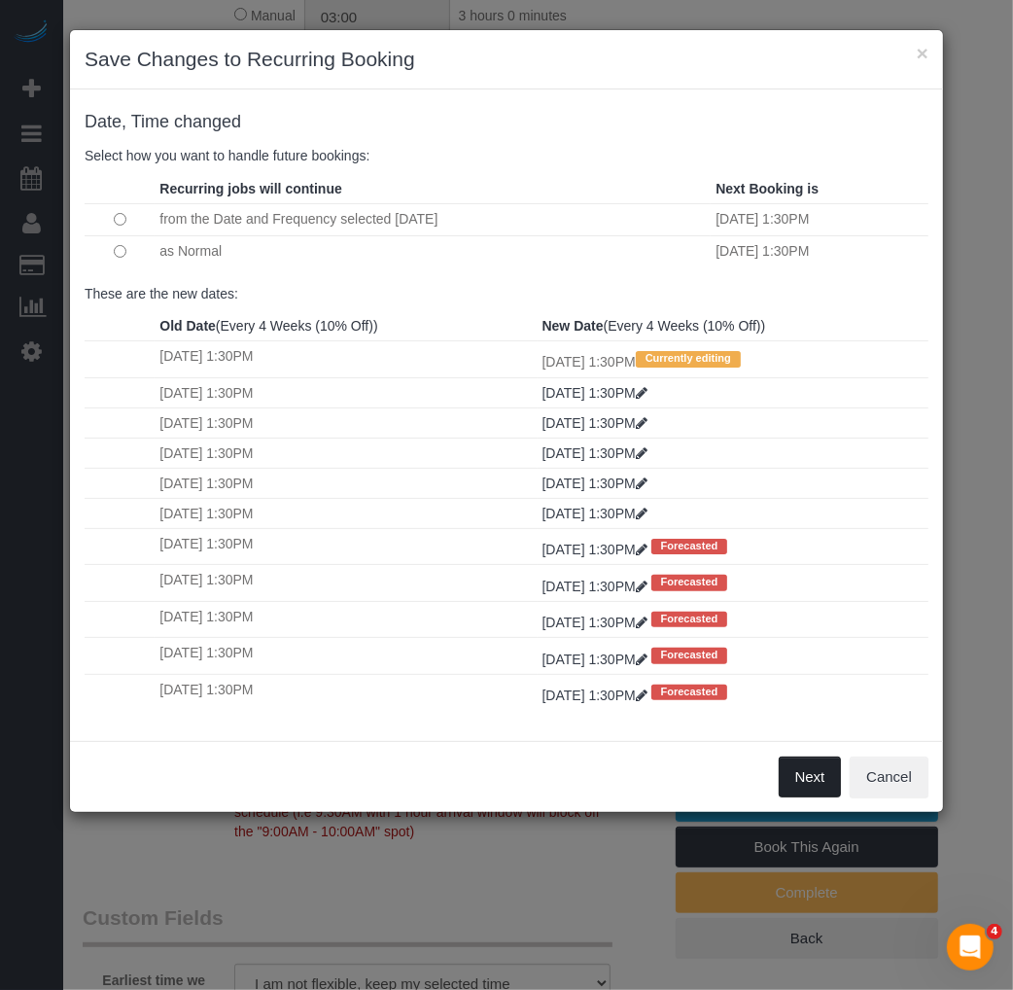
click at [813, 782] on button "Next" at bounding box center [810, 777] width 63 height 41
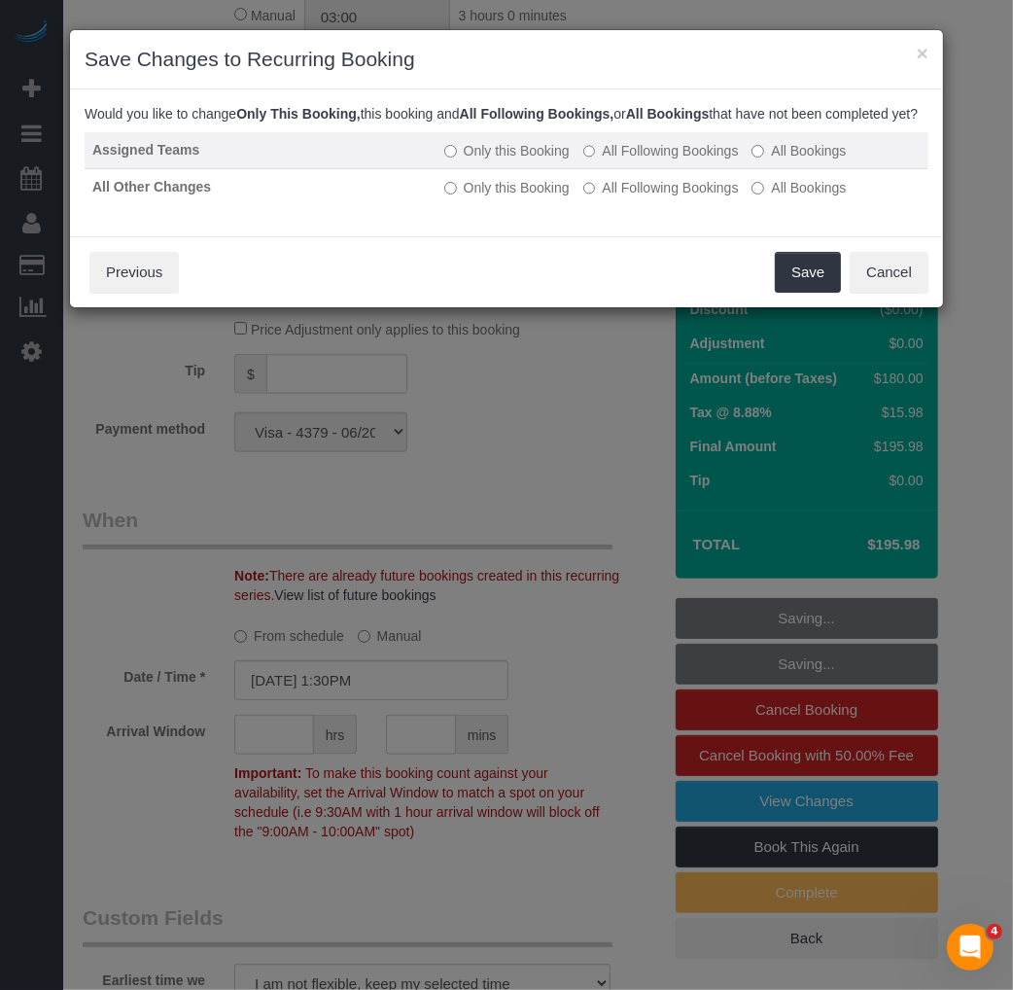
click at [593, 160] on label "All Following Bookings" at bounding box center [662, 150] width 156 height 19
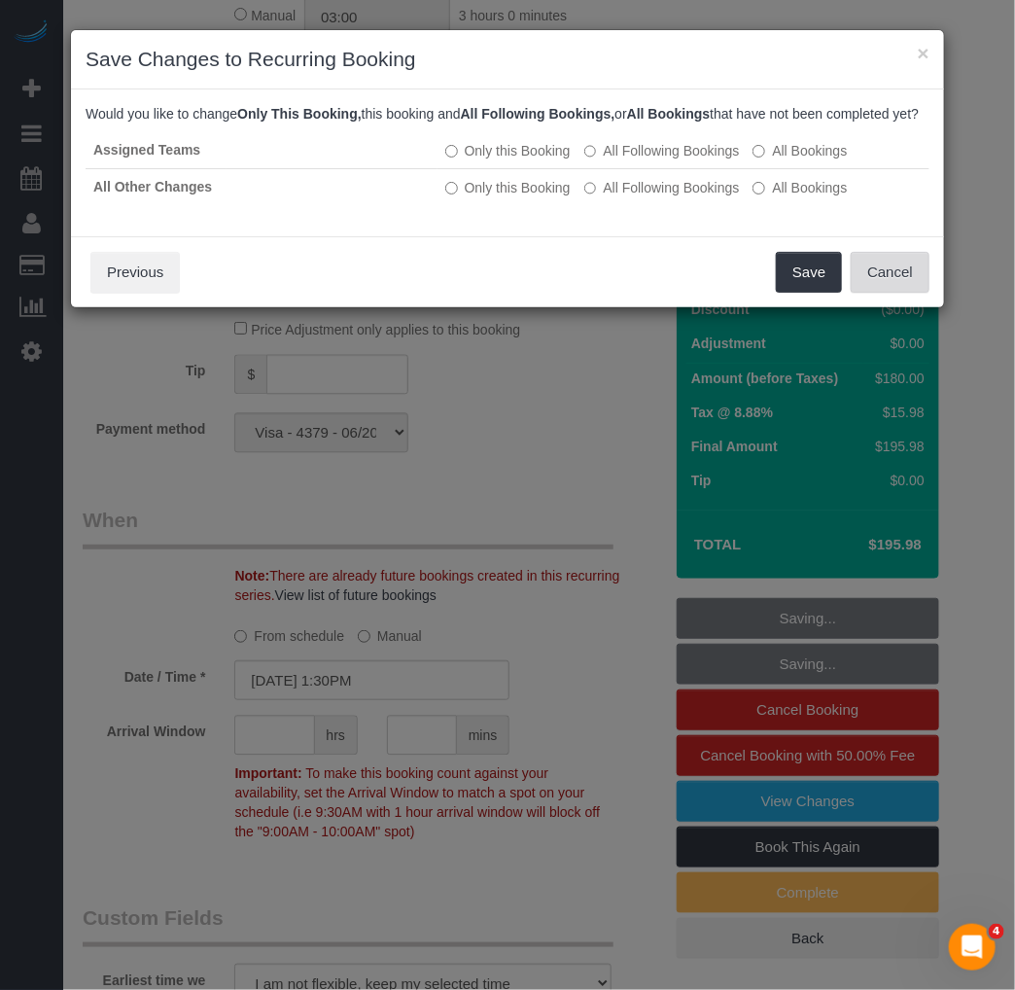
click at [903, 293] on button "Cancel" at bounding box center [890, 272] width 79 height 41
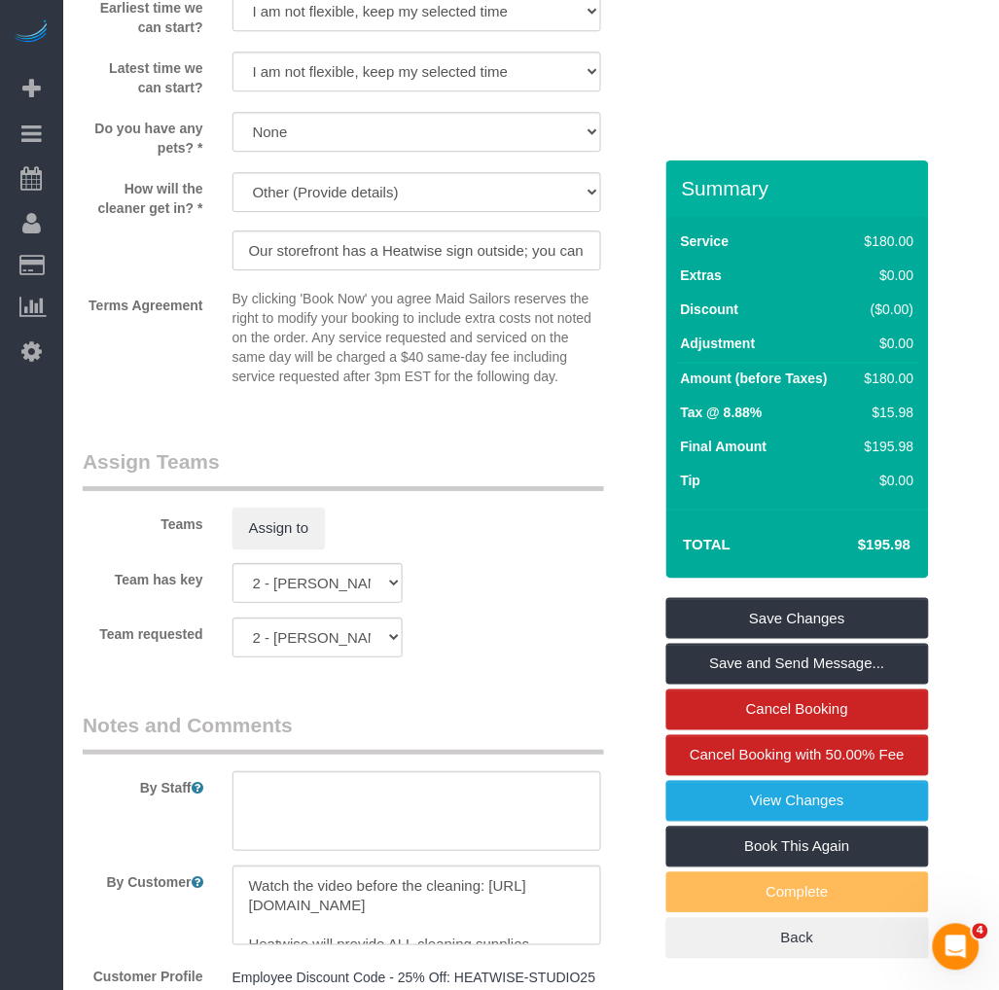
scroll to position [2269, 0]
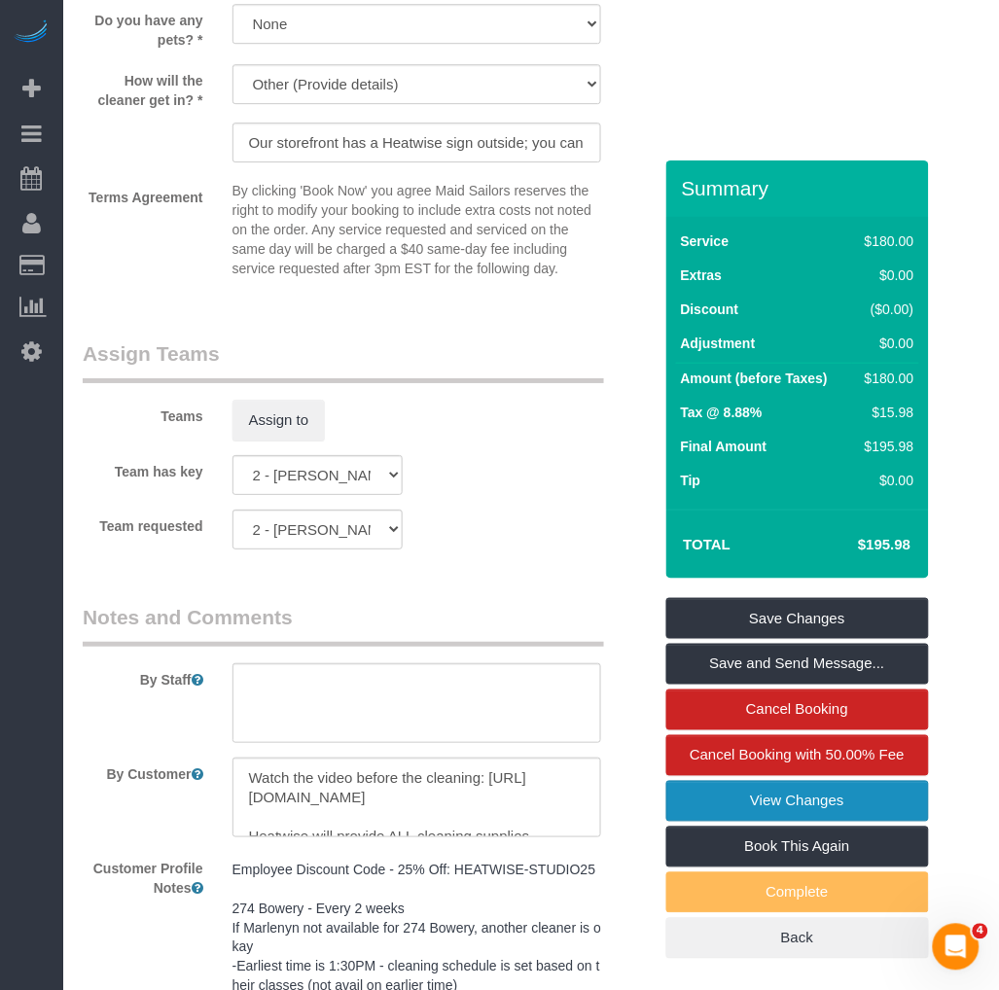
click at [796, 794] on link "View Changes" at bounding box center [797, 801] width 263 height 41
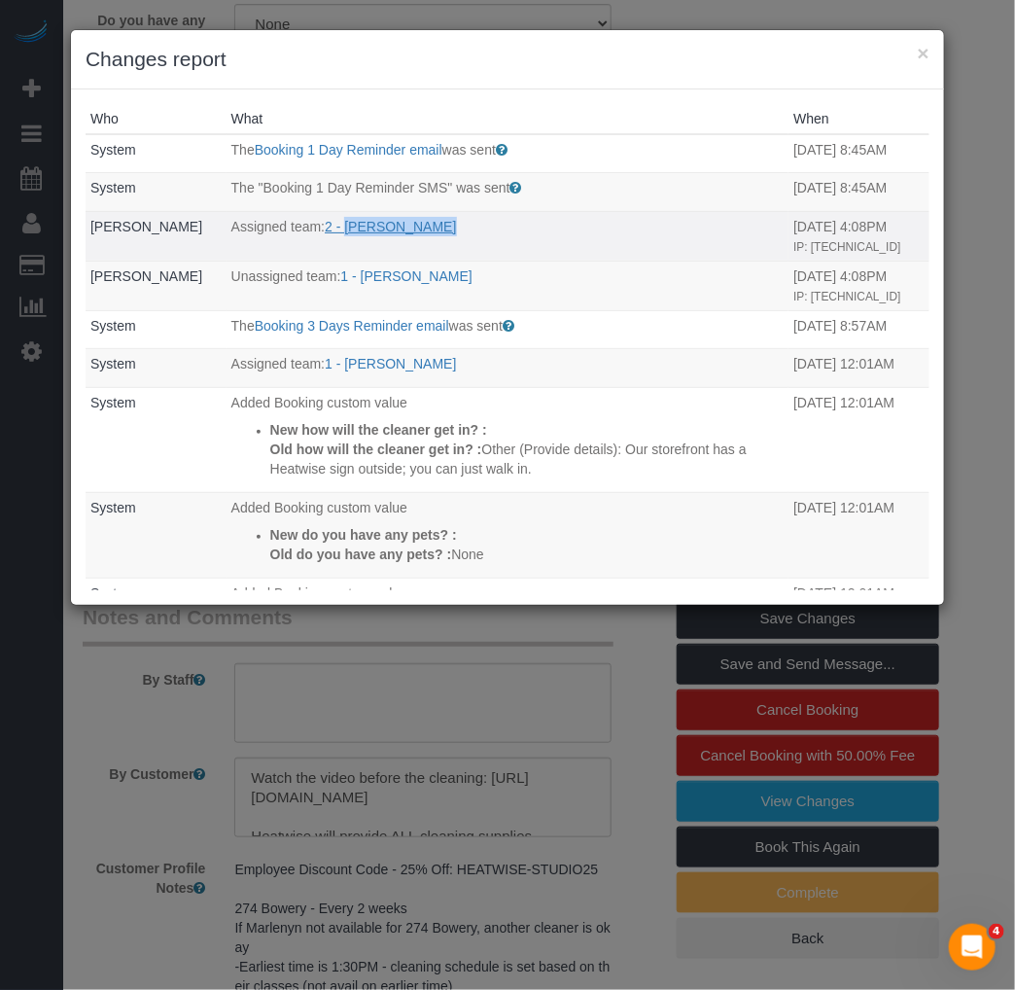
drag, startPoint x: 472, startPoint y: 230, endPoint x: 346, endPoint y: 227, distance: 125.5
click at [346, 227] on p "Assigned team: 2 - [PERSON_NAME]" at bounding box center [507, 226] width 553 height 19
copy link "[PERSON_NAME]"
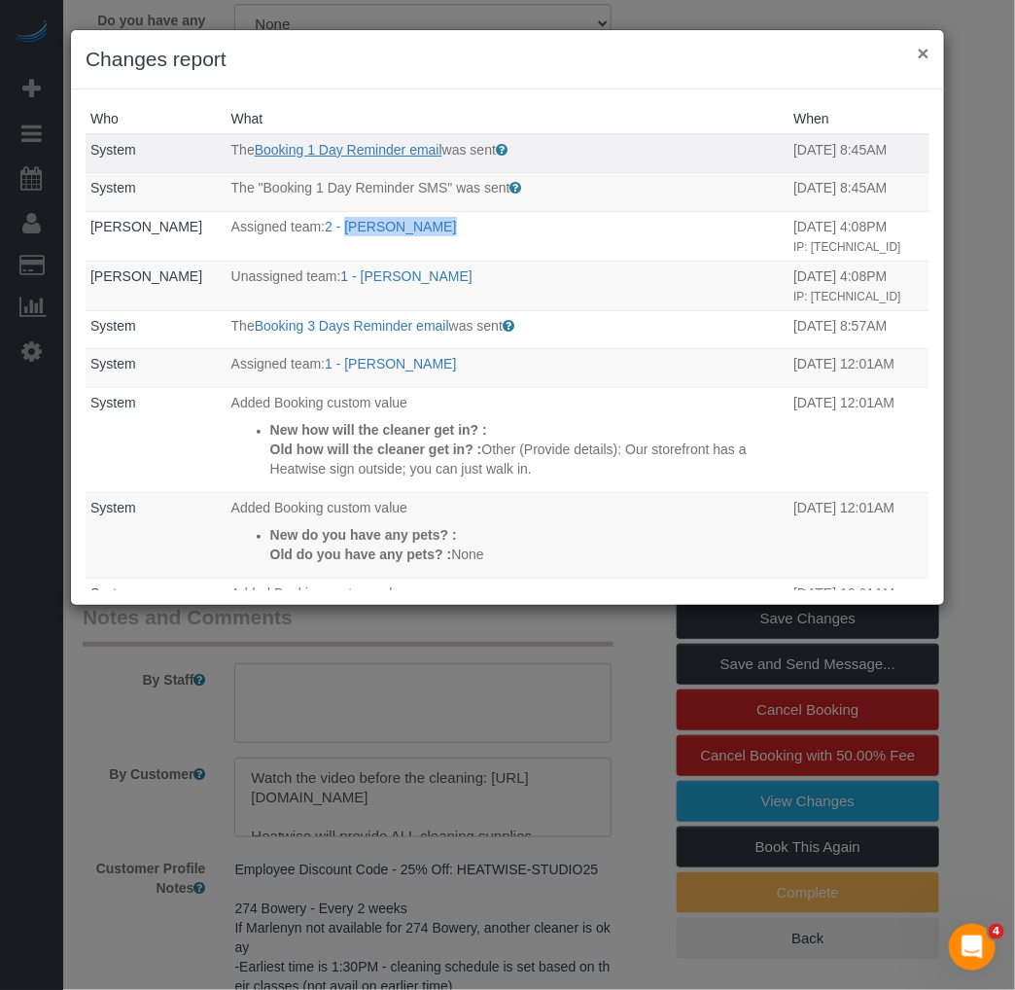
drag, startPoint x: 929, startPoint y: 53, endPoint x: 321, endPoint y: 153, distance: 616.0
click at [907, 54] on div "× Changes report" at bounding box center [507, 59] width 873 height 59
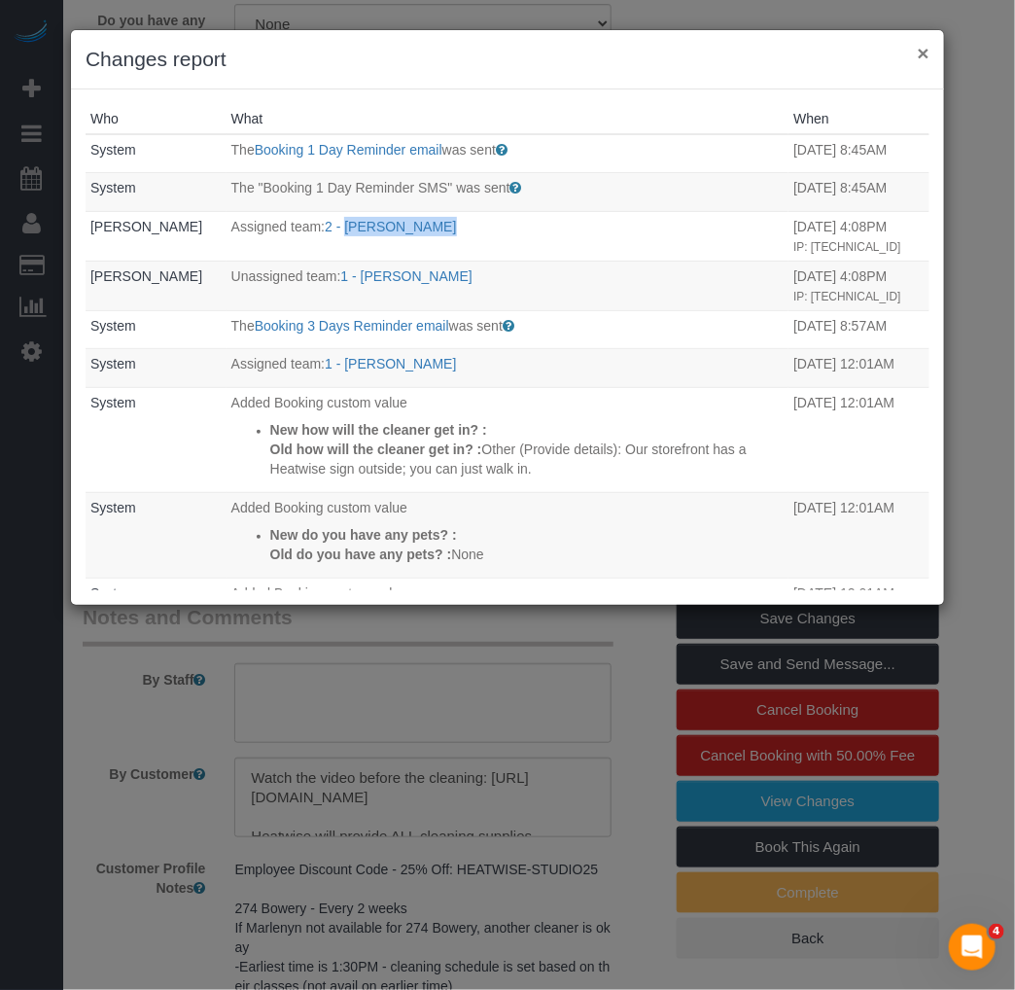
click at [924, 49] on button "×" at bounding box center [924, 53] width 12 height 20
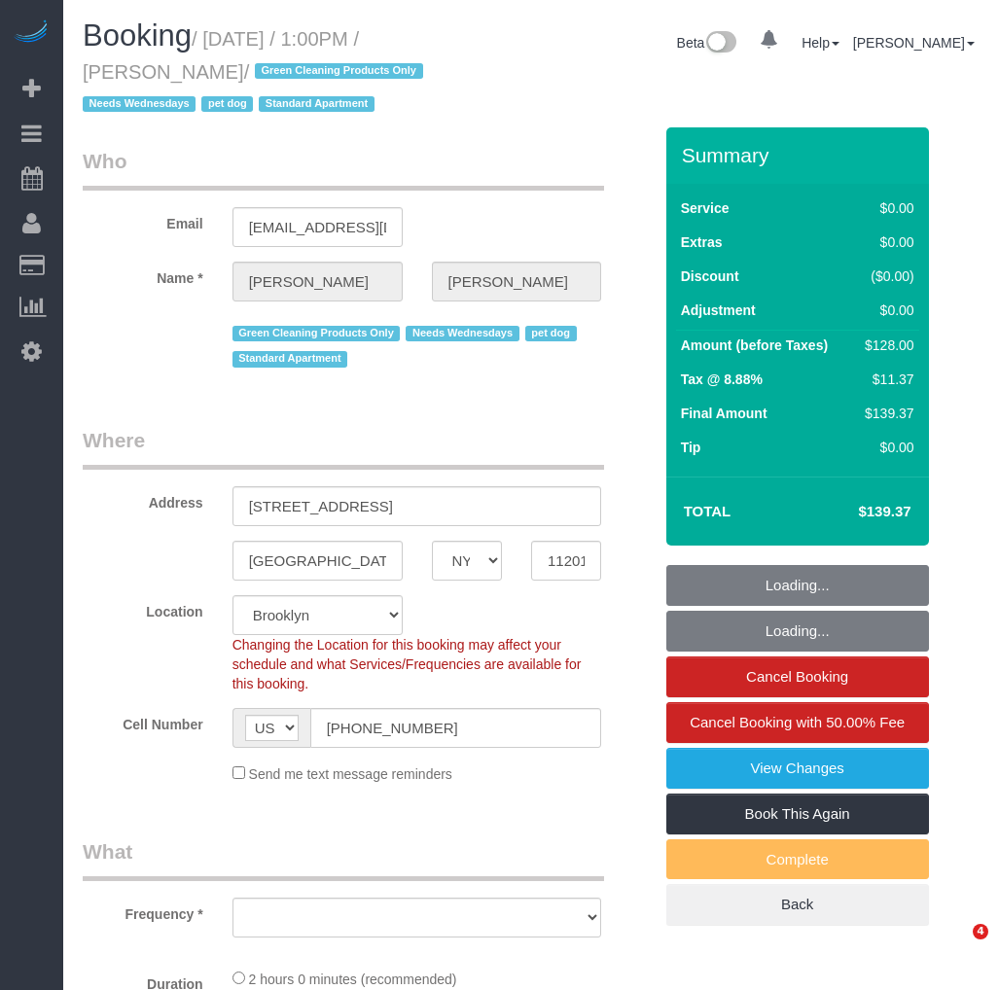
select select "NY"
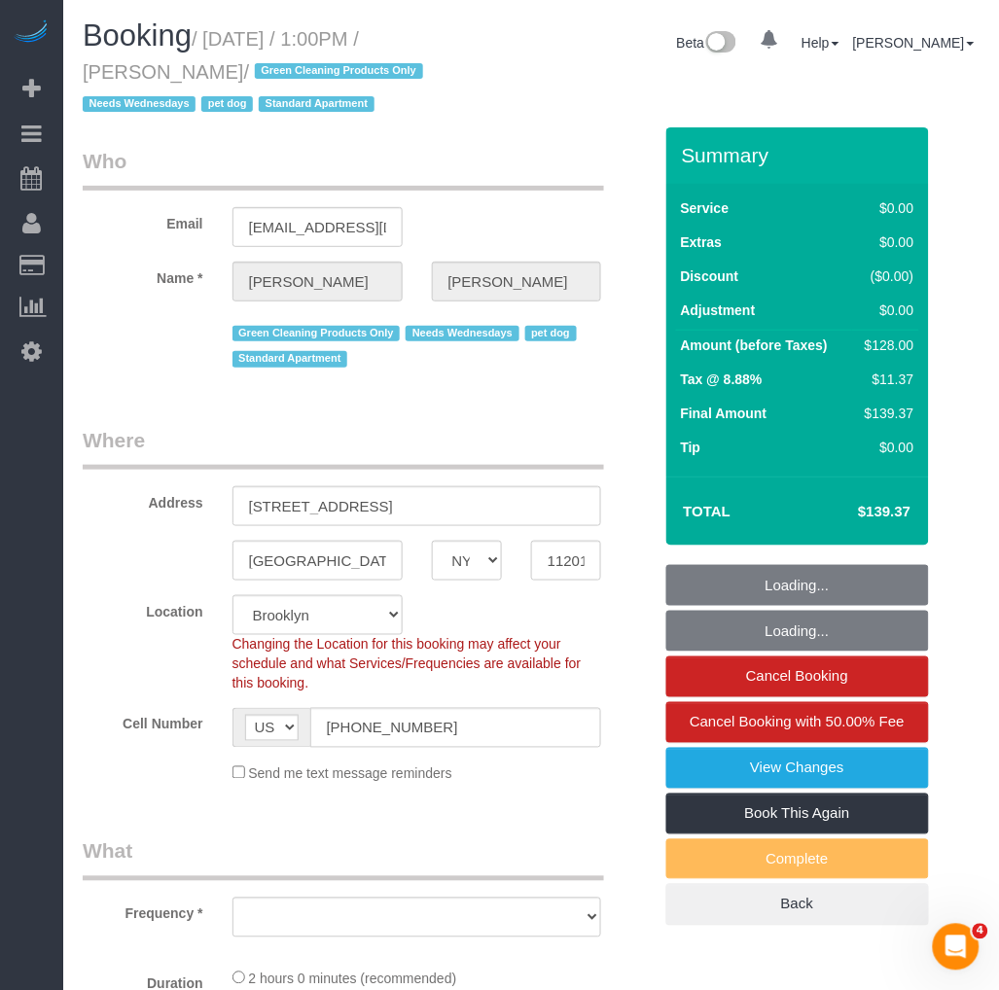
select select "string:stripe-pm_1RN3sH4VGloSiKo7cD90aCm4"
select select "number:57"
select select "number:74"
select select "number:13"
select select "number:7"
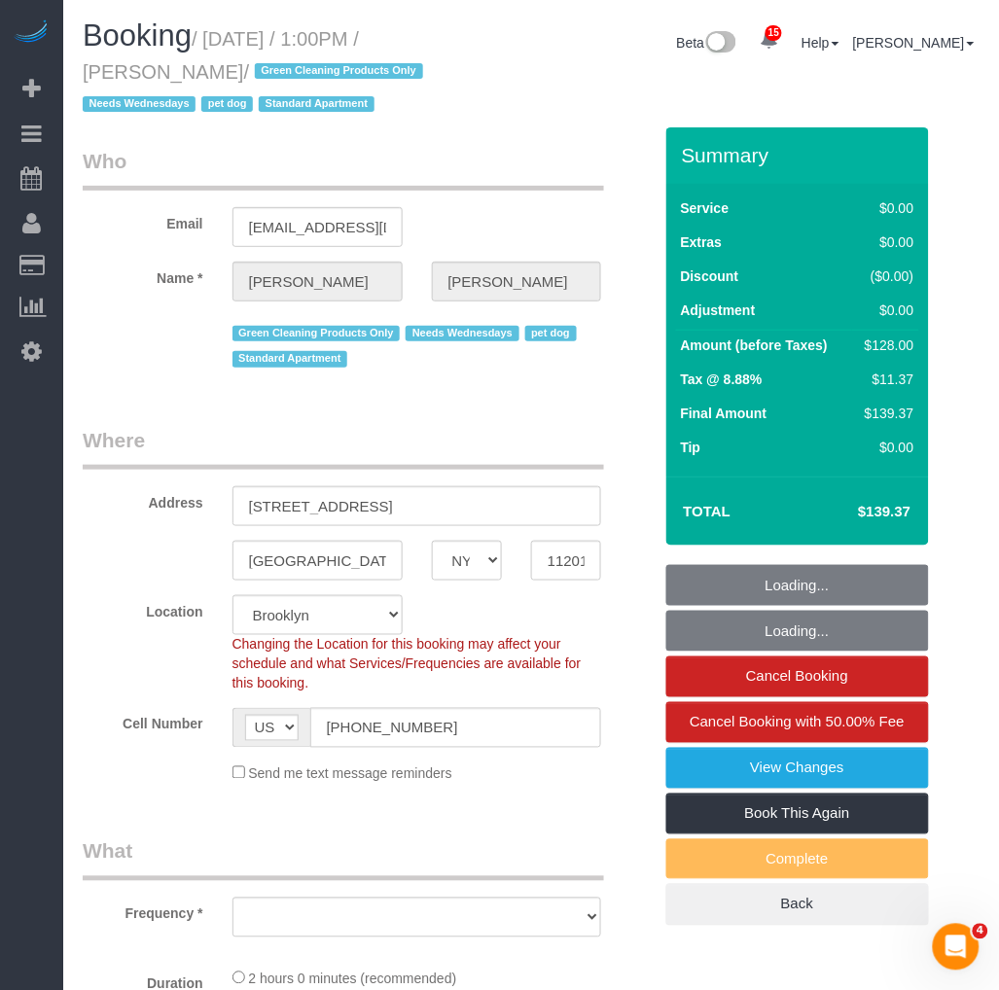
select select "spot1"
select select "object:926"
select select "1"
select select "object:1411"
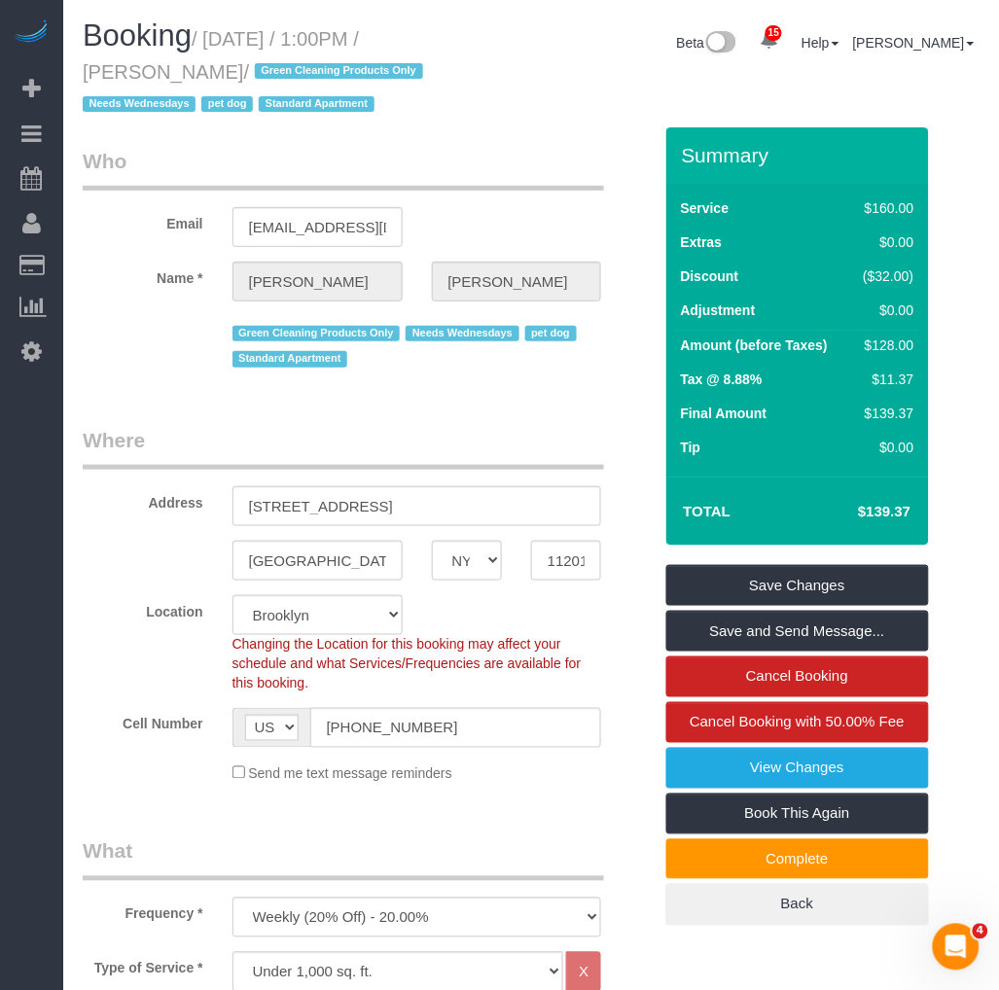
drag, startPoint x: 208, startPoint y: 72, endPoint x: 82, endPoint y: 79, distance: 126.6
click at [83, 79] on small "/ [DATE] / 1:00PM / [PERSON_NAME] / Green Cleaning Products Only Needs Wednesda…" at bounding box center [256, 72] width 346 height 88
copy small "[PERSON_NAME]"
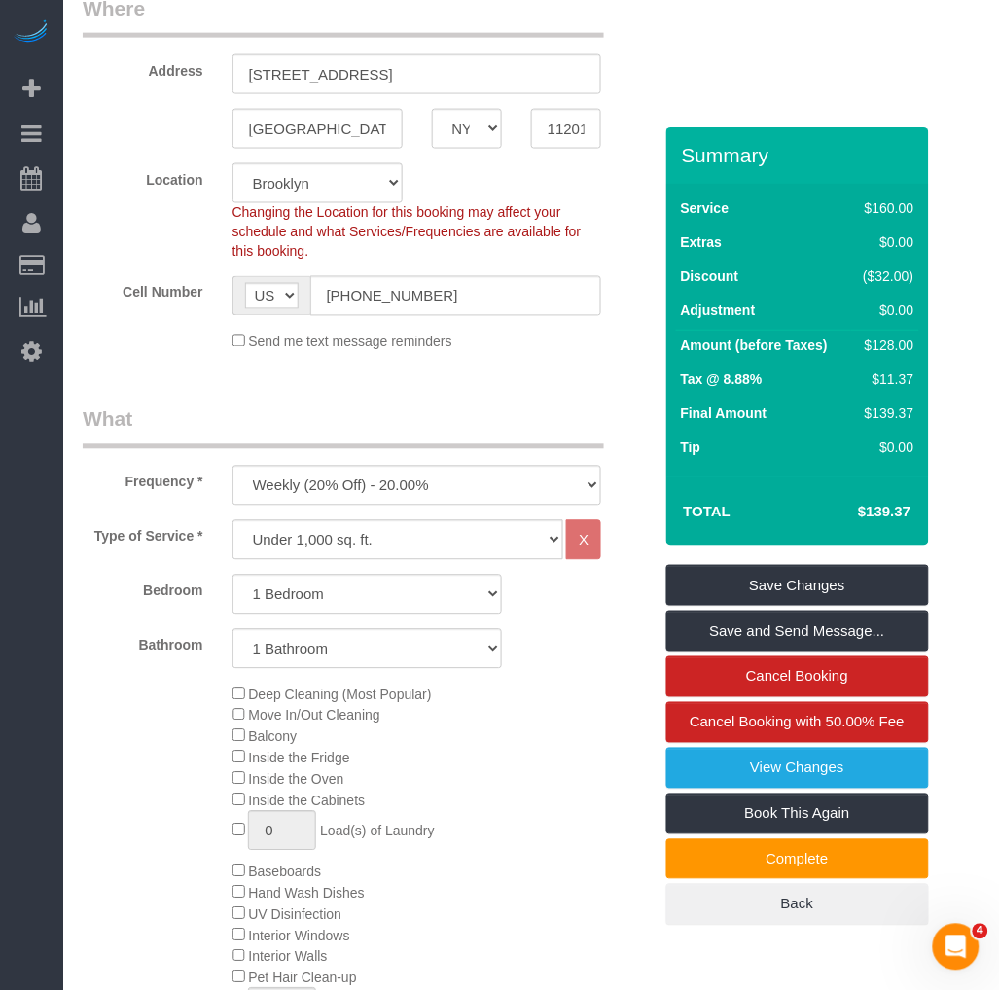
scroll to position [864, 0]
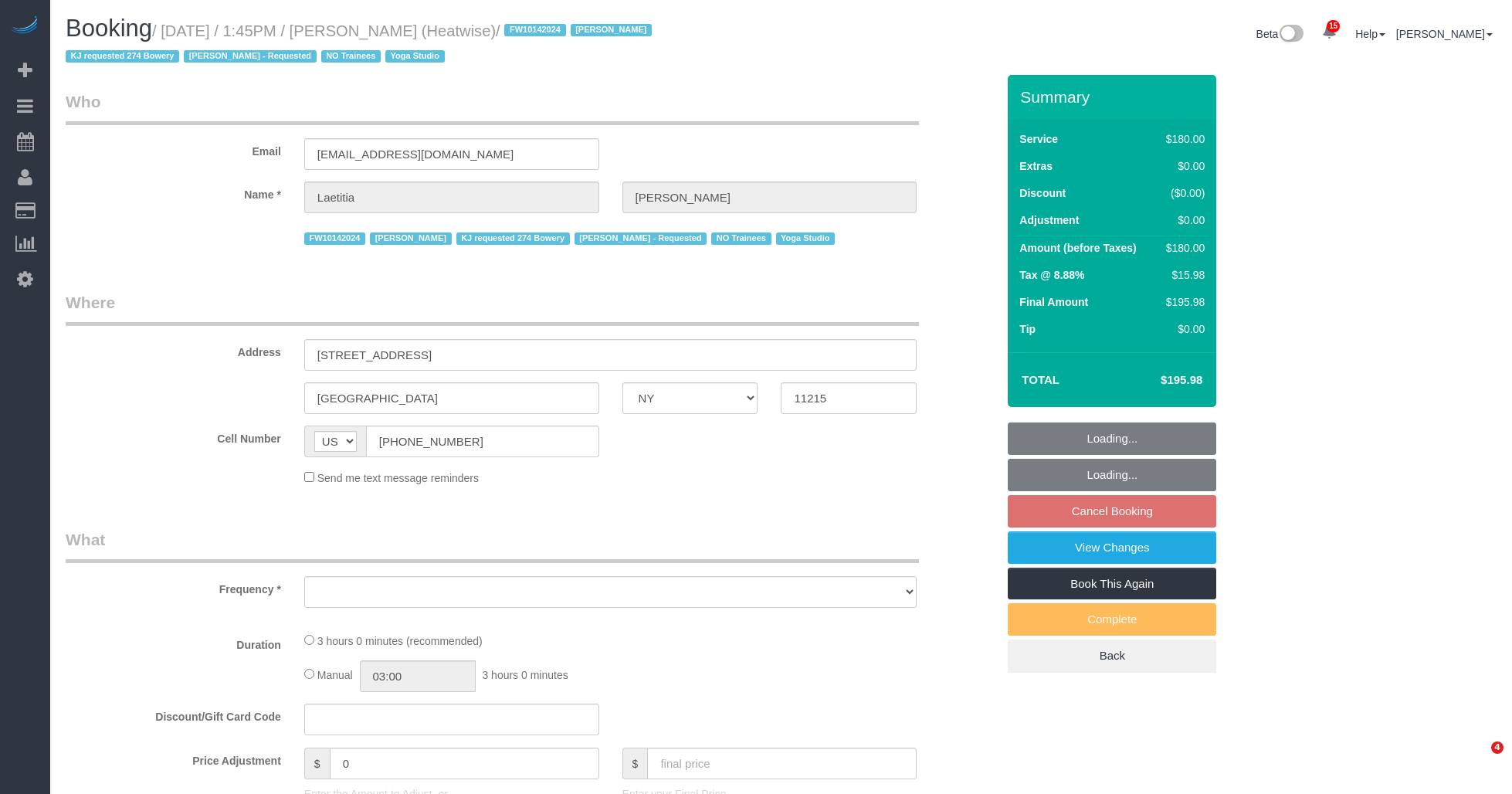
select select "NY"
select select "object:775"
select select "string:stripe-pm_1RaIPN4VGloSiKo7a9kdhFlp"
select select "180"
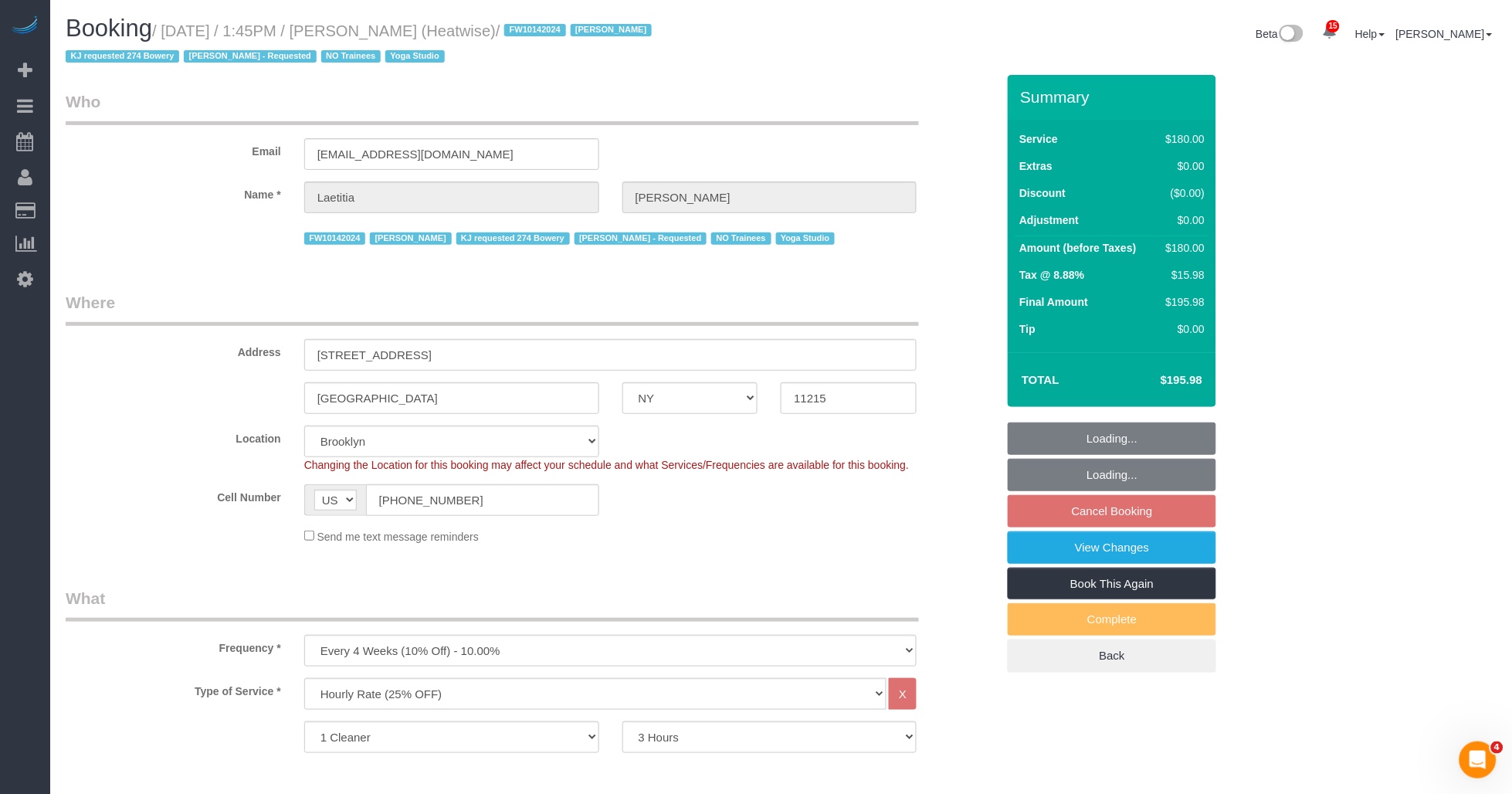
select select "number:89"
select select "number:90"
select select "number:15"
select select "number:7"
select select "object:1468"
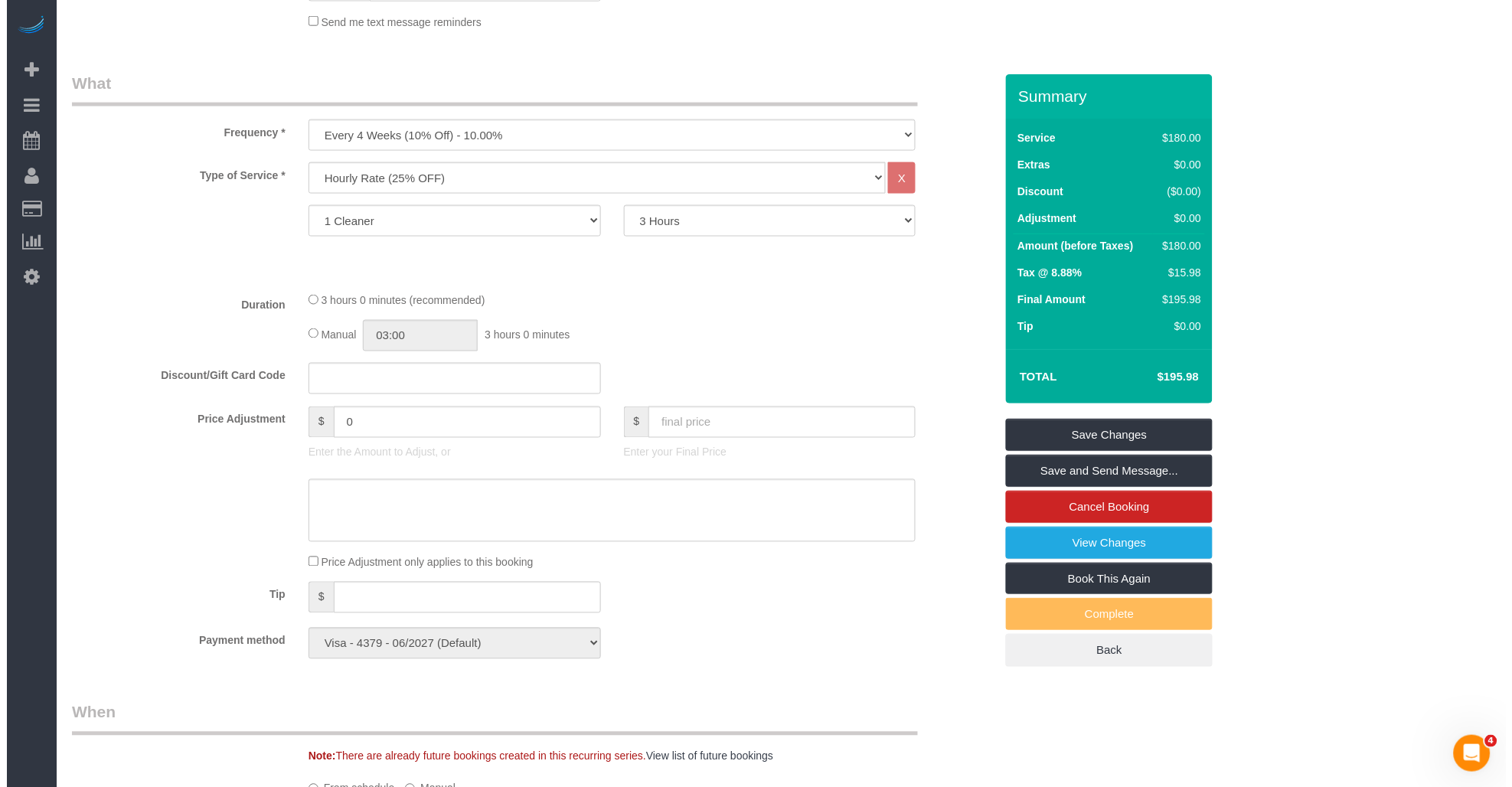
scroll to position [766, 0]
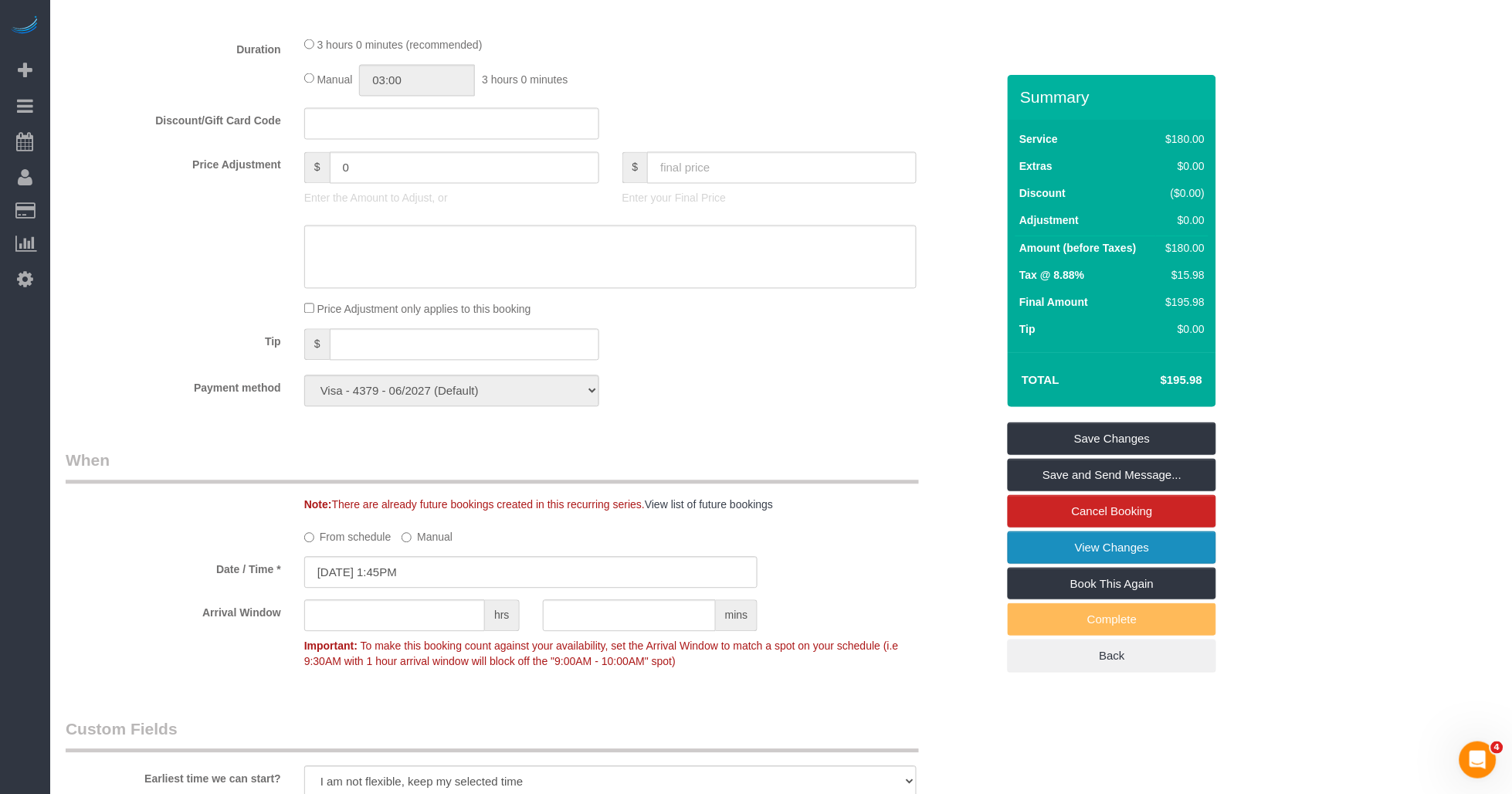
click at [1093, 546] on link "View Changes" at bounding box center [1112, 547] width 209 height 33
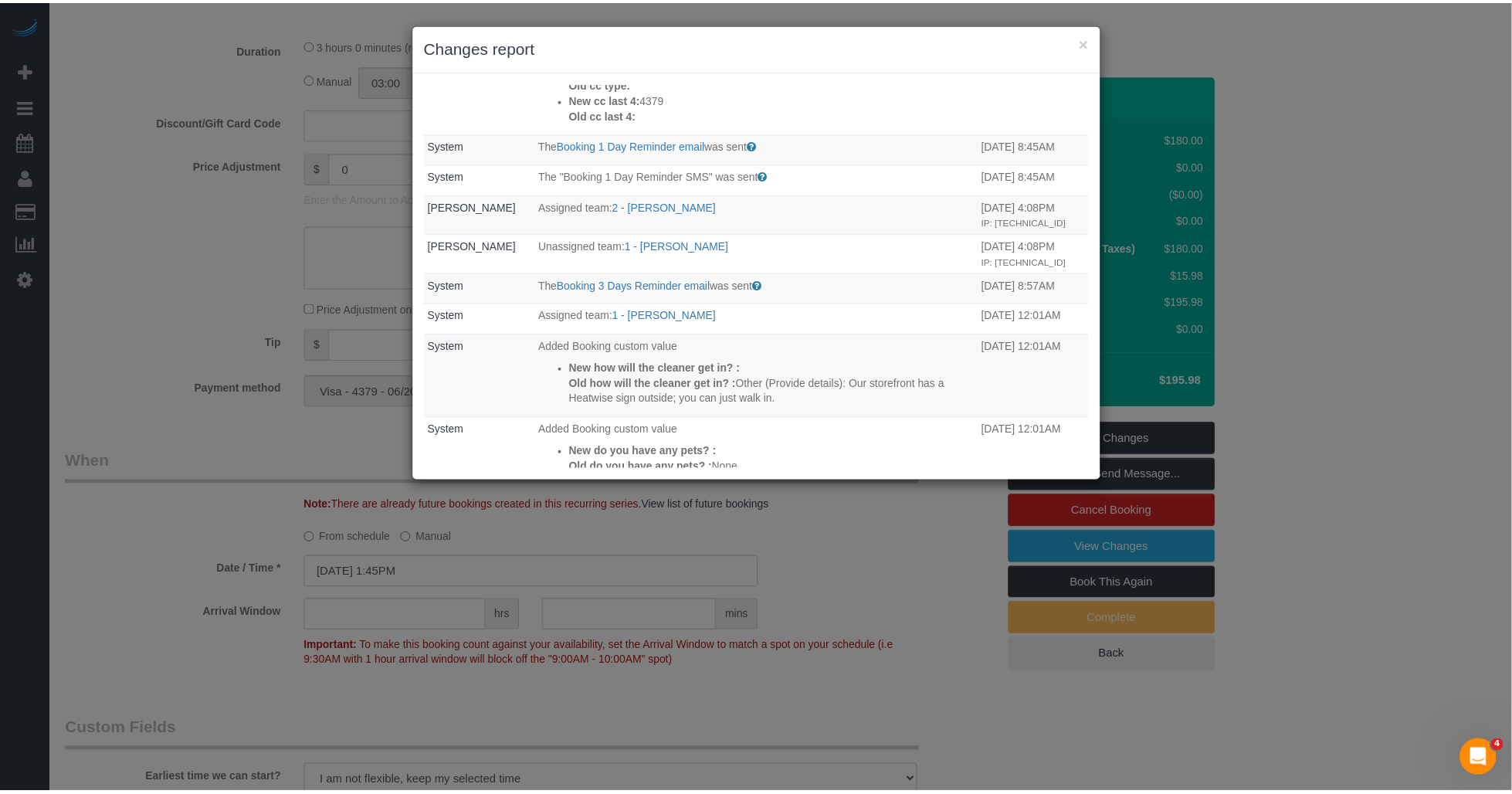
scroll to position [343, 0]
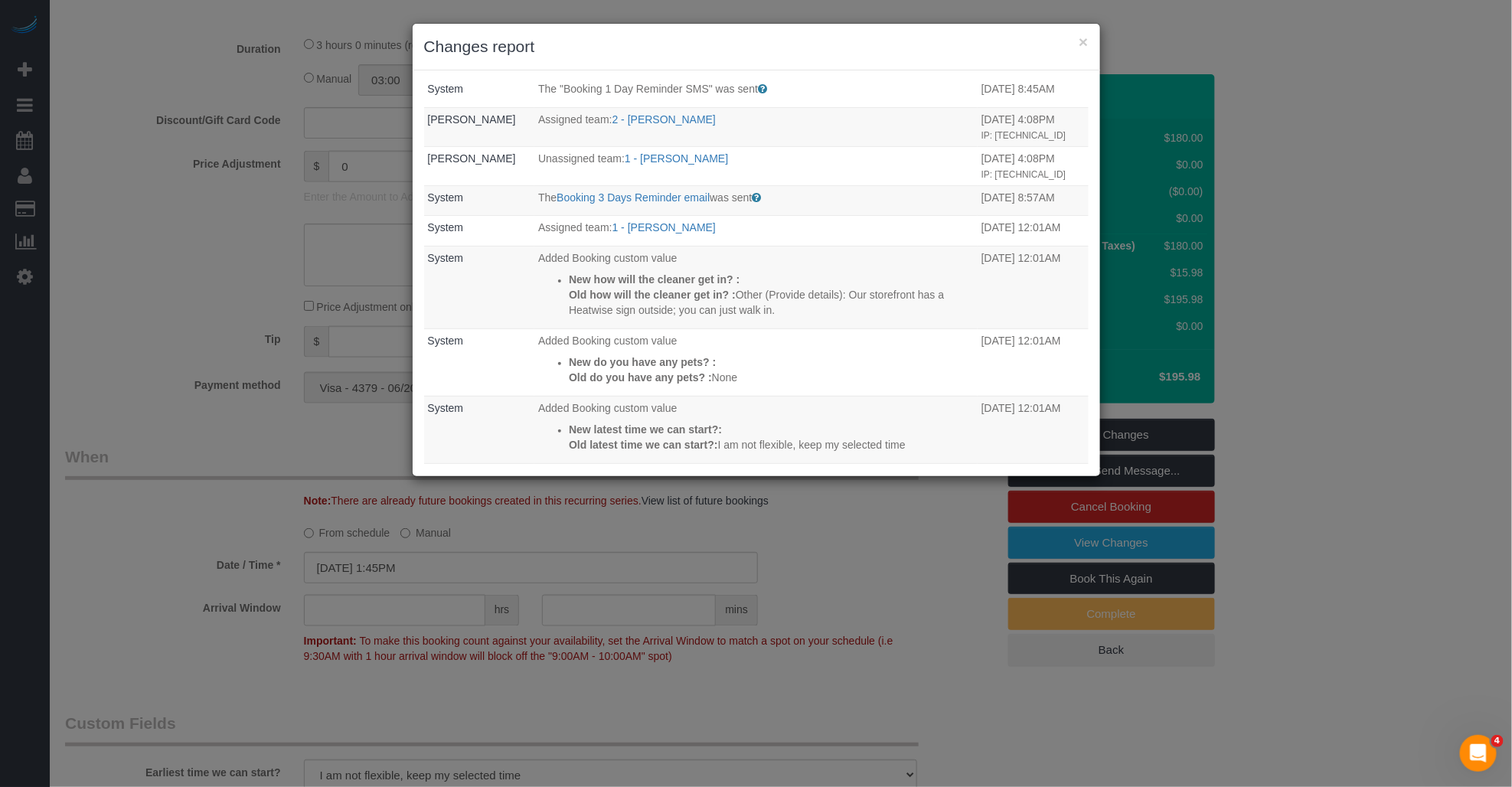
click at [1075, 40] on h3 "Changes report" at bounding box center [756, 46] width 664 height 23
click at [1081, 41] on button "×" at bounding box center [1083, 42] width 9 height 16
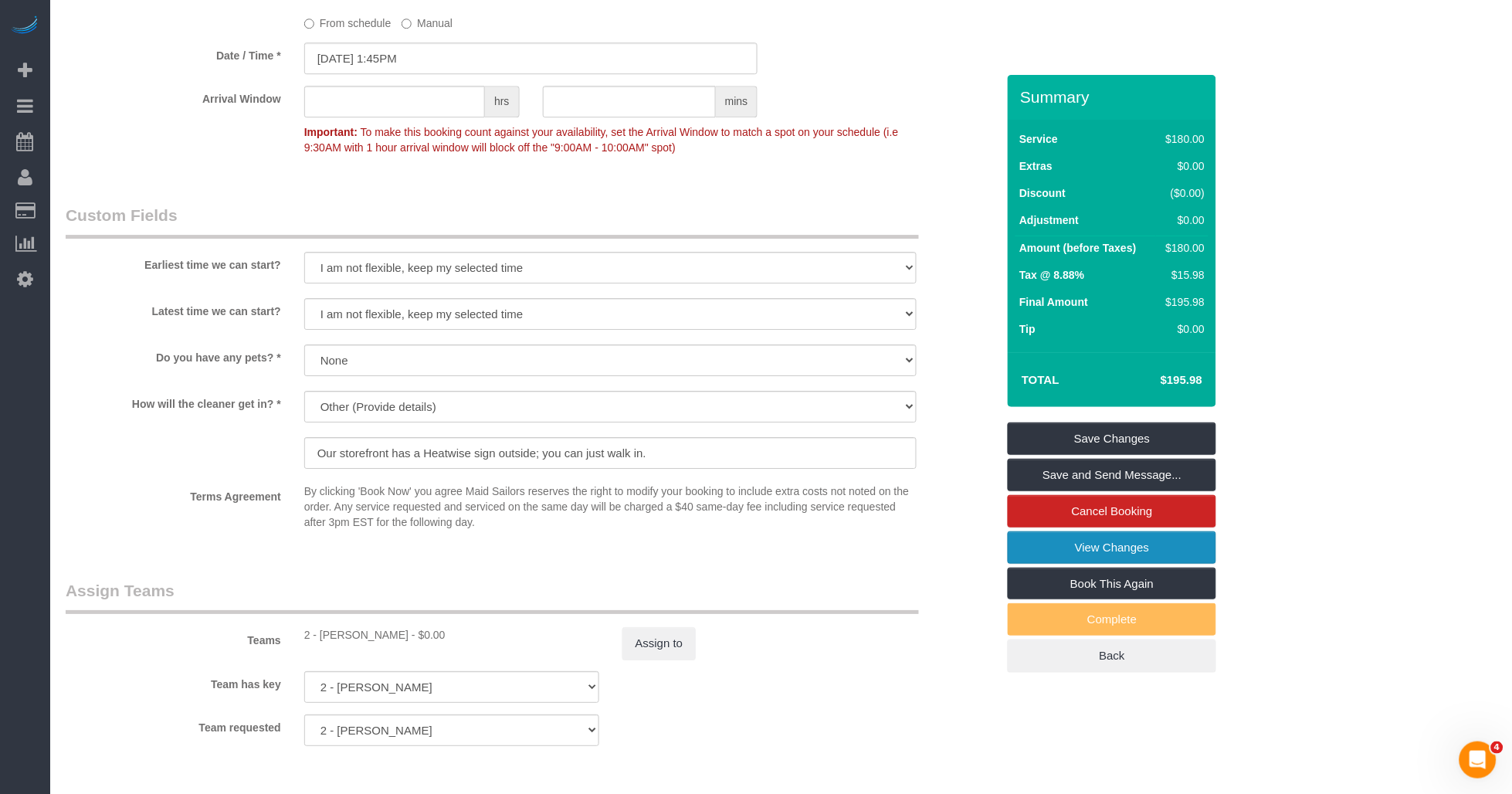
scroll to position [1544, 0]
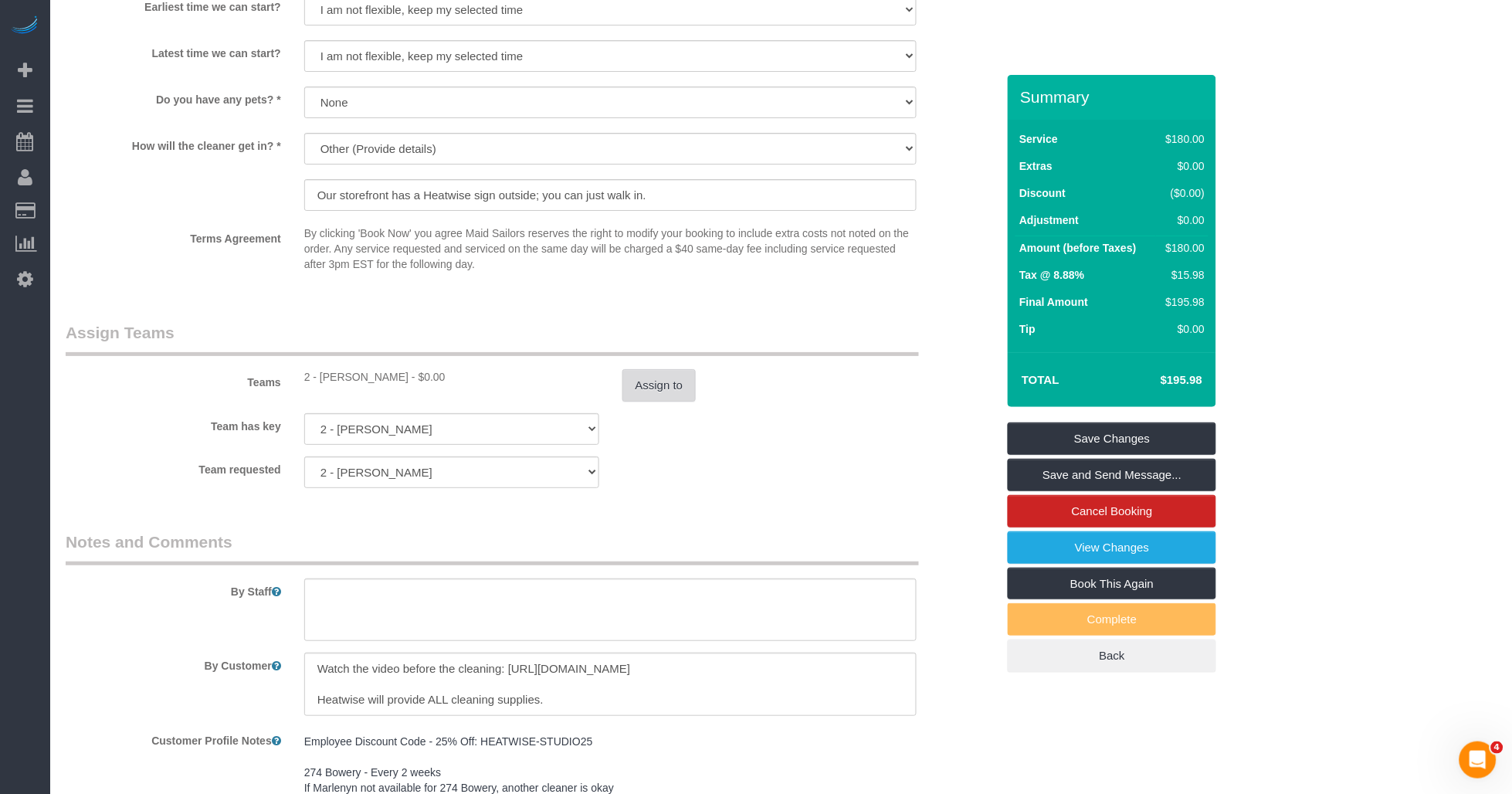
click at [638, 388] on button "Assign to" at bounding box center [659, 385] width 74 height 33
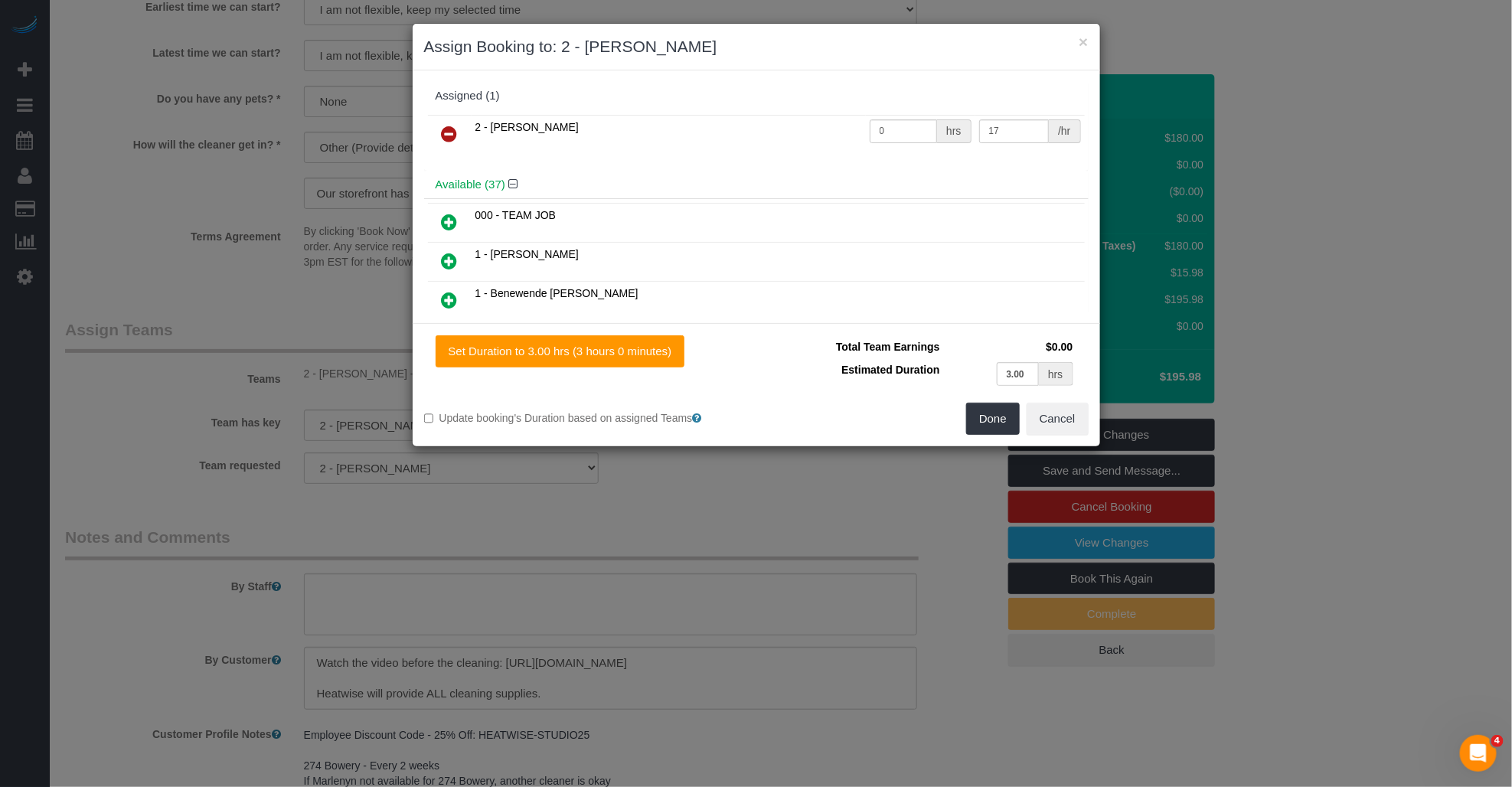
click at [444, 131] on icon at bounding box center [449, 134] width 16 height 18
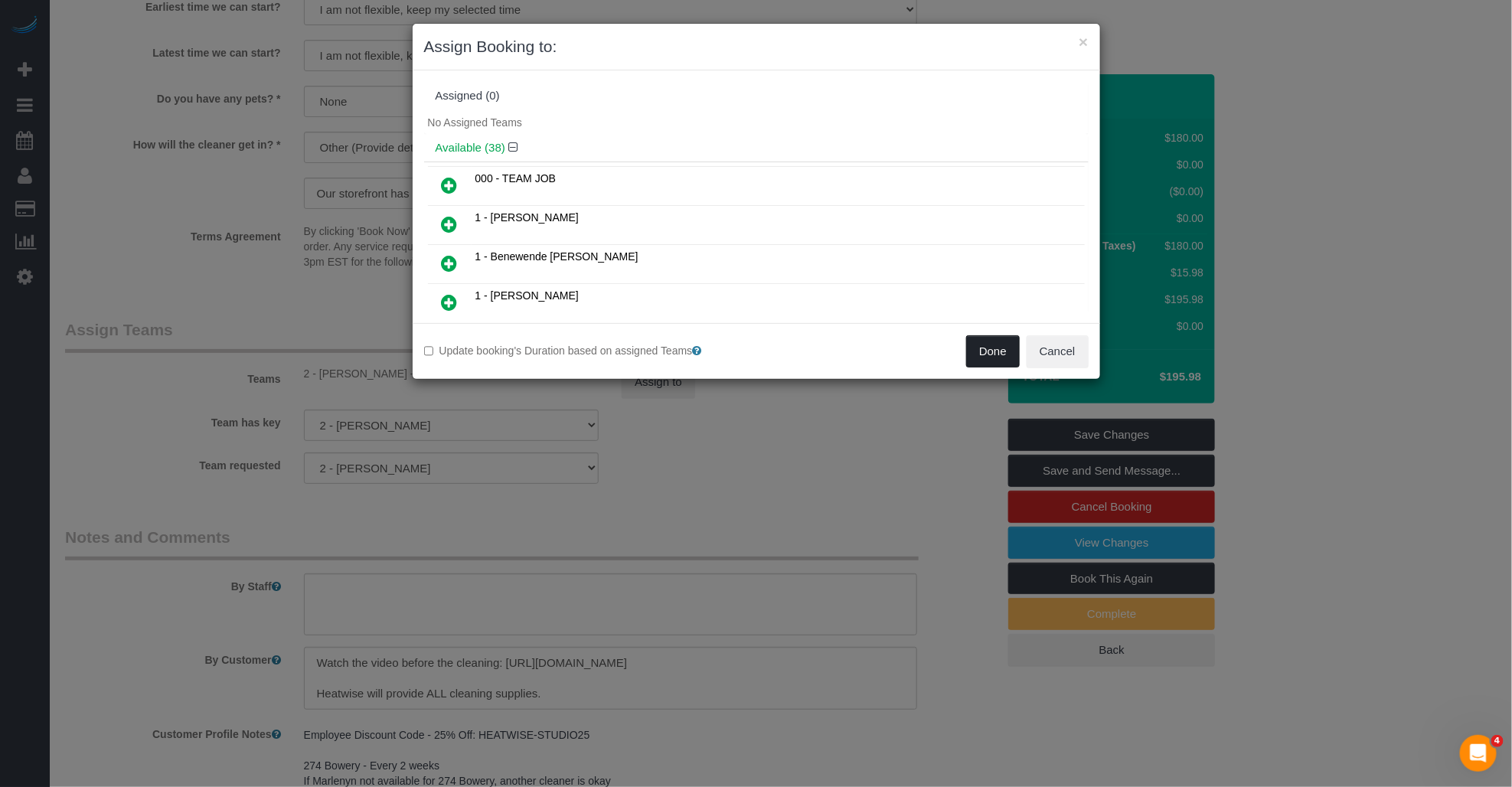
click at [972, 352] on button "Done" at bounding box center [993, 351] width 54 height 32
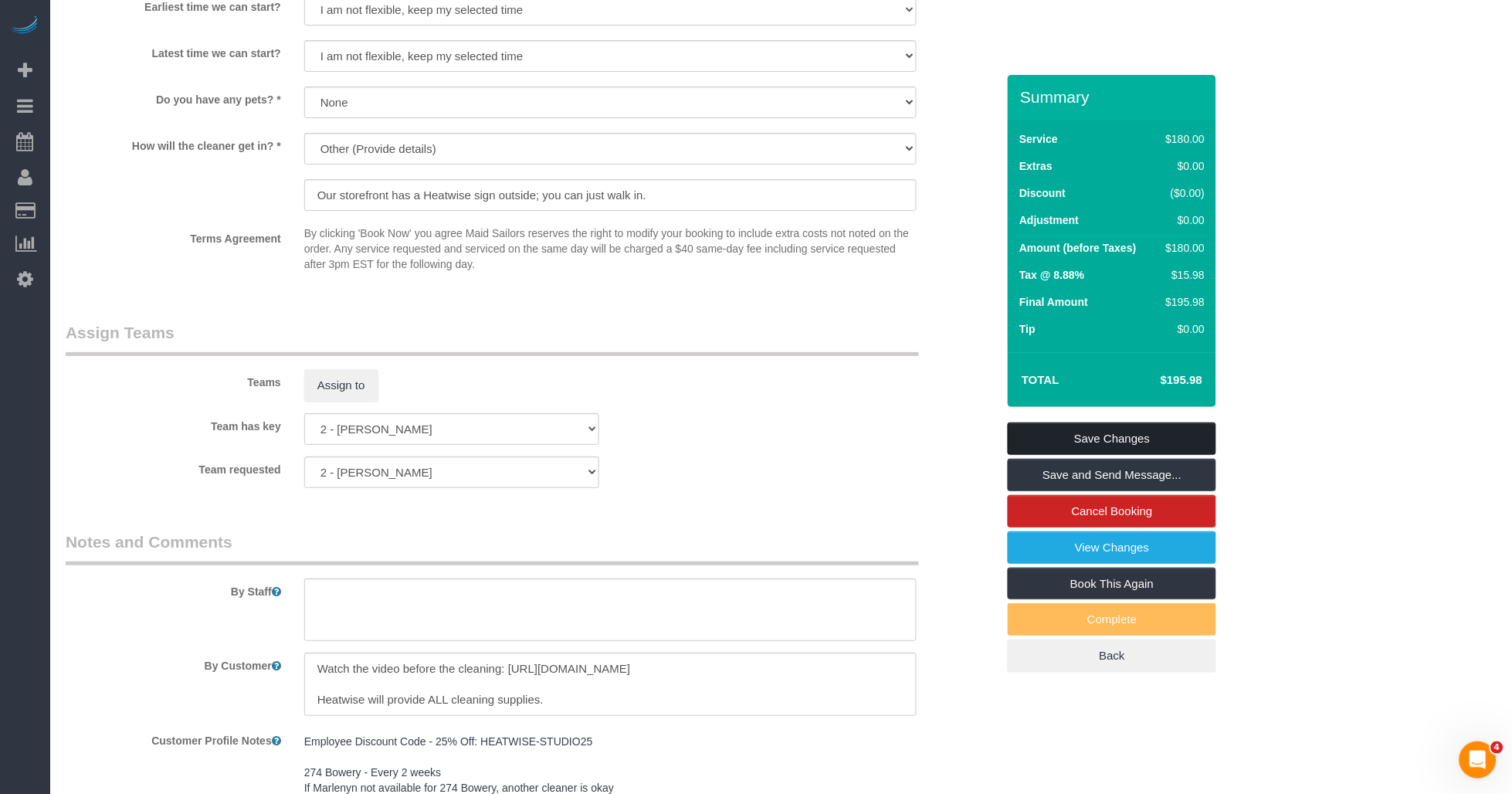
click at [1046, 436] on link "Save Changes" at bounding box center [1112, 438] width 209 height 33
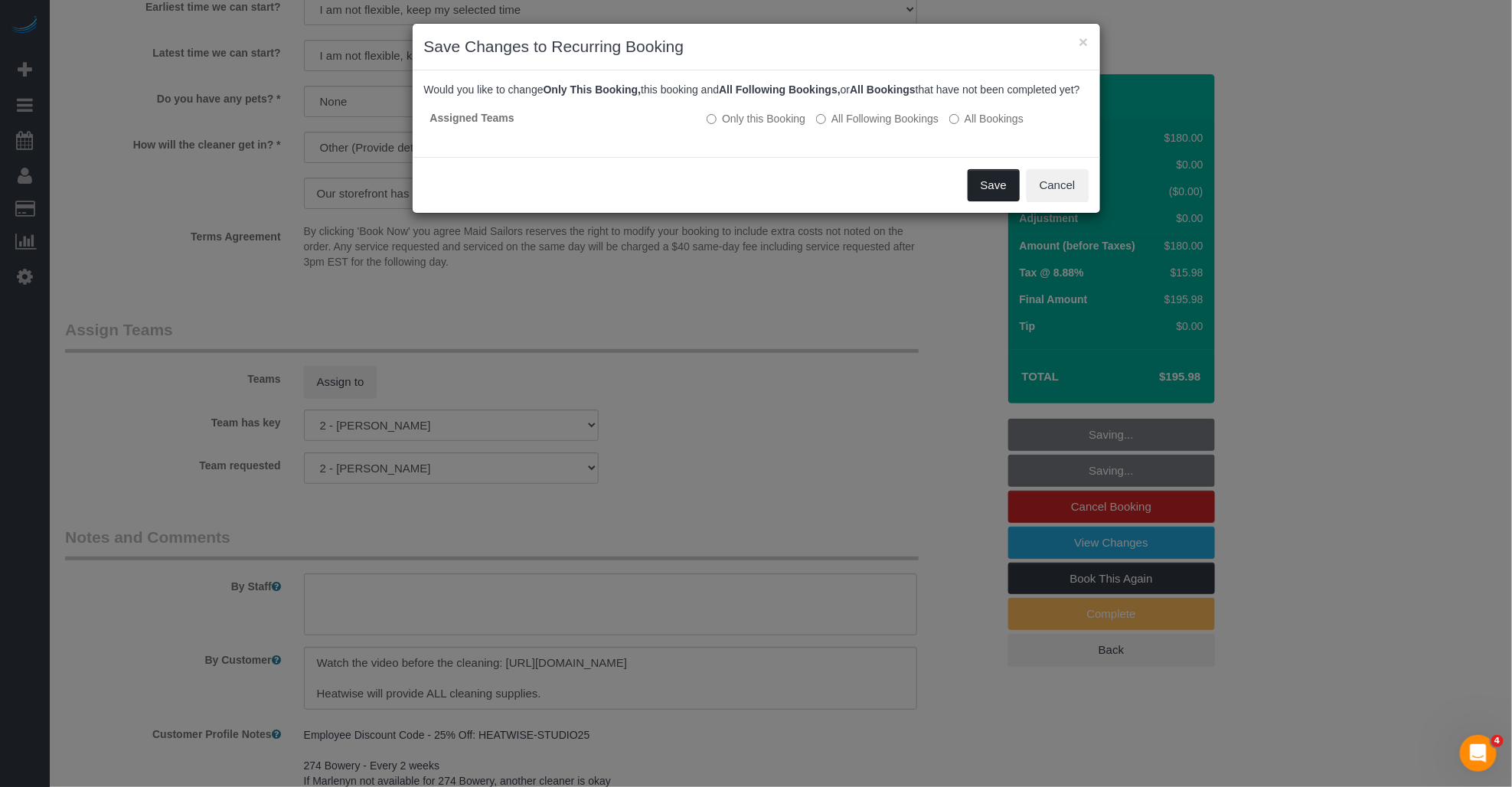
click at [991, 201] on button "Save" at bounding box center [993, 185] width 52 height 32
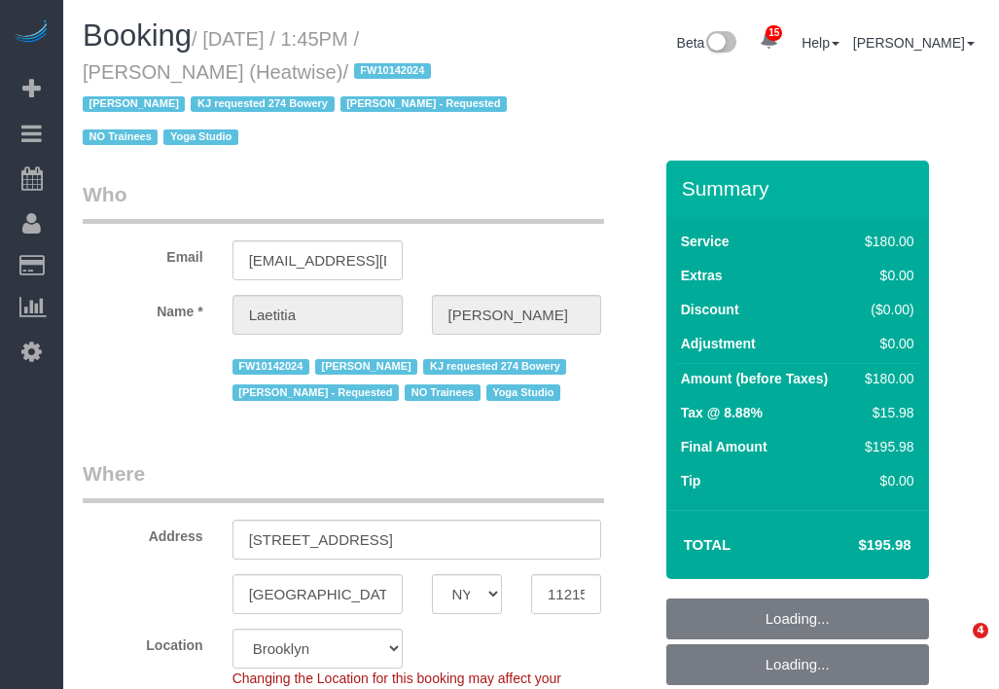
select select "NY"
select select "number:89"
select select "number:90"
select select "number:15"
select select "number:7"
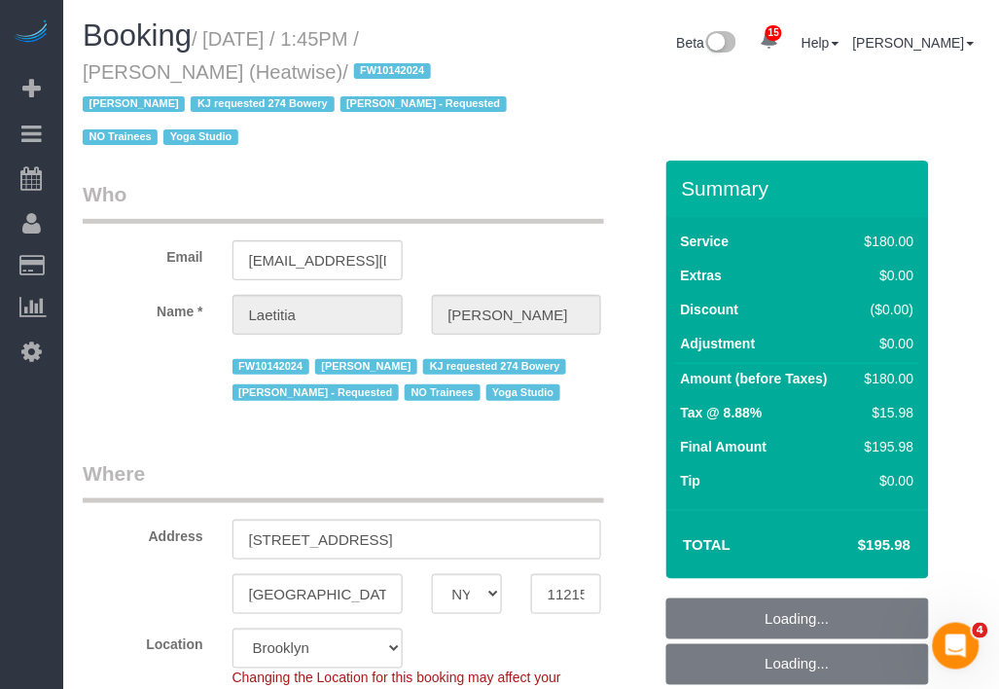
select select "object:1071"
select select "string:stripe-pm_1RaIPN4VGloSiKo7a9kdhFlp"
select select "180"
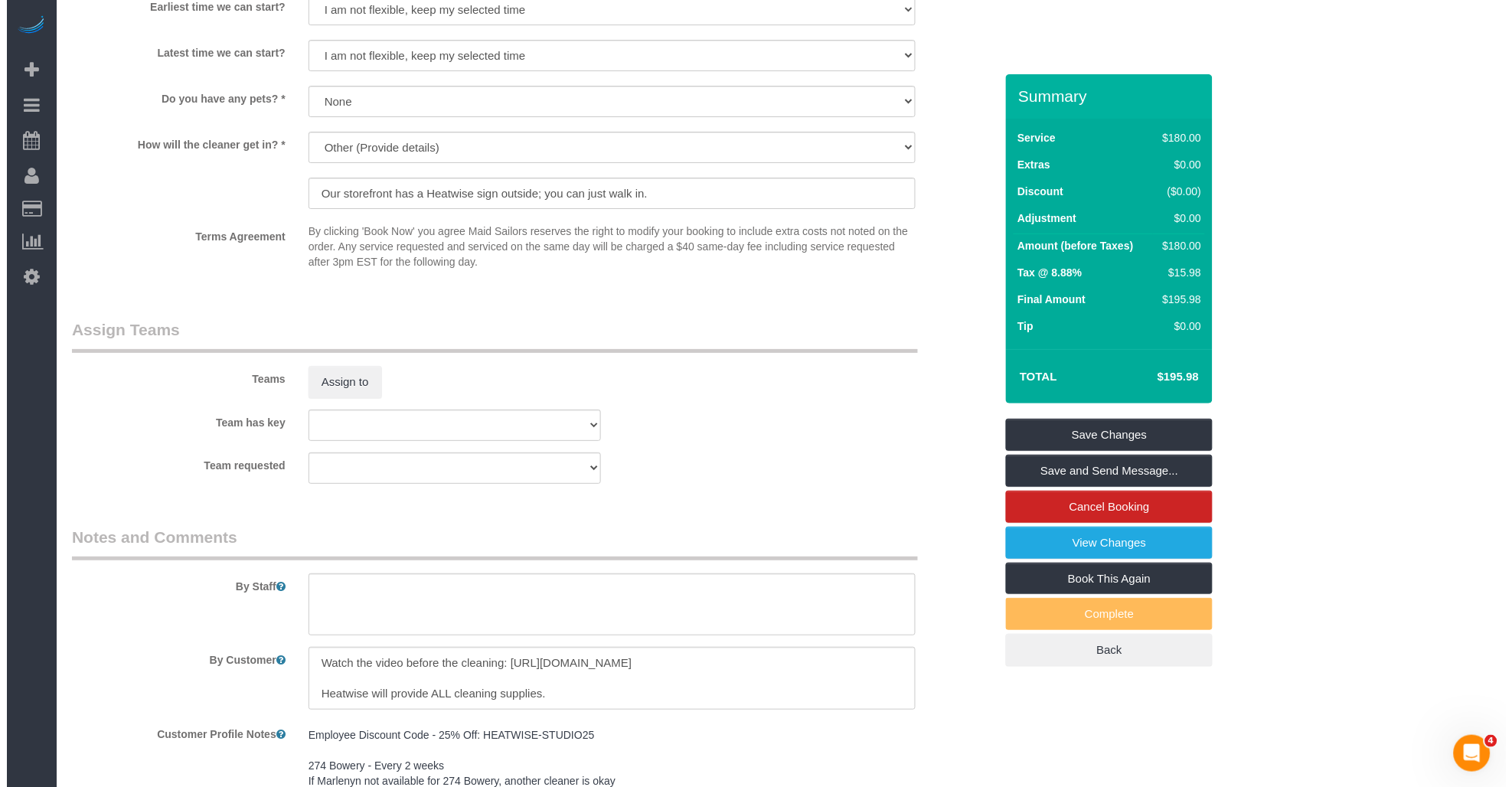
scroll to position [1616, 0]
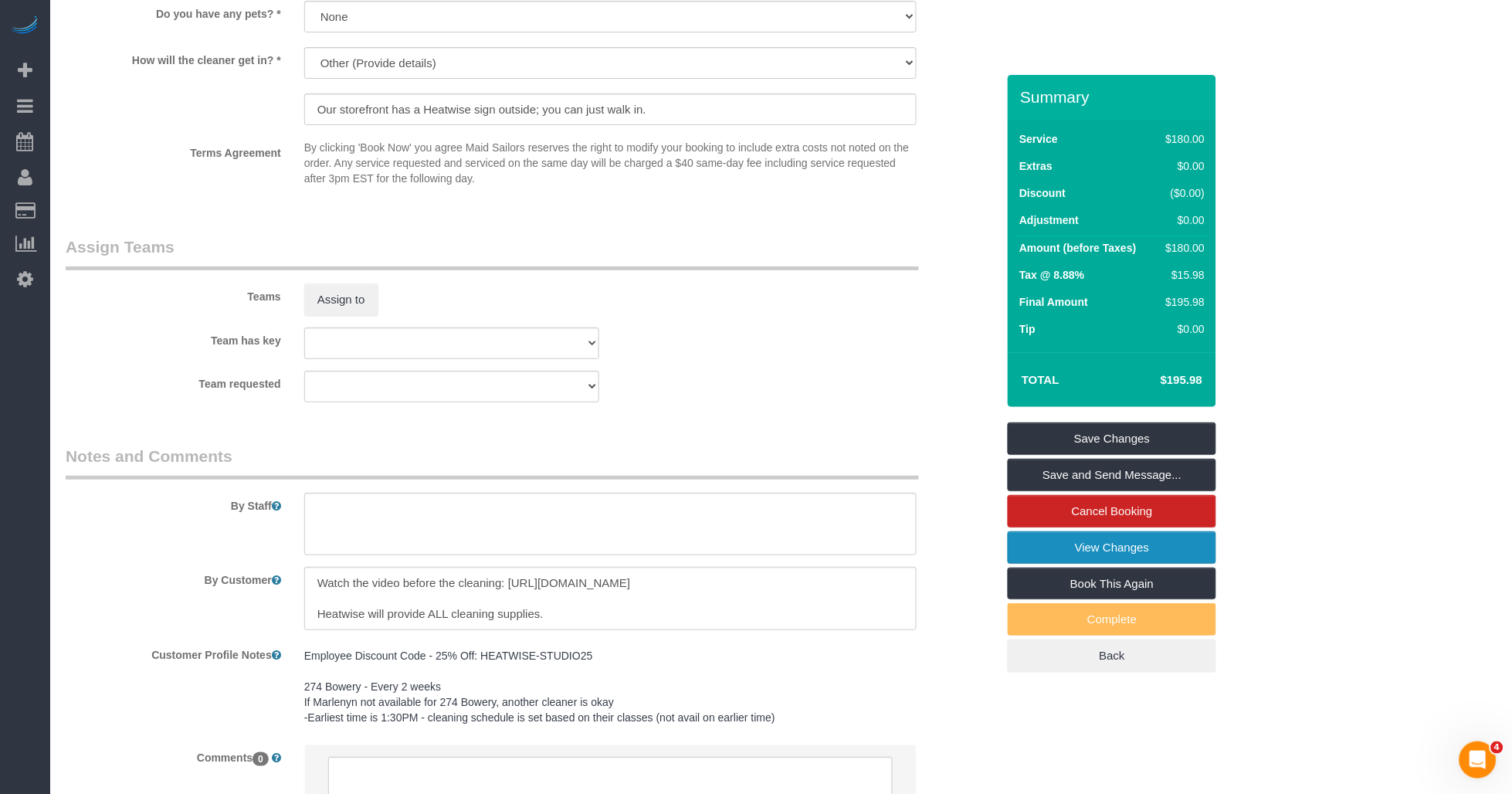
click at [793, 546] on link "View Changes" at bounding box center [1112, 547] width 209 height 33
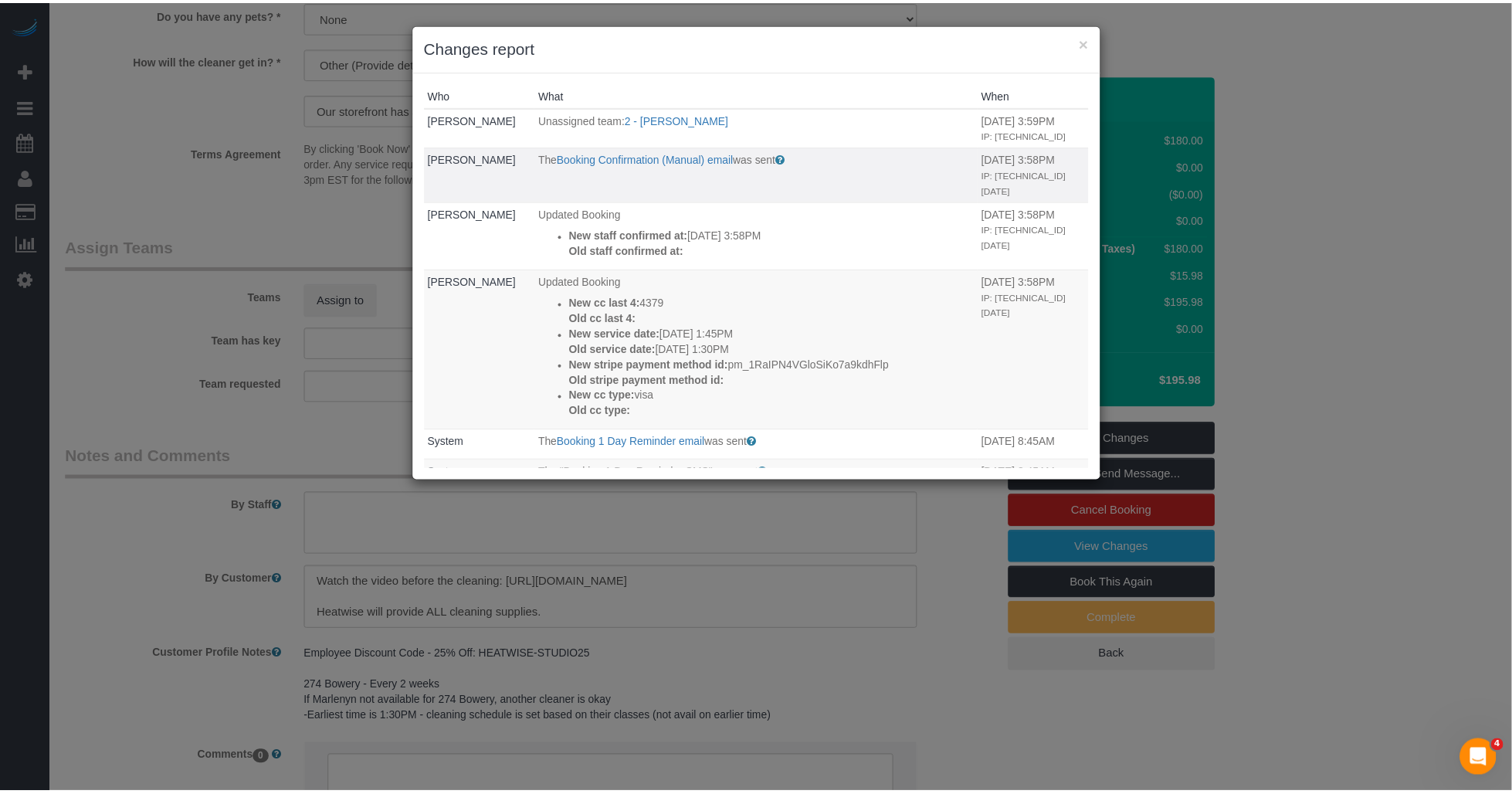
scroll to position [172, 0]
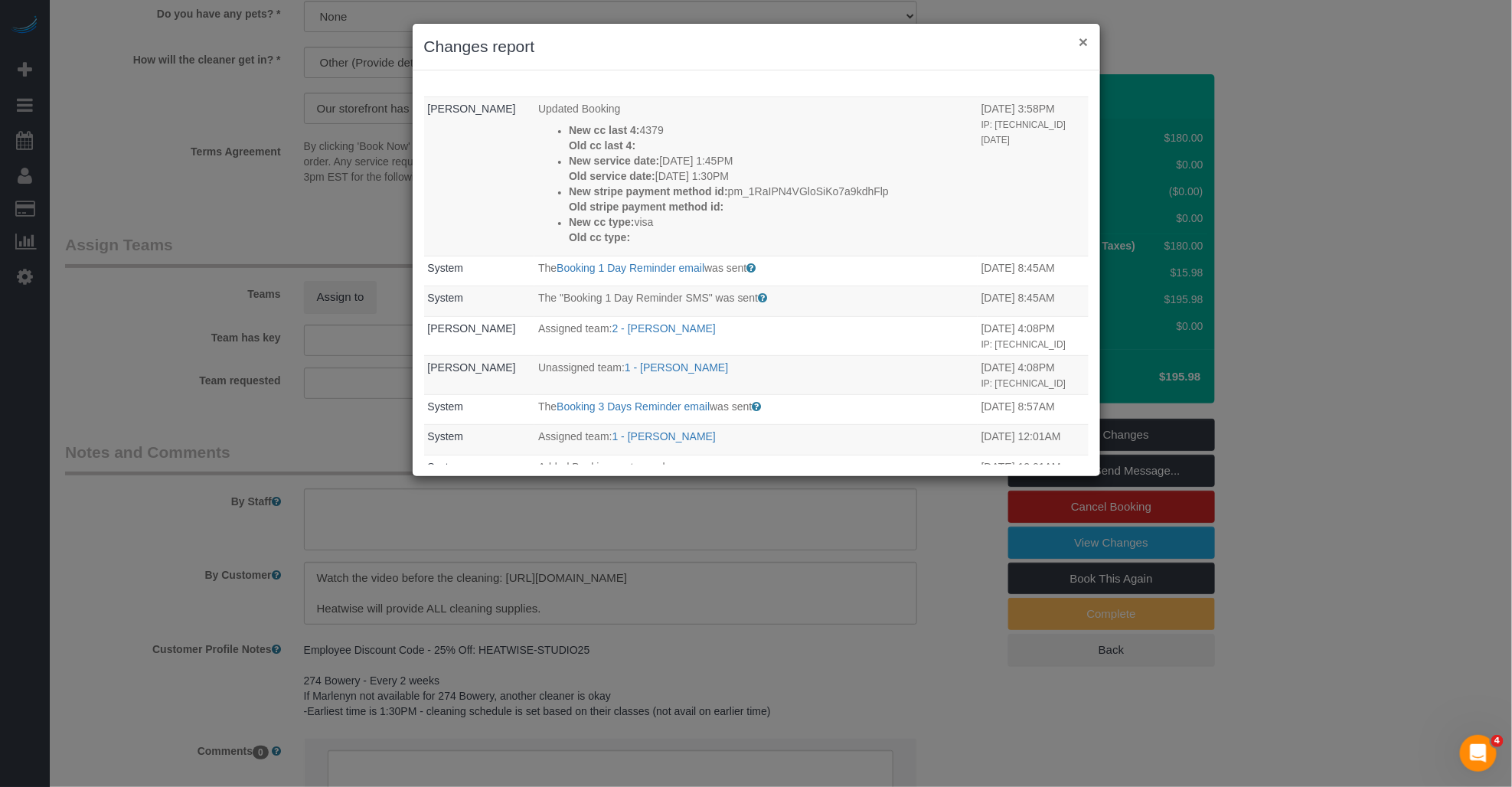
click at [786, 42] on button "×" at bounding box center [1083, 42] width 9 height 16
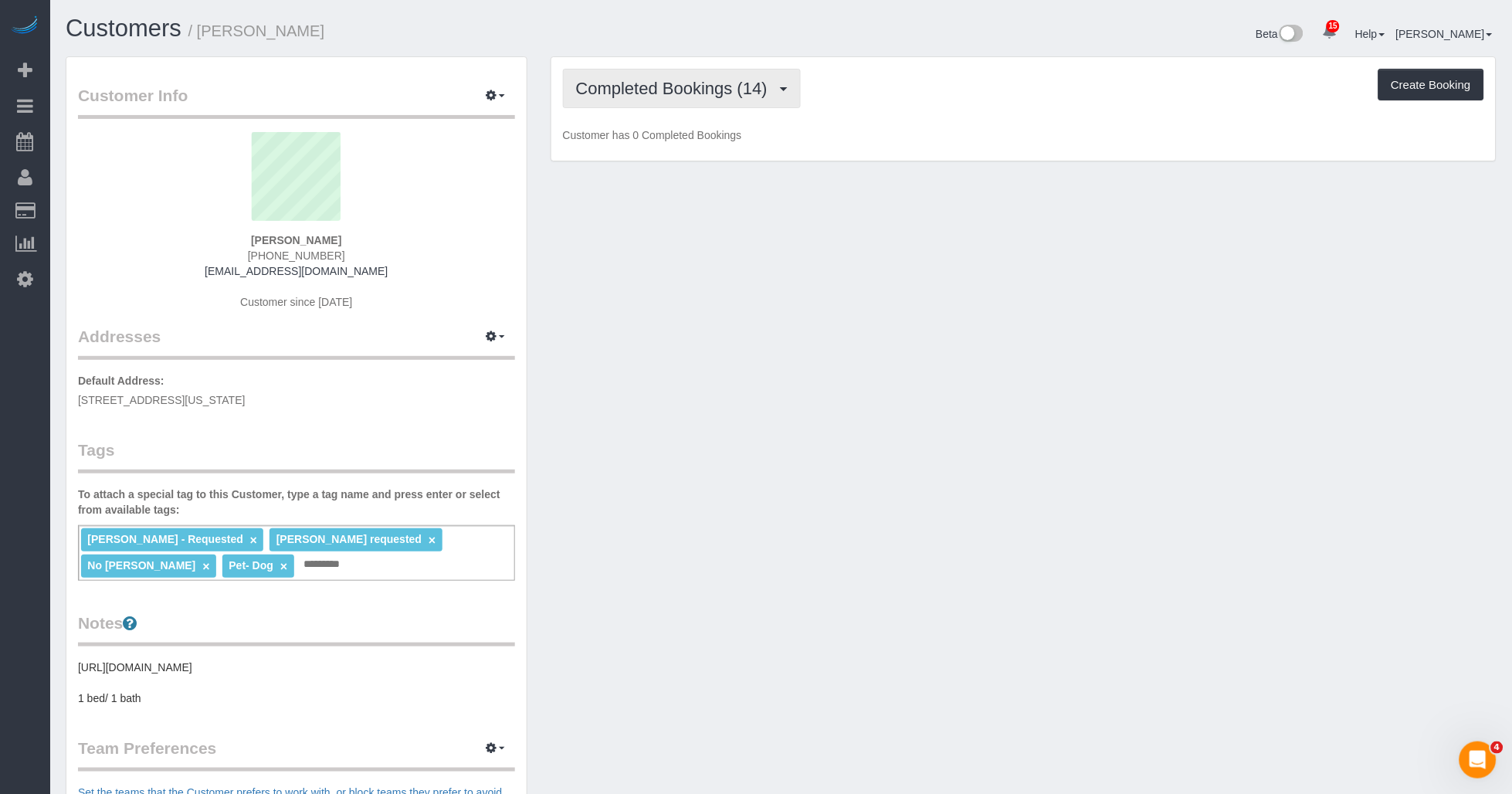
click at [709, 105] on button "Completed Bookings (14)" at bounding box center [682, 89] width 238 height 40
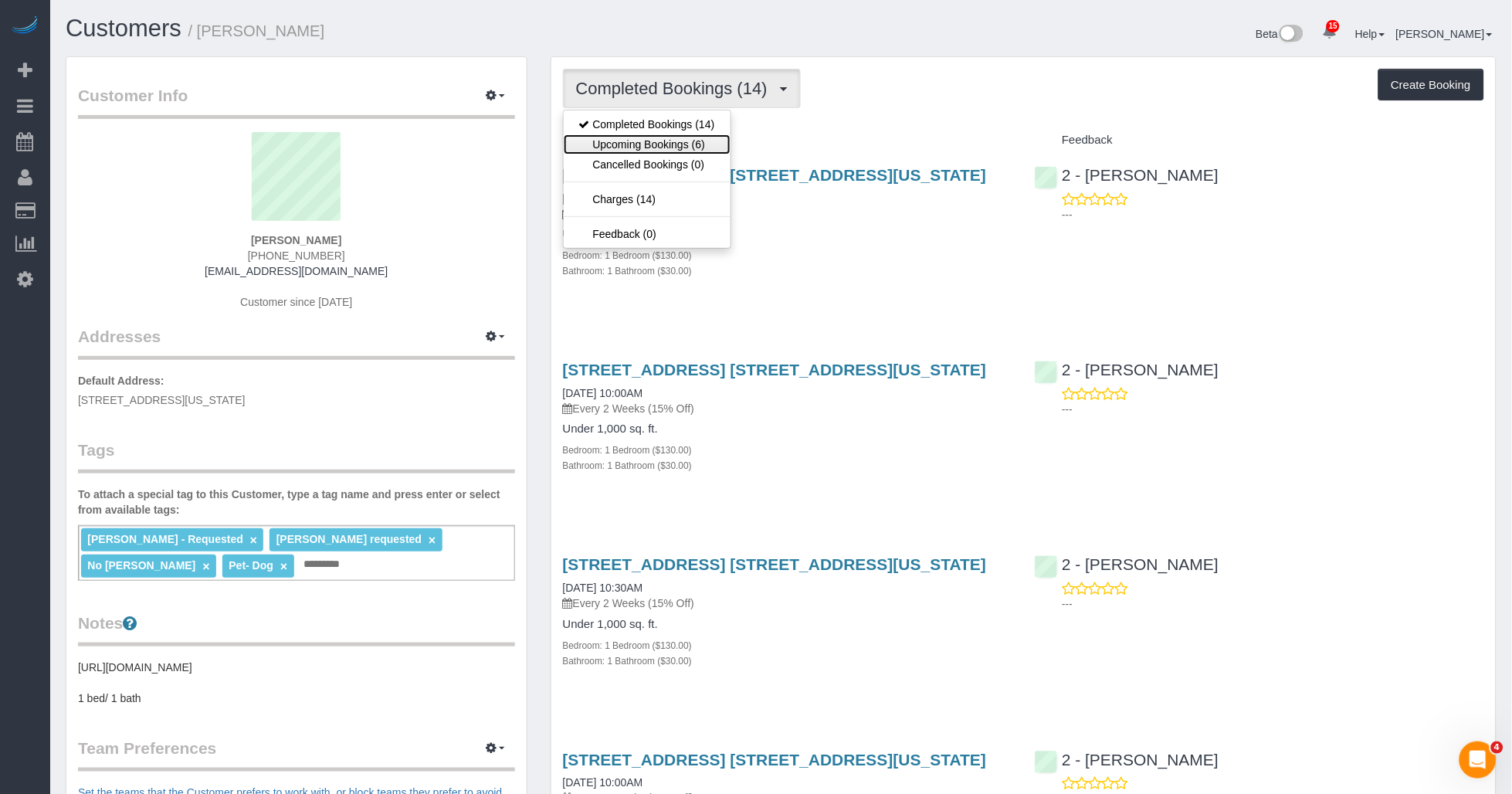
click at [674, 145] on link "Upcoming Bookings (6)" at bounding box center [647, 144] width 167 height 20
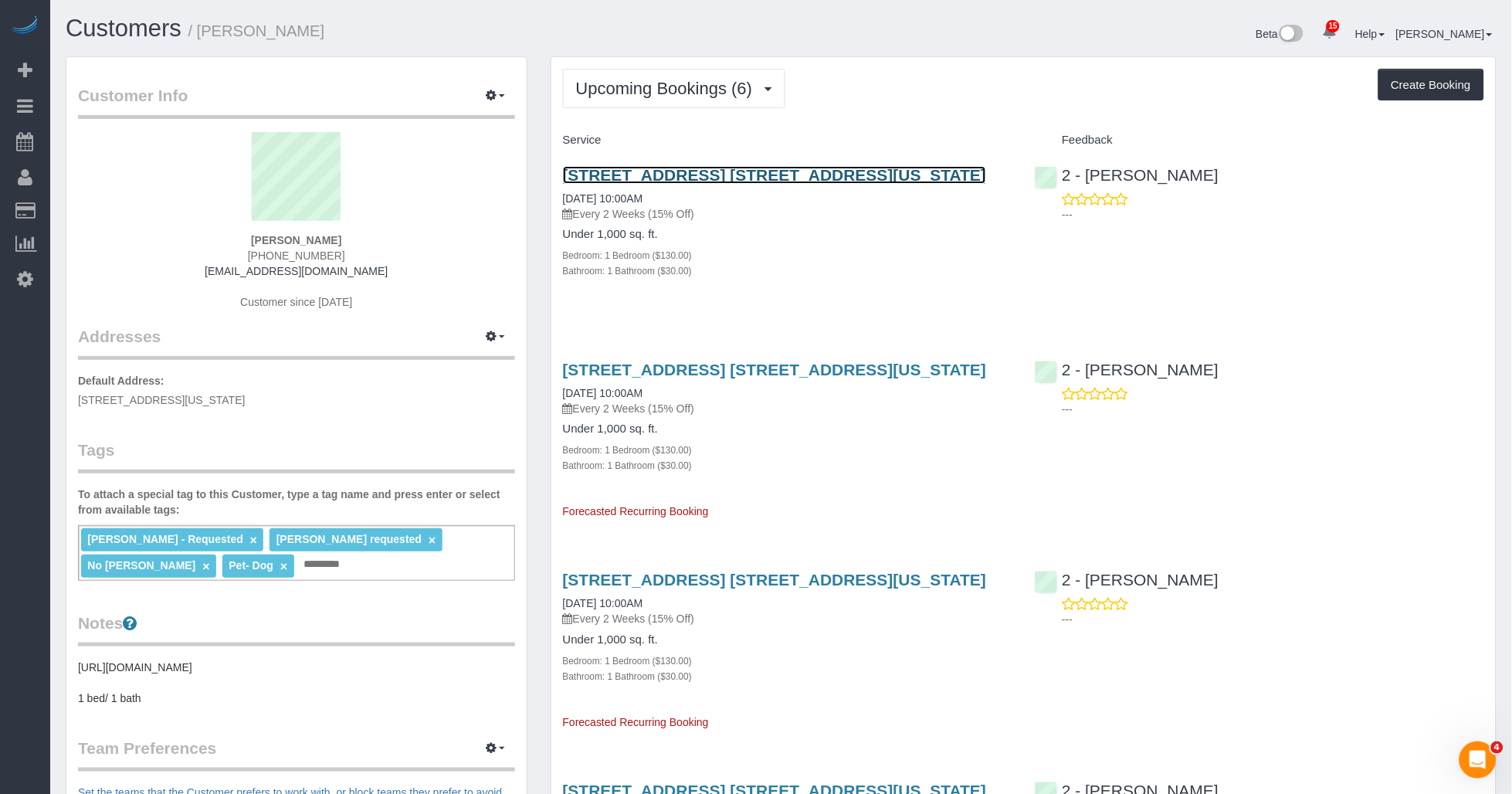
click at [705, 179] on link "320 East 58th Street, Apt. 9h, New York, NY 10022" at bounding box center [775, 175] width 424 height 17
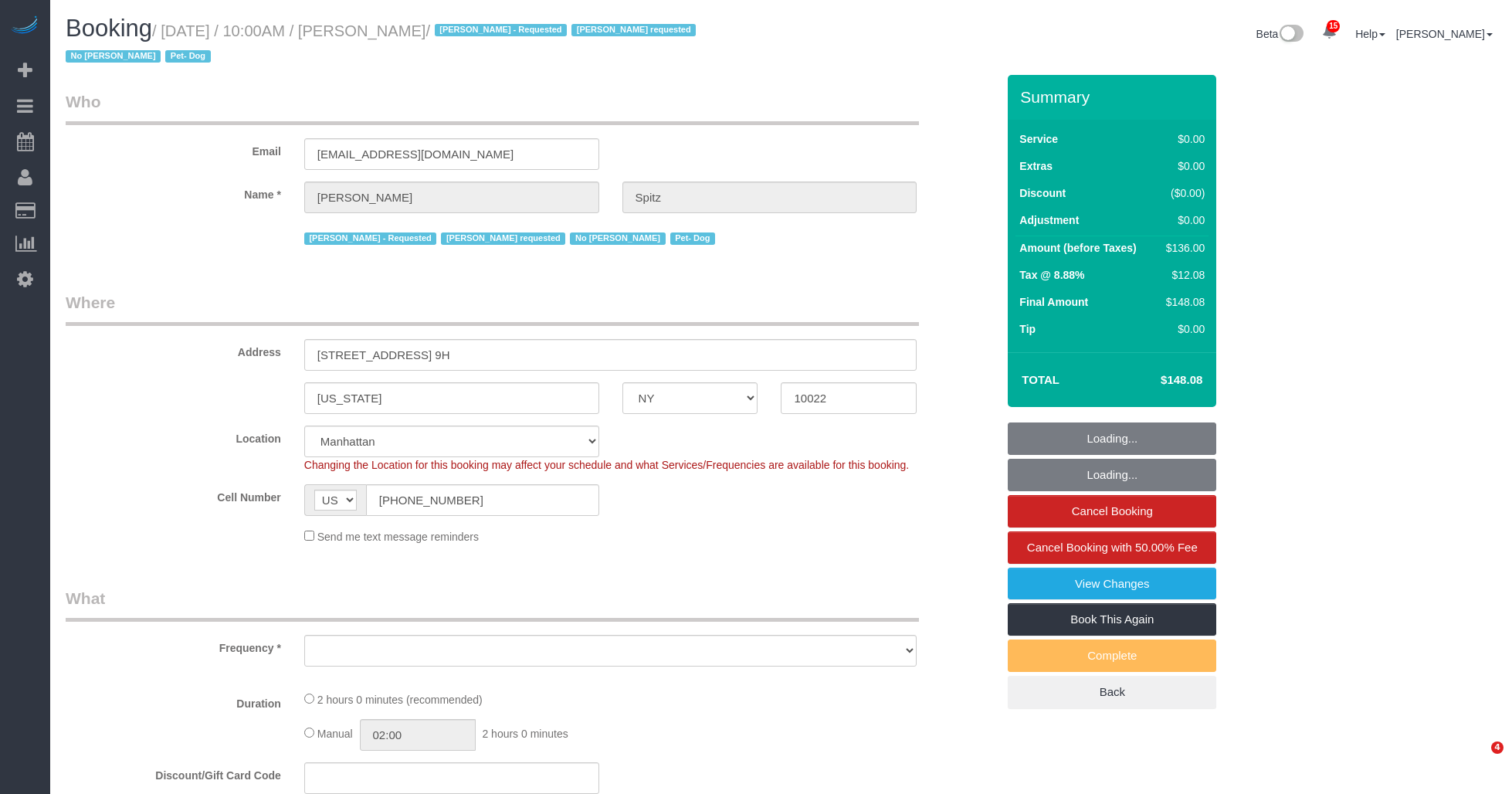
select select "NY"
select select "1"
select select "number:57"
select select "number:74"
select select "number:13"
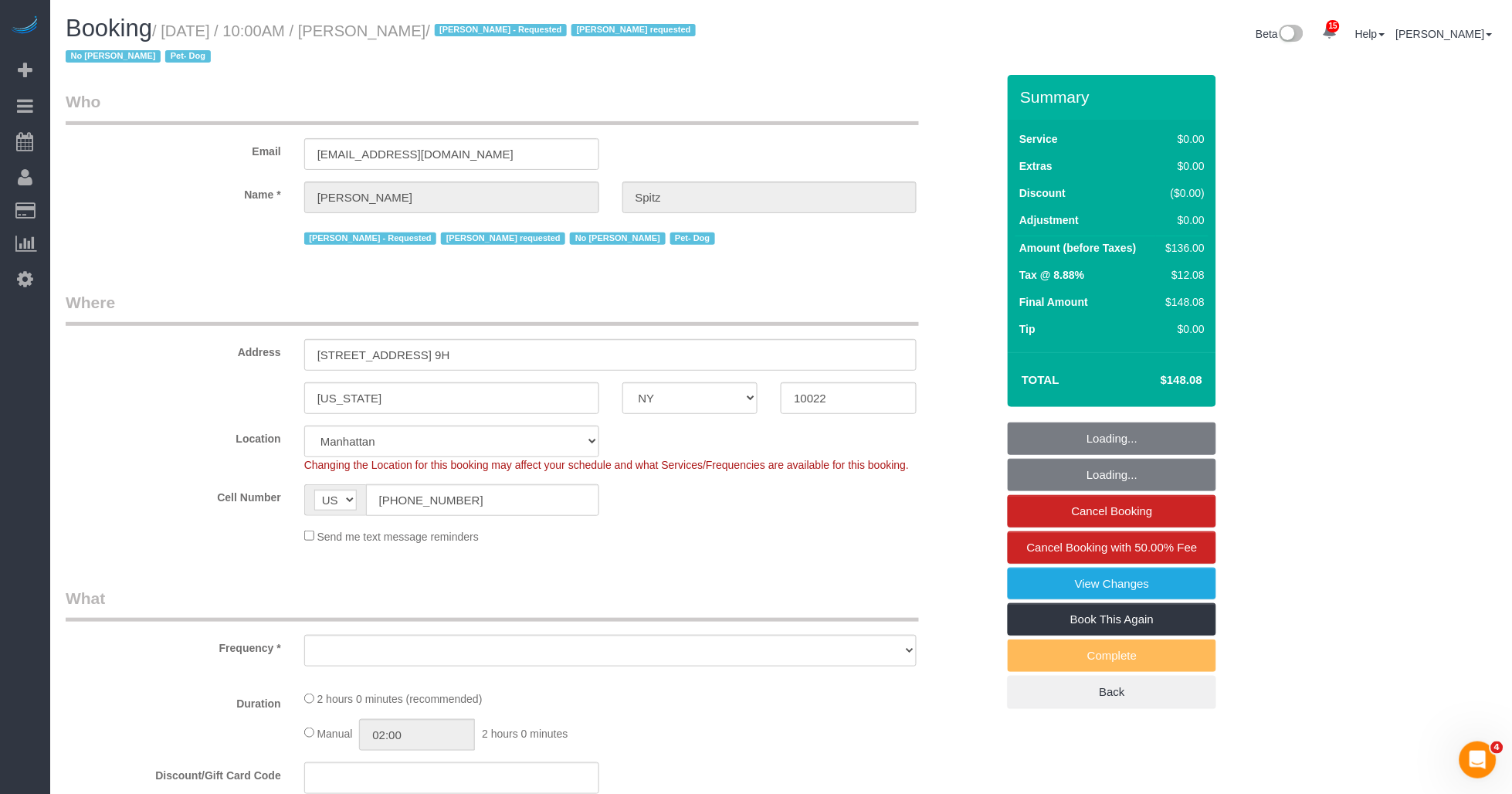
select select "number:5"
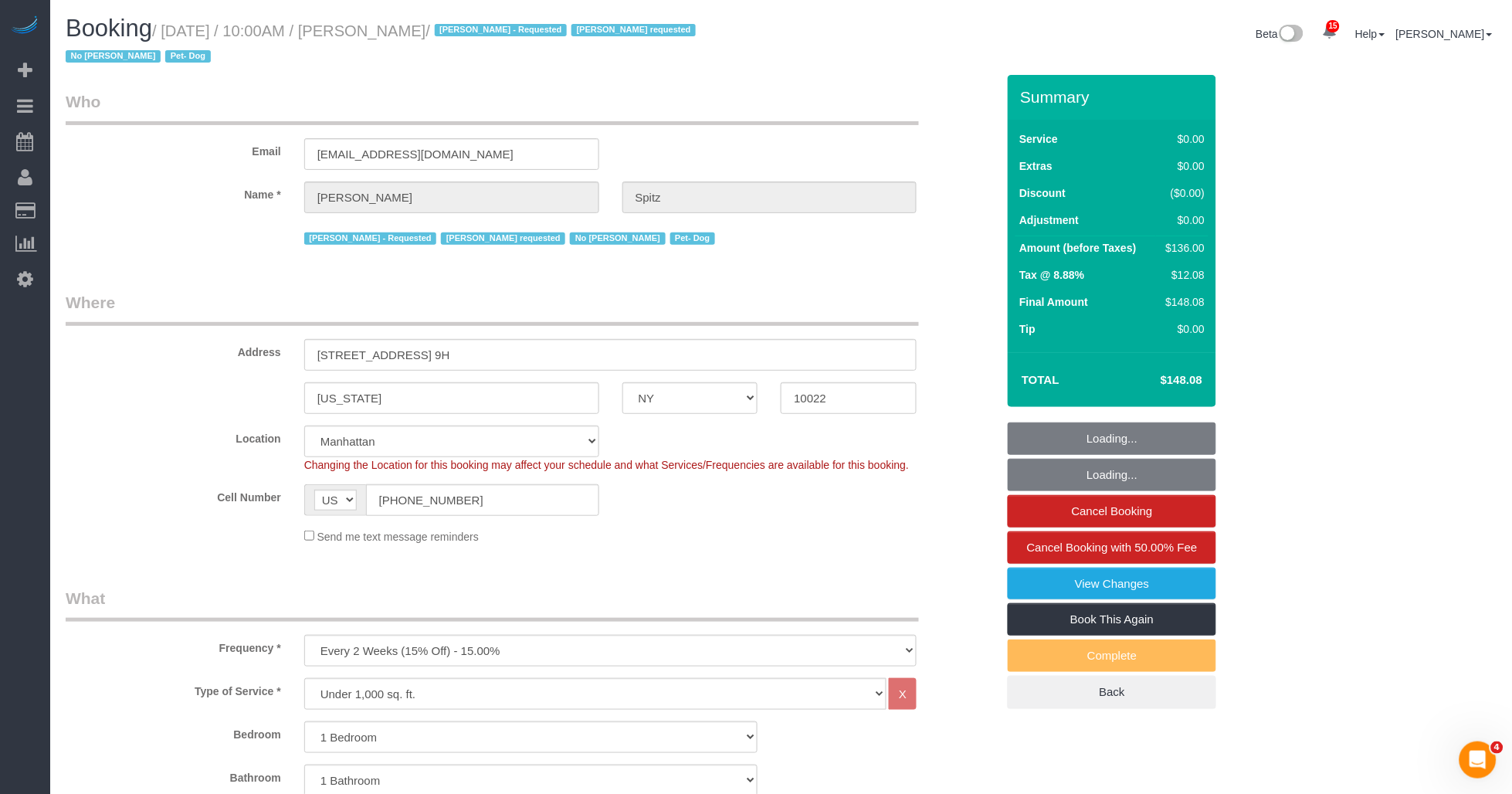
select select "object:1030"
select select "string:stripe-pm_1RpvFu4VGloSiKo7rcufCRjl"
select select "spot1"
select select "1"
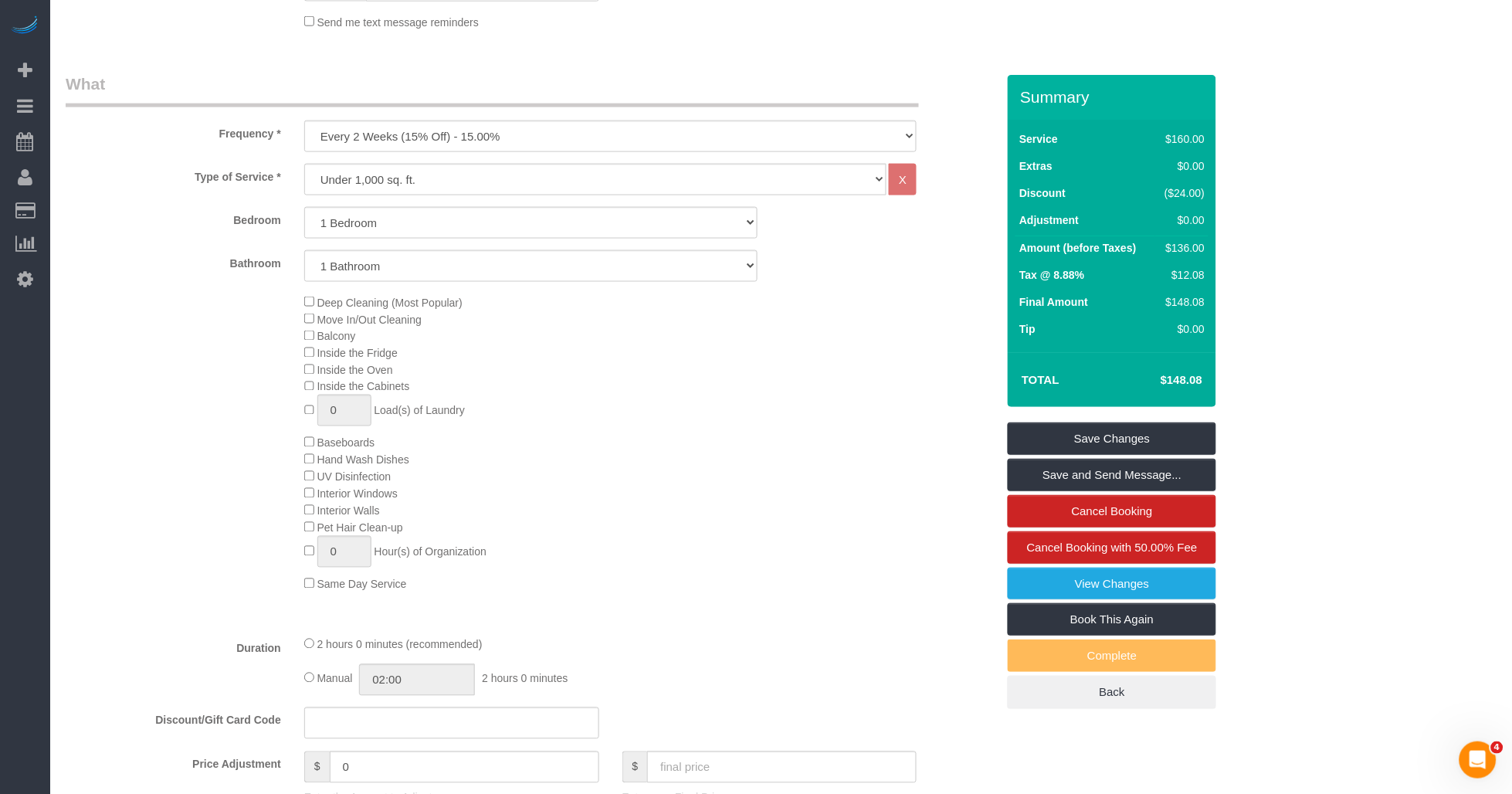
scroll to position [858, 0]
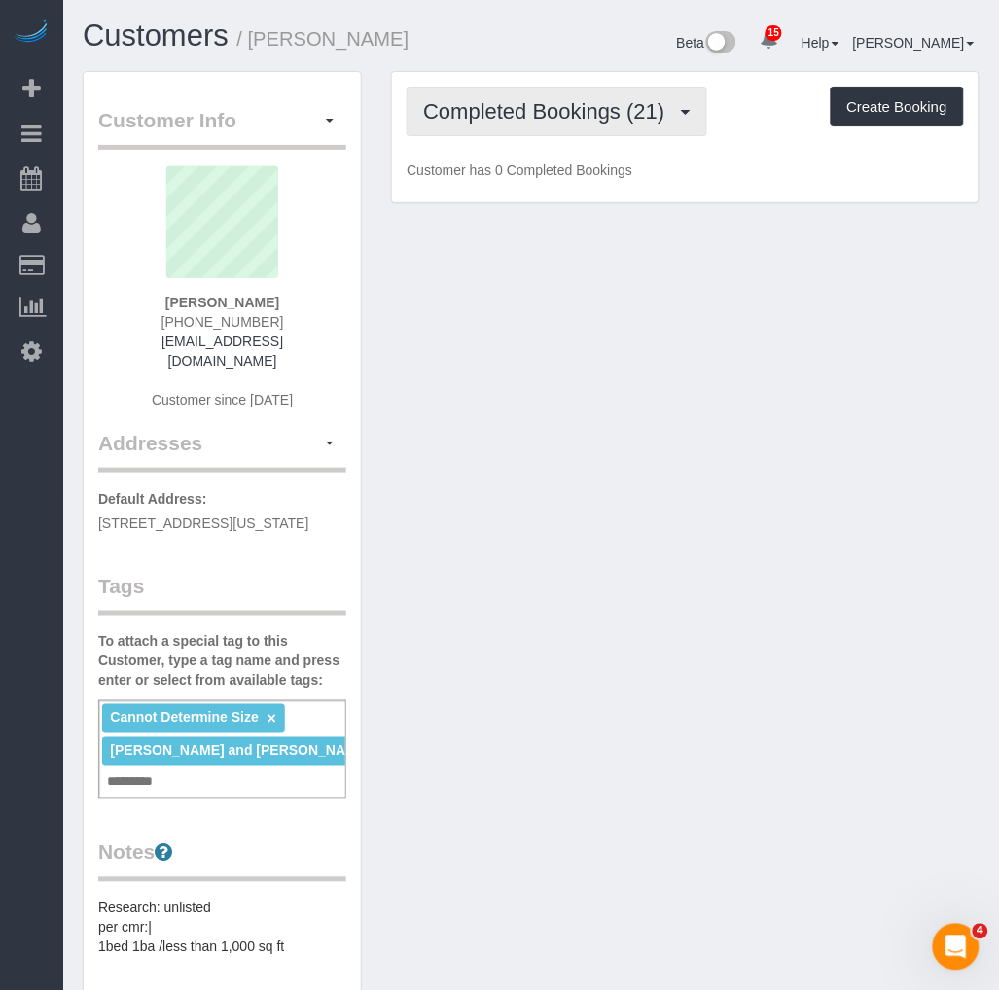
click at [517, 127] on button "Completed Bookings (21)" at bounding box center [557, 112] width 300 height 50
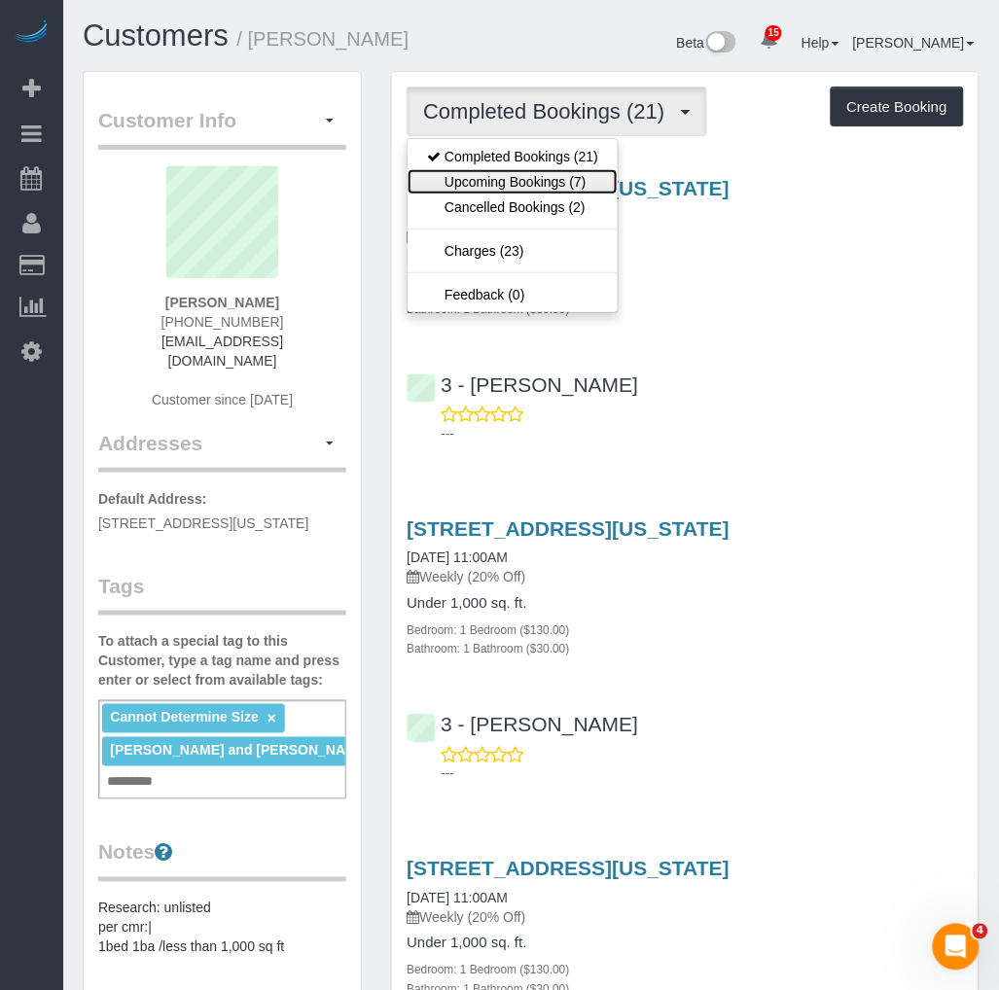
click at [494, 186] on link "Upcoming Bookings (7)" at bounding box center [512, 181] width 210 height 25
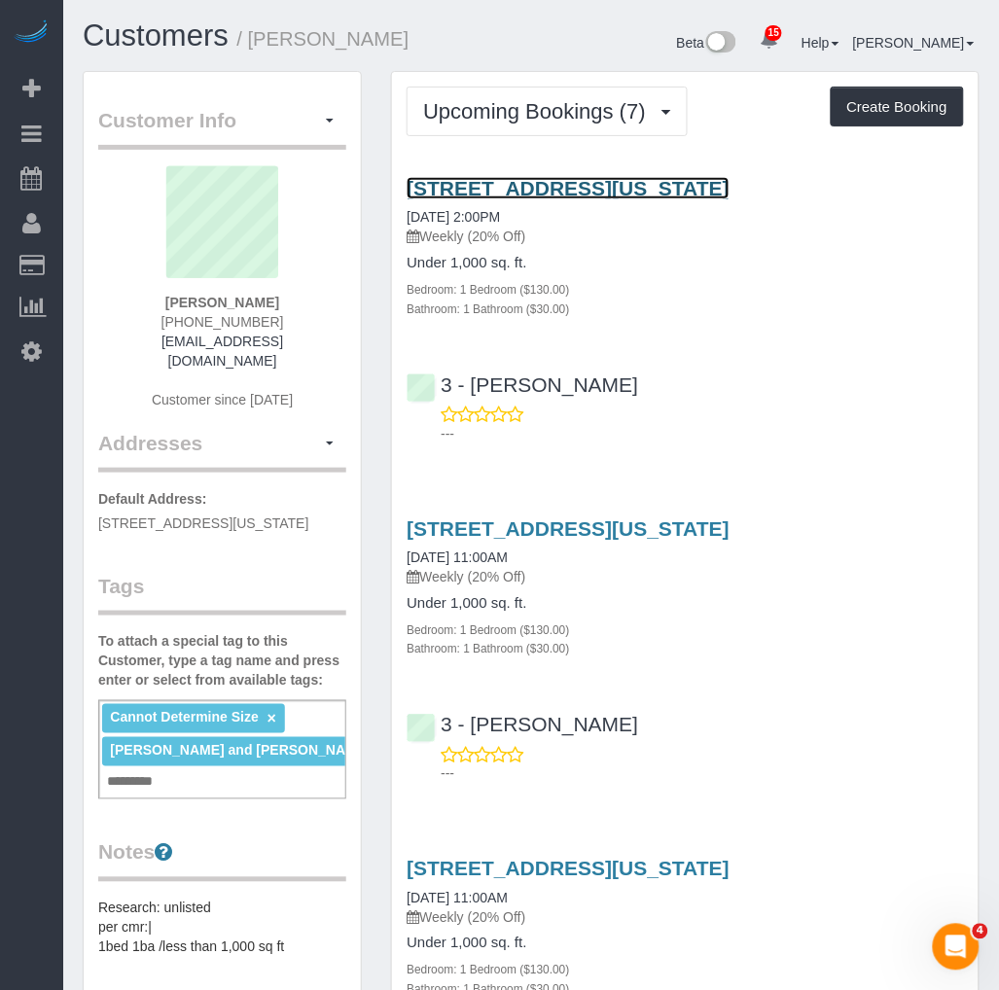
click at [525, 191] on link "215 East 96th Street, Apt 10r, New York, NY 10128" at bounding box center [568, 188] width 323 height 22
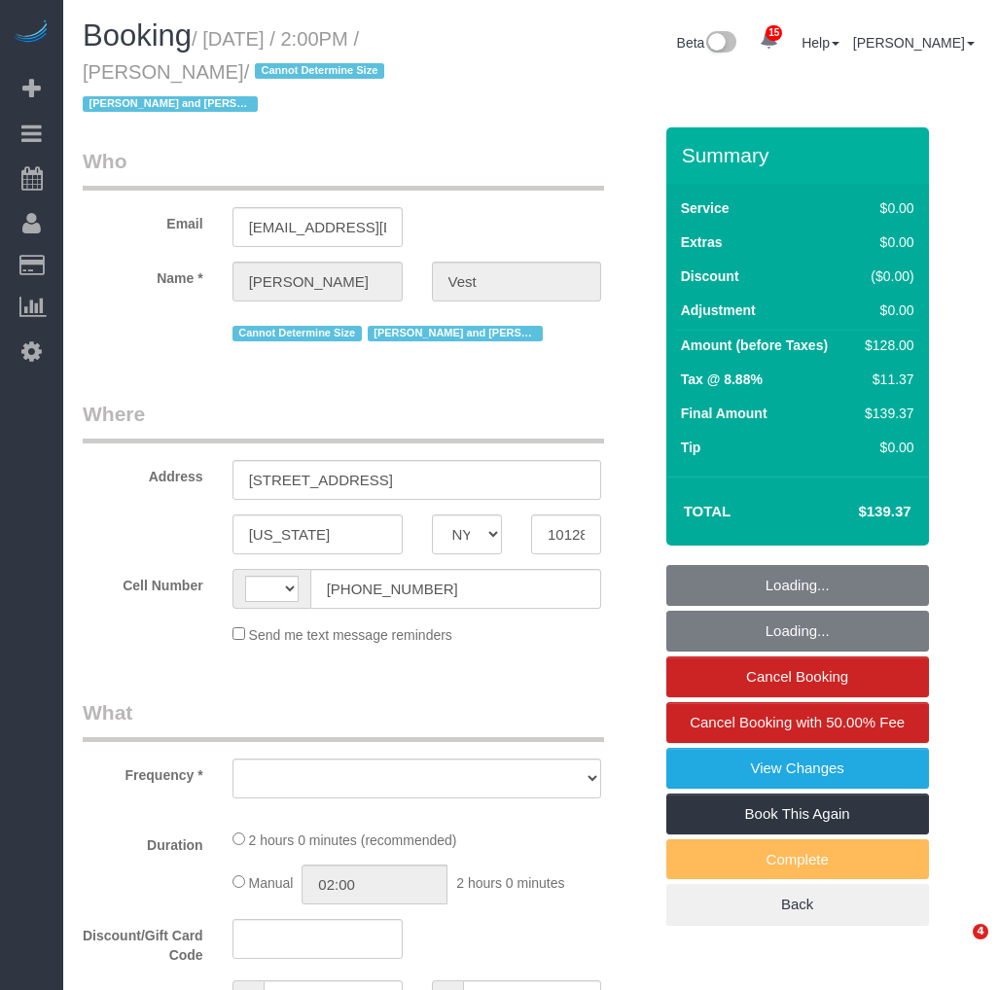
select select "NY"
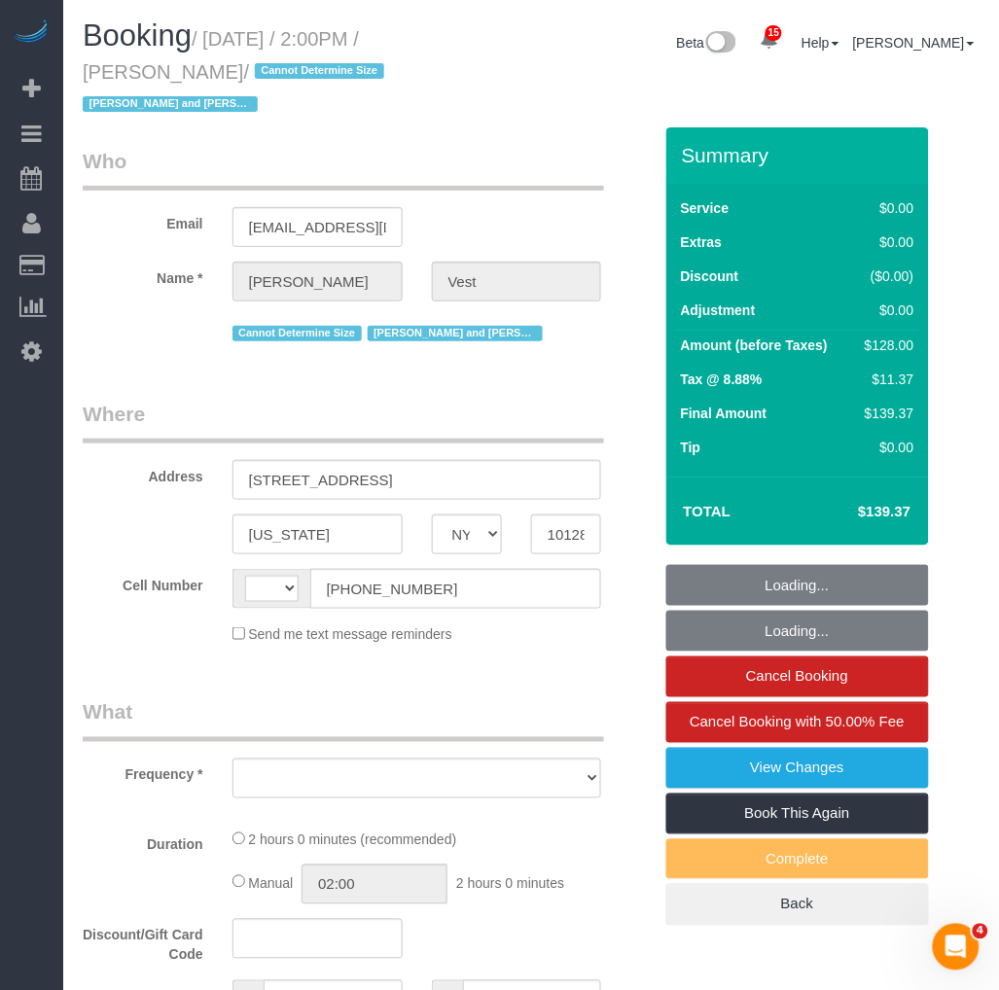
select select "object:516"
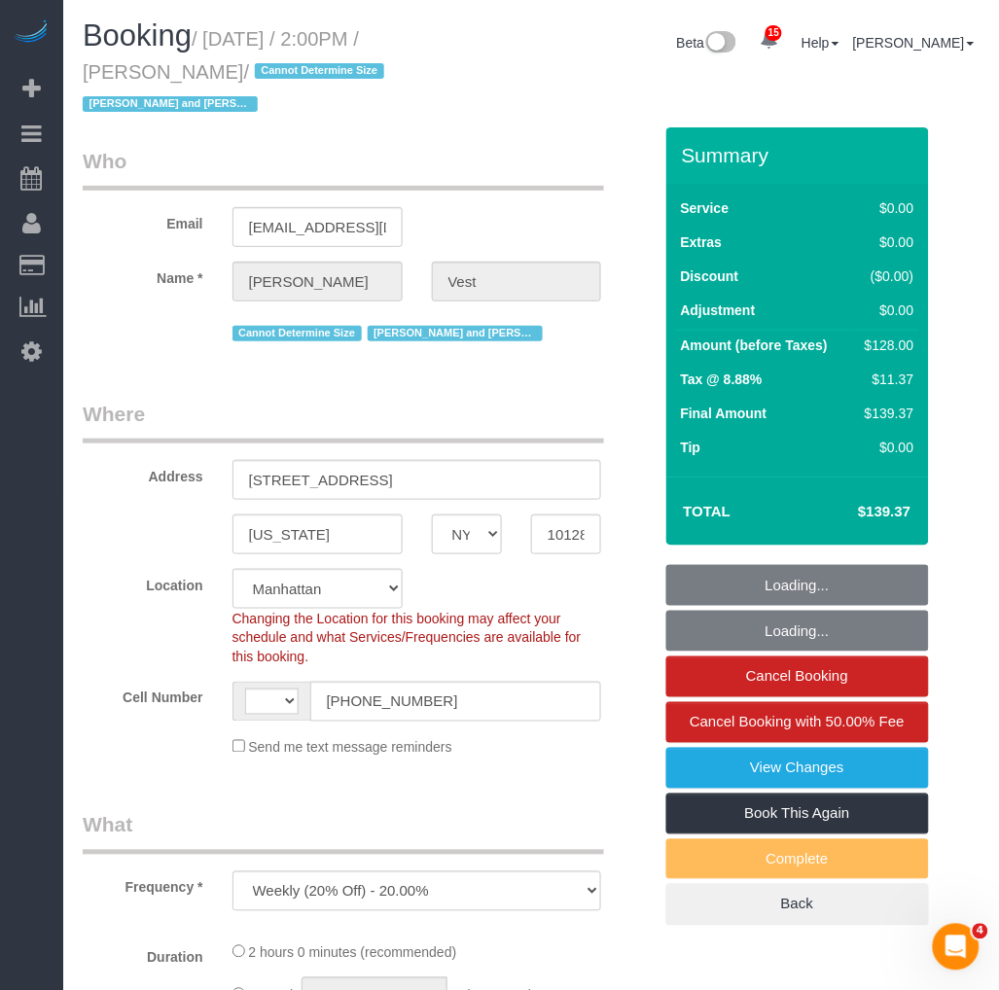
select select "string:stripe-pm_1R74TQ4VGloSiKo7zsvzPauP"
select select "object:526"
select select "string:[GEOGRAPHIC_DATA]"
select select "1"
select select "spot1"
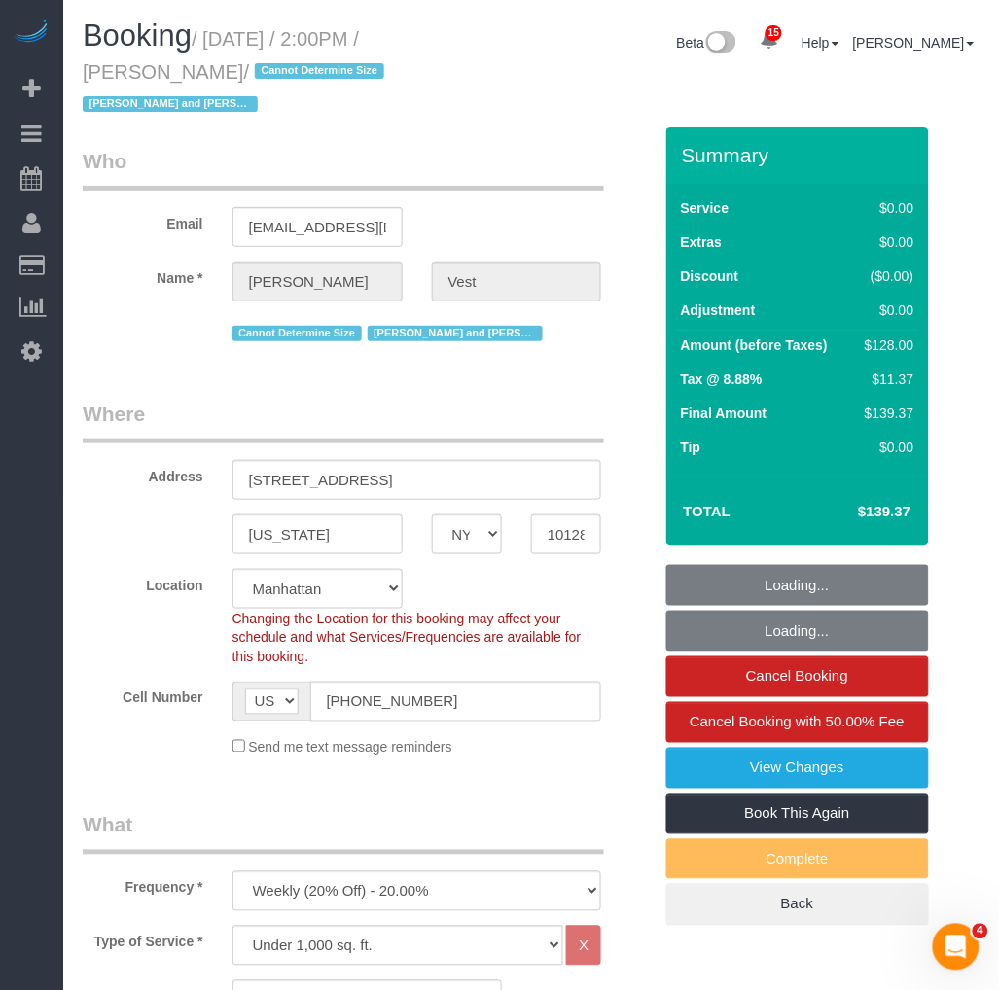
select select "number:57"
select select "number:74"
select select "number:15"
select select "number:6"
select select "1"
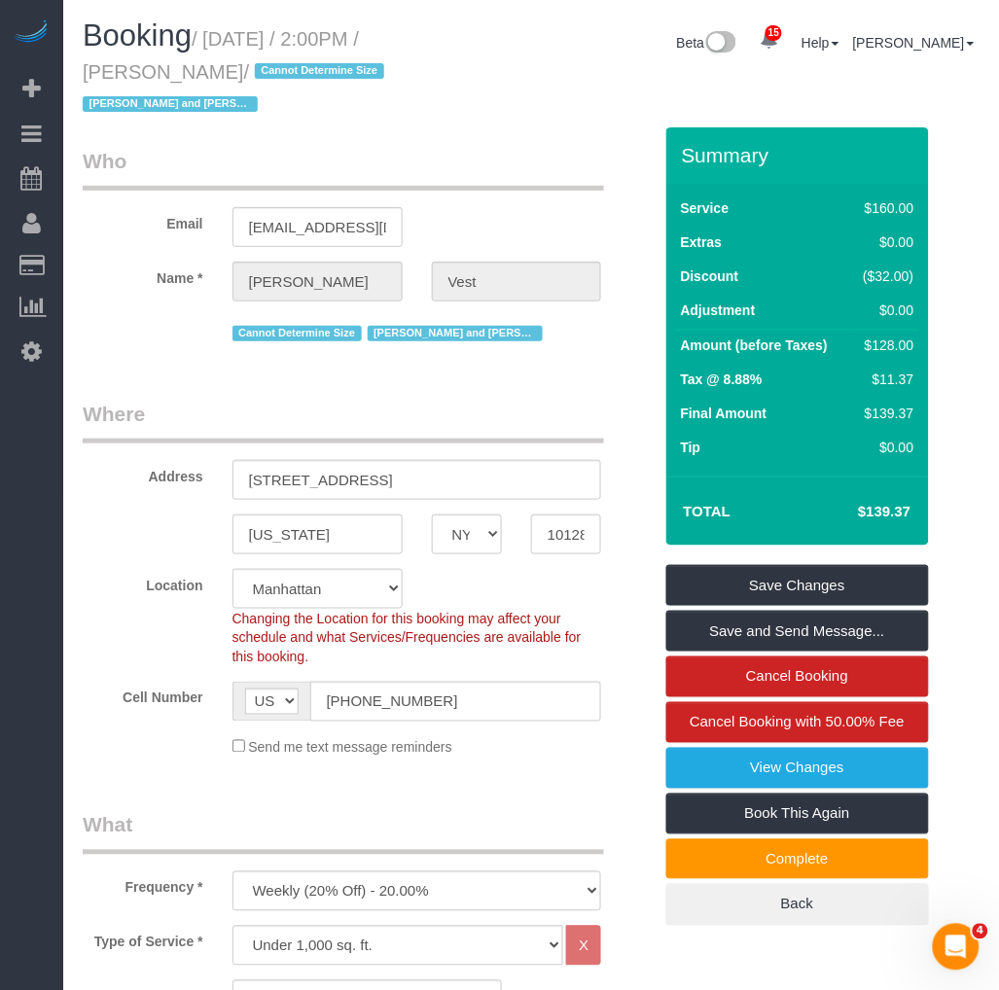
drag, startPoint x: 198, startPoint y: 70, endPoint x: 83, endPoint y: 69, distance: 115.7
click at [83, 69] on small "/ September 10, 2025 / 2:00PM / Jennifer Vest / Cannot Determine Size Isabella …" at bounding box center [236, 72] width 307 height 88
copy small "Jennifer Vest"
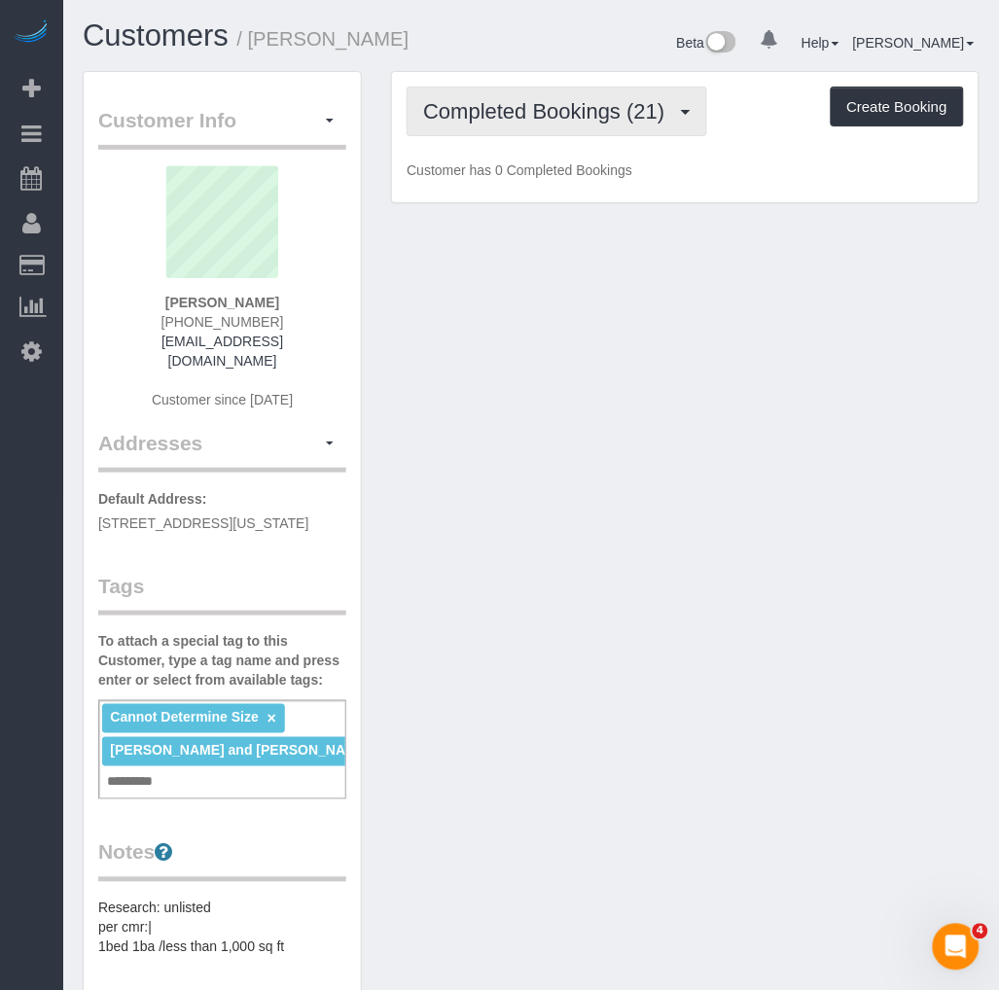
click at [546, 122] on span "Completed Bookings (21)" at bounding box center [548, 111] width 251 height 24
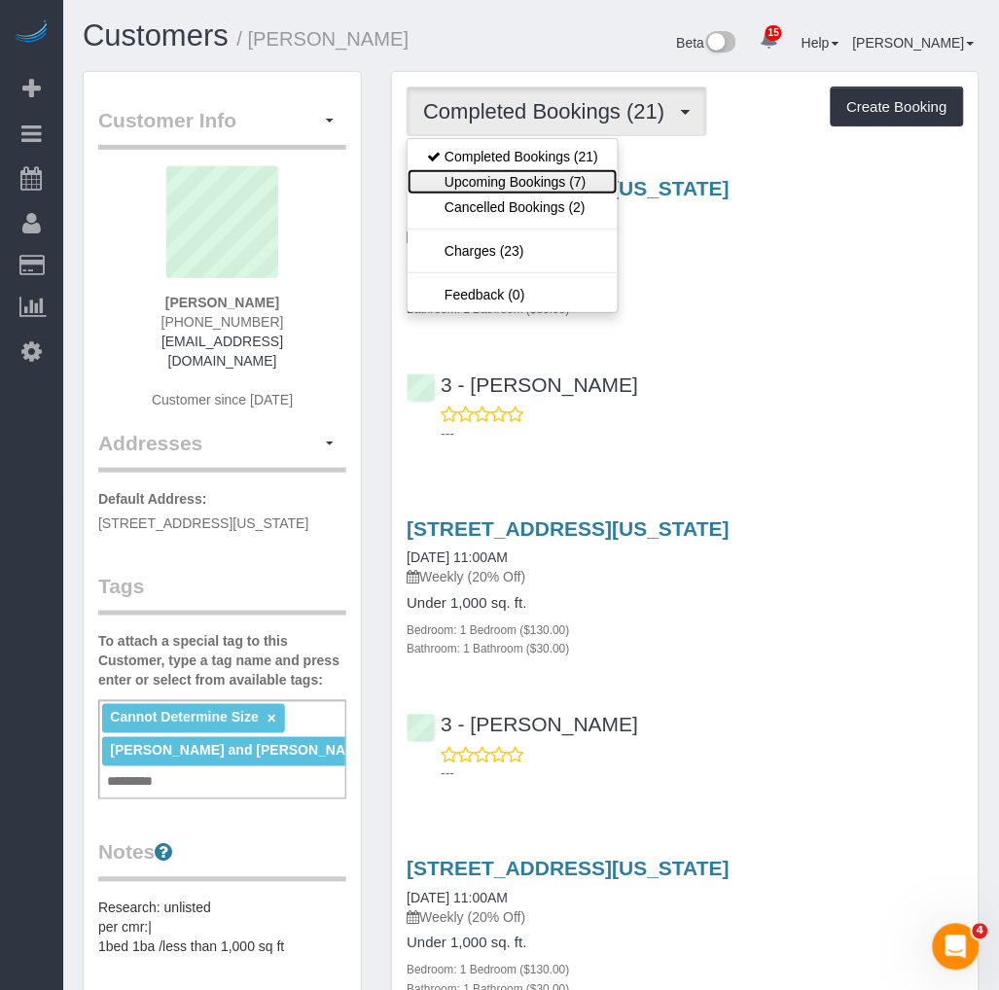
click at [451, 189] on link "Upcoming Bookings (7)" at bounding box center [512, 181] width 210 height 25
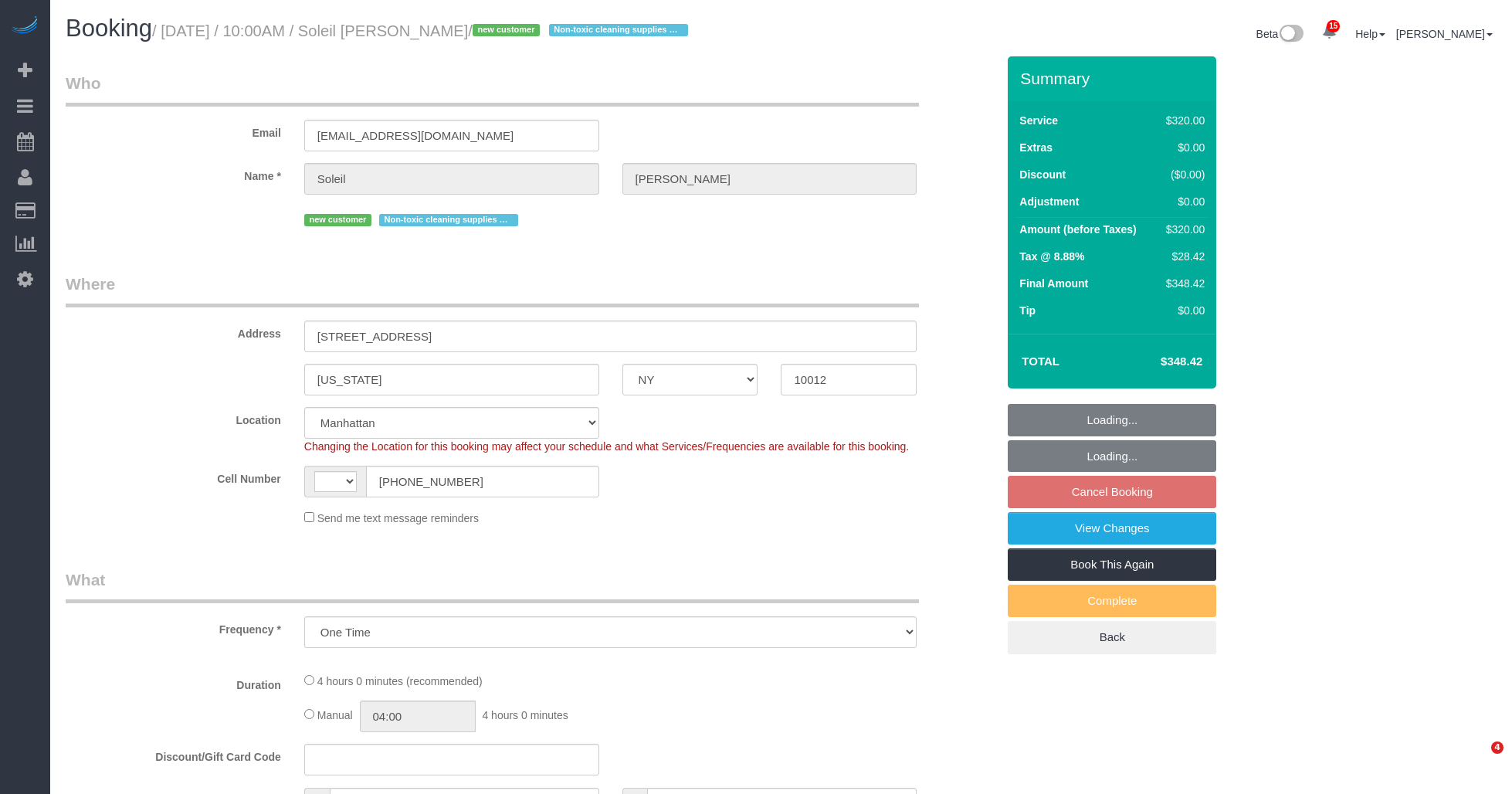
select select "NY"
select select "number:58"
select select "number:77"
select select "number:15"
select select "number:5"
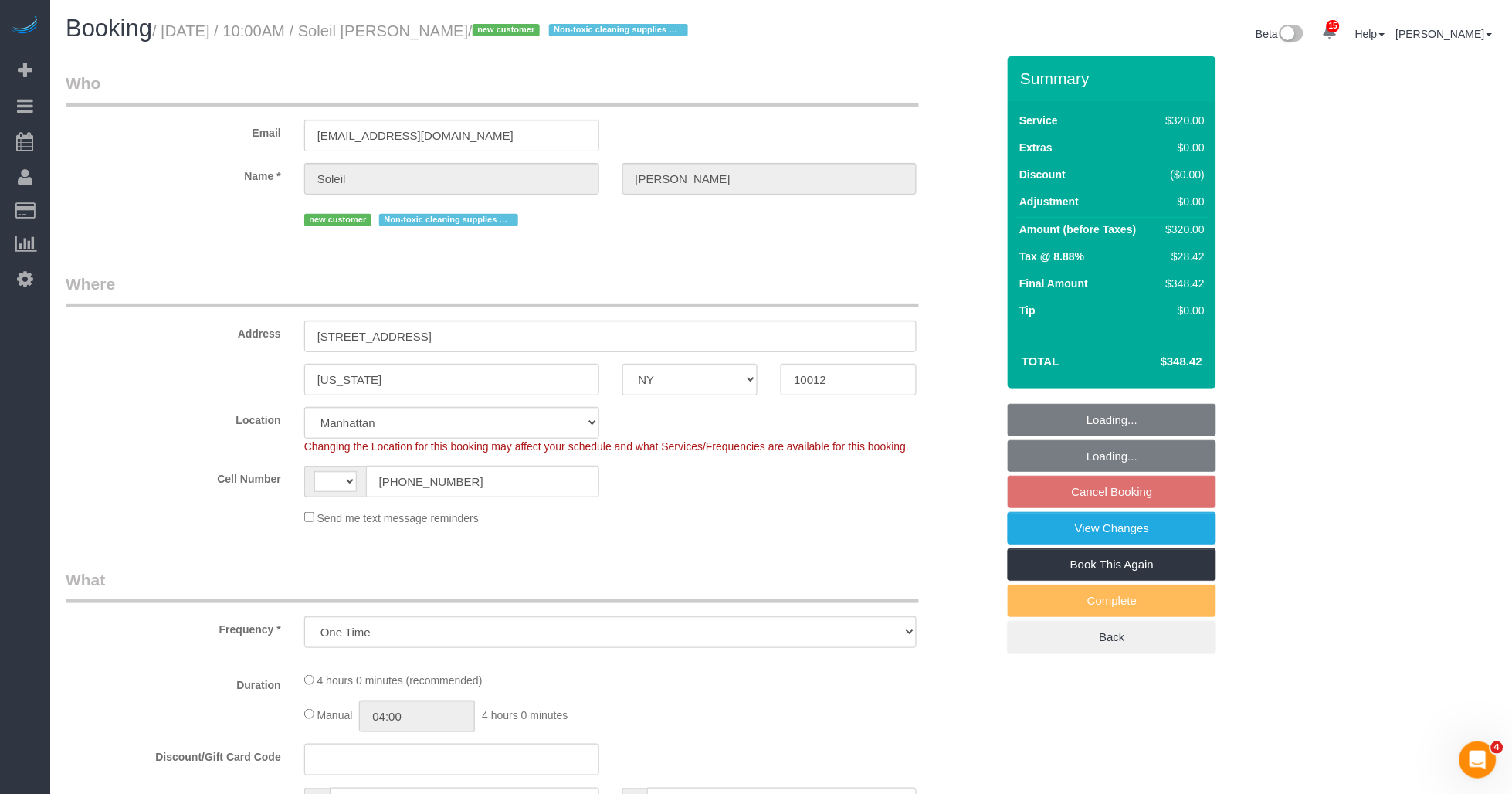
select select "object:738"
select select "string:[GEOGRAPHIC_DATA]"
select select "string:stripe-pm_1S5sie4VGloSiKo7zwJBCUs7"
select select "240"
select select "spot3"
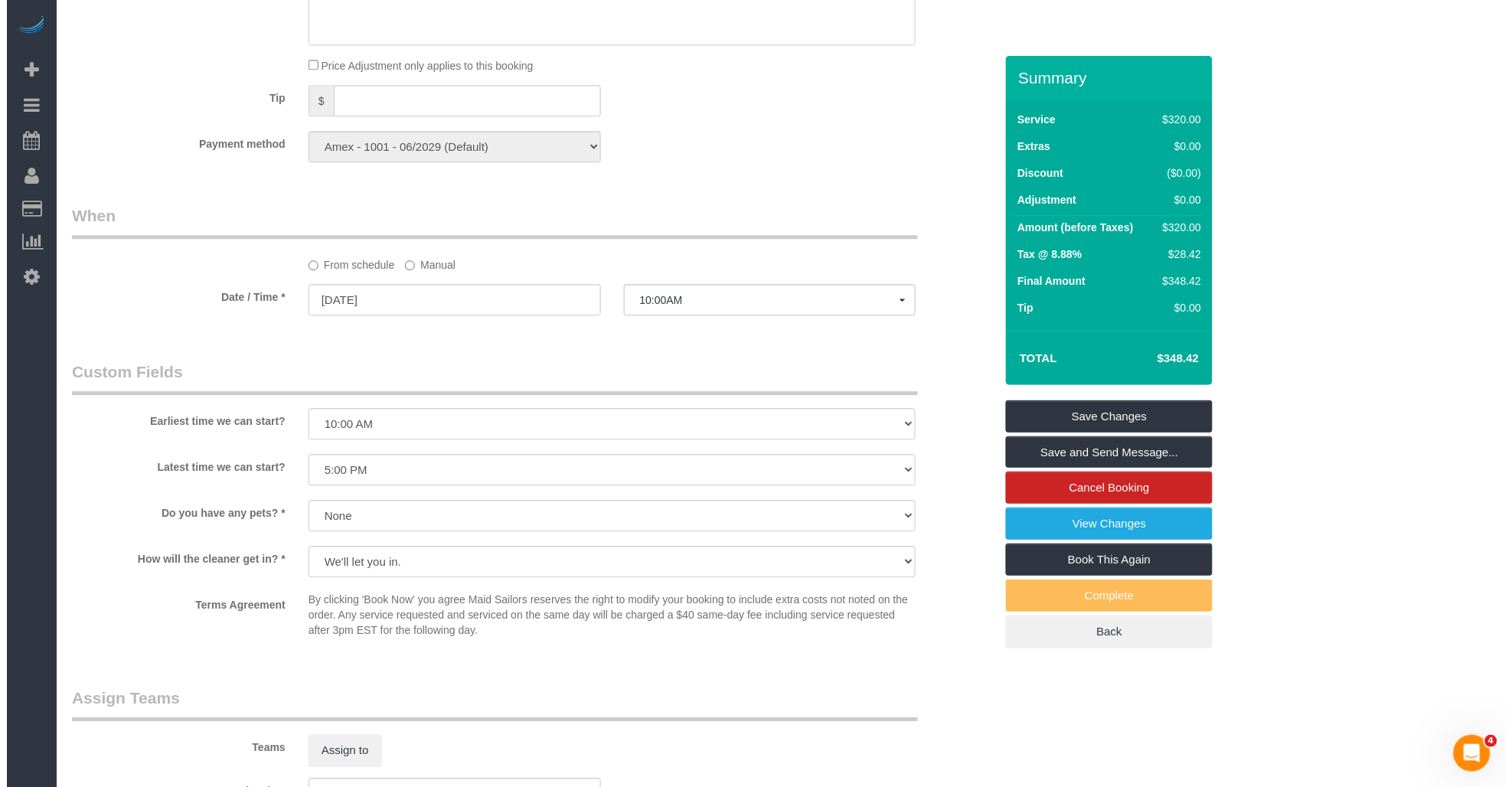
scroll to position [1360, 0]
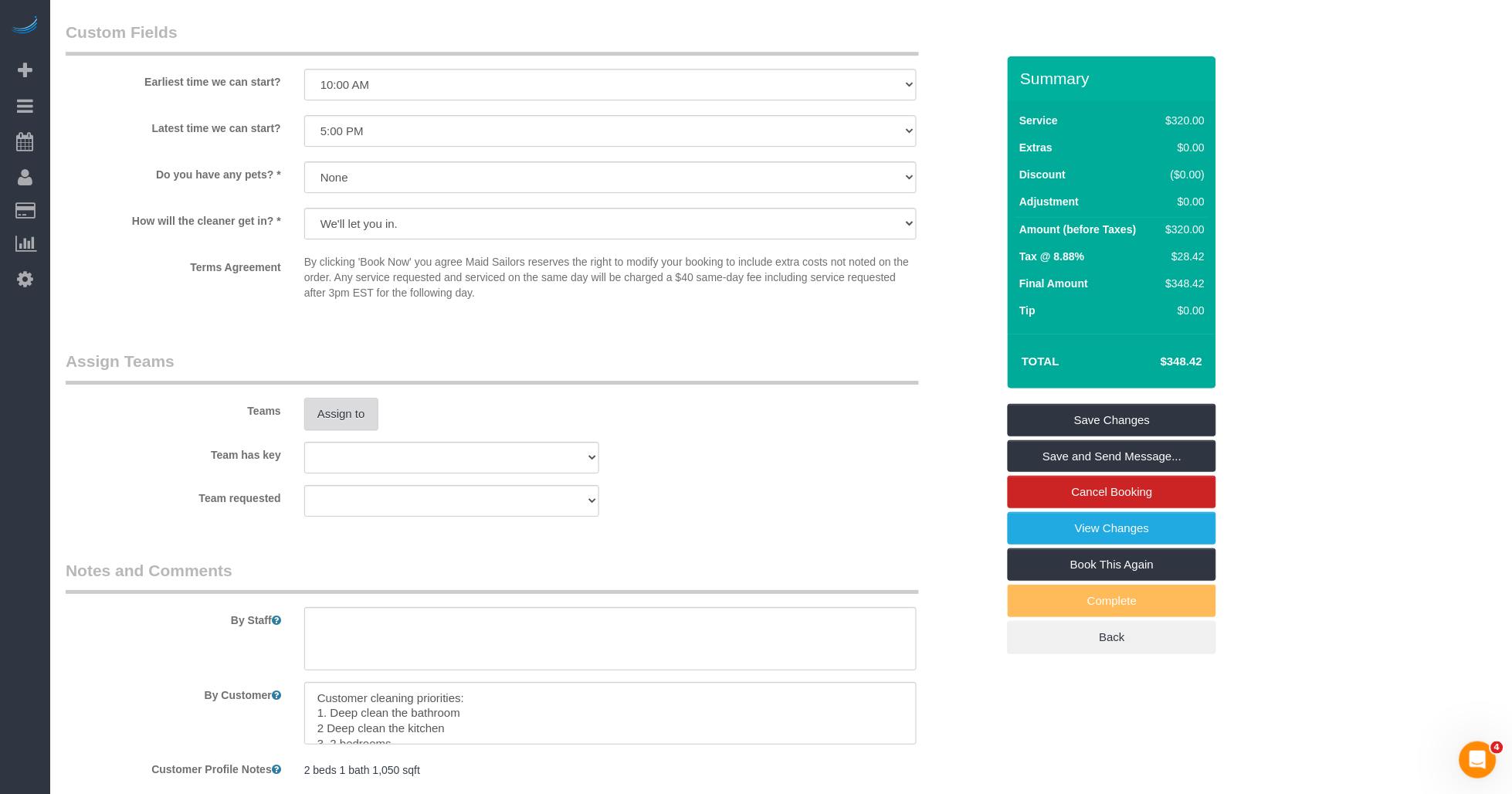
click at [364, 426] on button "Assign to" at bounding box center [341, 414] width 74 height 33
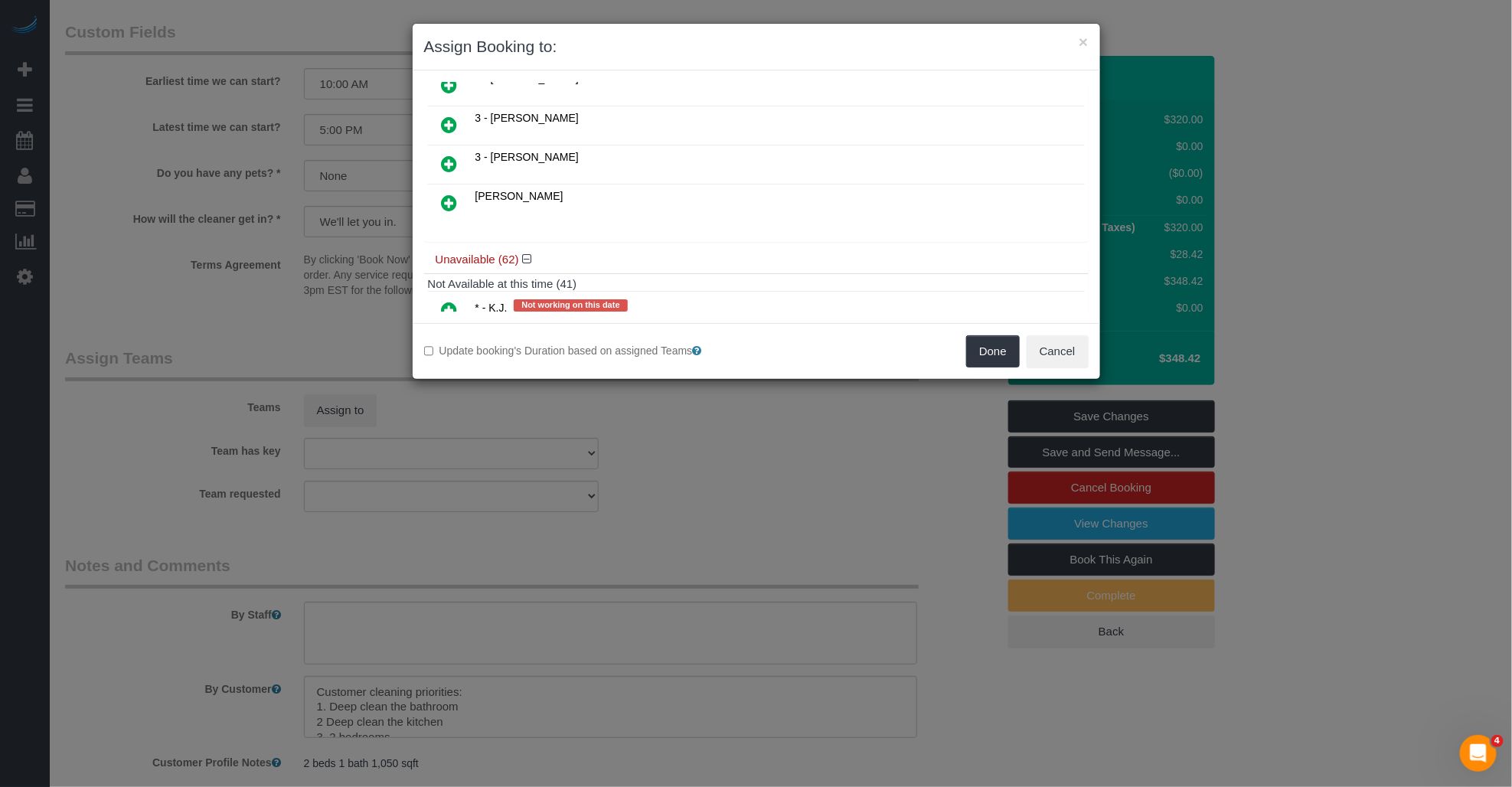
scroll to position [850, 0]
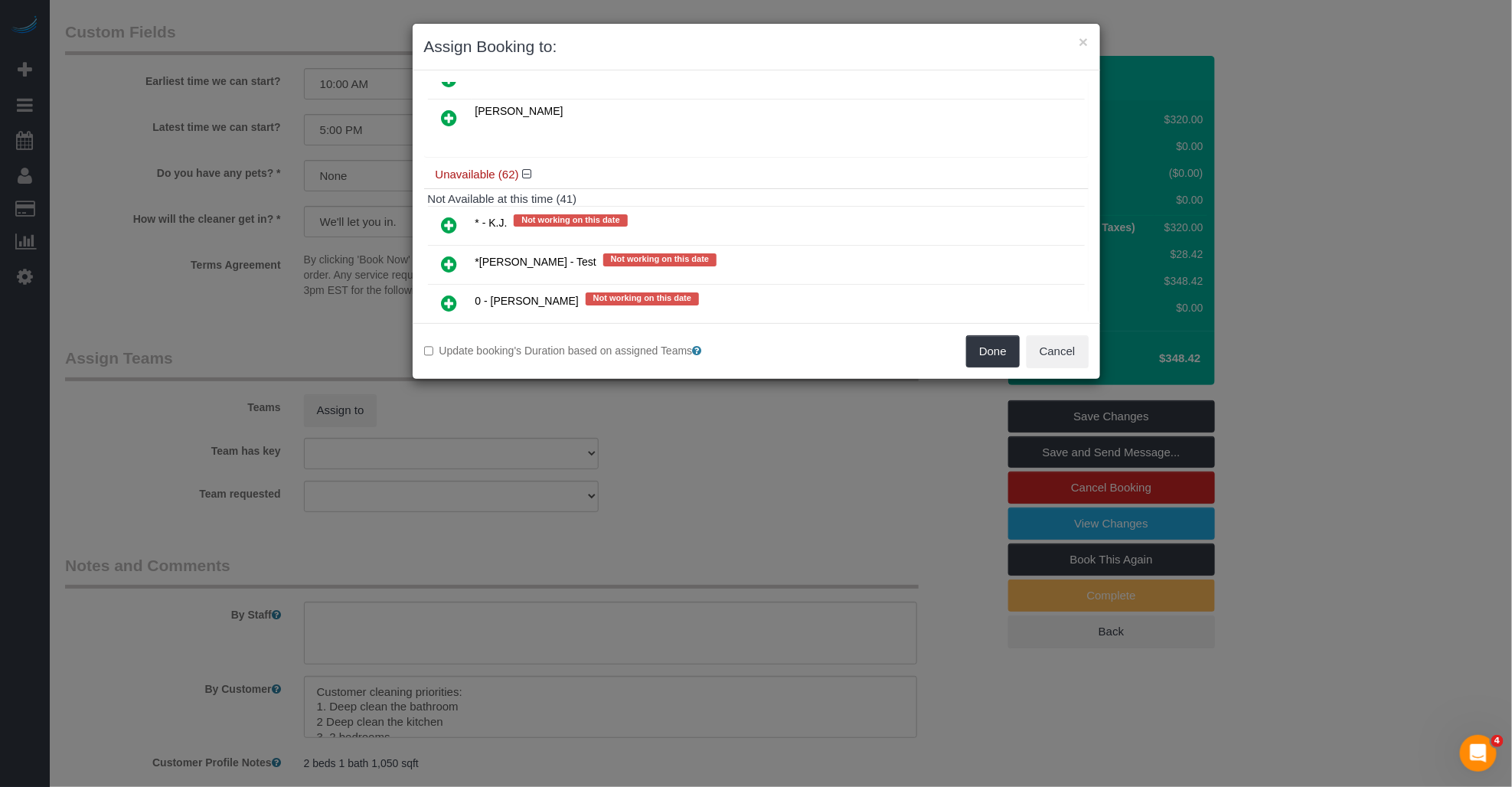
click at [454, 216] on icon at bounding box center [449, 224] width 16 height 18
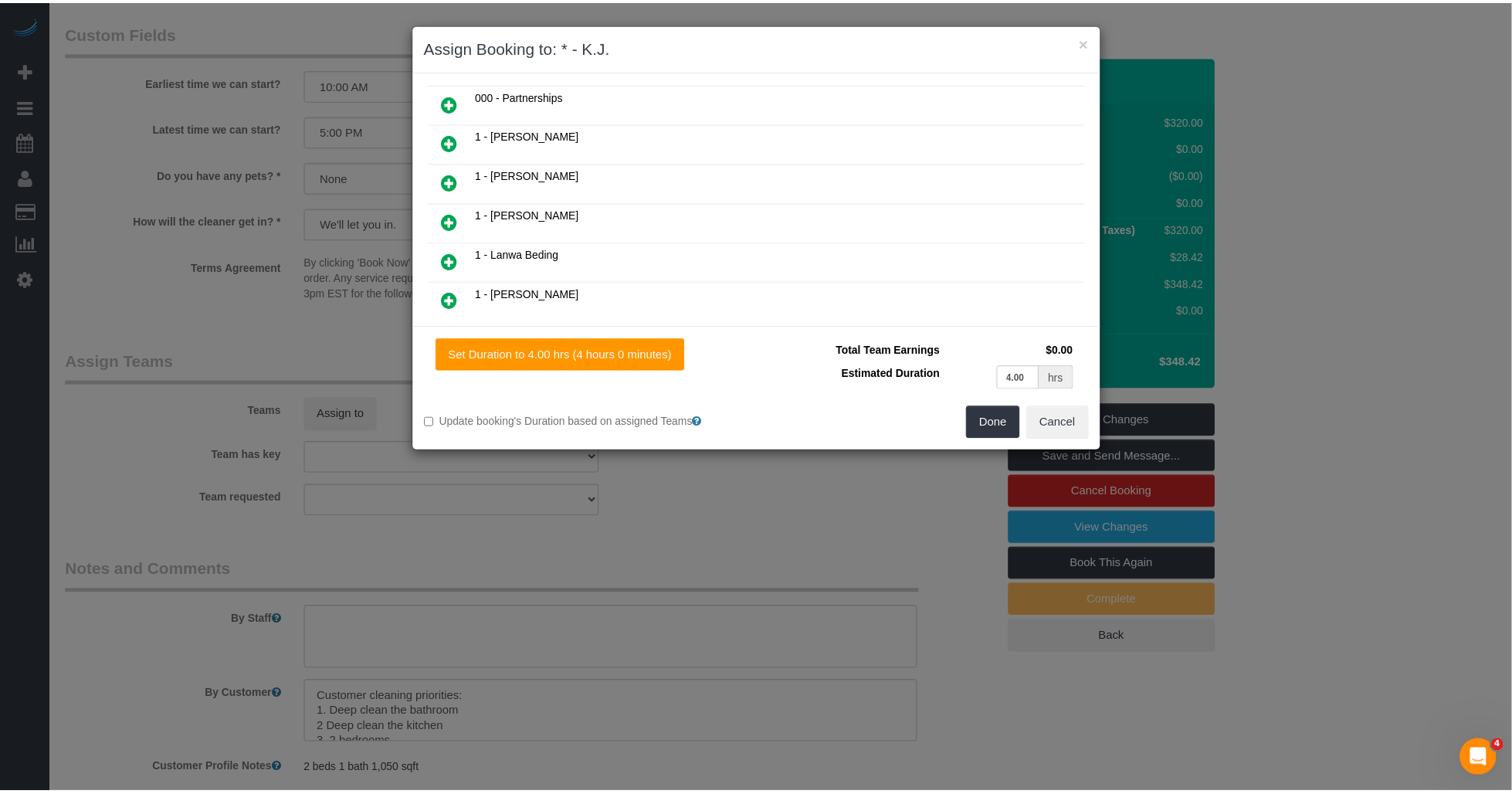
scroll to position [0, 0]
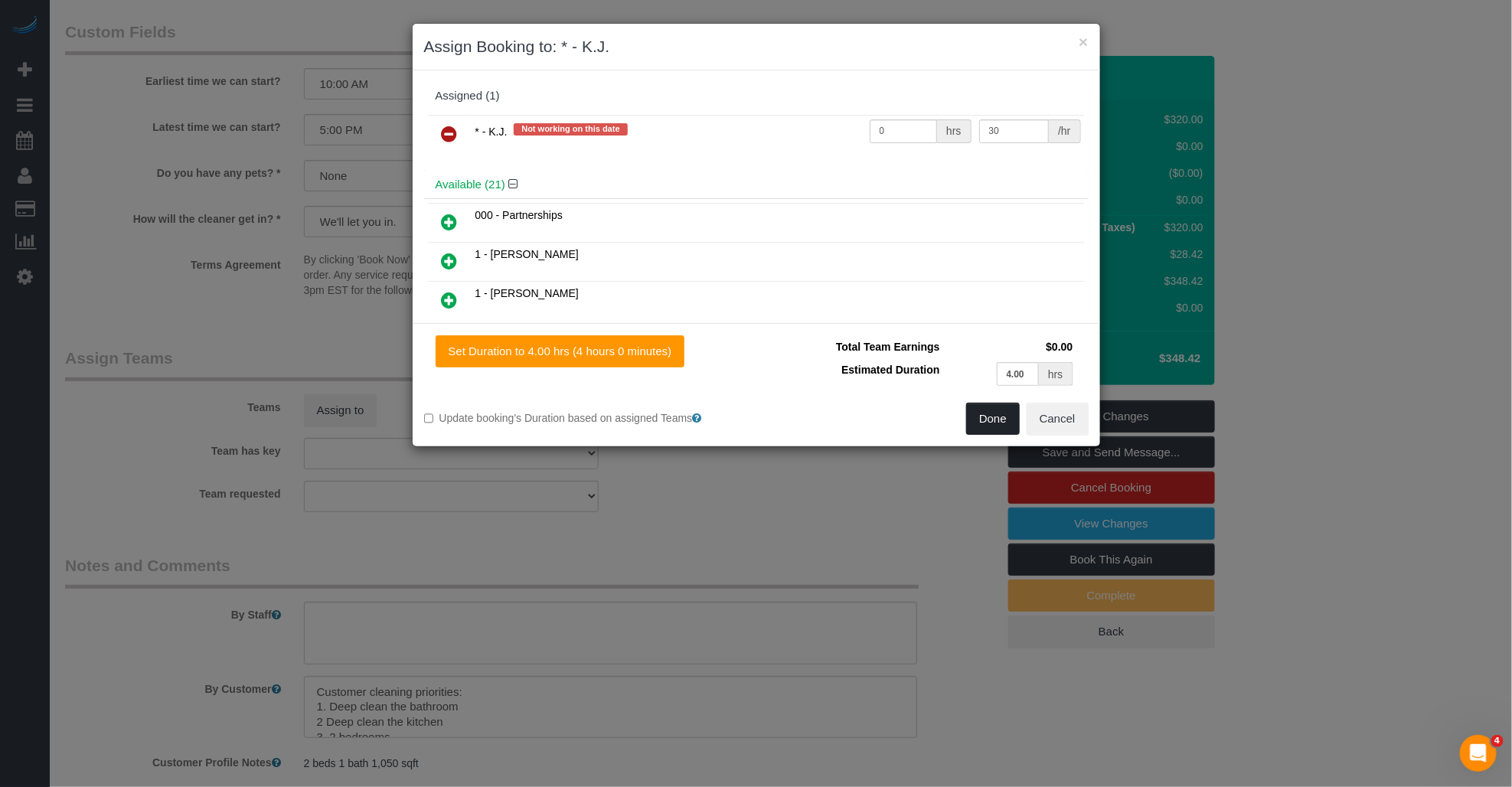
click at [985, 427] on button "Done" at bounding box center [993, 419] width 54 height 32
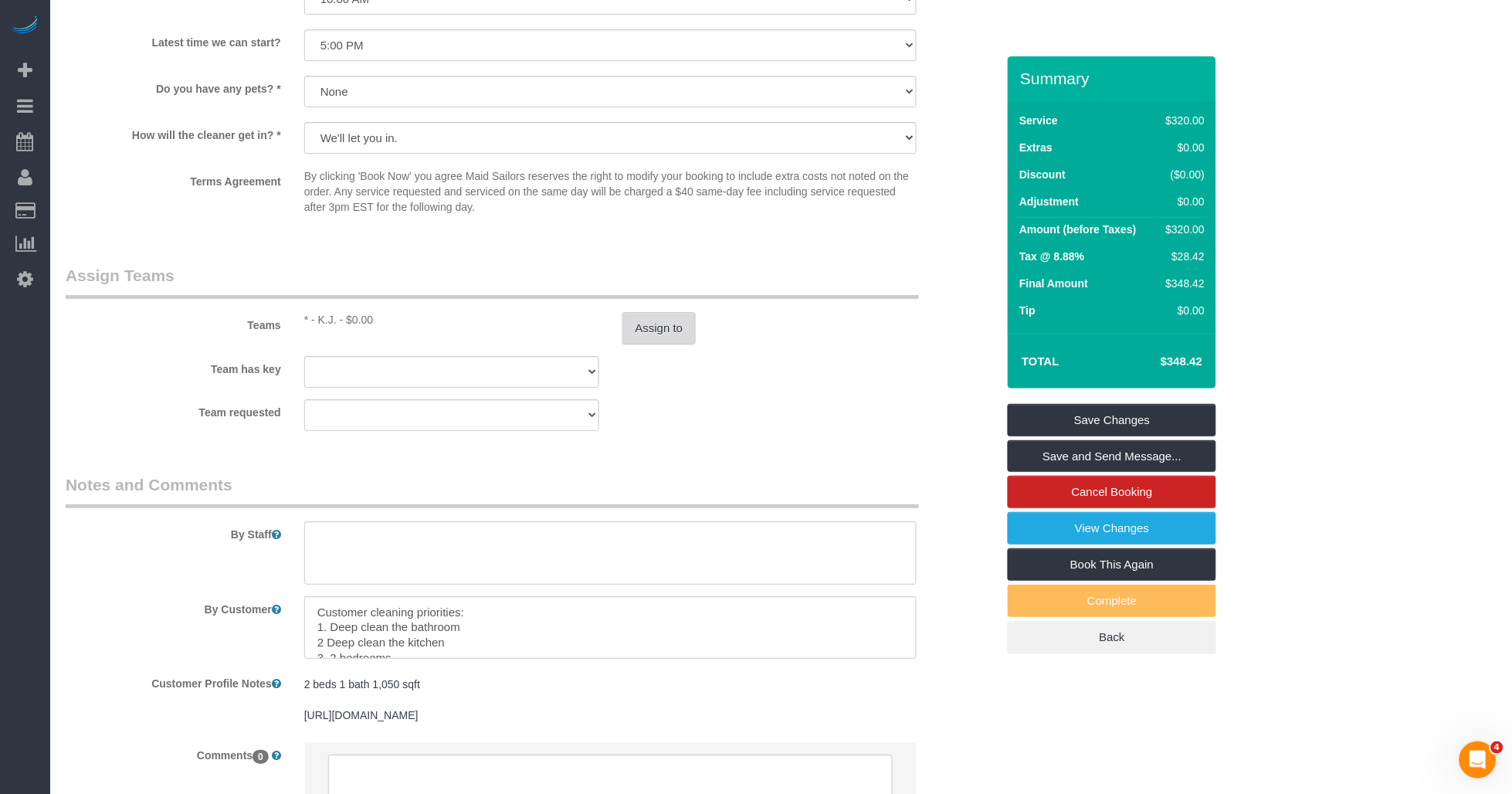
scroll to position [1544, 0]
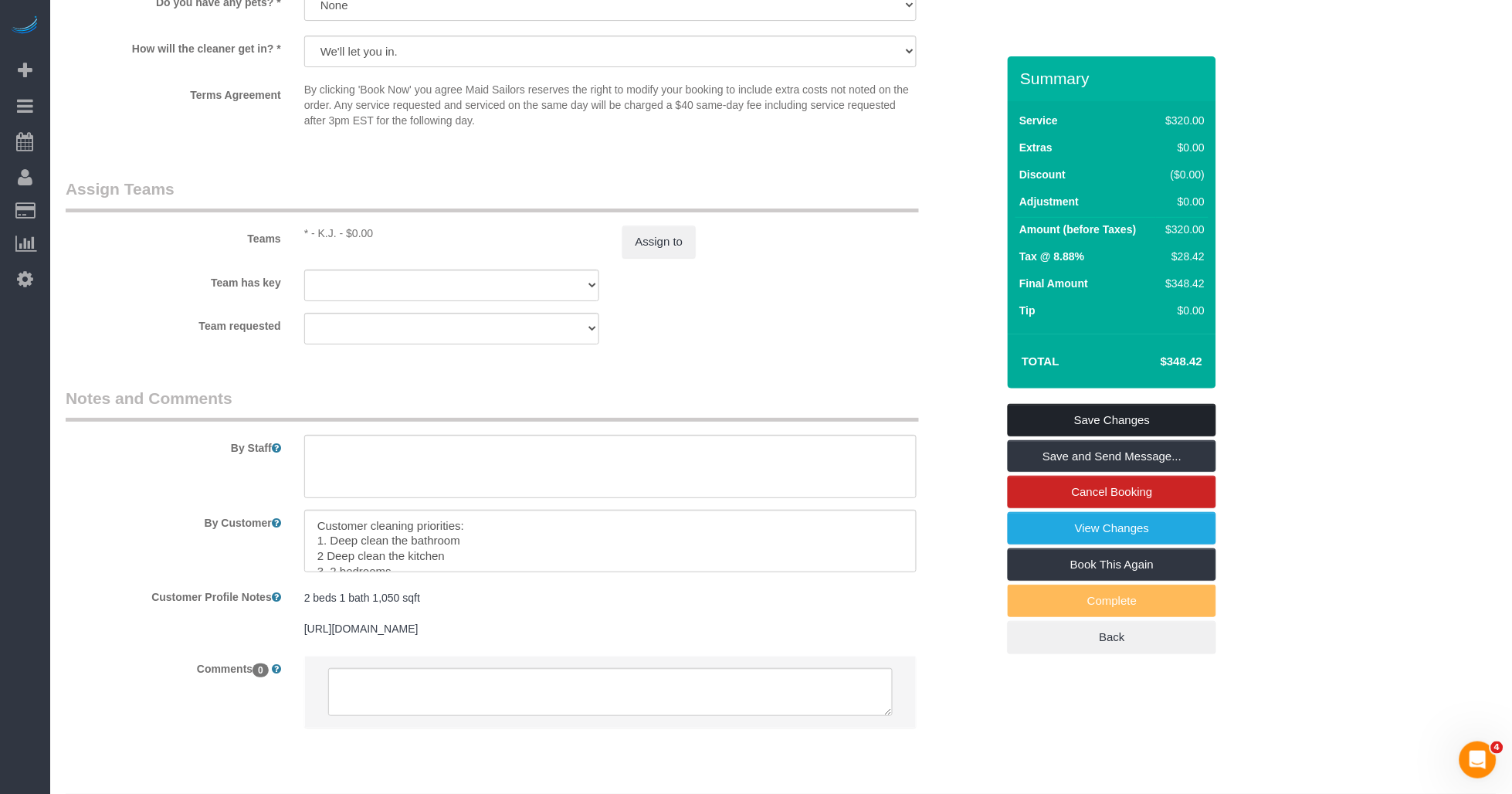
click at [1071, 414] on link "Save Changes" at bounding box center [1112, 420] width 209 height 33
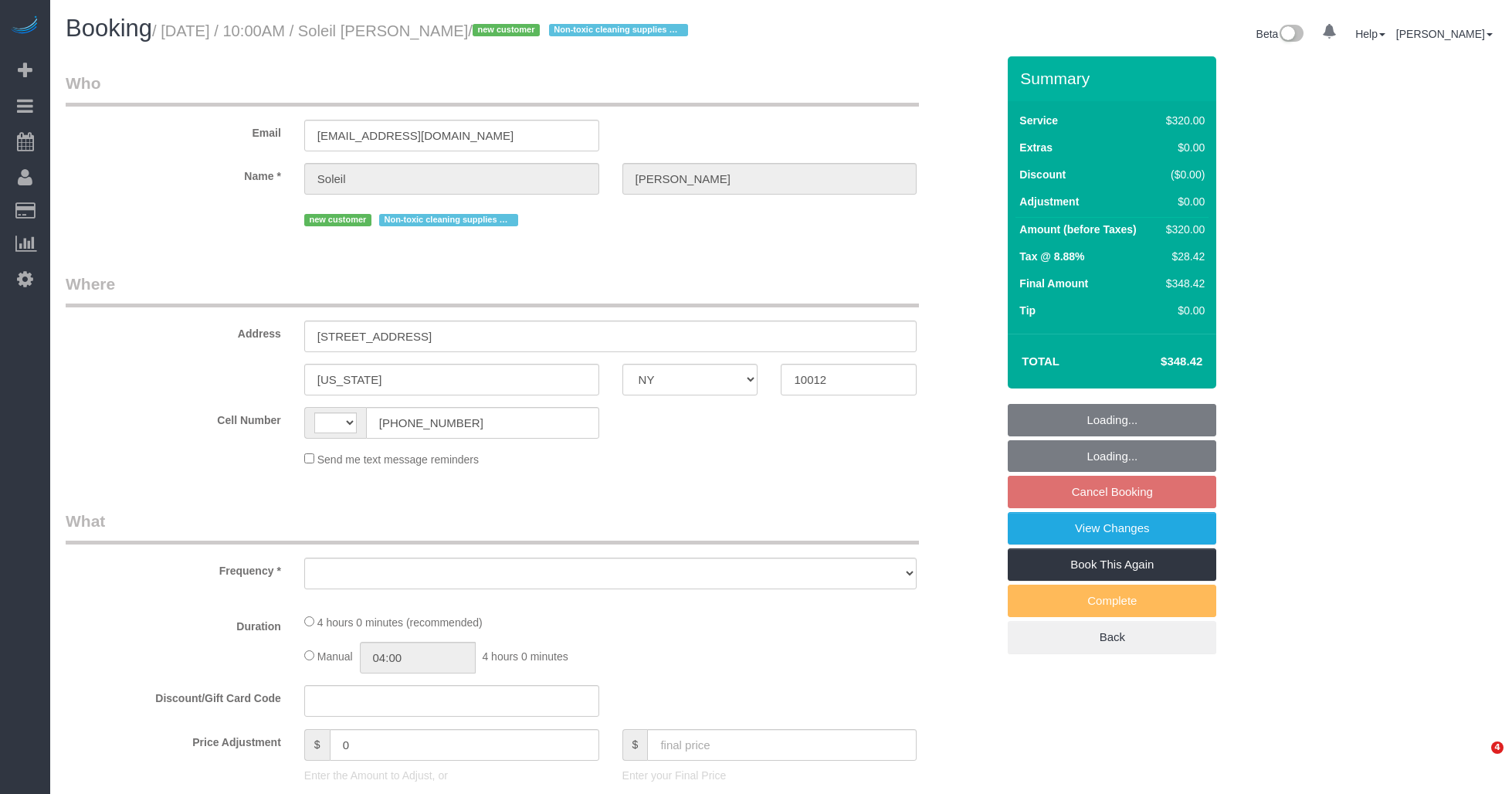
select select "NY"
select select "string:stripe-pm_1S5sie4VGloSiKo7zwJBCUs7"
select select "240"
select select "number:58"
select select "number:77"
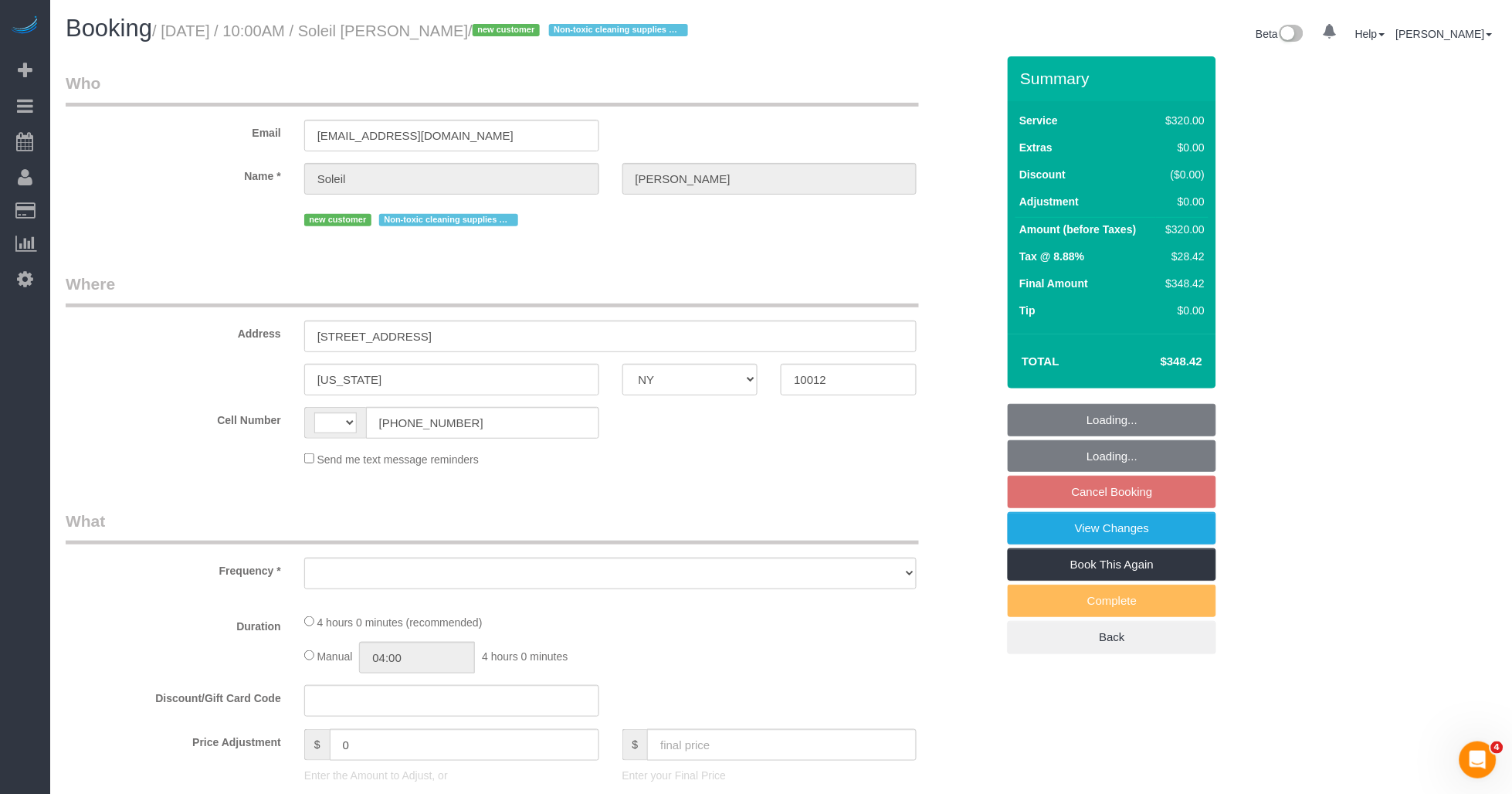
select select "number:15"
select select "number:5"
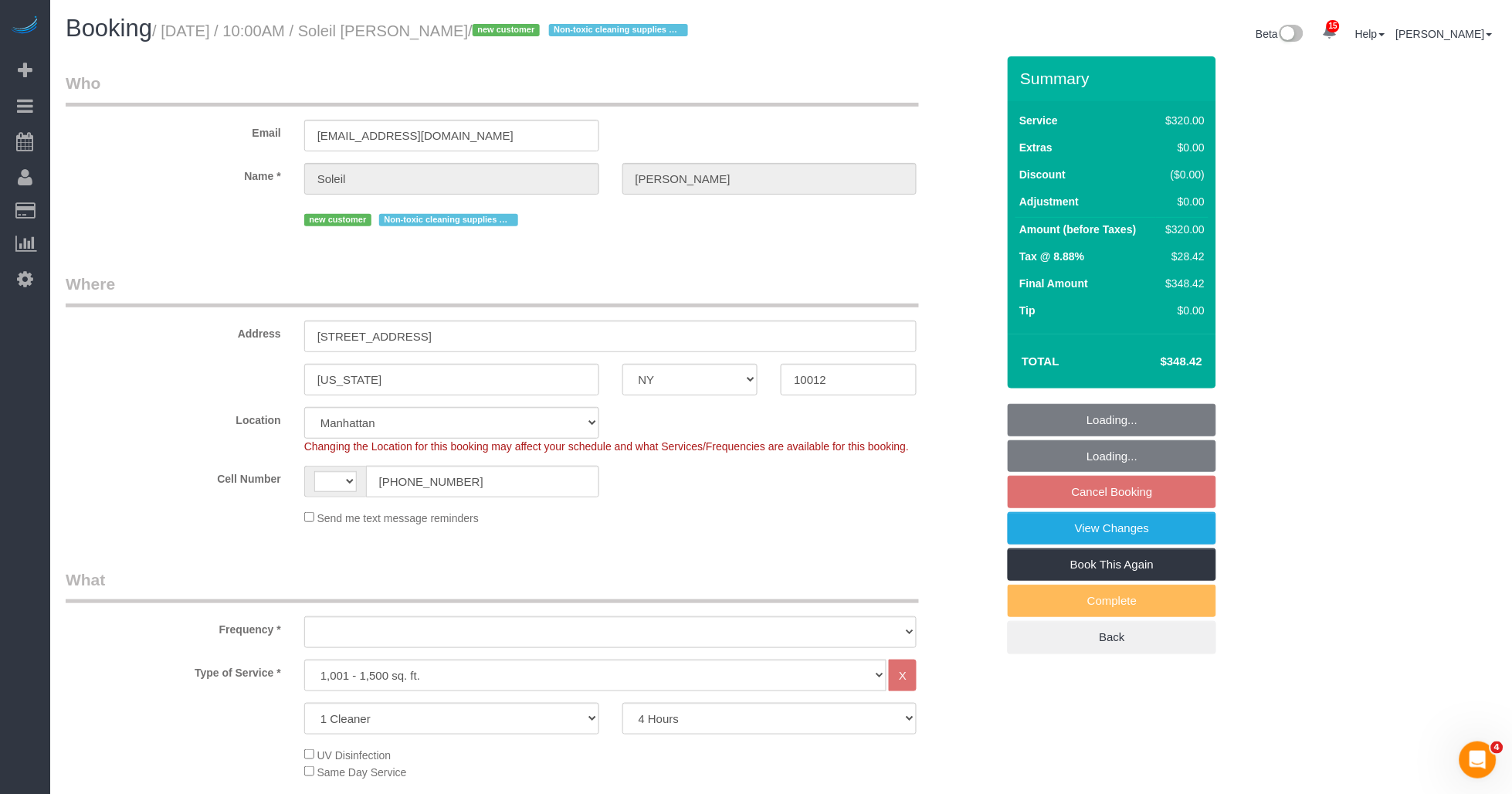
select select "string:[GEOGRAPHIC_DATA]"
select select "object:987"
select select "spot3"
select select "object:1419"
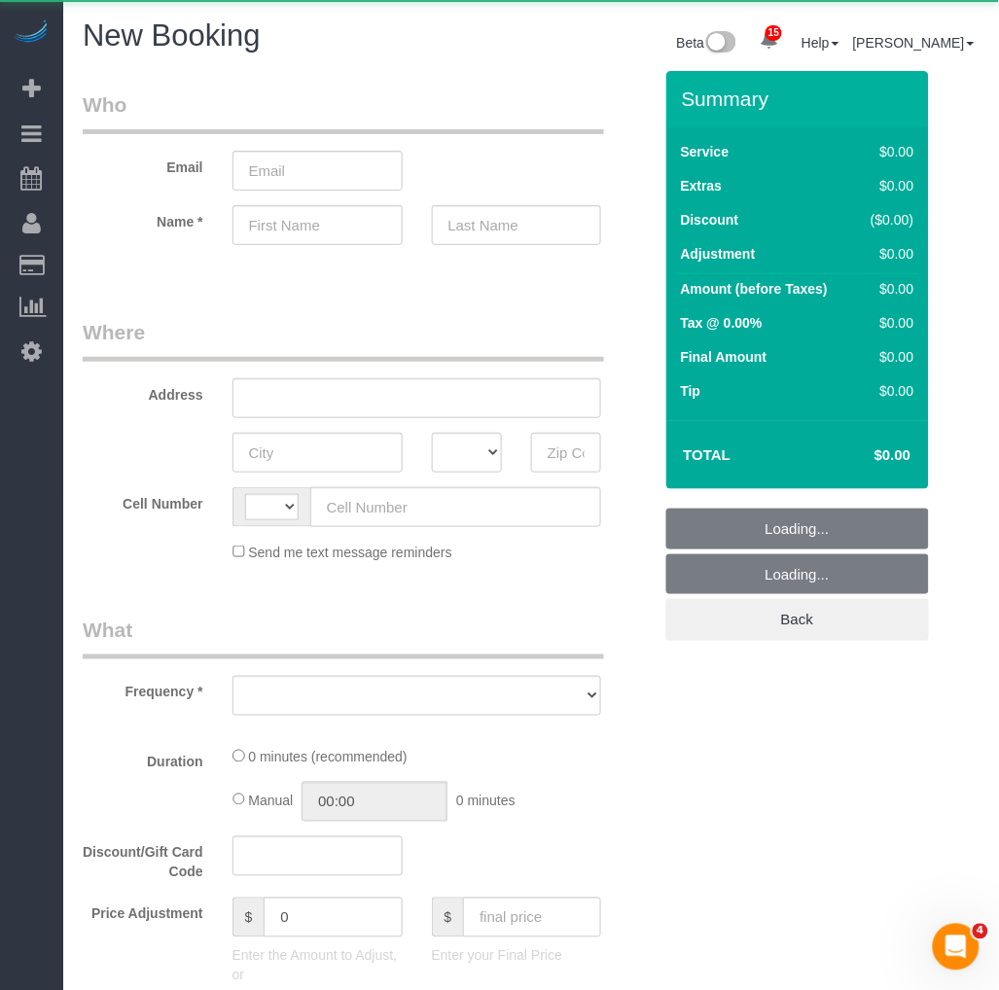
select select "string:[GEOGRAPHIC_DATA]"
select select "object:2091"
select select "number:89"
select select "number:90"
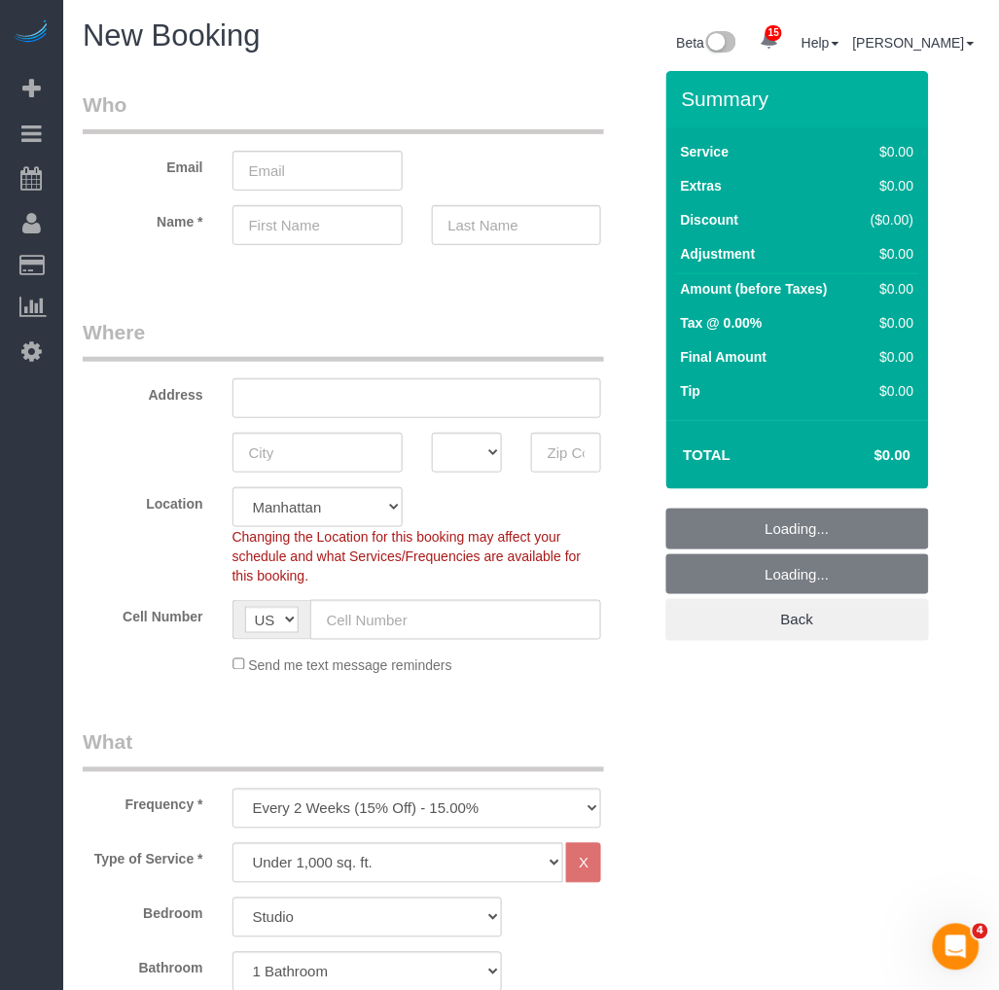
scroll to position [108, 0]
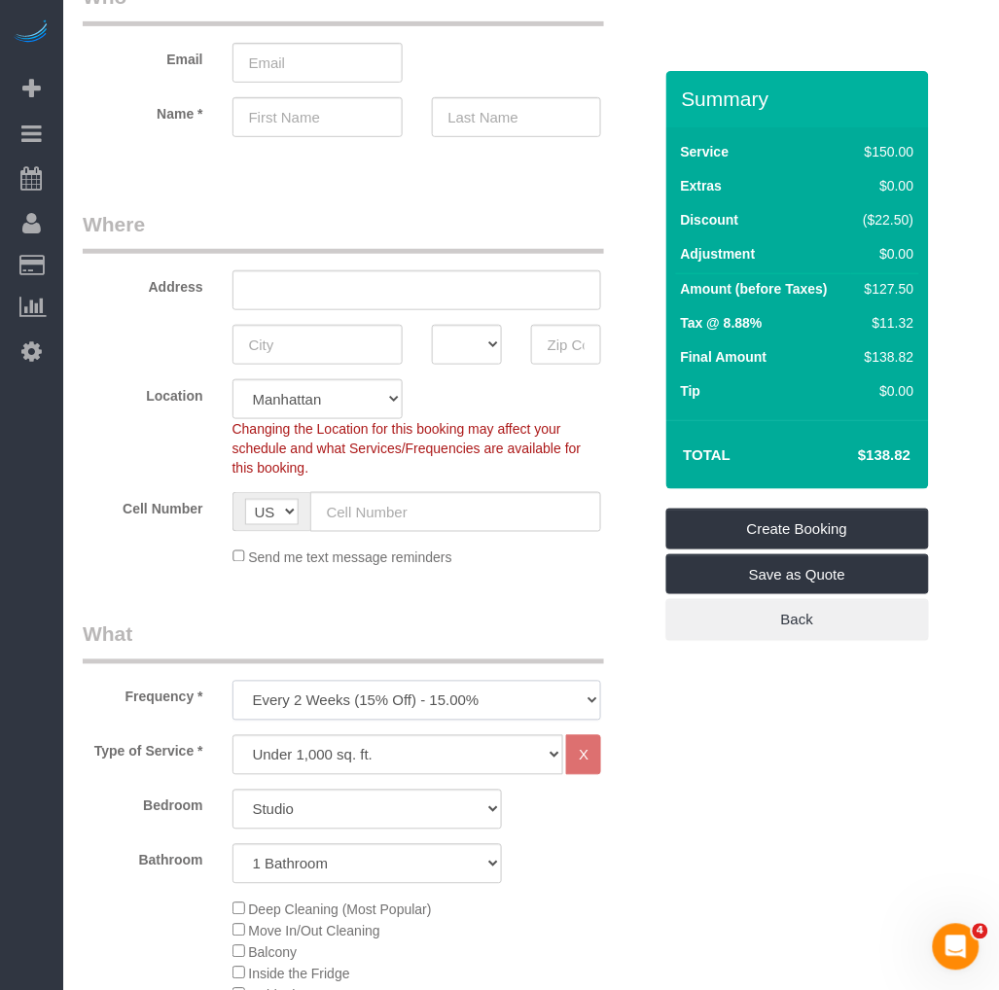
click at [321, 712] on select "One Time Weekly (20% Off) - 20.00% Every 2 Weeks (15% Off) - 15.00% Every 4 Wee…" at bounding box center [417, 701] width 370 height 40
select select "object:2622"
click at [232, 682] on select "One Time Weekly (20% Off) - 20.00% Every 2 Weeks (15% Off) - 15.00% Every 4 Wee…" at bounding box center [417, 701] width 370 height 40
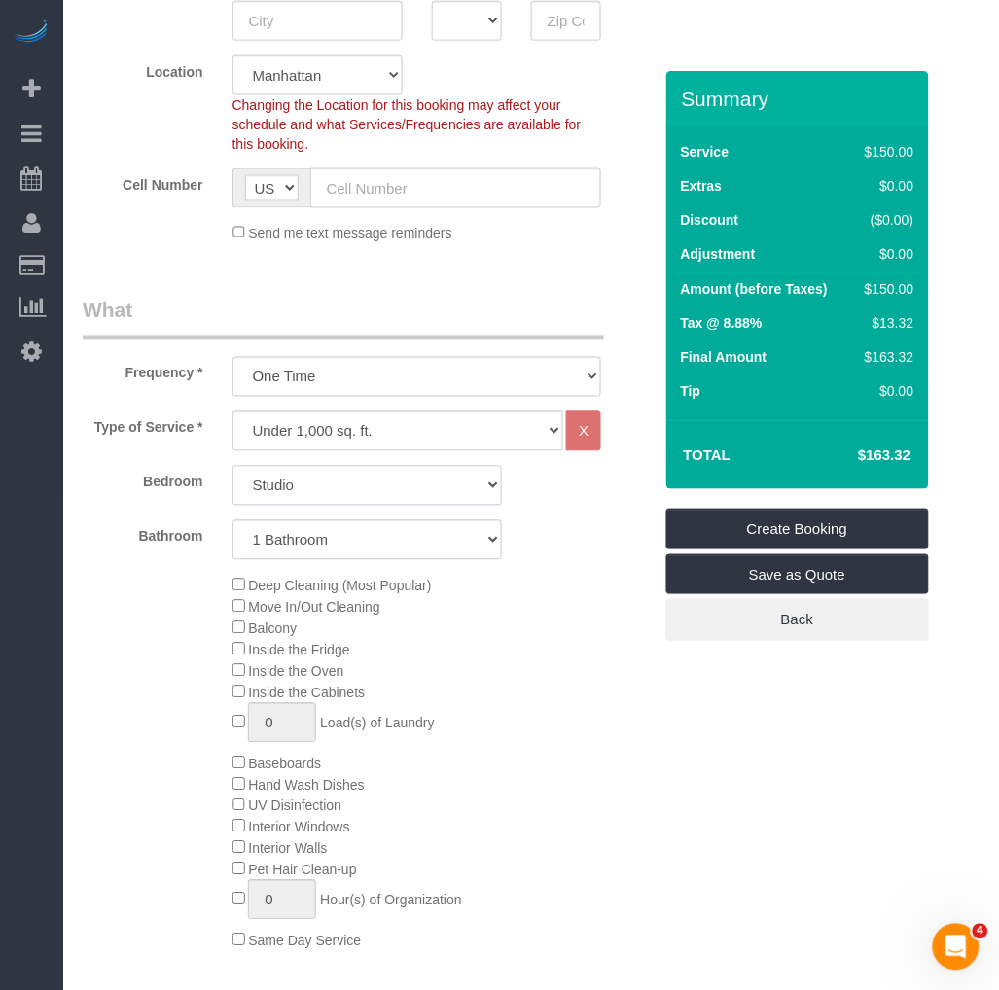
click at [321, 470] on select "Studio 1 Bedroom 2 Bedrooms 3 Bedrooms" at bounding box center [366, 486] width 269 height 40
select select "1"
click at [232, 467] on select "Studio 1 Bedroom 2 Bedrooms 3 Bedrooms" at bounding box center [366, 486] width 269 height 40
click at [355, 541] on select "1 Bathroom 2 Bathrooms" at bounding box center [366, 540] width 269 height 40
click at [232, 521] on select "1 Bathroom 2 Bathrooms" at bounding box center [366, 540] width 269 height 40
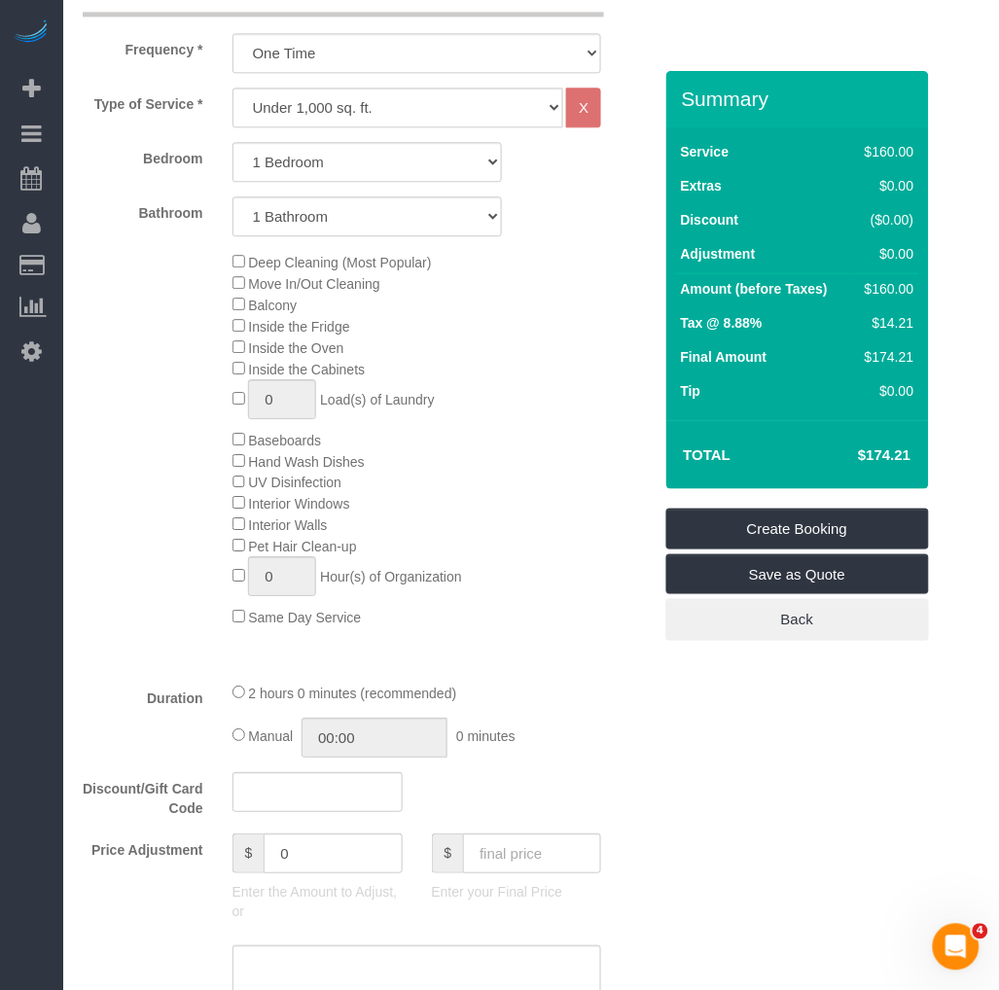
scroll to position [864, 0]
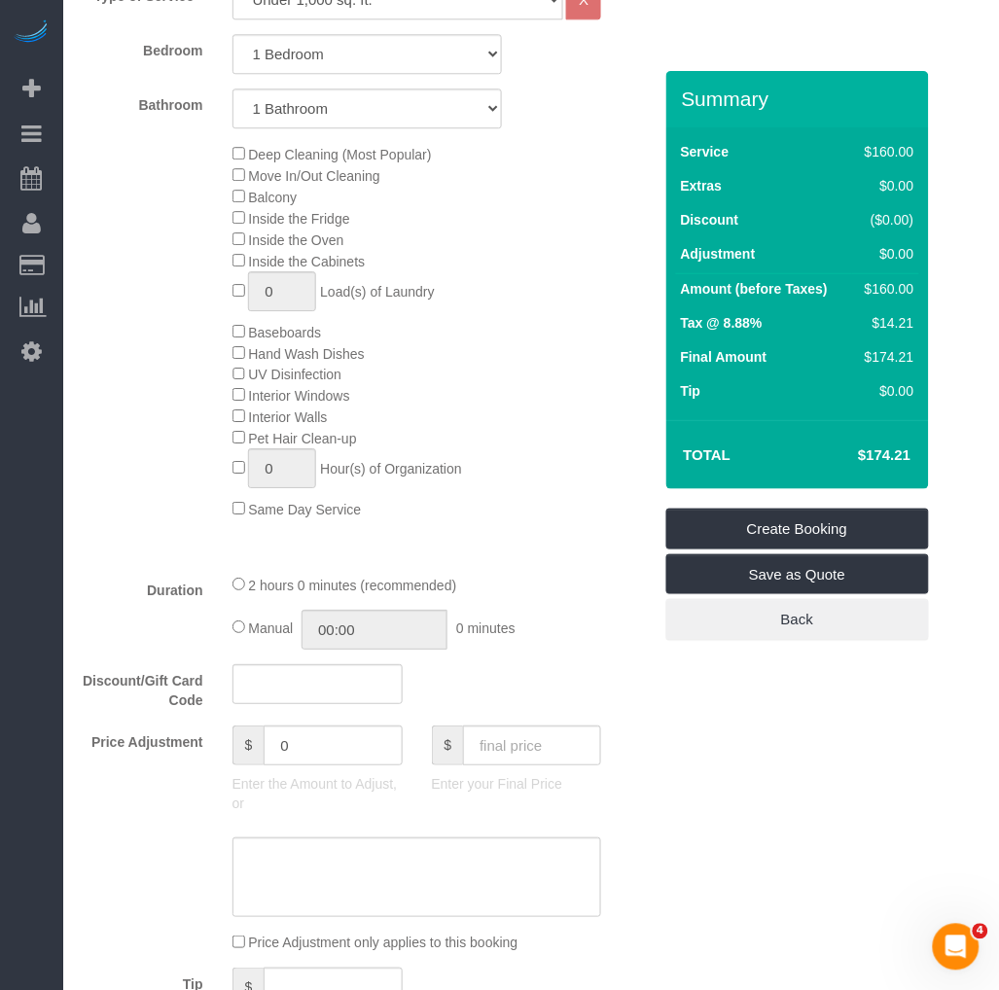
click at [882, 449] on h4 "$174.21" at bounding box center [854, 455] width 111 height 17
copy div "$174.21 Create Booking Save as Quote Back"
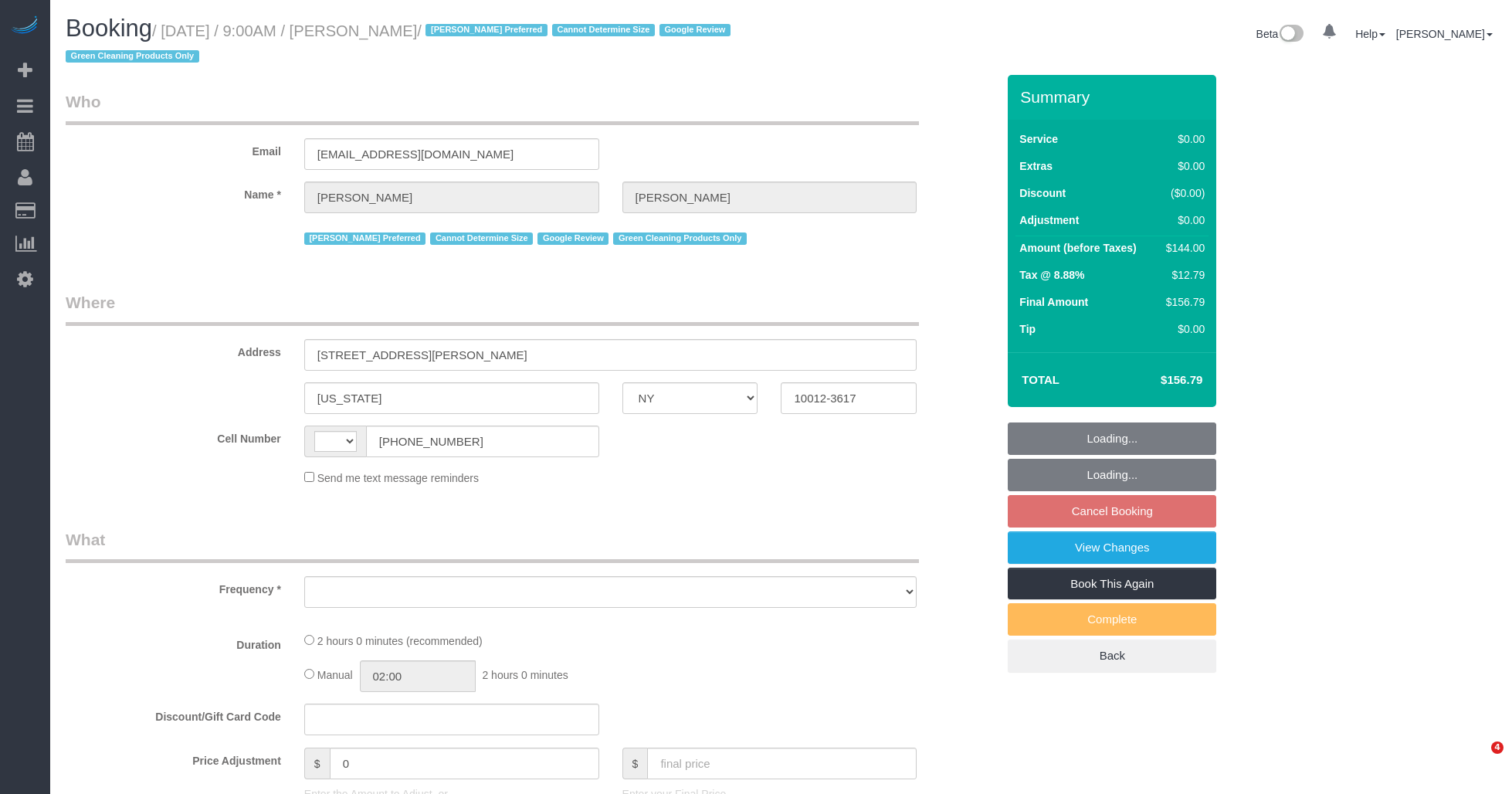
select select "NY"
select select "string:[GEOGRAPHIC_DATA]"
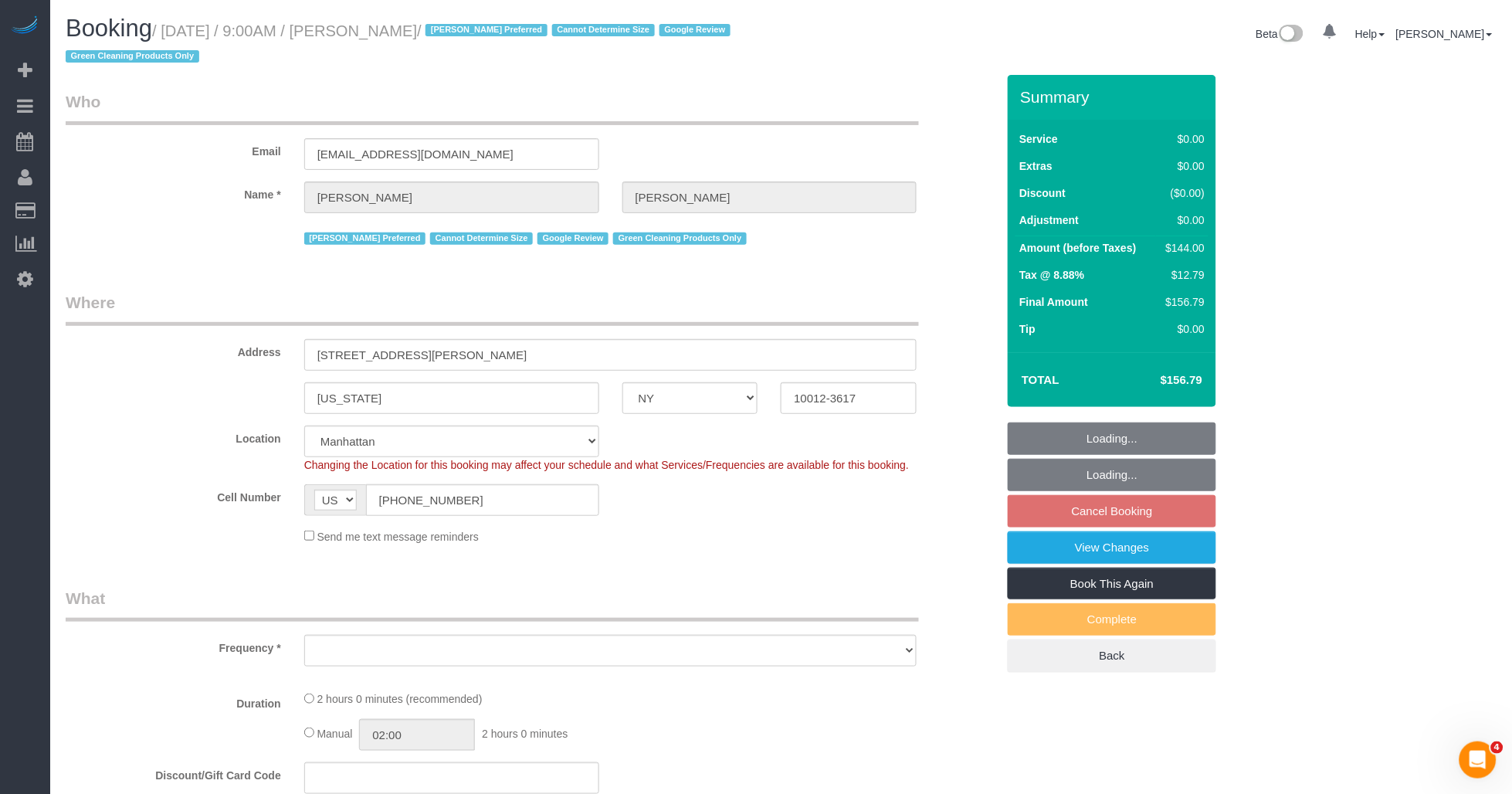
select select "object:769"
select select "string:stripe-pm_1RZyGd4VGloSiKo7MSw5QcVr"
select select "object:1025"
select select "1"
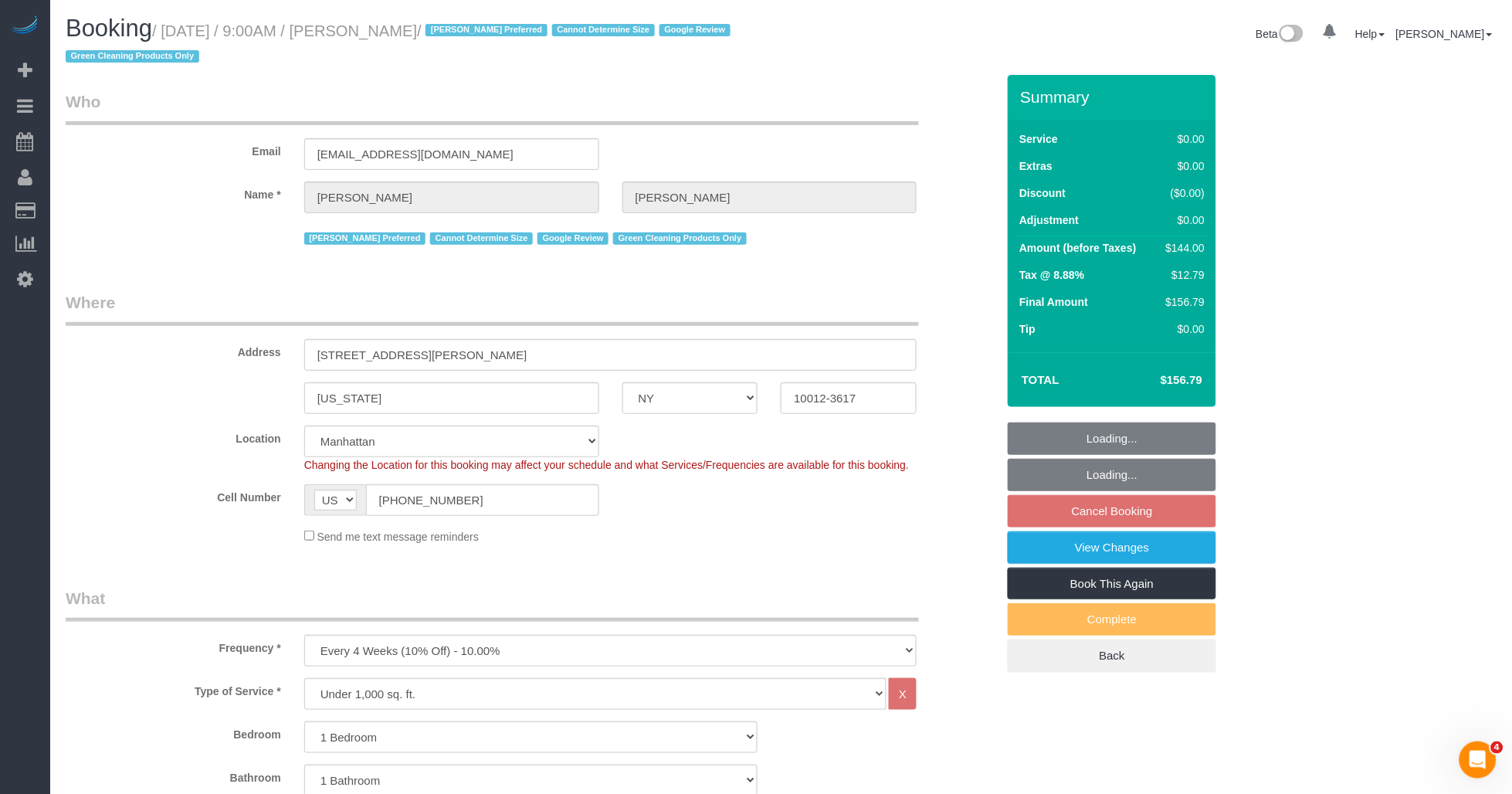
select select "spot2"
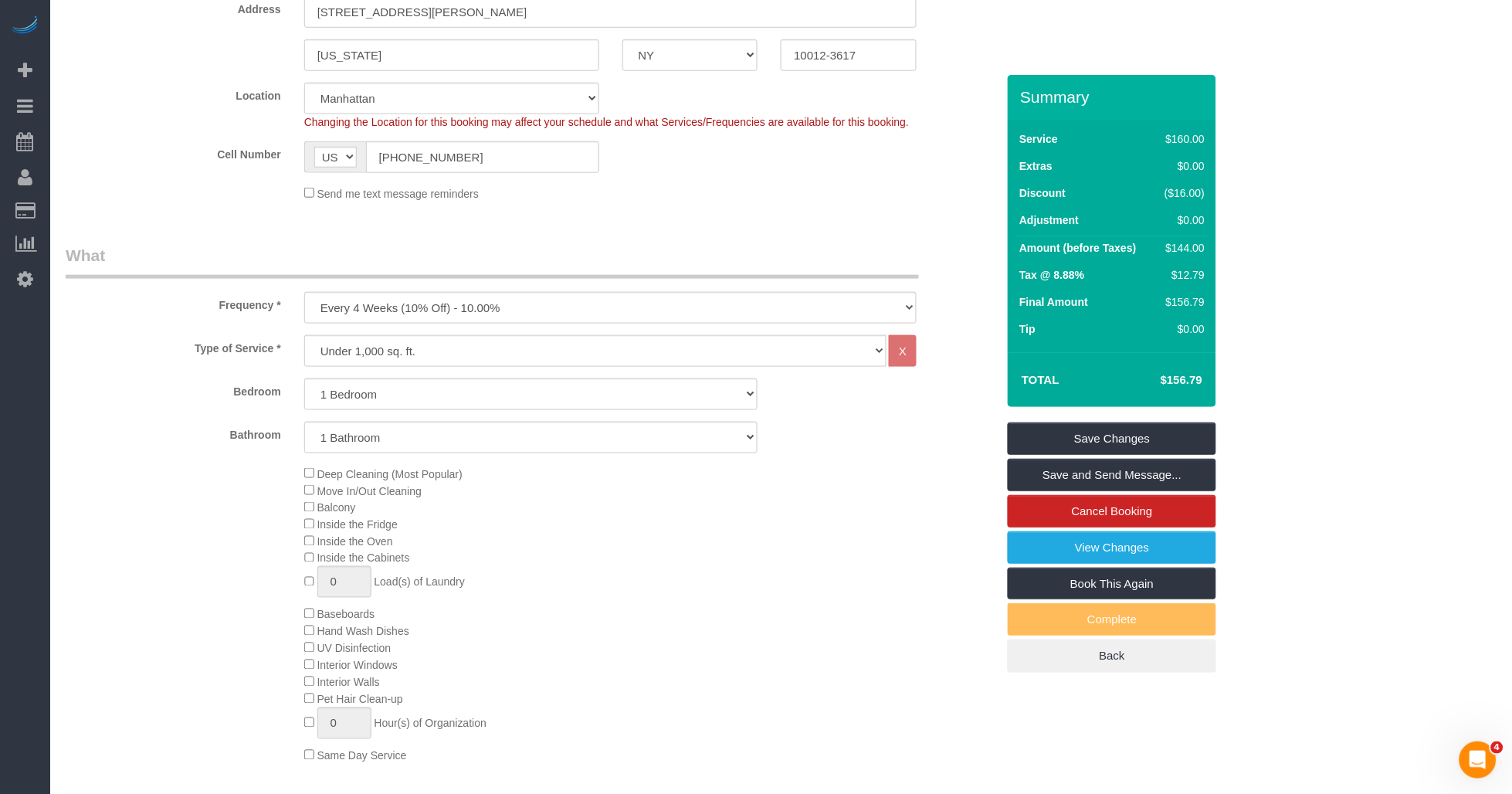
scroll to position [515, 0]
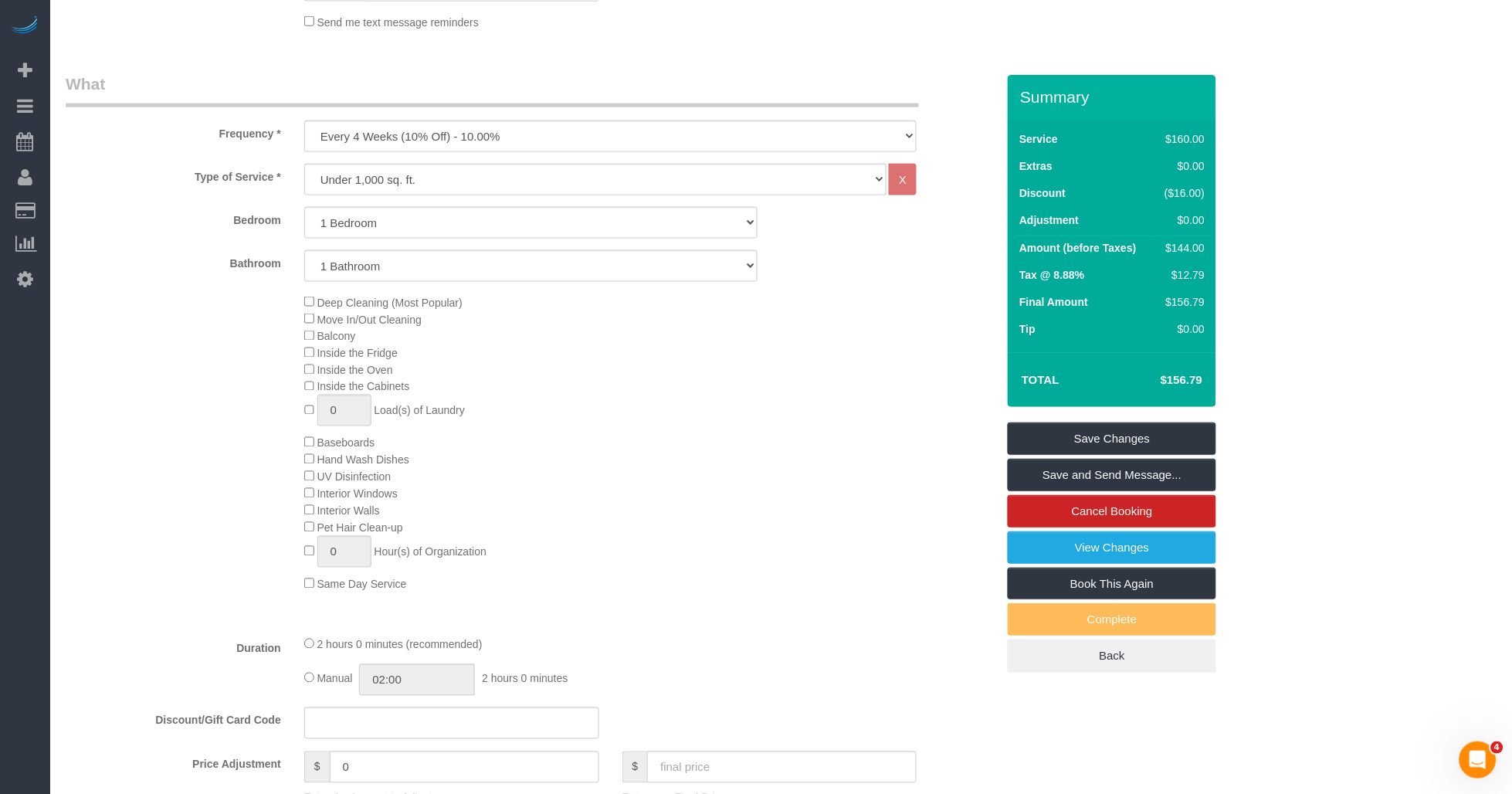
drag, startPoint x: 672, startPoint y: 582, endPoint x: 681, endPoint y: 604, distance: 23.8
click at [673, 582] on div "Deep Cleaning (Most Popular) Move In/Out Cleaning Balcony Inside the Fridge Ins…" at bounding box center [650, 443] width 716 height 299
click at [705, 592] on div "Deep Cleaning (Most Popular) Move In/Out Cleaning Balcony Inside the Fridge Ins…" at bounding box center [650, 443] width 716 height 299
click at [685, 592] on div "Deep Cleaning (Most Popular) Move In/Out Cleaning Balcony Inside the Fridge Ins…" at bounding box center [650, 443] width 716 height 299
drag, startPoint x: 627, startPoint y: 634, endPoint x: 526, endPoint y: 668, distance: 106.6
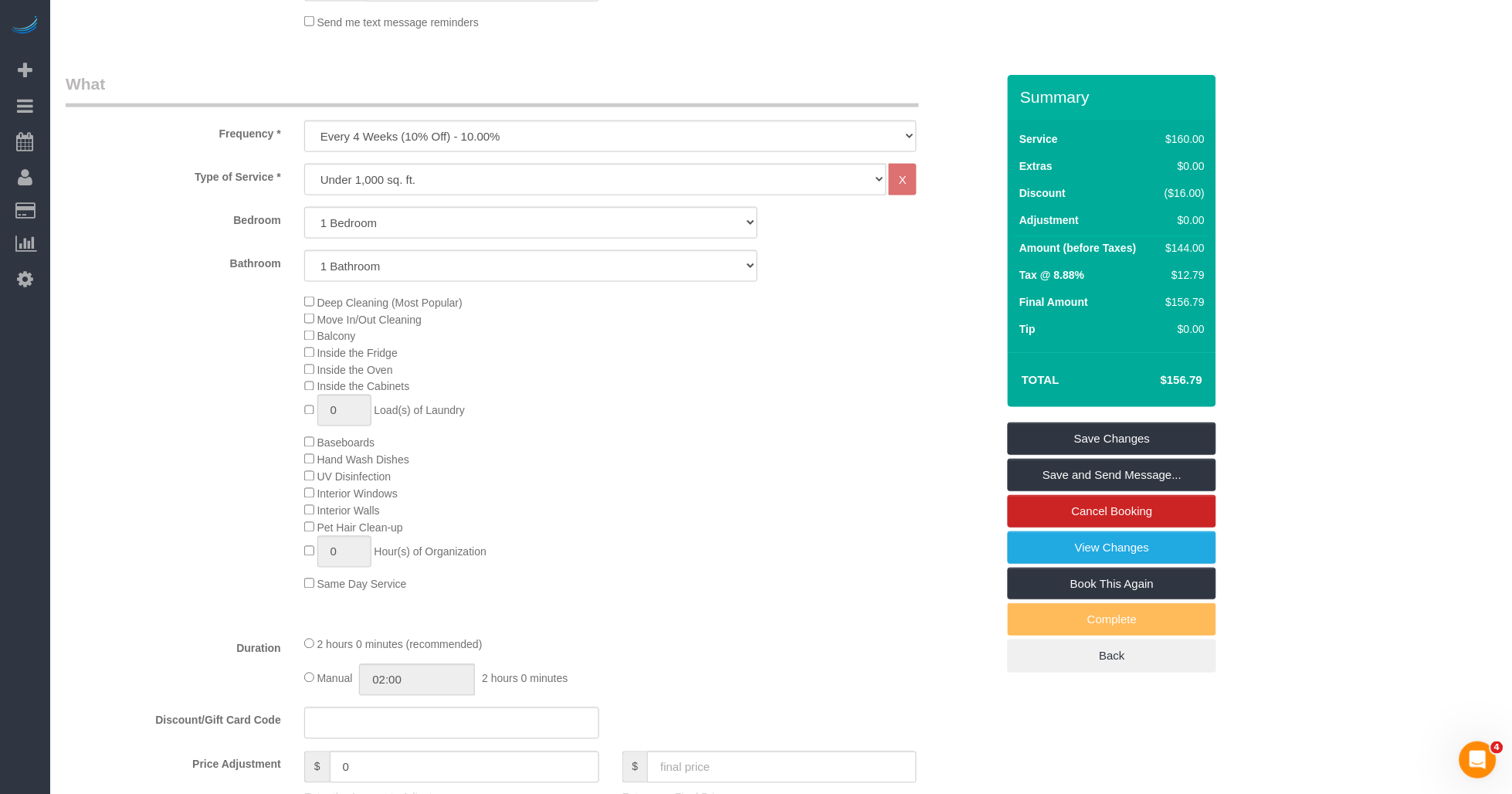
click at [627, 623] on div "Type of Service * Under 1,000 sq. ft. 1,001 - 1,500 sq. ft. 1,500+ sq. ft. Cust…" at bounding box center [531, 393] width 931 height 460
click at [565, 695] on div "Manual 02:00 2 hours 0 minutes" at bounding box center [611, 680] width 613 height 32
drag, startPoint x: 488, startPoint y: 697, endPoint x: 613, endPoint y: 697, distance: 125.0
click at [613, 696] on div "Manual 02:00 2 hours 0 minutes" at bounding box center [611, 680] width 613 height 32
drag, startPoint x: 613, startPoint y: 697, endPoint x: 747, endPoint y: 672, distance: 136.3
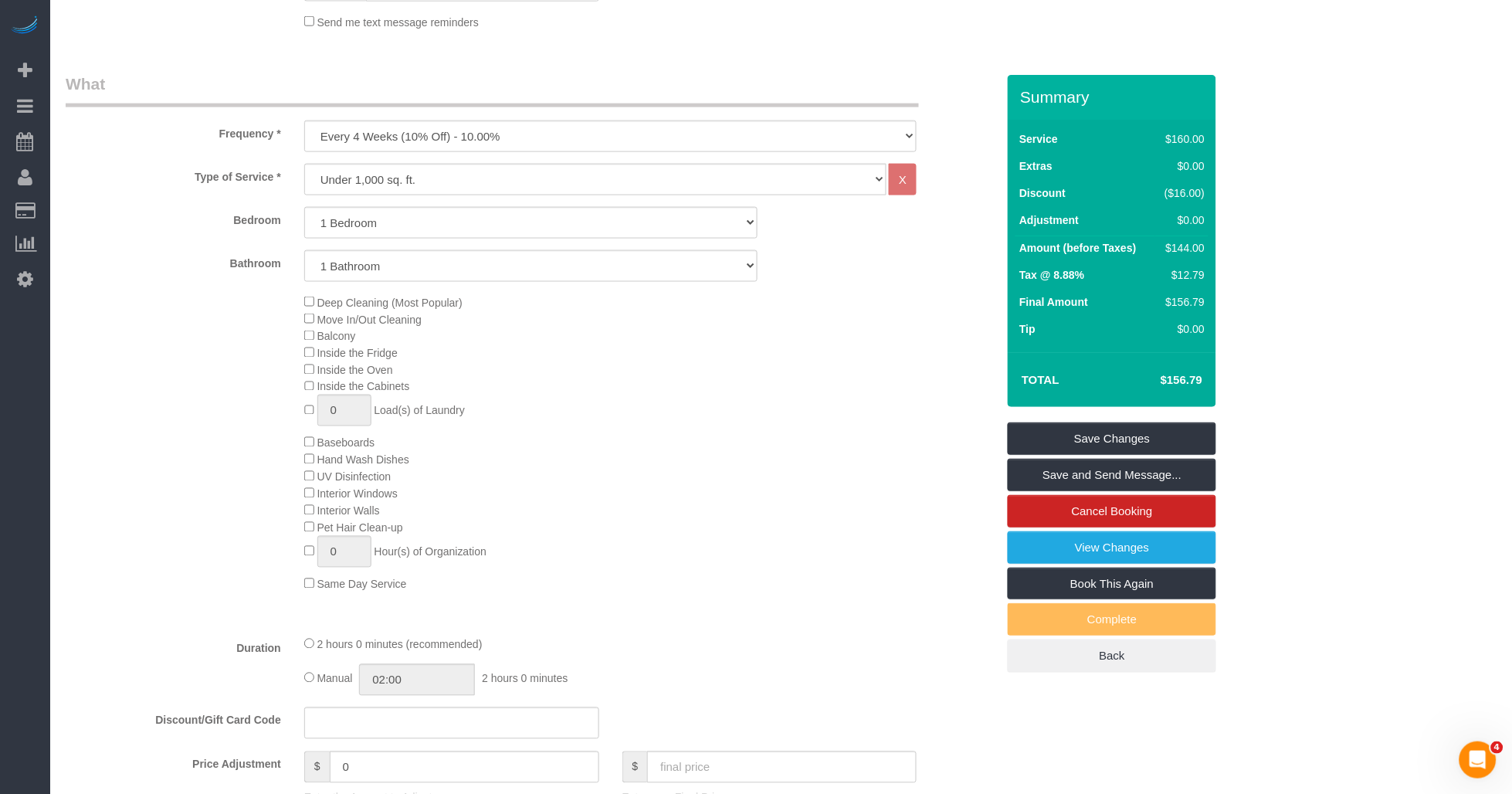
click at [747, 653] on div "2 hours 0 minutes (recommended)" at bounding box center [611, 643] width 613 height 17
click at [750, 413] on div "Deep Cleaning (Most Popular) Move In/Out Cleaning Balcony Inside the Fridge Ins…" at bounding box center [650, 443] width 716 height 299
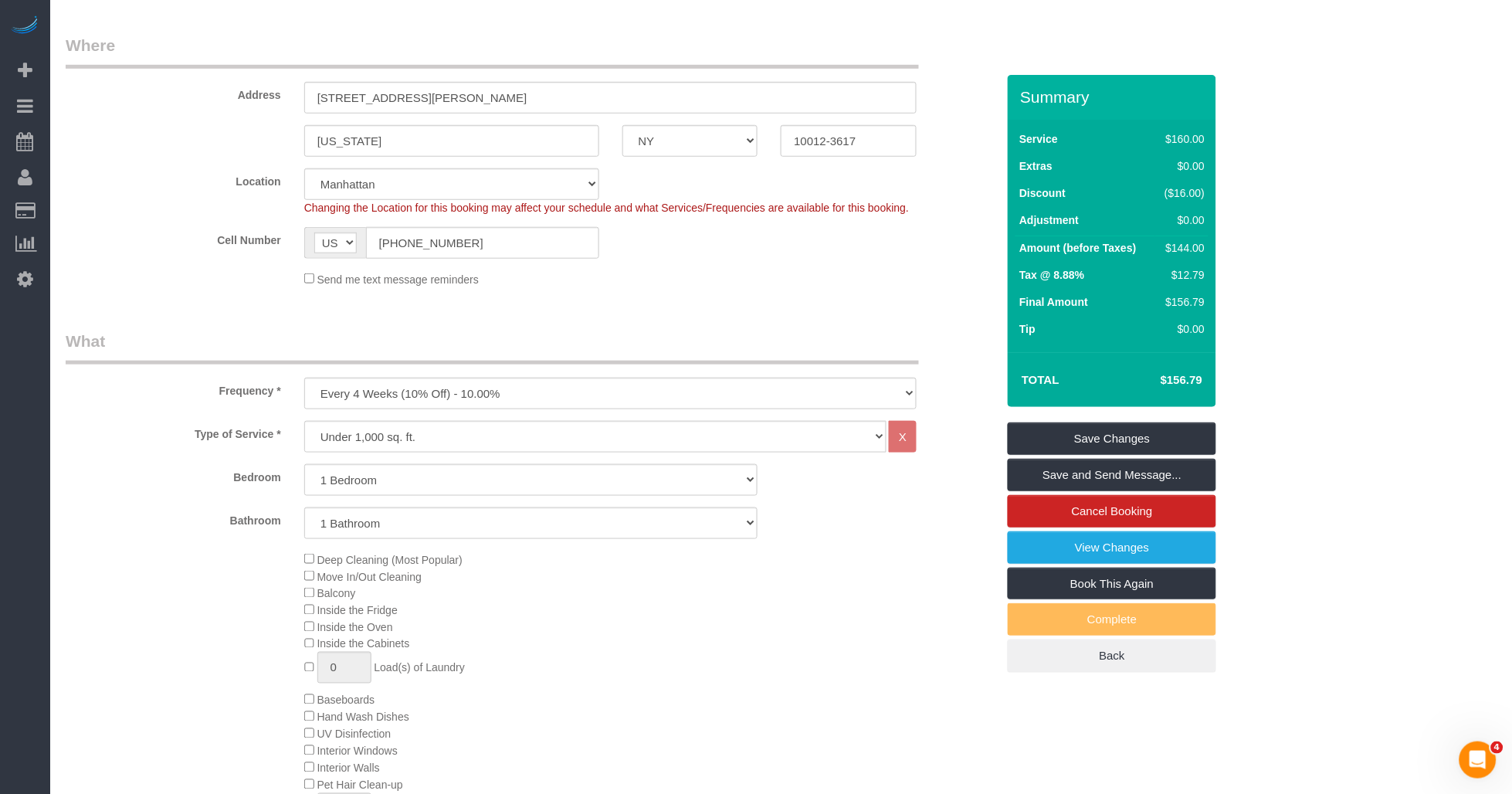
scroll to position [0, 0]
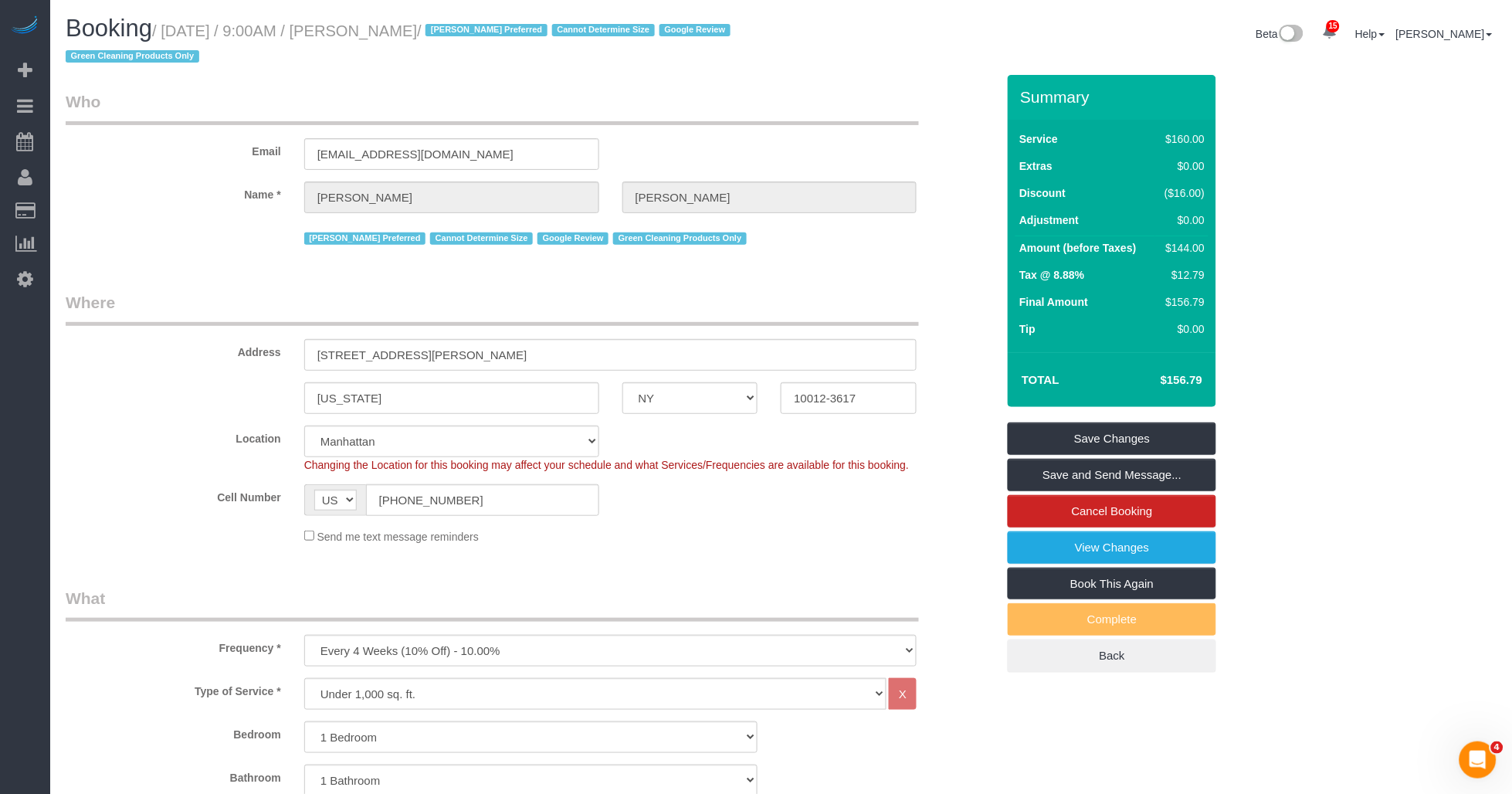
drag, startPoint x: 164, startPoint y: 26, endPoint x: 471, endPoint y: 41, distance: 307.4
click at [471, 41] on h1 "Booking / September 15, 2025 / 9:00AM / Sal Marsico / Anette Lopez Preferred Ca…" at bounding box center [418, 41] width 704 height 52
copy small "September 15, 2025 / 9:00AM / Sal Marsico"
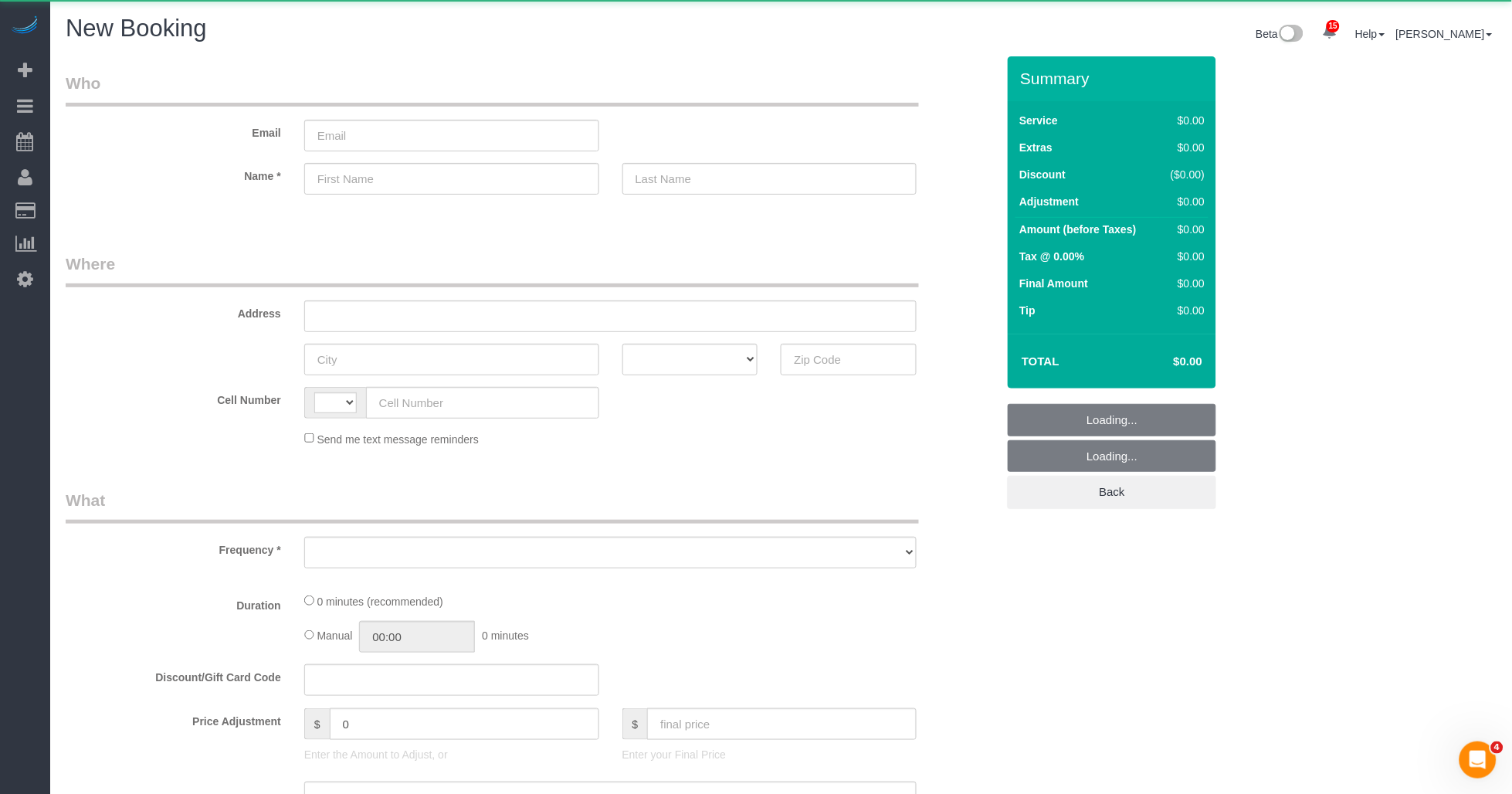
select select "string:[GEOGRAPHIC_DATA]"
select select "object:2019"
select select "number:89"
select select "number:90"
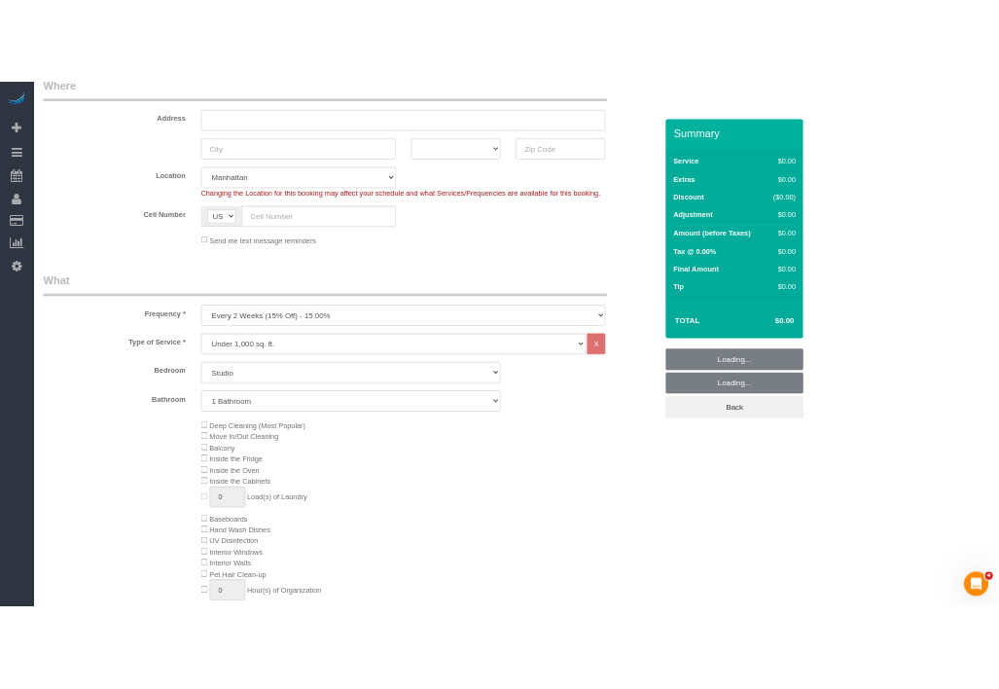
scroll to position [432, 0]
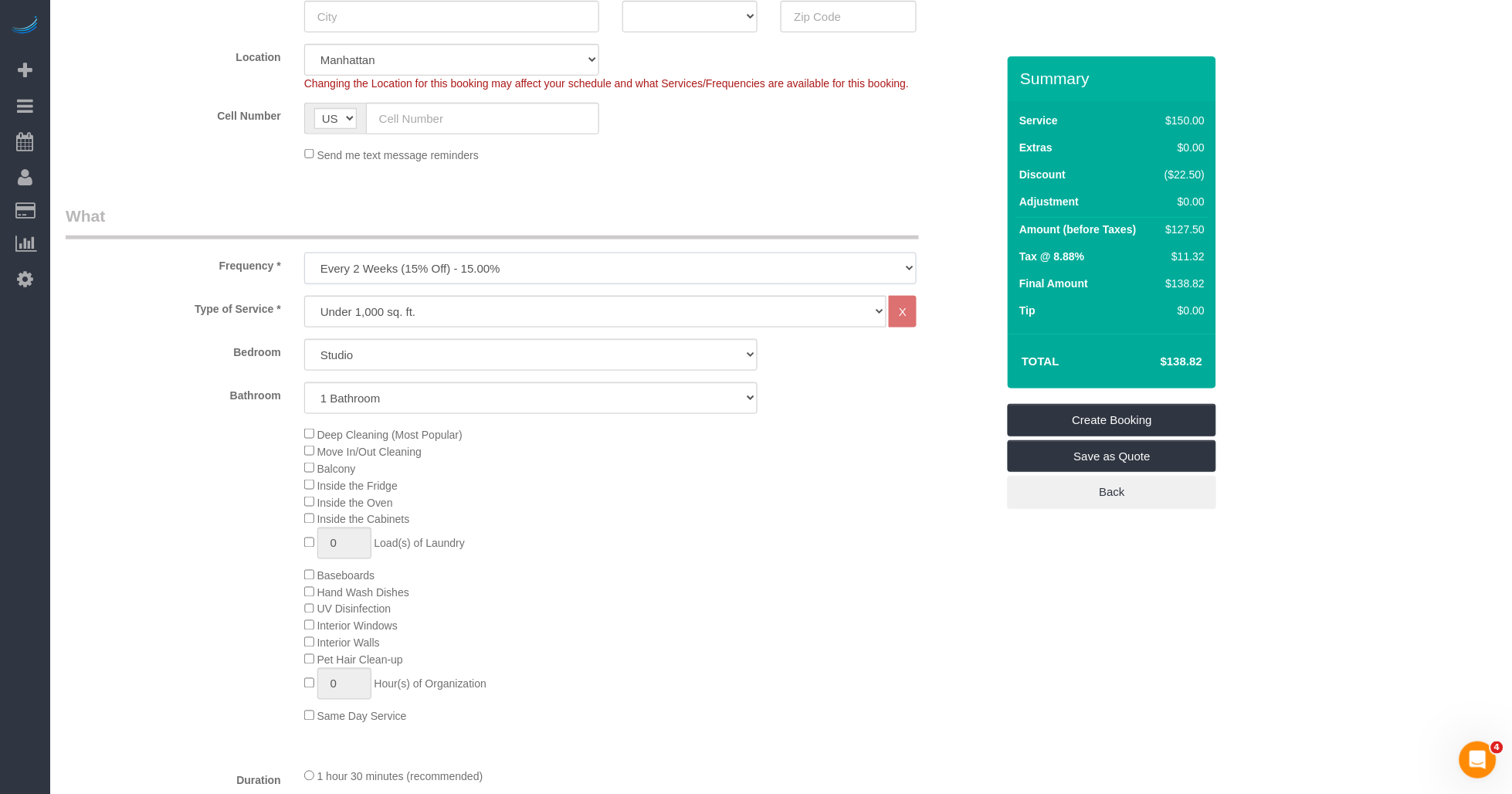
click at [452, 273] on select "One Time Weekly (20% Off) - 20.00% Every 2 Weeks (15% Off) - 15.00% Every 4 Wee…" at bounding box center [611, 268] width 613 height 32
select select "object:2550"
click at [304, 253] on select "One Time Weekly (20% Off) - 20.00% Every 2 Weeks (15% Off) - 15.00% Every 4 Wee…" at bounding box center [611, 268] width 613 height 32
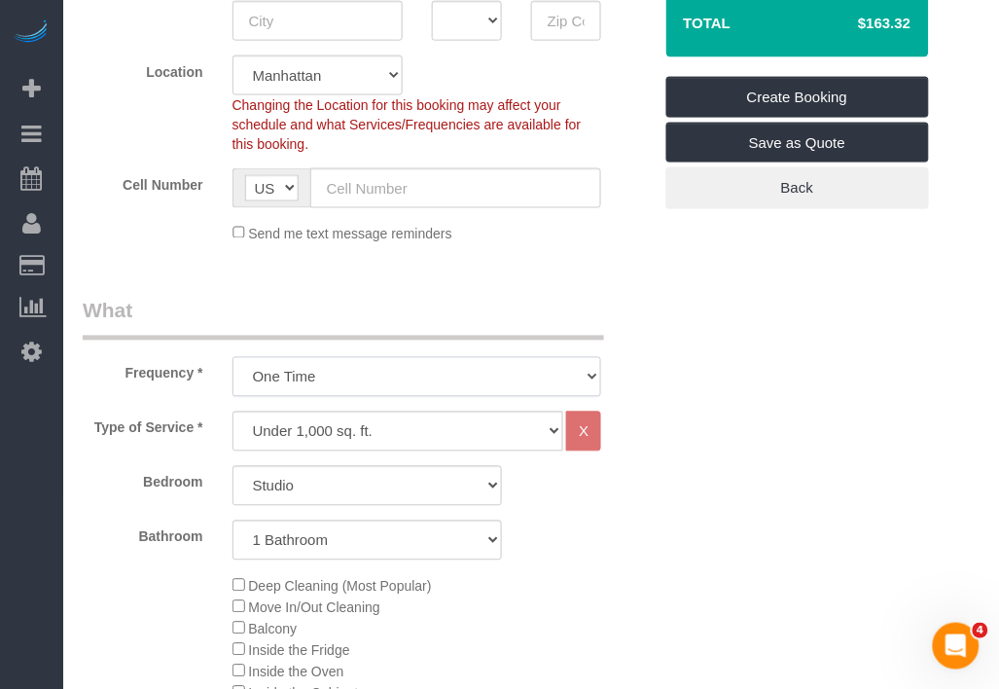
scroll to position [540, 0]
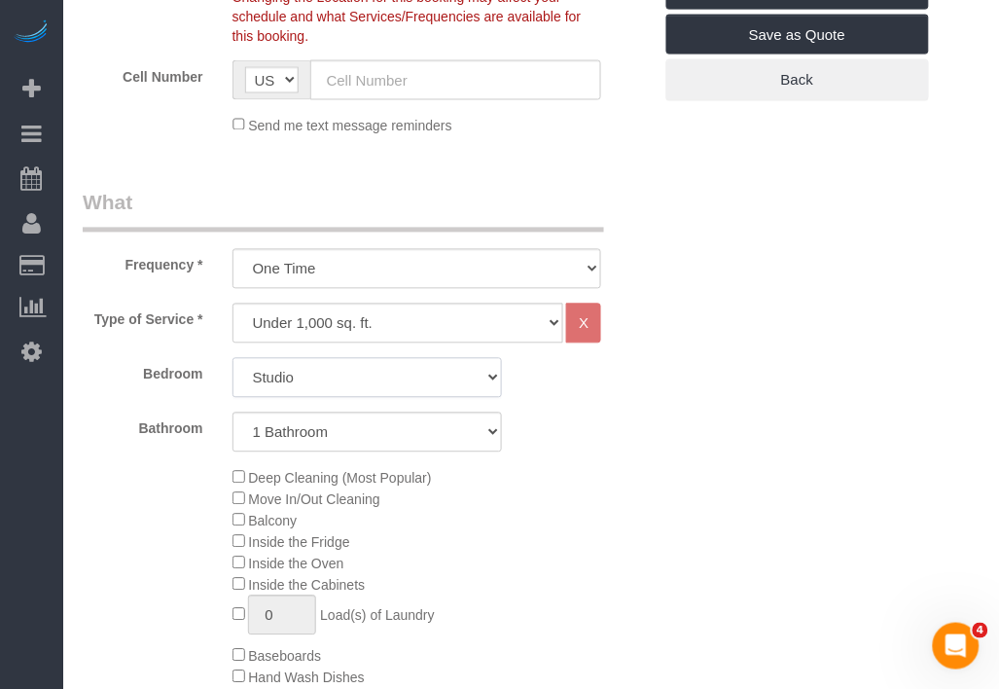
drag, startPoint x: 351, startPoint y: 371, endPoint x: 336, endPoint y: 393, distance: 26.7
click at [351, 371] on select "Studio 1 Bedroom 2 Bedrooms 3 Bedrooms" at bounding box center [366, 378] width 269 height 40
select select "1"
click at [232, 359] on select "Studio 1 Bedroom 2 Bedrooms 3 Bedrooms" at bounding box center [366, 378] width 269 height 40
click at [341, 432] on select "1 Bathroom 2 Bathrooms" at bounding box center [366, 432] width 269 height 40
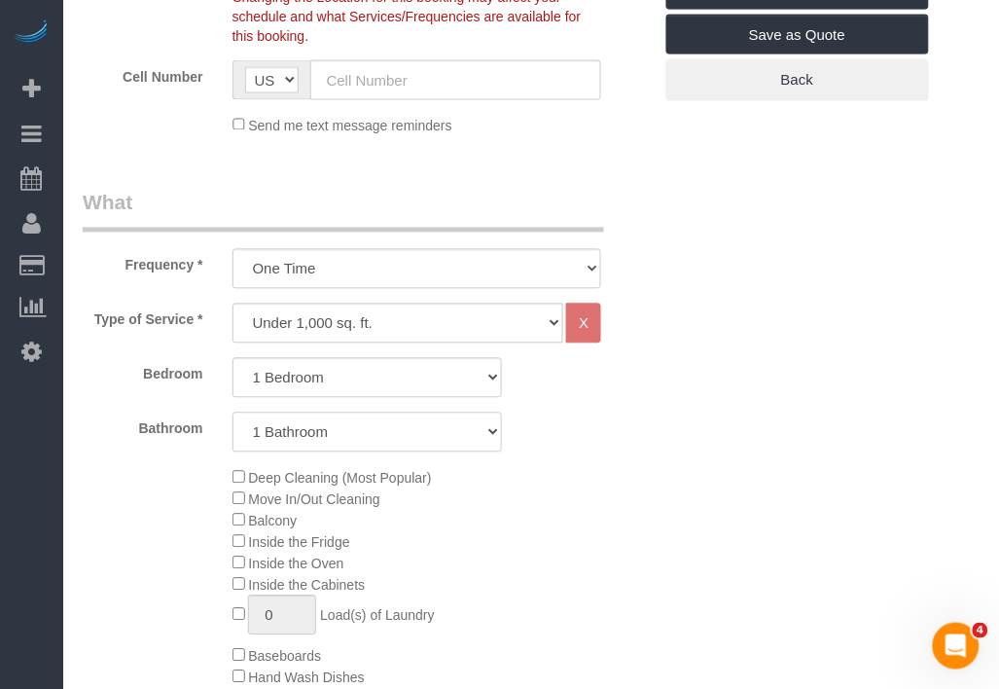
click at [232, 413] on select "1 Bathroom 2 Bathrooms" at bounding box center [366, 432] width 269 height 40
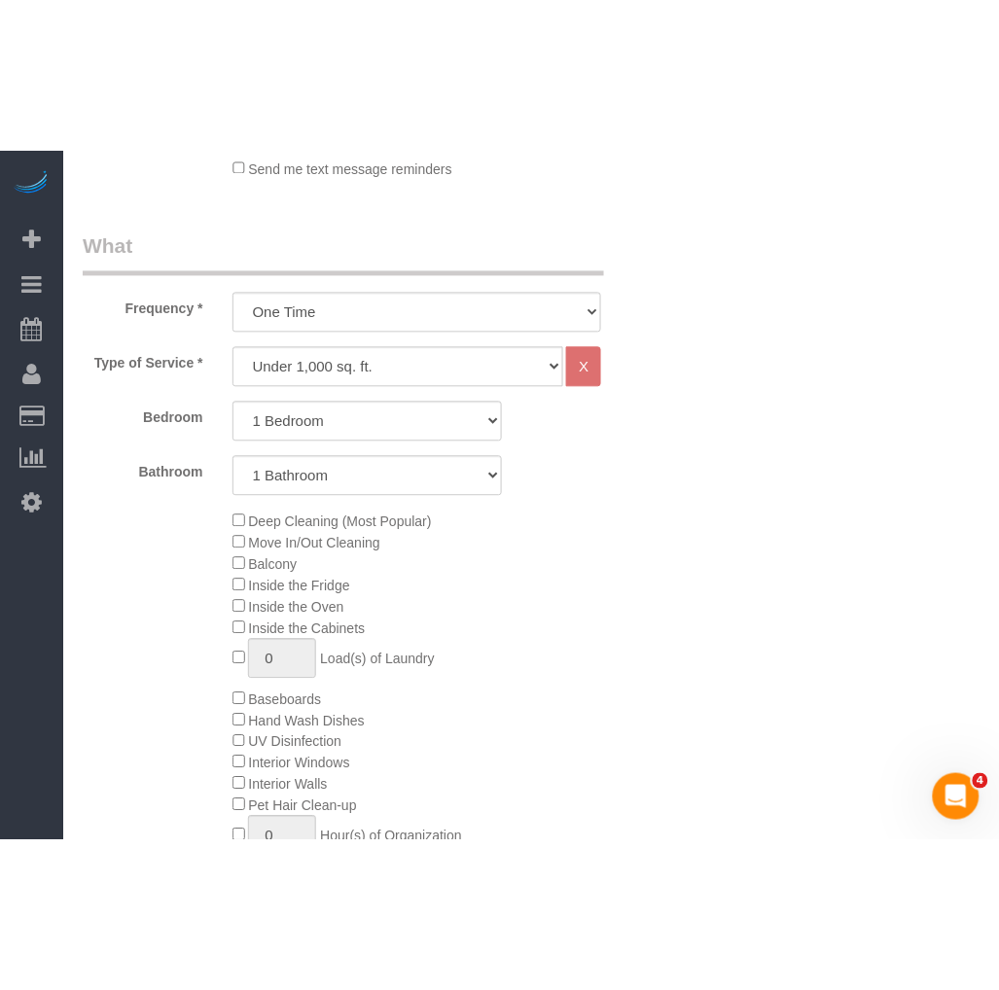
scroll to position [216, 0]
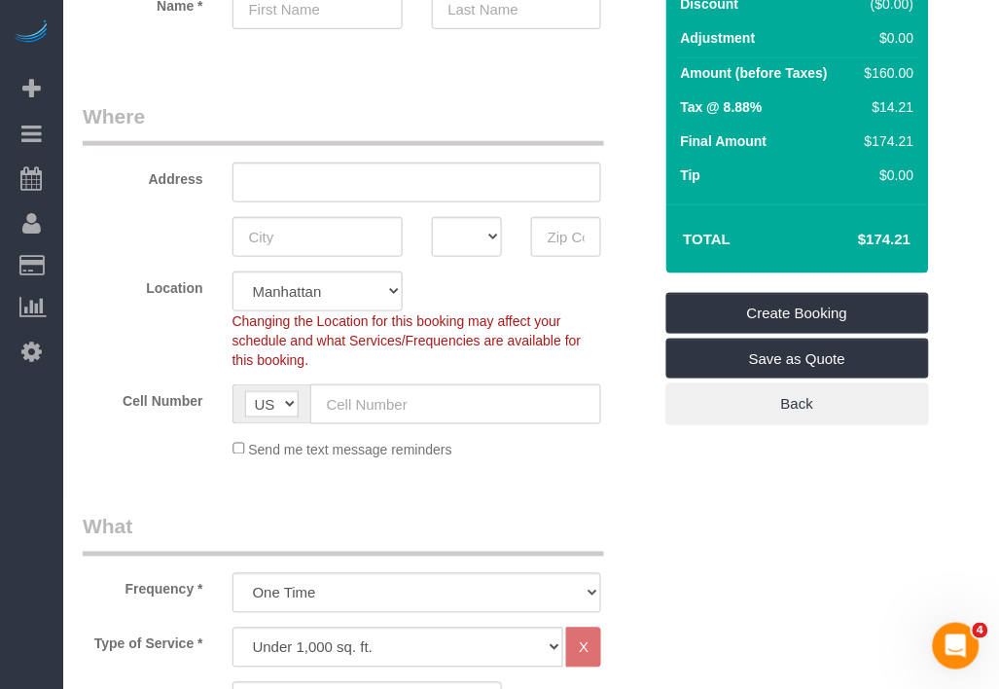
click at [882, 237] on h4 "$174.21" at bounding box center [854, 239] width 111 height 17
drag, startPoint x: 882, startPoint y: 237, endPoint x: 836, endPoint y: 246, distance: 46.5
click at [832, 248] on td "$174.21" at bounding box center [855, 239] width 126 height 49
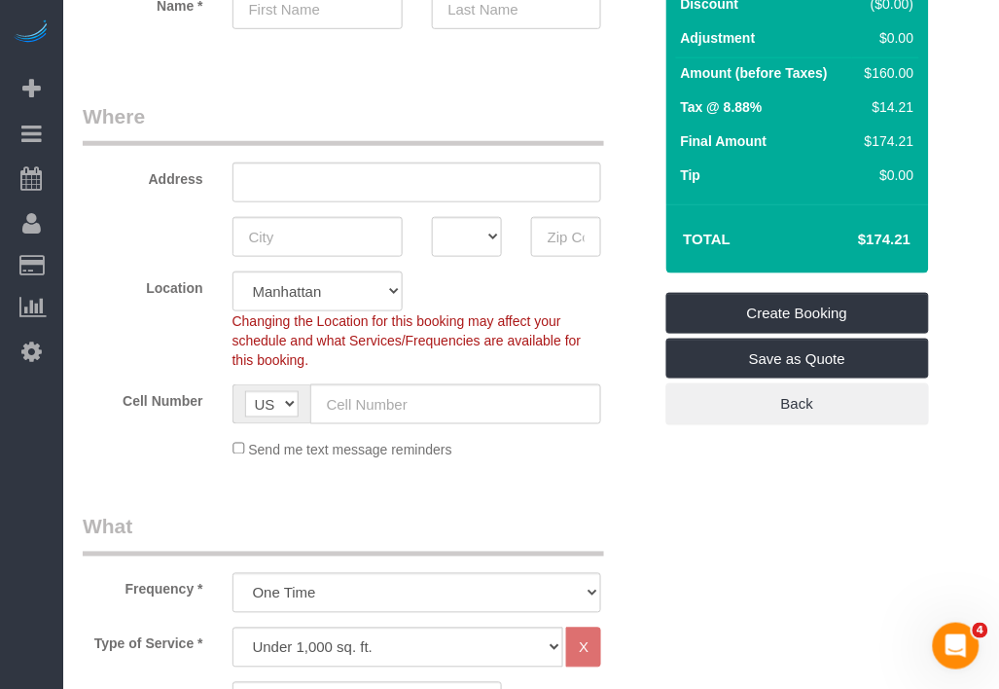
drag, startPoint x: 861, startPoint y: 228, endPoint x: 924, endPoint y: 230, distance: 63.3
click at [924, 230] on div "Total $174.21" at bounding box center [797, 238] width 263 height 69
copy table "Total"
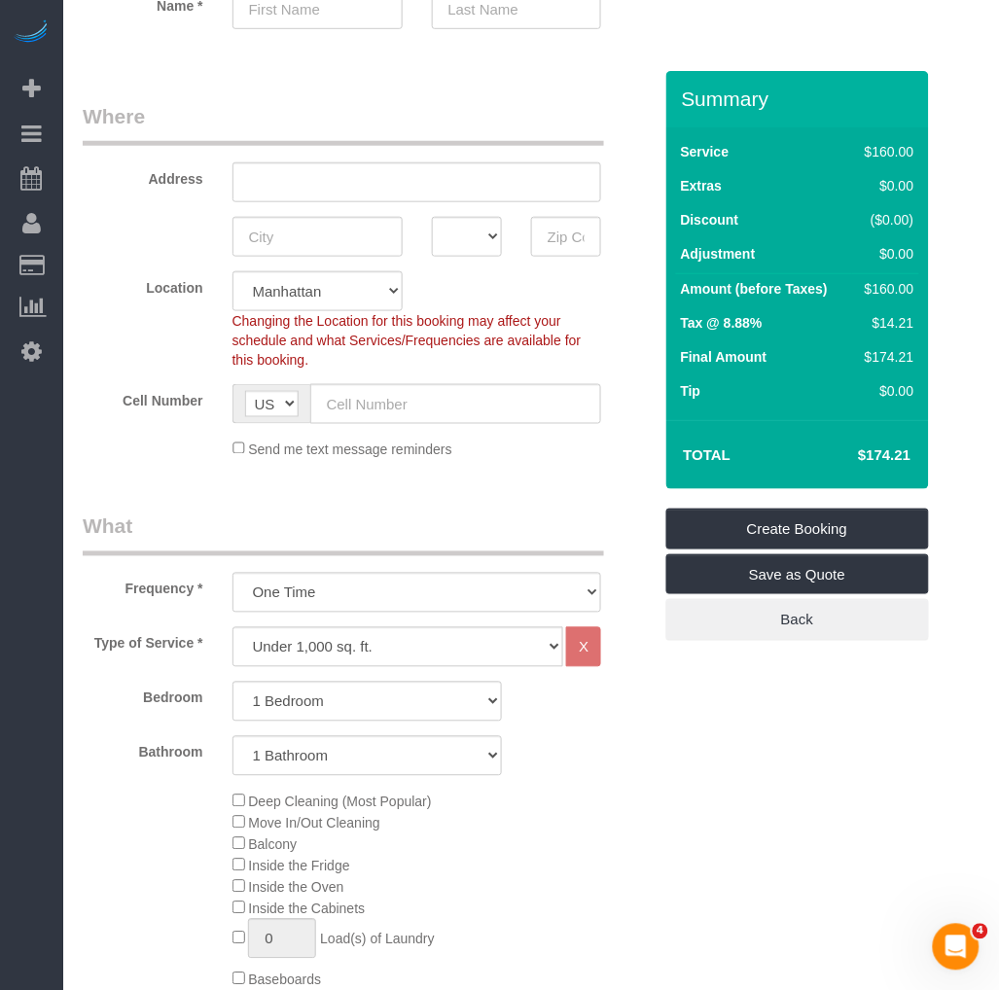
click at [875, 450] on h4 "$174.21" at bounding box center [854, 455] width 111 height 17
copy div "$174.21 Create Booking Save as Quote Back"
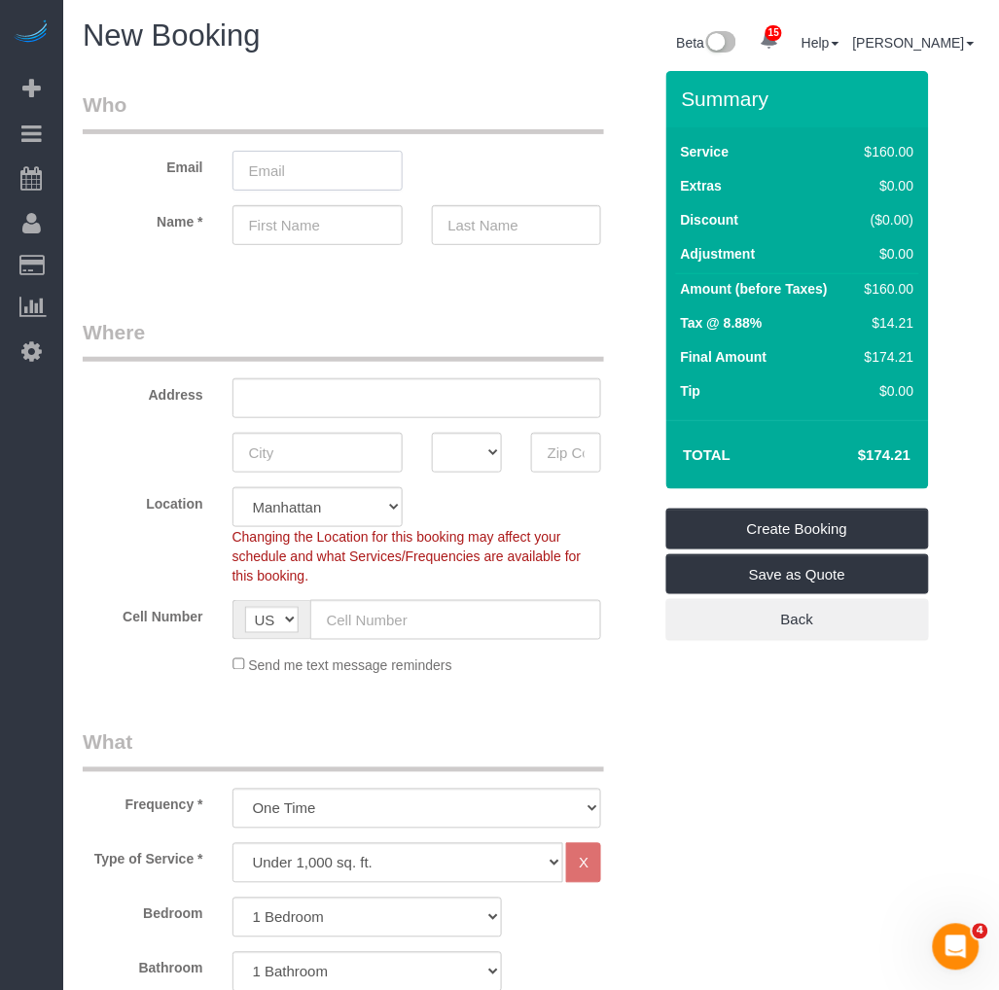
click at [305, 173] on input "email" at bounding box center [317, 171] width 170 height 40
paste input "[PERSON_NAME]"
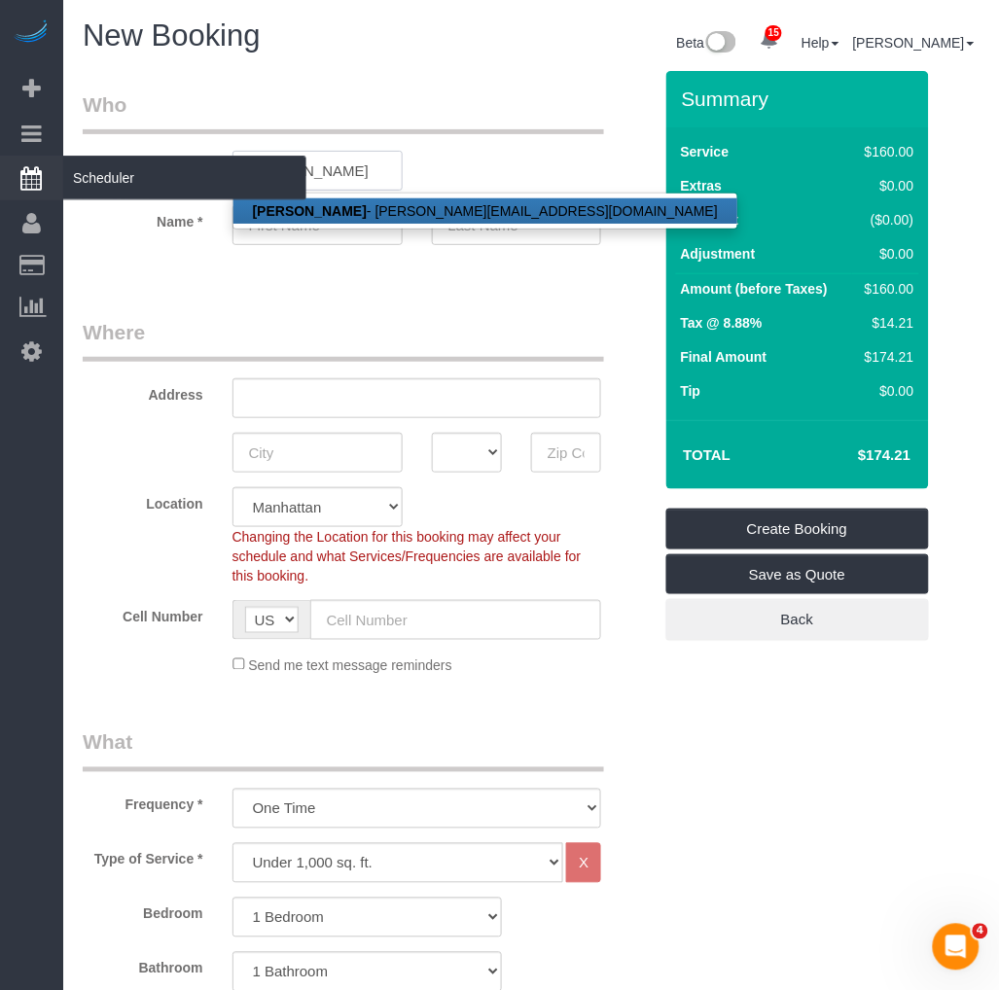
type input "[PERSON_NAME]"
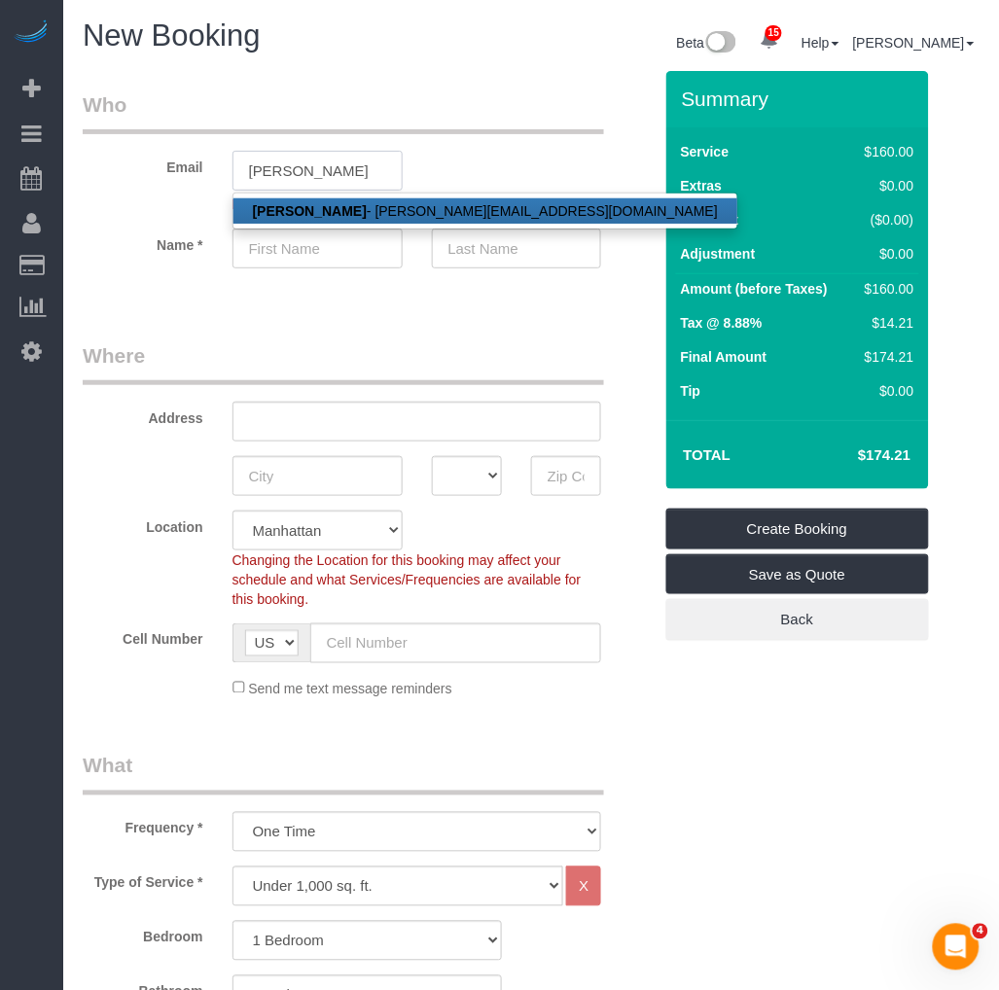
click at [287, 172] on input "[PERSON_NAME]" at bounding box center [317, 171] width 170 height 40
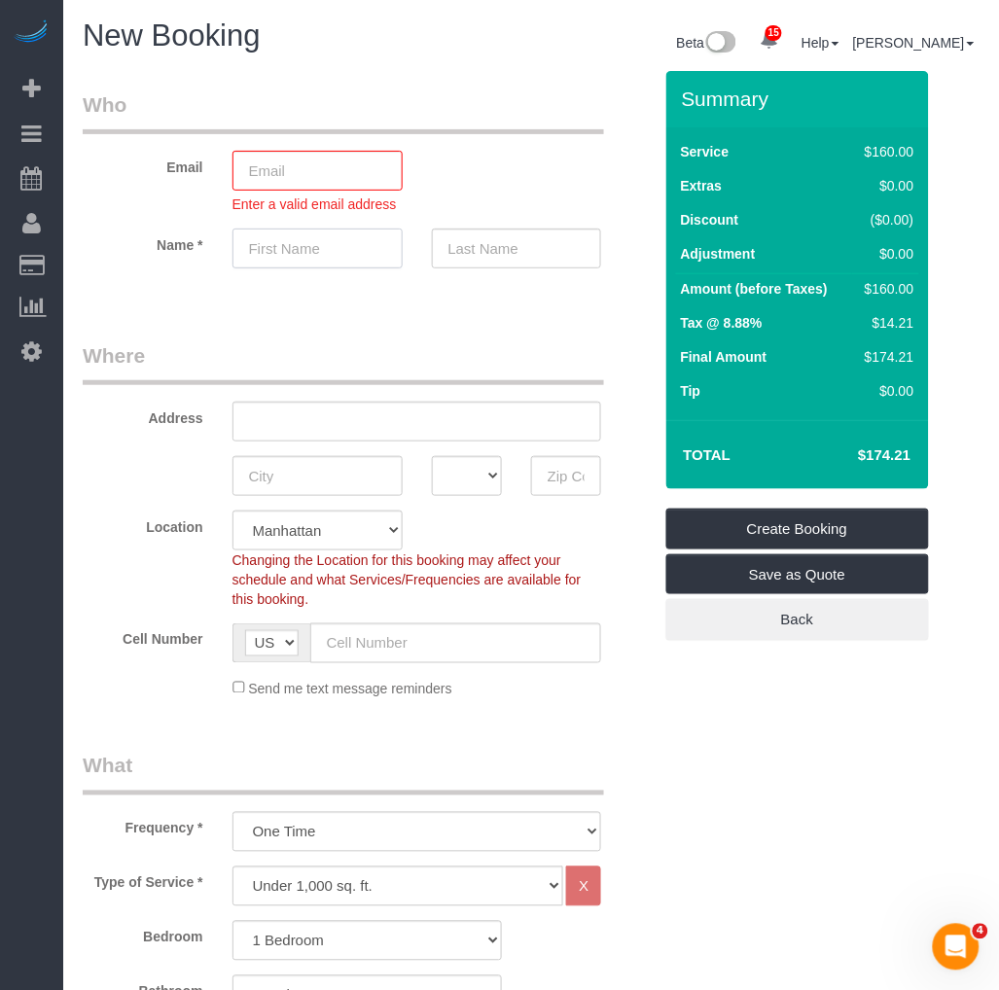
click at [263, 240] on input "text" at bounding box center [317, 249] width 170 height 40
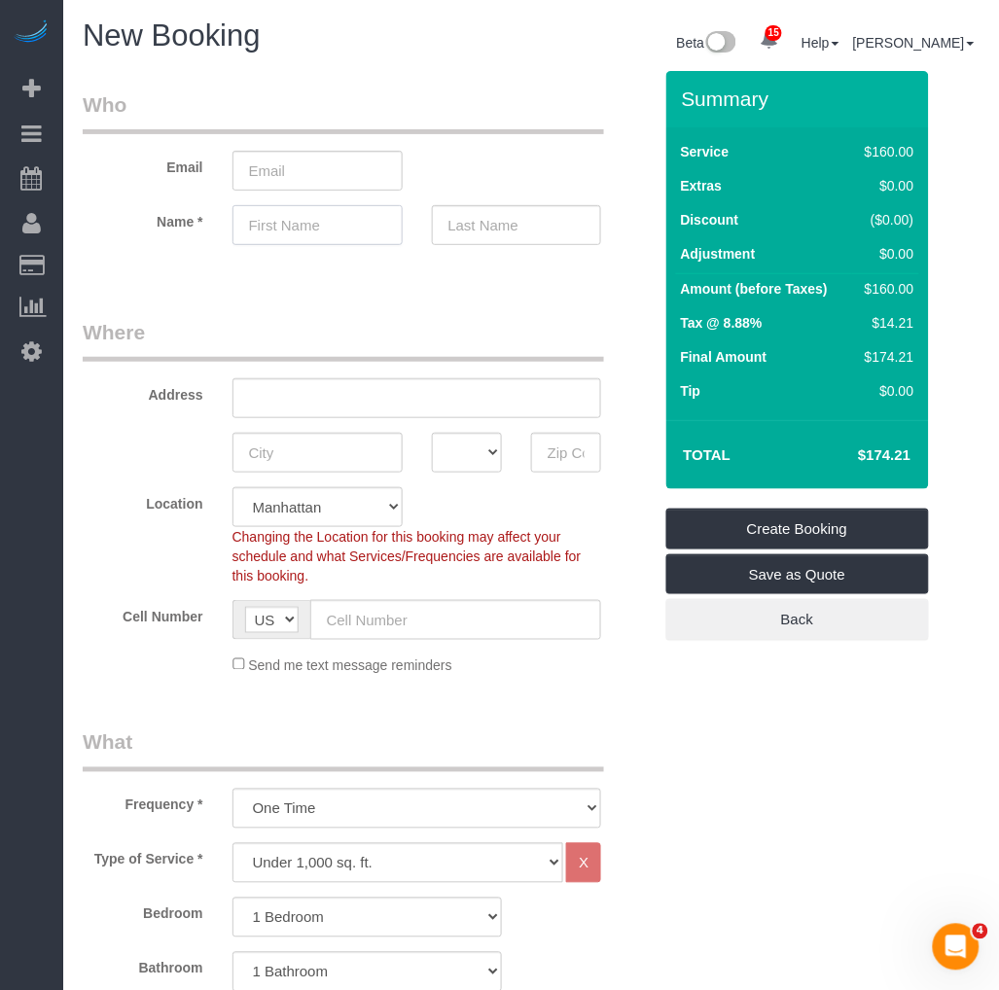
paste input "Elizabeth"
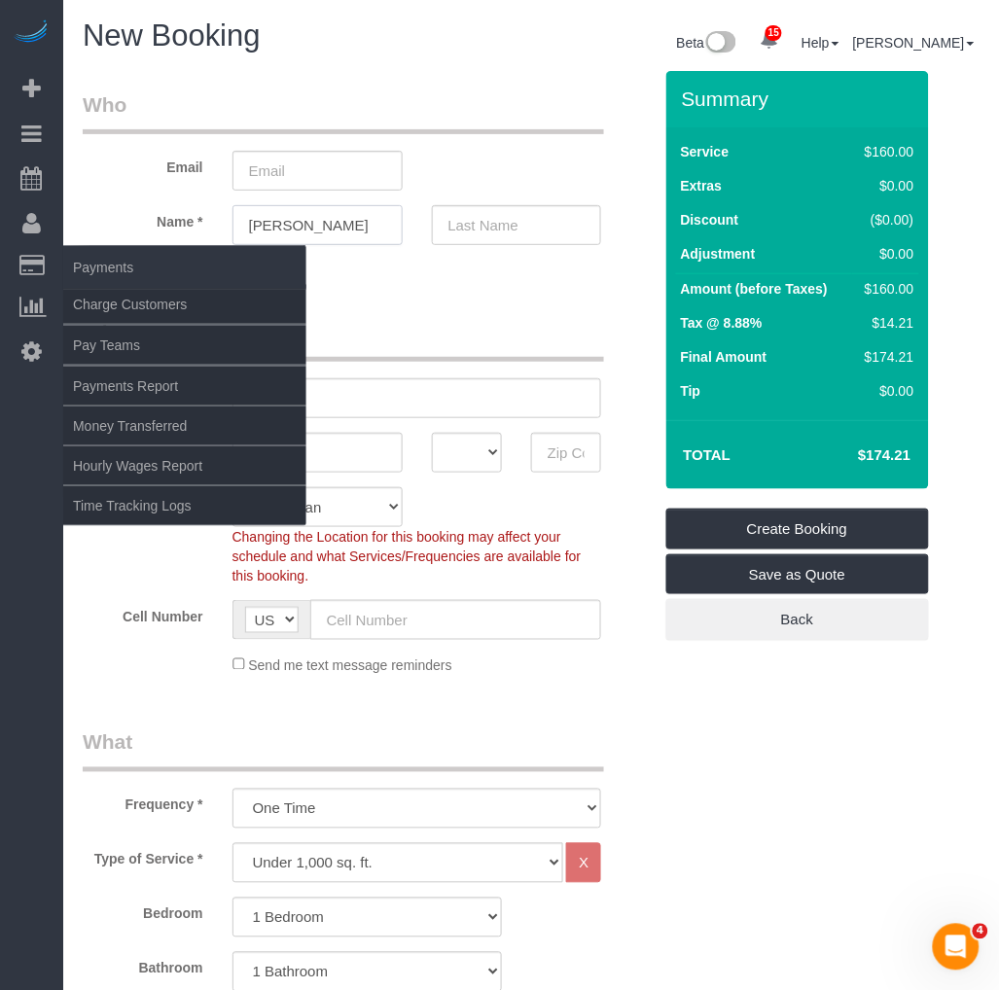
type input "Elizabeth"
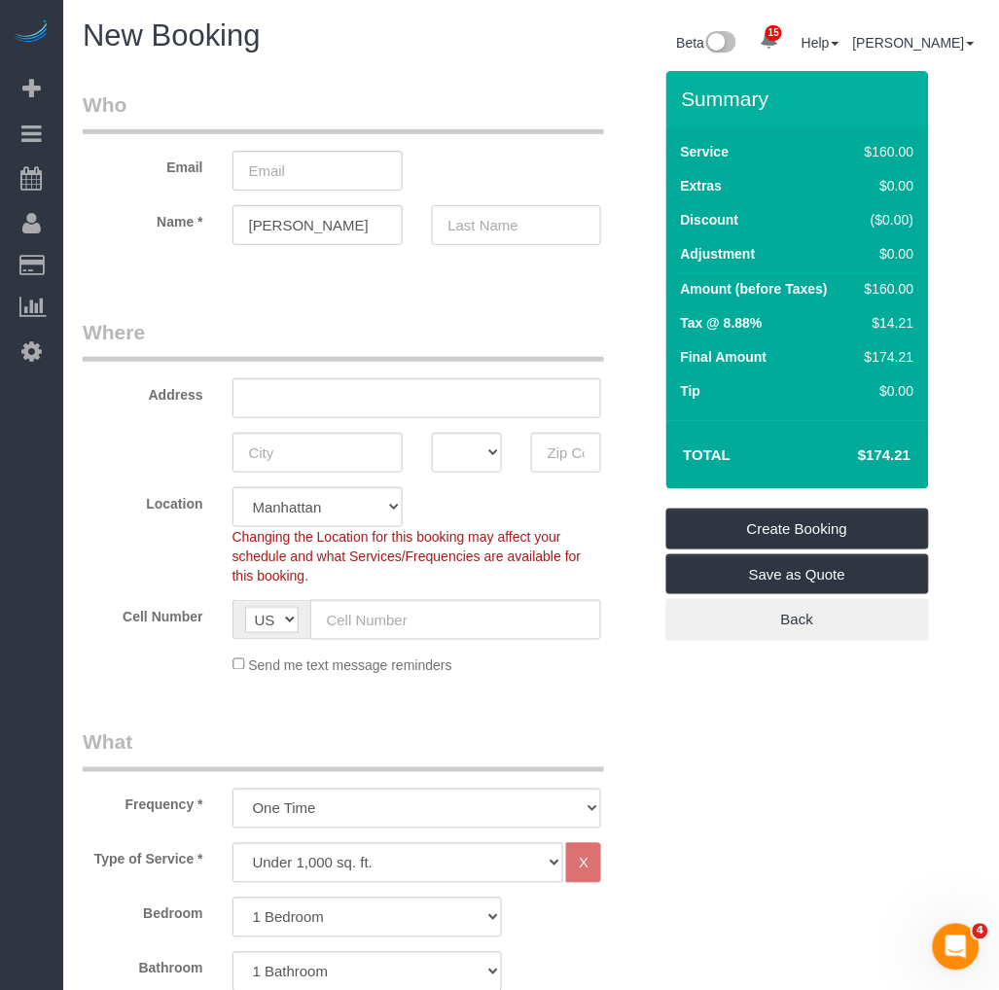
click at [473, 227] on input "text" at bounding box center [517, 225] width 170 height 40
paste input "Adams"
type input "Adams"
click at [294, 170] on input "email" at bounding box center [317, 171] width 170 height 40
paste input "ehasr2@aol.com"
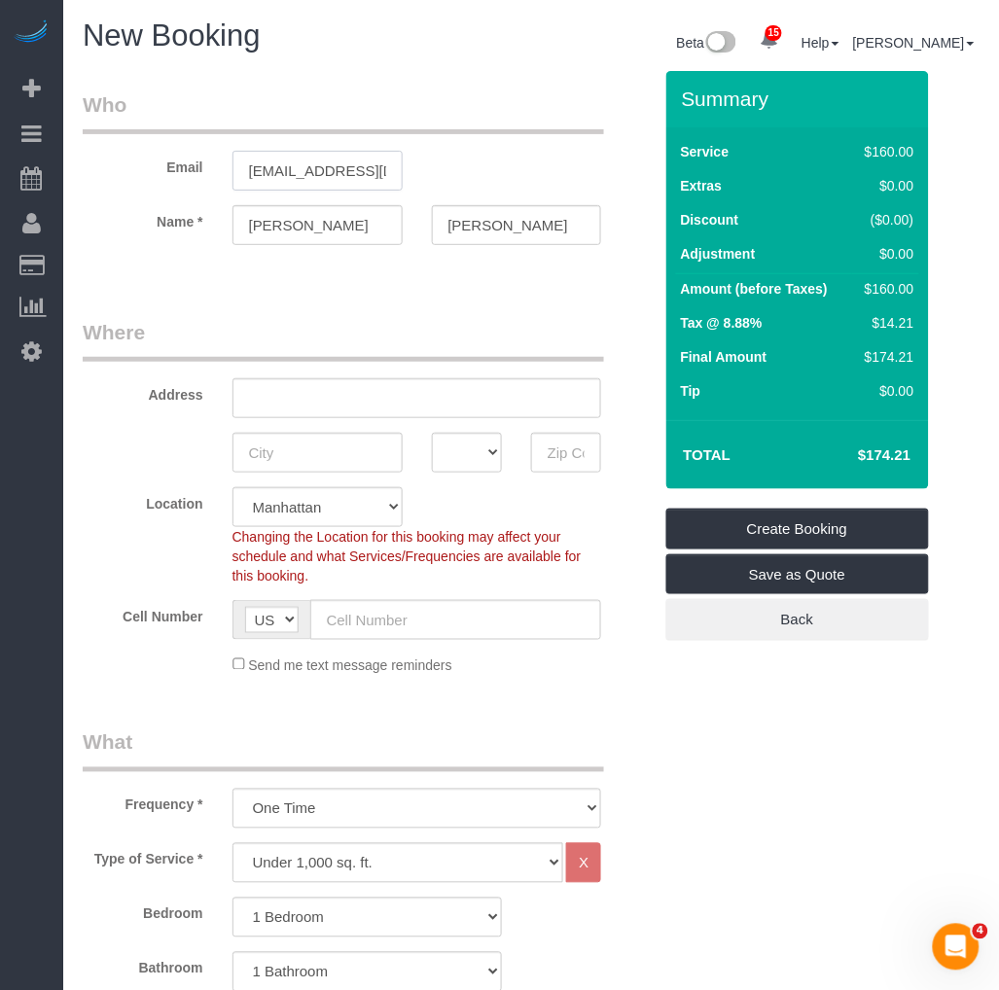
type input "ehasr2@aol.com"
click at [509, 165] on div "Email ehasr2@aol.com" at bounding box center [367, 140] width 598 height 100
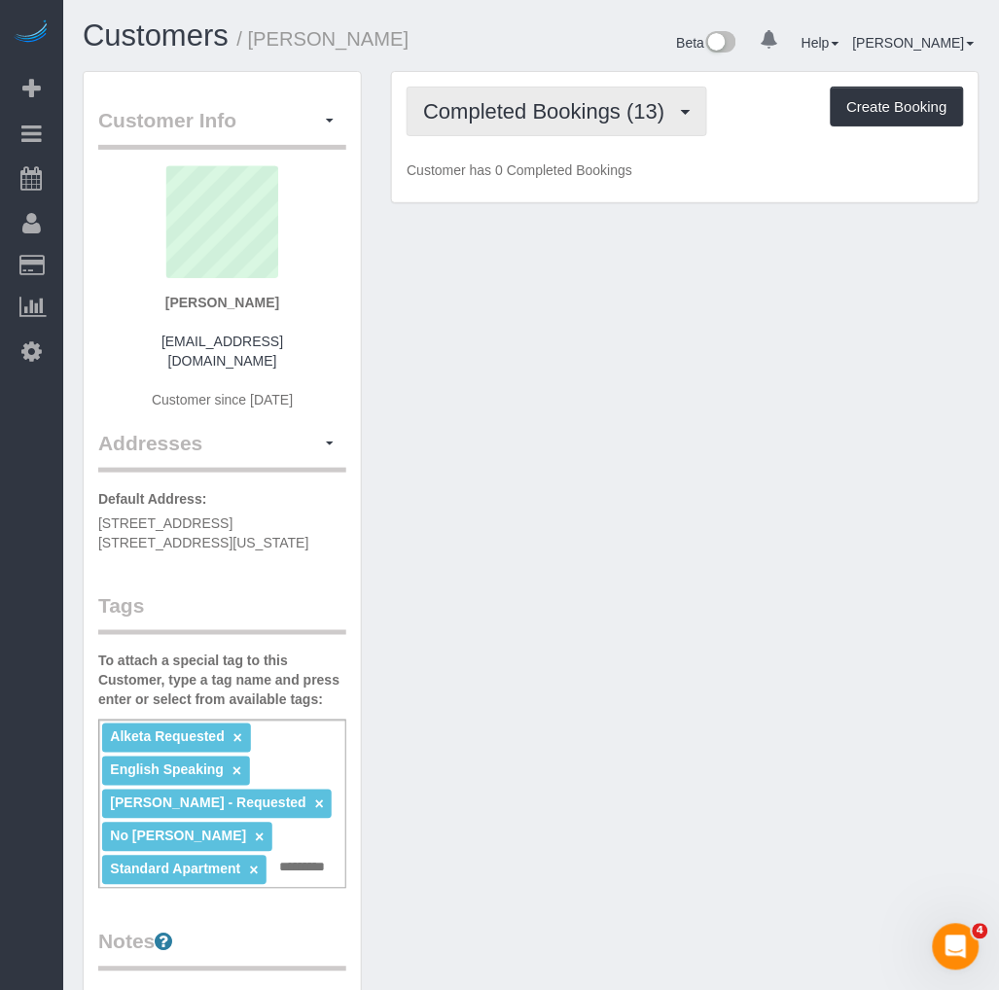
click at [619, 118] on span "Completed Bookings (13)" at bounding box center [548, 111] width 251 height 24
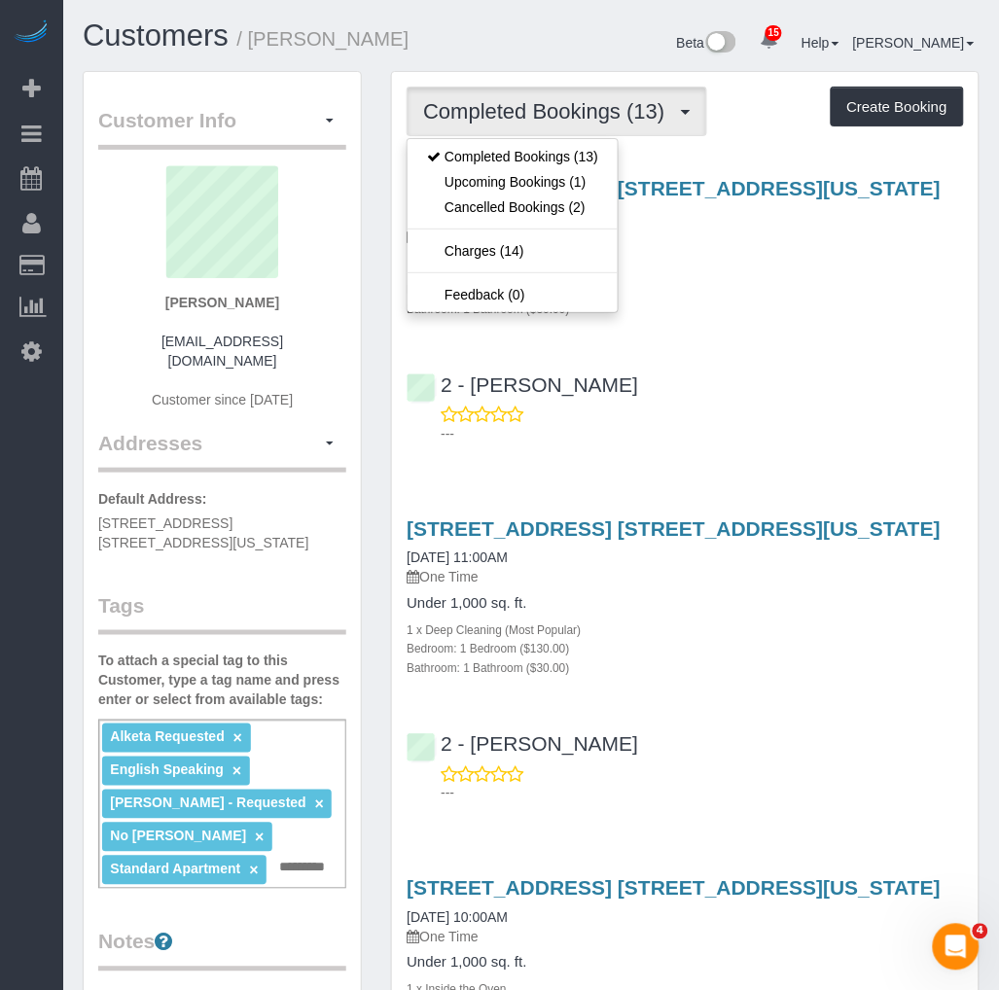
drag, startPoint x: 484, startPoint y: 56, endPoint x: 463, endPoint y: 56, distance: 21.4
click at [474, 55] on div "Customers / [PERSON_NAME]" at bounding box center [299, 40] width 463 height 42
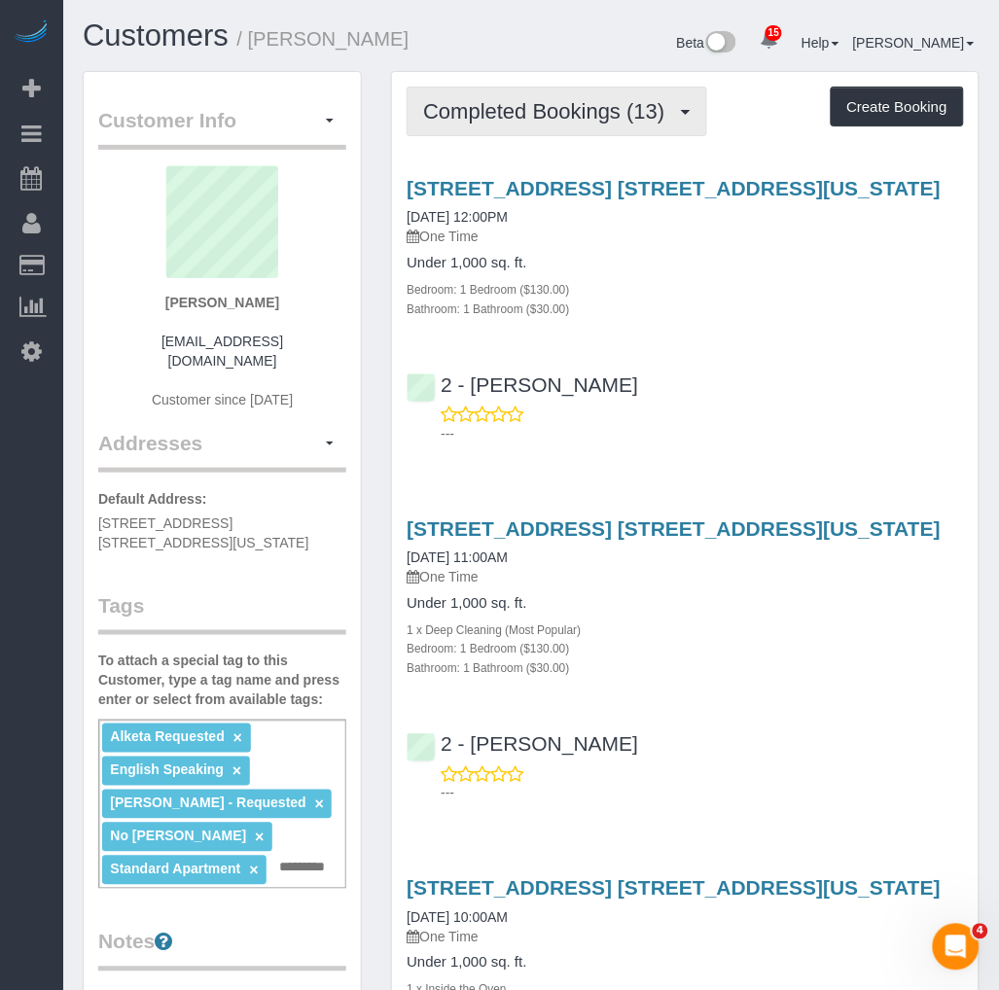
click at [452, 114] on span "Completed Bookings (13)" at bounding box center [548, 111] width 251 height 24
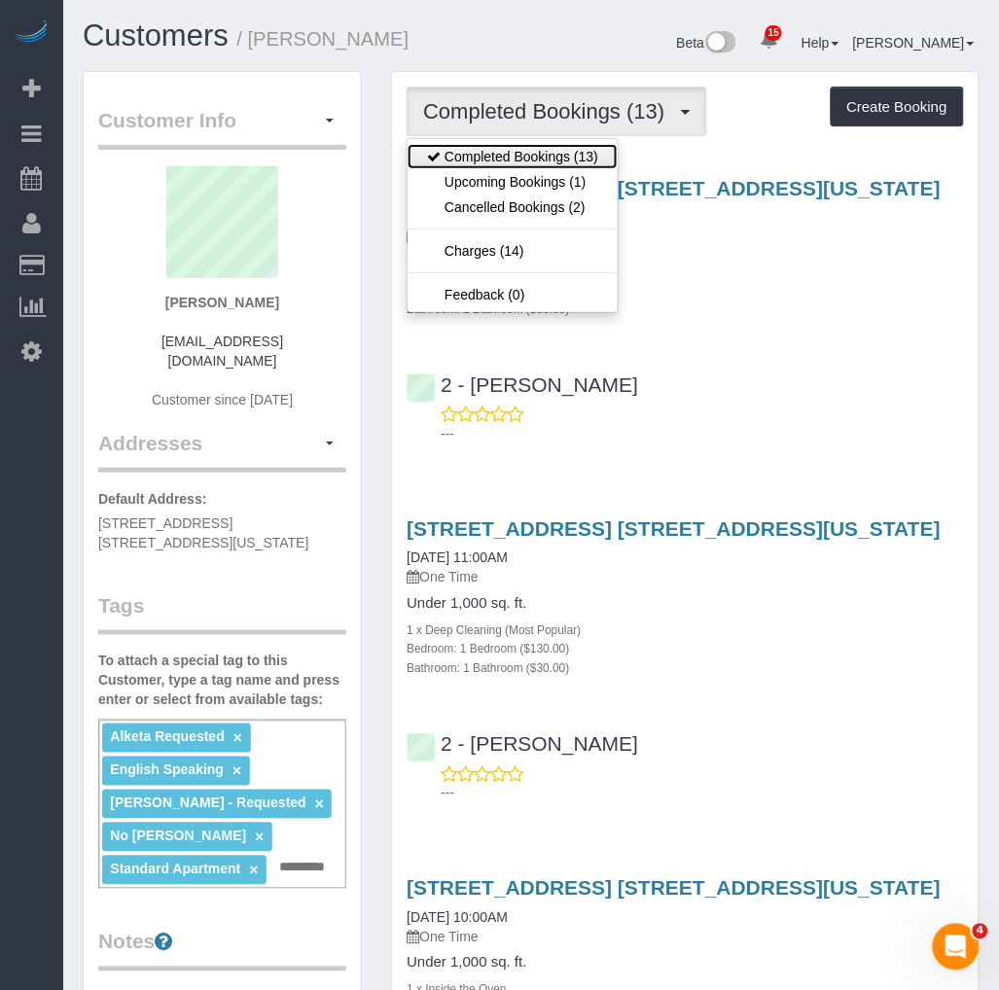
click at [463, 159] on link "Completed Bookings (13)" at bounding box center [512, 156] width 210 height 25
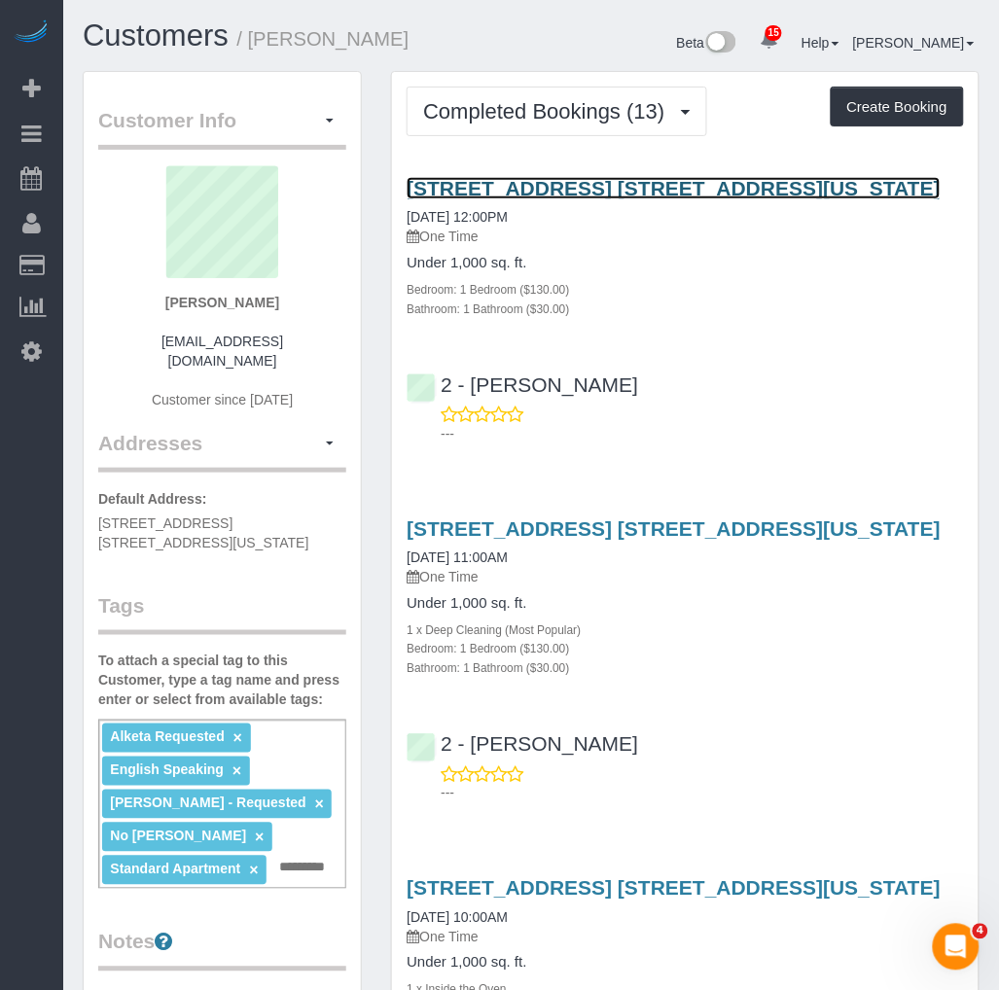
click at [589, 187] on link "[STREET_ADDRESS] [STREET_ADDRESS][US_STATE]" at bounding box center [674, 188] width 534 height 22
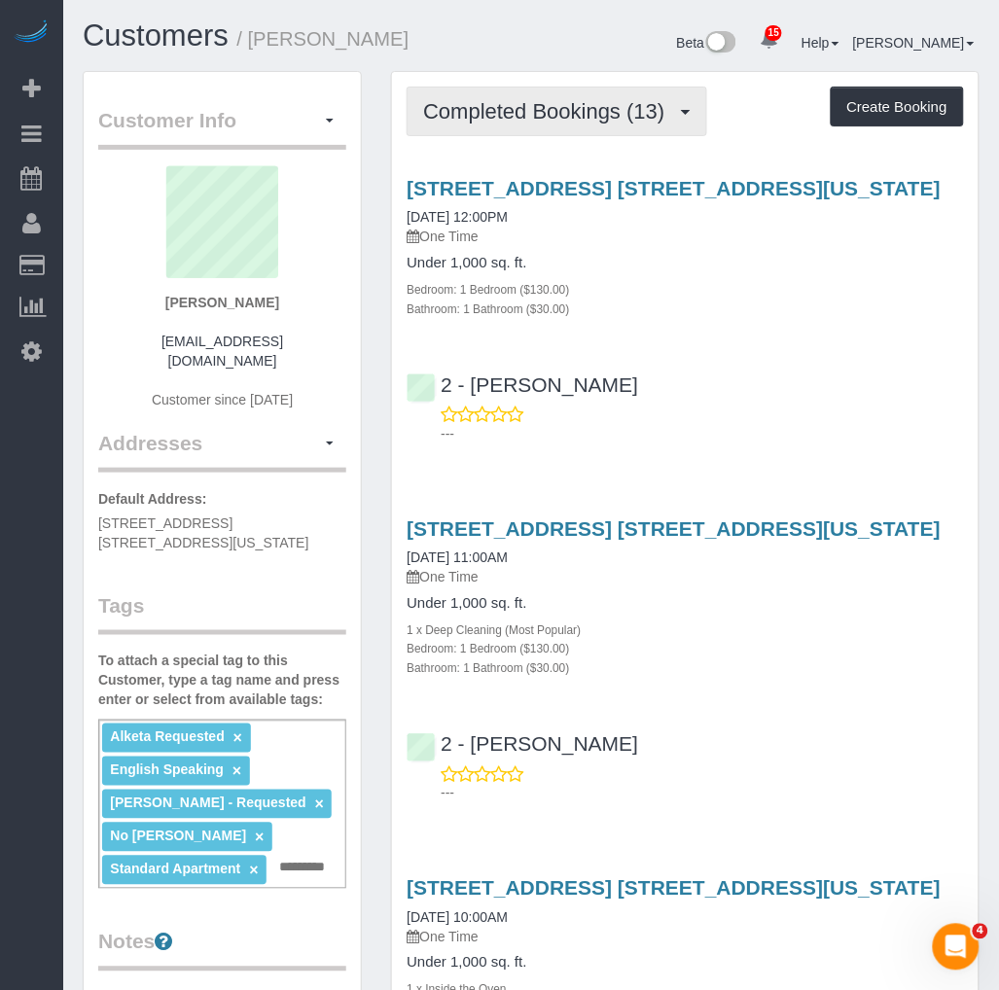
click at [500, 127] on button "Completed Bookings (13)" at bounding box center [557, 112] width 300 height 50
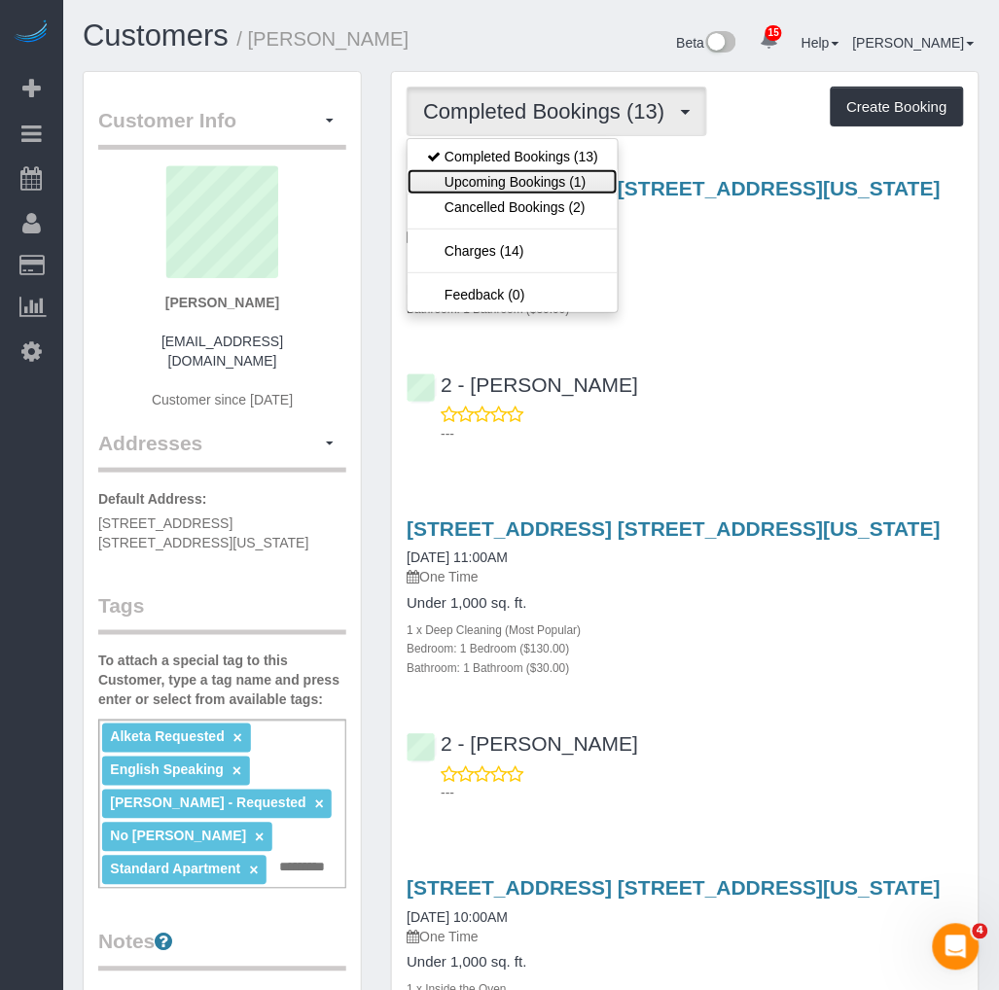
click at [498, 178] on link "Upcoming Bookings (1)" at bounding box center [512, 181] width 210 height 25
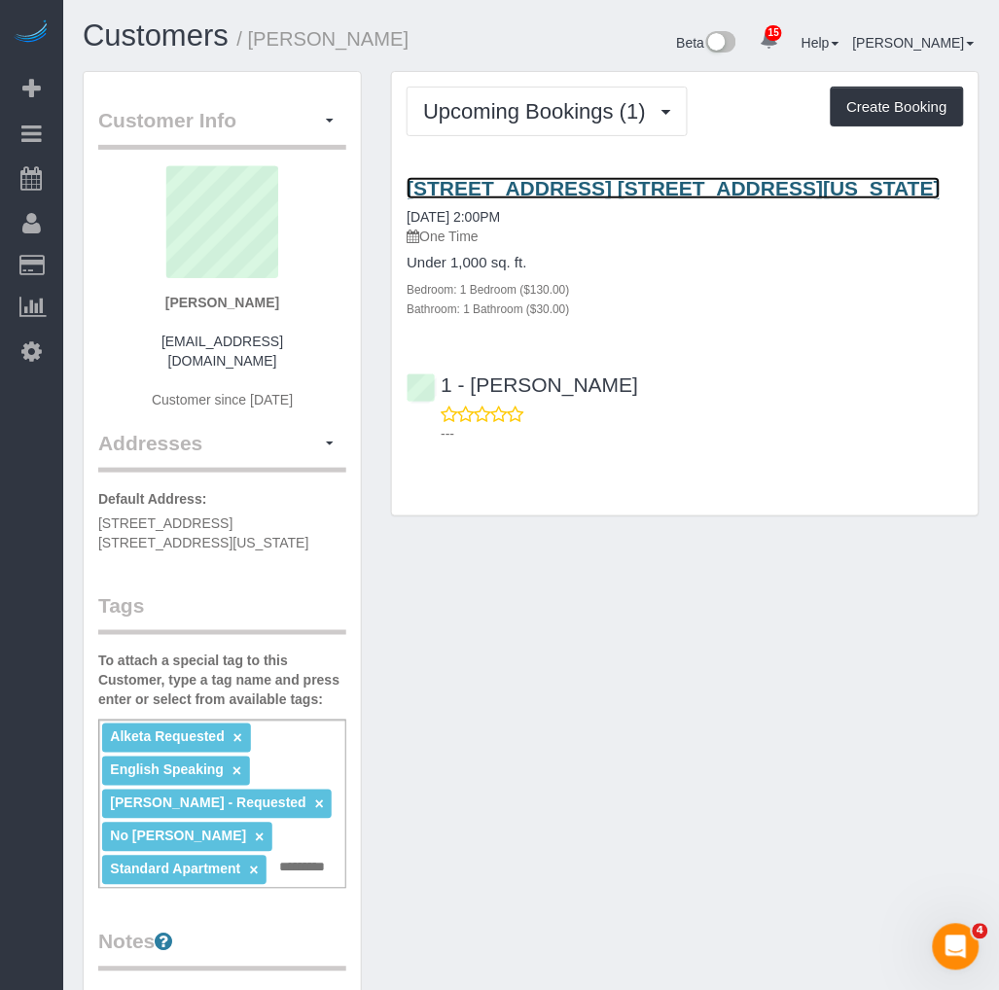
click at [556, 189] on link "[STREET_ADDRESS] [STREET_ADDRESS][US_STATE]" at bounding box center [674, 188] width 534 height 22
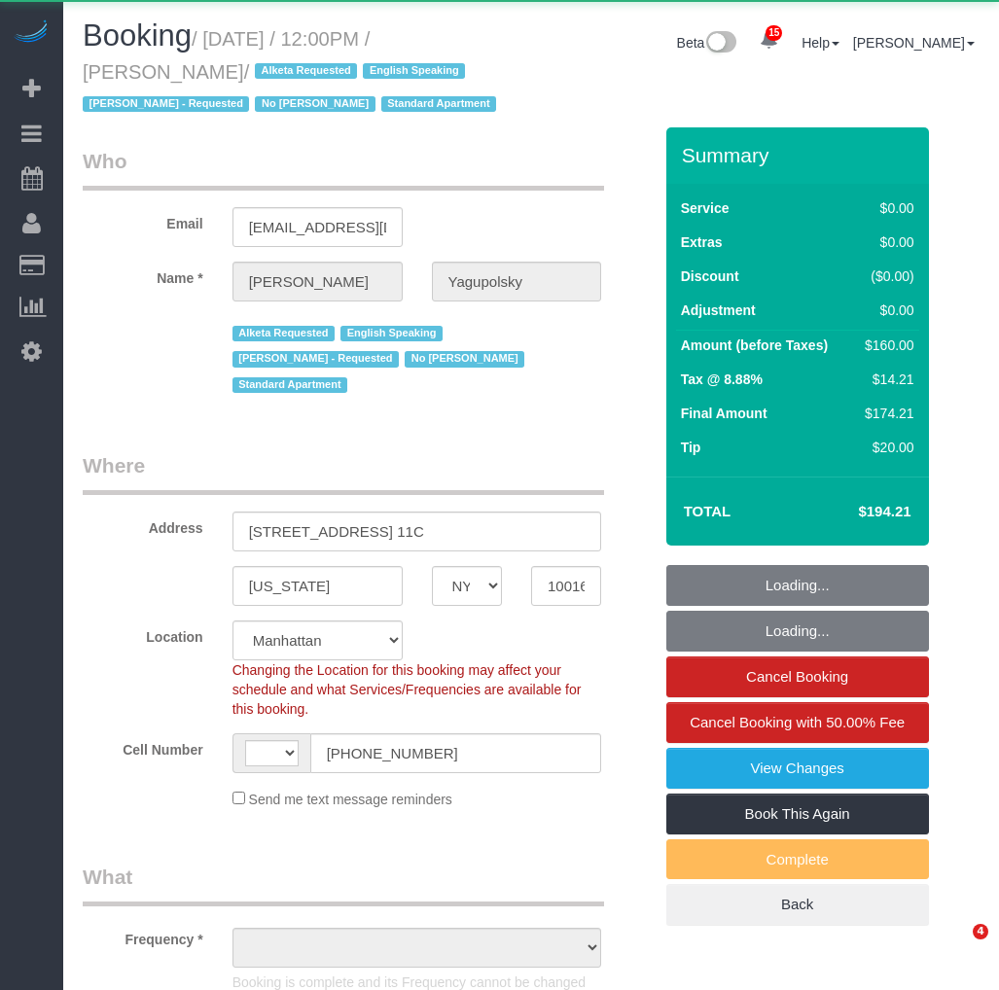
select select "NY"
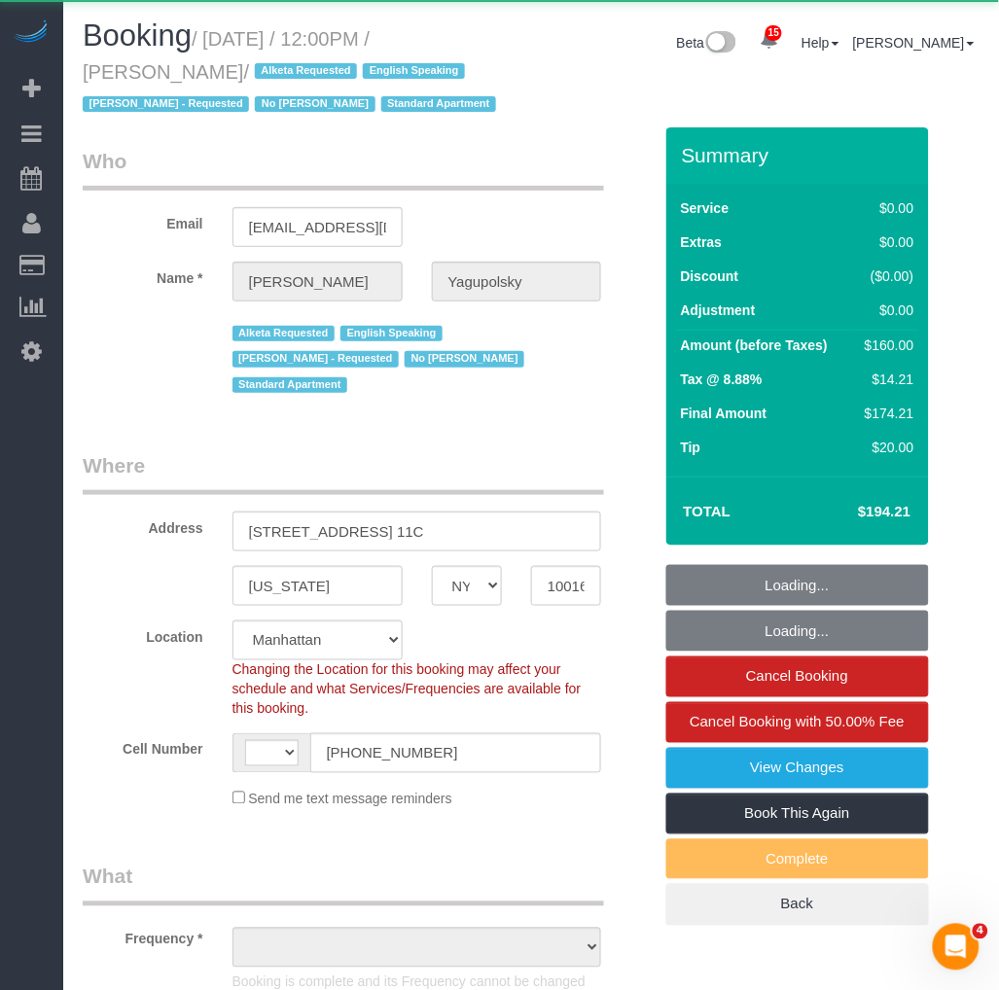
select select "object:535"
select select "string:stripe-pm_1OeRm54VGloSiKo7AQMlvyPX"
select select "string:[GEOGRAPHIC_DATA]"
select select "spot1"
select select "number:59"
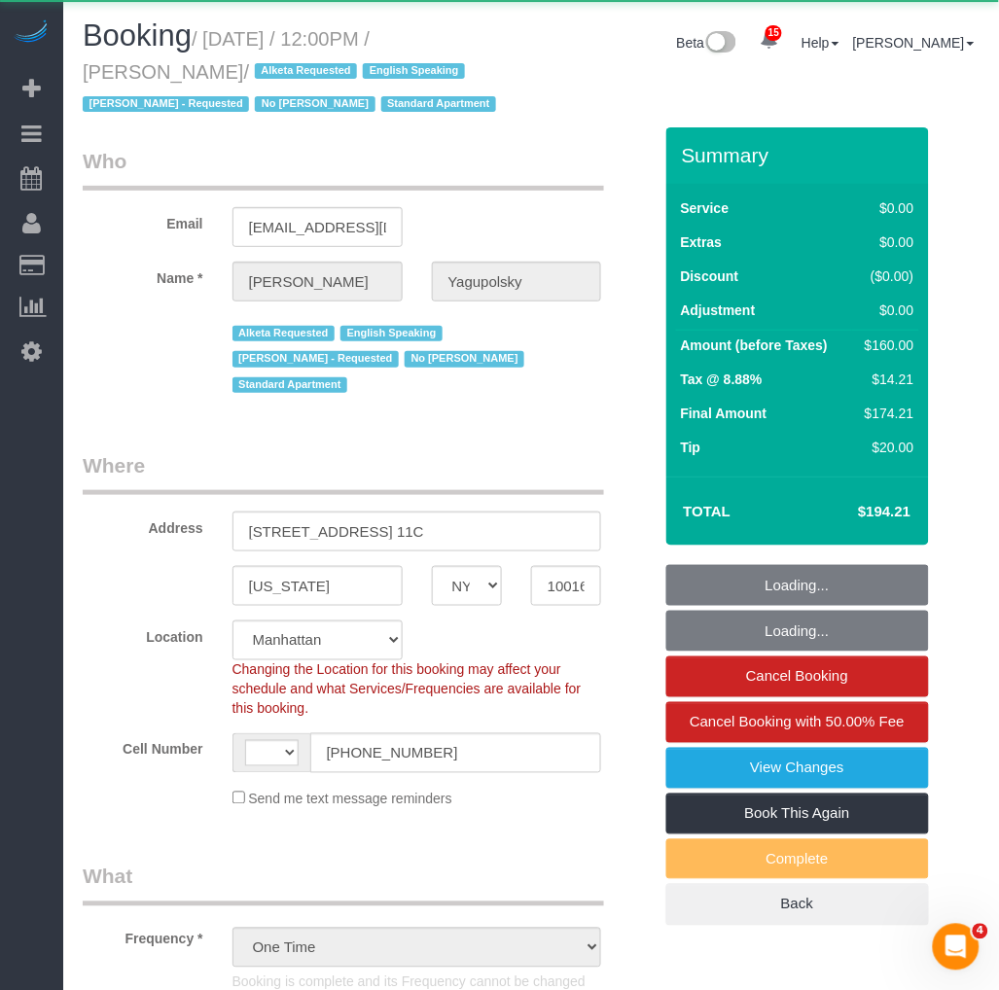
select select "number:72"
select select "number:15"
select select "number:5"
select select "1"
select select "object:1464"
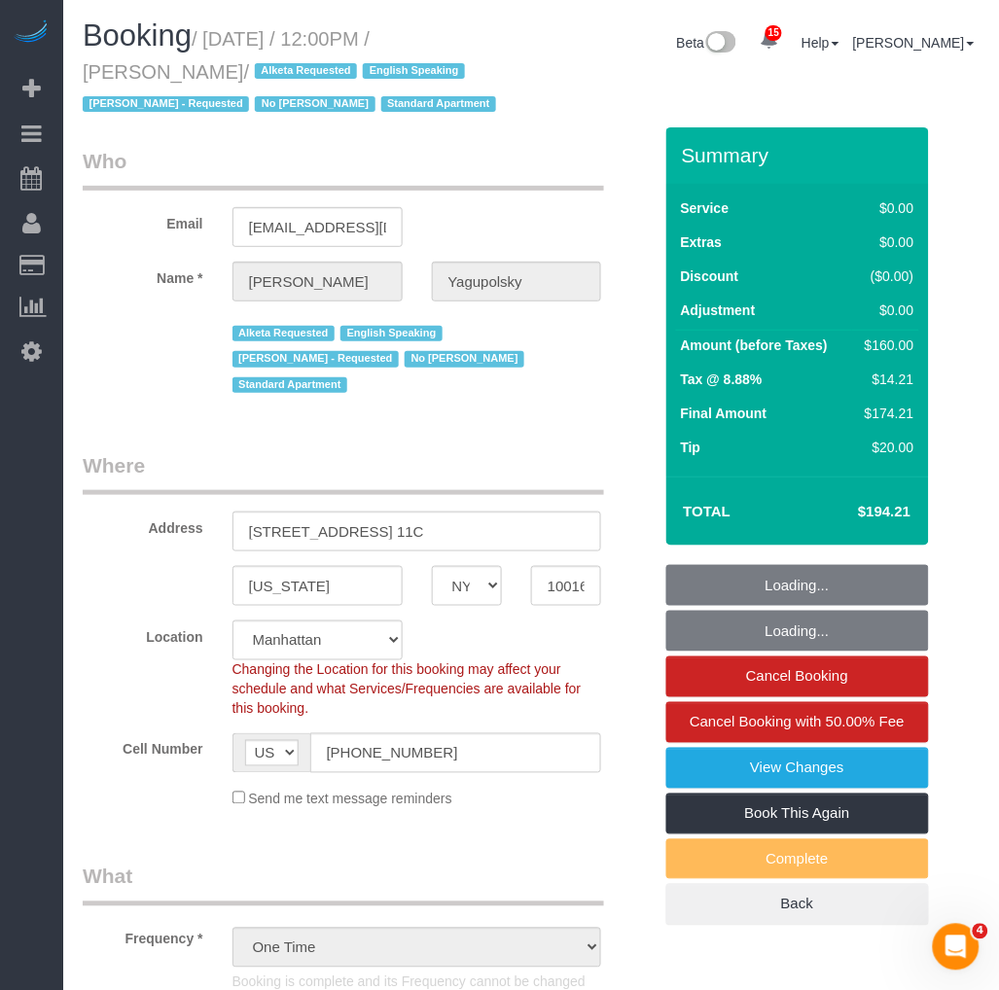
select select "1"
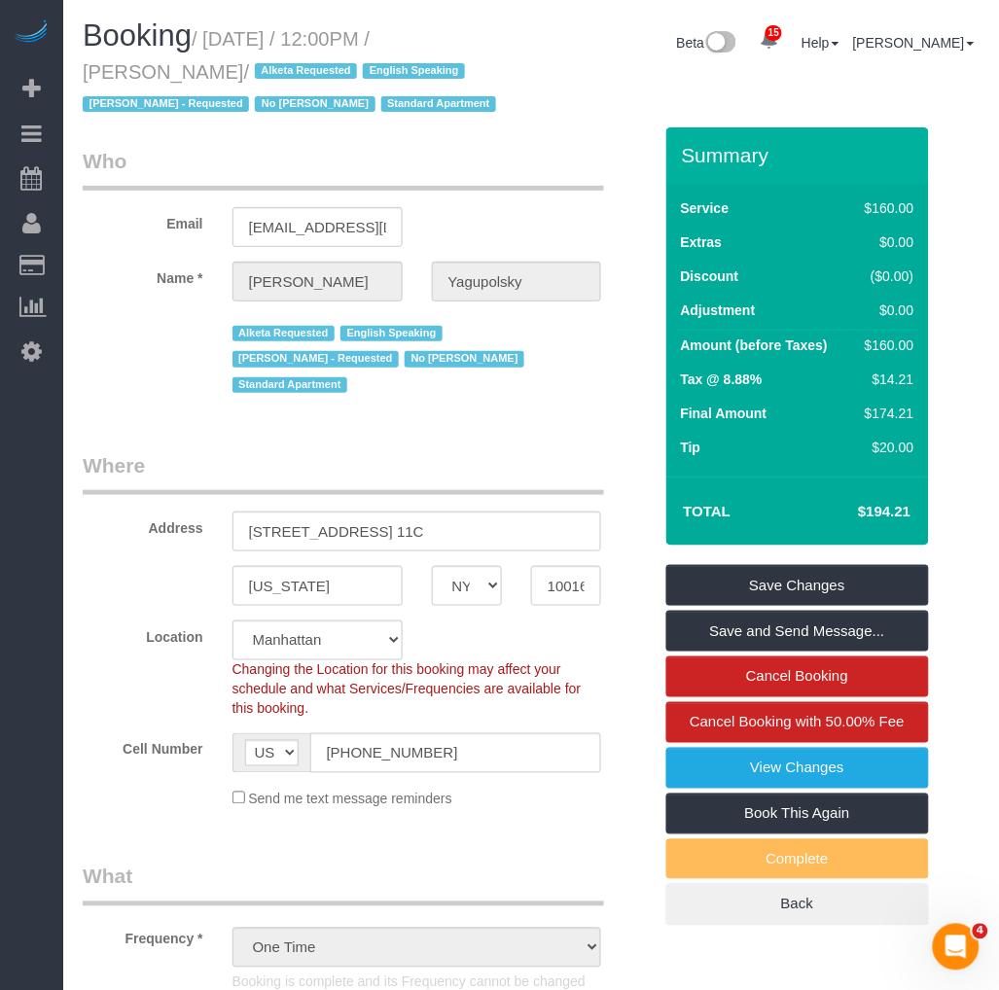
click at [215, 43] on small "/ June 28, 2025 / 12:00PM / Nicole Yagupolsky / Alketa Requested English Speaki…" at bounding box center [292, 72] width 419 height 88
drag, startPoint x: 215, startPoint y: 42, endPoint x: 216, endPoint y: 30, distance: 11.7
click at [216, 30] on small "/ June 28, 2025 / 12:00PM / Nicole Yagupolsky / Alketa Requested English Speaki…" at bounding box center [292, 72] width 419 height 88
drag, startPoint x: 211, startPoint y: 32, endPoint x: 186, endPoint y: 70, distance: 45.6
click at [186, 70] on small "/ June 28, 2025 / 12:00PM / Nicole Yagupolsky / Alketa Requested English Speaki…" at bounding box center [292, 72] width 419 height 88
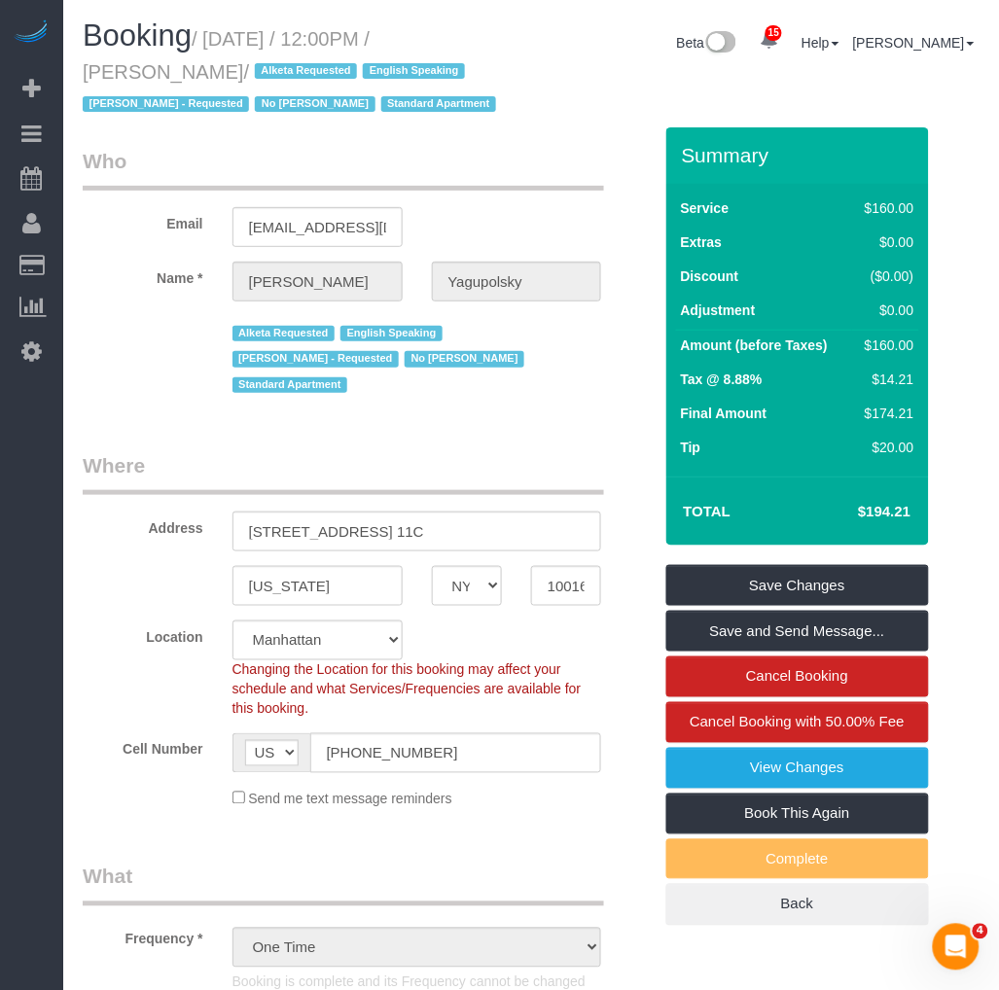
copy small "June 28, 2025 / 12:00PM / Nicole Yagupolsky"
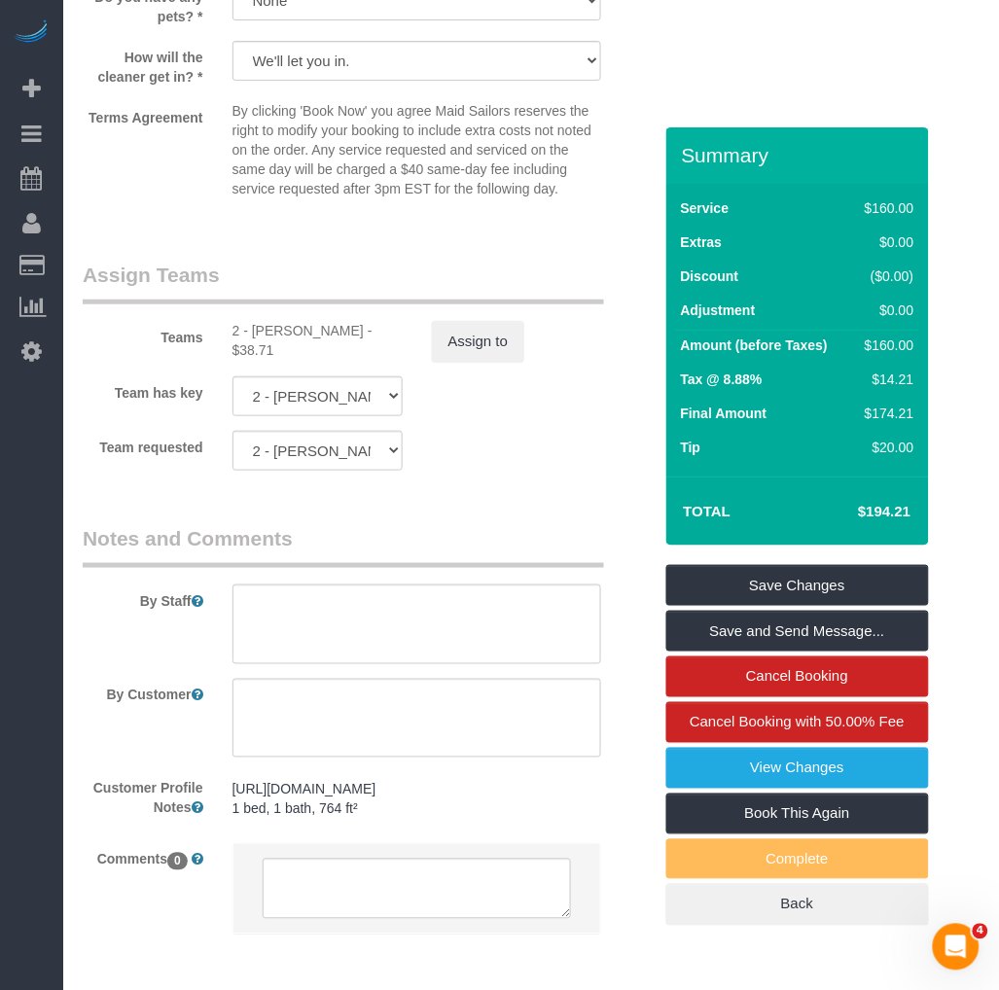
scroll to position [2161, 0]
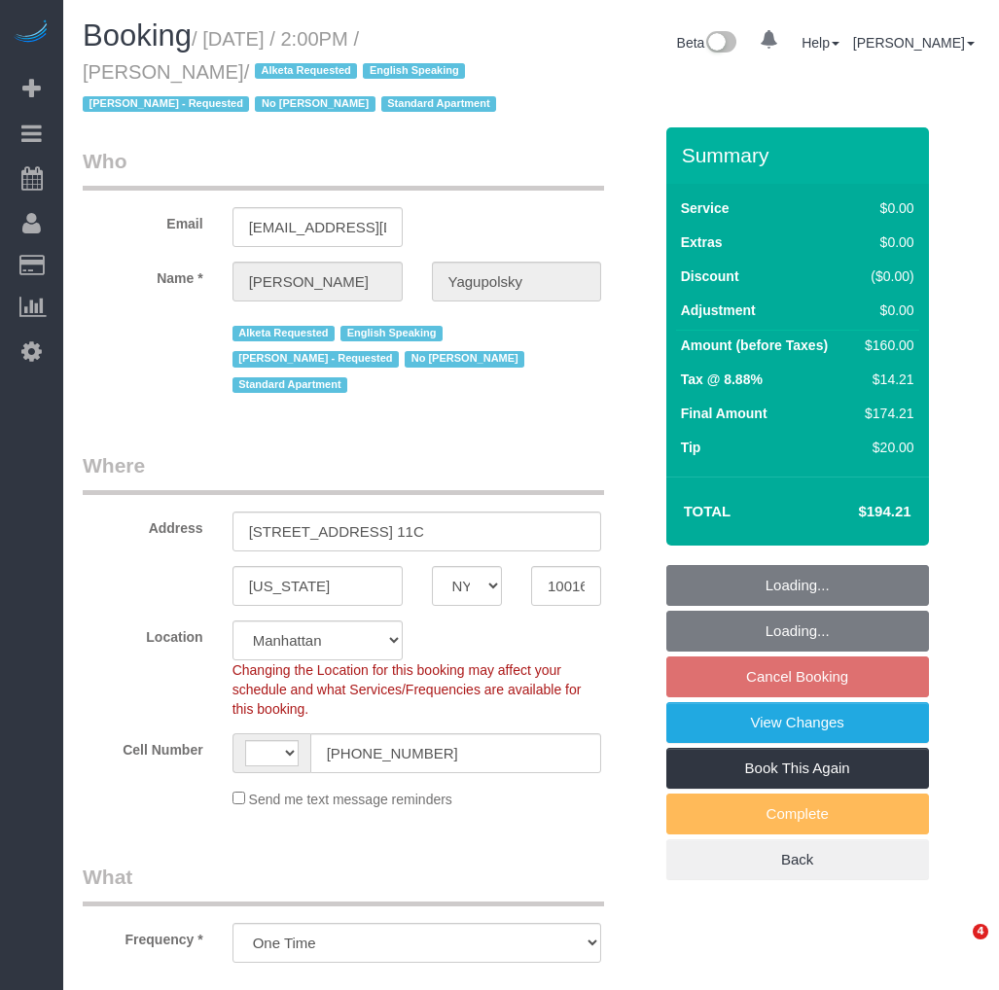
select select "NY"
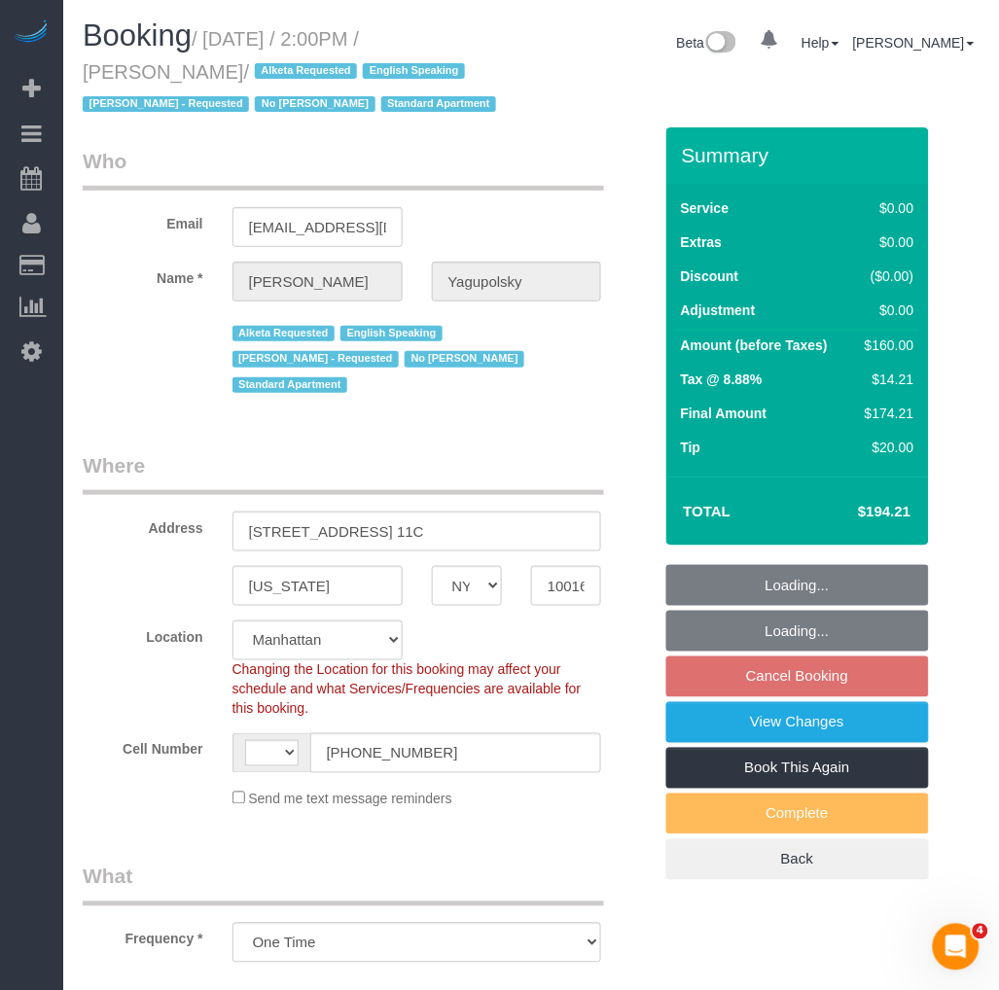
select select "string:stripe-pm_1OeRm54VGloSiKo7AQMlvyPX"
select select "number:89"
select select "number:90"
select select "number:15"
select select "number:5"
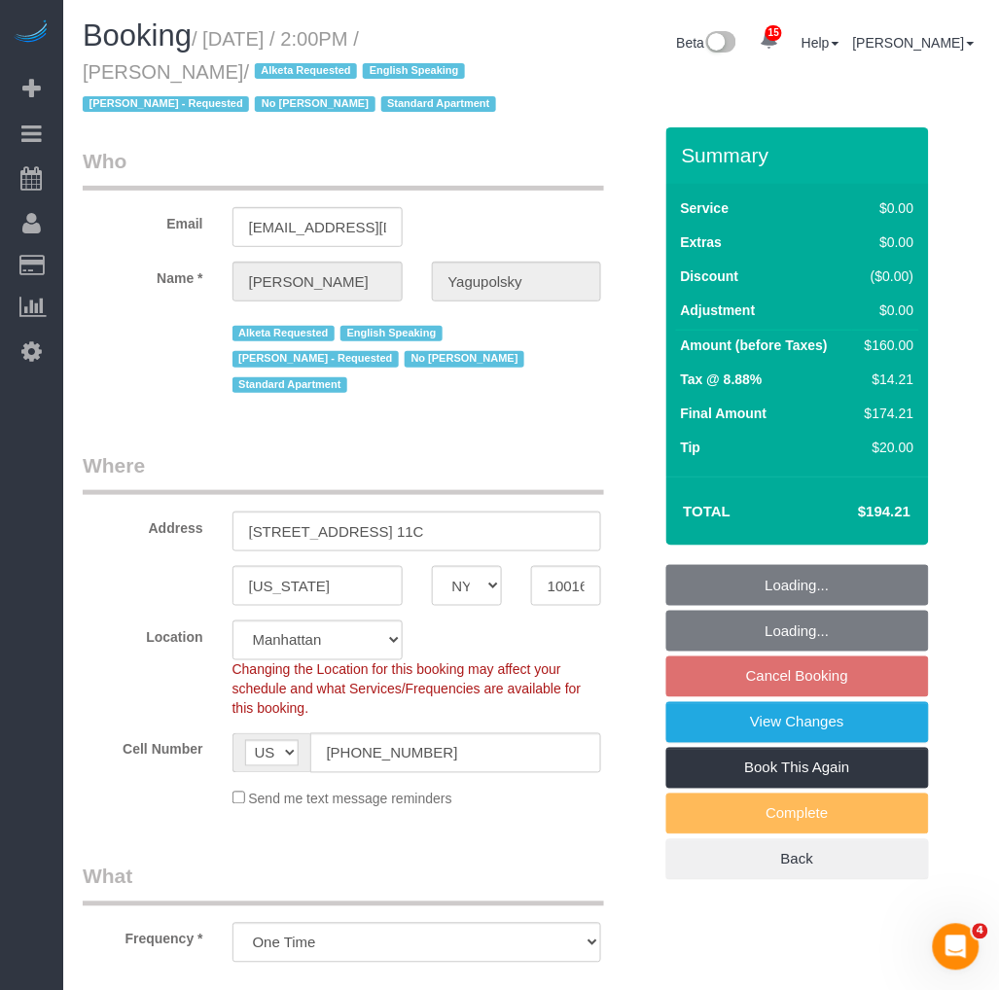
select select "string:[GEOGRAPHIC_DATA]"
select select "object:922"
select select "1"
select select "spot7"
select select "1"
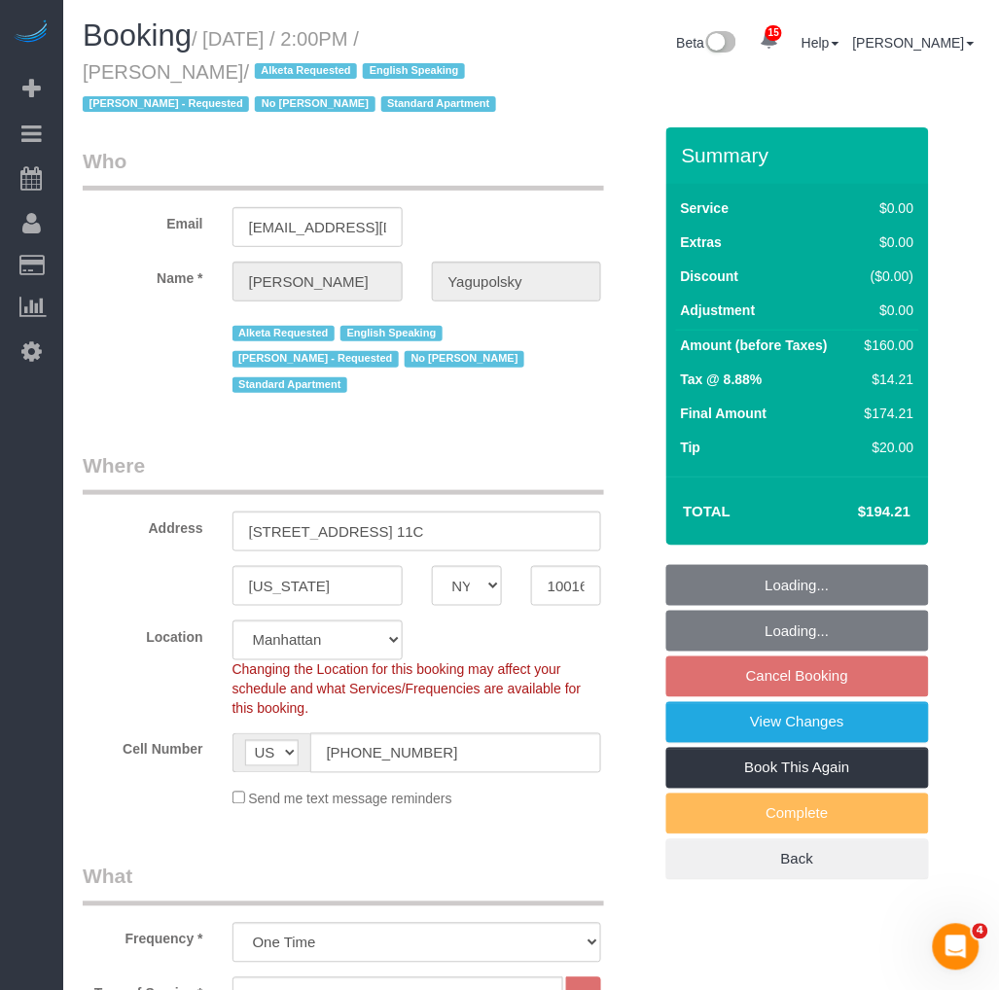
drag, startPoint x: 243, startPoint y: 72, endPoint x: 215, endPoint y: 40, distance: 42.7
click at [215, 40] on small "/ [DATE] / 2:00PM / [PERSON_NAME] / Alketa Requested English Speaking [PERSON_N…" at bounding box center [292, 72] width 419 height 88
copy small "[DATE] / 2:00PM / [PERSON_NAME]"
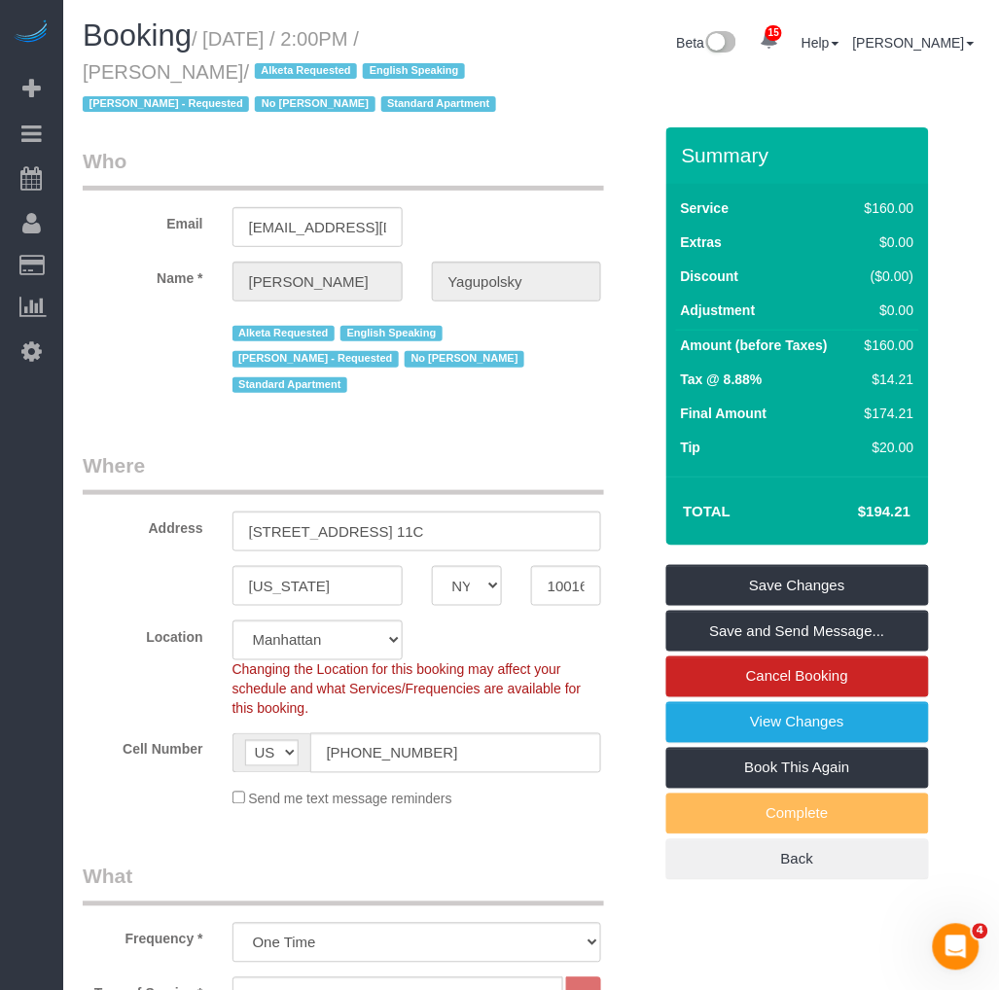
click at [138, 463] on legend "Where" at bounding box center [343, 473] width 521 height 44
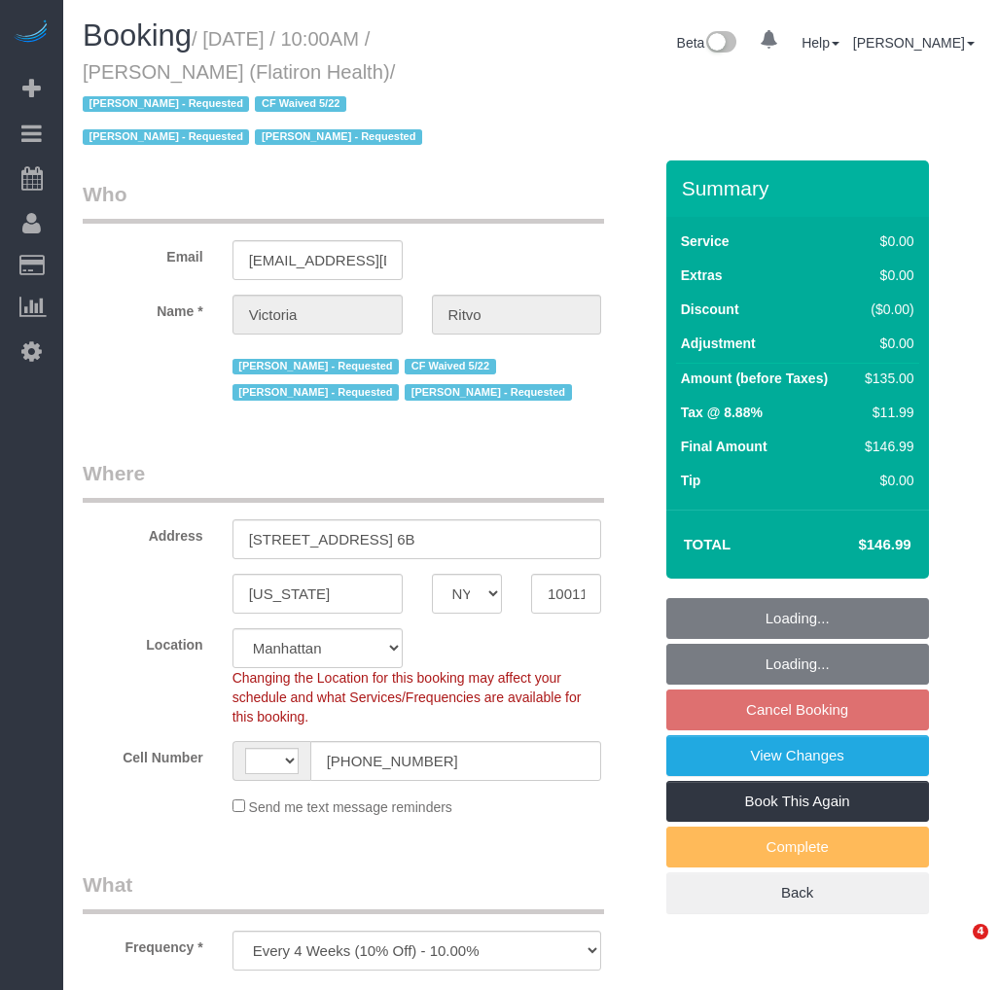
select select "NY"
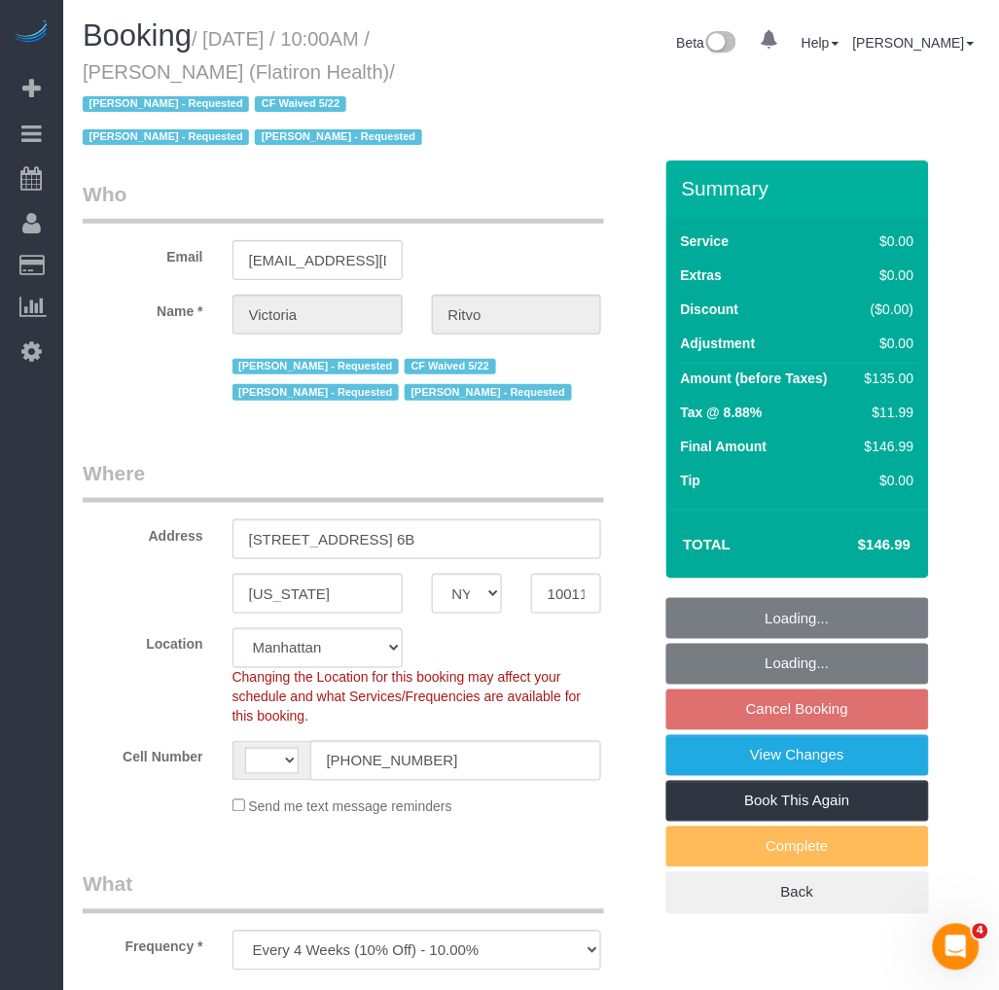
select select "string:stripe-pm_1RbL4h4VGloSiKo7vN4AGP0f"
select select "string:US"
select select "number:89"
select select "number:90"
select select "number:15"
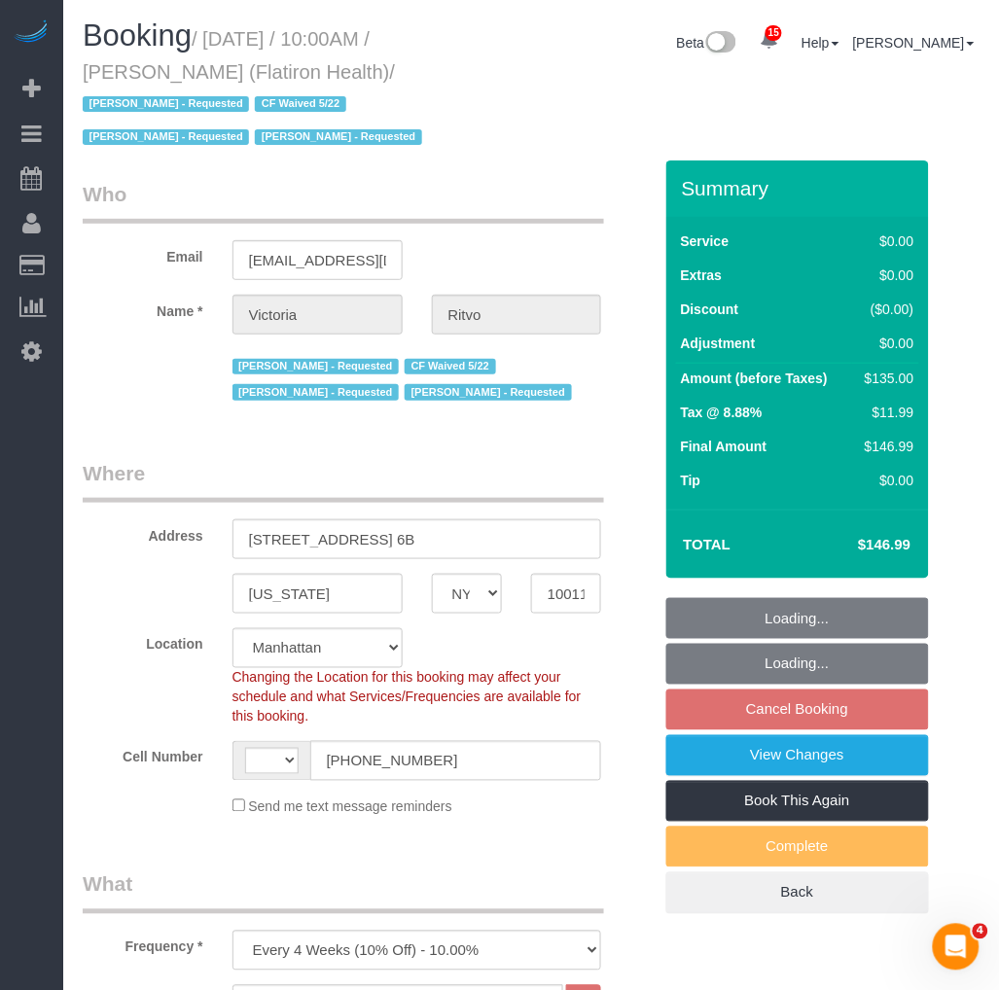
select select "number:5"
select select "spot3"
select select "object:1485"
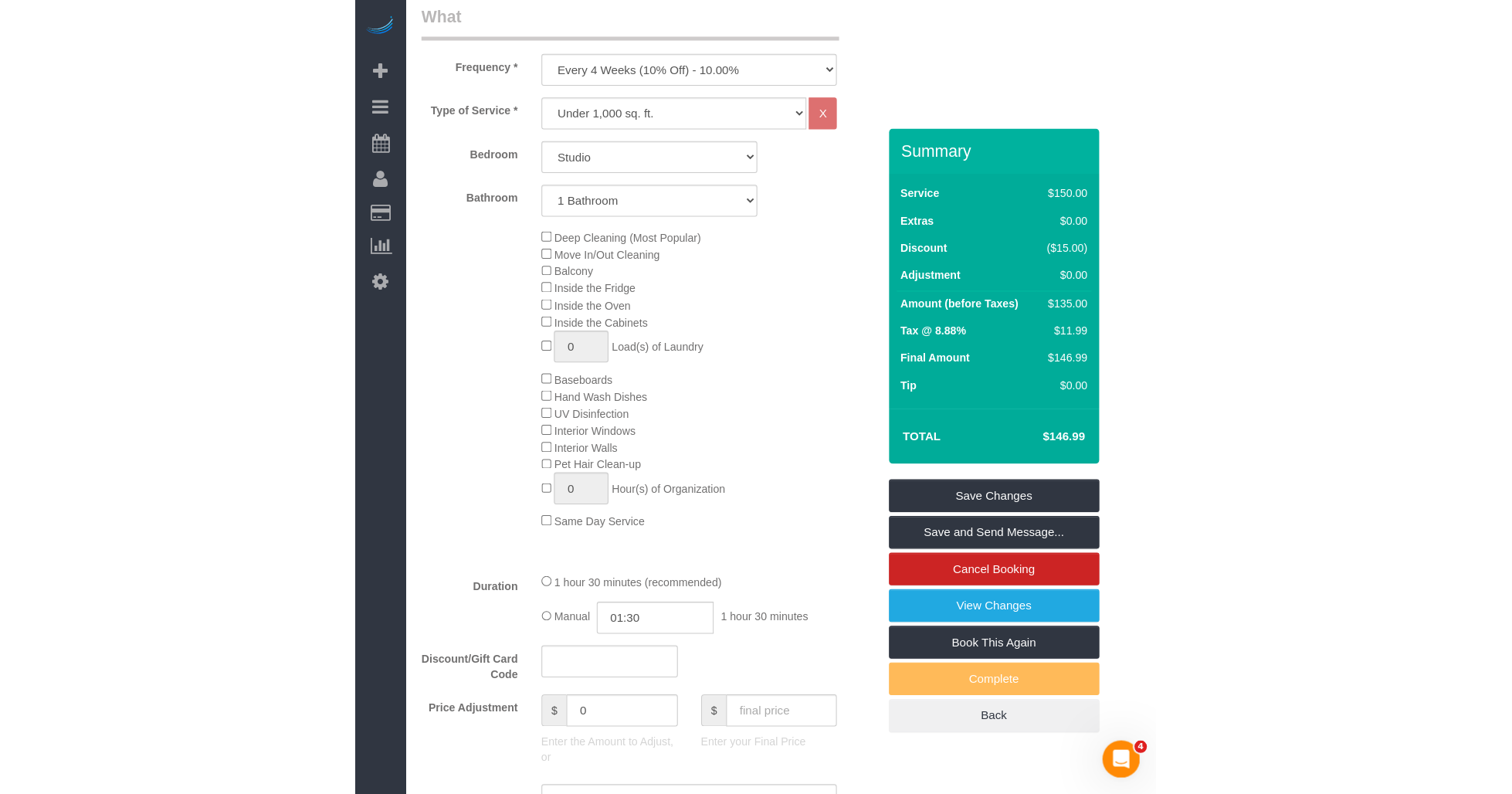
scroll to position [607, 0]
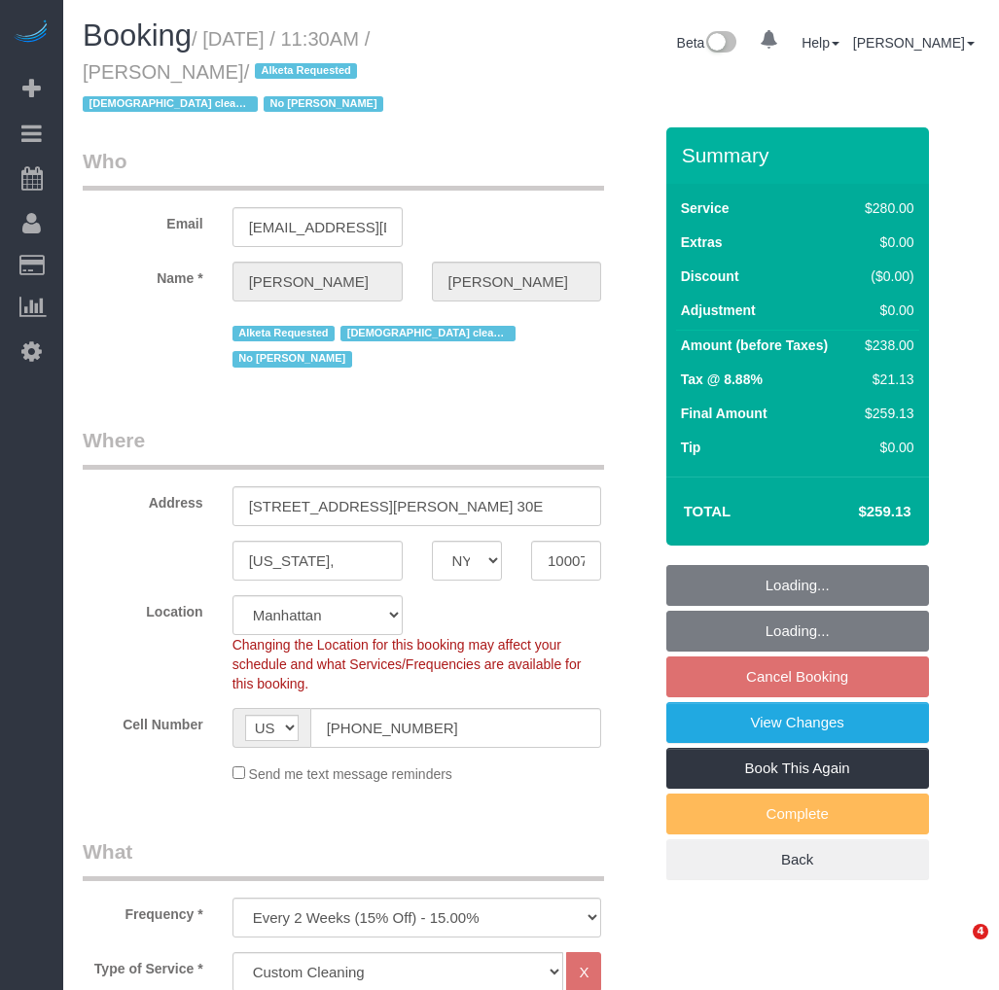
select select "NY"
select select "210"
select select "string:stripe-pm_1Q2zBZ4VGloSiKo7CHxVeRVv"
select select "number:89"
select select "number:90"
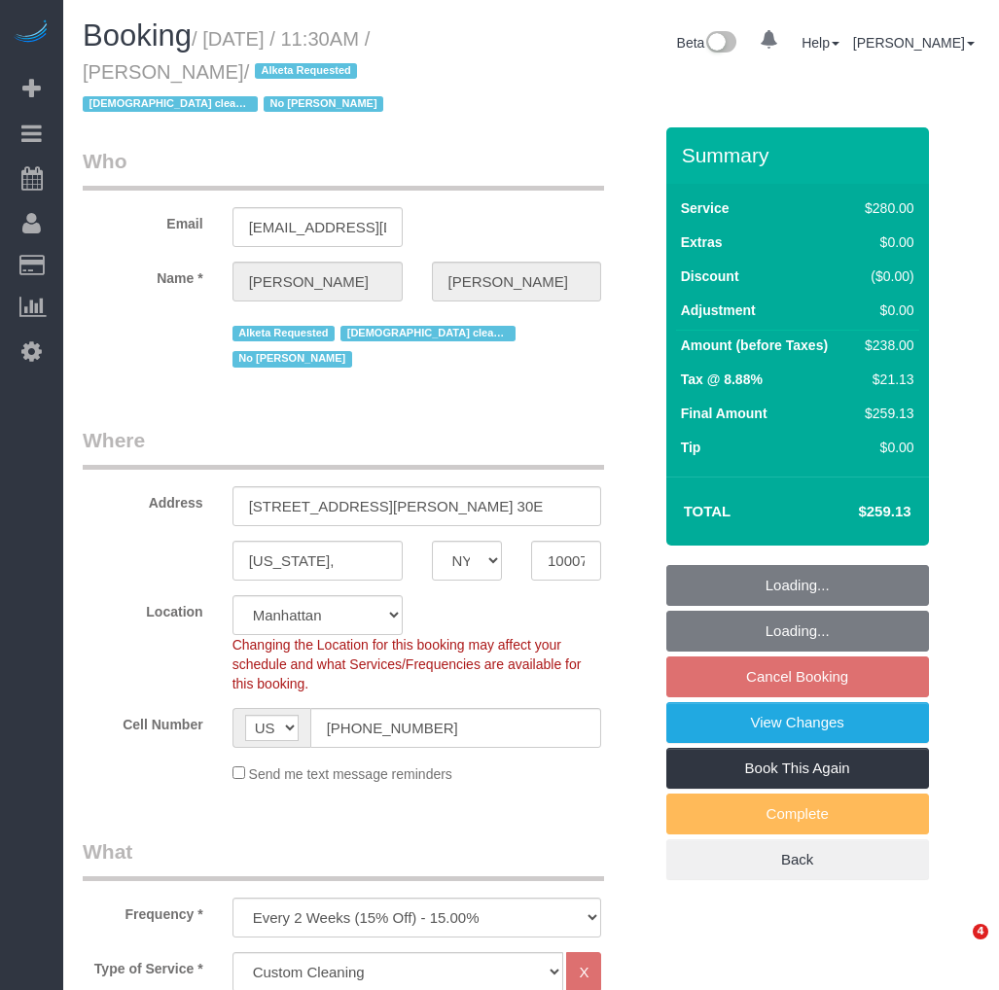
select select "number:15"
select select "number:5"
select select "object:1480"
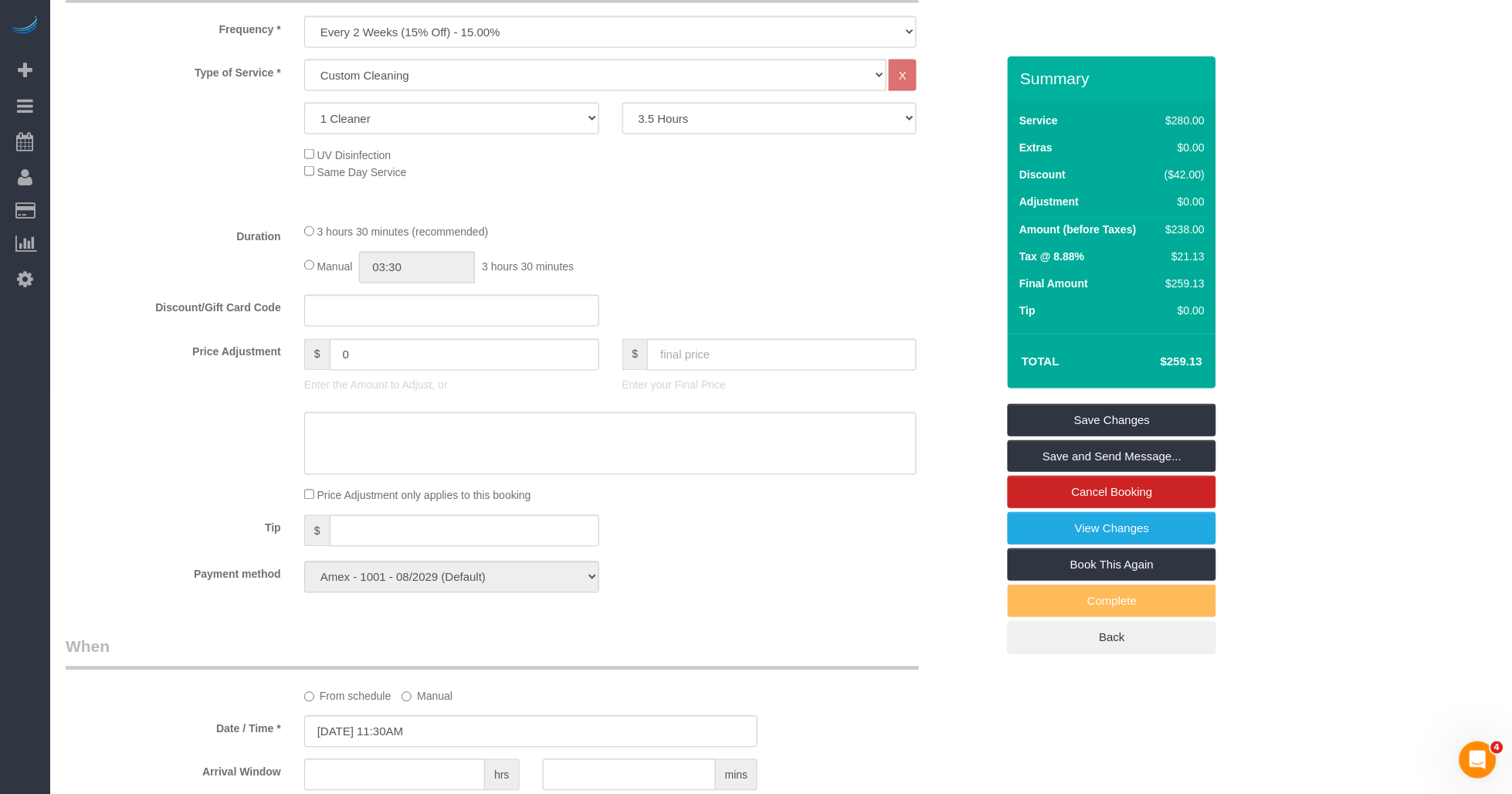
scroll to position [943, 0]
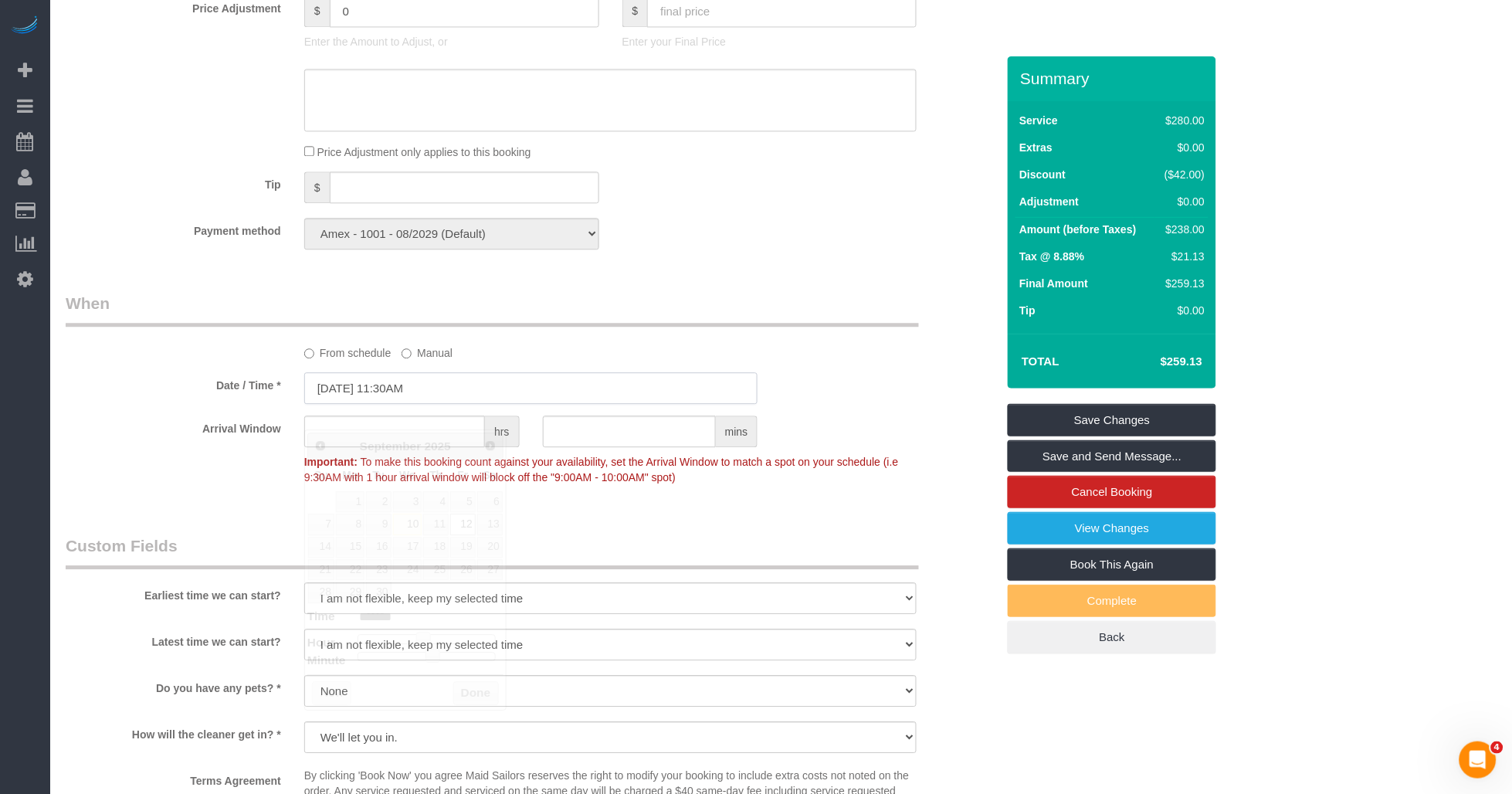
click at [430, 404] on input "09/12/2025 11:30AM" at bounding box center [531, 388] width 454 height 32
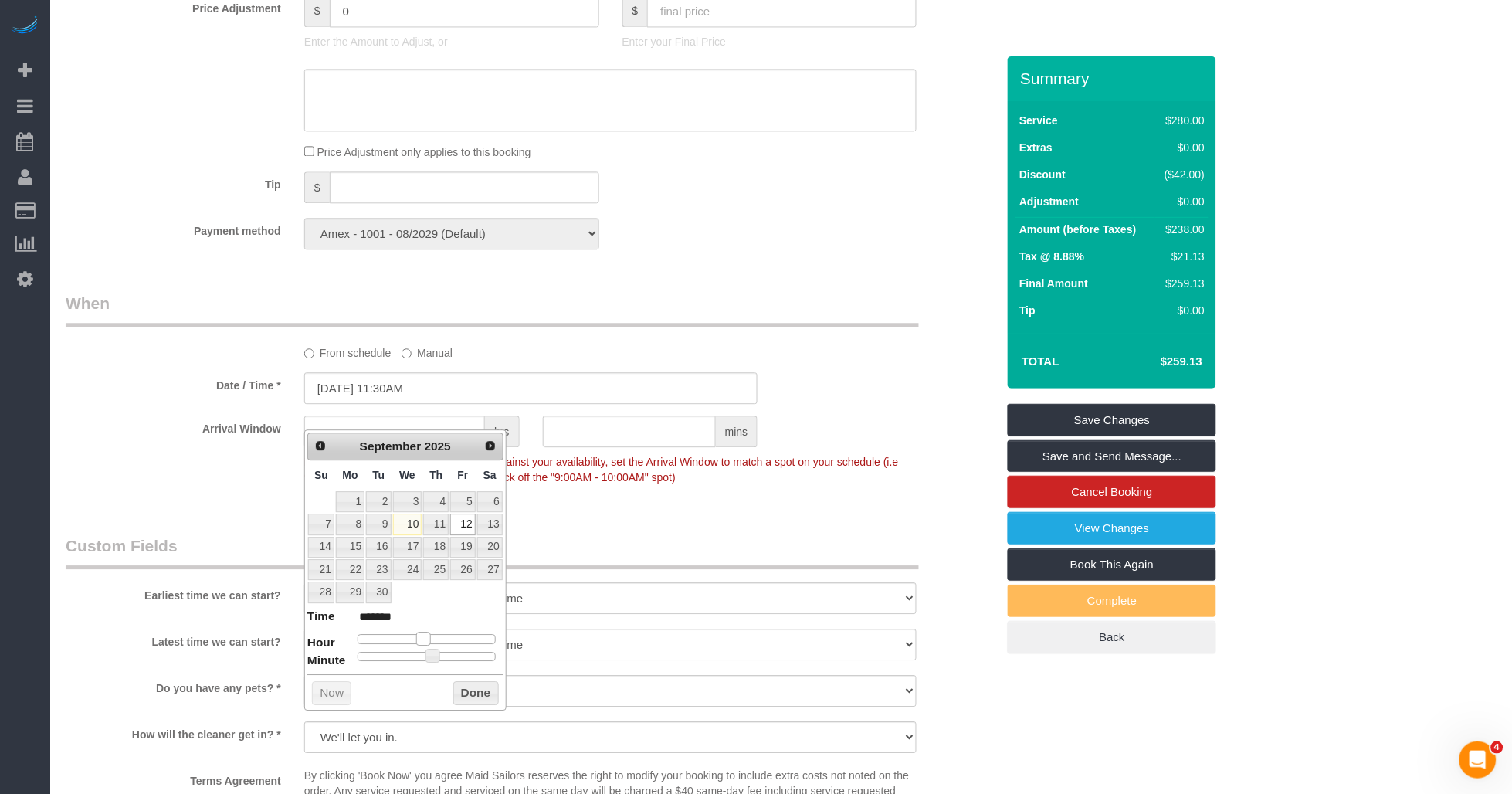
type input "09/12/2025 10:30AM"
type input "*******"
type input "09/12/2025 11:30AM"
type input "*******"
type input "09/12/2025 12:30PM"
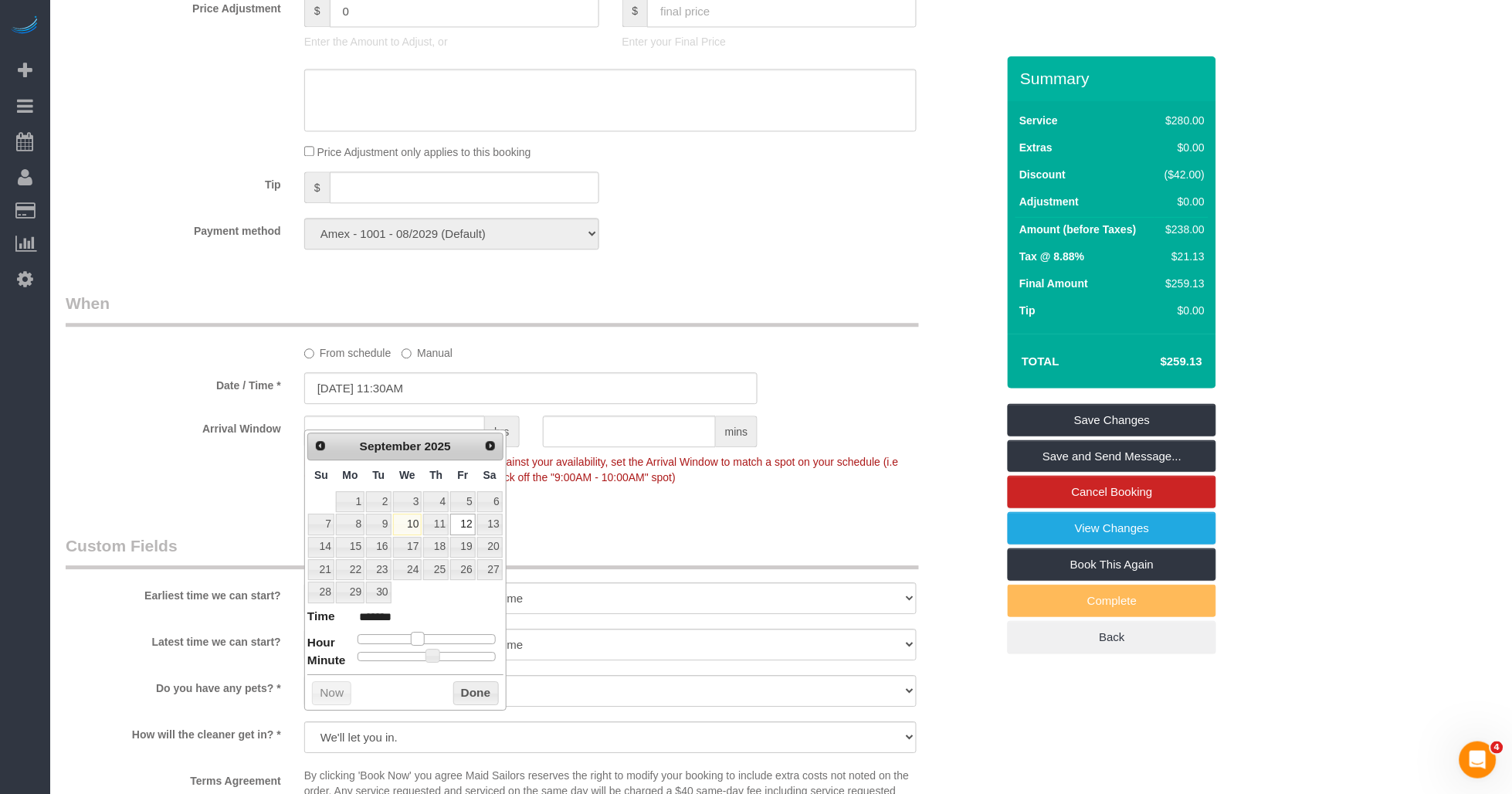
type input "*******"
type input "09/12/2025 1:30PM"
type input "******"
type input "09/12/2025 2:30PM"
type input "******"
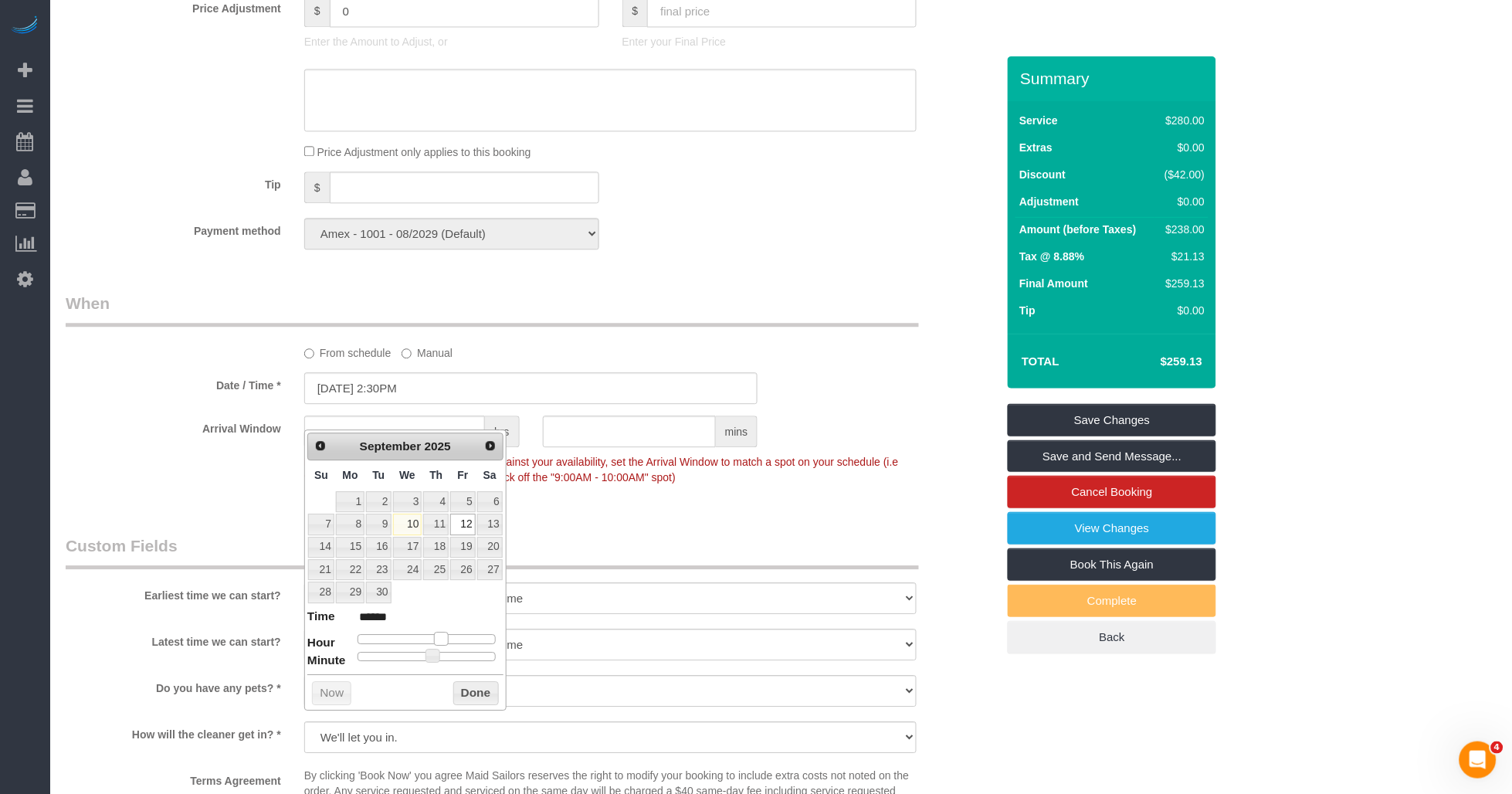
type input "09/12/2025 3:30PM"
type input "******"
type input "09/12/2025 2:30PM"
type input "******"
type input "09/12/2025 3:30PM"
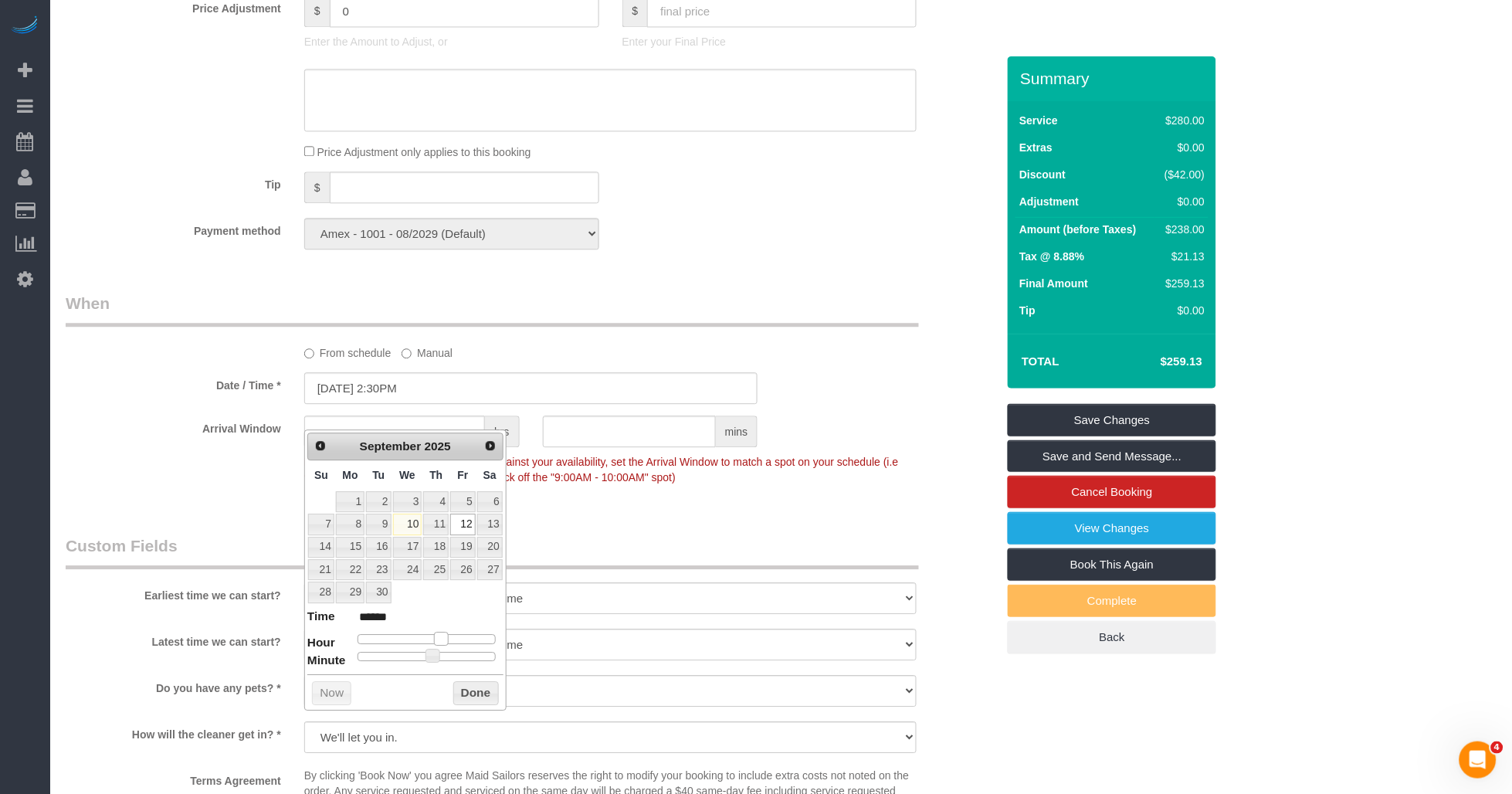
type input "******"
type input "09/12/2025 4:30PM"
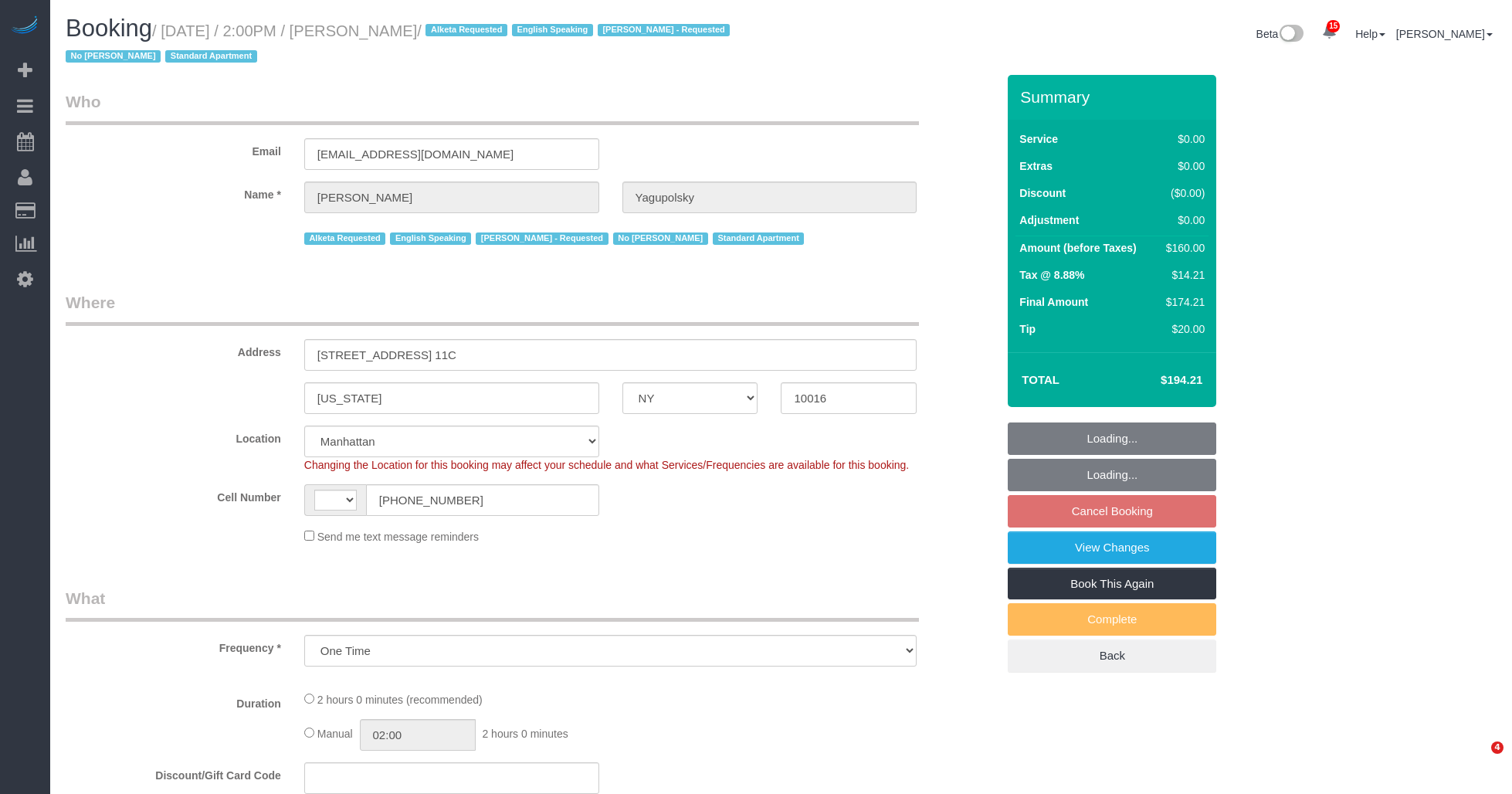
select select "NY"
select select "object:675"
select select "string:[GEOGRAPHIC_DATA]"
select select "string:stripe-pm_1OeRm54VGloSiKo7AQMlvyPX"
select select "number:89"
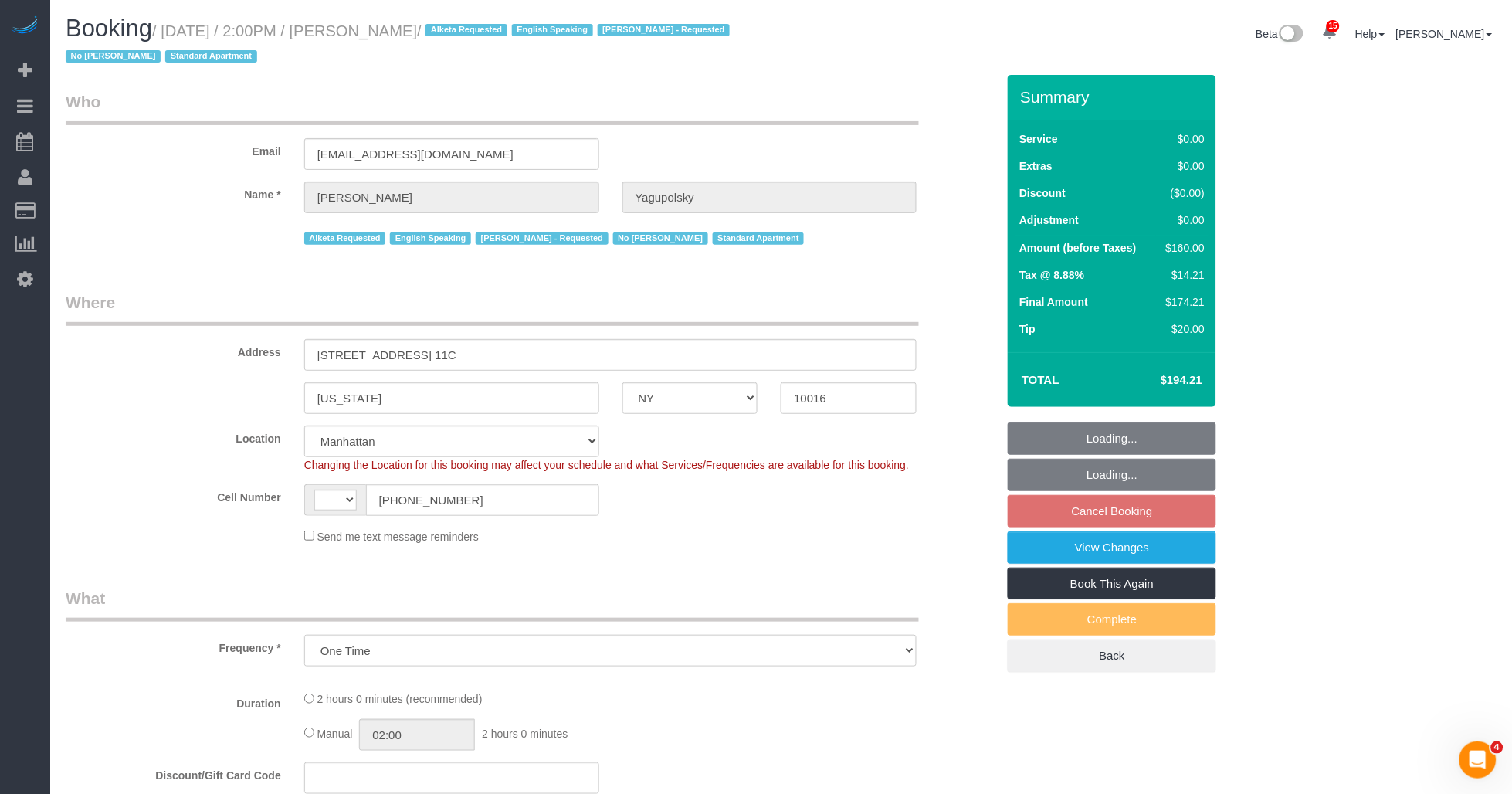
select select "number:90"
select select "number:15"
select select "number:5"
select select "spot7"
select select "1"
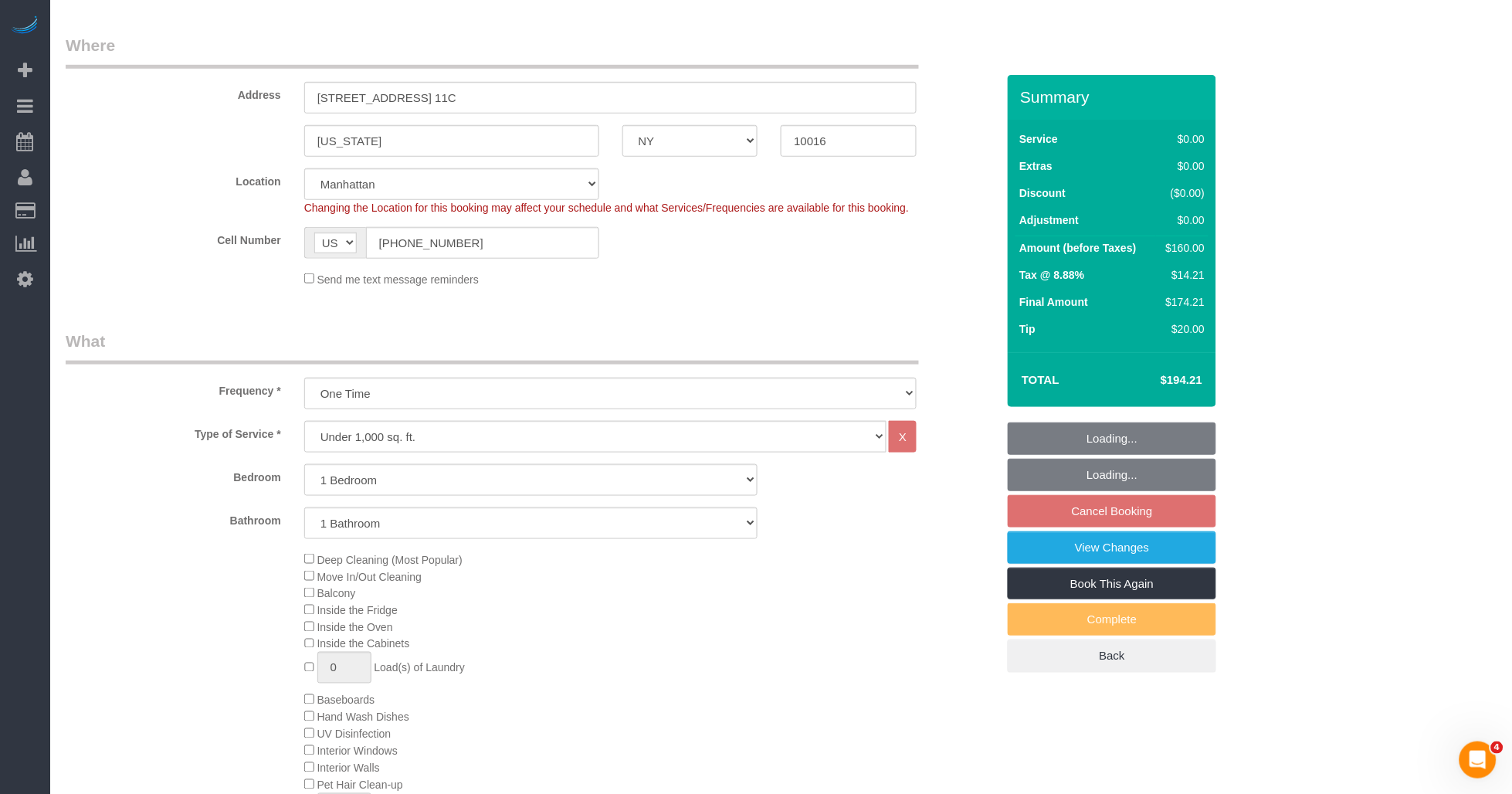
select select "1"
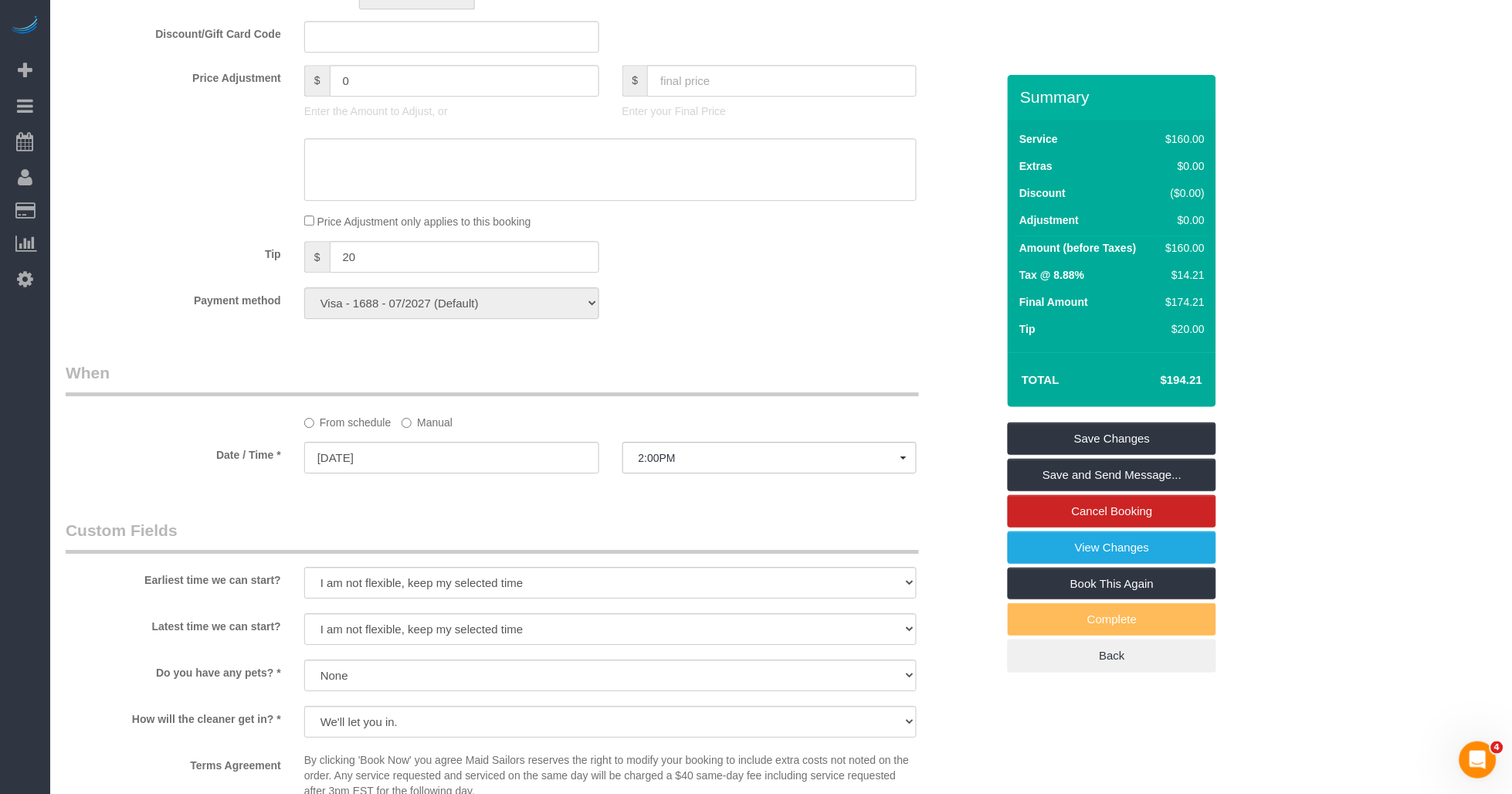
scroll to position [1372, 0]
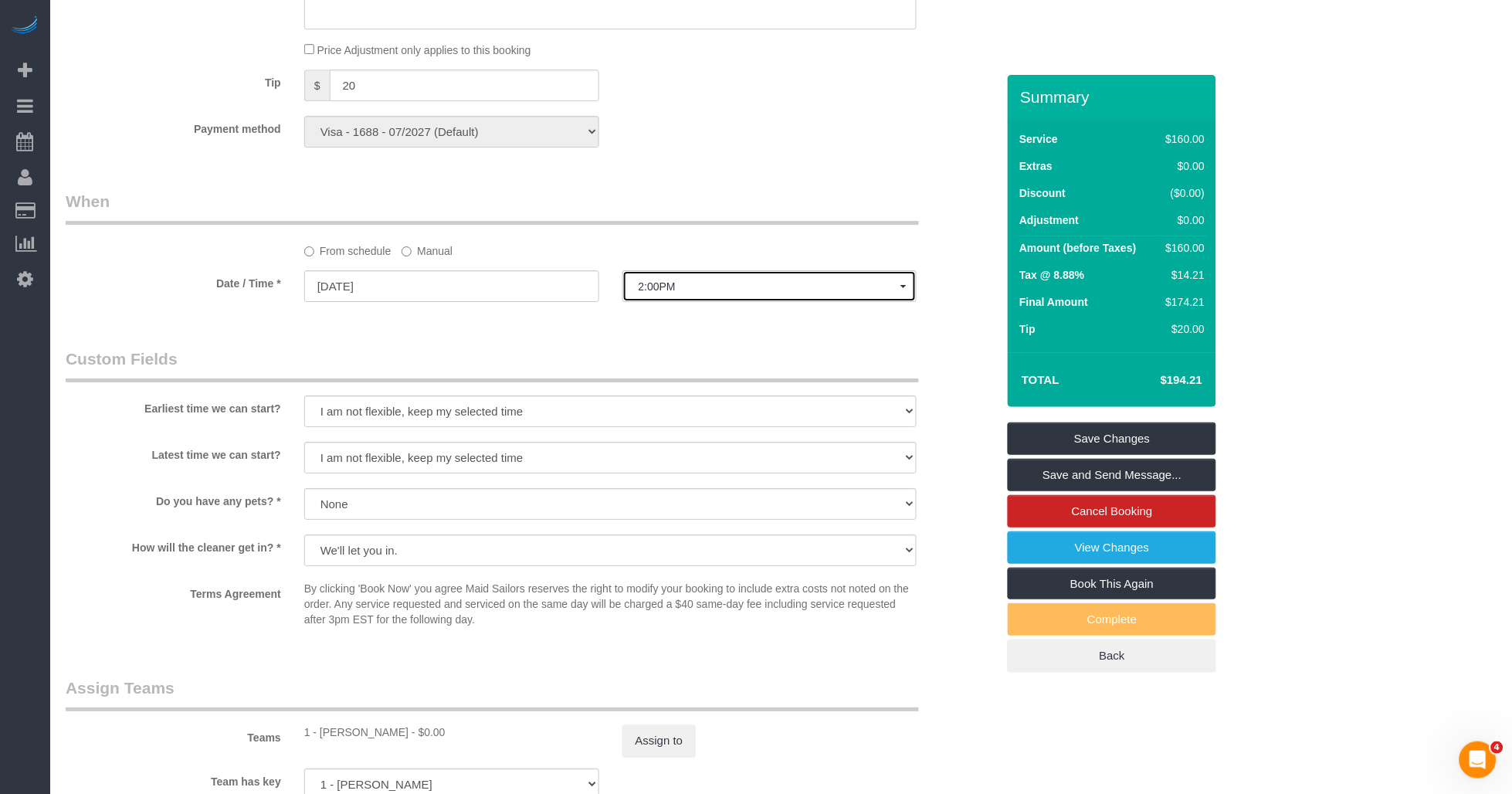
click at [692, 302] on button "2:00PM" at bounding box center [770, 286] width 295 height 32
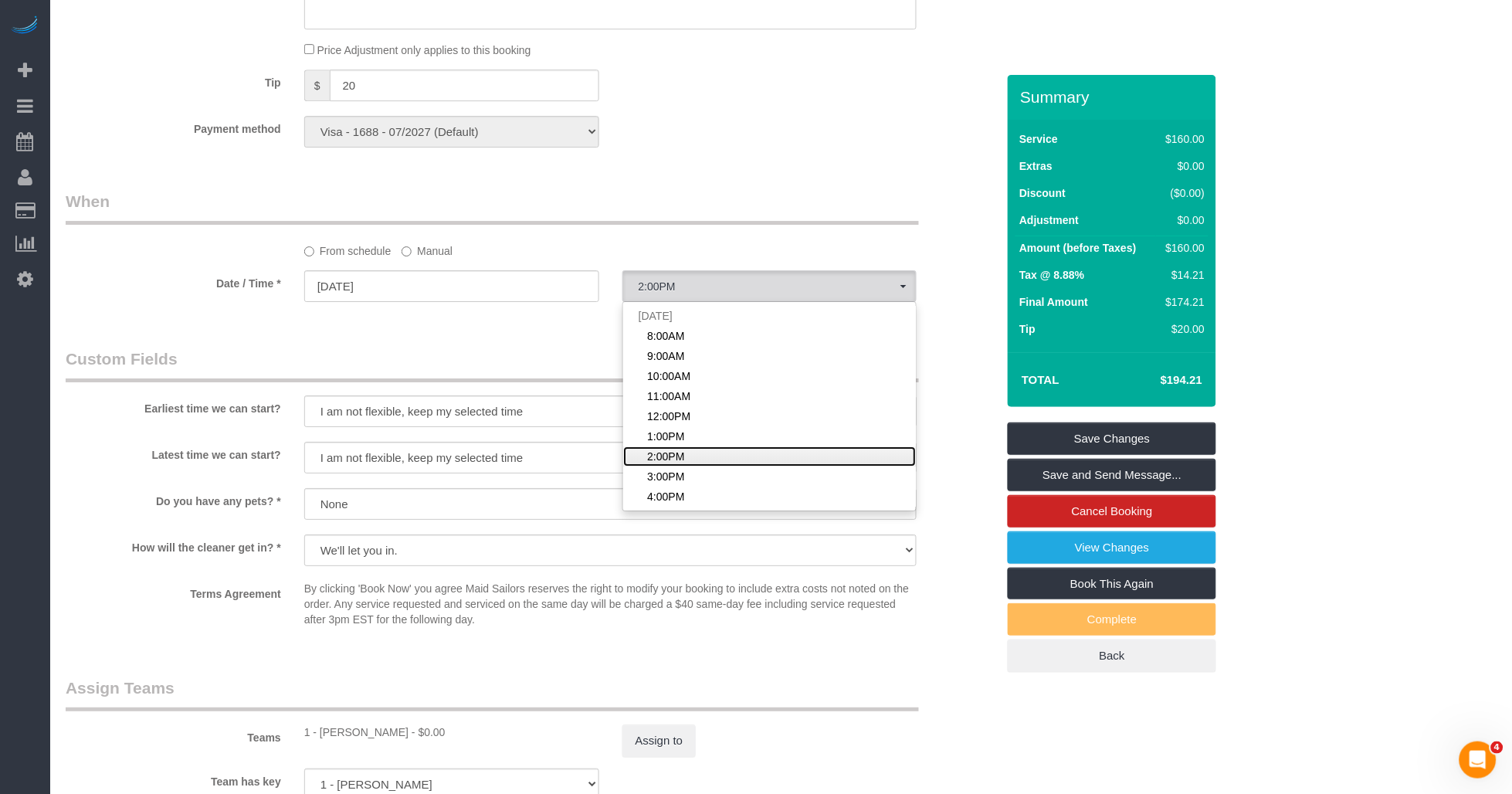
scroll to position [86, 0]
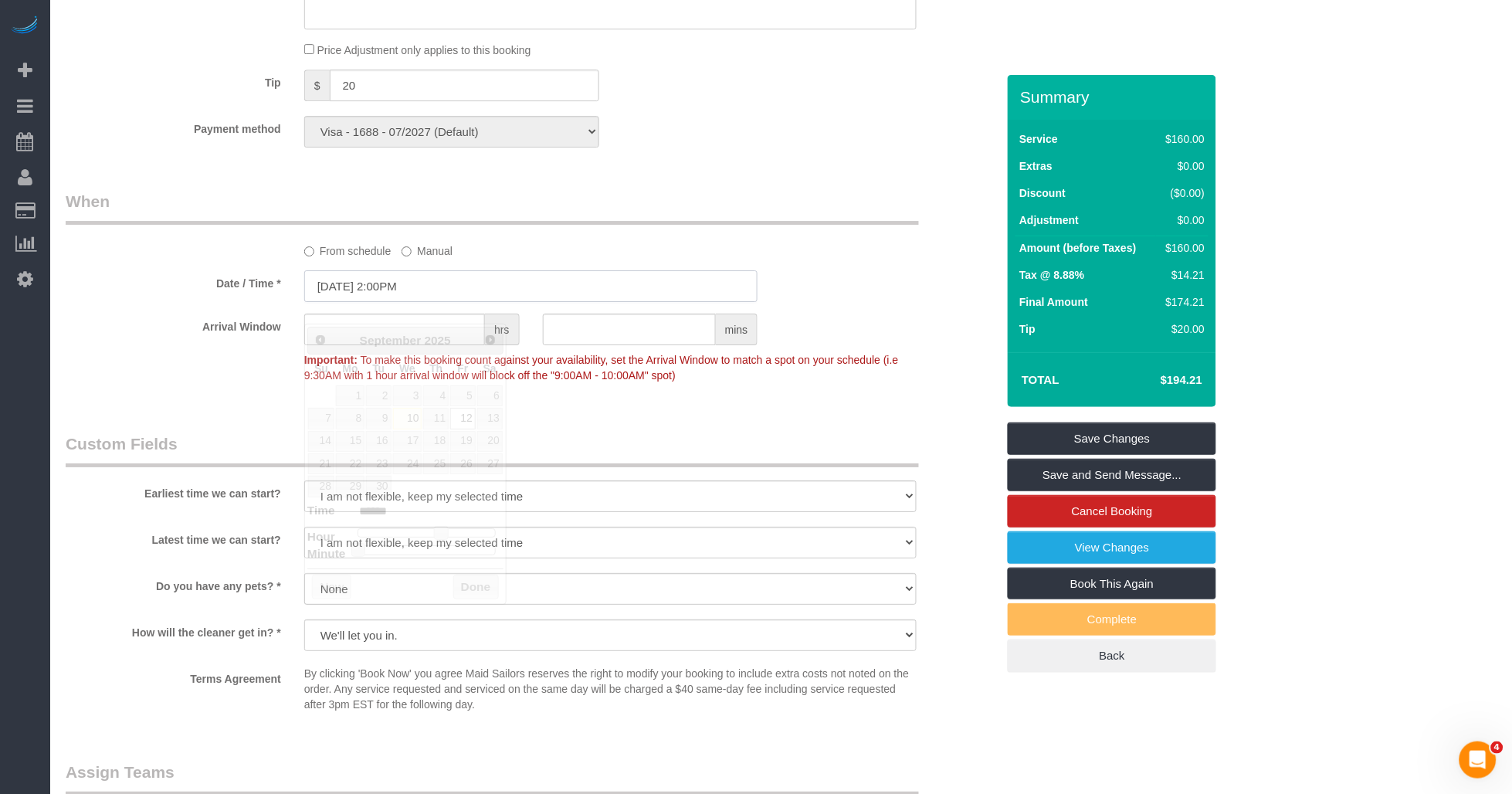
click at [429, 302] on input "[DATE] 2:00PM" at bounding box center [531, 286] width 454 height 32
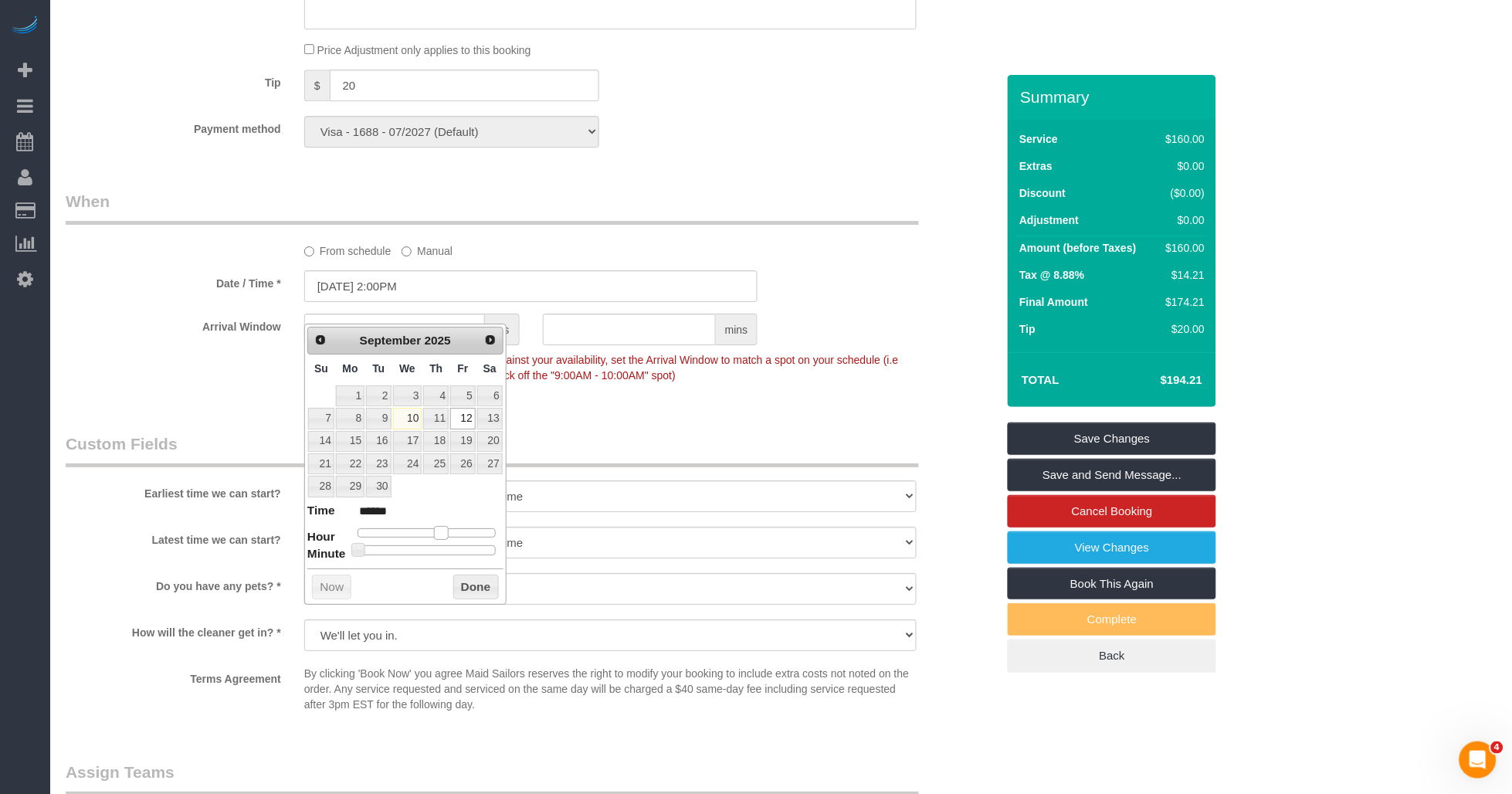
type input "[DATE] 3:00PM"
type input "******"
type input "[DATE] 4:00PM"
type input "******"
type input "[DATE] 5:00PM"
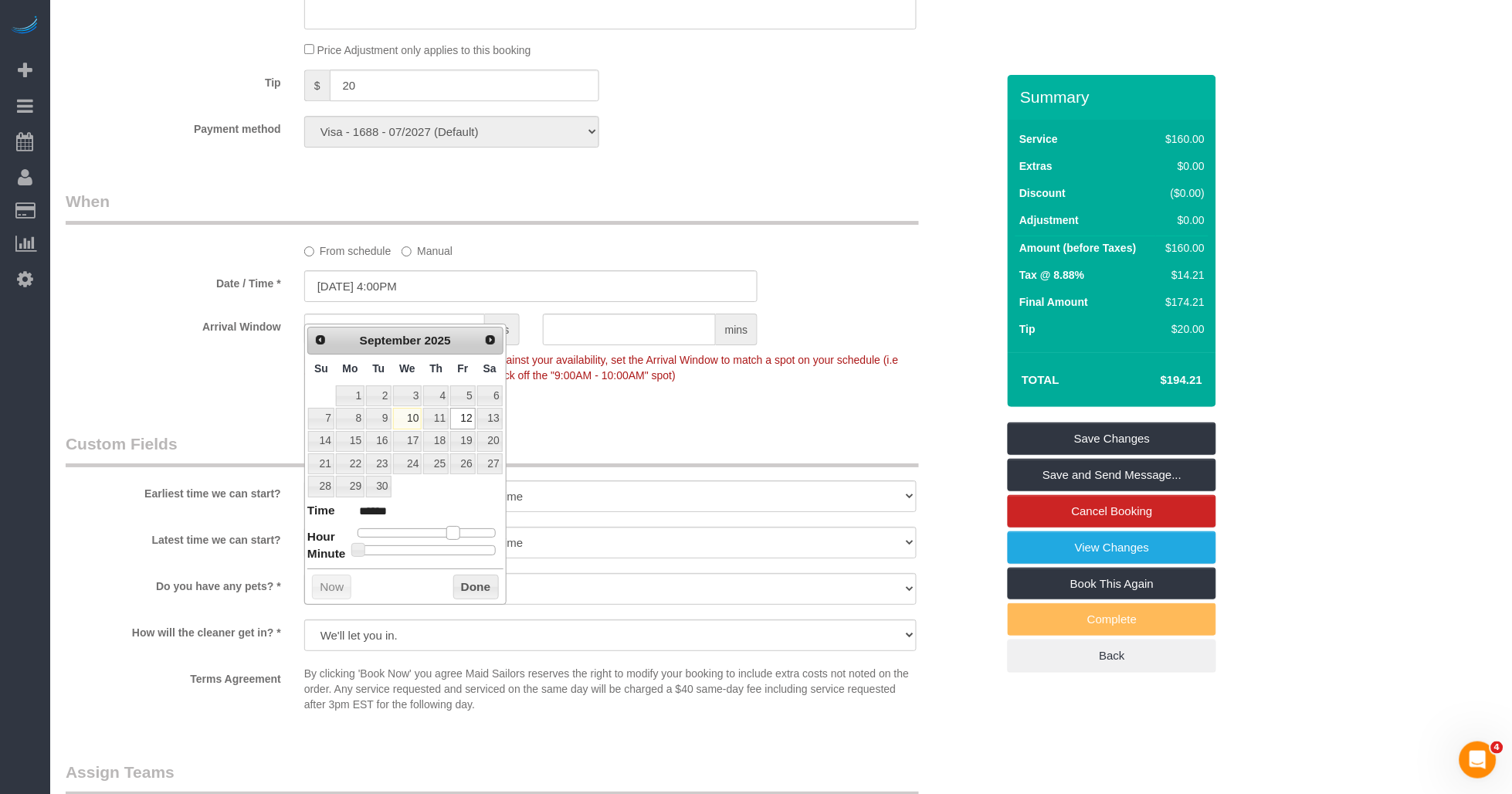
type input "******"
type input "[DATE] 4:00PM"
type input "******"
drag, startPoint x: 438, startPoint y: 530, endPoint x: 449, endPoint y: 531, distance: 11.0
click at [449, 531] on span at bounding box center [453, 533] width 14 height 14
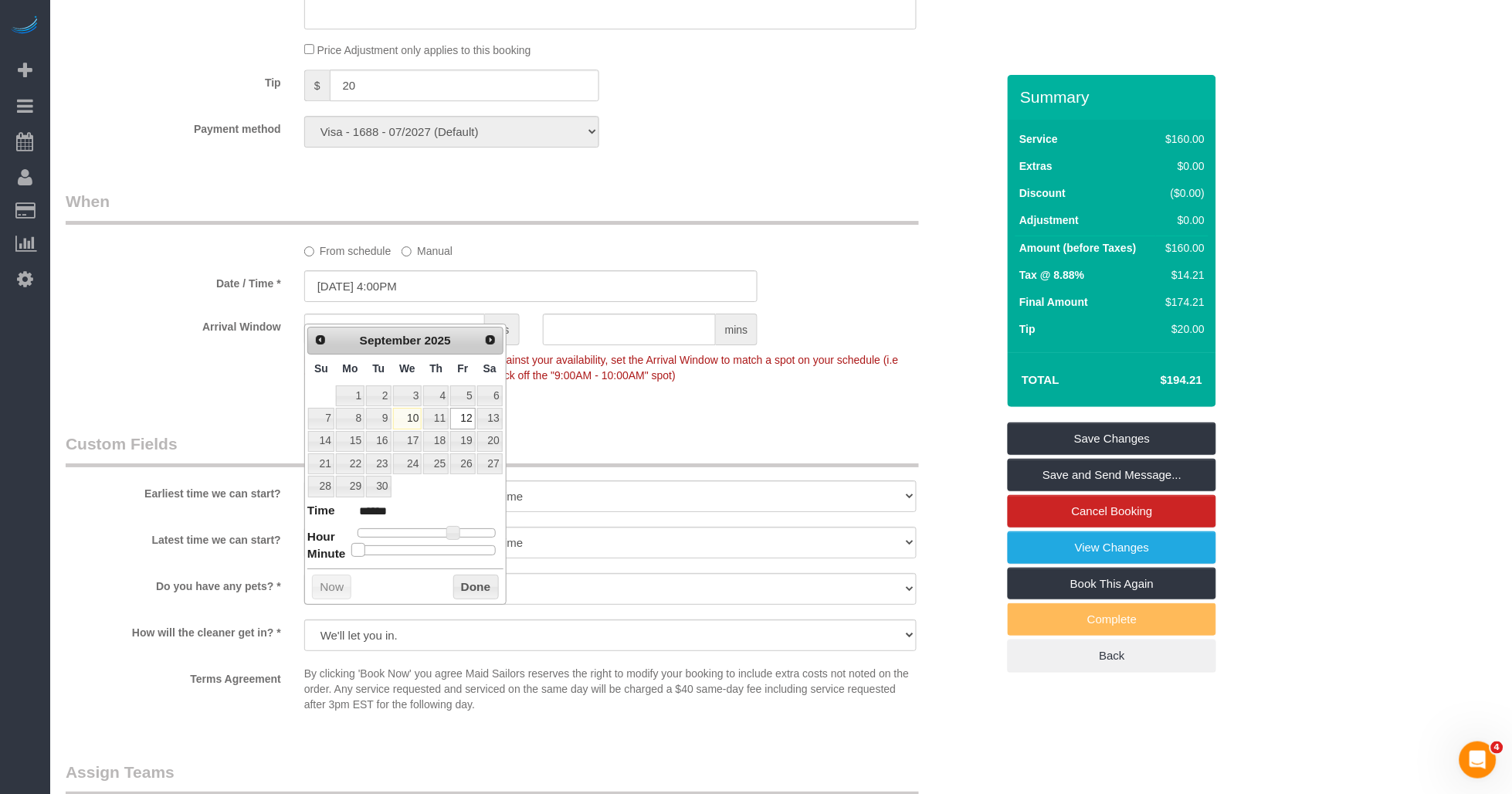
type input "[DATE] 4:05PM"
type input "******"
type input "[DATE] 4:10PM"
type input "******"
type input "[DATE] 4:25PM"
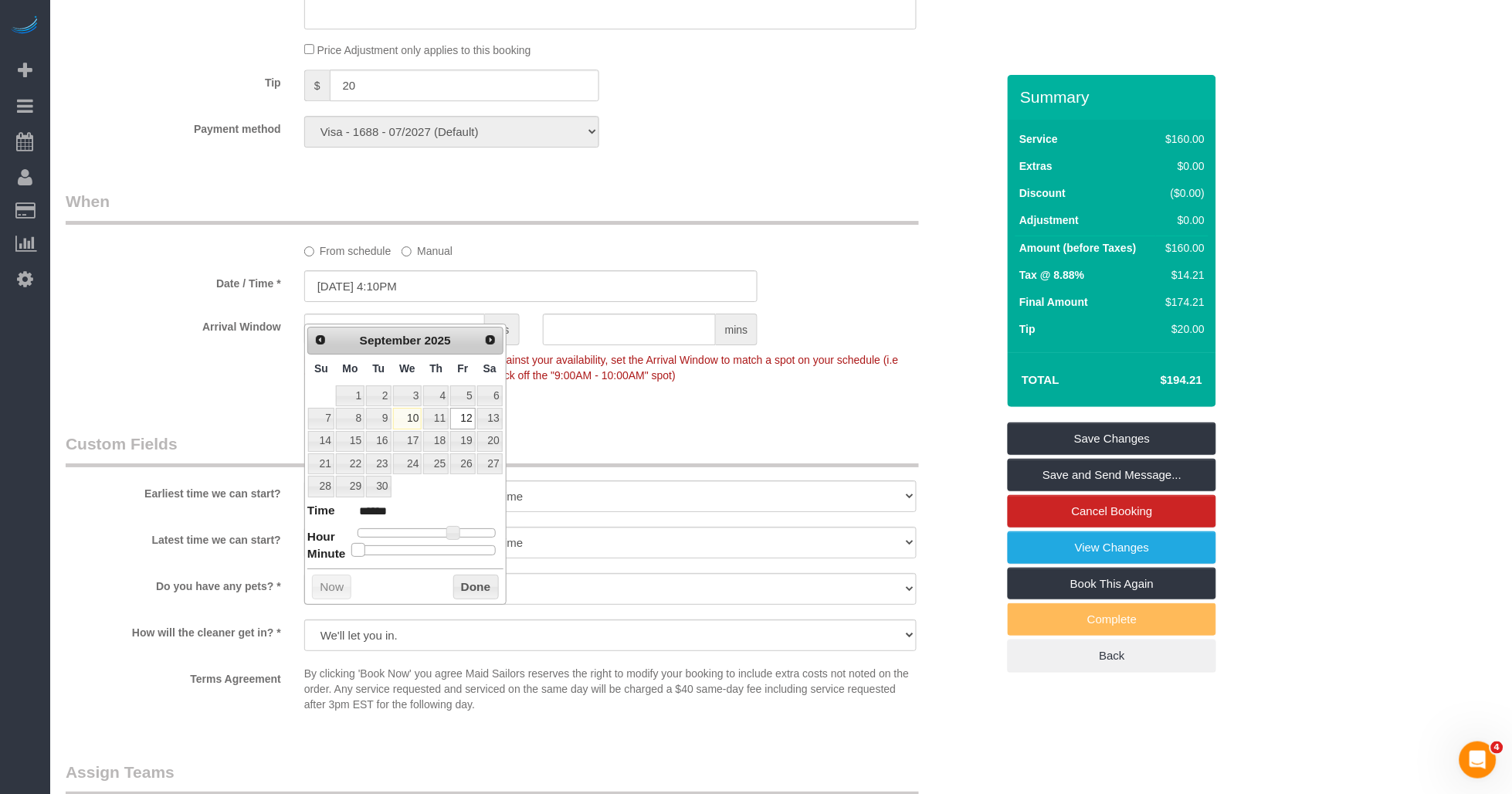
type input "******"
drag, startPoint x: 352, startPoint y: 552, endPoint x: 389, endPoint y: 554, distance: 37.1
click at [418, 554] on span at bounding box center [420, 550] width 14 height 14
type input "[DATE] 4:30PM"
type input "******"
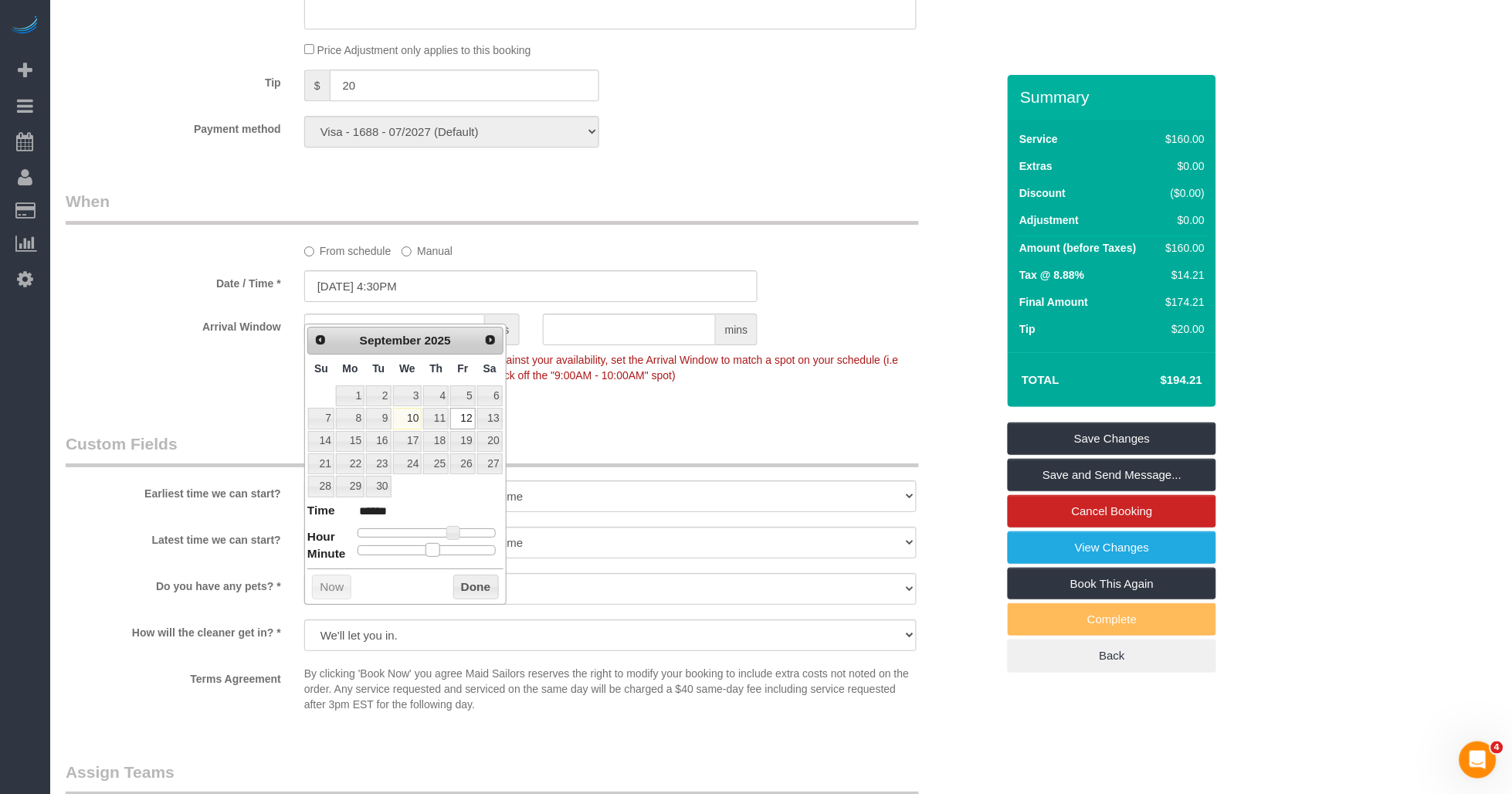
drag, startPoint x: 415, startPoint y: 553, endPoint x: 433, endPoint y: 553, distance: 18.0
click at [433, 553] on span at bounding box center [433, 550] width 14 height 14
click at [476, 585] on button "Done" at bounding box center [476, 587] width 45 height 25
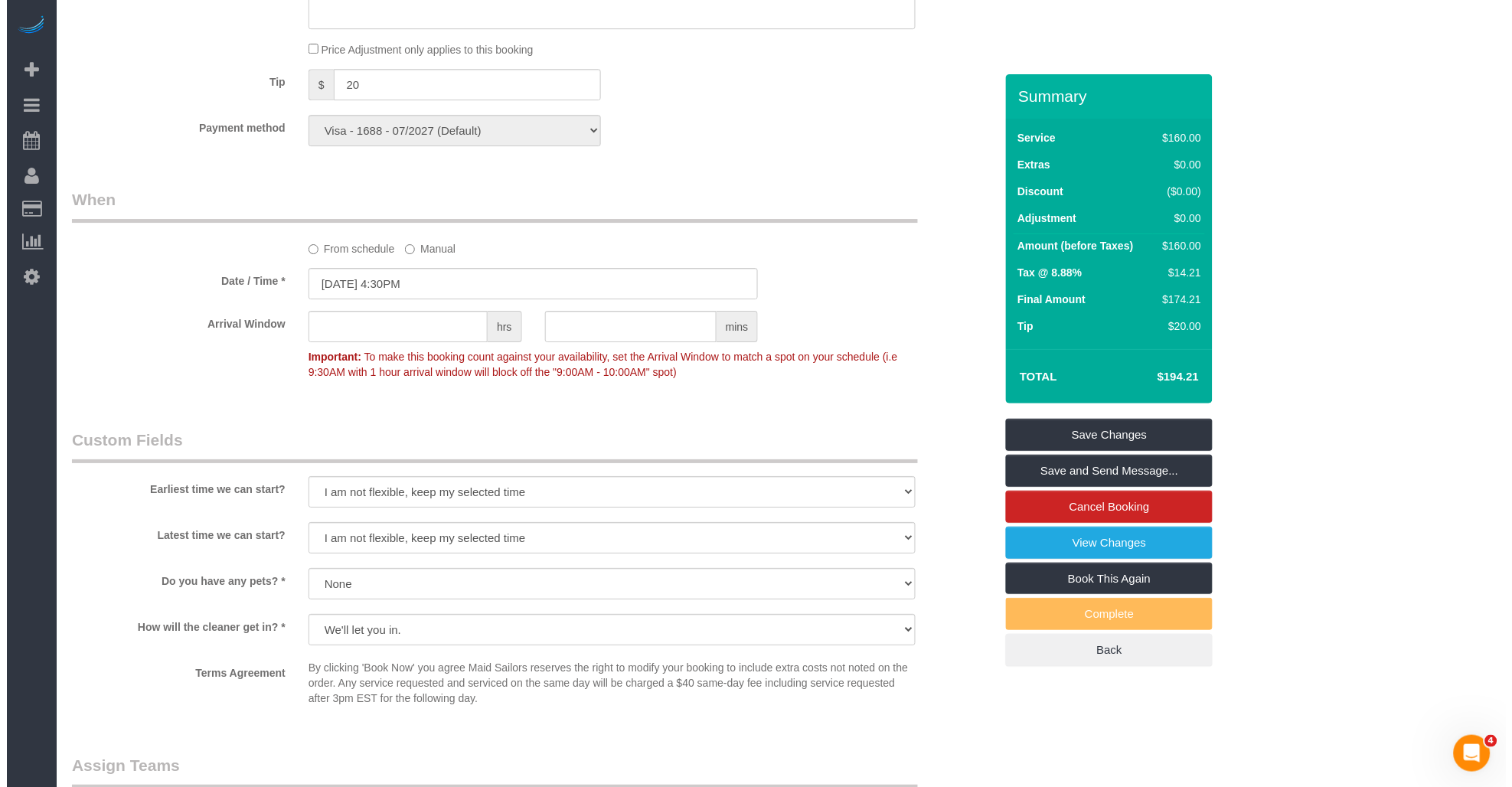
scroll to position [1701, 0]
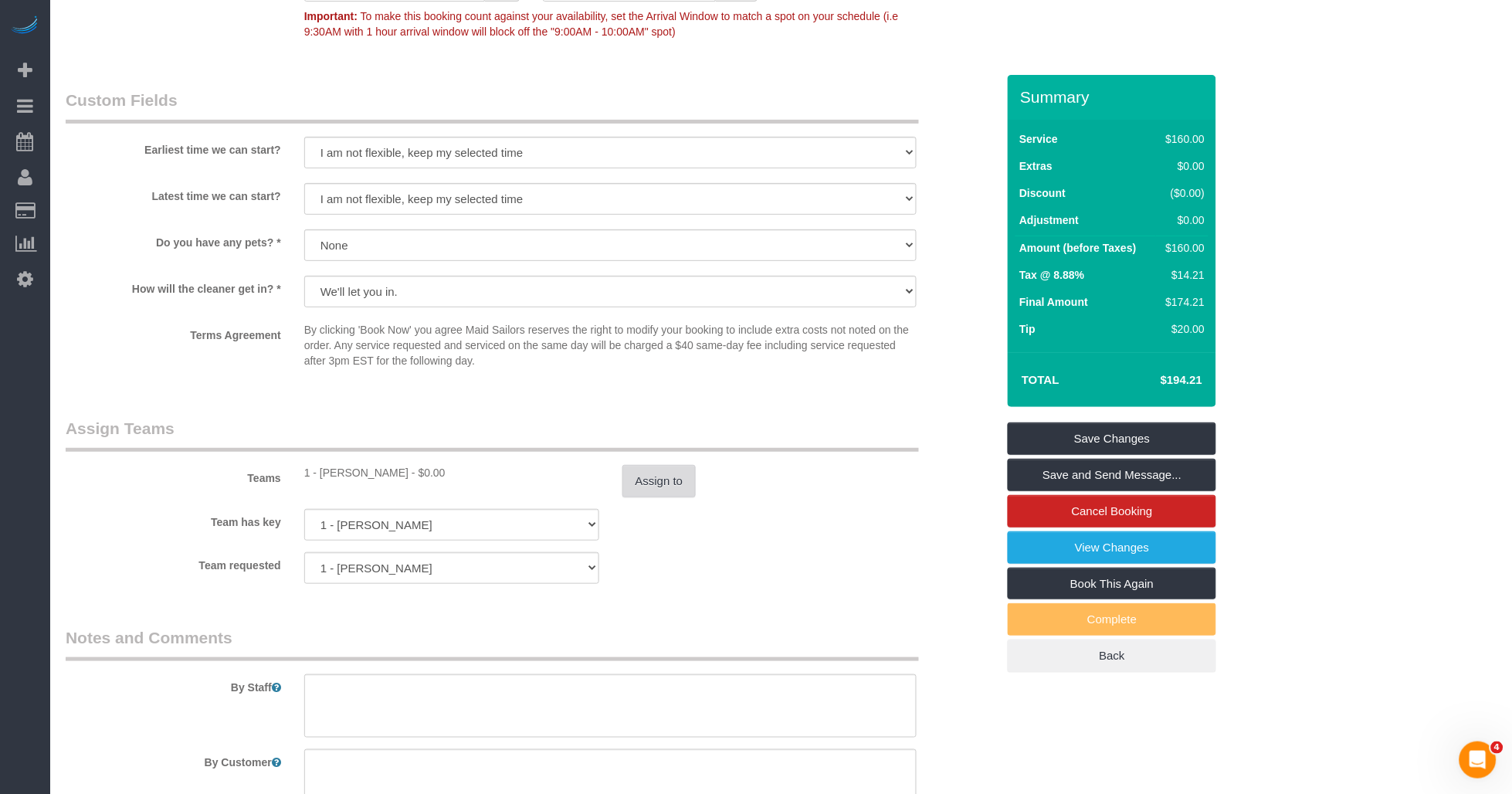
click at [657, 497] on button "Assign to" at bounding box center [659, 480] width 74 height 33
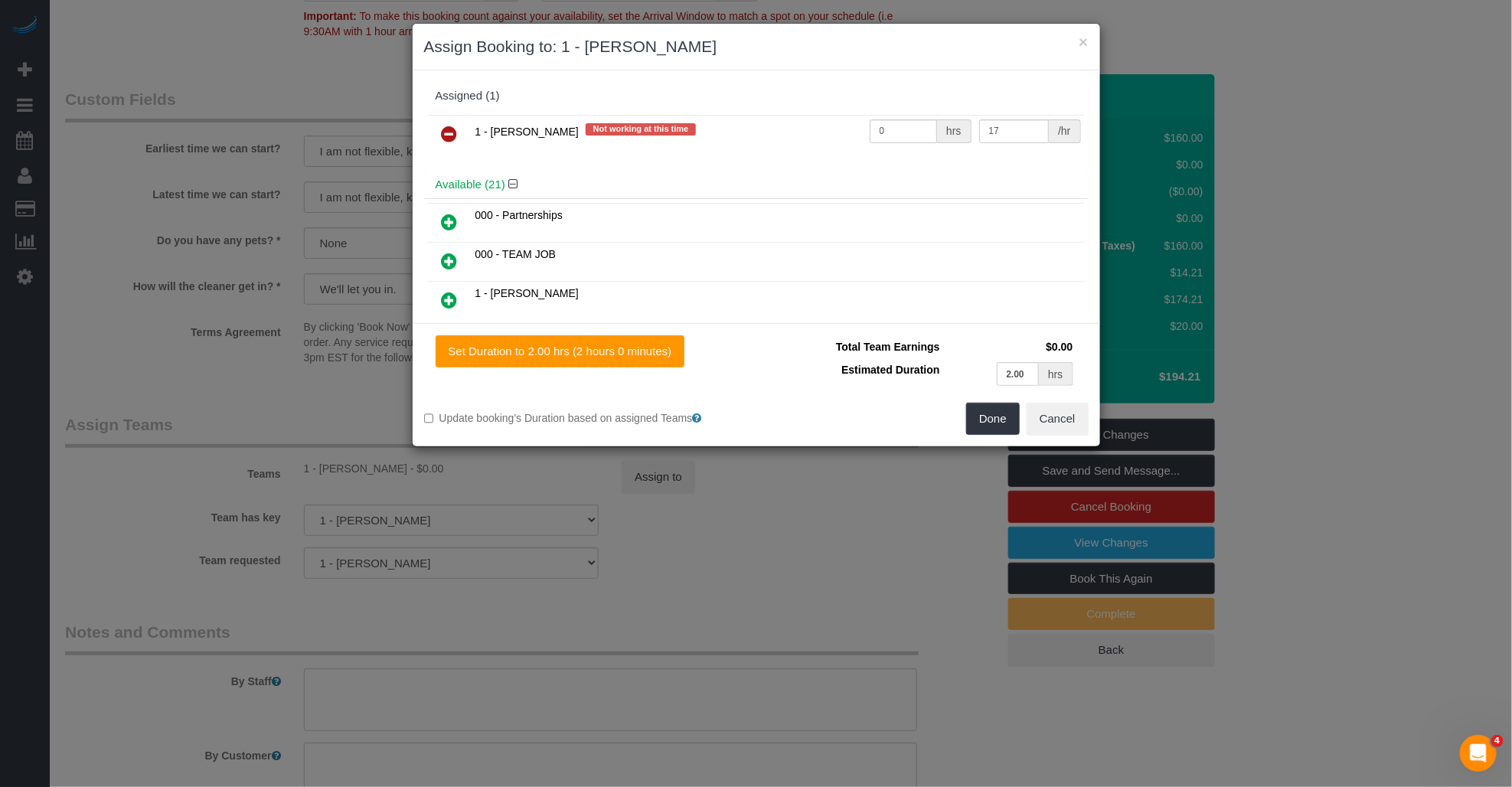
click at [448, 131] on icon at bounding box center [449, 134] width 16 height 18
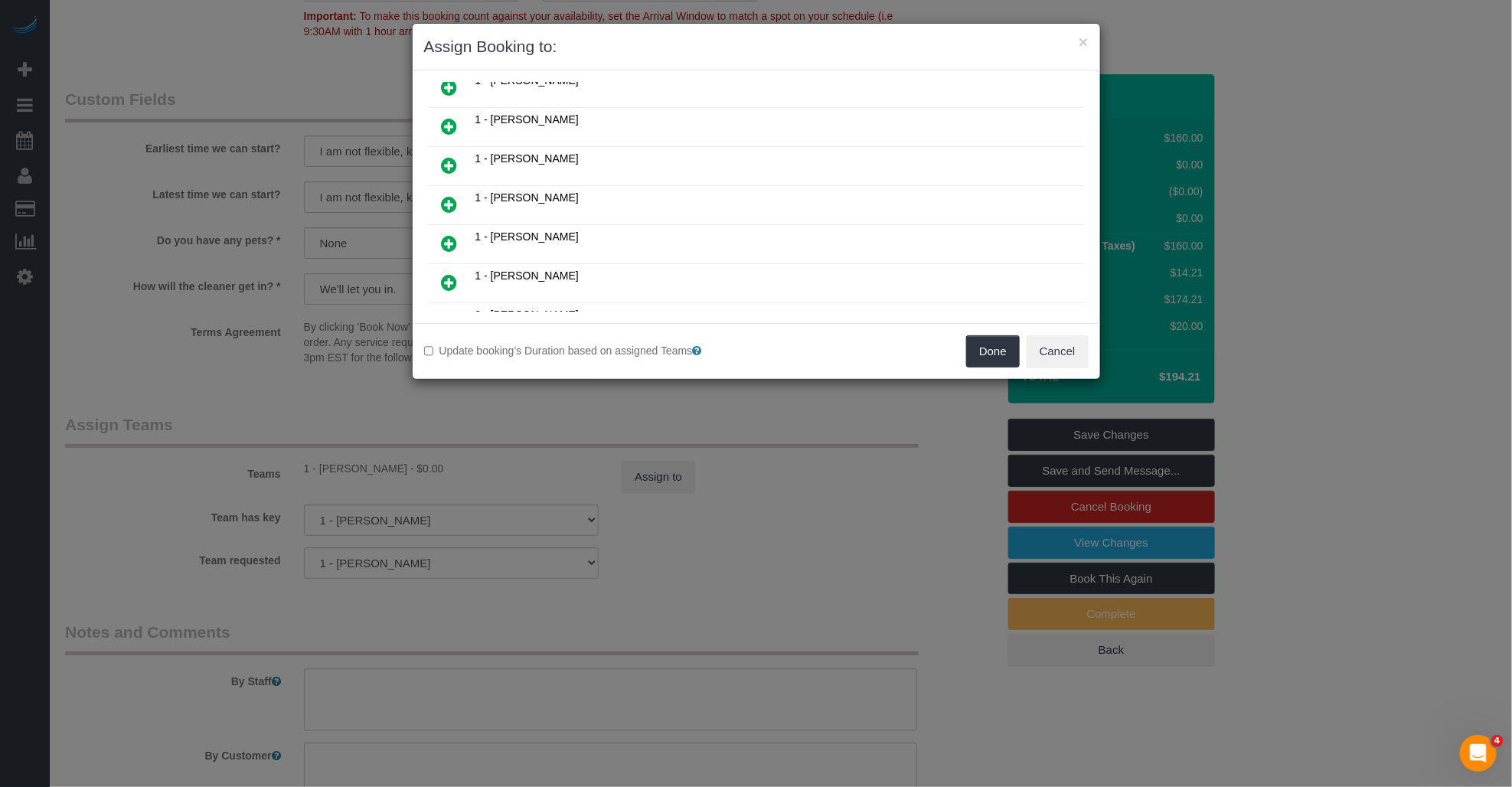
scroll to position [340, 0]
click at [452, 227] on icon at bounding box center [449, 236] width 16 height 18
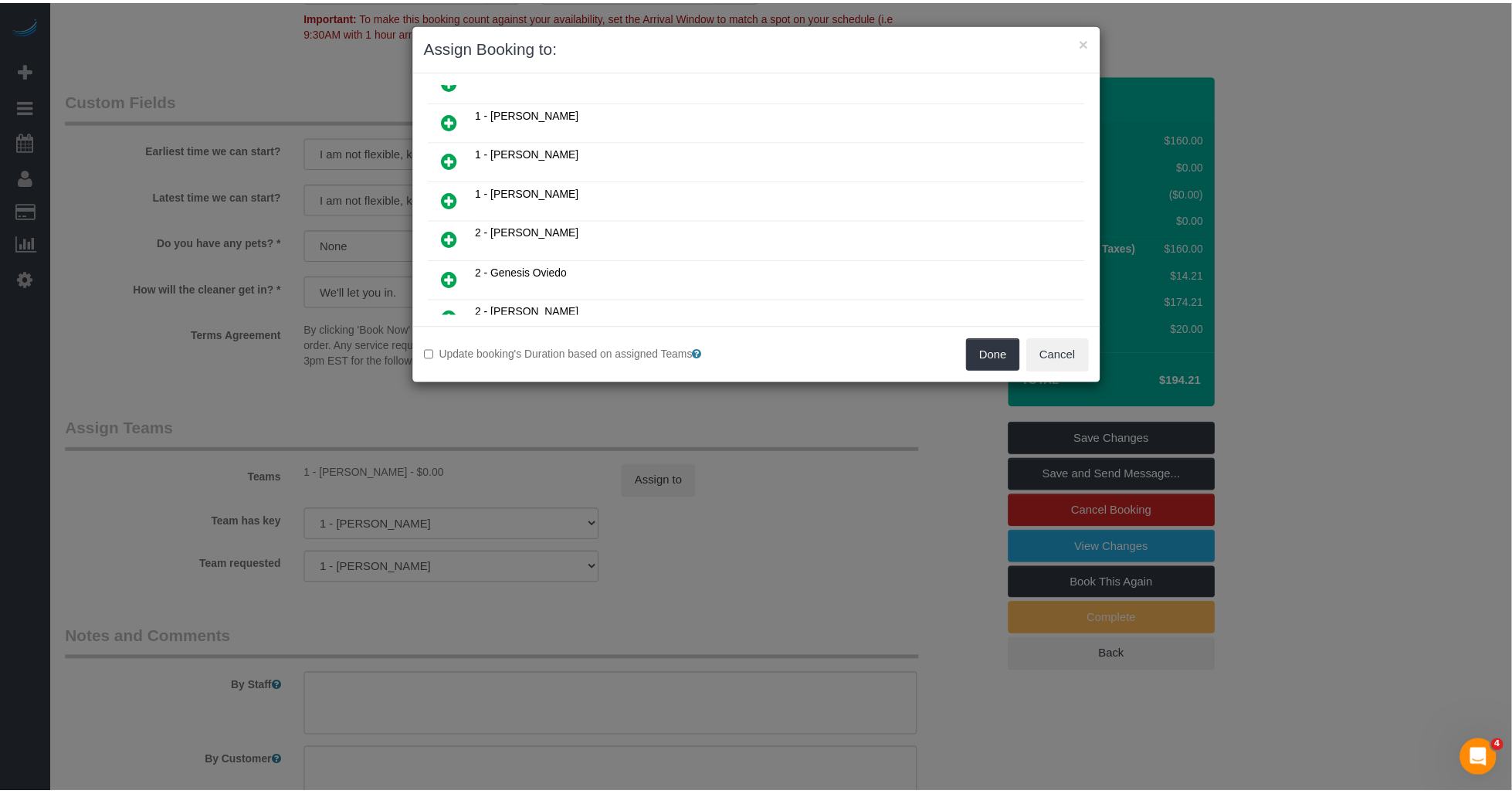
scroll to position [380, 0]
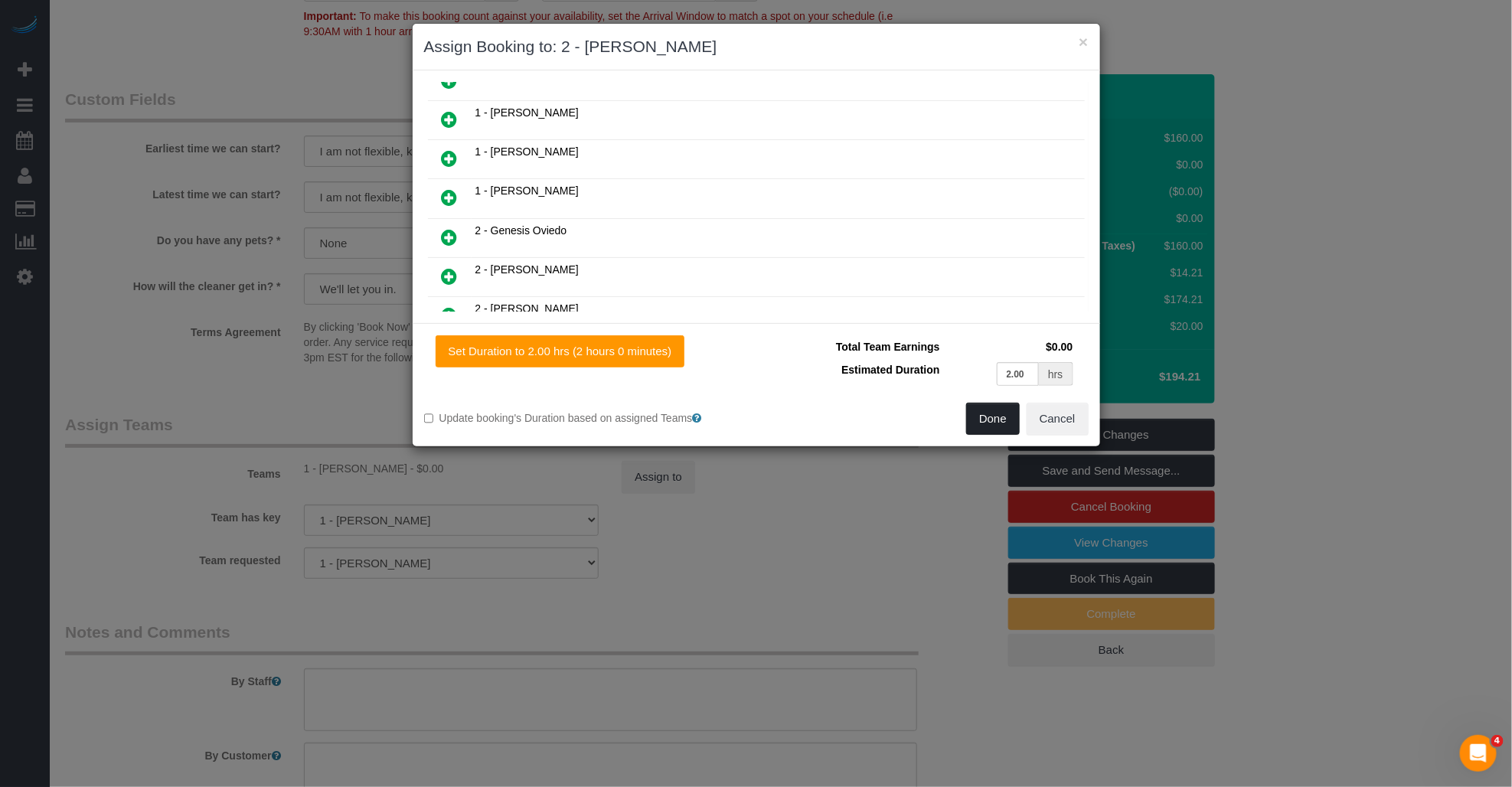
click at [990, 417] on button "Done" at bounding box center [993, 419] width 54 height 32
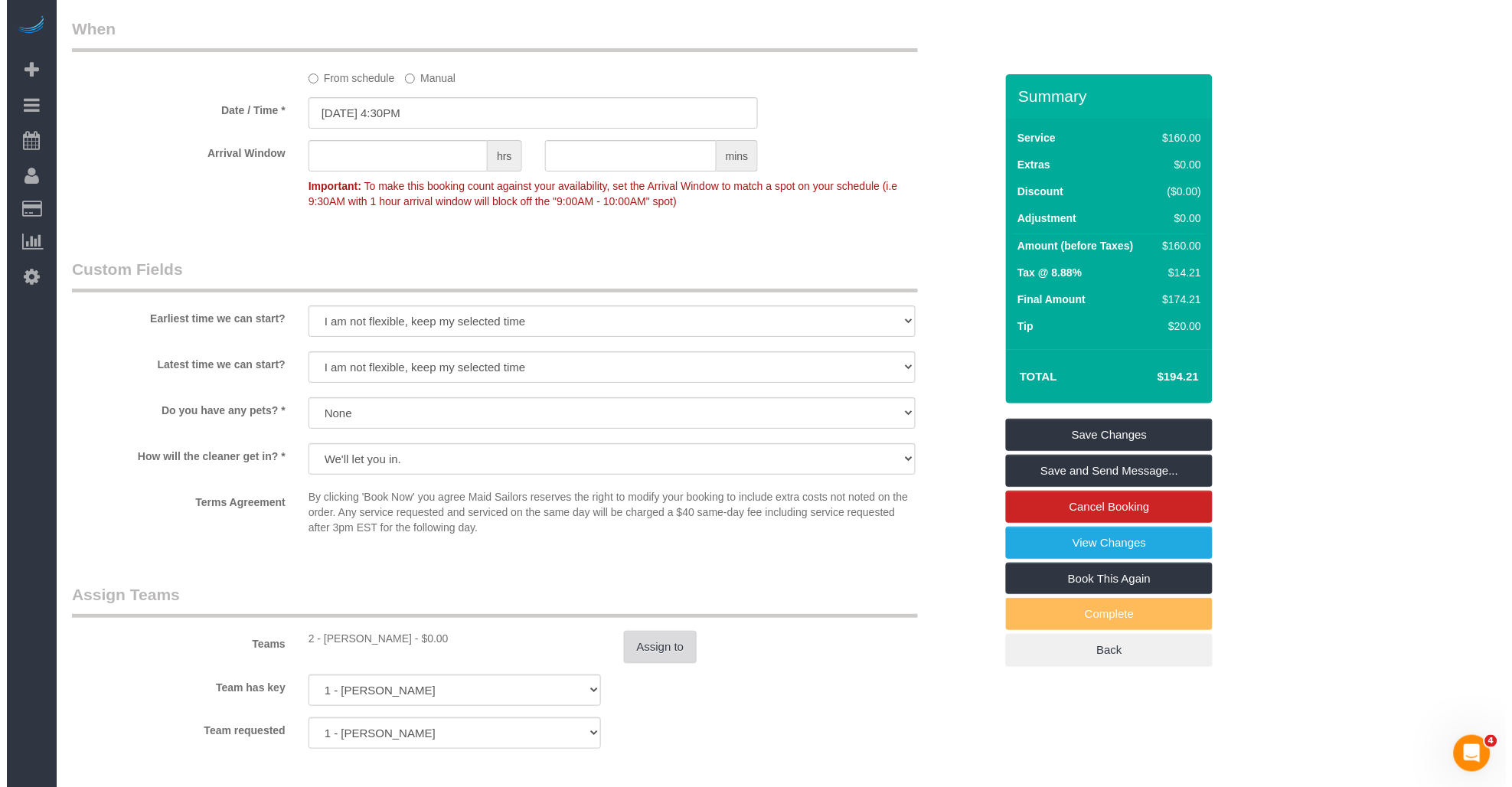
scroll to position [1616, 0]
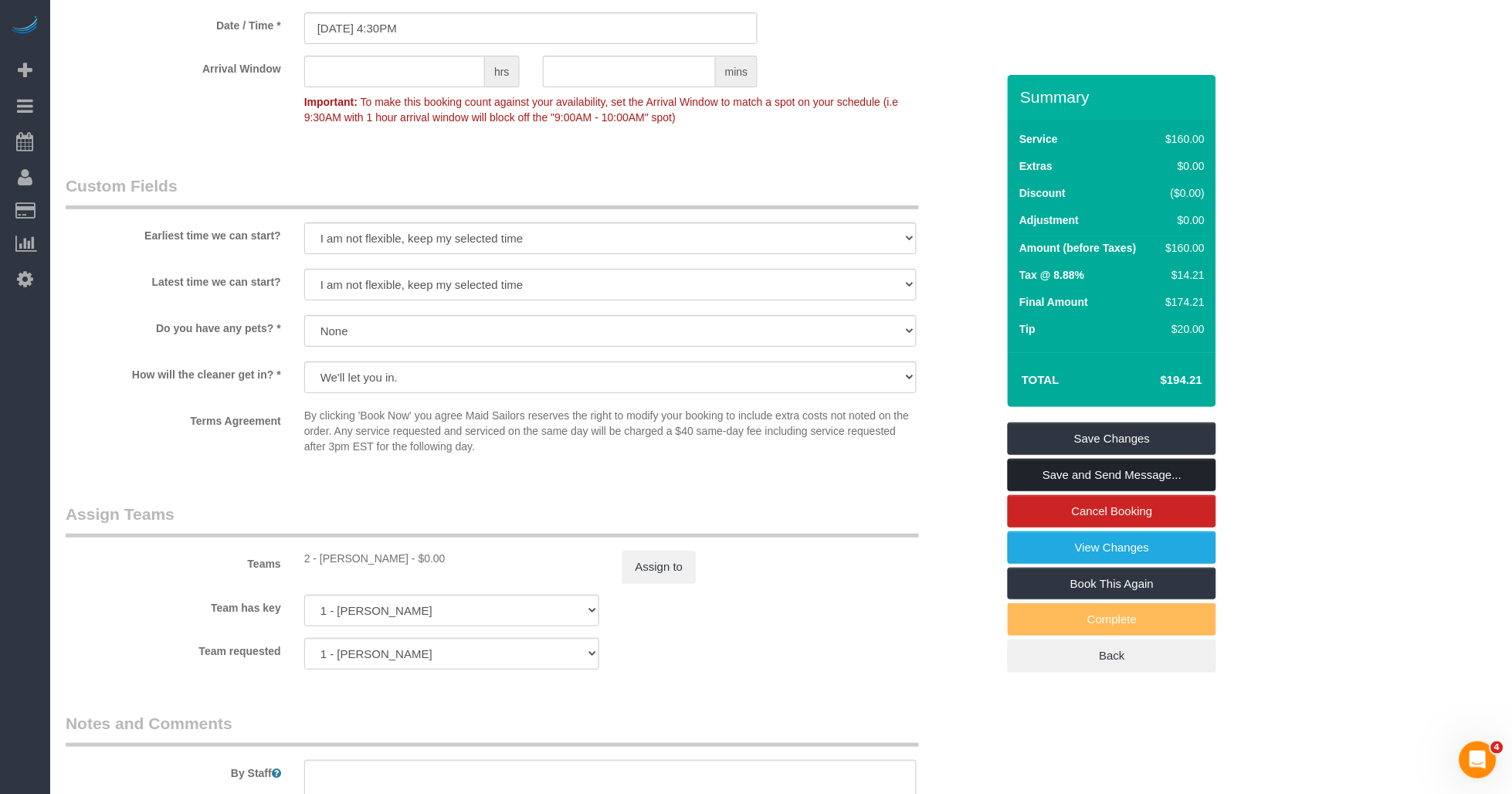
click at [1046, 468] on link "Save and Send Message..." at bounding box center [1112, 475] width 209 height 33
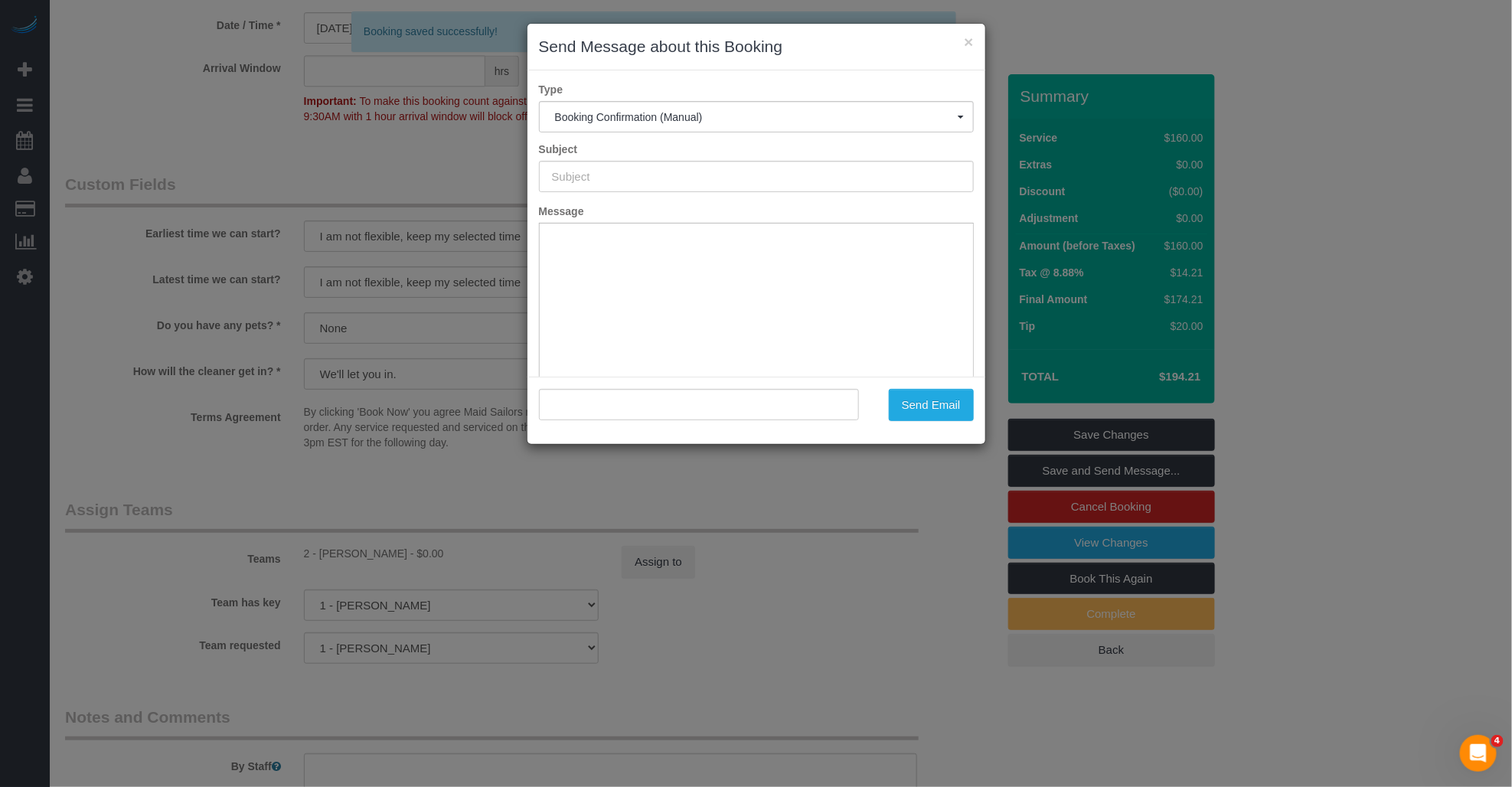
type input "Cleaning Confirmed for [DATE] 4:30pm"
type input ""[PERSON_NAME]" <[EMAIL_ADDRESS][DOMAIN_NAME]>"
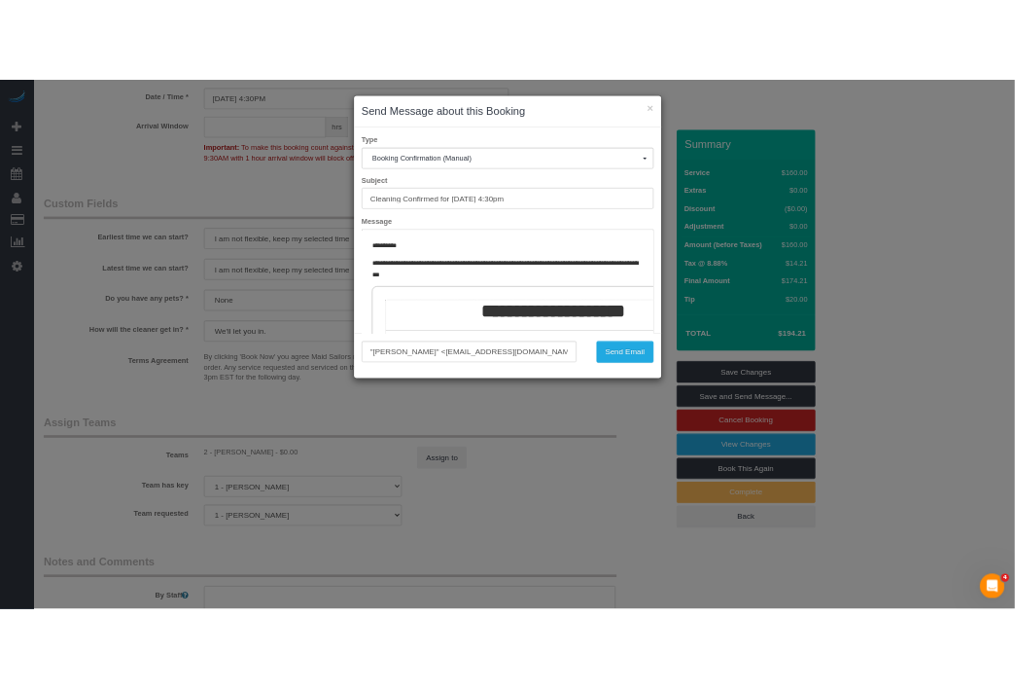
scroll to position [216, 0]
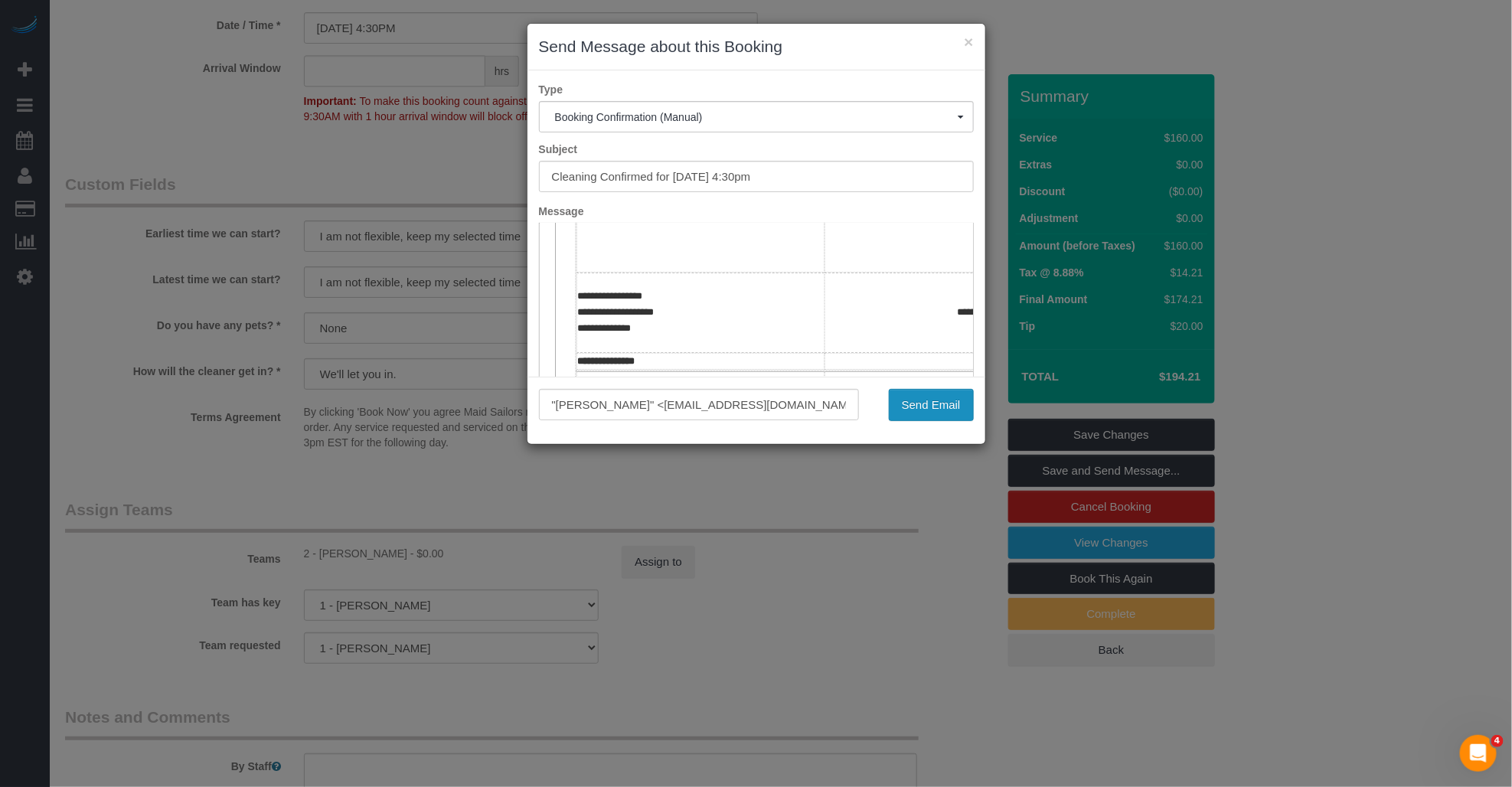
click at [935, 406] on button "Send Email" at bounding box center [931, 405] width 85 height 32
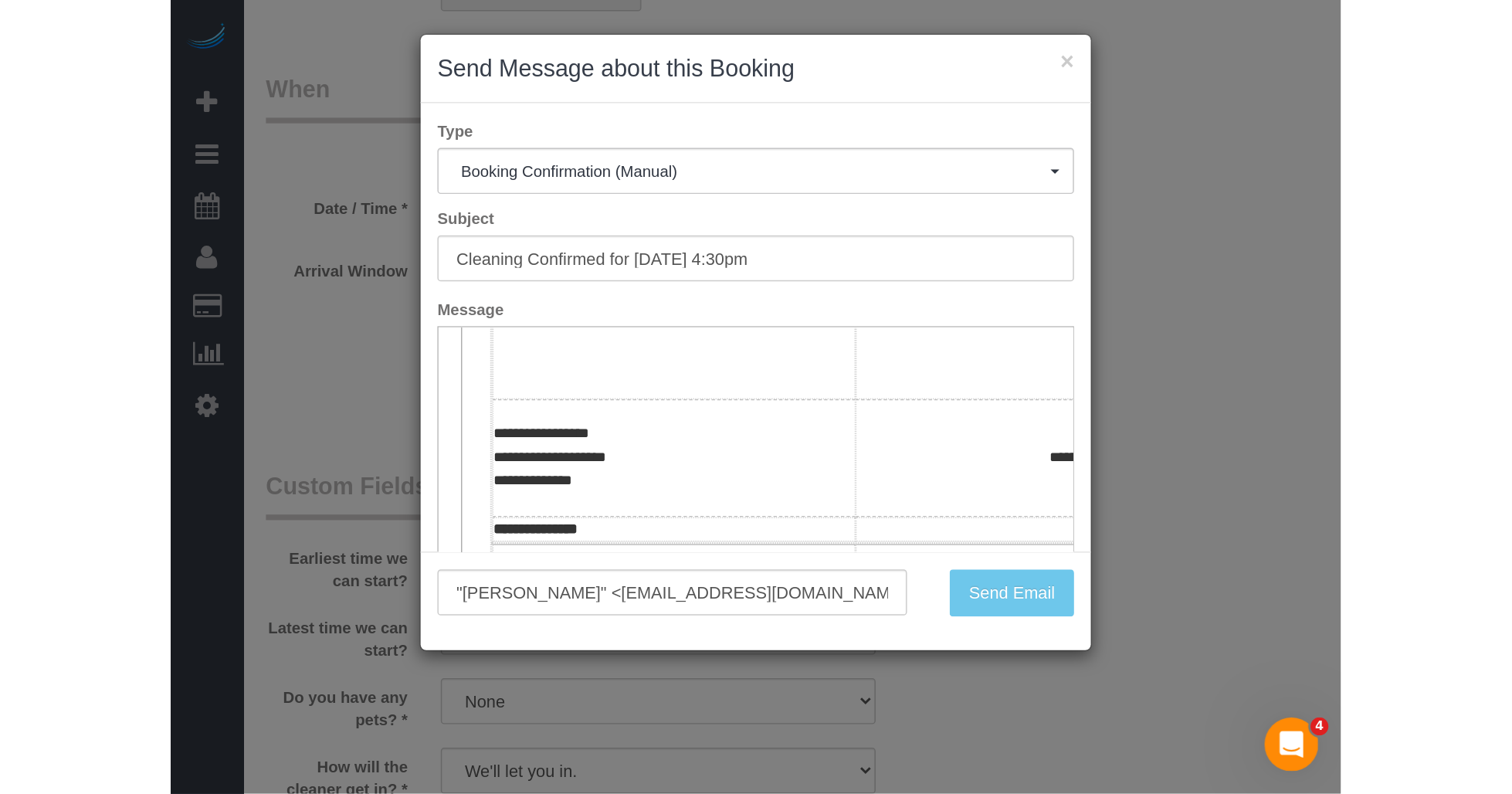
scroll to position [283, 0]
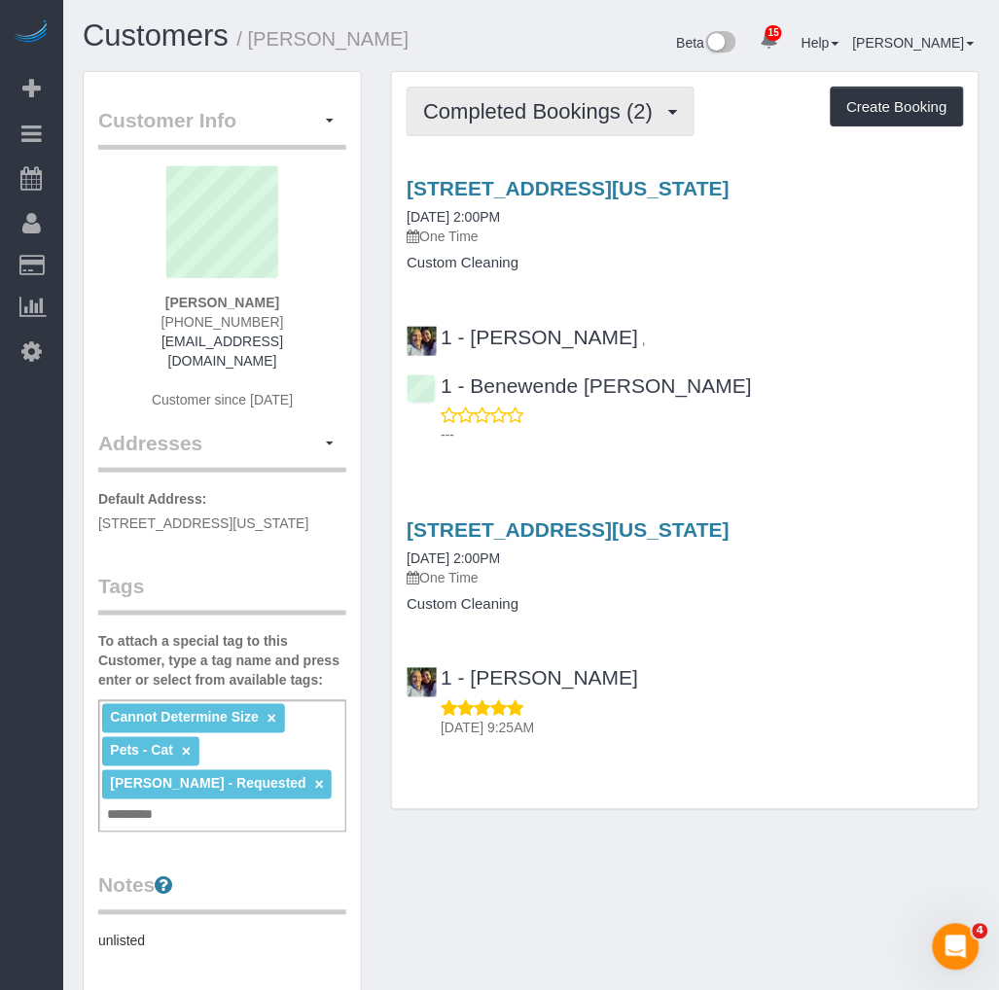
click at [550, 122] on span "Completed Bookings (2)" at bounding box center [542, 111] width 239 height 24
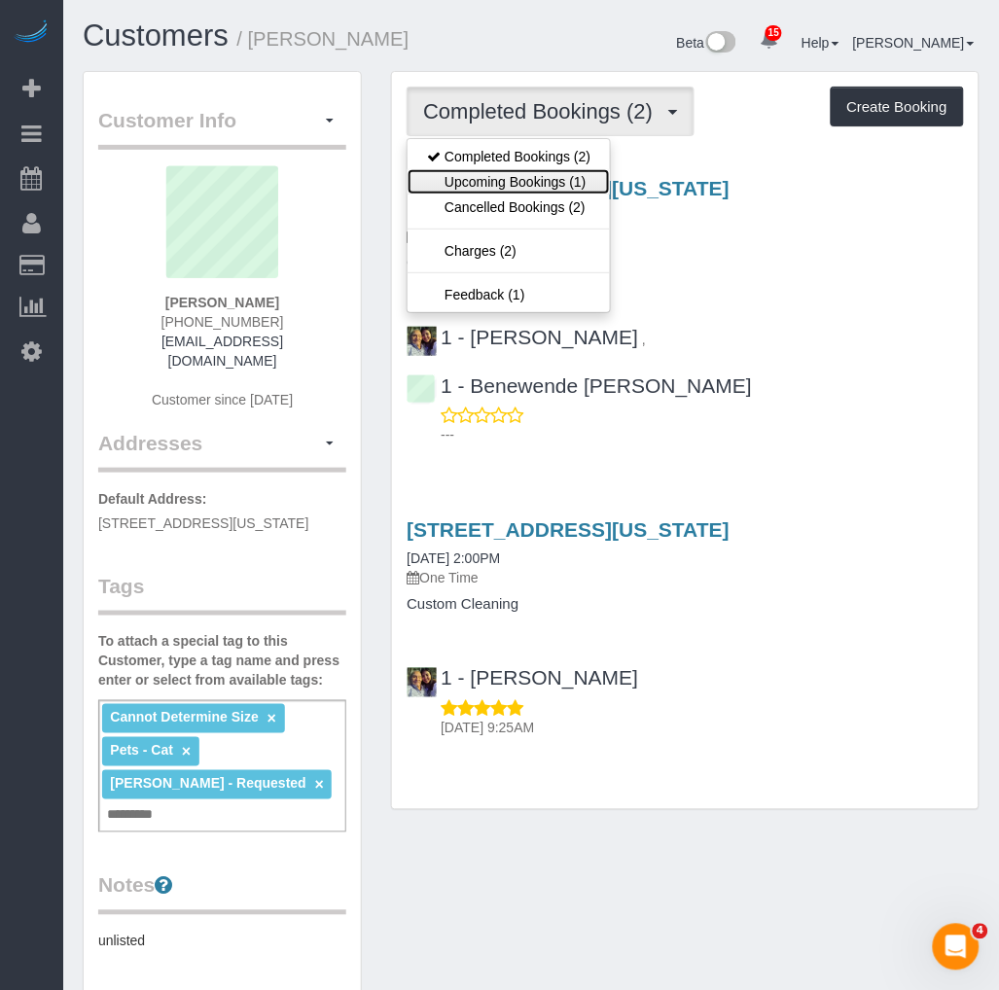
click at [490, 190] on link "Upcoming Bookings (1)" at bounding box center [508, 181] width 202 height 25
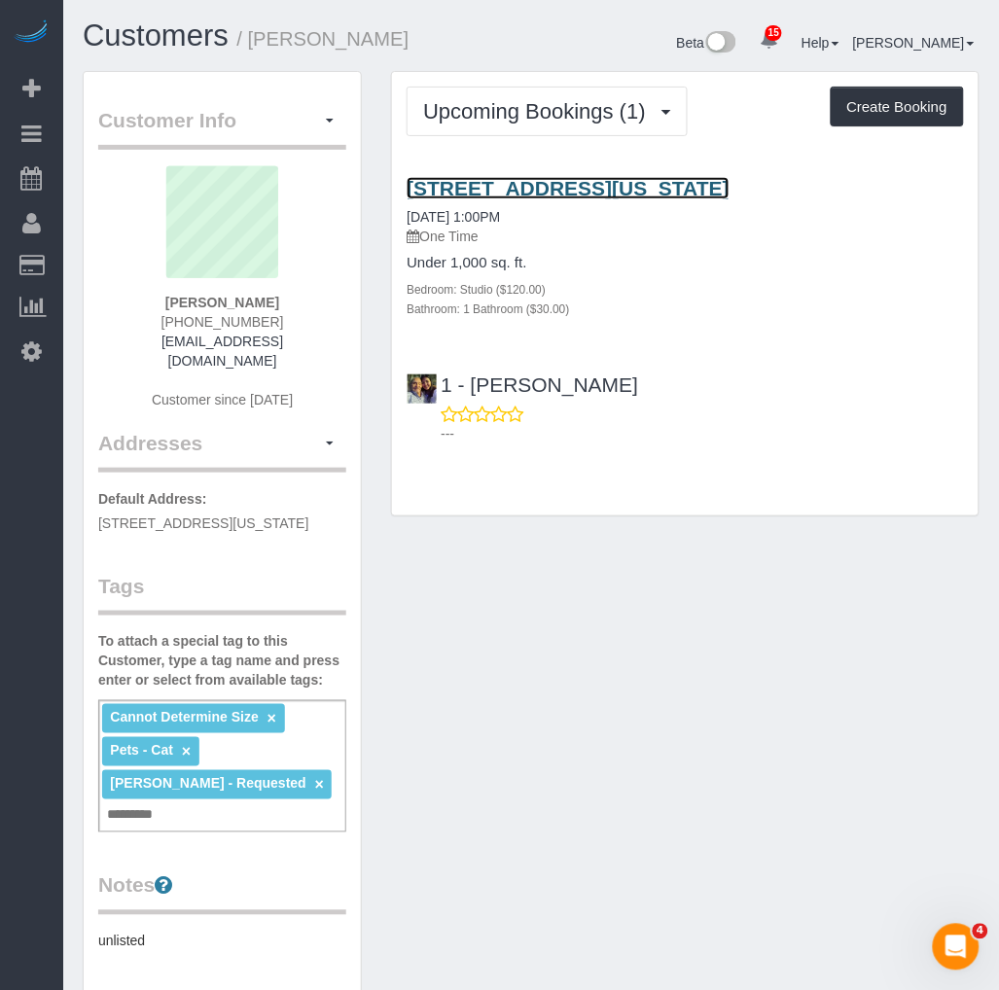
click at [556, 186] on link "[STREET_ADDRESS][US_STATE]" at bounding box center [568, 188] width 323 height 22
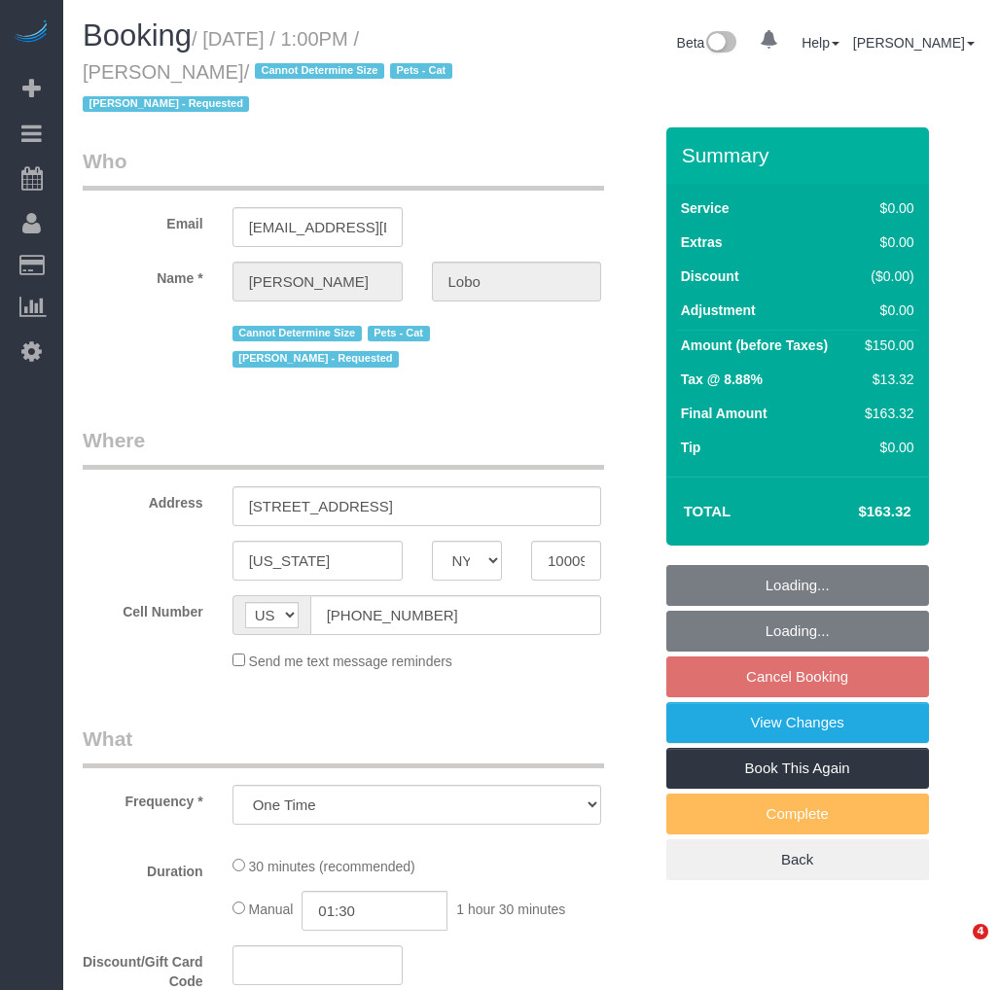
select select "NY"
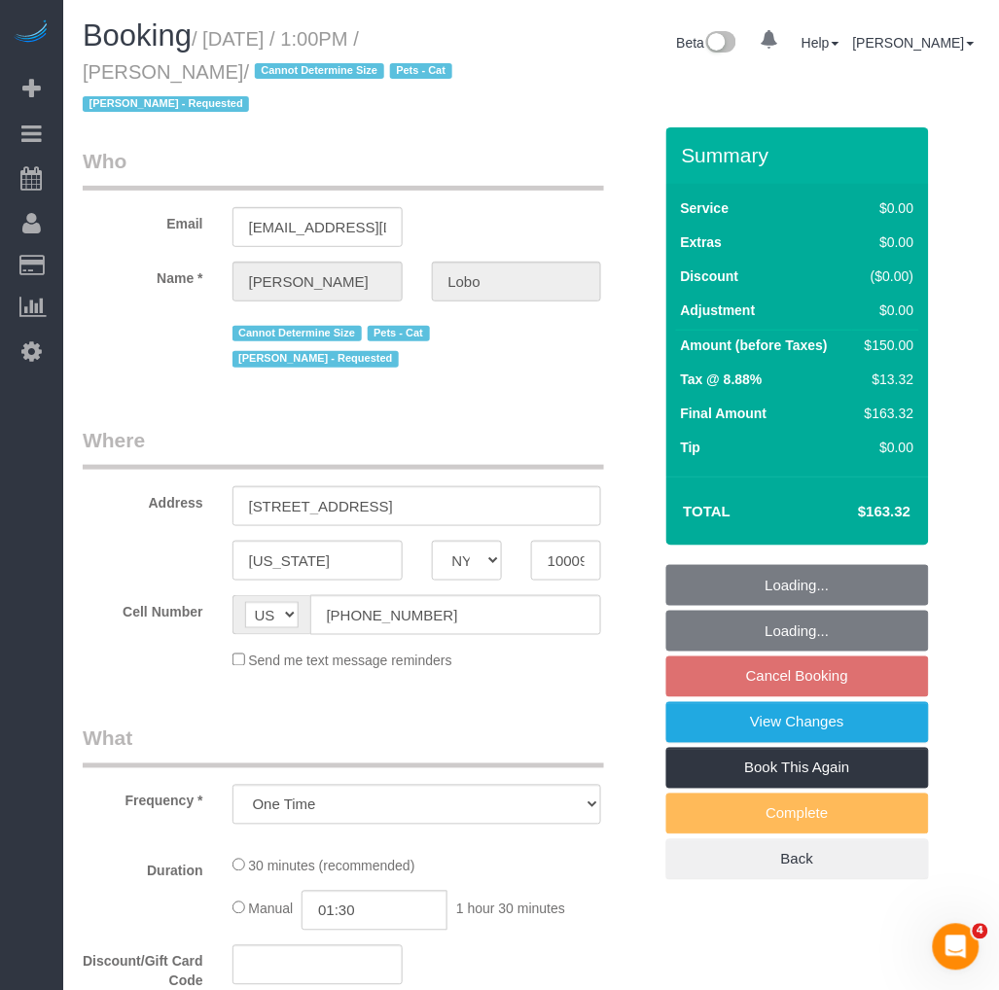
select select "string:stripe-pm_1Rosga4VGloSiKo777Tx90Dj"
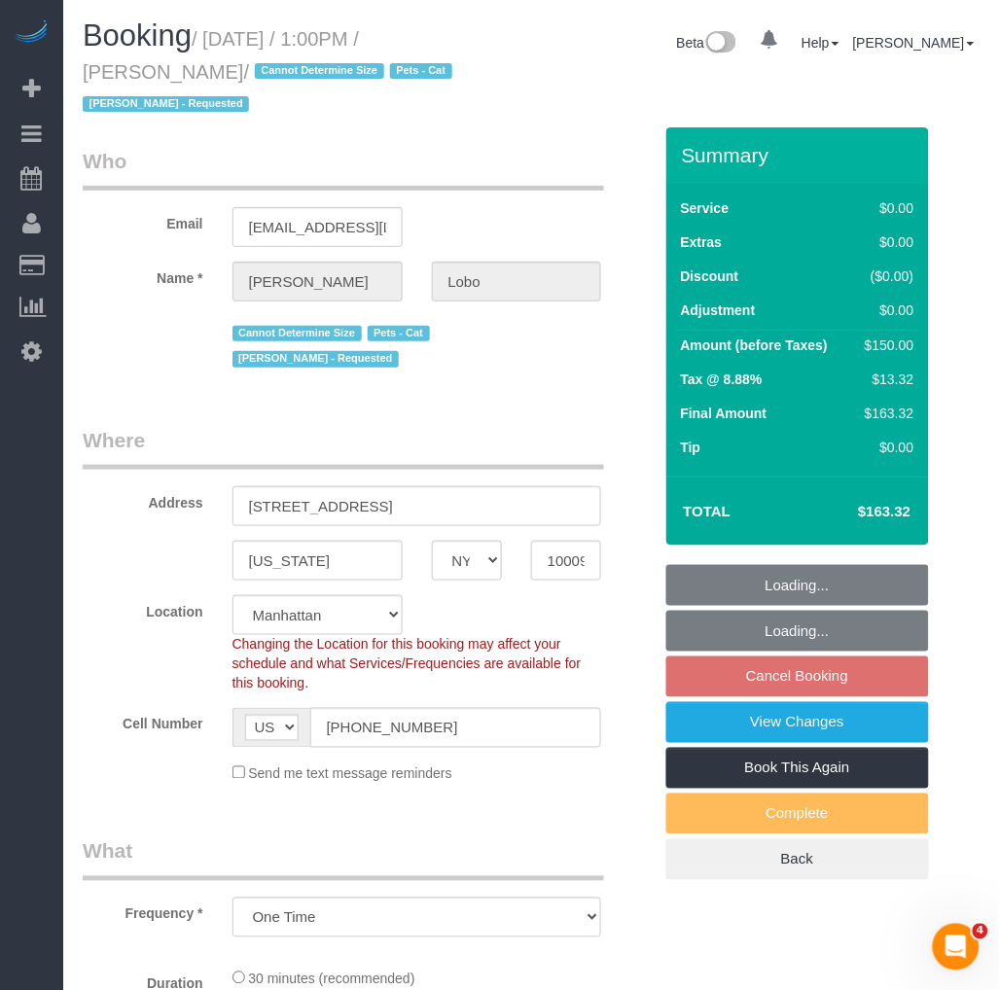
select select "object:769"
select select "spot6"
select select "number:89"
select select "number:90"
select select "number:14"
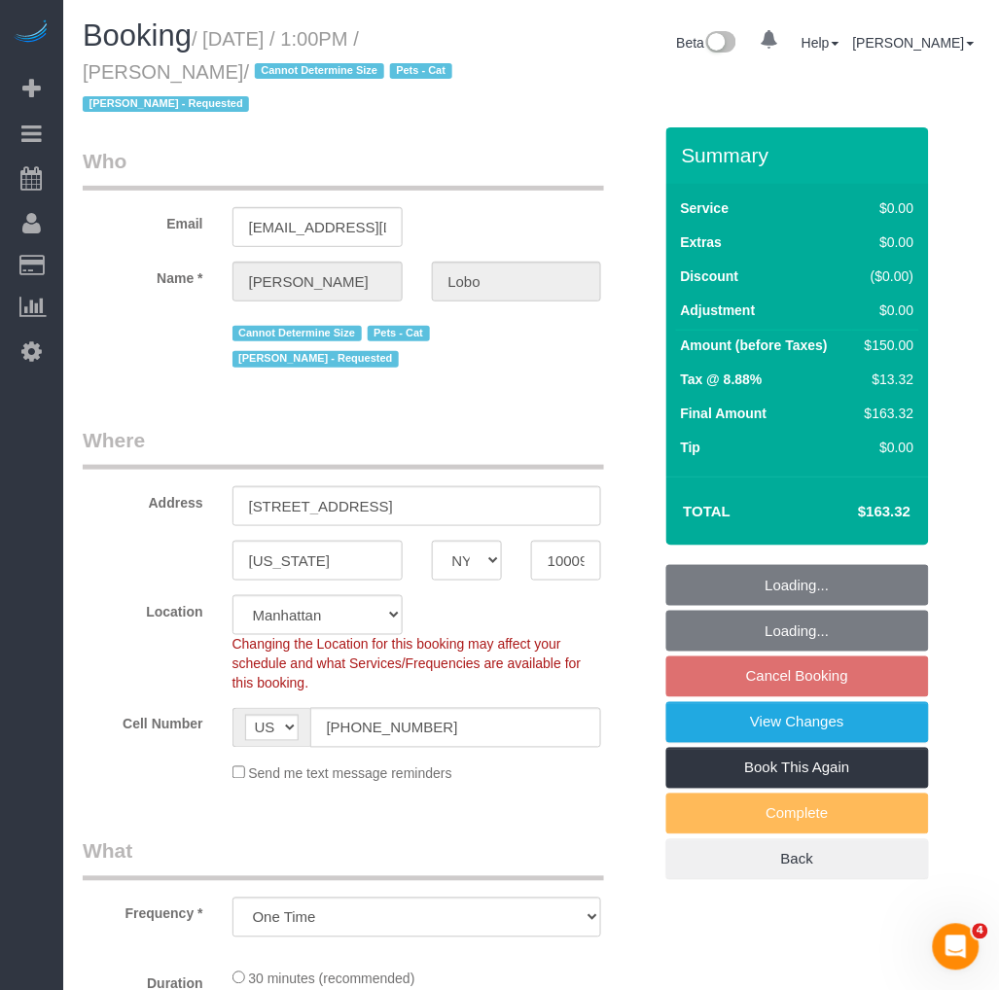
select select "number:5"
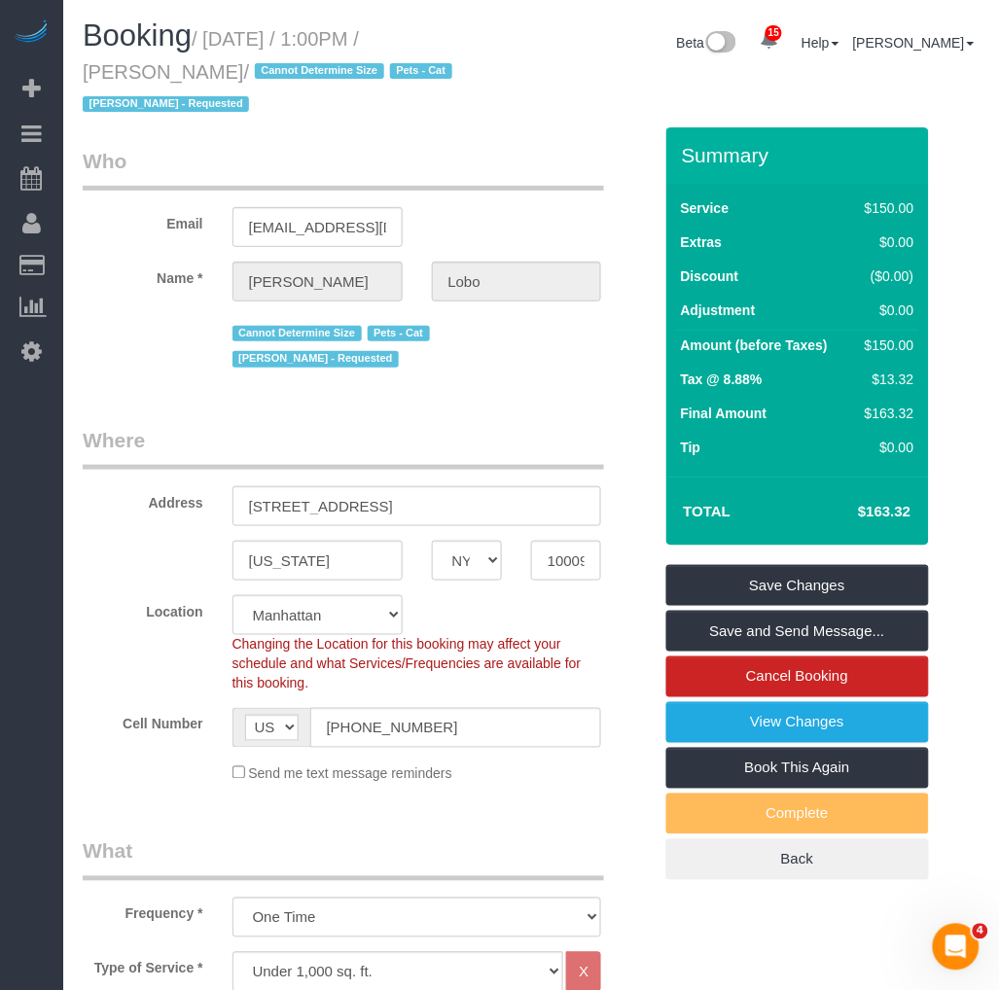
click at [470, 117] on h1 "Booking / September 13, 2025 / 1:00PM / Alice Lobo / Cannot Determine Size Pets…" at bounding box center [300, 68] width 434 height 99
click at [735, 729] on link "View Changes" at bounding box center [797, 722] width 263 height 41
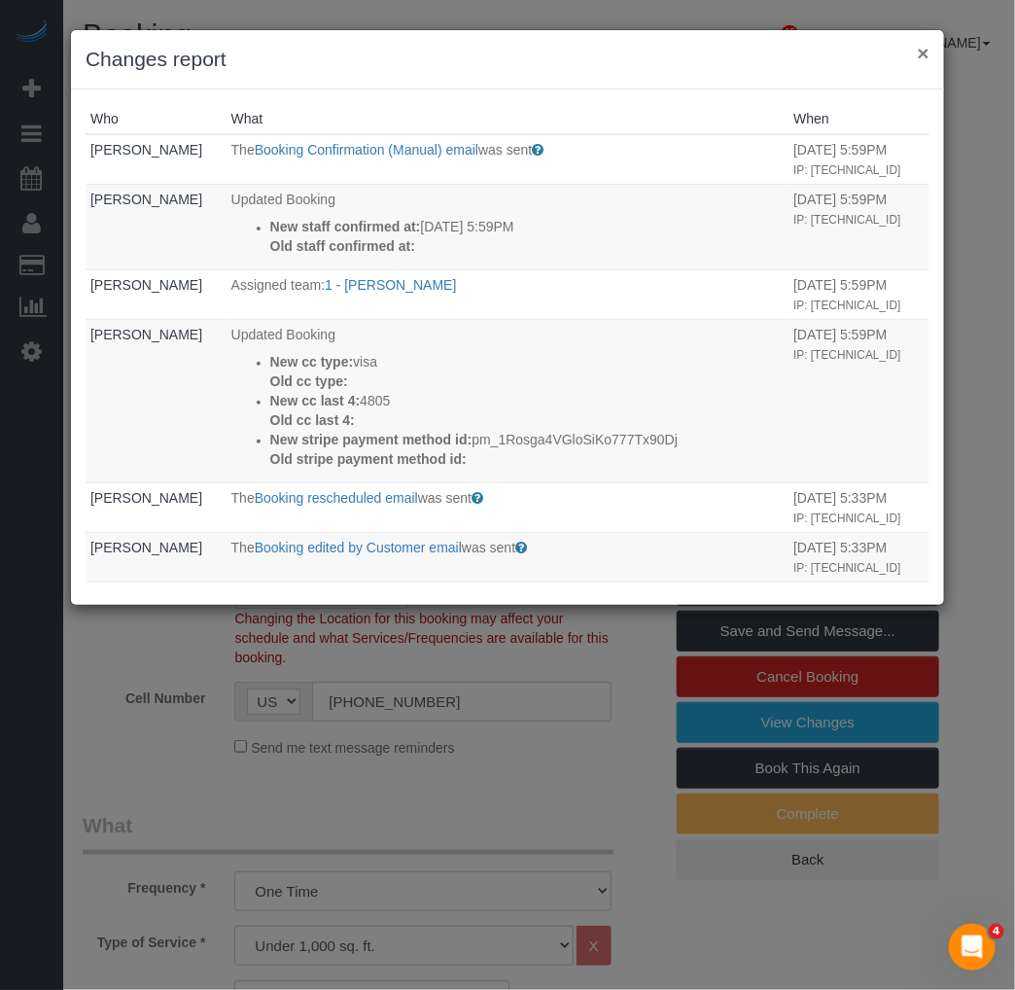
click at [920, 53] on button "×" at bounding box center [924, 53] width 12 height 20
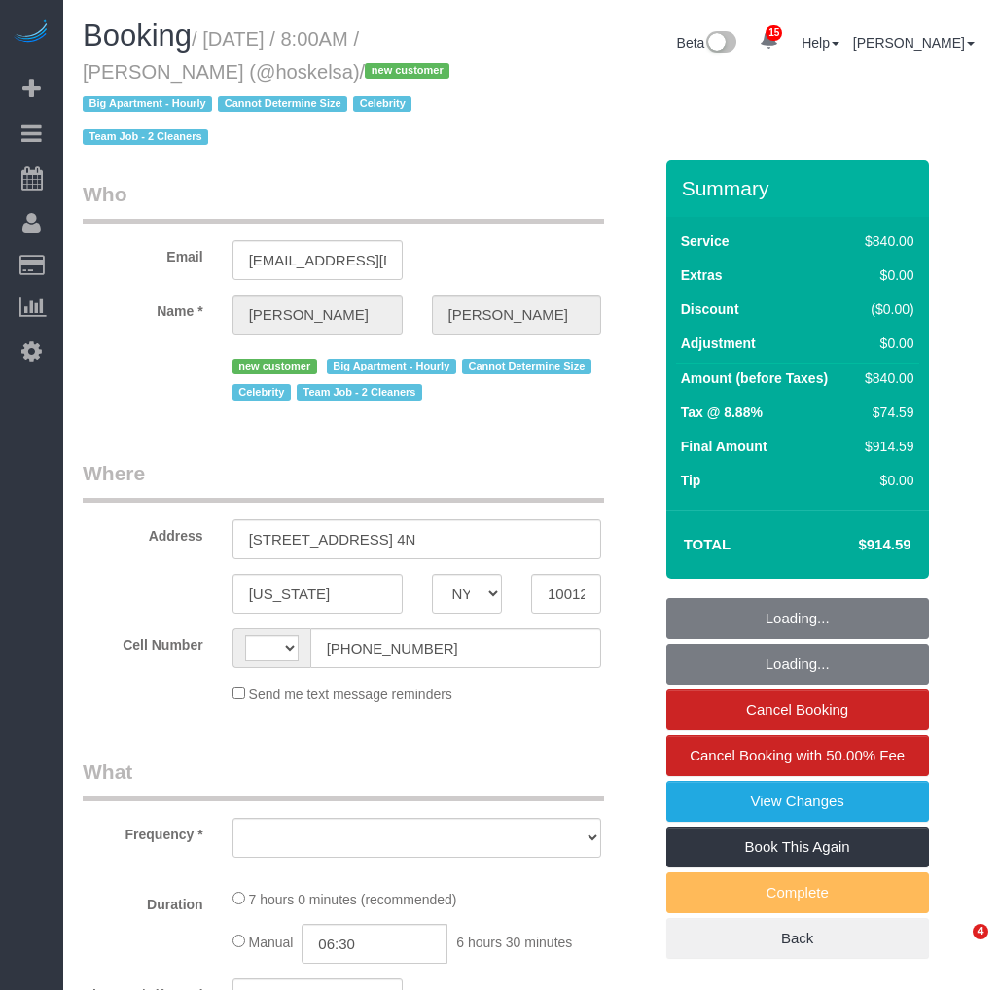
select select "NY"
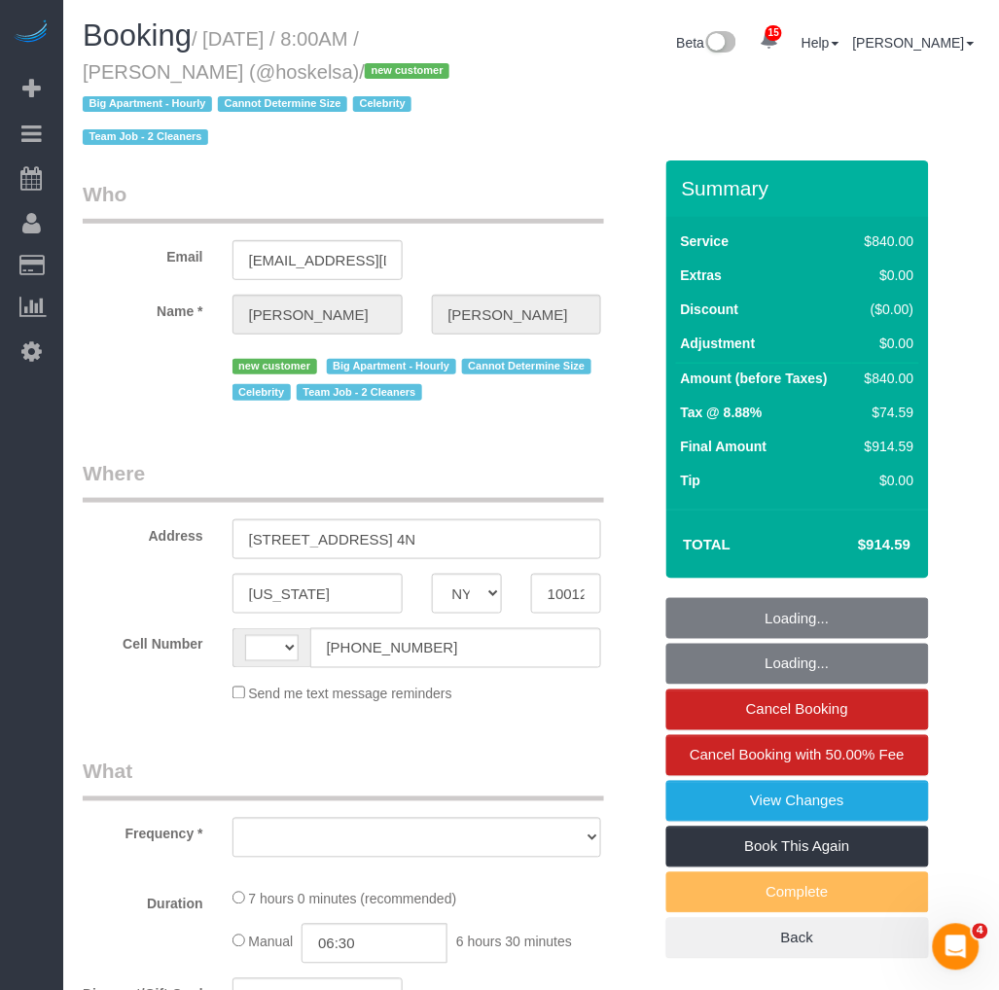
select select "string:[GEOGRAPHIC_DATA]"
select select "object:779"
select select "string:stripe-pm_1S57QH4VGloSiKo71V2iCoVP"
select select "2"
select select "420"
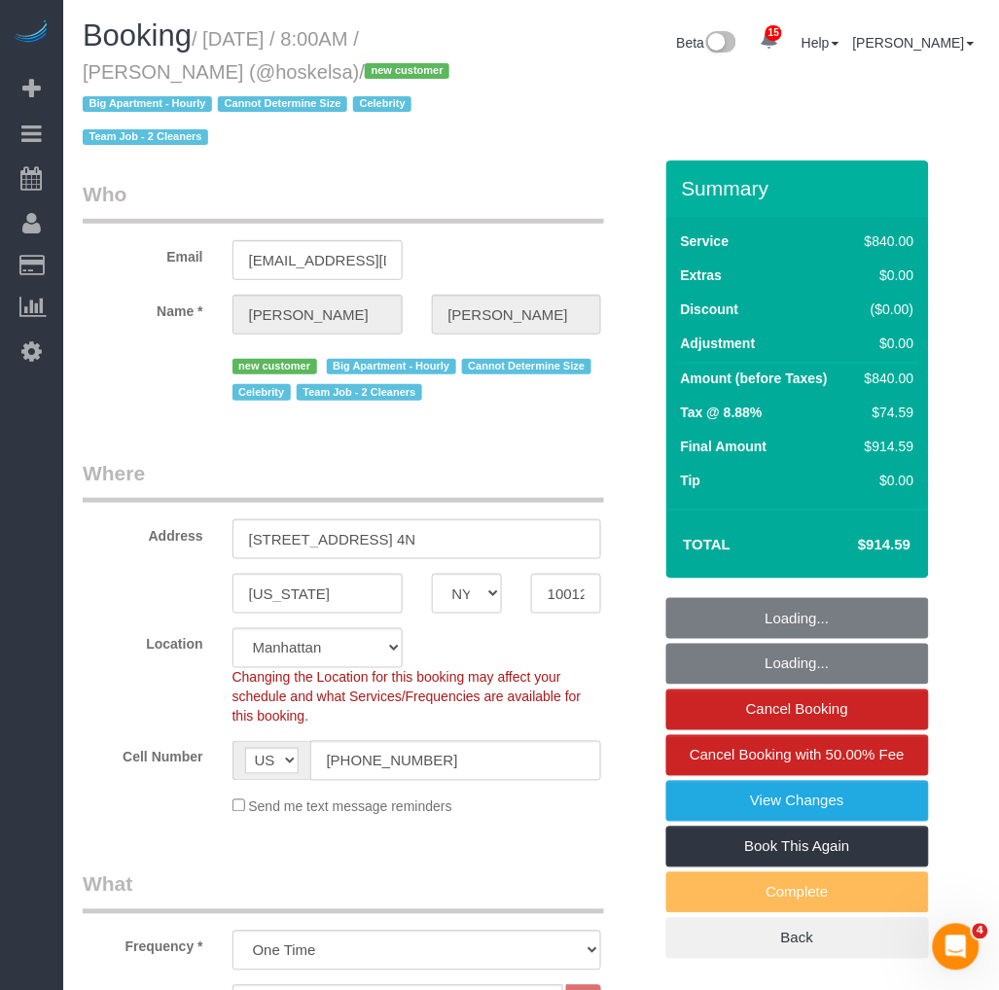
select select "spot1"
select select "number:89"
select select "number:72"
select select "number:15"
select select "number:5"
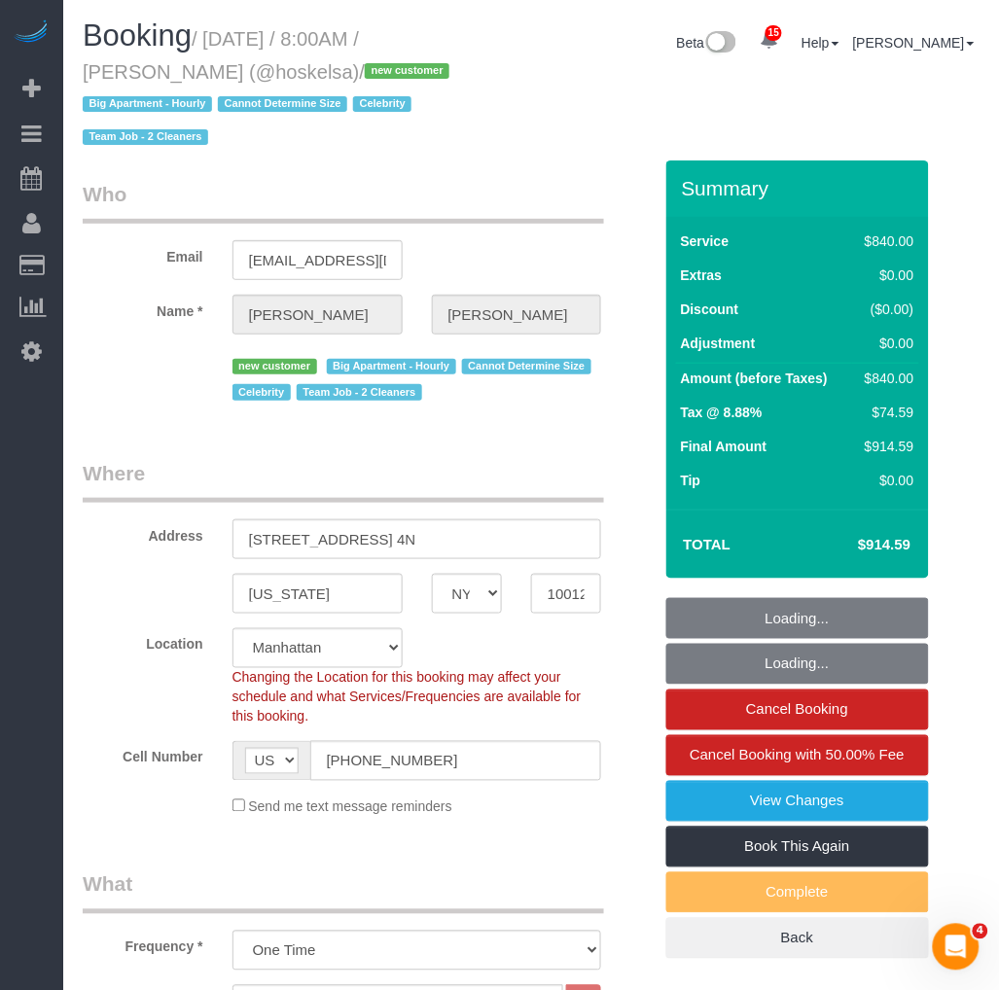
select select "object:1082"
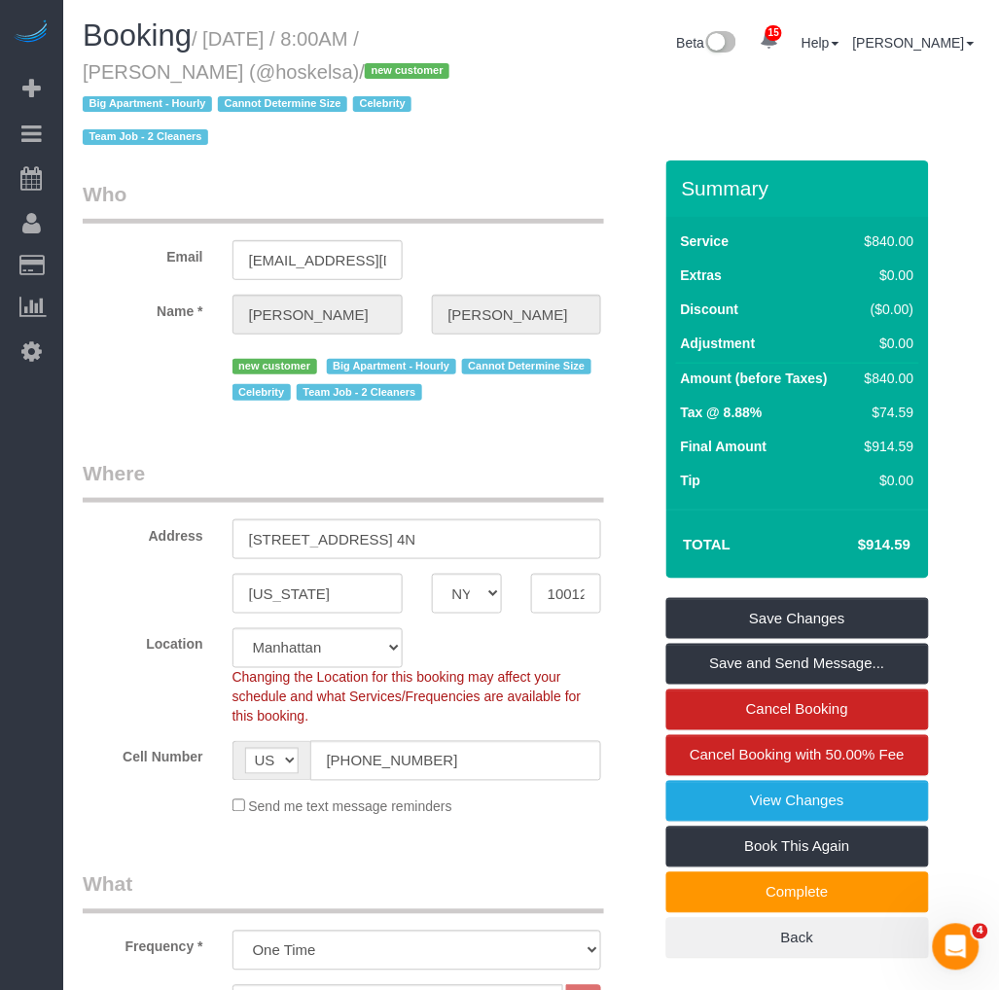
drag, startPoint x: 188, startPoint y: 73, endPoint x: 86, endPoint y: 76, distance: 102.2
click at [86, 76] on small "/ [DATE] / 8:00AM / [PERSON_NAME] (@hoskelsa) / new customer Big Apartment - Ho…" at bounding box center [269, 88] width 372 height 121
copy small "[PERSON_NAME]"
drag, startPoint x: 159, startPoint y: 79, endPoint x: 192, endPoint y: 68, distance: 33.8
click at [159, 78] on small "/ [DATE] / 8:00AM / [PERSON_NAME] (@hoskelsa) / new customer Big Apartment - Ho…" at bounding box center [269, 88] width 372 height 121
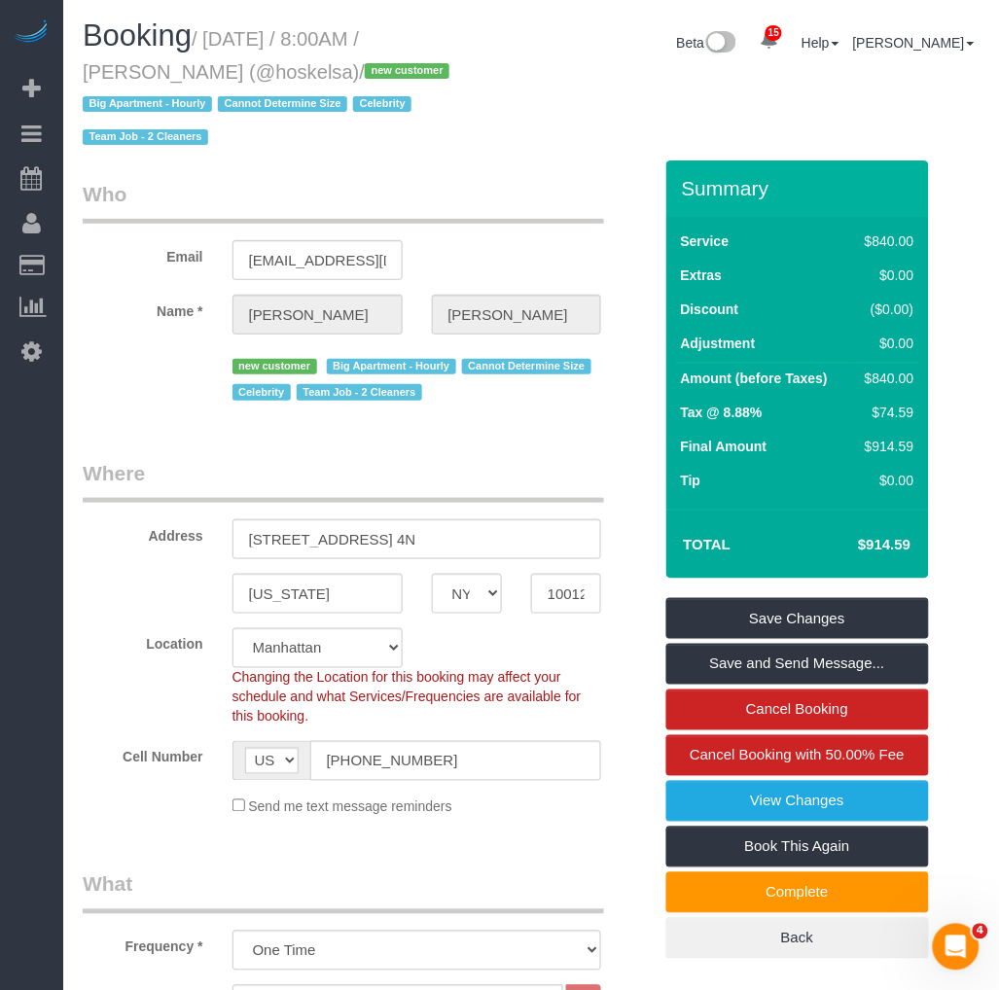
click at [196, 66] on small "/ [DATE] / 8:00AM / [PERSON_NAME] (@hoskelsa) / new customer Big Apartment - Ho…" at bounding box center [269, 88] width 372 height 121
drag, startPoint x: 187, startPoint y: 69, endPoint x: 80, endPoint y: 68, distance: 107.0
click at [81, 66] on div "Booking / [DATE] / 8:00AM / [PERSON_NAME] (@hoskelsa) / new customer Big Apartm…" at bounding box center [299, 89] width 463 height 141
copy small "[PERSON_NAME]"
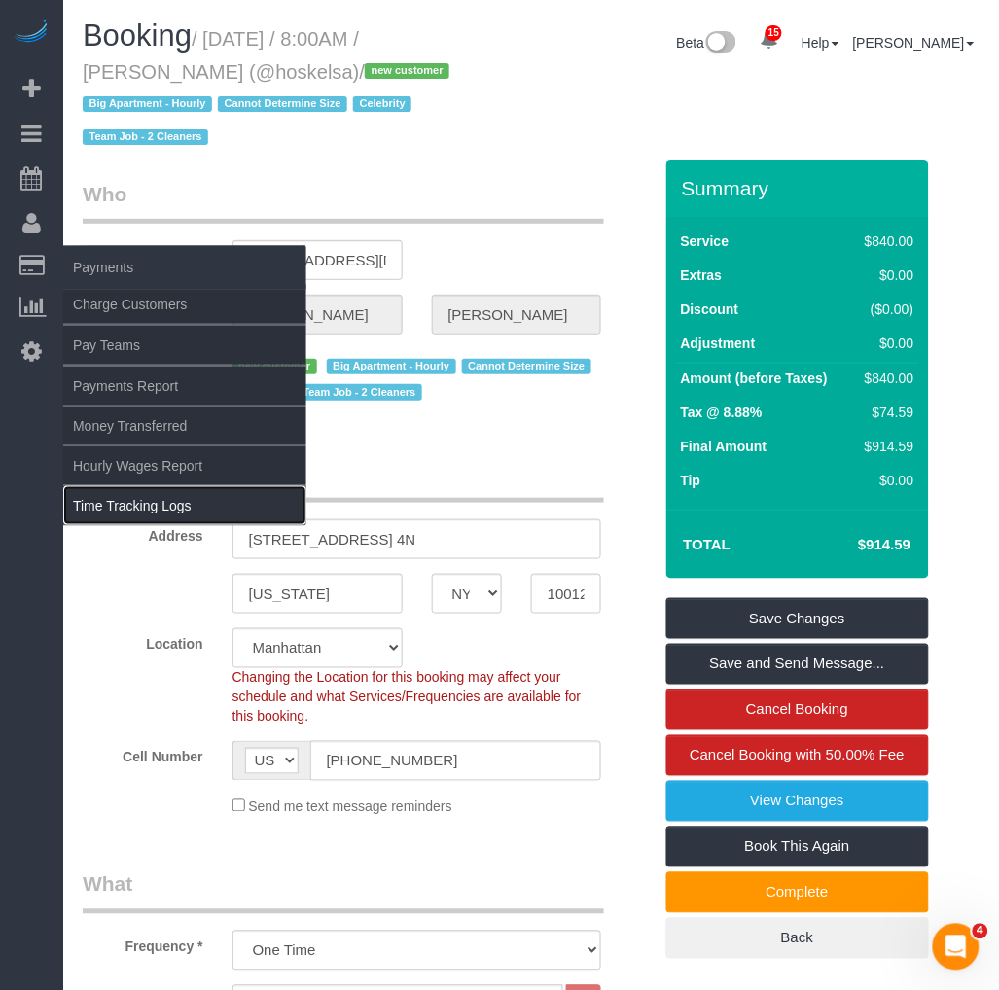
click at [92, 502] on link "Time Tracking Logs" at bounding box center [184, 505] width 243 height 39
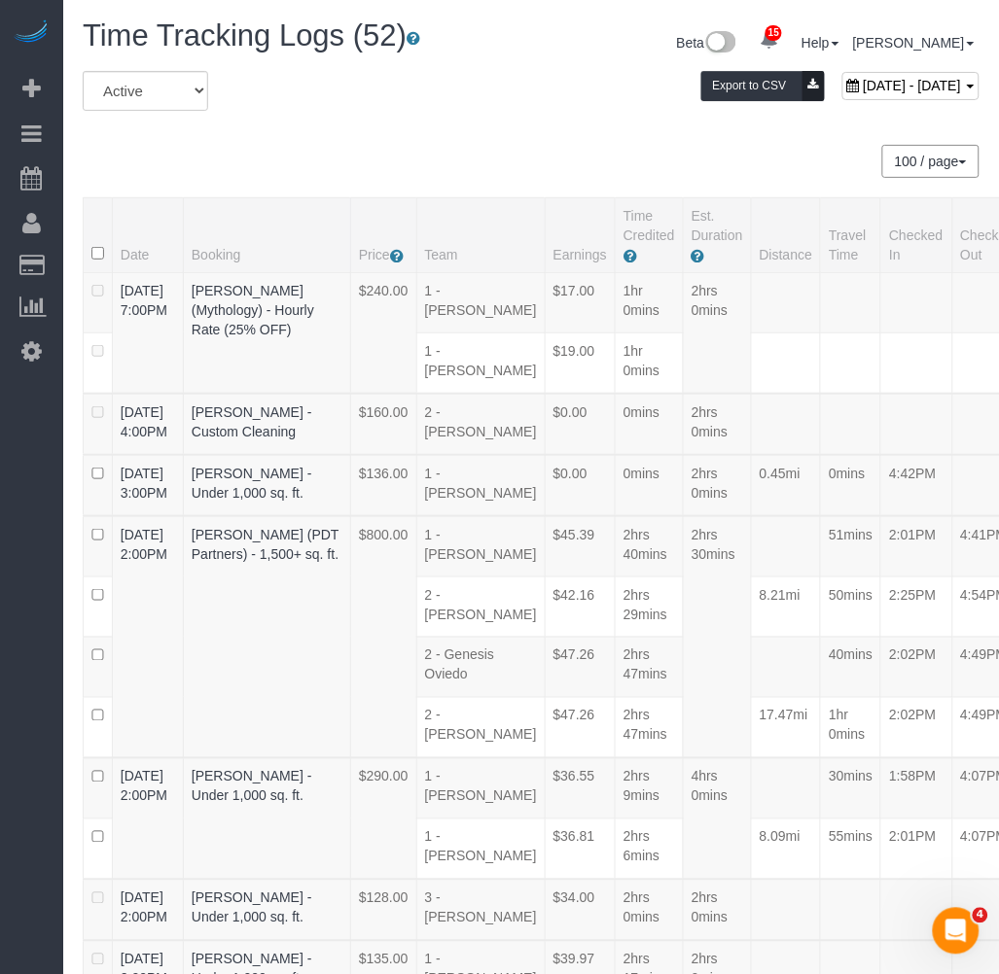
click at [294, 150] on div "100 / page 10 / page 20 / page 30 / page 40 / page 50 / page 100 / page" at bounding box center [531, 161] width 897 height 33
